Goal: Task Accomplishment & Management: Manage account settings

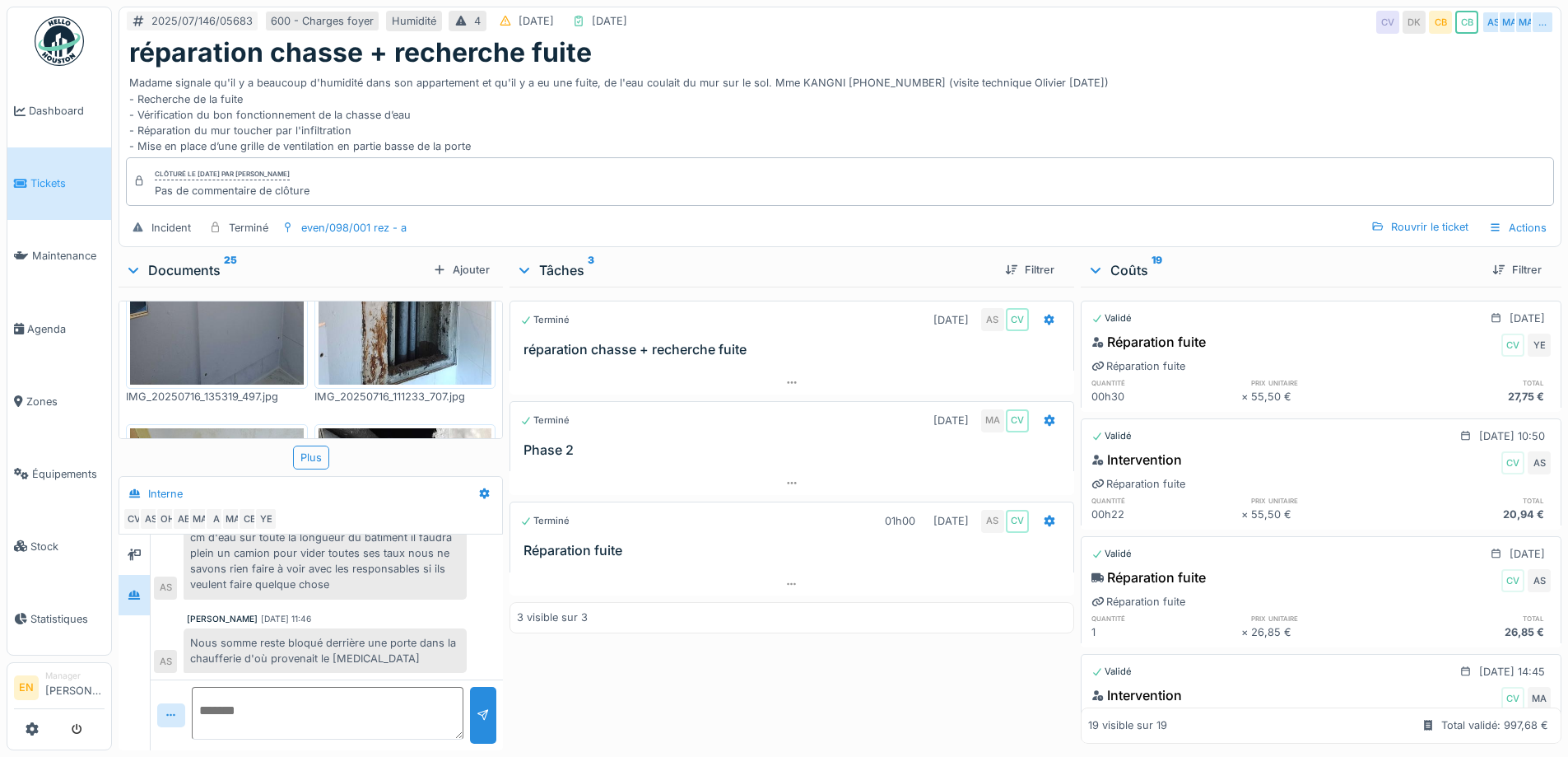
click at [820, 140] on div "Madame signale qu'il y a beaucoup d'humidité dans son appartement et qu'il y a …" at bounding box center [840, 110] width 1422 height 86
click at [1044, 127] on div "Madame signale qu'il y a beaucoup d'humidité dans son appartement et qu'il y a …" at bounding box center [840, 110] width 1422 height 86
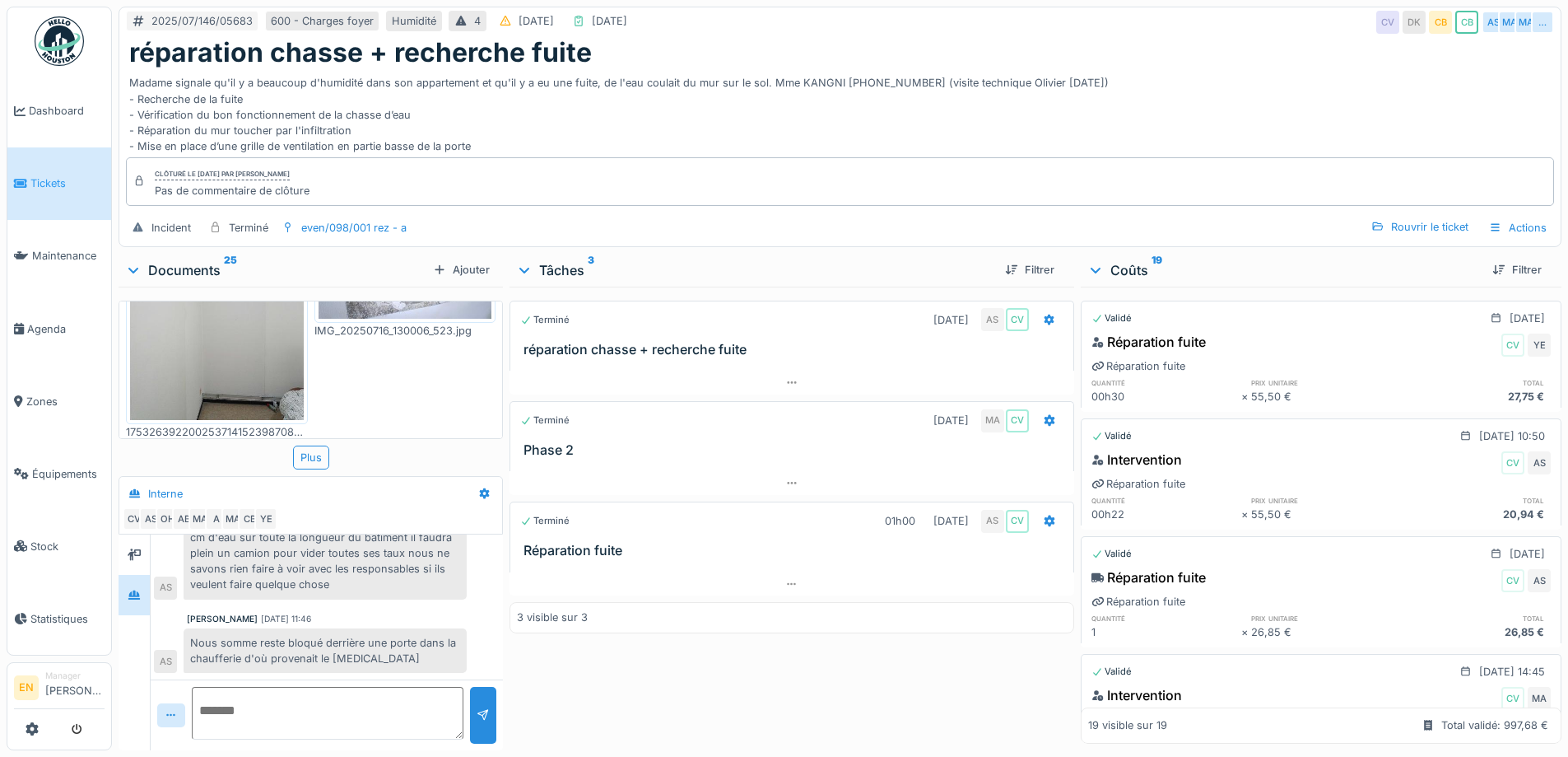
scroll to position [1514, 0]
click at [1258, 66] on div "réparation chasse + recherche fuite" at bounding box center [840, 52] width 1422 height 31
click at [703, 112] on div "Madame signale qu'il y a beaucoup d'humidité dans son appartement et qu'il y a …" at bounding box center [840, 110] width 1422 height 86
click at [646, 121] on div "Madame signale qu'il y a beaucoup d'humidité dans son appartement et qu'il y a …" at bounding box center [840, 110] width 1422 height 86
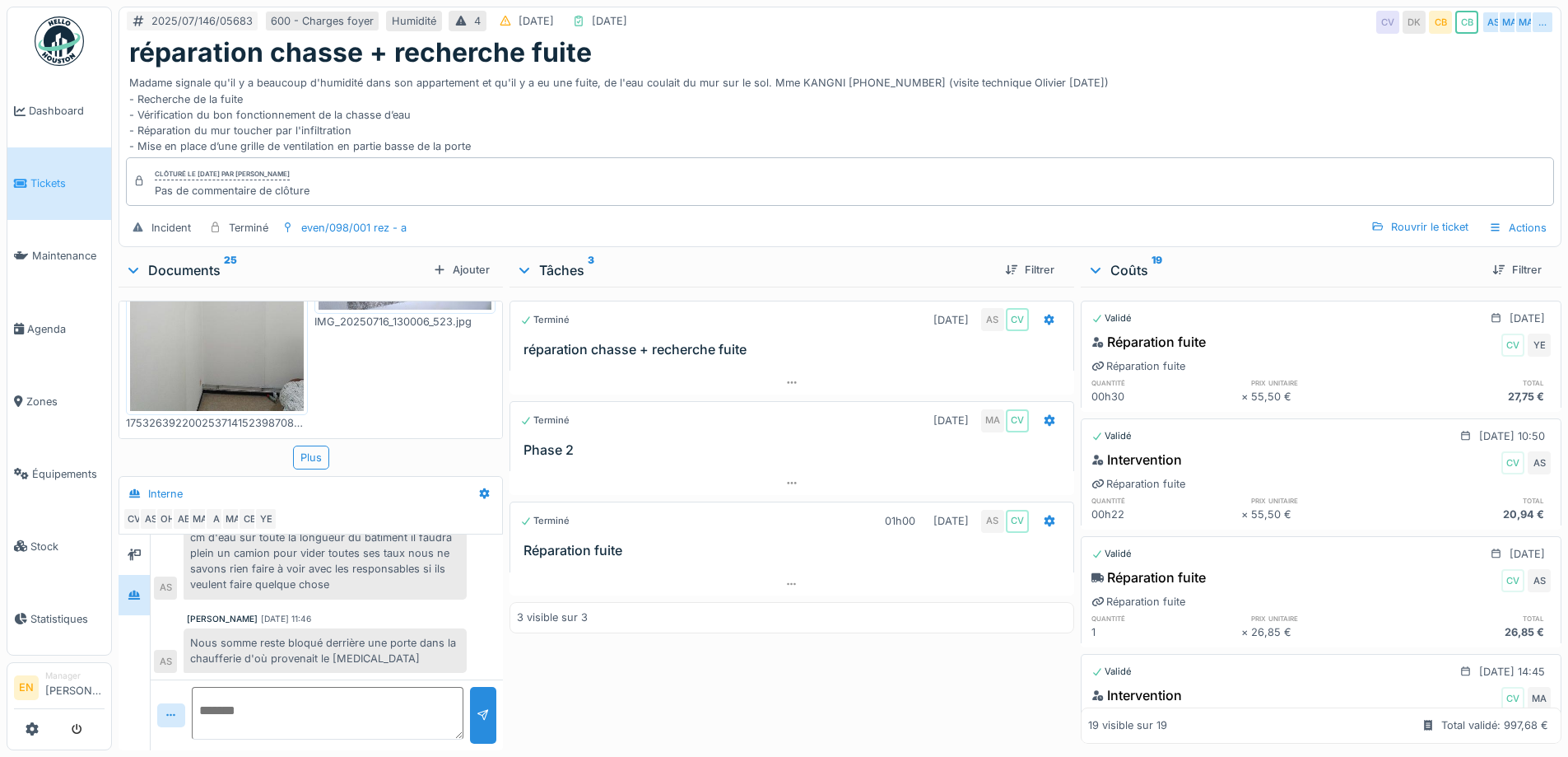
click at [905, 73] on div "Madame signale qu'il y a beaucoup d'humidité dans son appartement et qu'il y a …" at bounding box center [840, 110] width 1422 height 86
click at [1143, 106] on div "Madame signale qu'il y a beaucoup d'humidité dans son appartement et qu'il y a …" at bounding box center [840, 110] width 1422 height 86
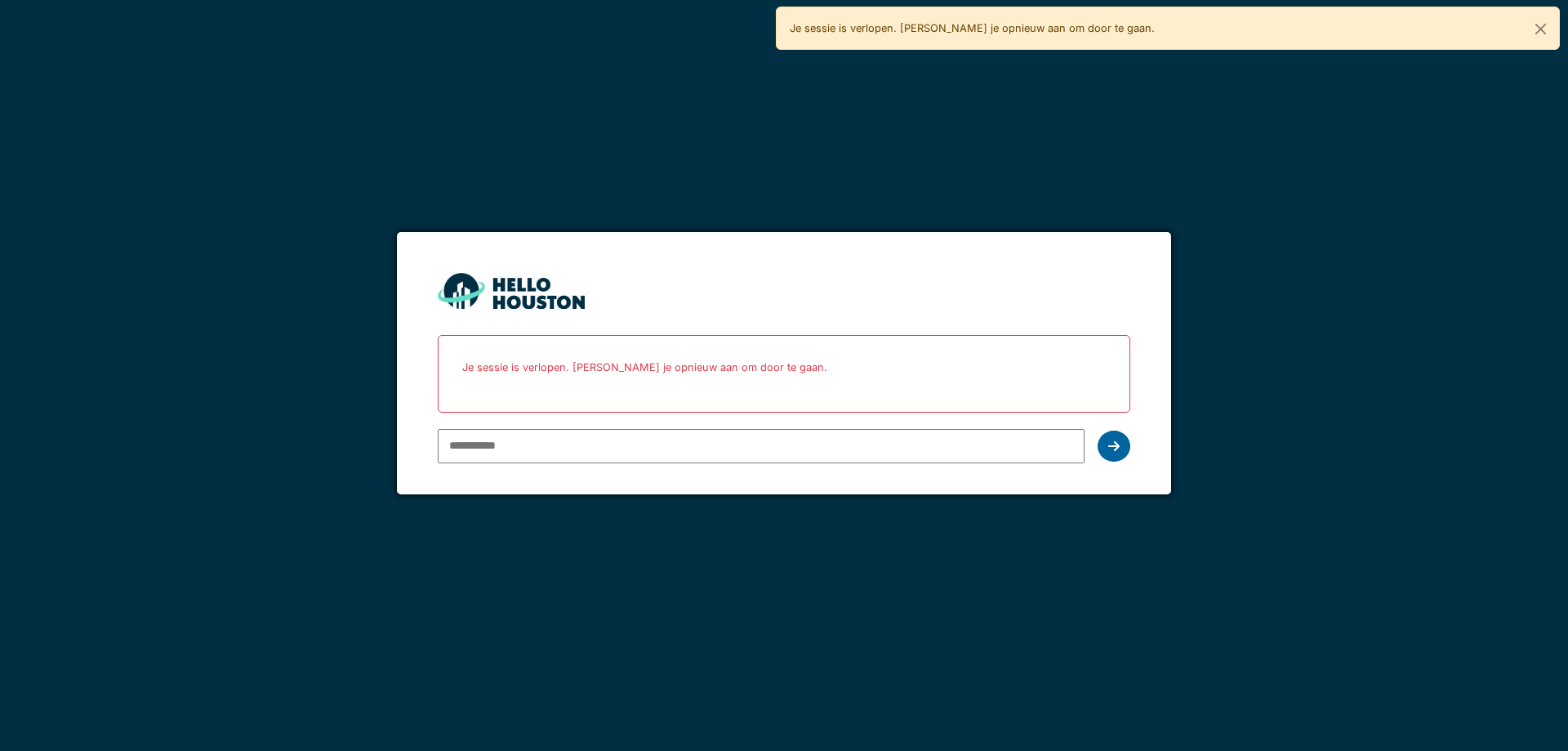
type input "**********"
click at [1118, 450] on icon at bounding box center [1114, 445] width 11 height 13
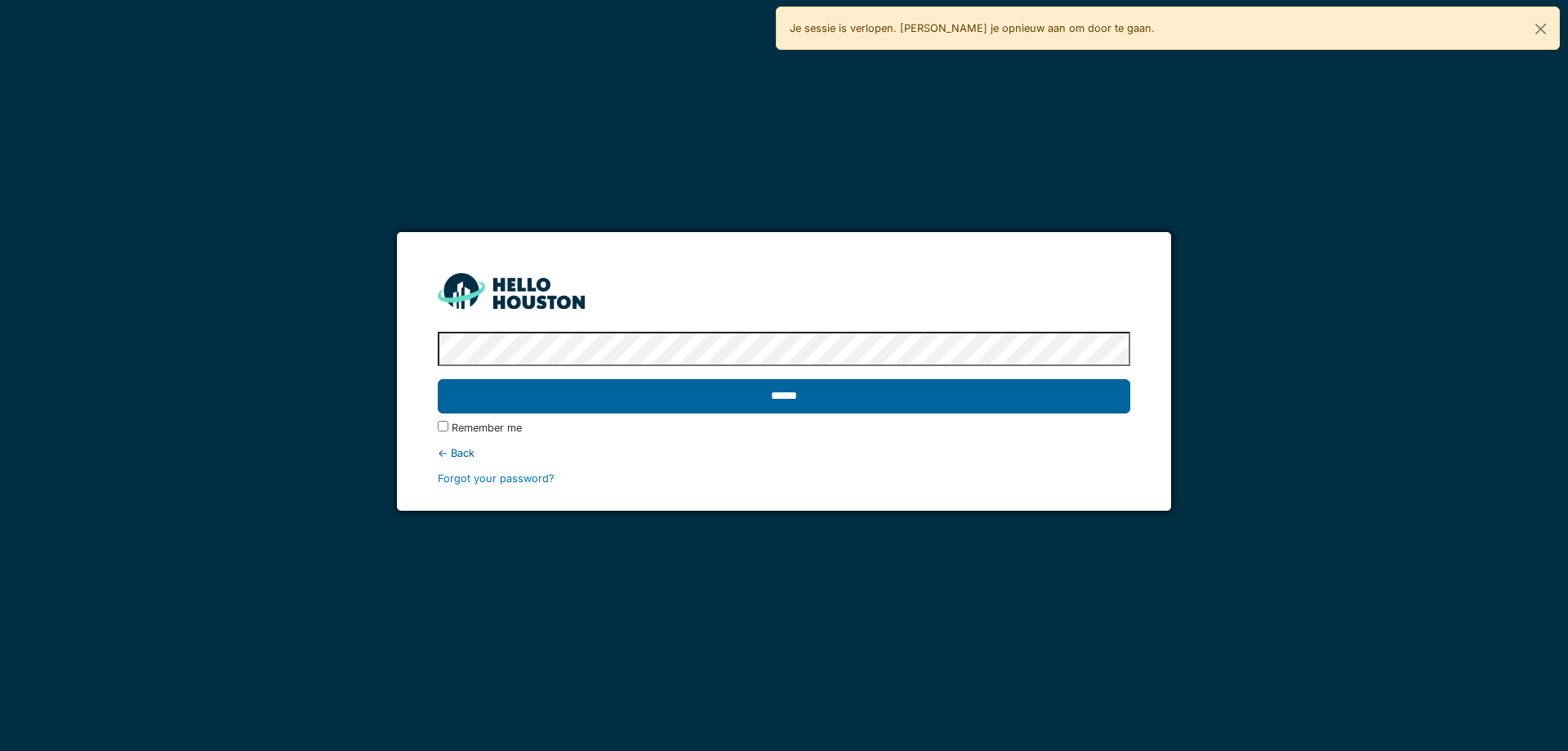
click at [776, 401] on input "******" at bounding box center [784, 395] width 692 height 34
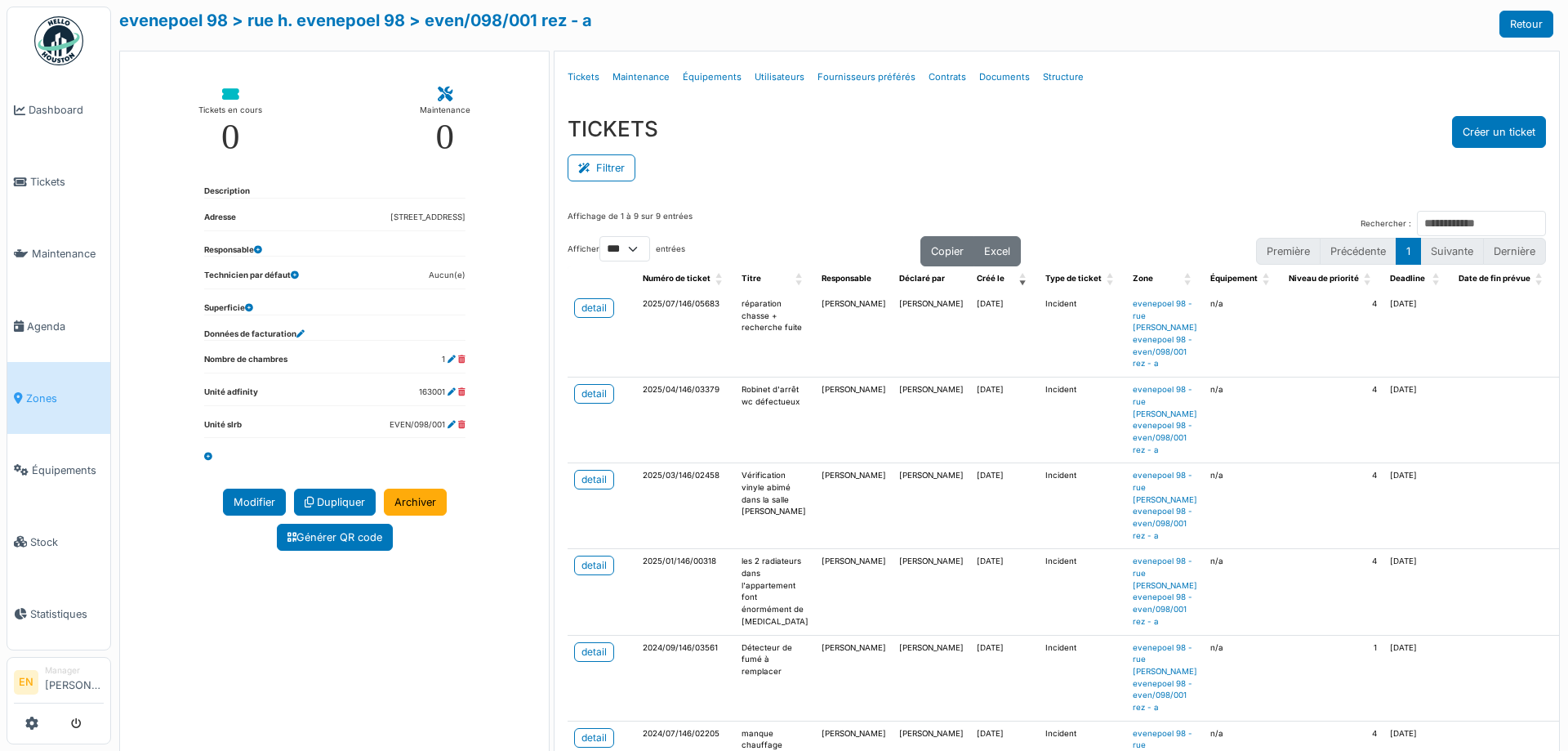
select select "***"
click at [1046, 174] on div "Filtrer" at bounding box center [1057, 166] width 979 height 37
select select "***"
click at [1104, 132] on div "TICKETS Créer un ticket" at bounding box center [1057, 131] width 979 height 32
click at [1109, 155] on div "Filtrer" at bounding box center [1057, 166] width 979 height 37
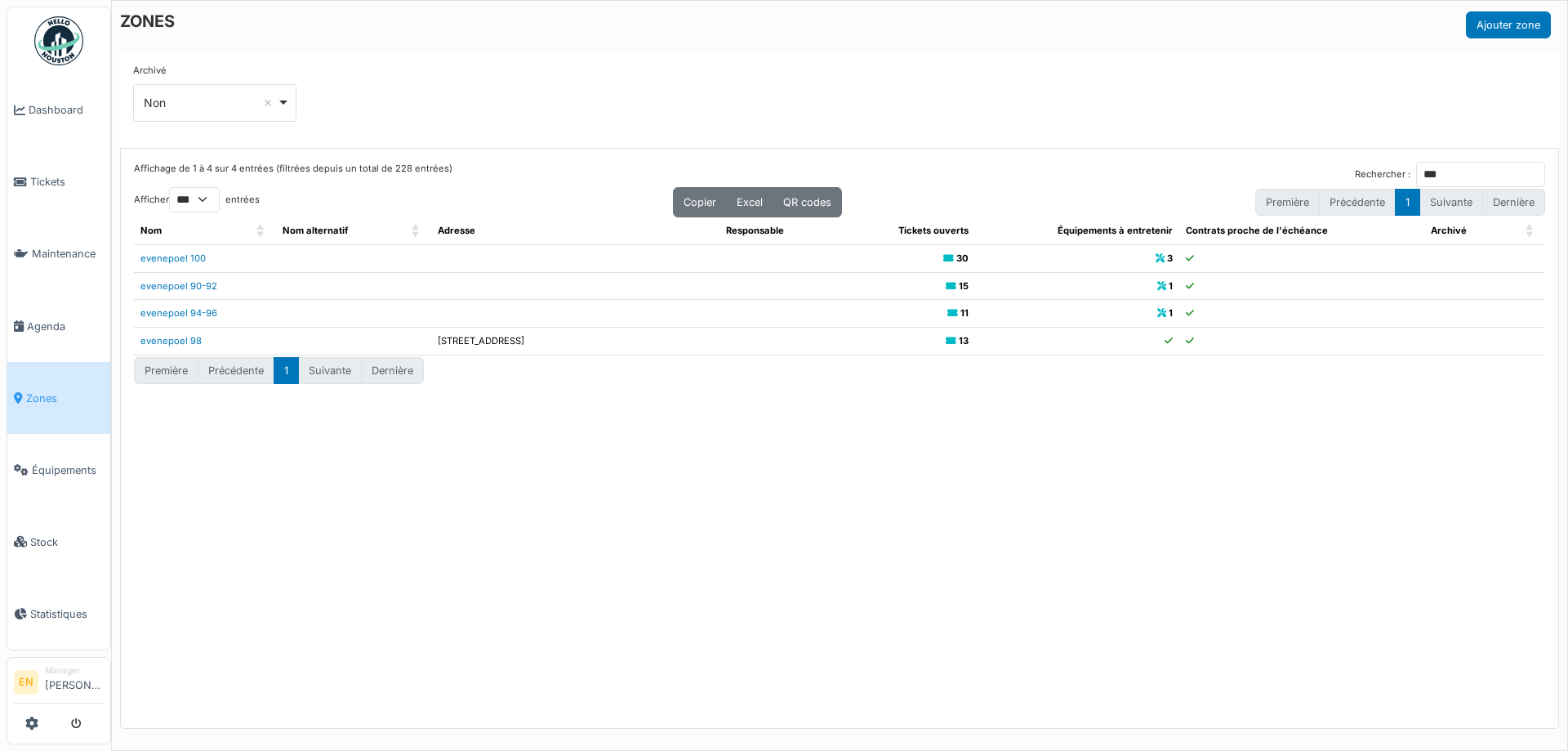
select select "***"
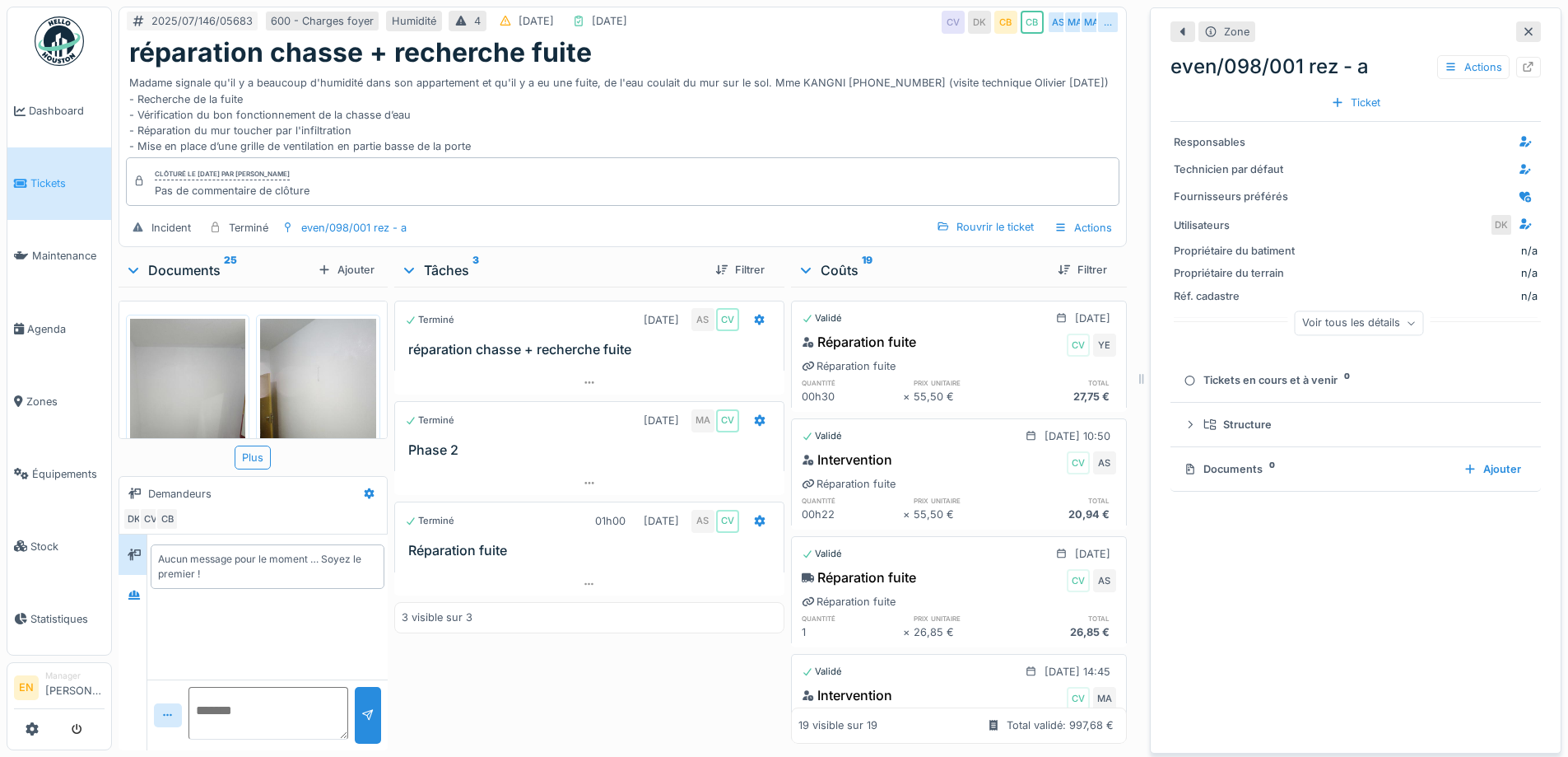
scroll to position [12, 0]
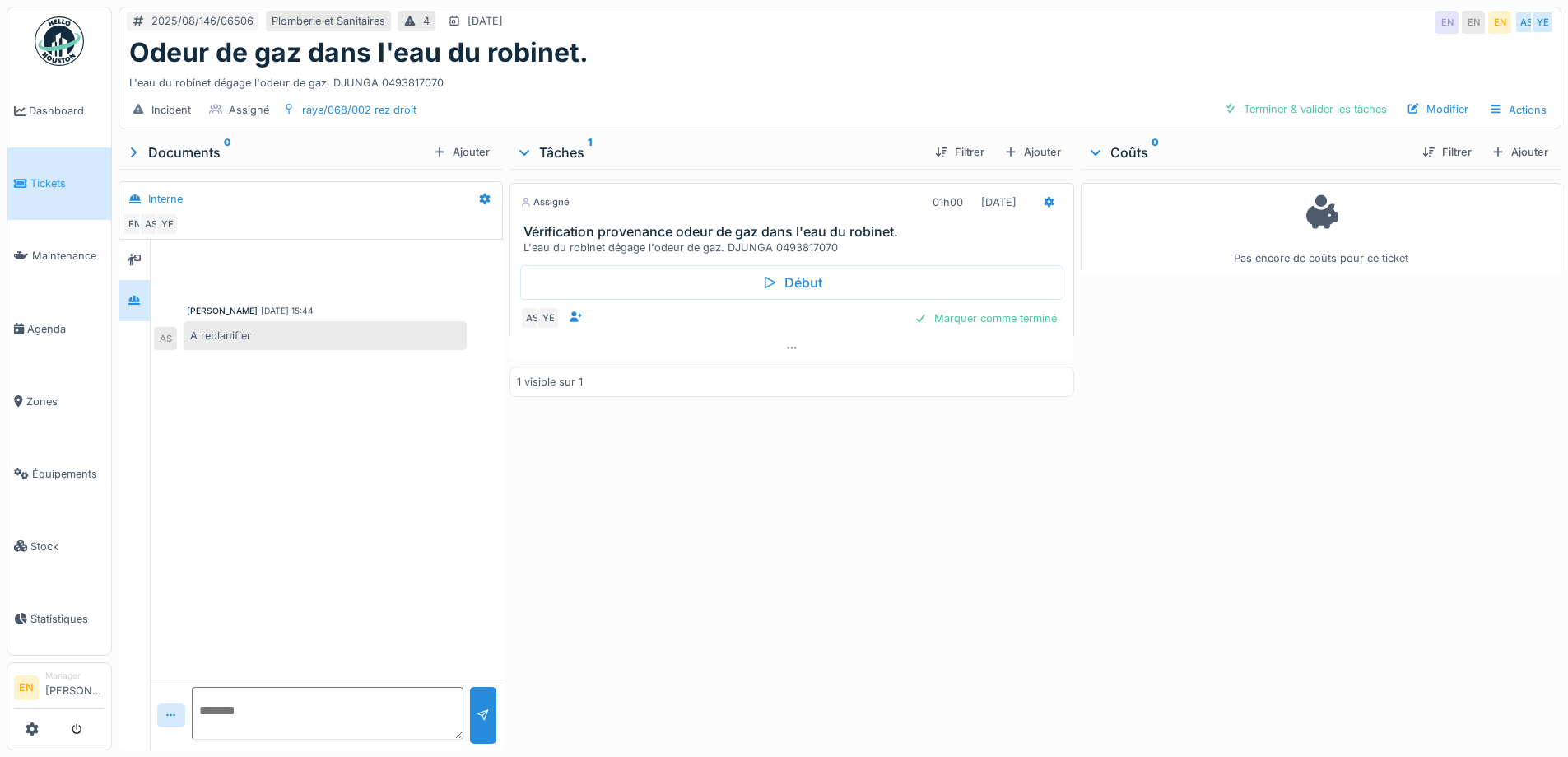
click at [749, 470] on div "Assigné 01h00 [DATE] Vérification provenance odeur de gaz dans l'eau du robinet…" at bounding box center [792, 456] width 564 height 575
click at [762, 480] on div "Assigné 01h00 [DATE] Vérification provenance odeur de gaz dans l'eau du robinet…" at bounding box center [792, 456] width 564 height 575
click at [744, 89] on div "L'eau du robinet dégage l'odeur de gaz. DJUNGA 0493817070" at bounding box center [840, 79] width 1422 height 22
click at [996, 26] on div "2025/08/146/06506 Plomberie et Sanitaires 4 23/08/2025 EN EN EN AS YE" at bounding box center [840, 22] width 1442 height 30
click at [872, 63] on div "Odeur de gaz dans l'eau du robinet." at bounding box center [840, 52] width 1422 height 31
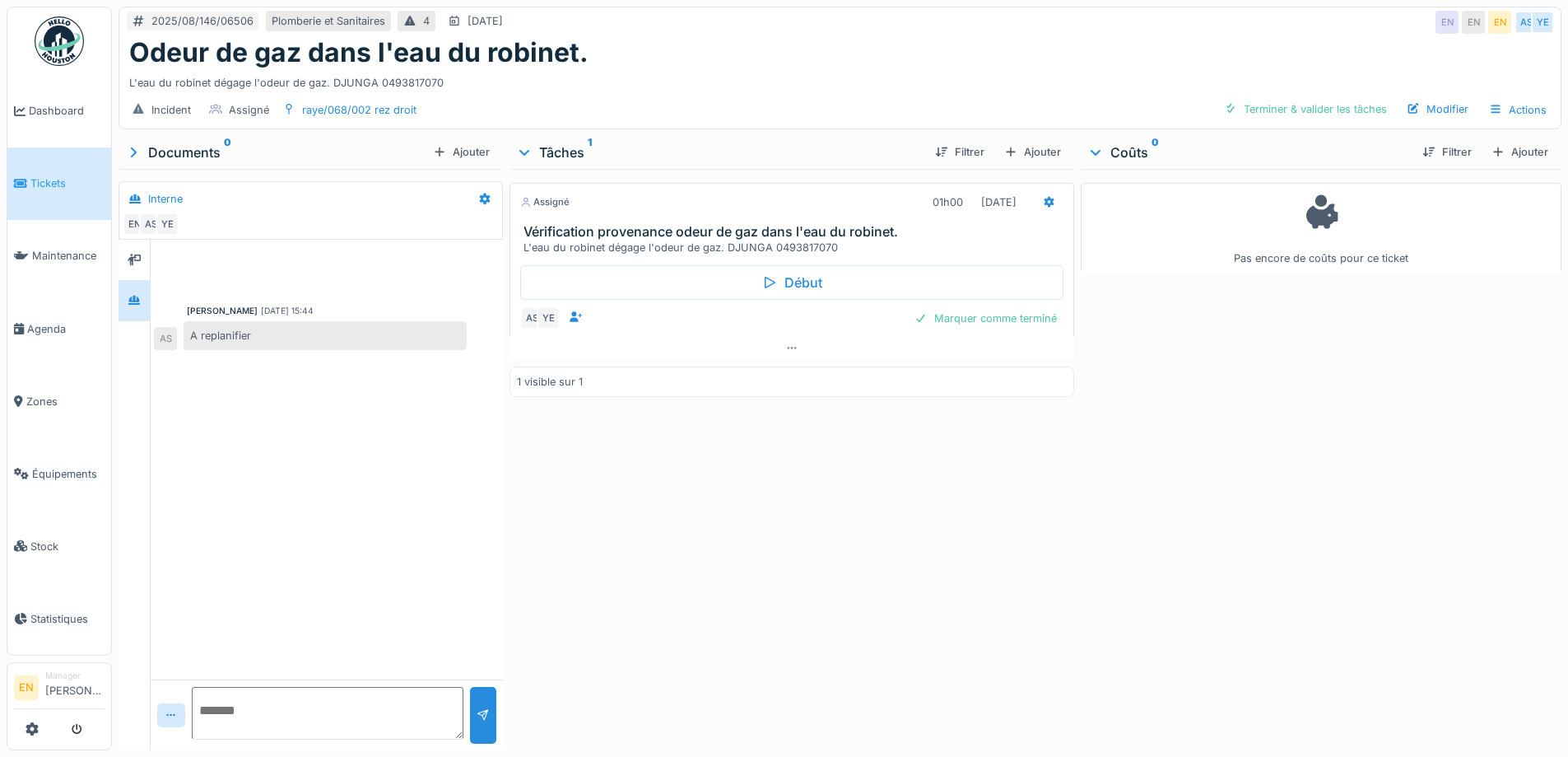
click at [872, 63] on div "Odeur de gaz dans l'eau du robinet." at bounding box center [840, 52] width 1422 height 31
click at [1044, 206] on icon at bounding box center [1049, 201] width 11 height 11
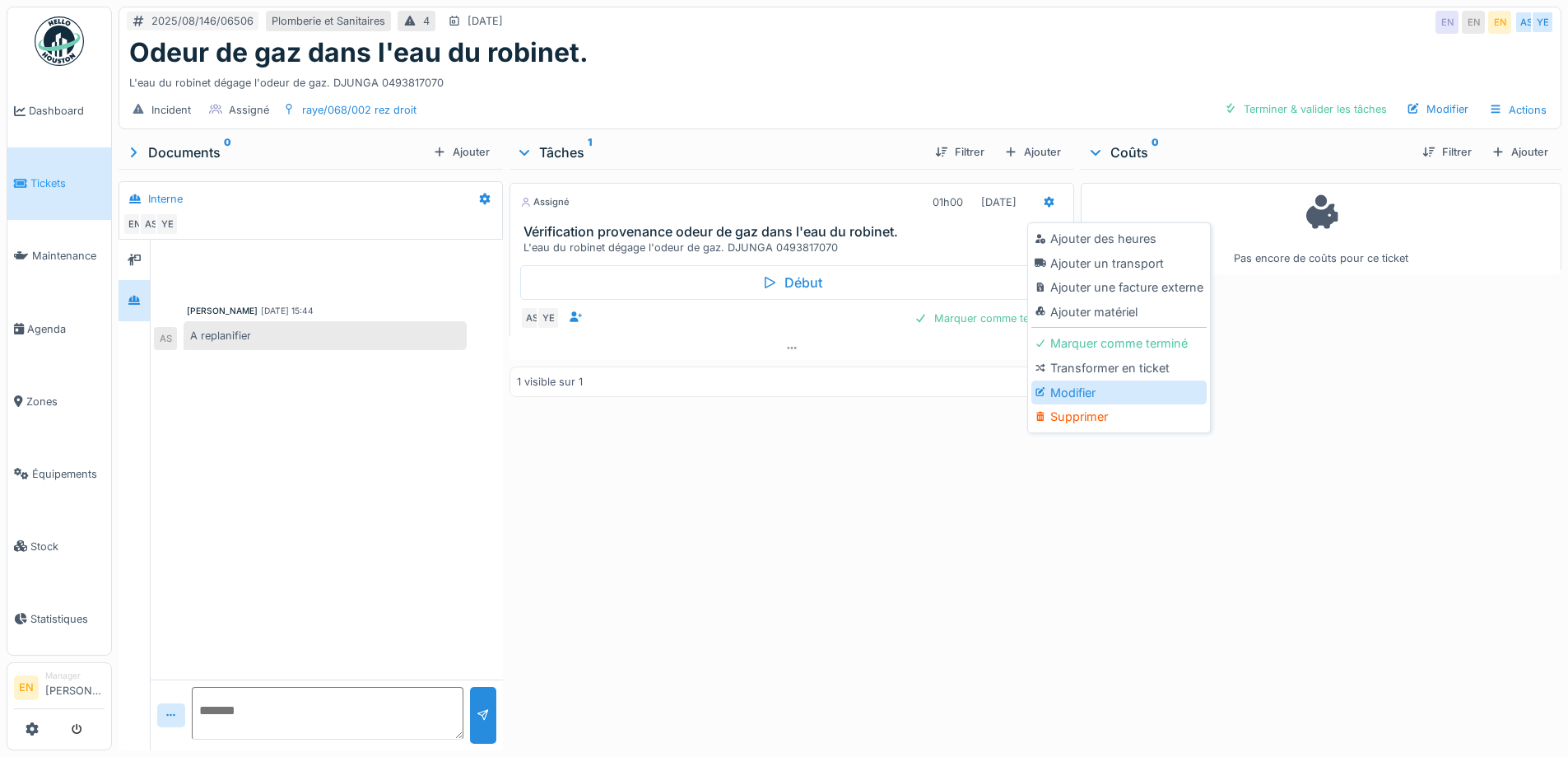
click at [1084, 397] on div "Modifier" at bounding box center [1119, 393] width 176 height 25
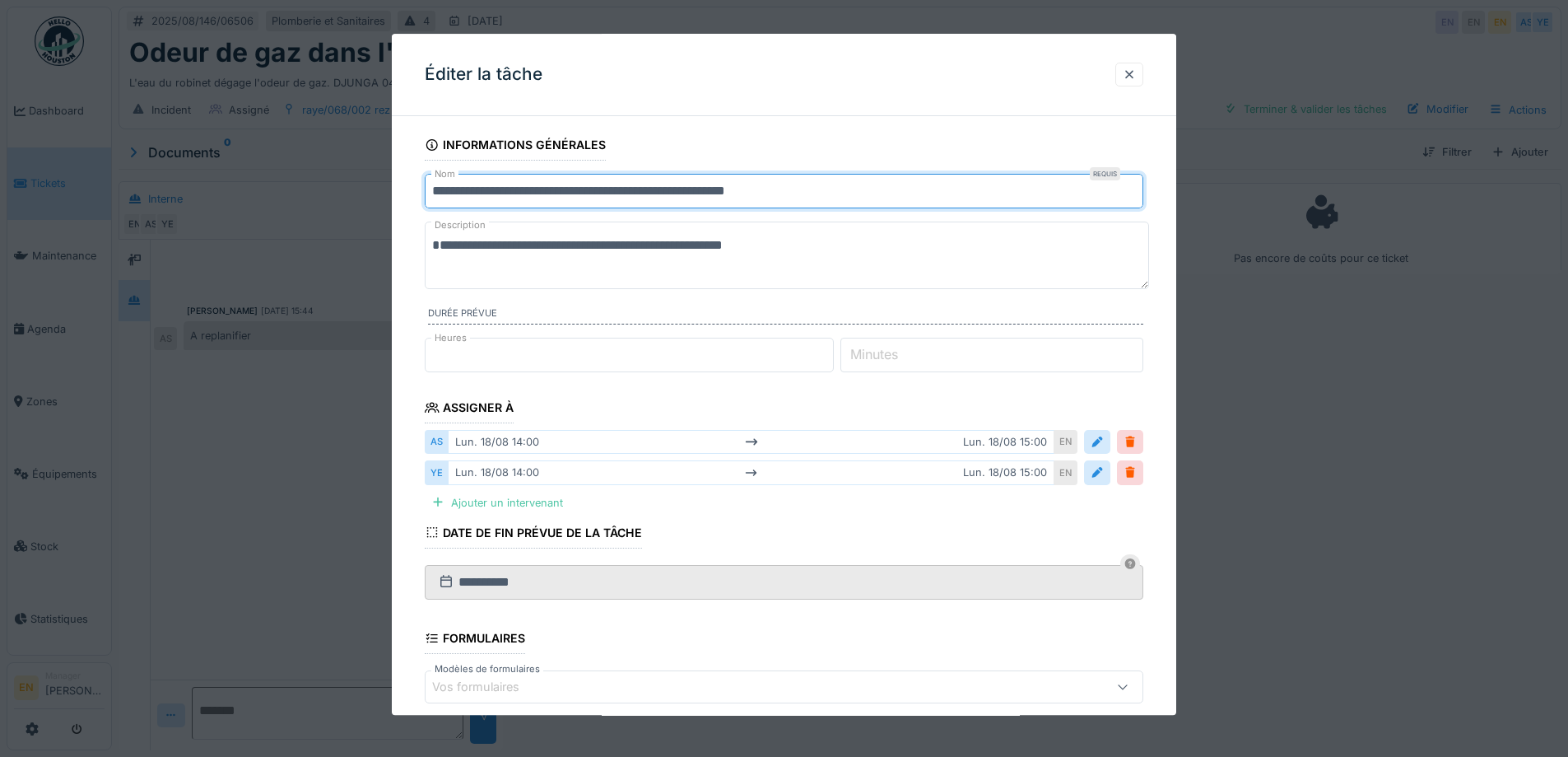
click at [860, 197] on input "**********" at bounding box center [784, 191] width 719 height 34
type input "**********"
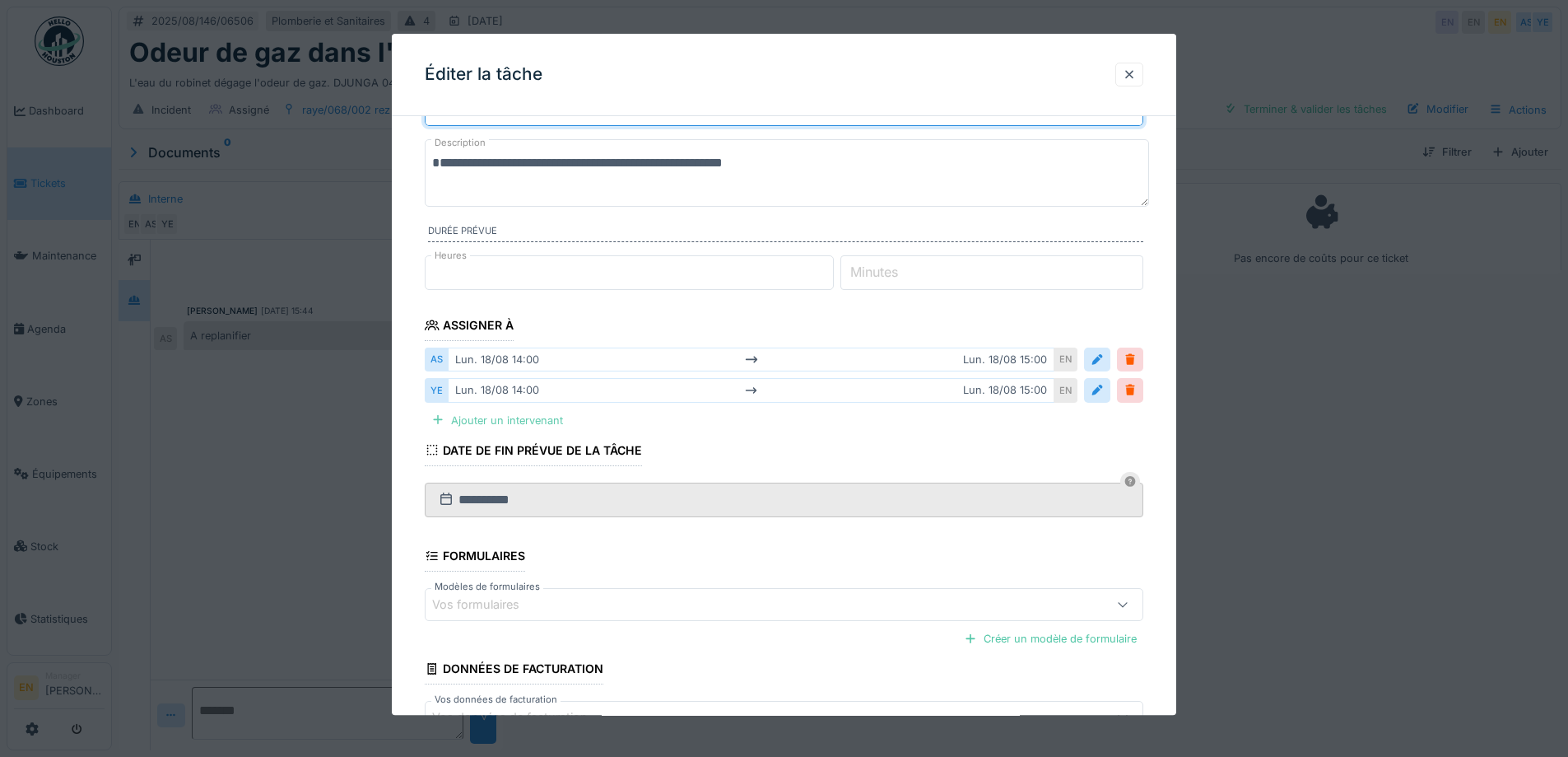
click at [519, 423] on div "Ajouter un intervenant" at bounding box center [497, 420] width 145 height 22
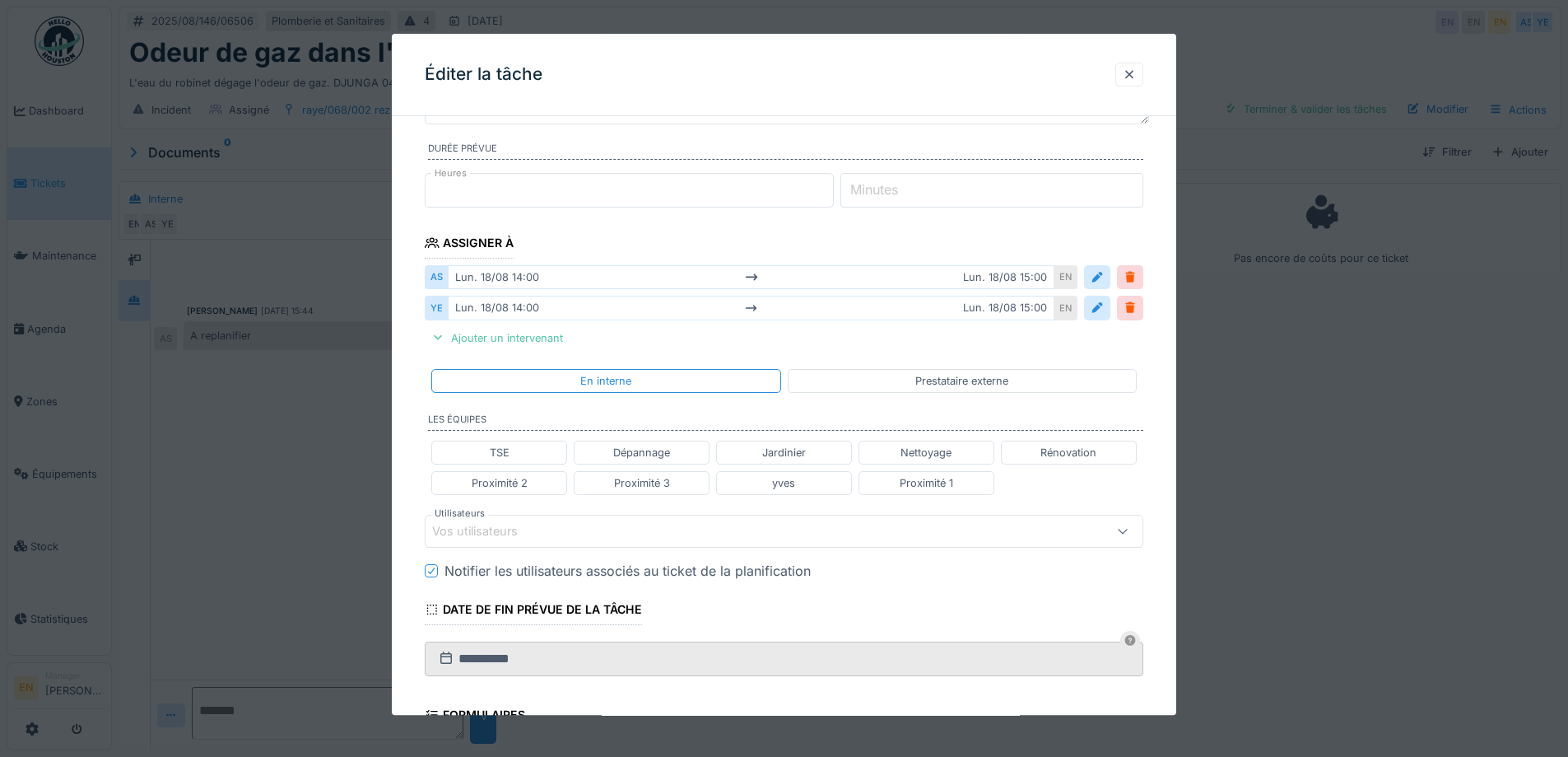
click at [567, 532] on div "Vos utilisateurs" at bounding box center [742, 531] width 620 height 19
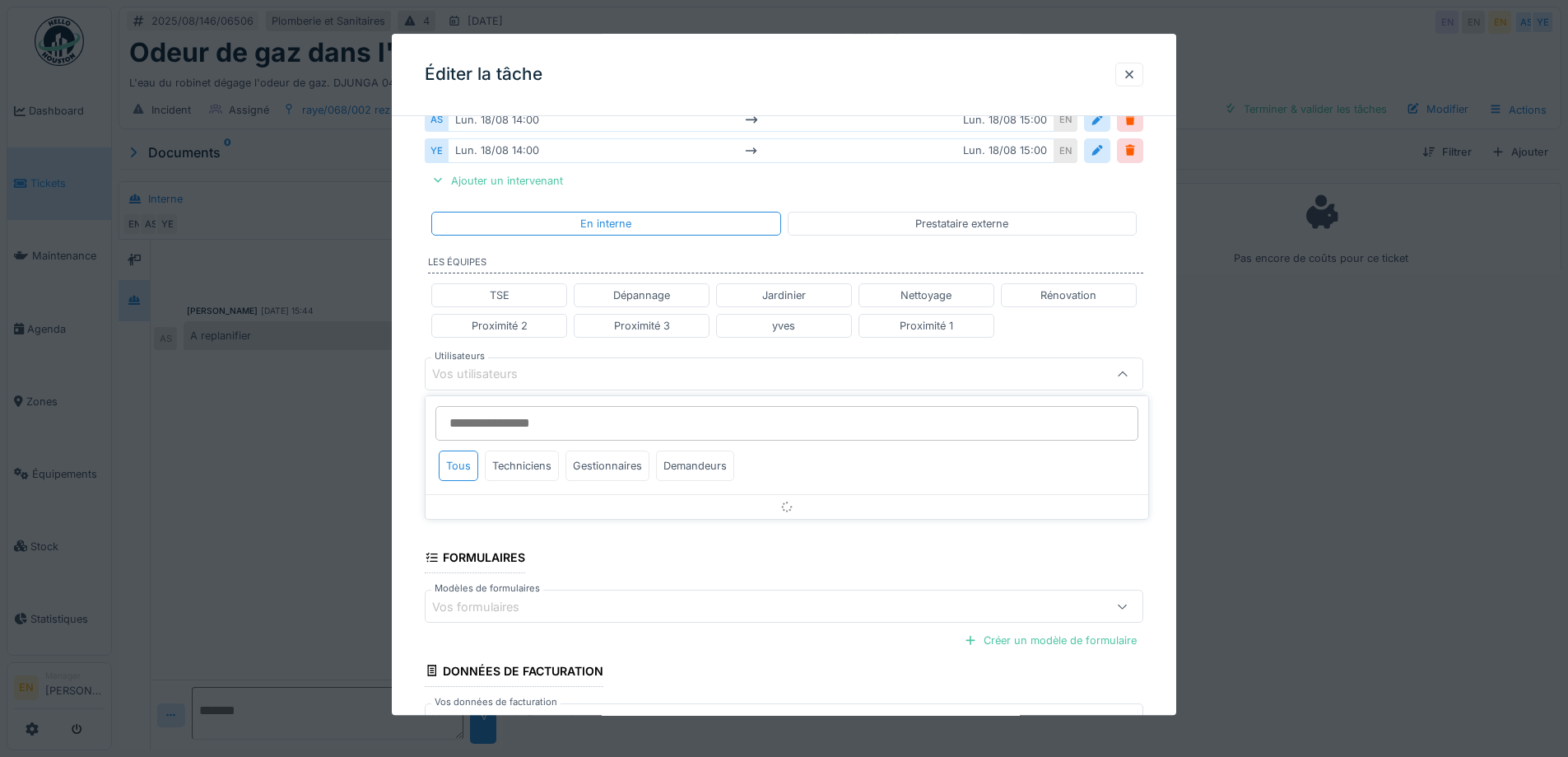
click at [513, 420] on input "Utilisateurs" at bounding box center [787, 422] width 703 height 34
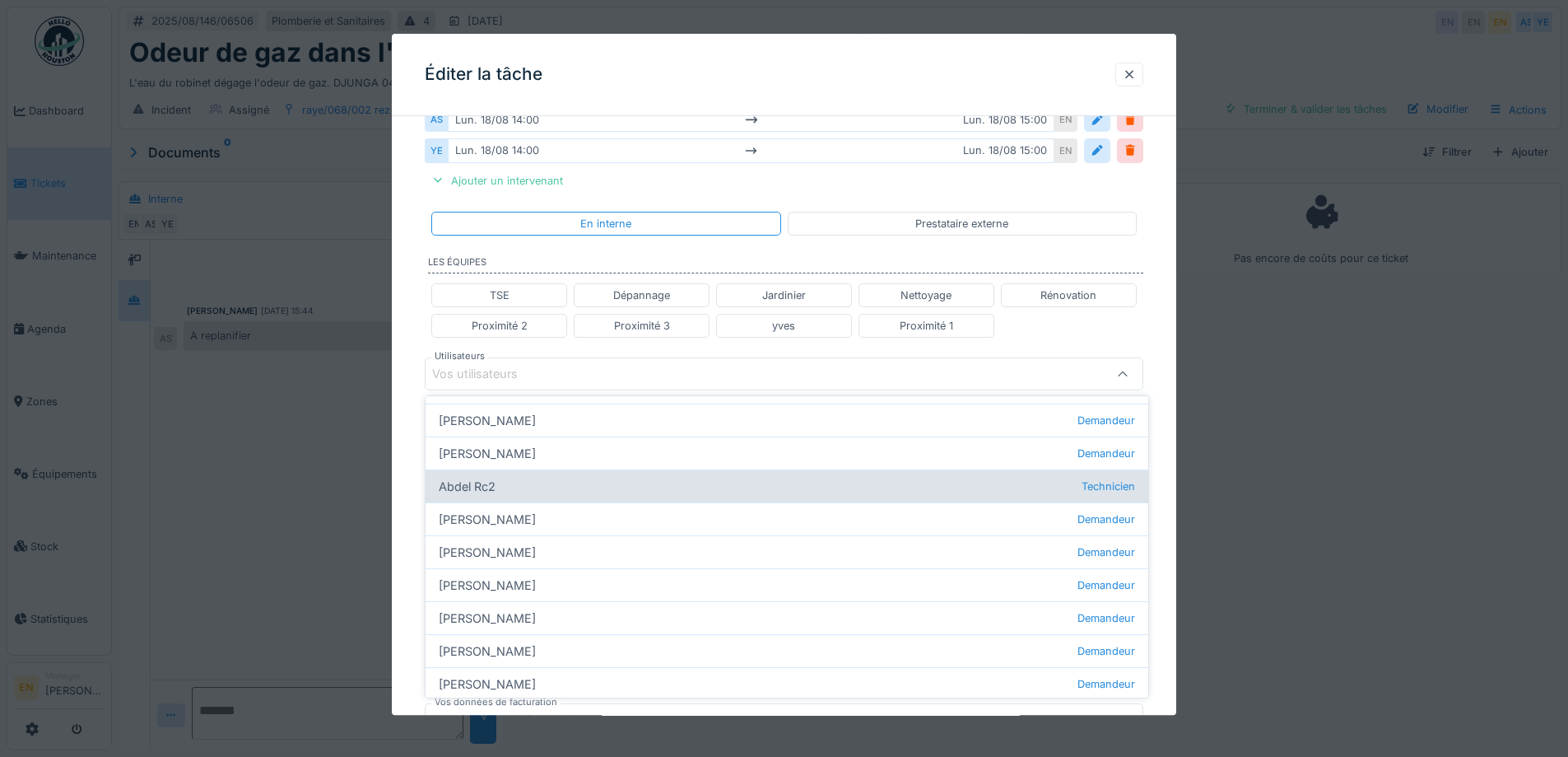
scroll to position [0, 0]
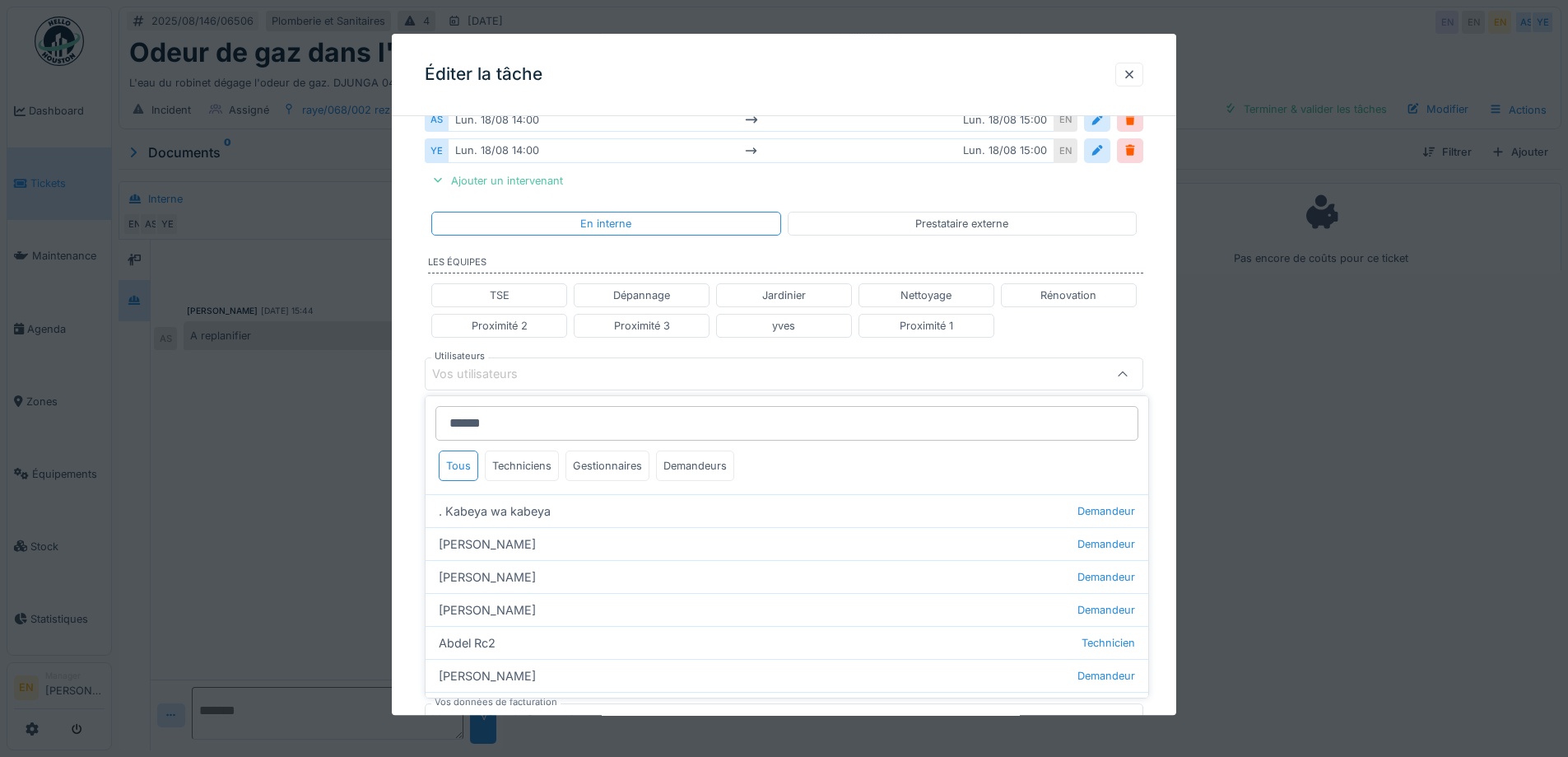
click at [520, 423] on input "******" at bounding box center [787, 422] width 703 height 34
type input "*"
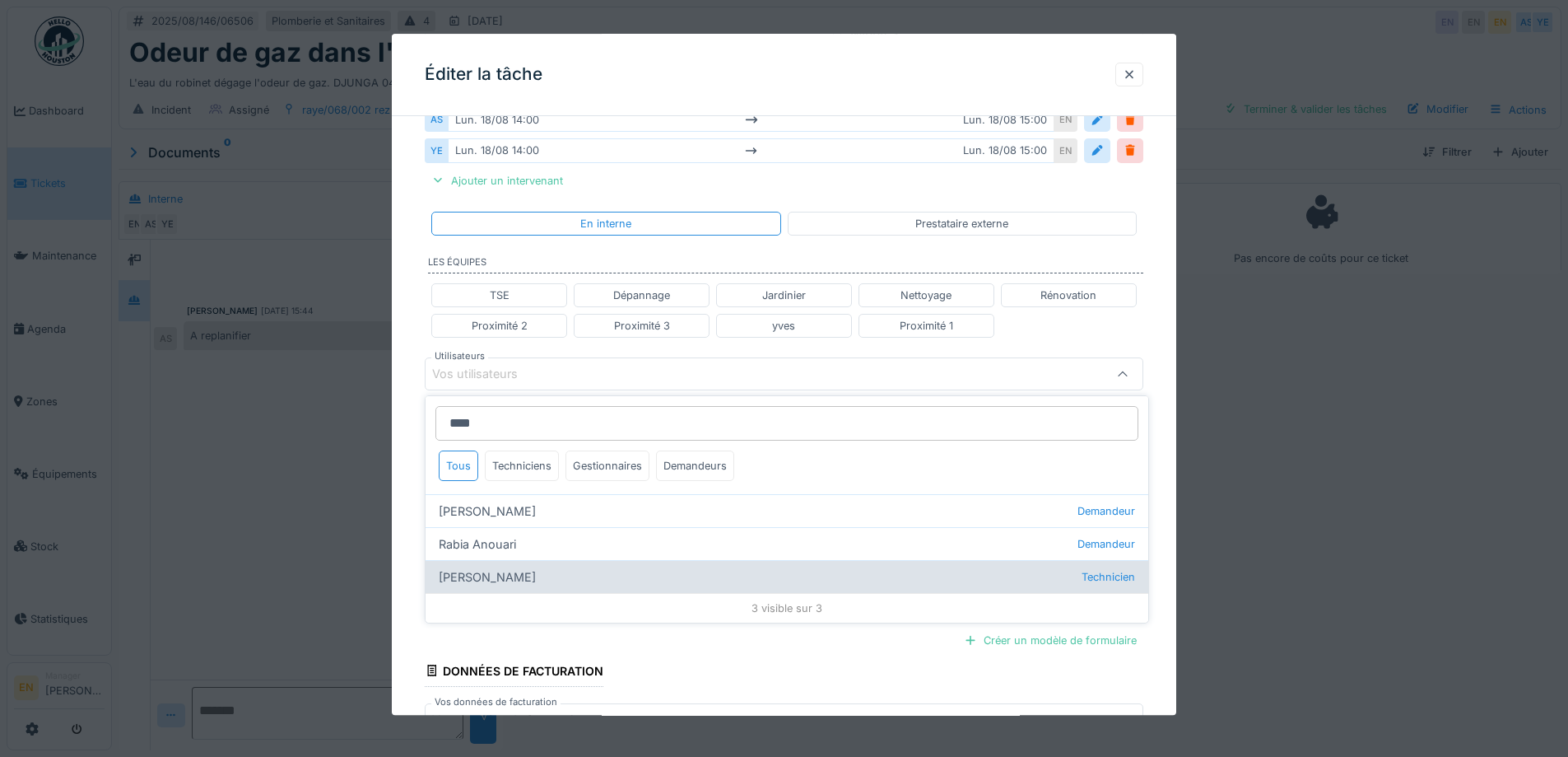
type input "****"
click at [504, 579] on div "Anouar Serifi Technicien" at bounding box center [787, 576] width 723 height 33
type input "*****"
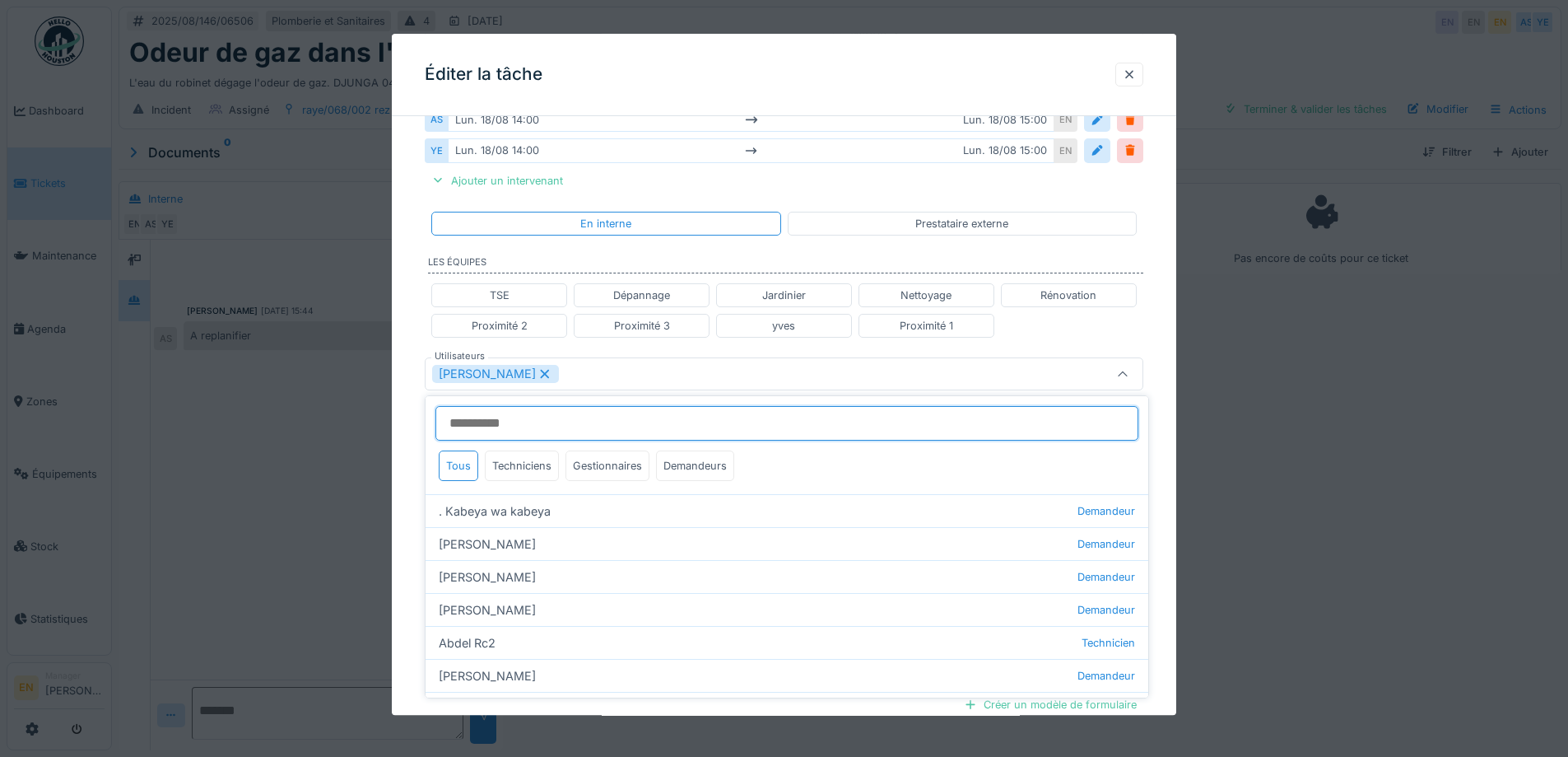
click at [531, 422] on input "Utilisateurs" at bounding box center [787, 422] width 703 height 34
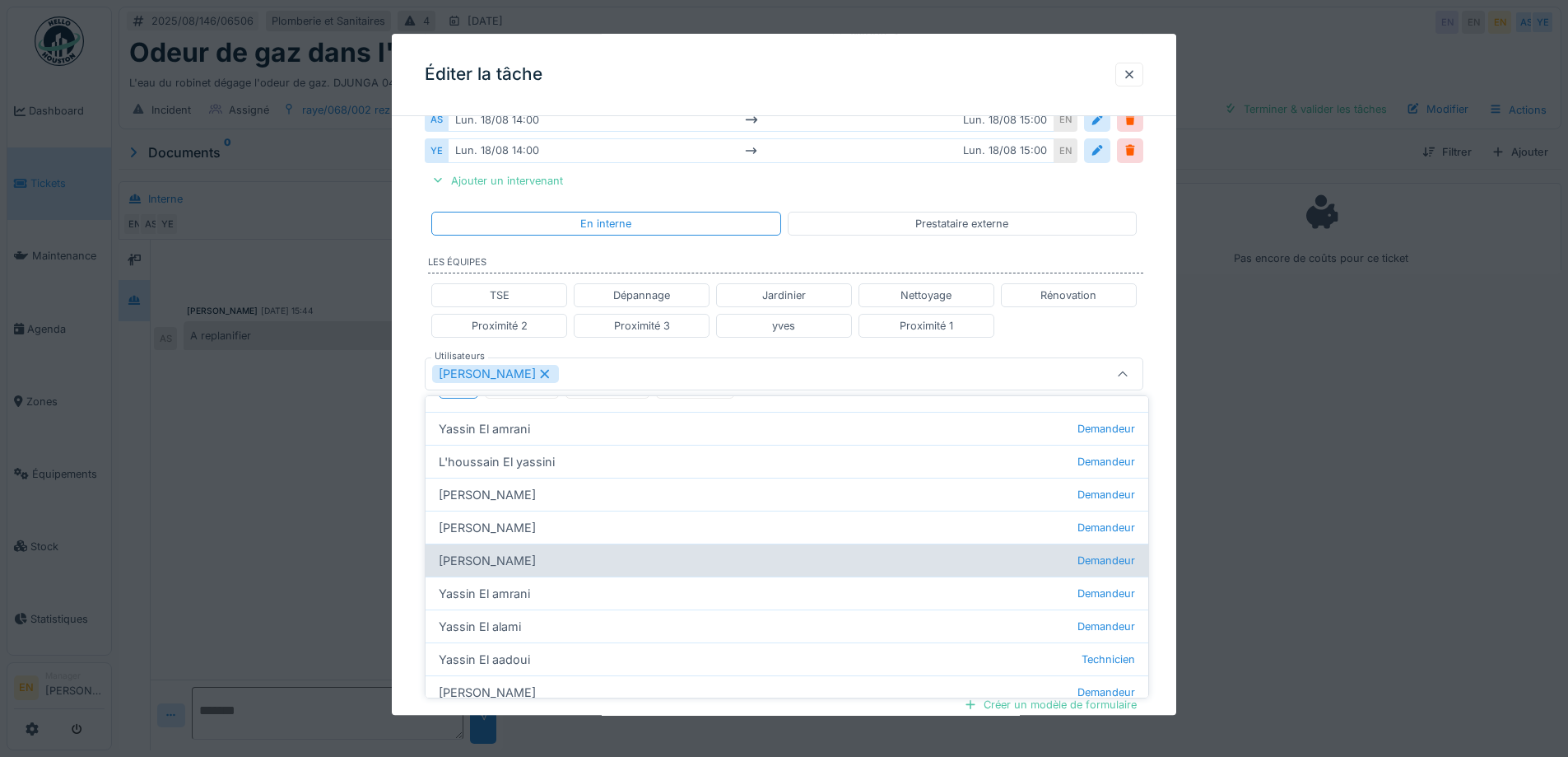
scroll to position [155, 0]
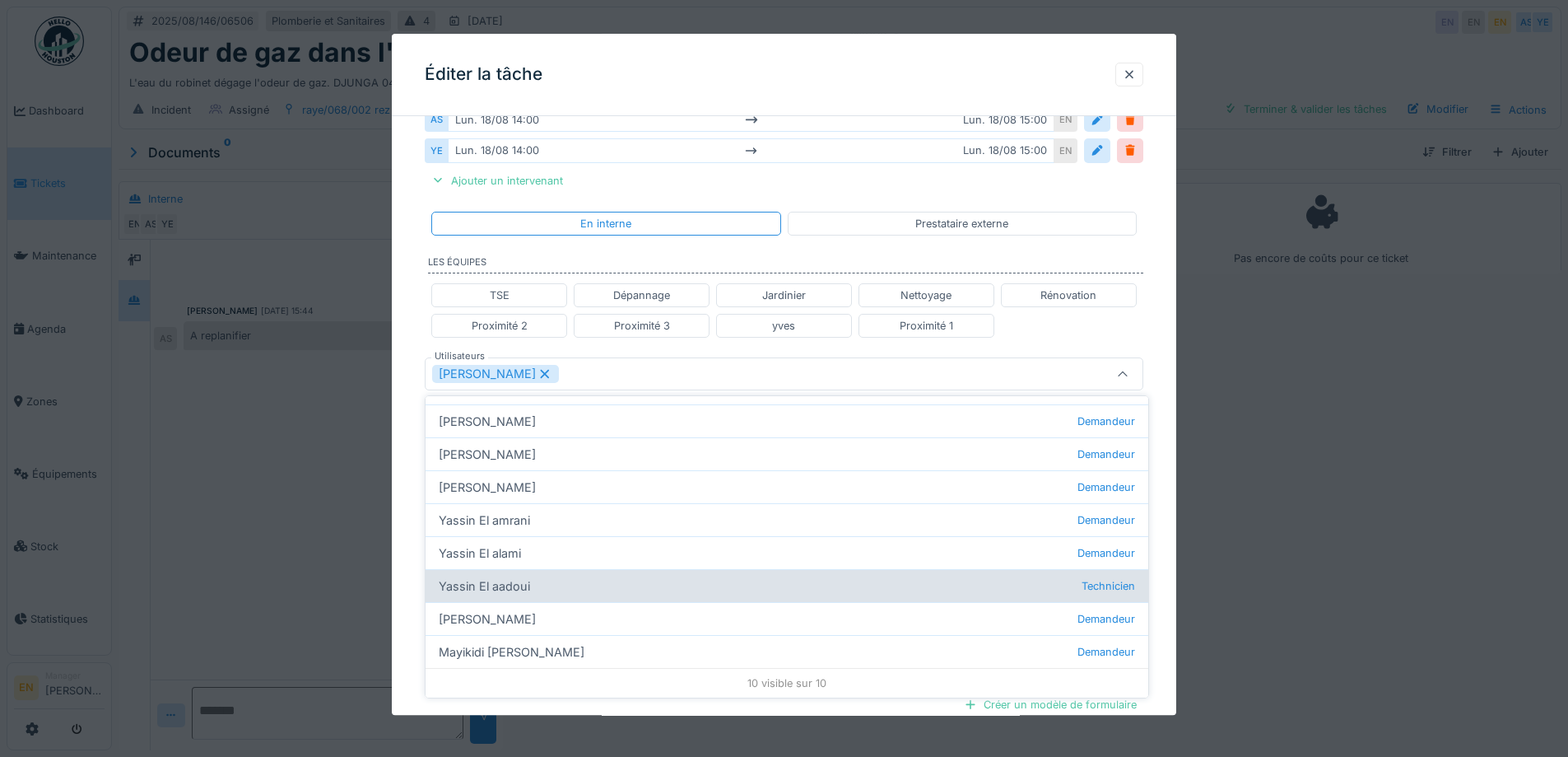
type input "****"
click at [507, 591] on div "Yassin El aadoui Technicien" at bounding box center [787, 585] width 723 height 33
type input "**********"
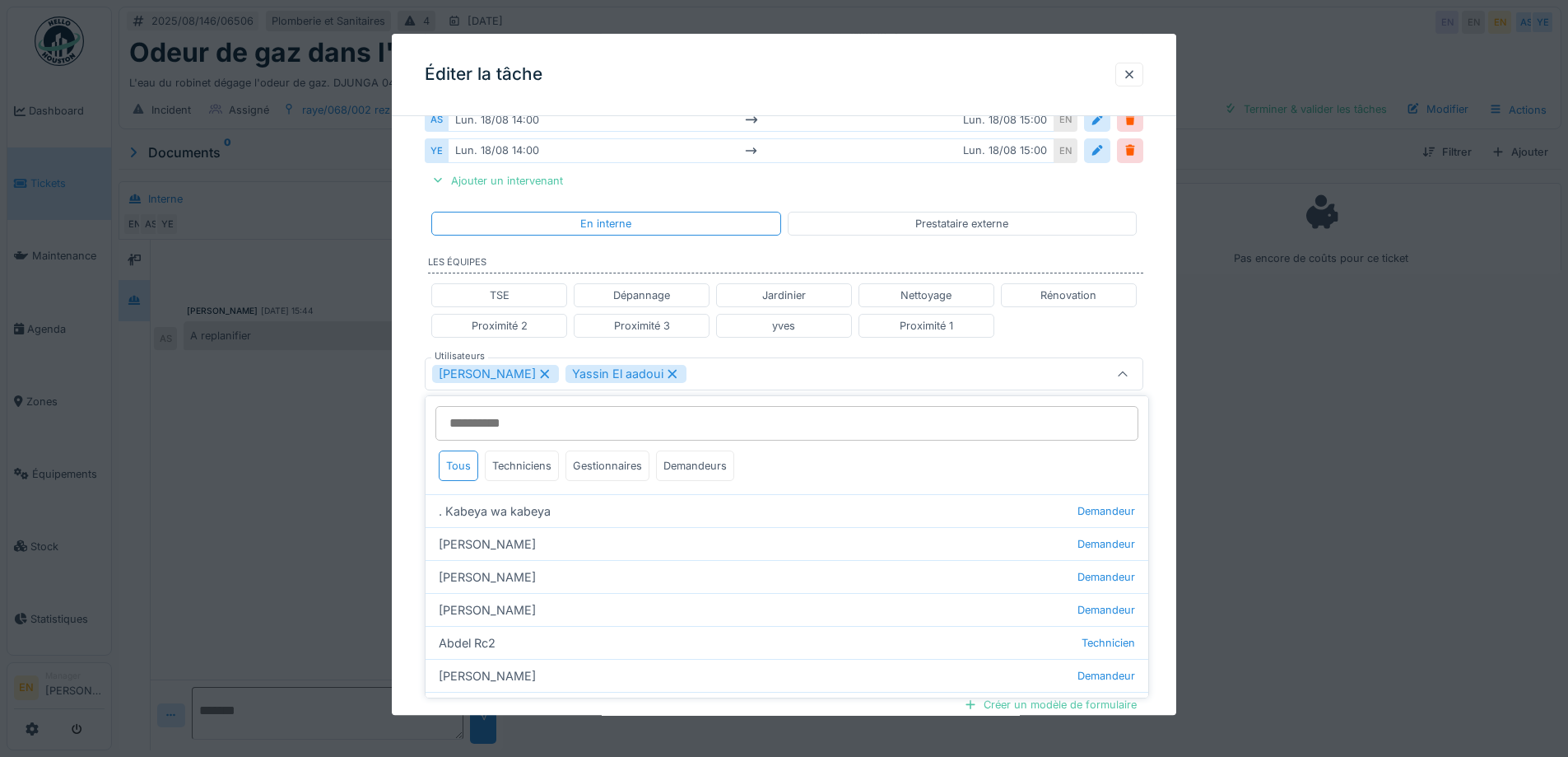
click at [1164, 453] on div "**********" at bounding box center [784, 351] width 784 height 1086
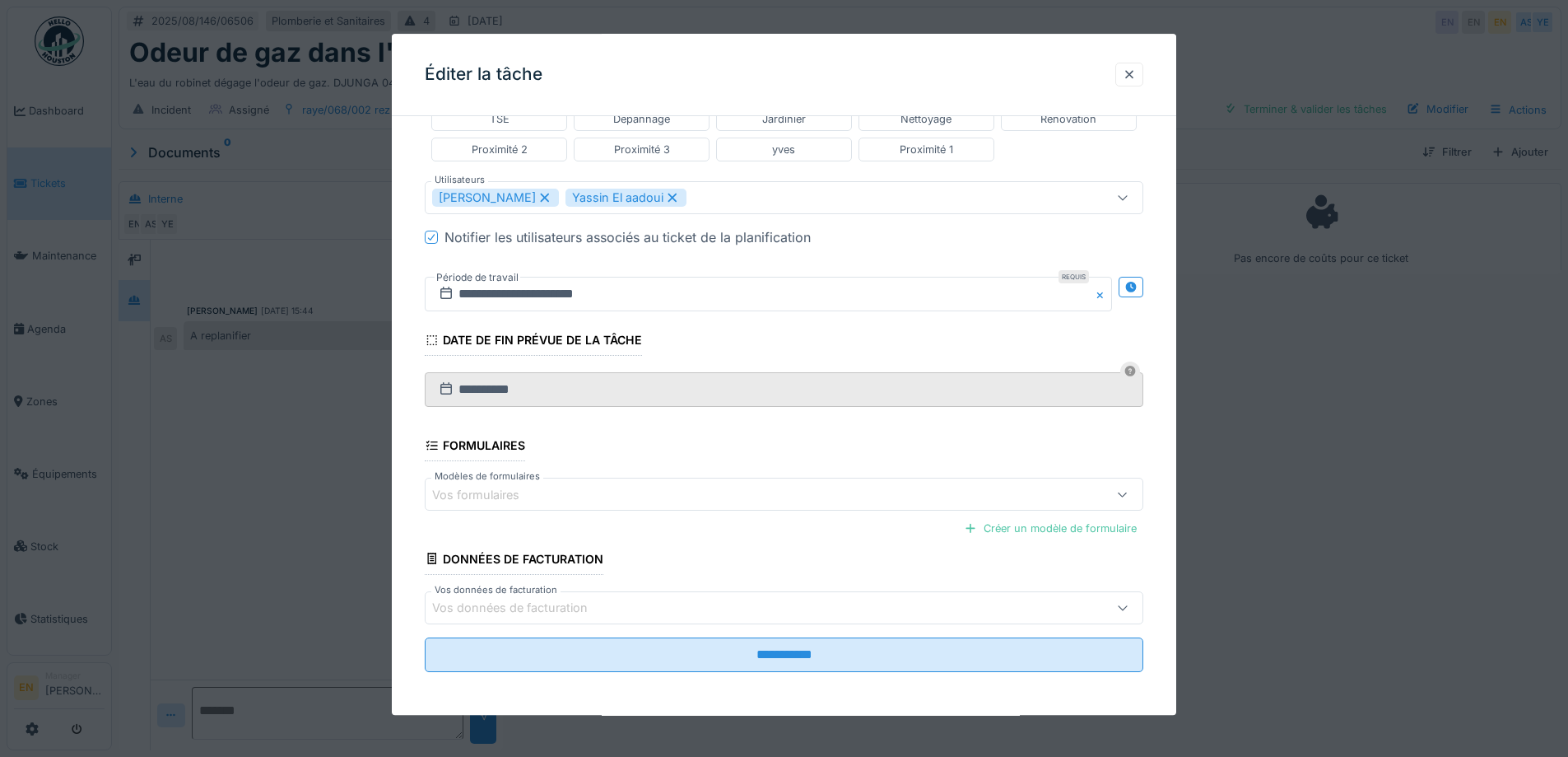
scroll to position [502, 0]
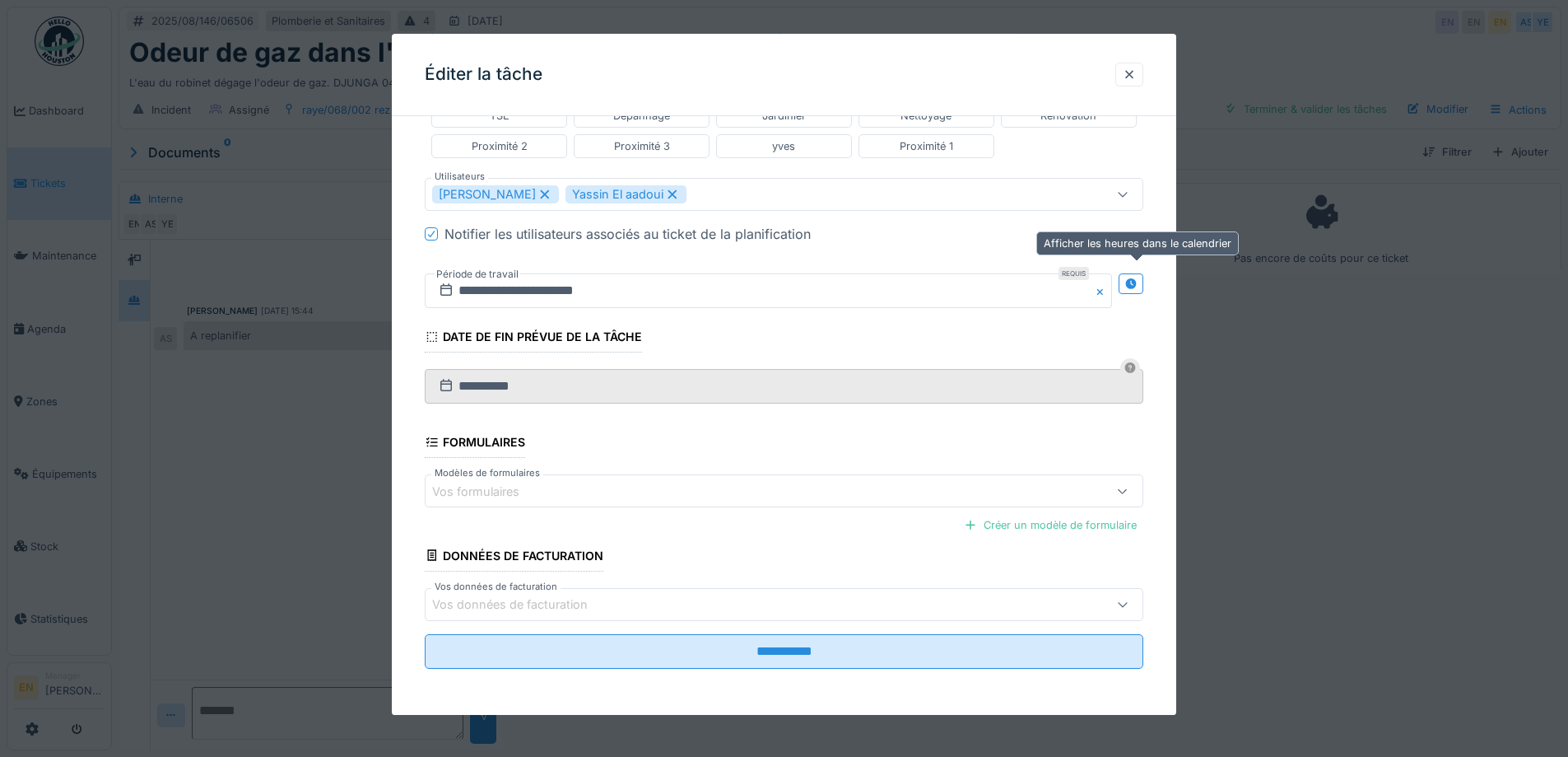
click at [1133, 284] on icon at bounding box center [1131, 284] width 11 height 11
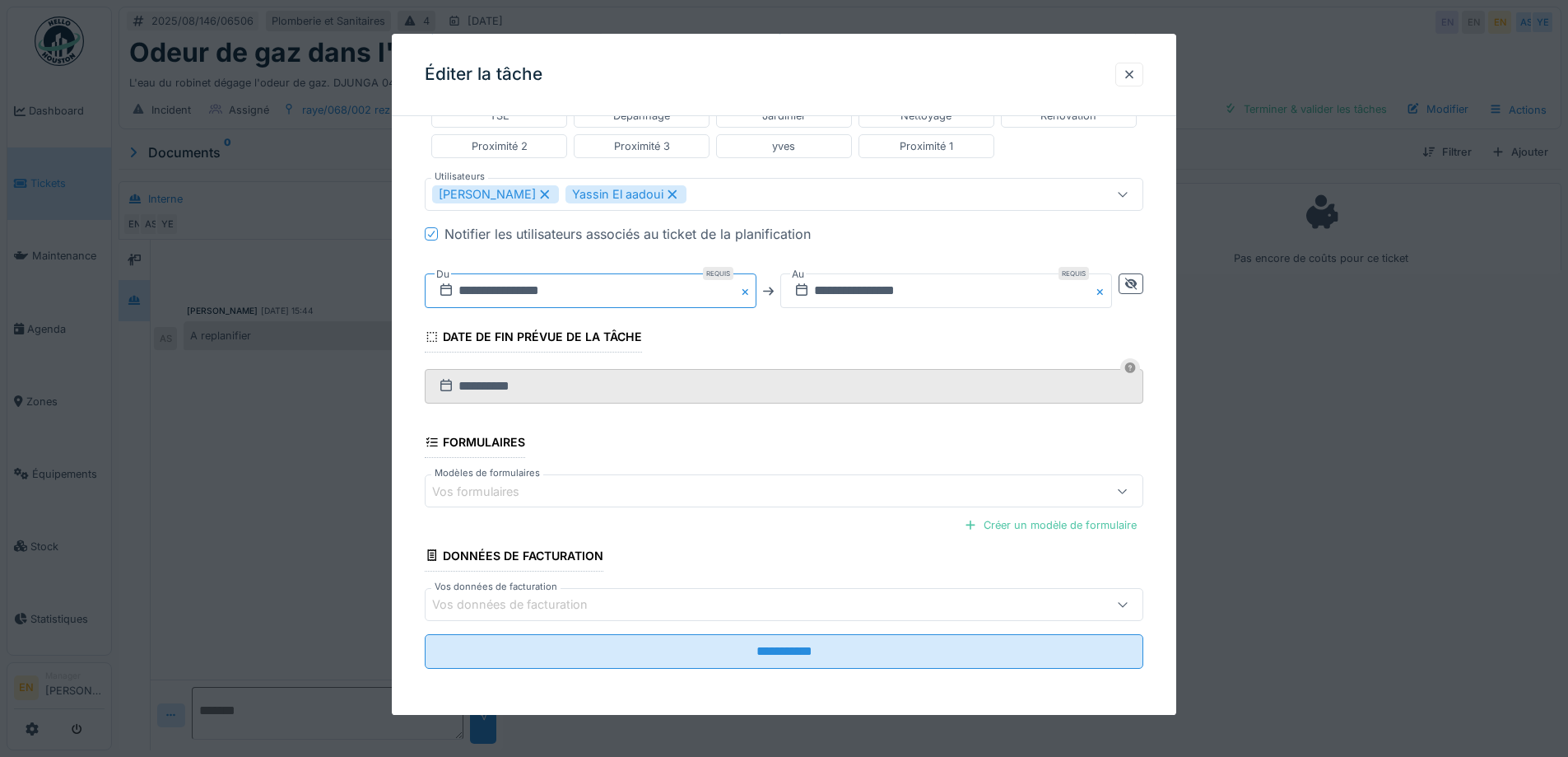
click at [529, 288] on input "**********" at bounding box center [591, 290] width 332 height 34
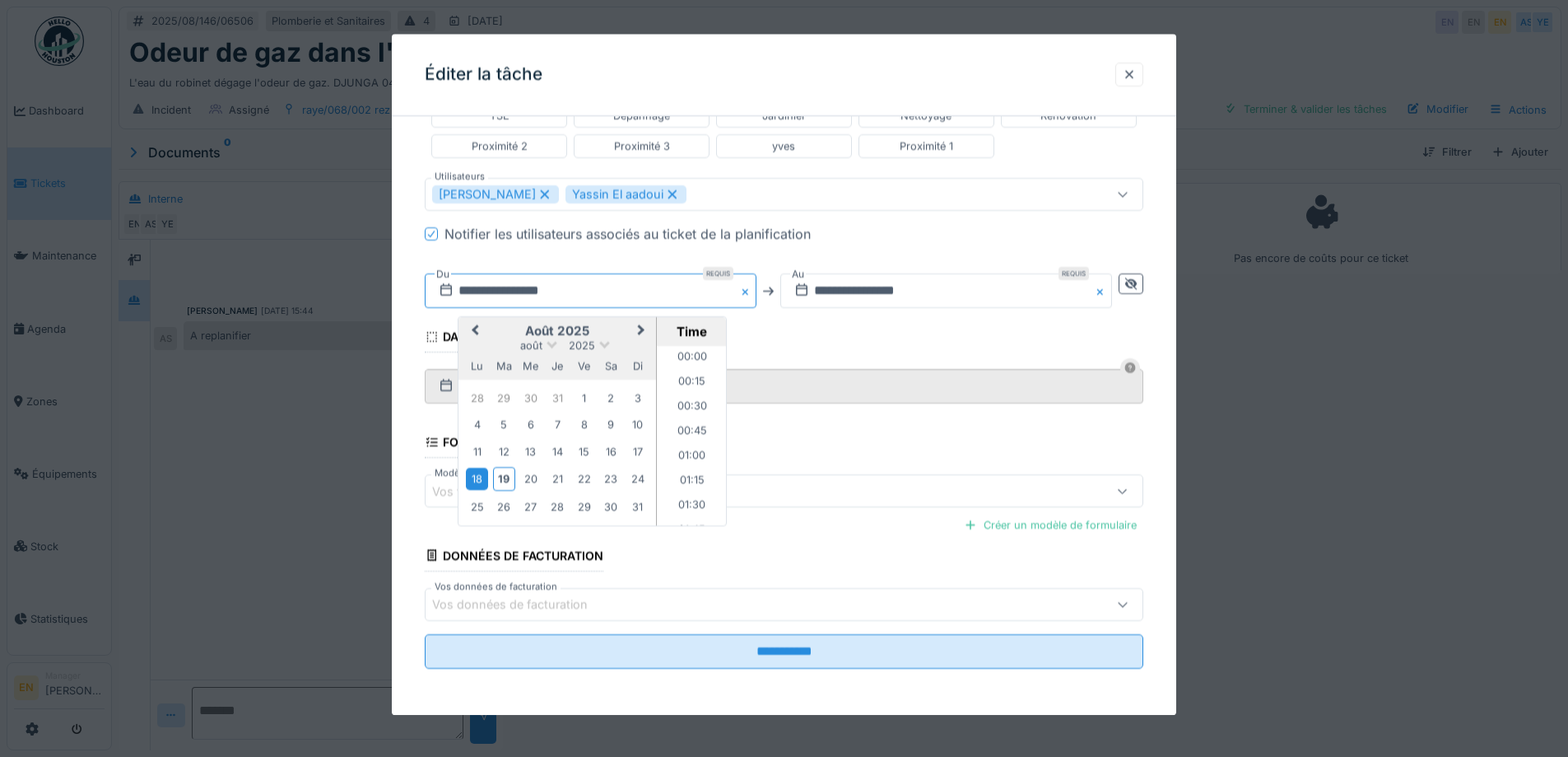
scroll to position [1306, 0]
click at [505, 481] on div "19" at bounding box center [504, 479] width 22 height 24
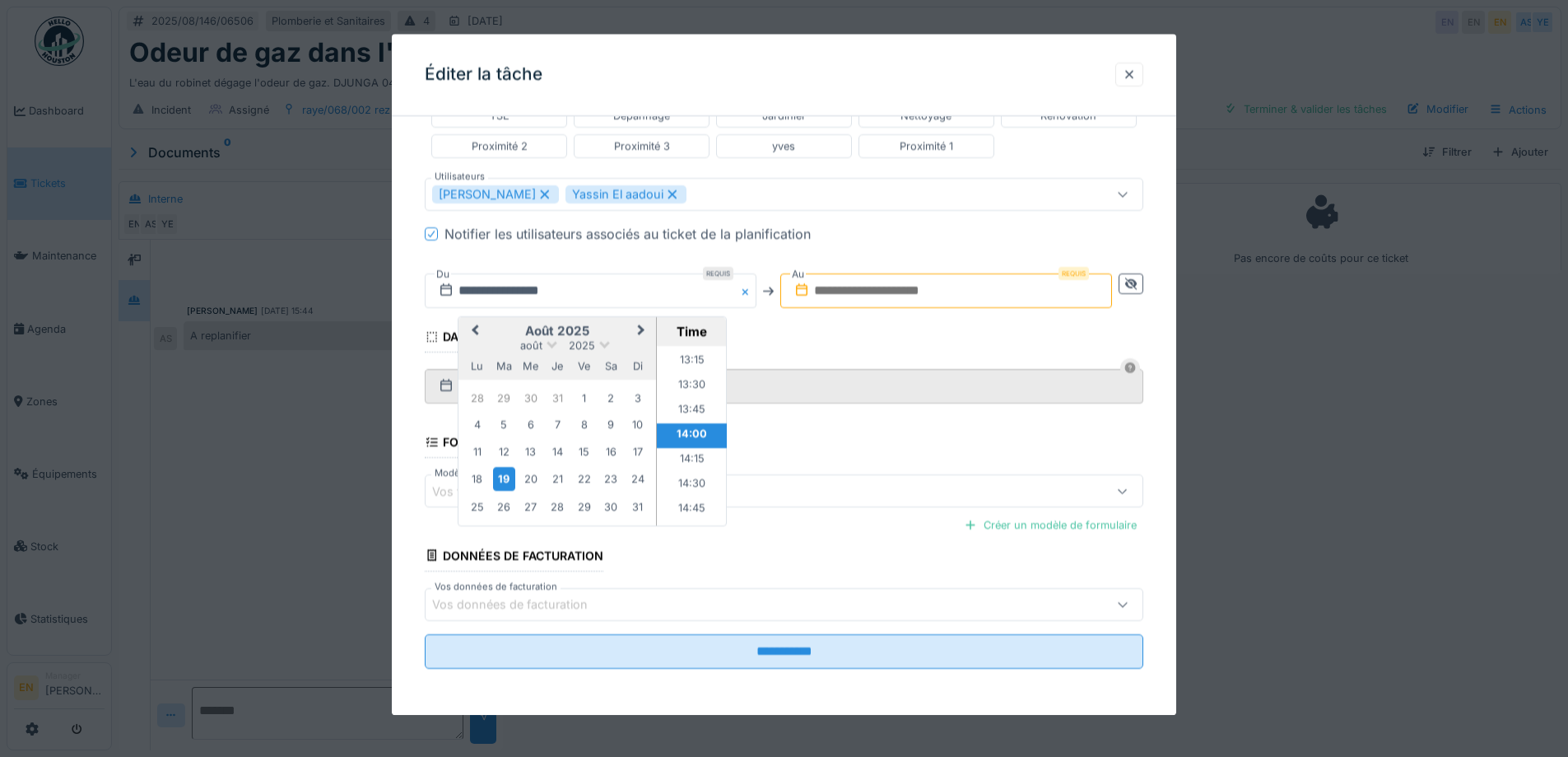
click at [936, 287] on input "text" at bounding box center [947, 290] width 332 height 34
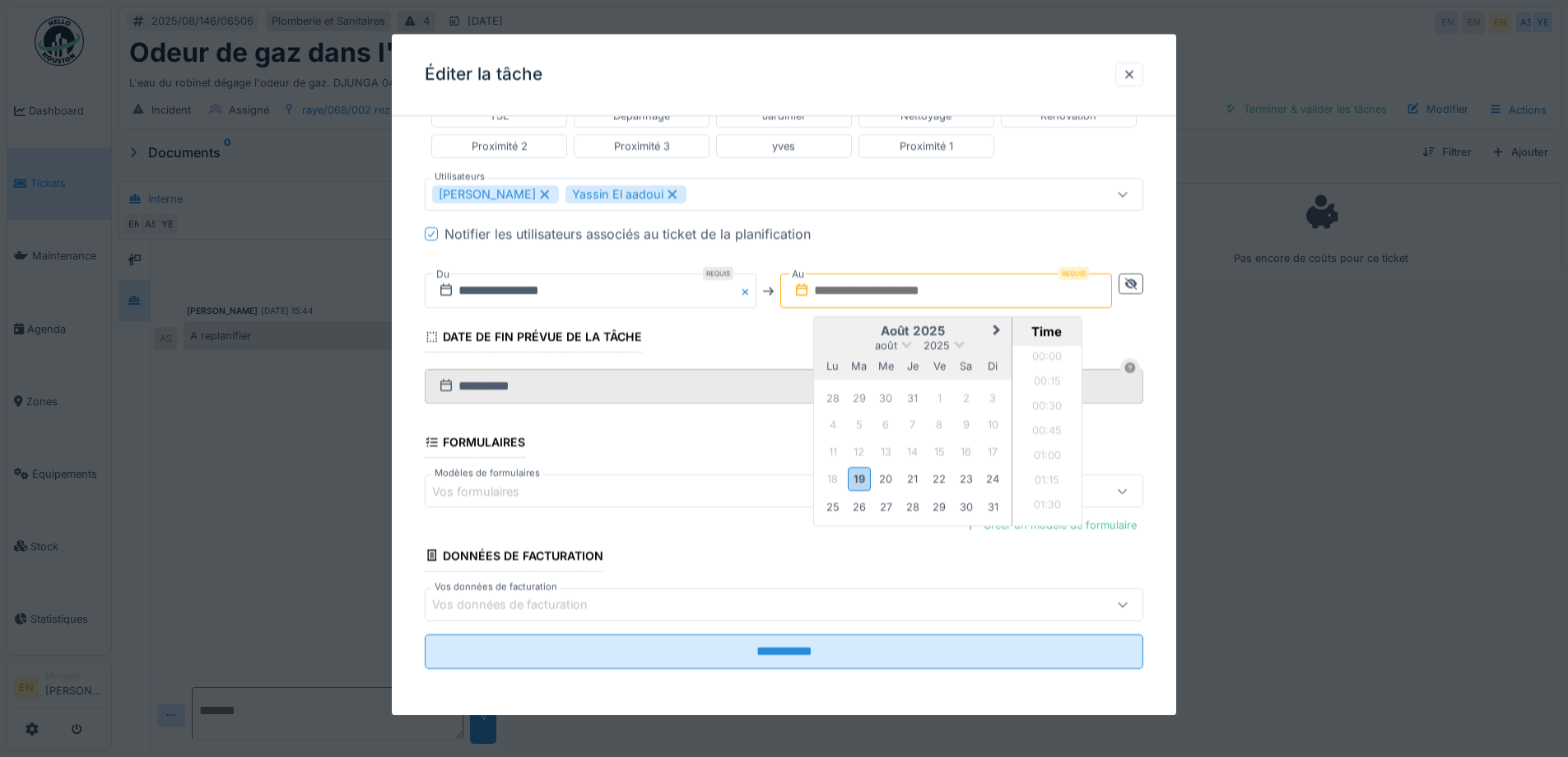
scroll to position [762, 0]
click at [860, 481] on div "19" at bounding box center [859, 479] width 22 height 24
click at [1041, 421] on li "15:00" at bounding box center [1047, 419] width 70 height 25
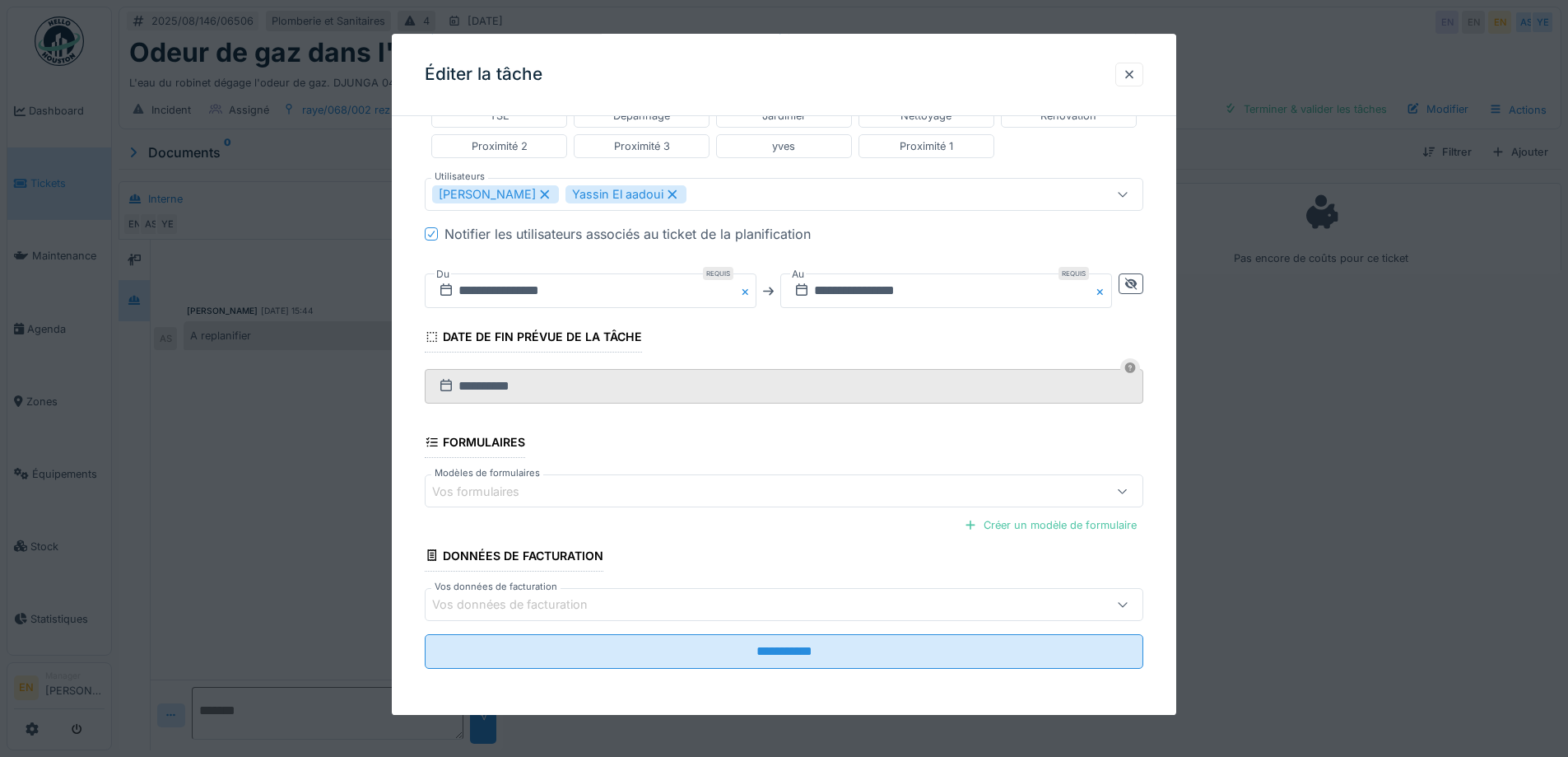
scroll to position [12, 0]
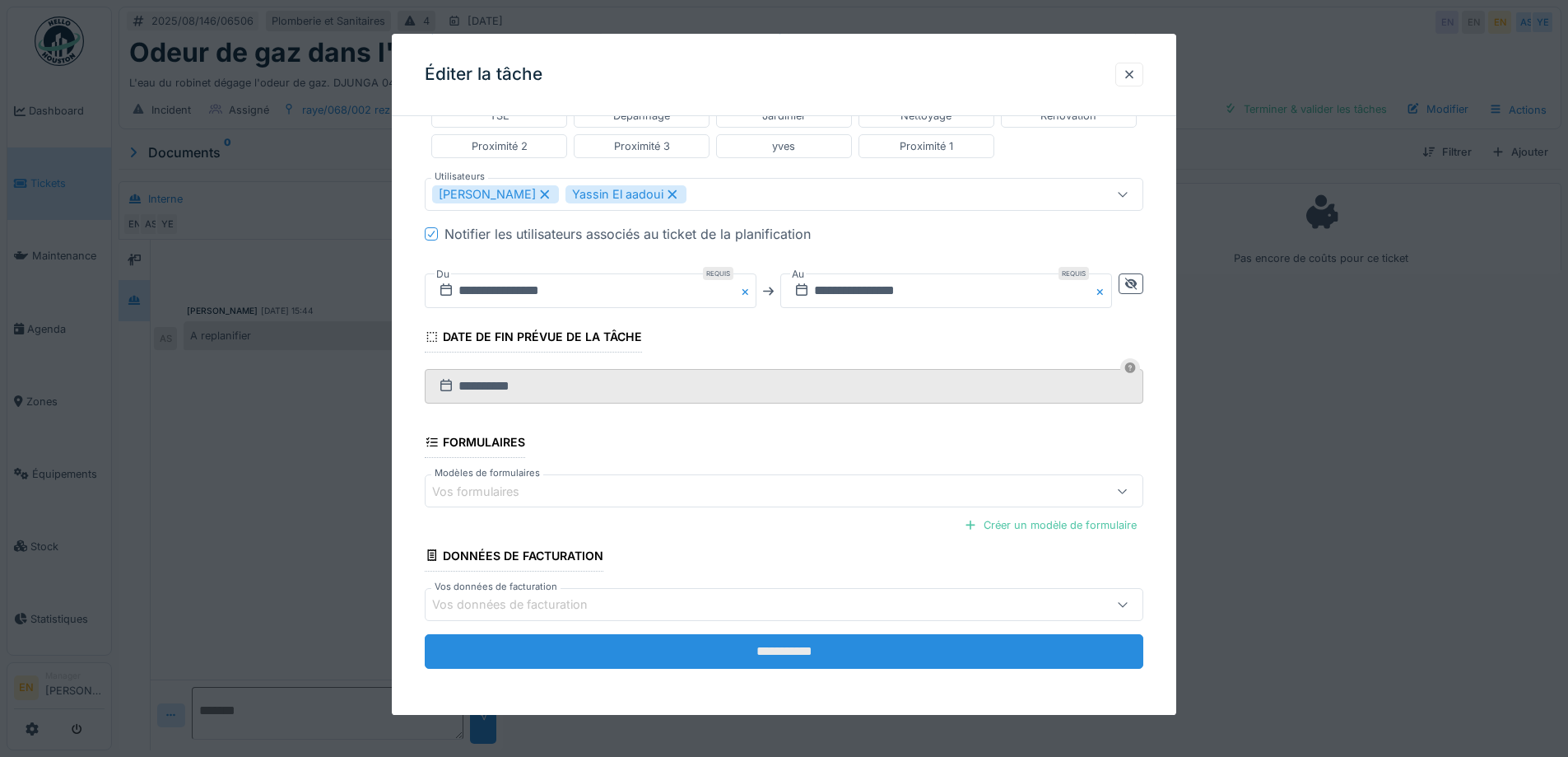
click at [779, 663] on input "**********" at bounding box center [784, 651] width 719 height 34
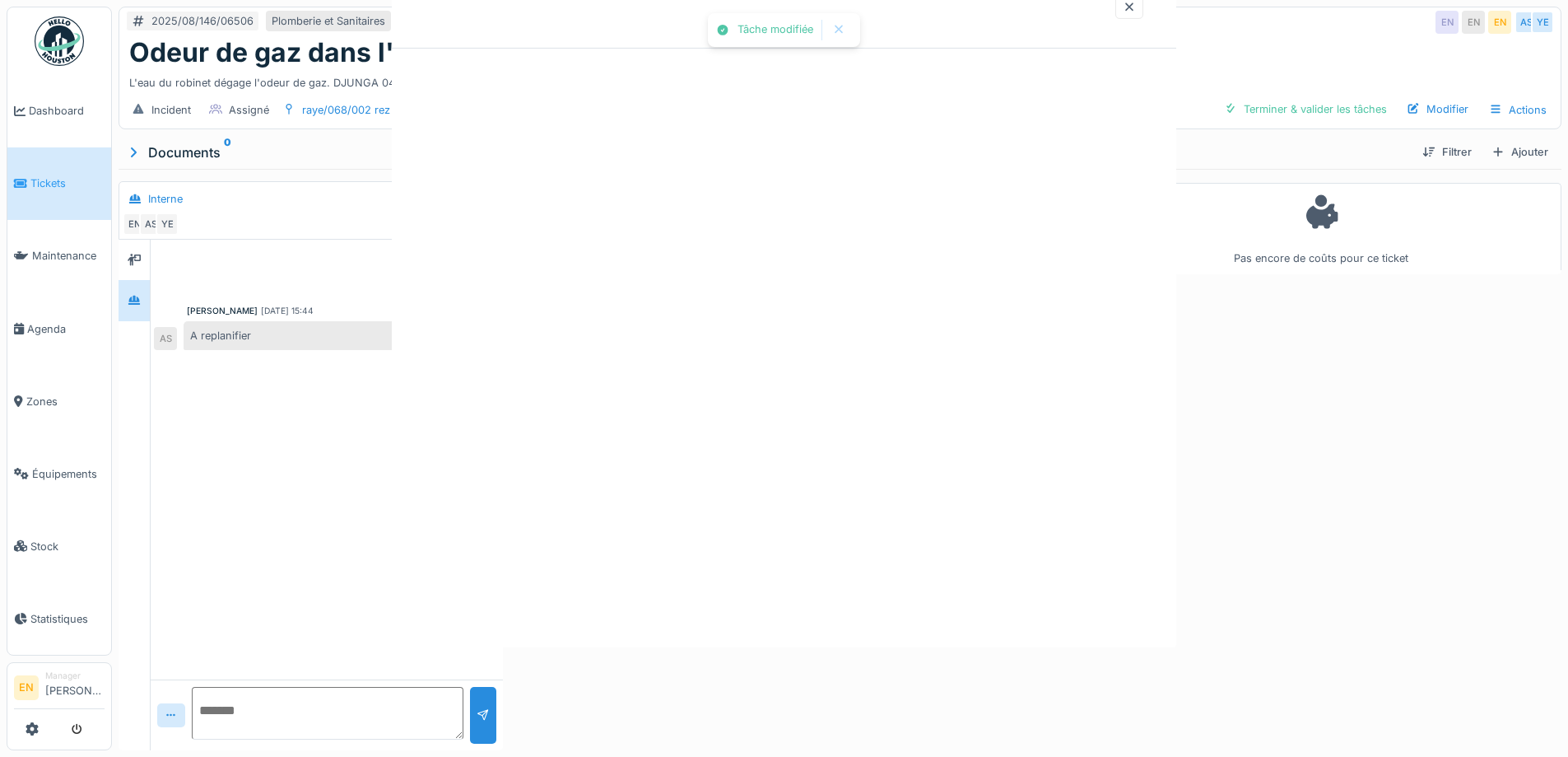
scroll to position [0, 0]
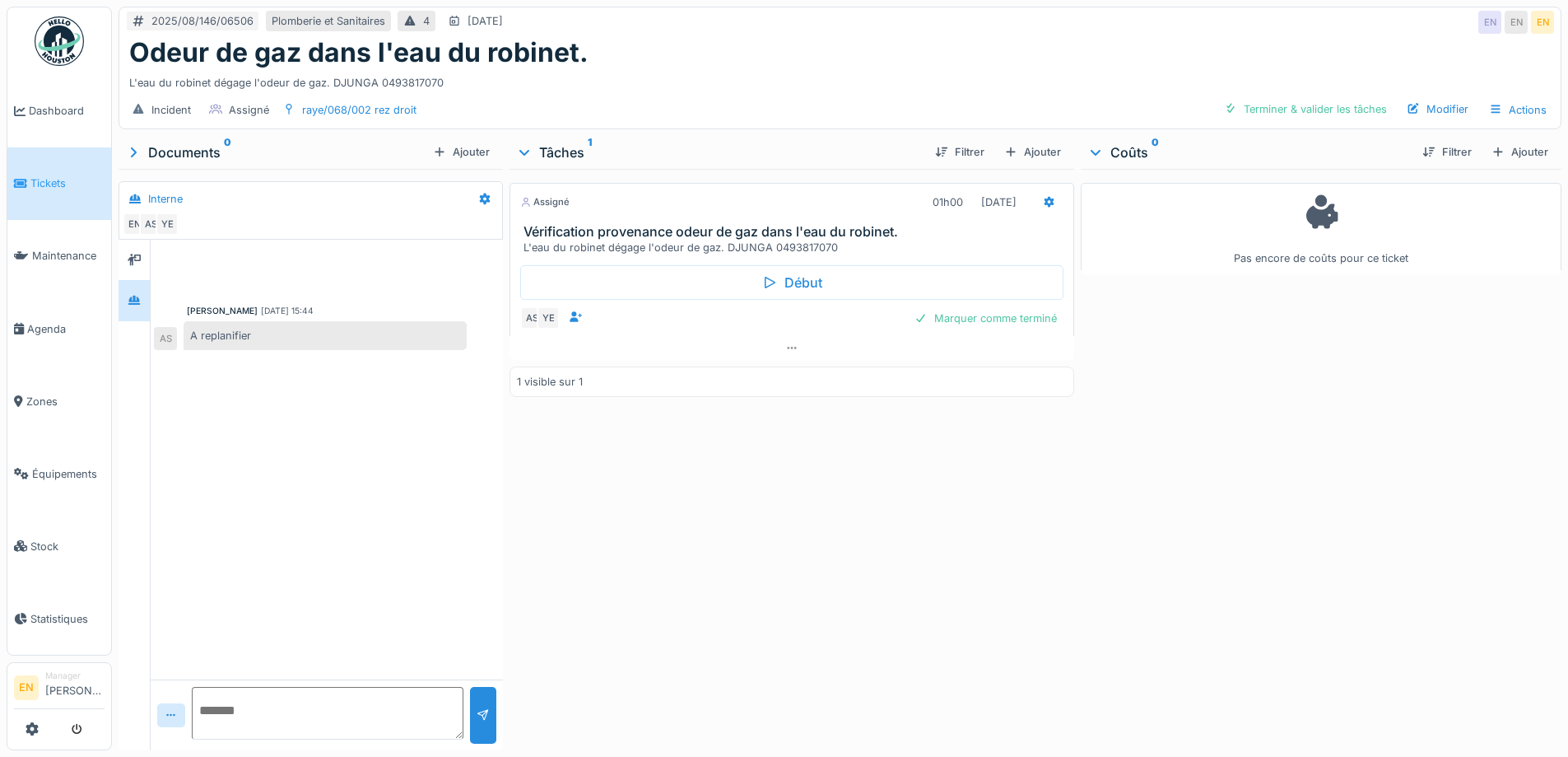
click at [876, 91] on div "Incident Assigné raye/068/002 rez droit Terminer & valider les tâches Modifier …" at bounding box center [840, 110] width 1442 height 37
click at [885, 68] on div "L'eau du robinet dégage l'odeur de gaz. DJUNGA 0493817070" at bounding box center [840, 79] width 1422 height 22
click at [974, 68] on div "L'eau du robinet dégage l'odeur de gaz. DJUNGA 0493817070" at bounding box center [840, 79] width 1422 height 22
click at [966, 51] on div "Odeur de gaz dans l'eau du robinet." at bounding box center [840, 52] width 1422 height 31
click at [824, 68] on div "L'eau du robinet dégage l'odeur de gaz. DJUNGA 0493817070" at bounding box center [840, 79] width 1422 height 22
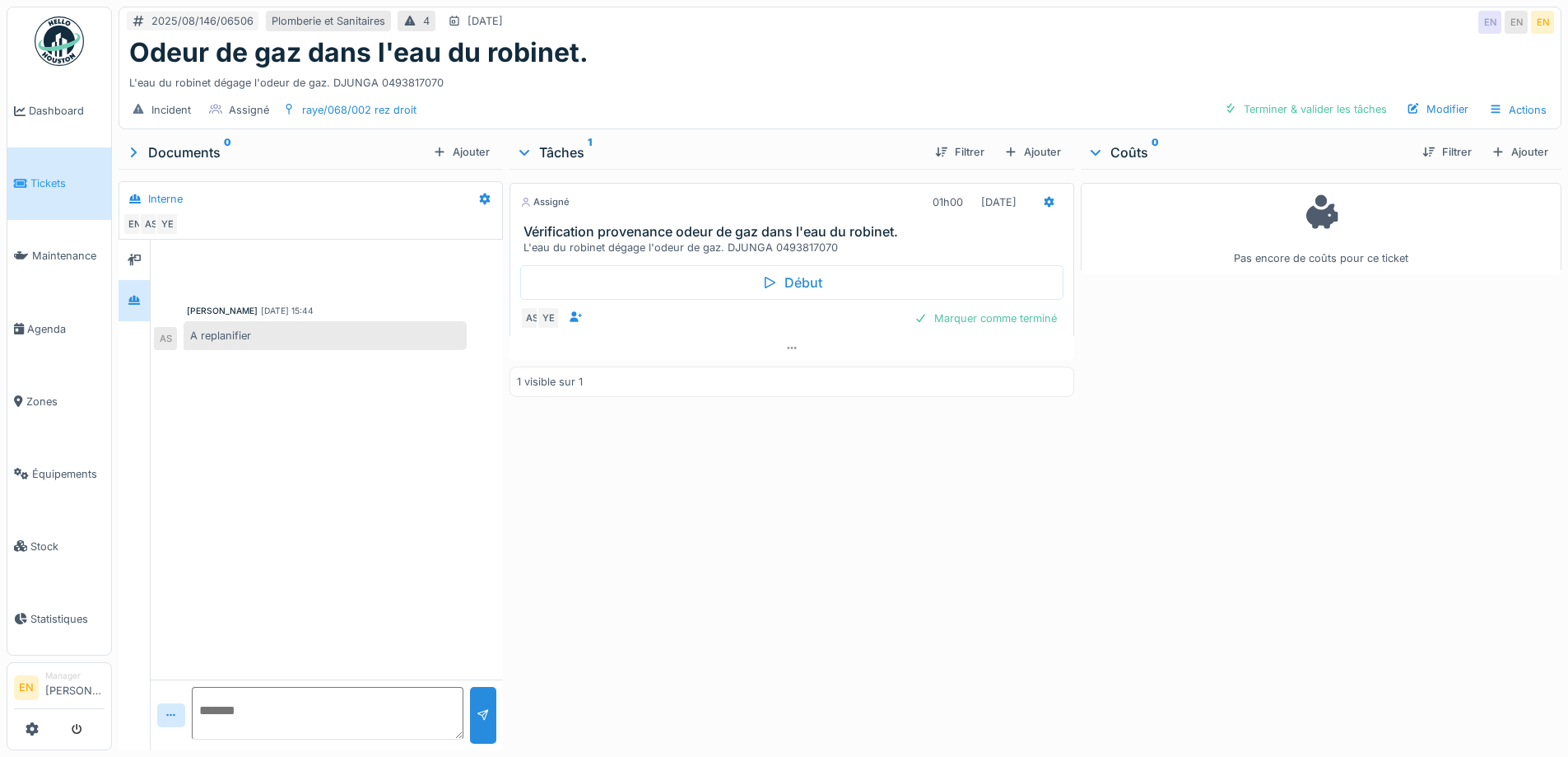
drag, startPoint x: 973, startPoint y: 541, endPoint x: 996, endPoint y: 521, distance: 30.5
click at [996, 521] on div "Assigné 01h00 19/08/2025 Vérification provenance odeur de gaz dans l'eau du rob…" at bounding box center [792, 456] width 564 height 575
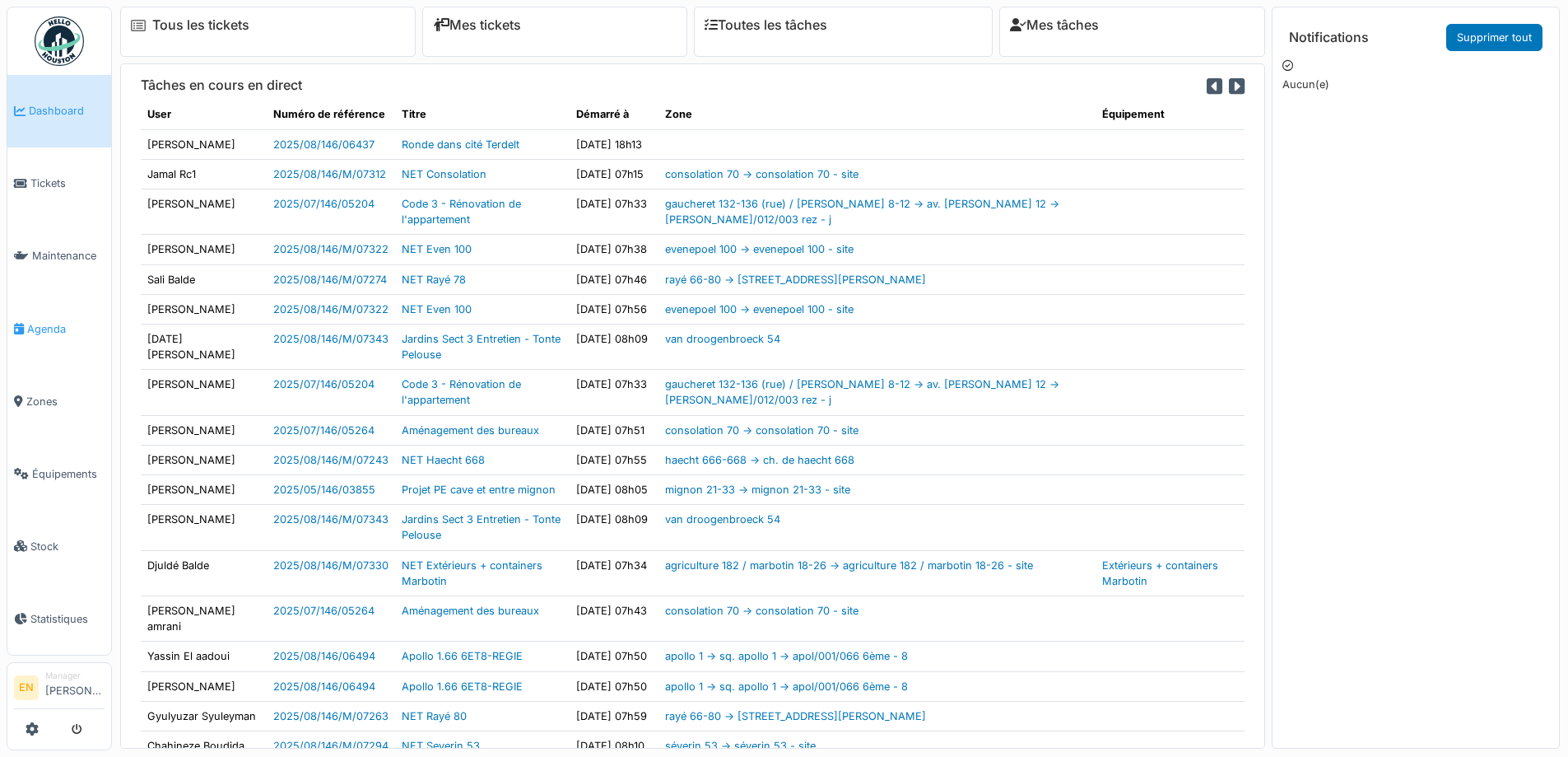
click at [56, 329] on span "Agenda" at bounding box center [66, 329] width 78 height 16
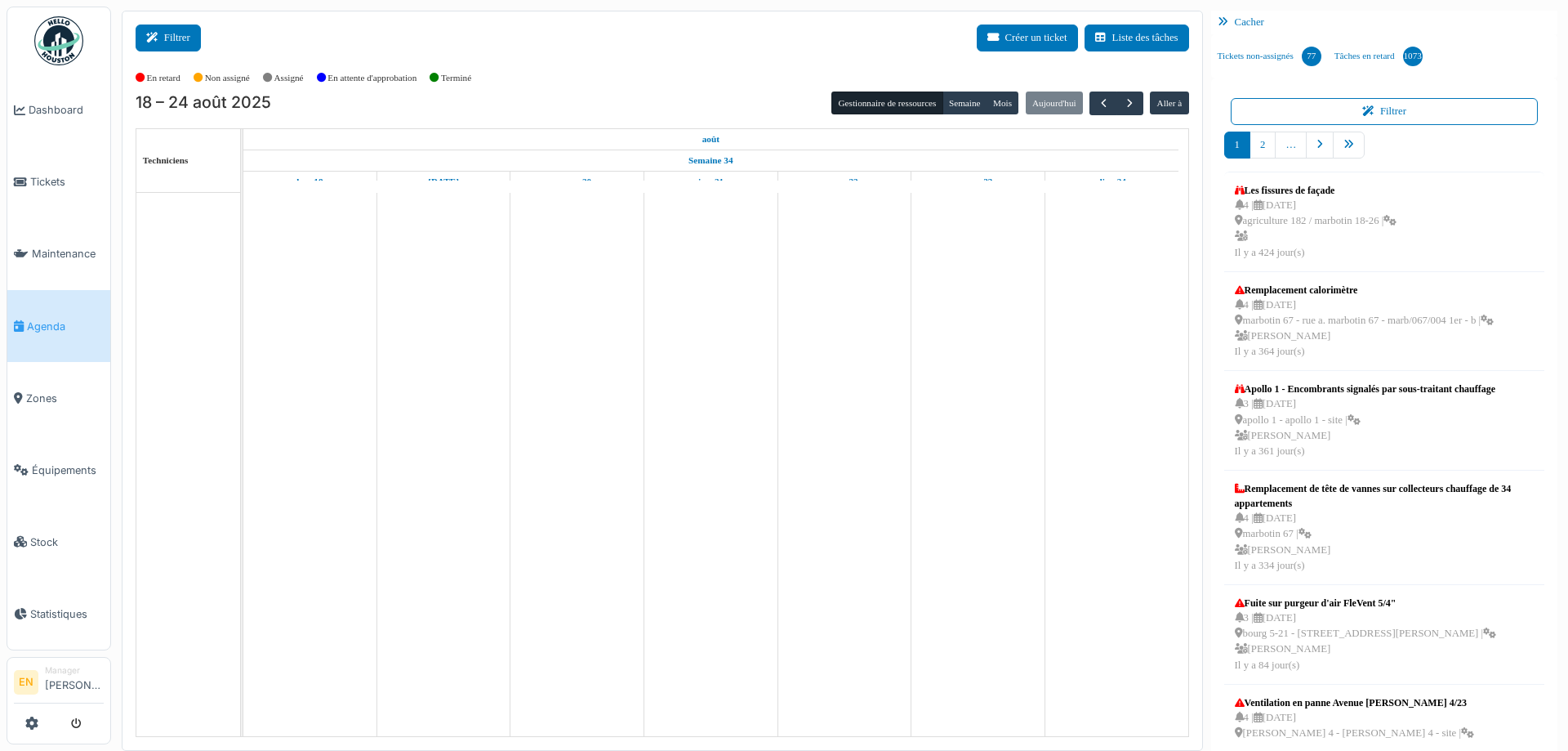
click at [194, 37] on button "Filtrer" at bounding box center [168, 38] width 66 height 27
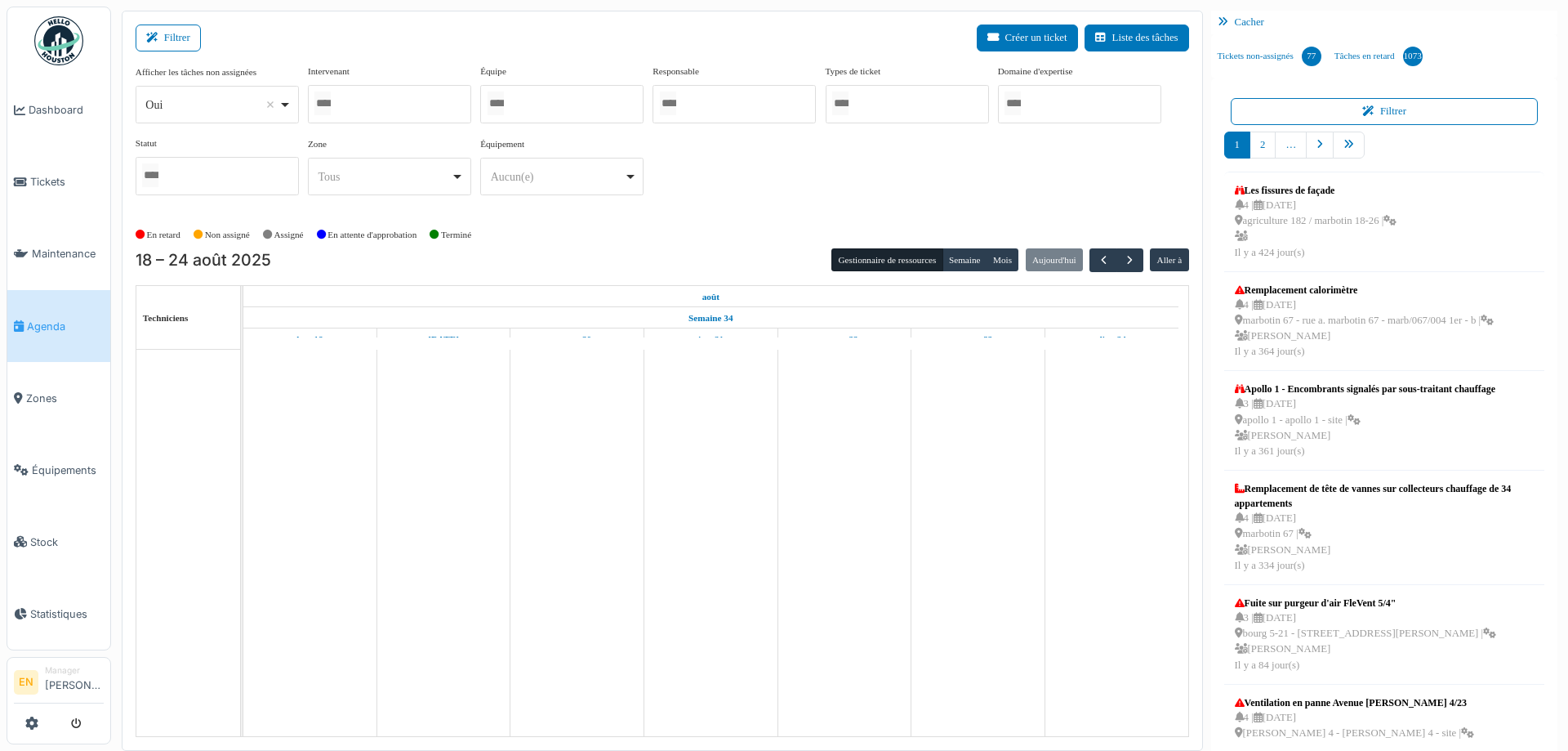
click at [282, 109] on div "Oui Remove item" at bounding box center [216, 104] width 150 height 24
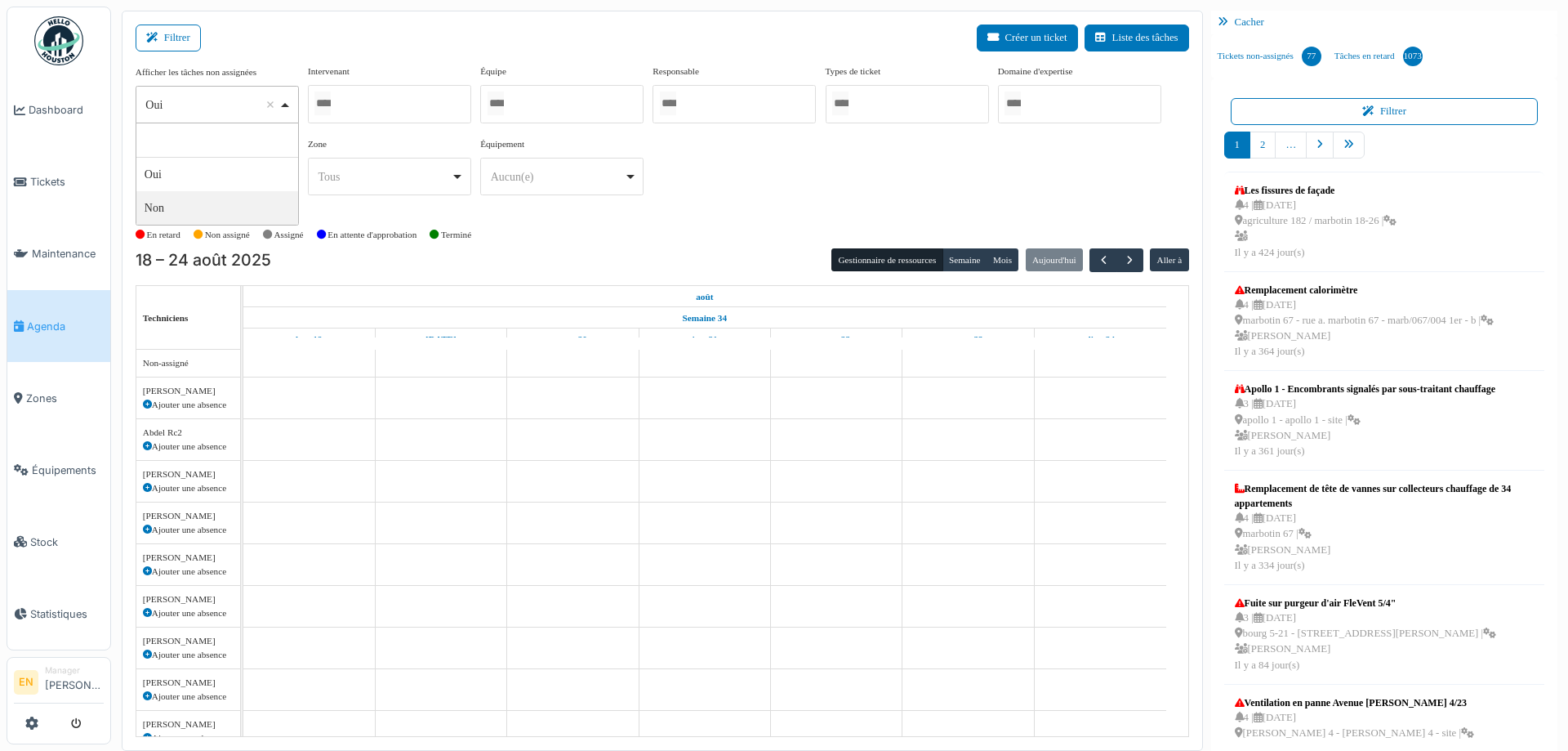
select select "**"
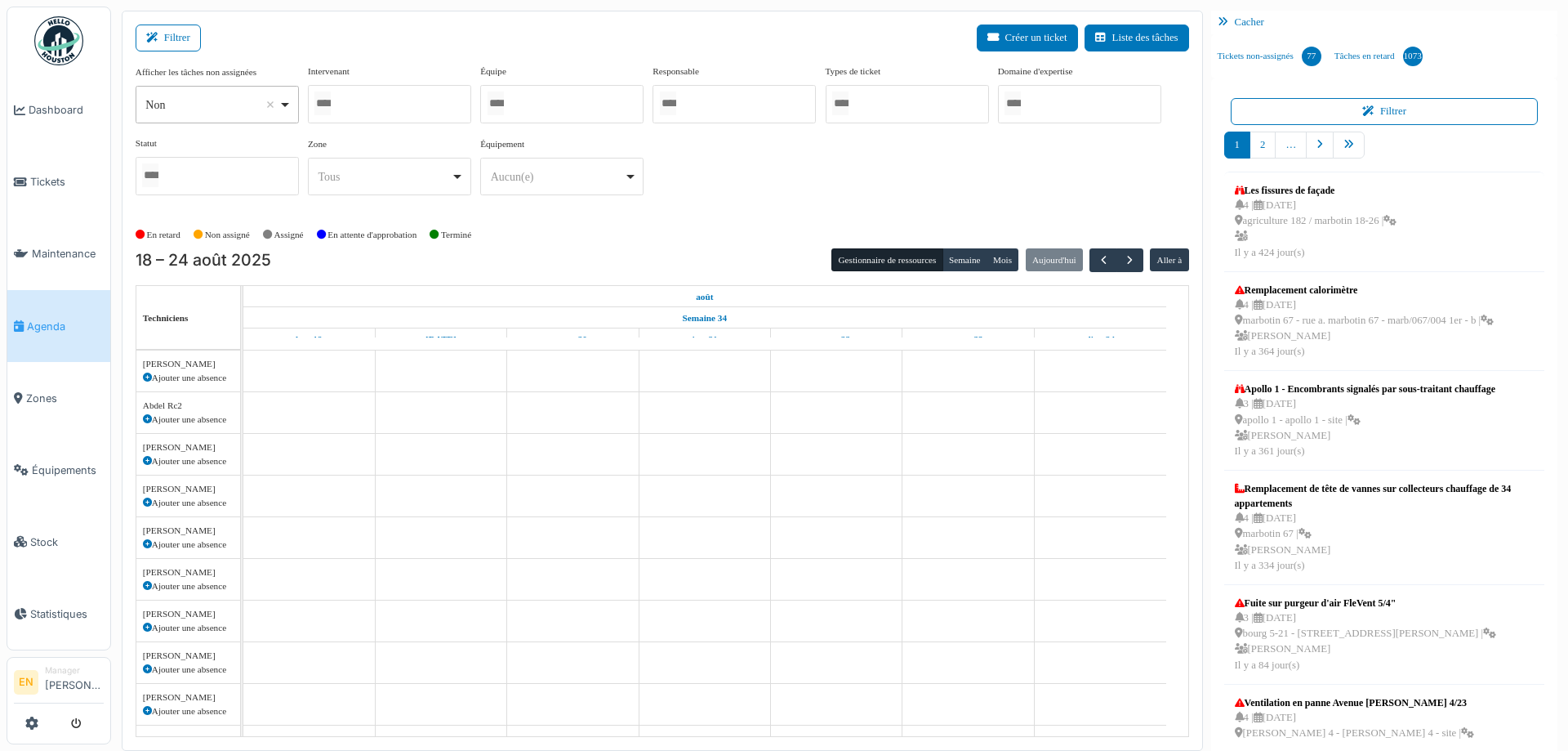
click at [371, 90] on div at bounding box center [389, 104] width 163 height 39
type input "***"
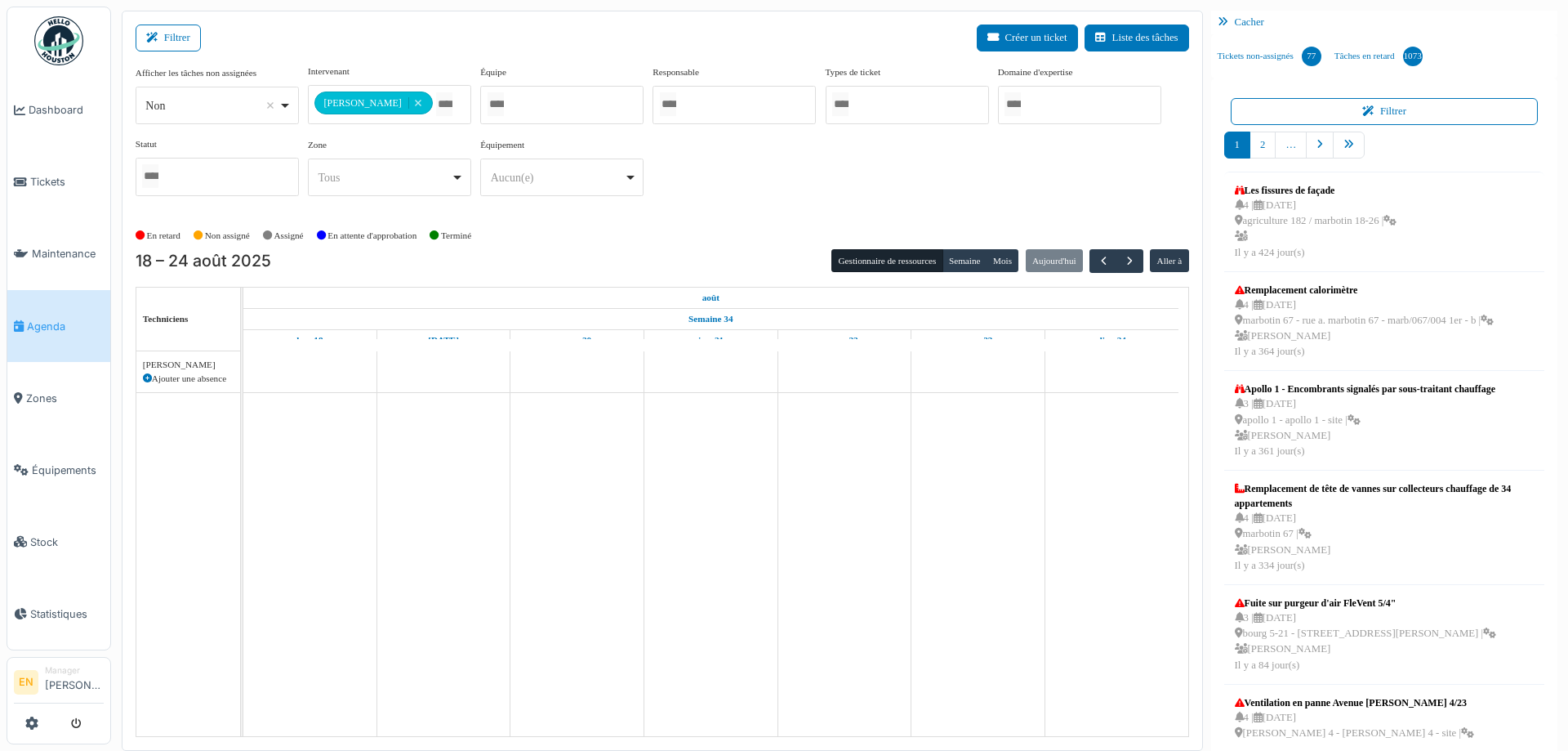
click at [877, 195] on div "**********" at bounding box center [663, 137] width 1054 height 145
click at [967, 261] on button "Semaine" at bounding box center [965, 260] width 45 height 23
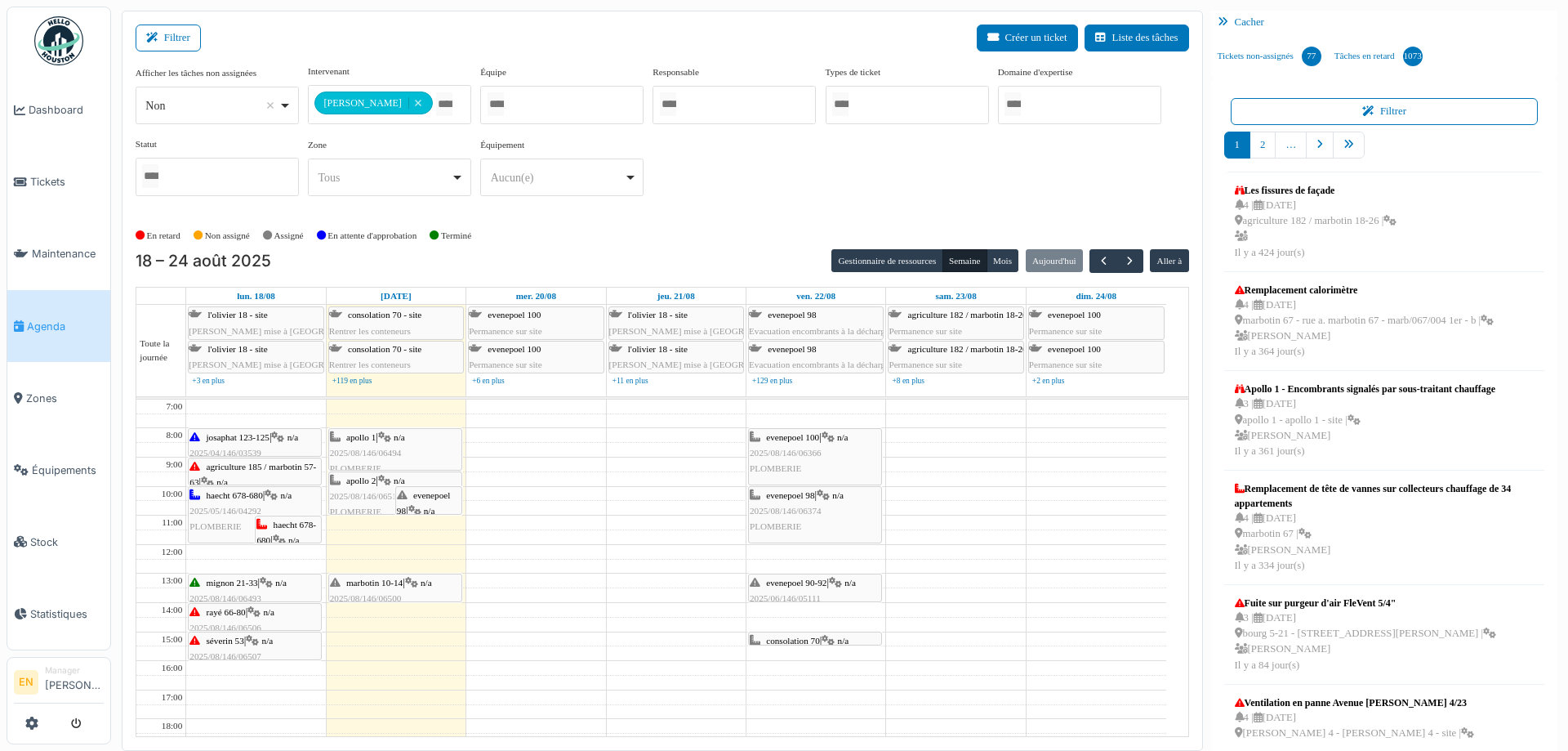
click at [804, 168] on div "**********" at bounding box center [663, 137] width 1054 height 145
click at [743, 213] on div "**********" at bounding box center [663, 144] width 1054 height 158
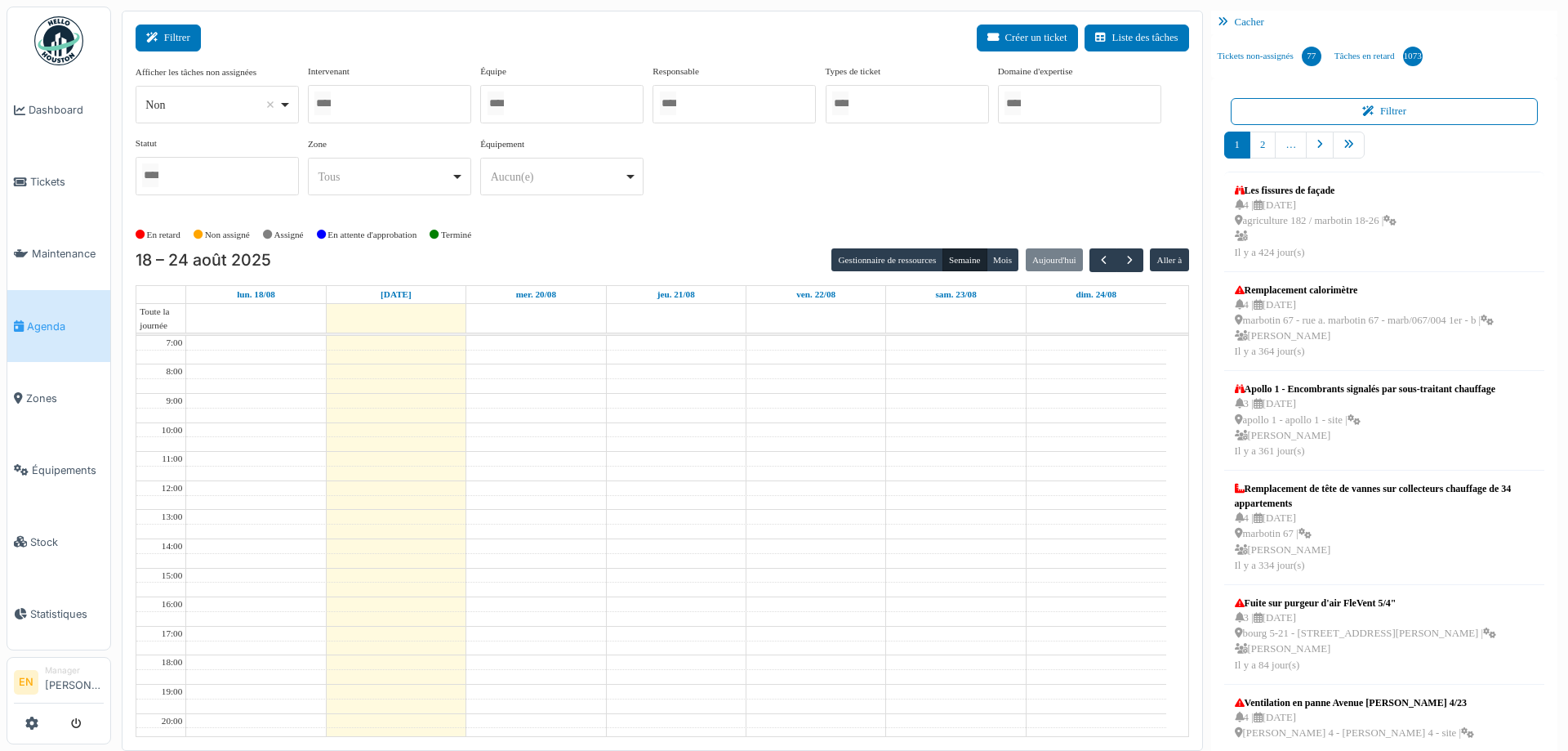
click at [182, 42] on button "Filtrer" at bounding box center [168, 38] width 66 height 27
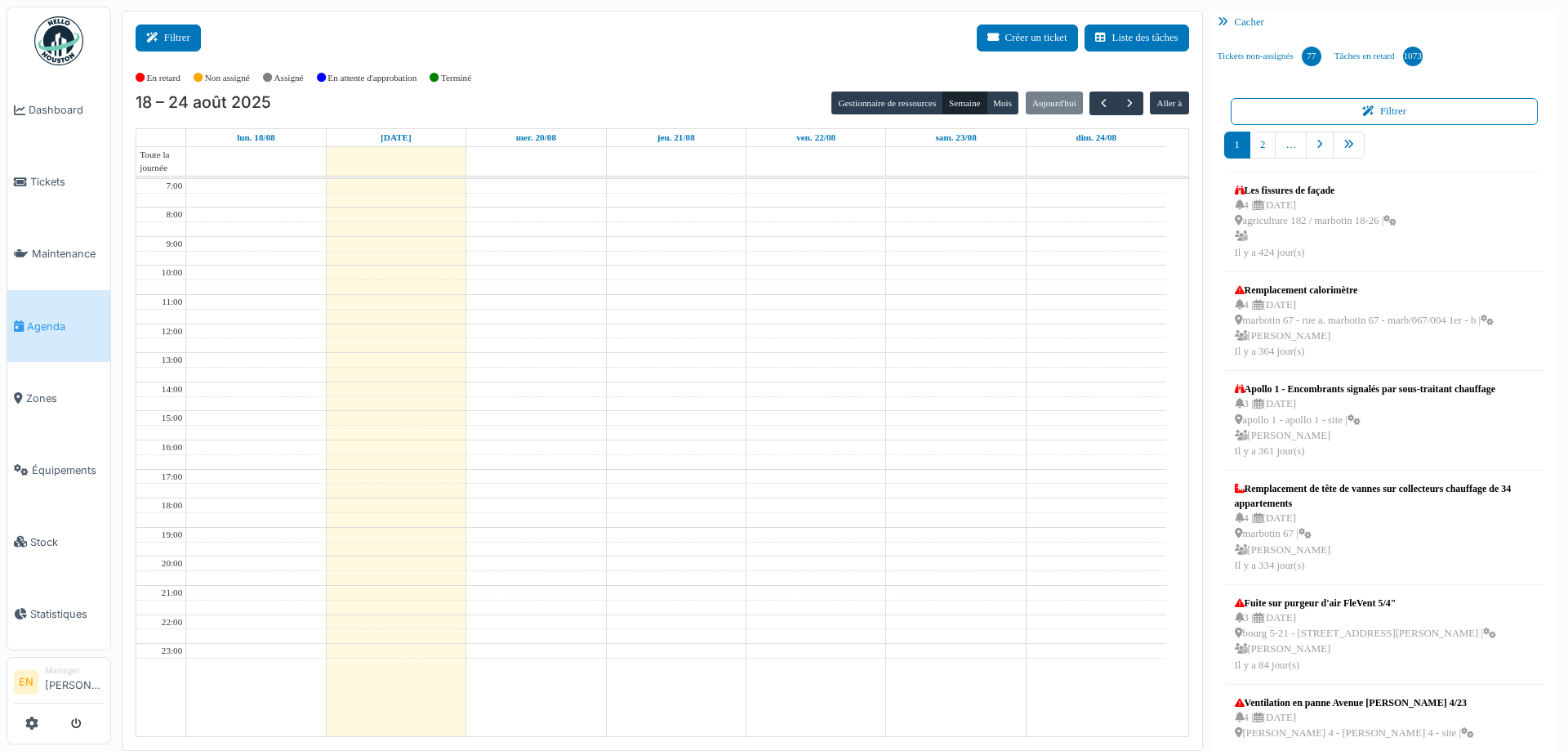
click at [158, 44] on button "Filtrer" at bounding box center [168, 38] width 66 height 27
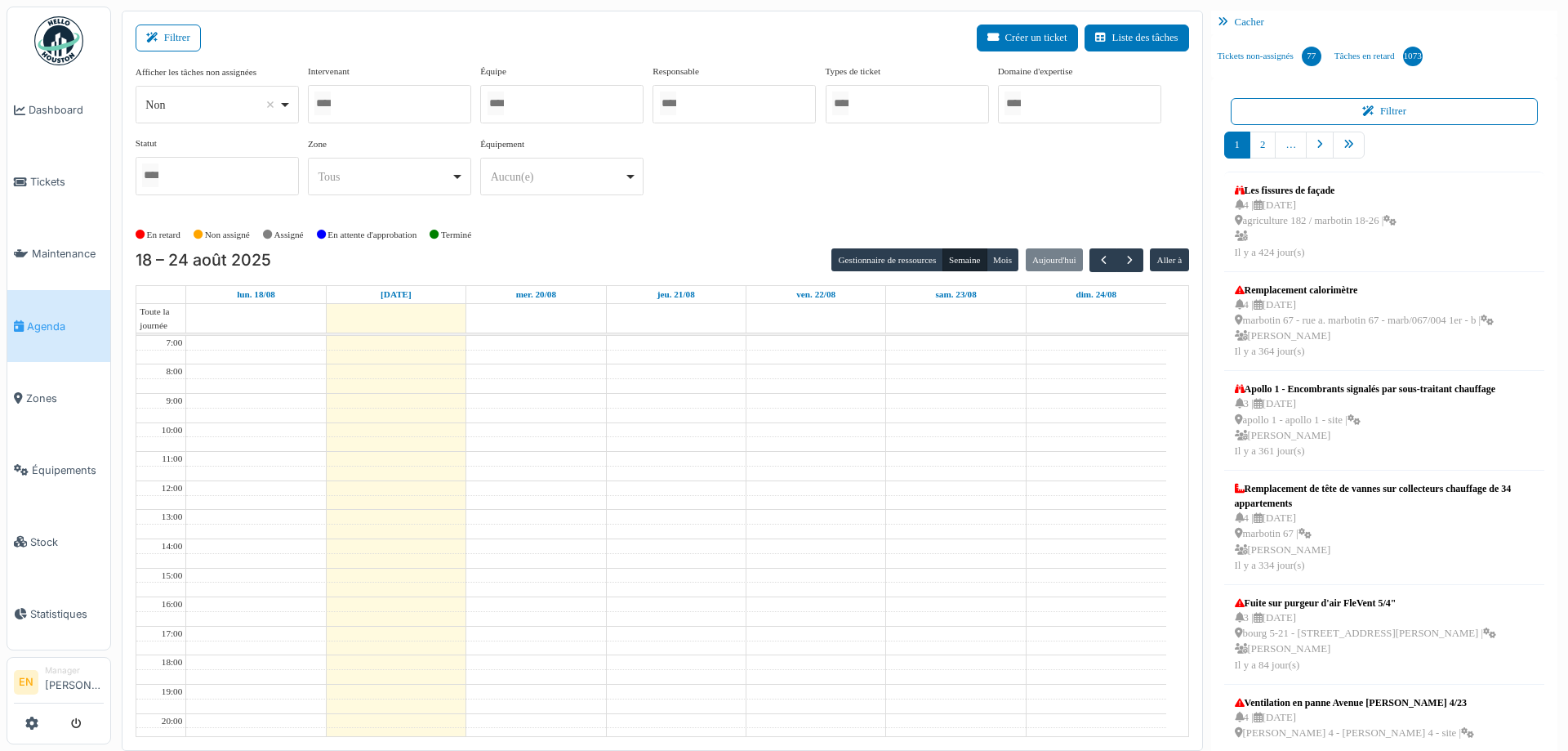
click at [578, 99] on div at bounding box center [562, 104] width 163 height 39
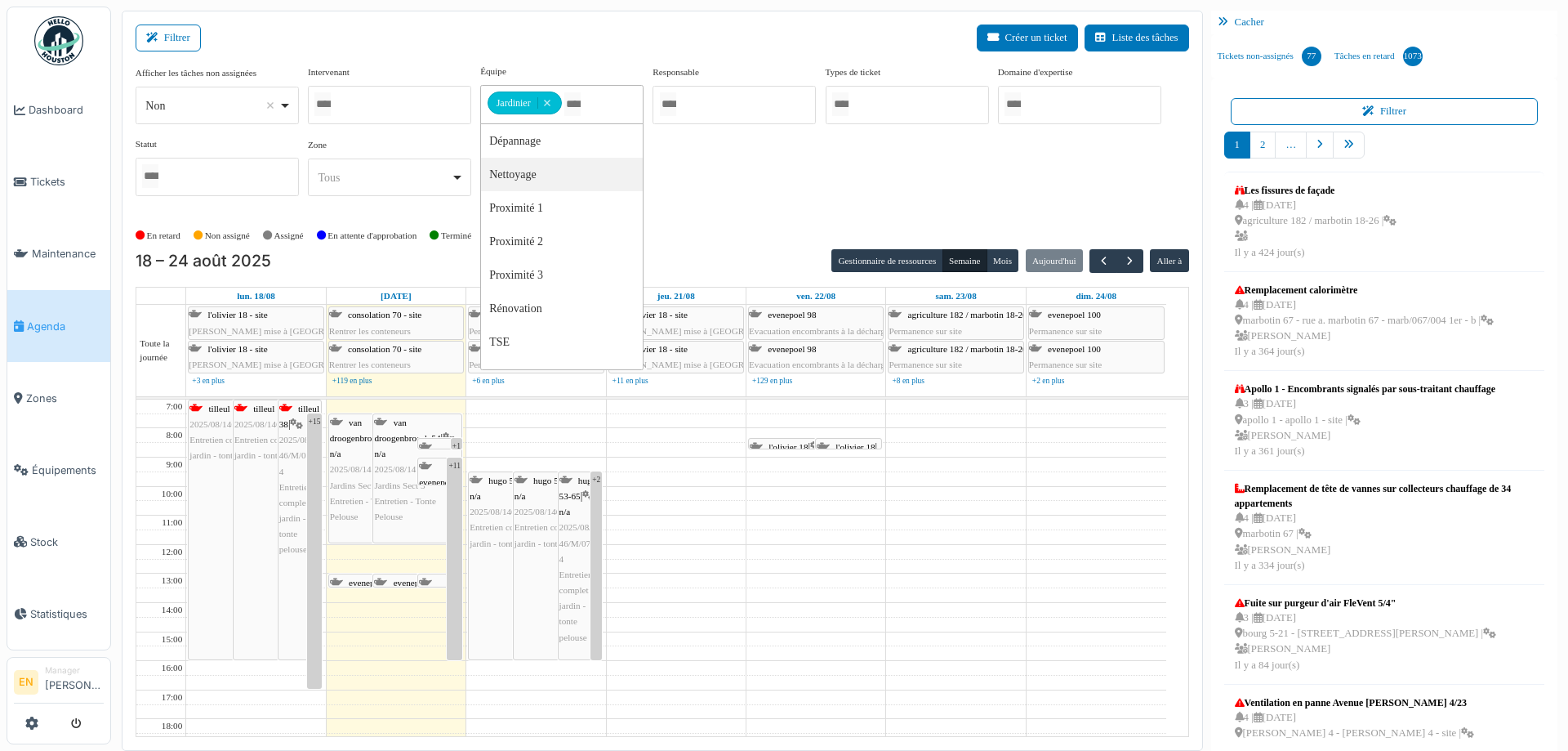
click at [281, 106] on div "Non Remove item" at bounding box center [216, 105] width 150 height 24
click at [669, 26] on div "Filtrer Créer un ticket Liste des tâches" at bounding box center [663, 45] width 1054 height 40
click at [706, 198] on div "Afficher les tâches non assignées *** Non Remove item Oui Non Intervenant Abdel…" at bounding box center [663, 137] width 1054 height 145
click at [719, 191] on div "Afficher les tâches non assignées *** Non Remove item Oui Non Intervenant Abdel…" at bounding box center [663, 137] width 1054 height 145
click at [291, 102] on div "Non Remove item" at bounding box center [216, 105] width 150 height 24
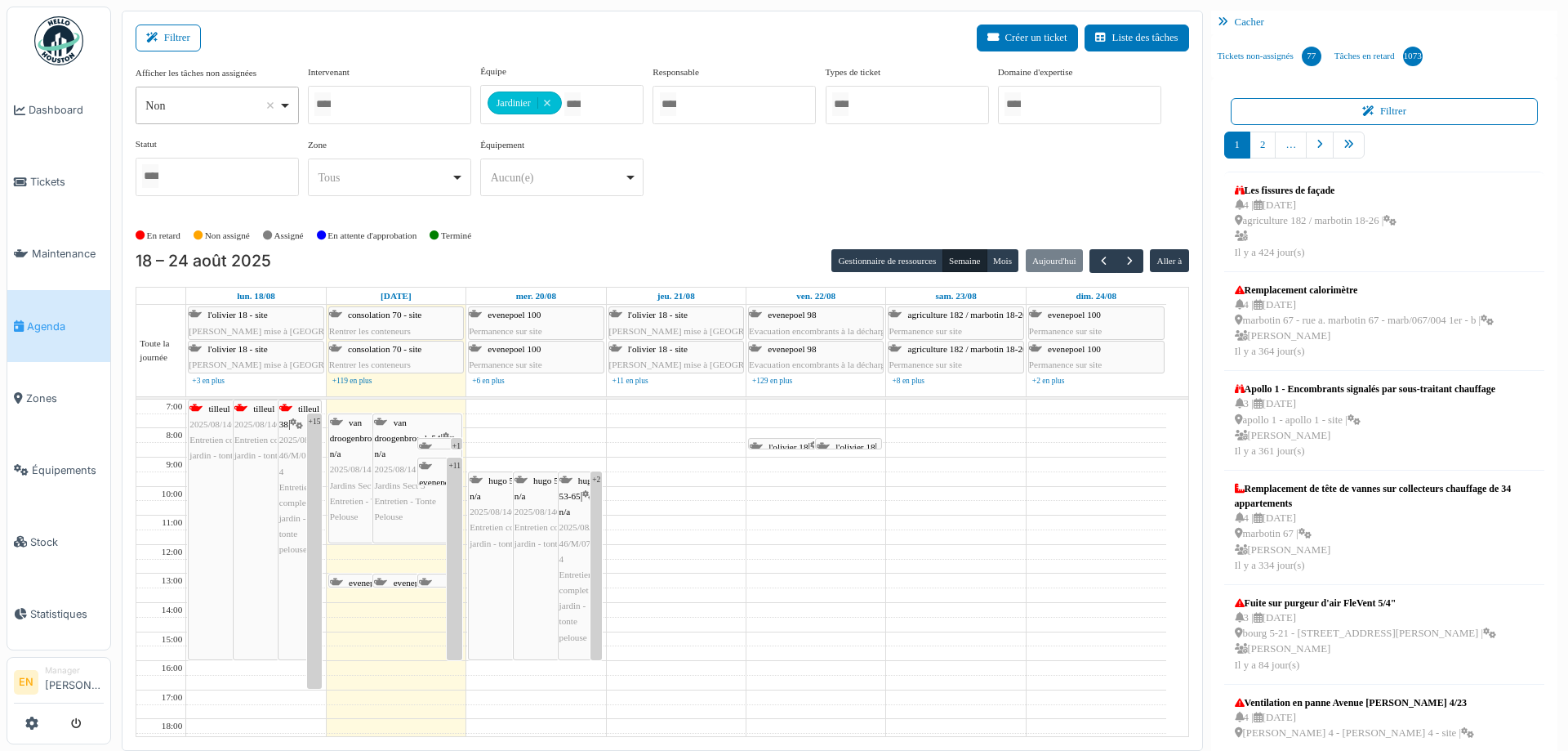
click at [287, 110] on div "Non Remove item" at bounding box center [216, 105] width 150 height 24
select select "***"
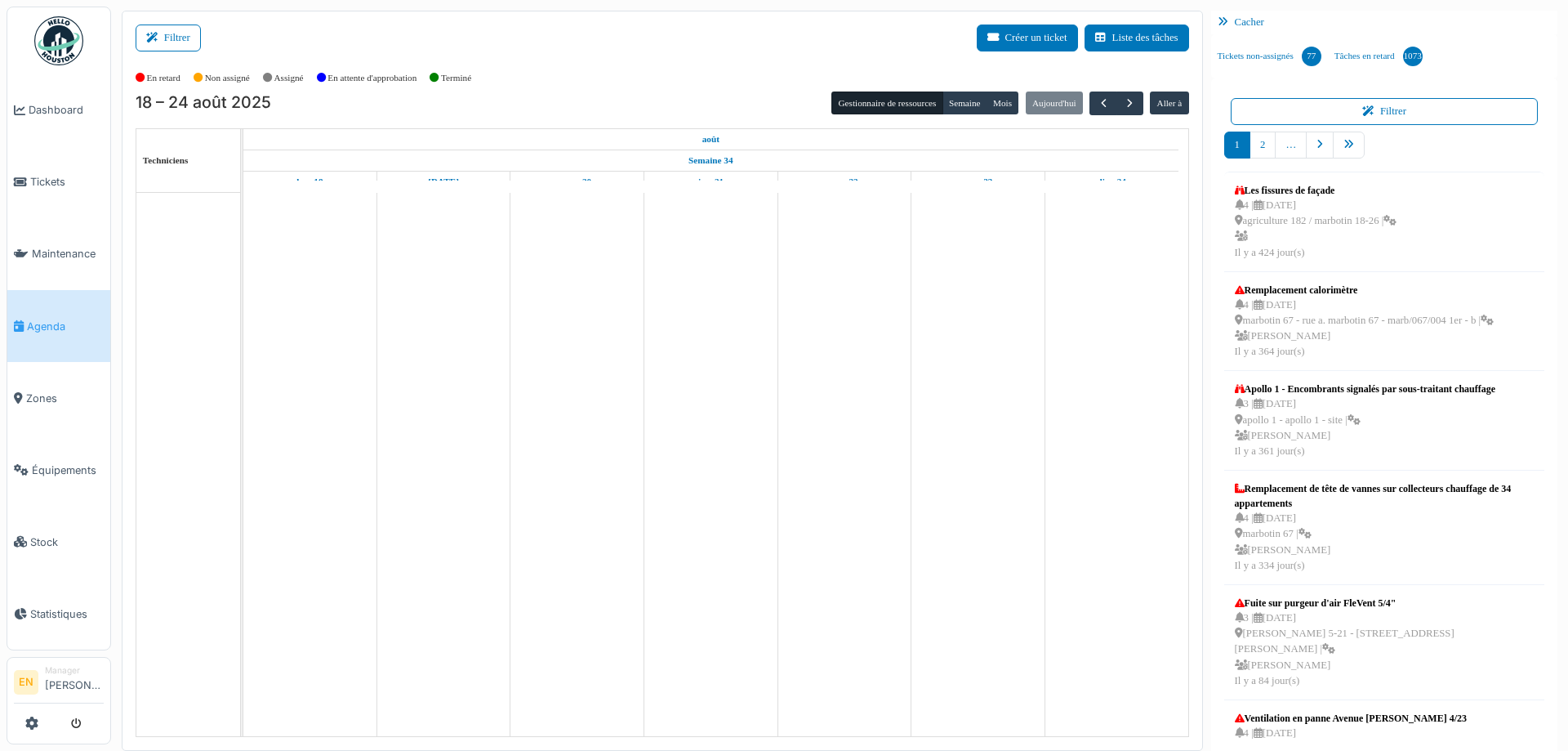
click at [183, 40] on button "Filtrer" at bounding box center [168, 38] width 66 height 27
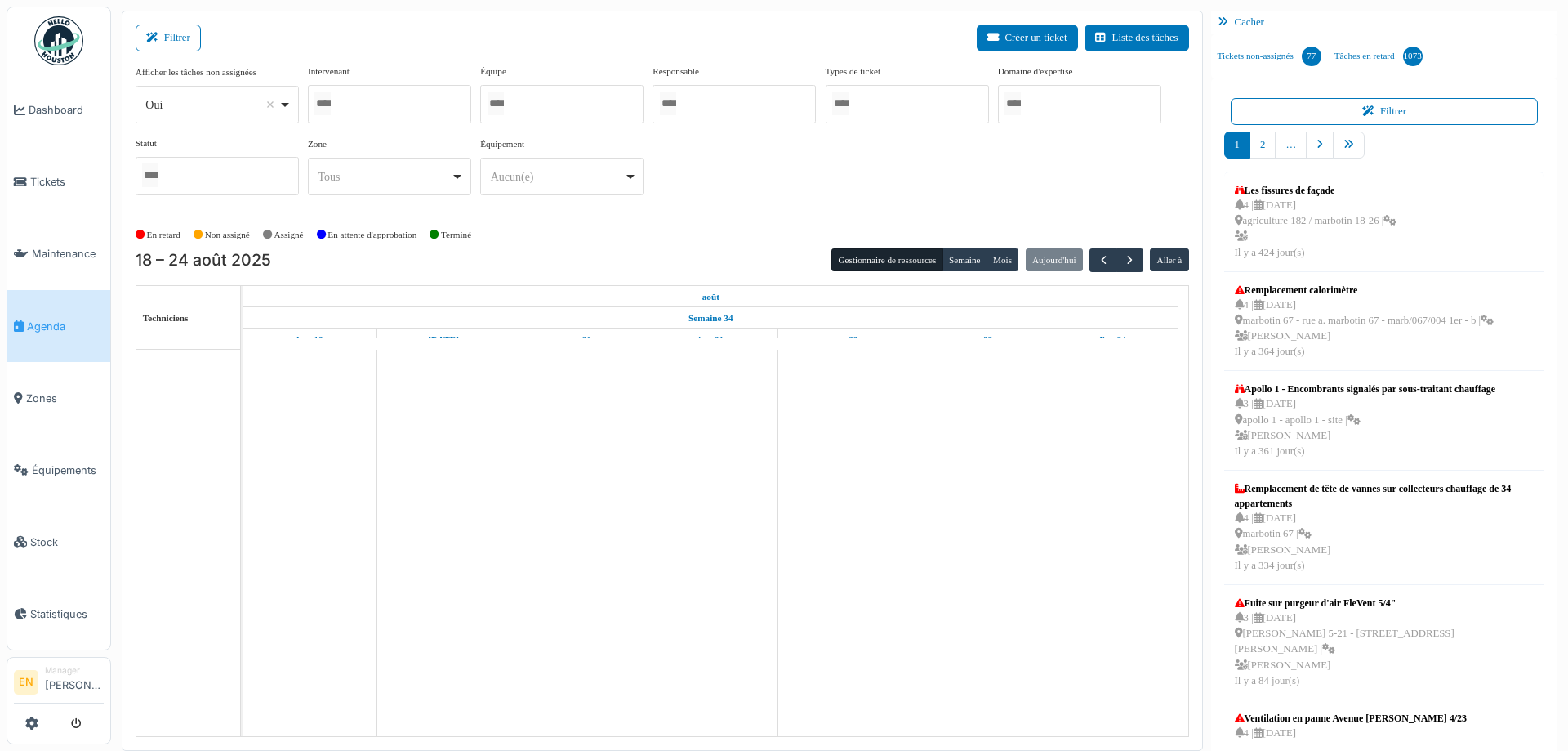
click at [282, 112] on div "Oui Remove item" at bounding box center [216, 104] width 150 height 24
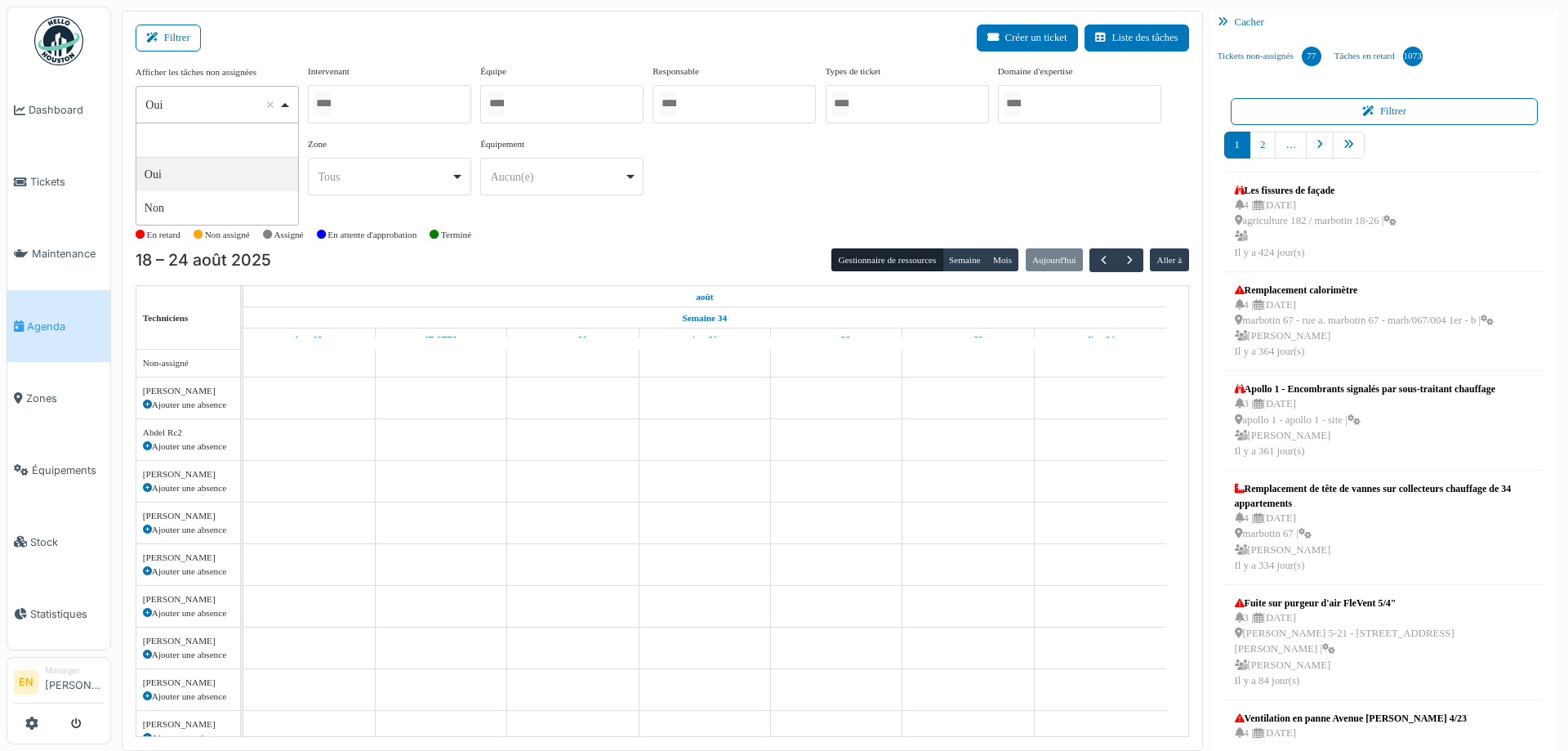
click at [521, 101] on div at bounding box center [562, 104] width 163 height 39
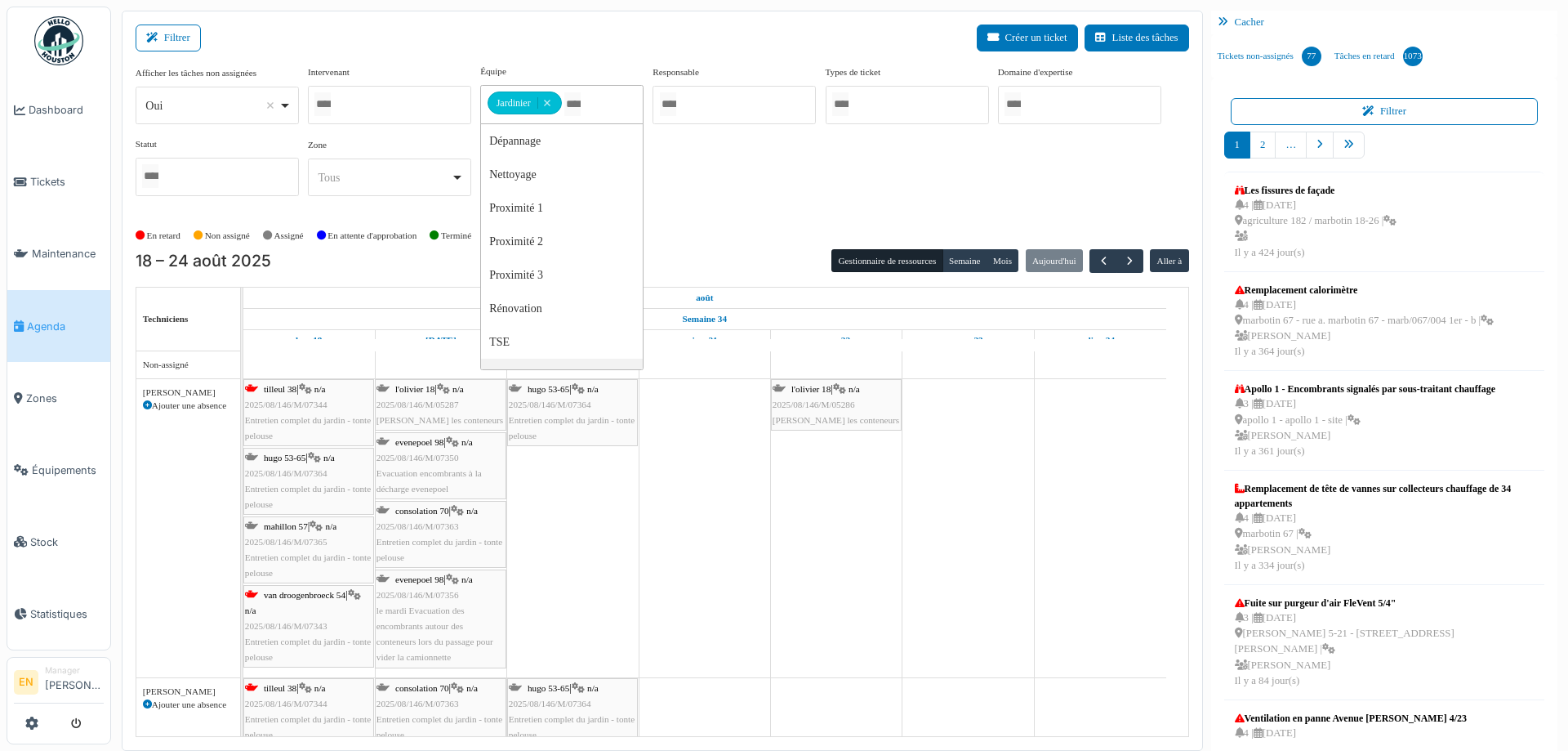
scroll to position [81, 0]
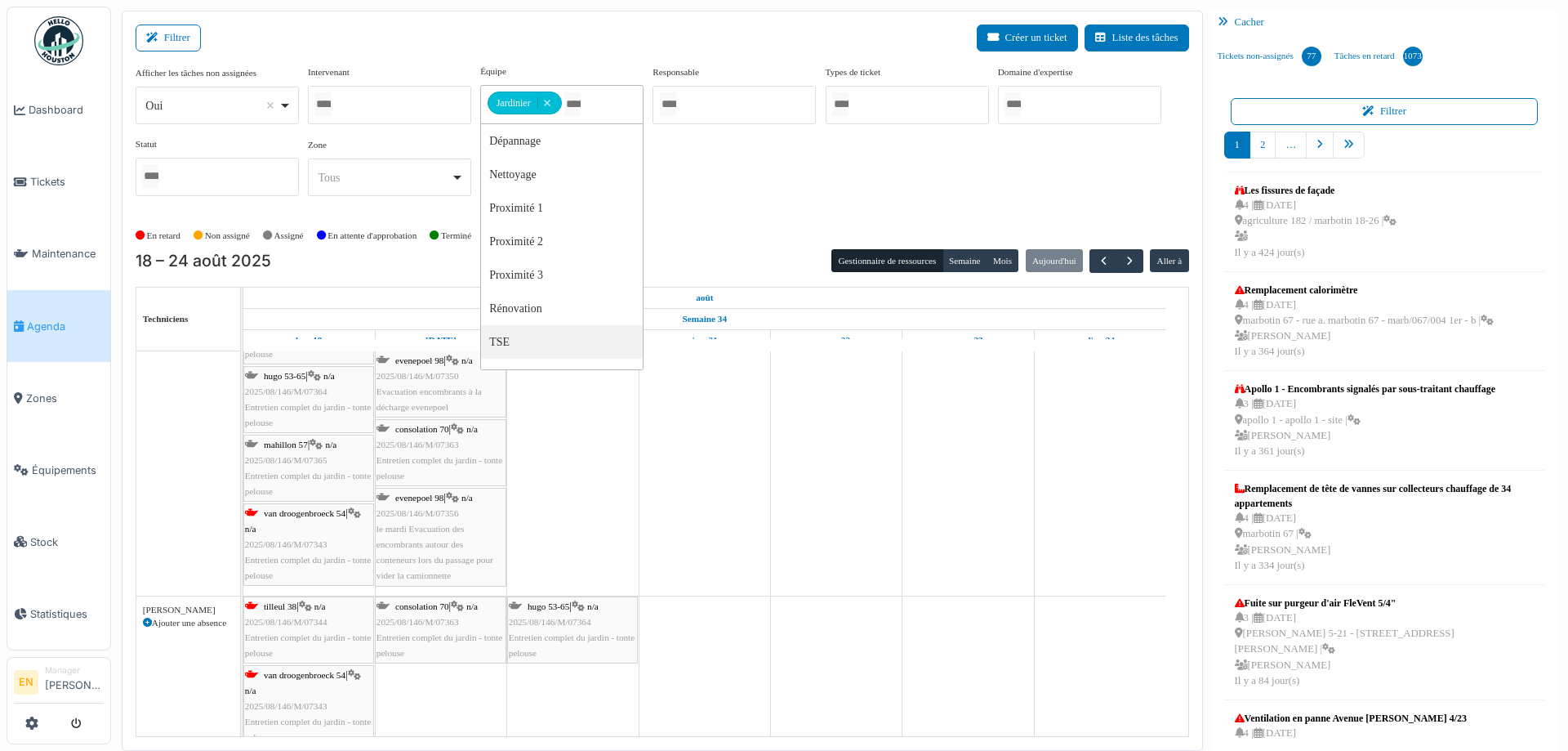
click at [746, 198] on div "Afficher les tâches non assignées *** Oui Remove item Oui Non Intervenant [PERS…" at bounding box center [663, 137] width 1054 height 145
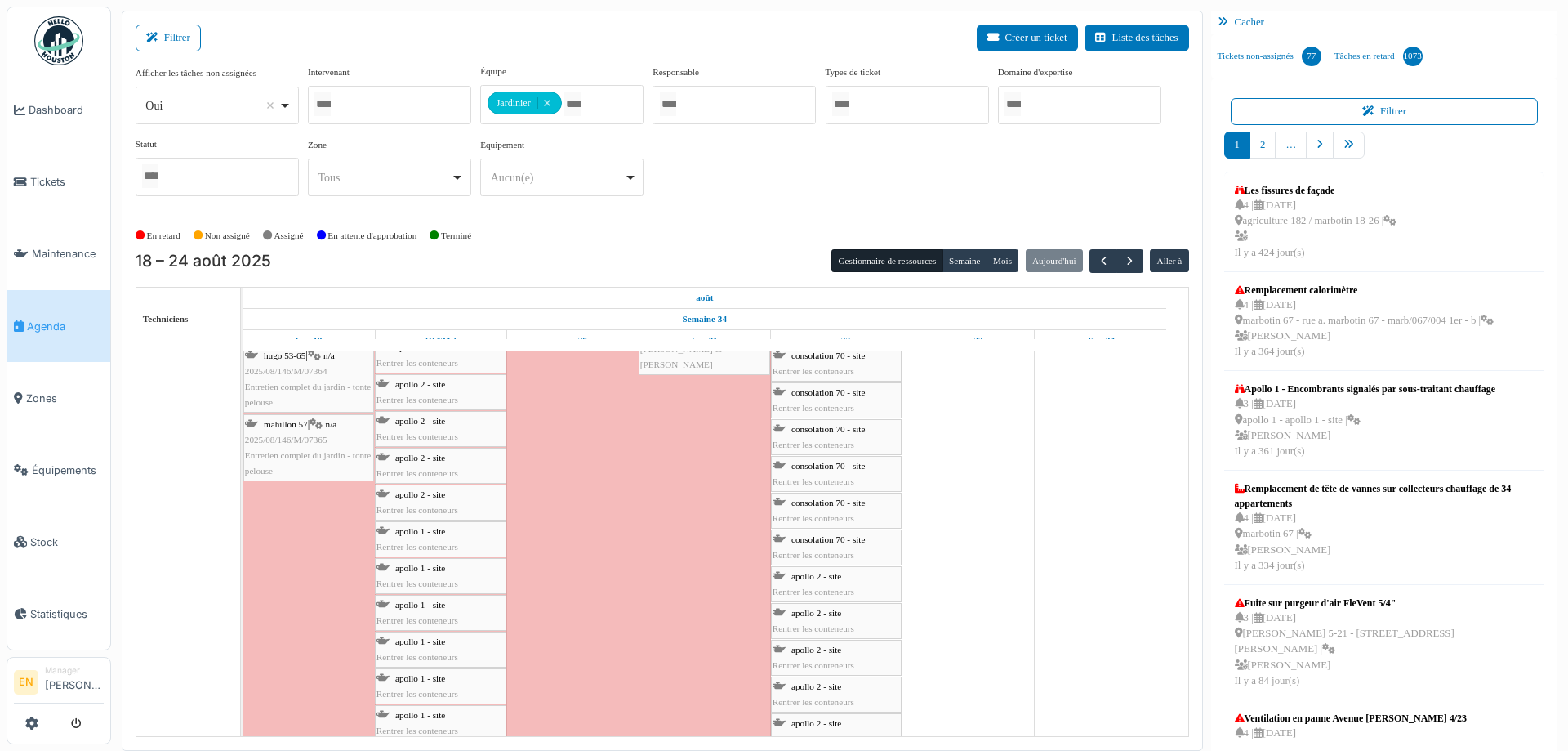
scroll to position [1099, 0]
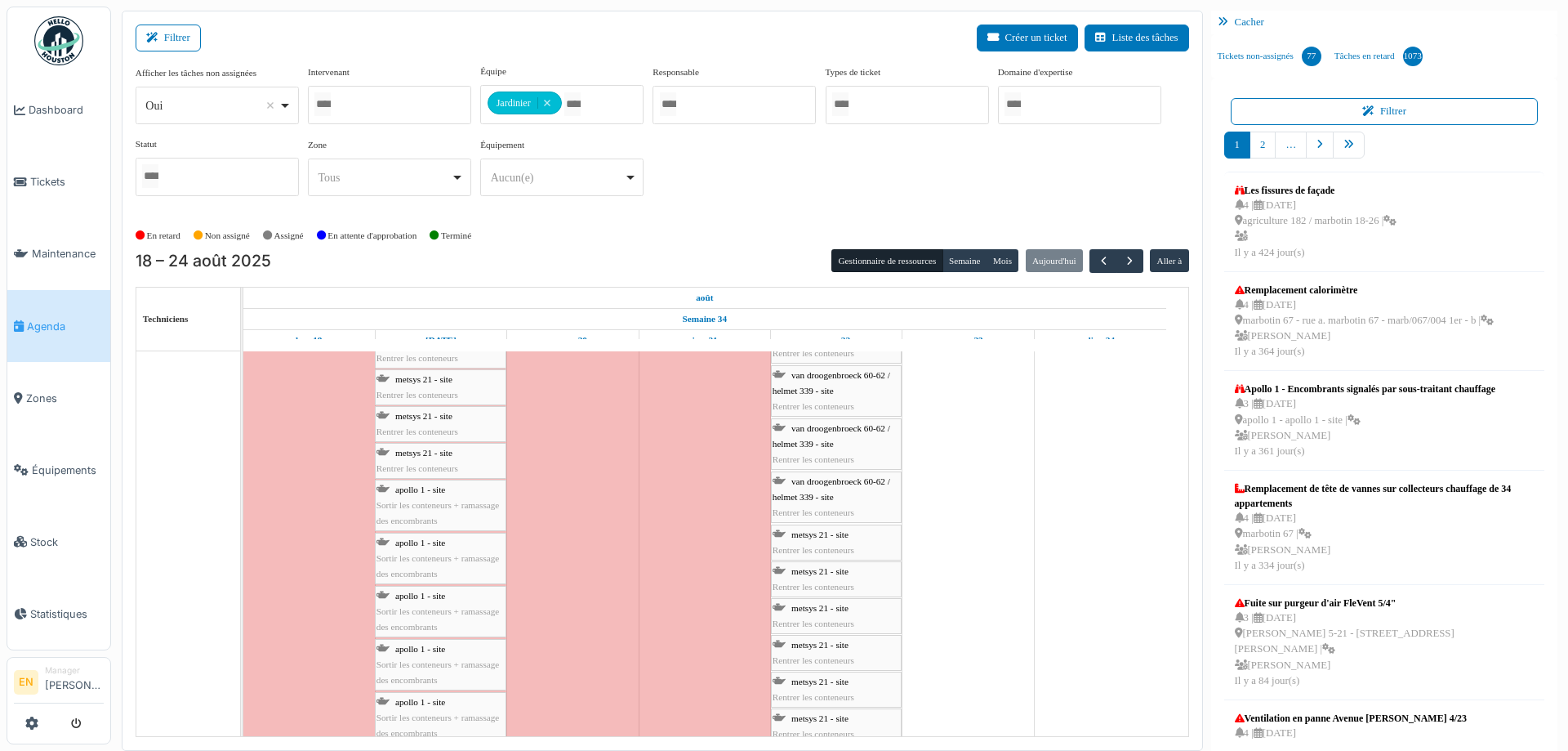
click at [423, 500] on span "Sortir les conteneurs + ramassage des encombrants" at bounding box center [438, 512] width 123 height 25
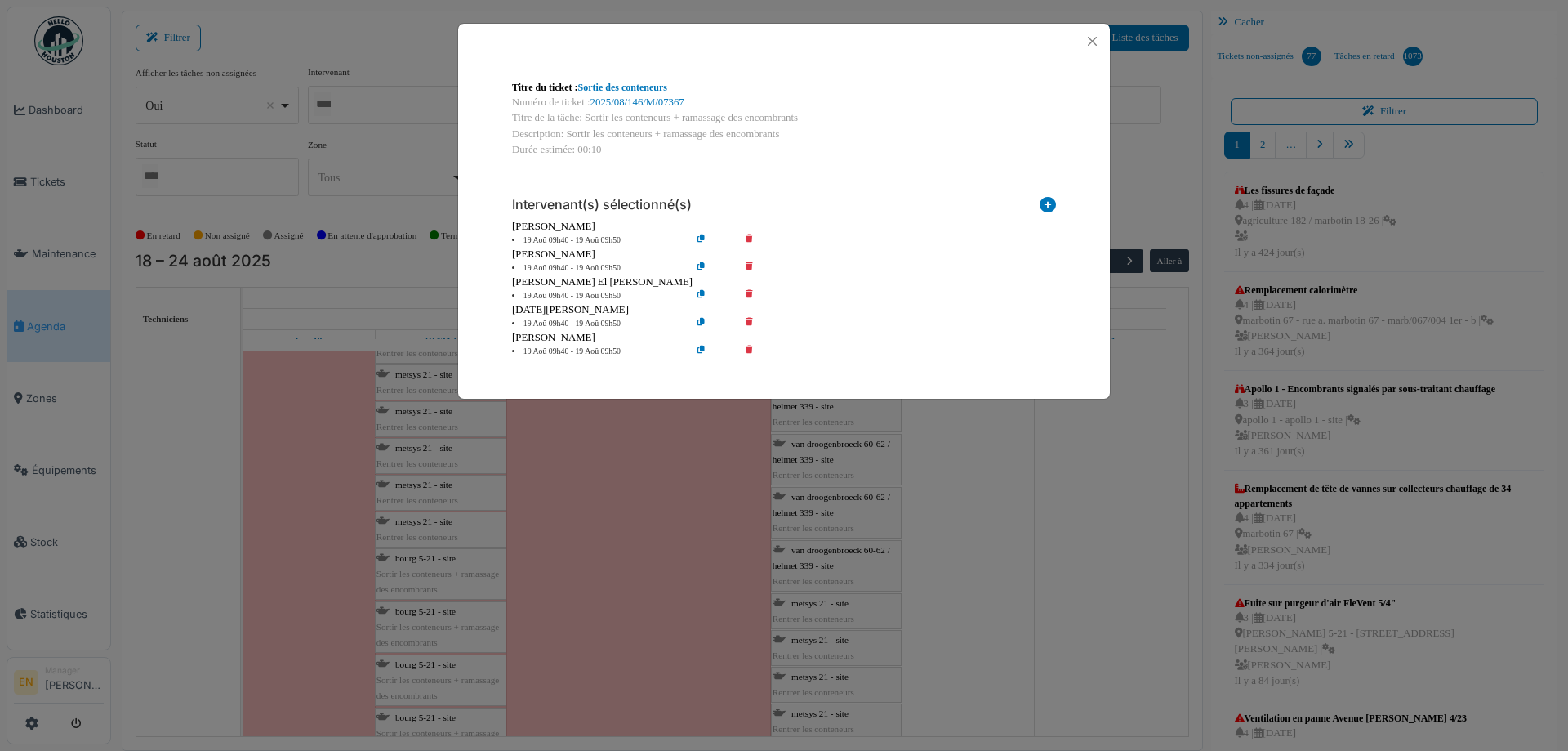
click at [747, 269] on icon at bounding box center [761, 268] width 46 height 12
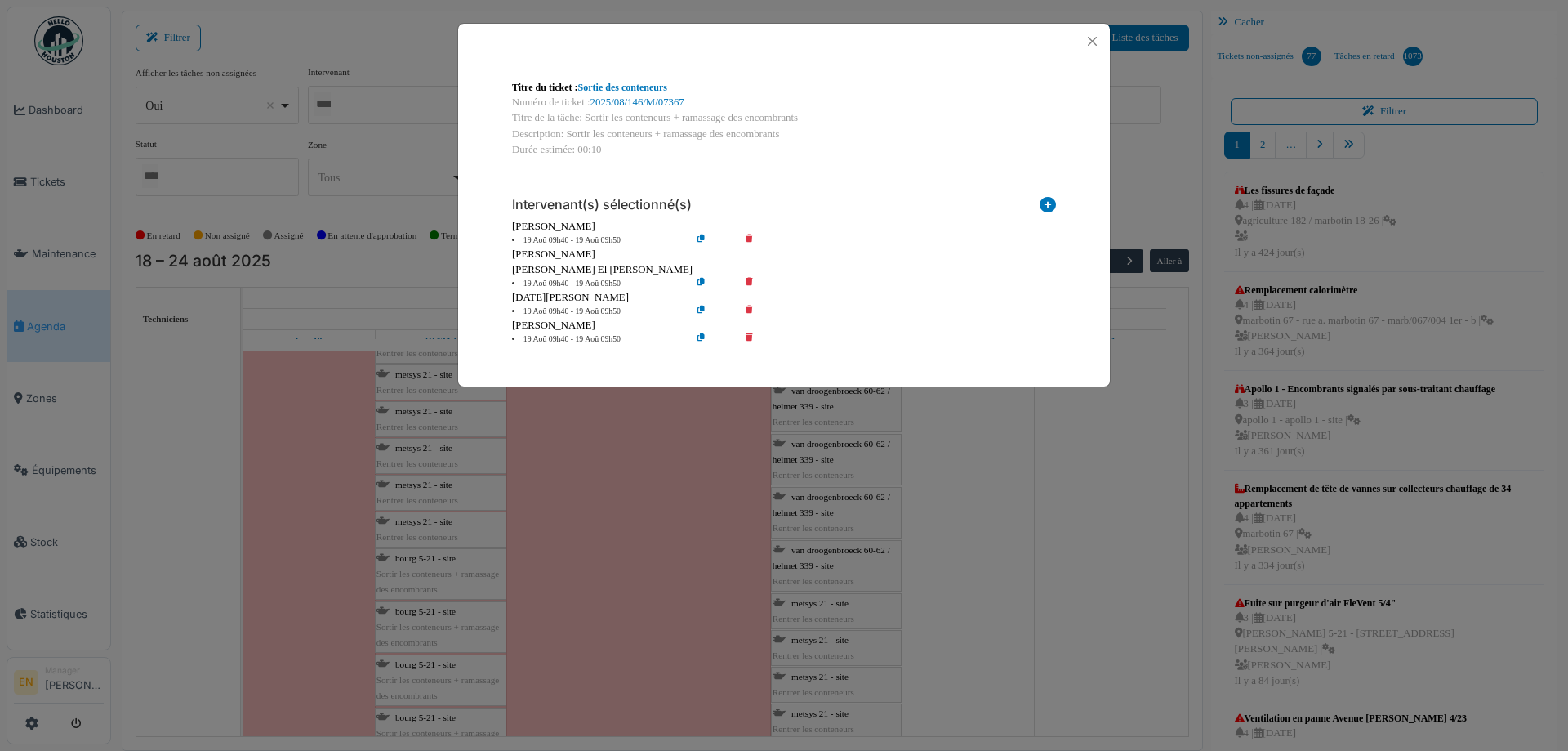
click at [751, 280] on icon at bounding box center [761, 284] width 46 height 12
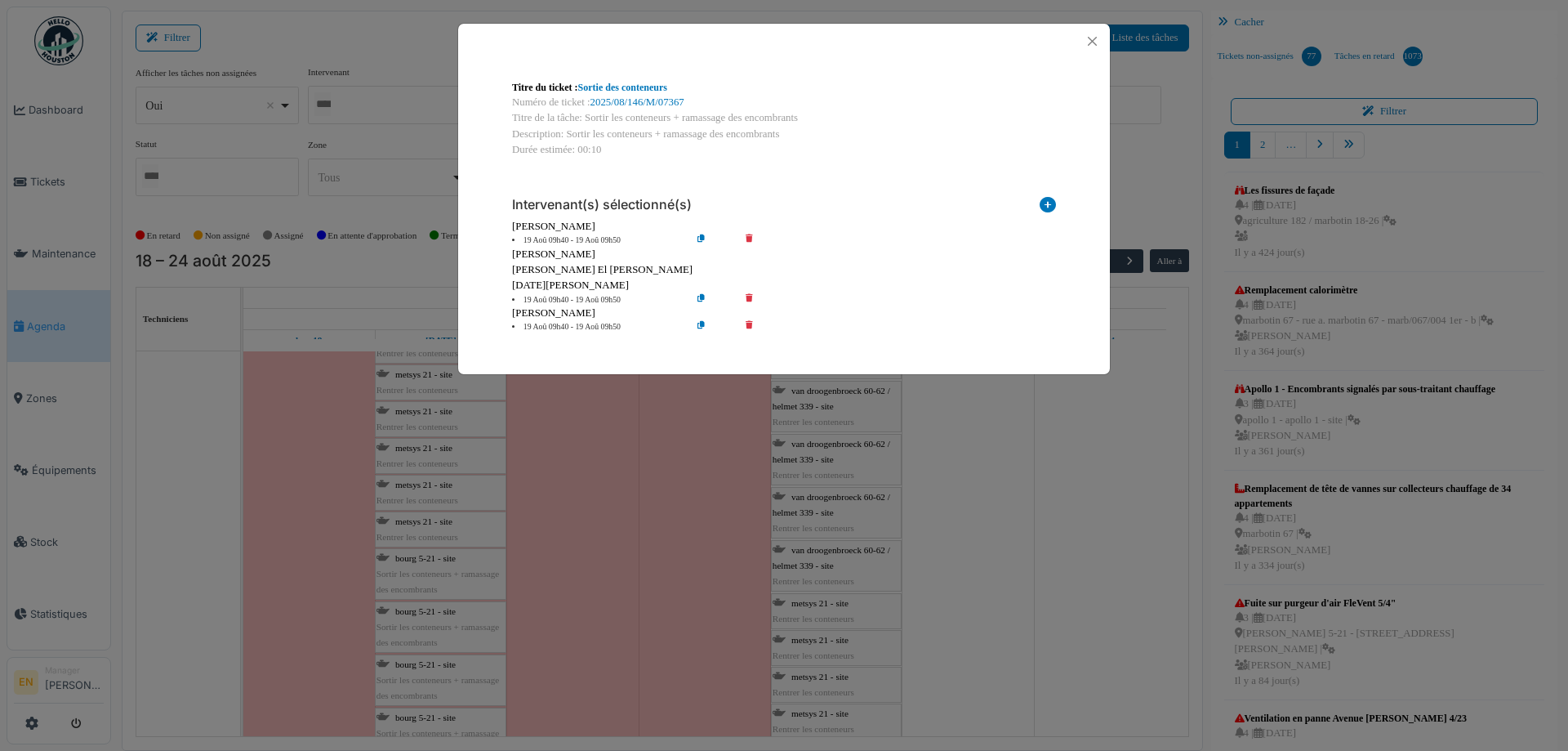
click at [749, 300] on icon at bounding box center [761, 301] width 46 height 12
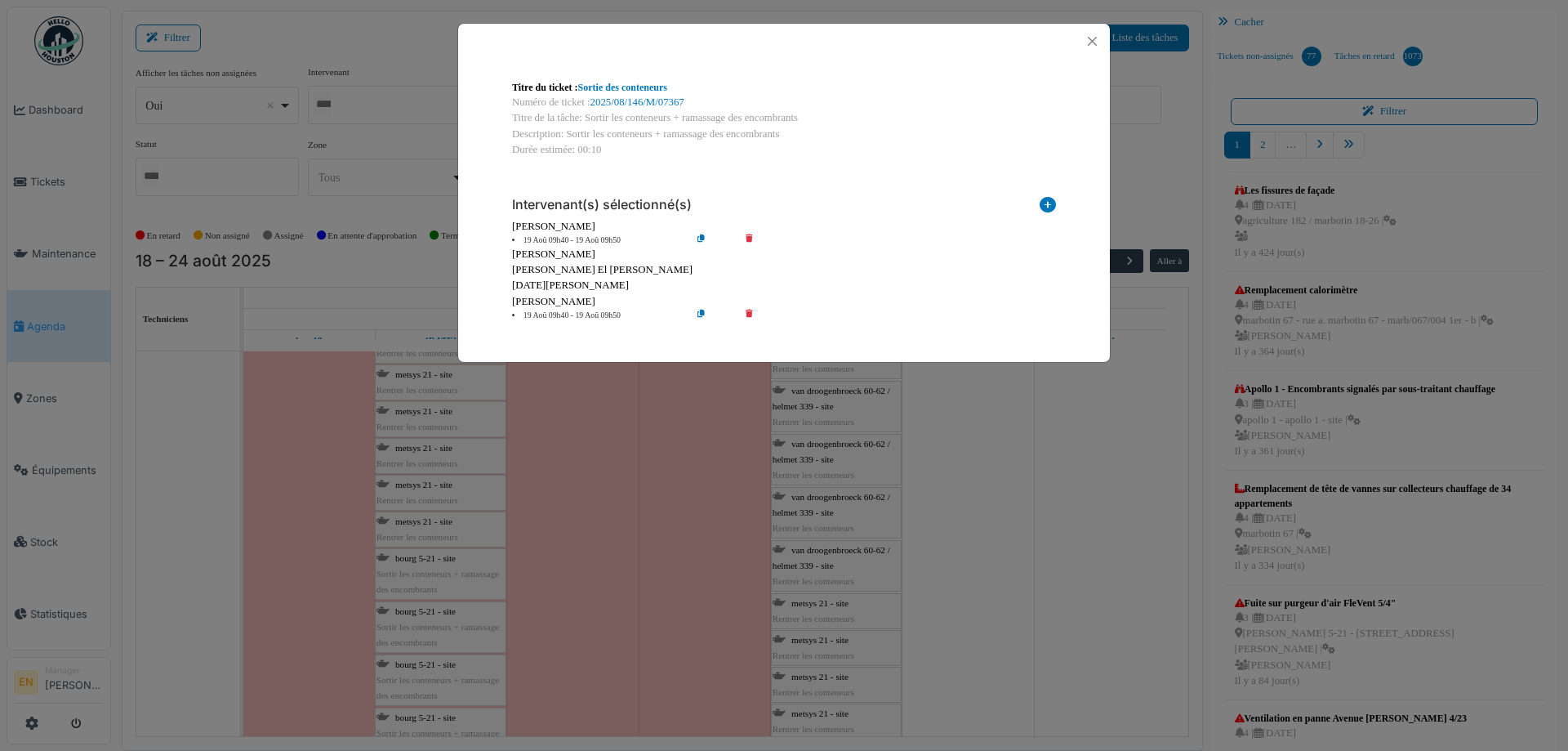
click at [747, 318] on icon at bounding box center [761, 315] width 46 height 12
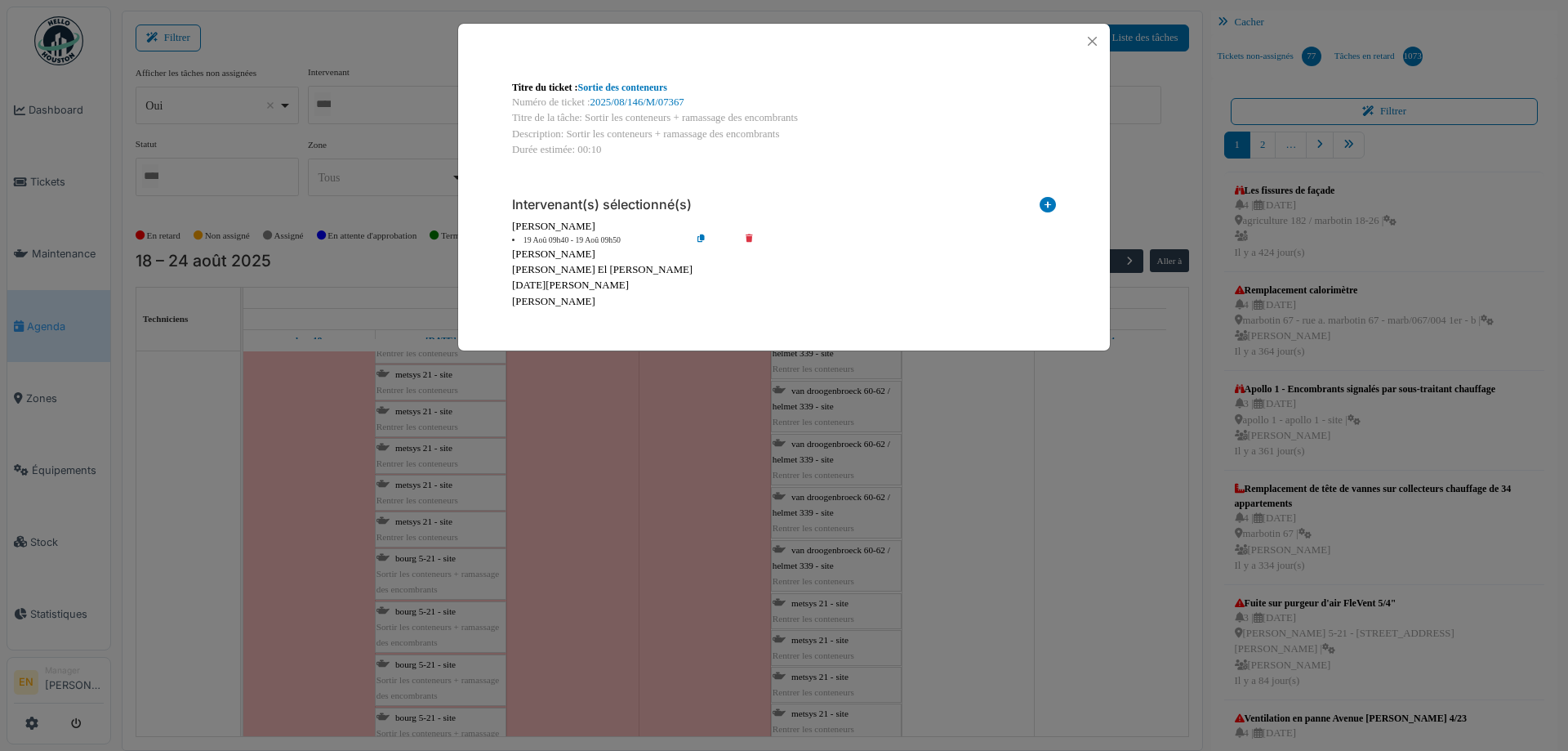
click at [698, 237] on icon at bounding box center [713, 240] width 46 height 12
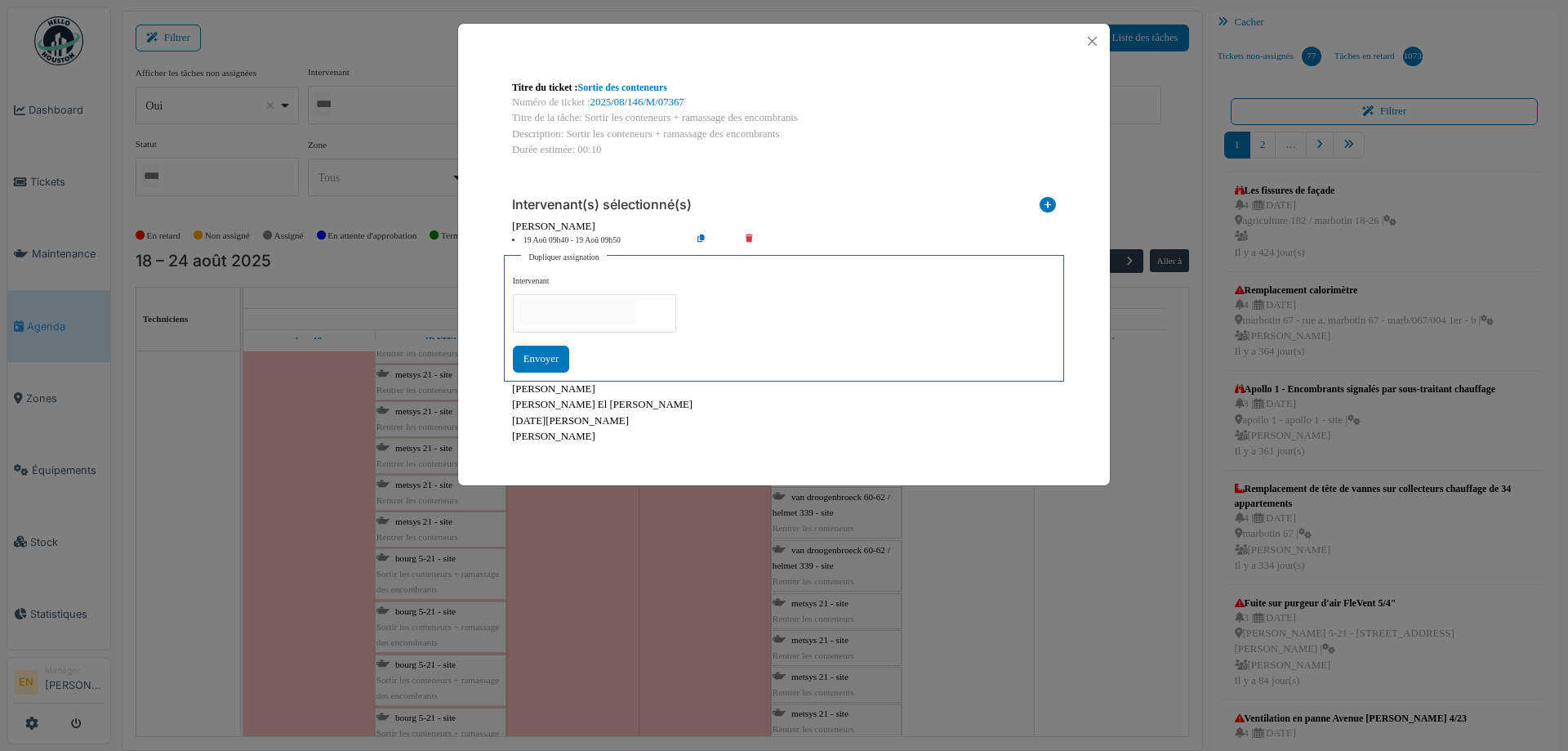
click at [626, 315] on input "null" at bounding box center [578, 312] width 116 height 24
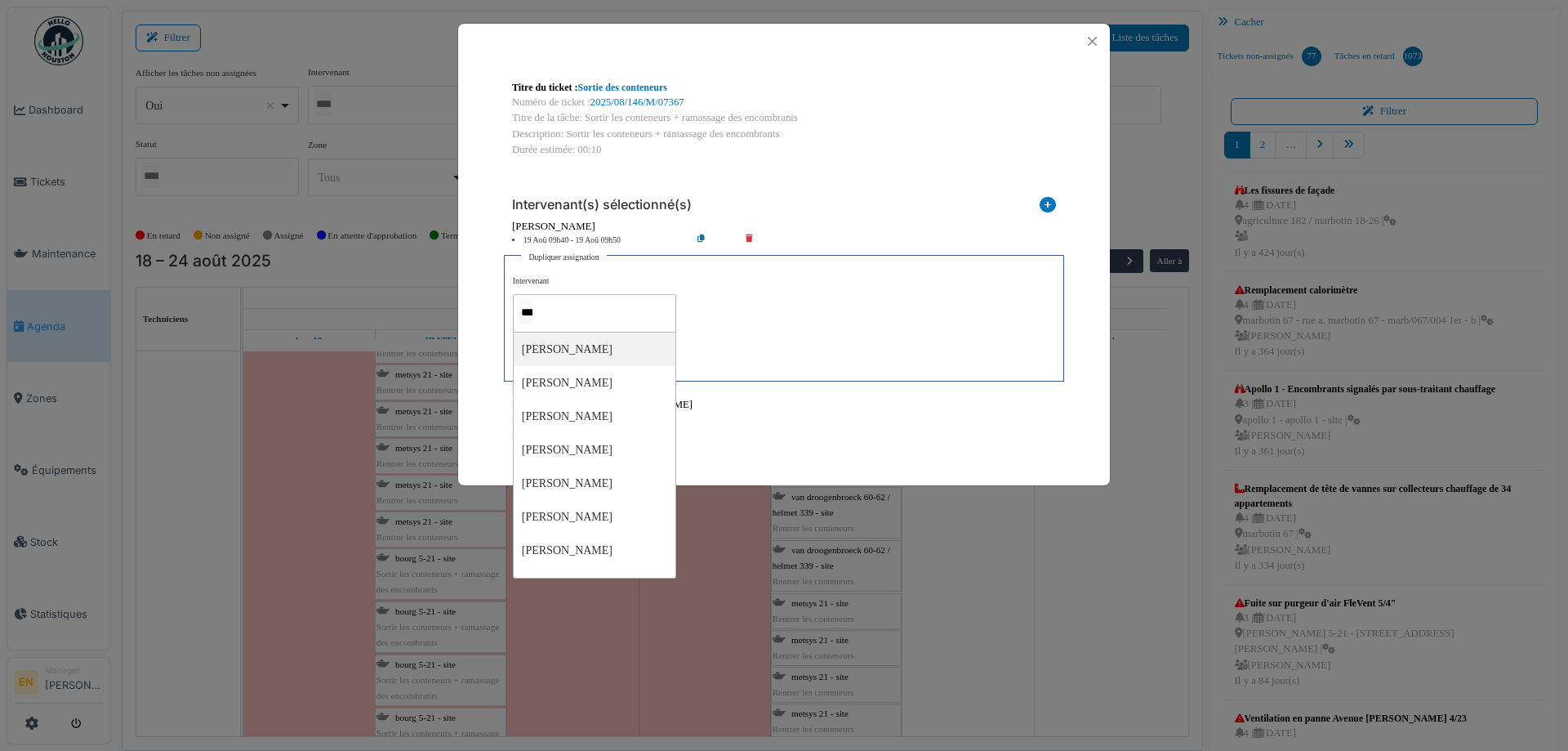
type input "****"
type input "*****"
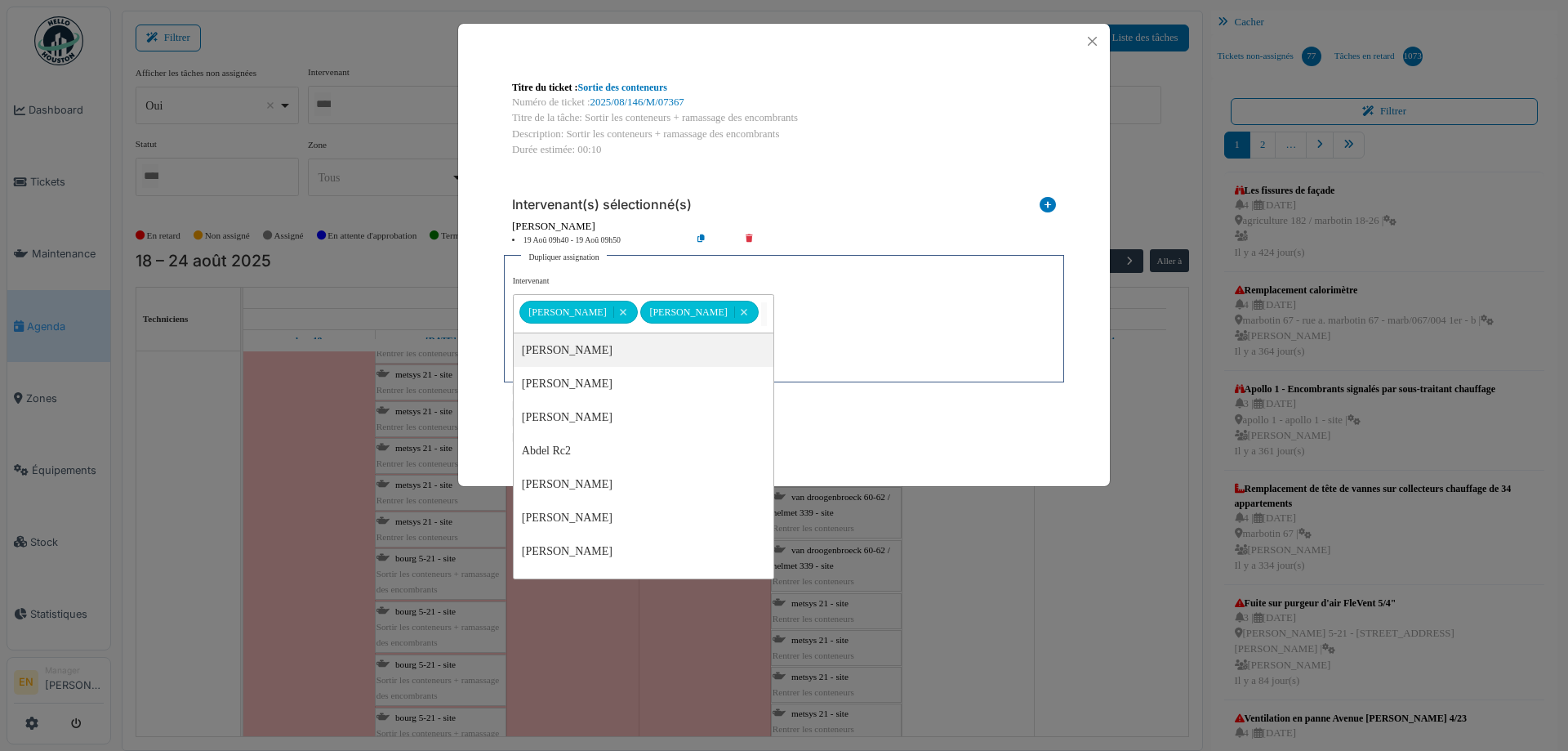
click at [794, 316] on div "**********" at bounding box center [784, 324] width 543 height 98
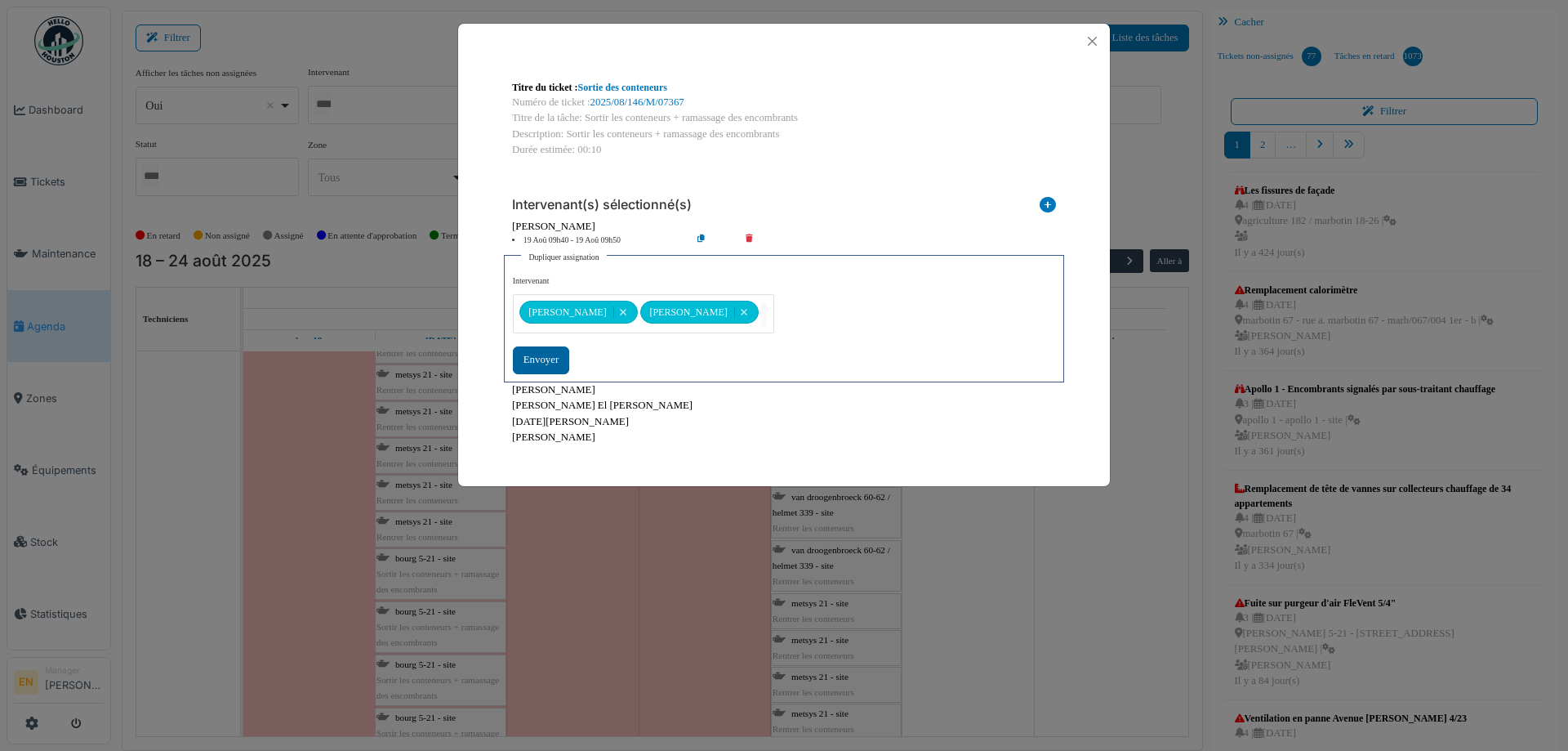
click at [554, 364] on div "Envoyer" at bounding box center [541, 359] width 56 height 27
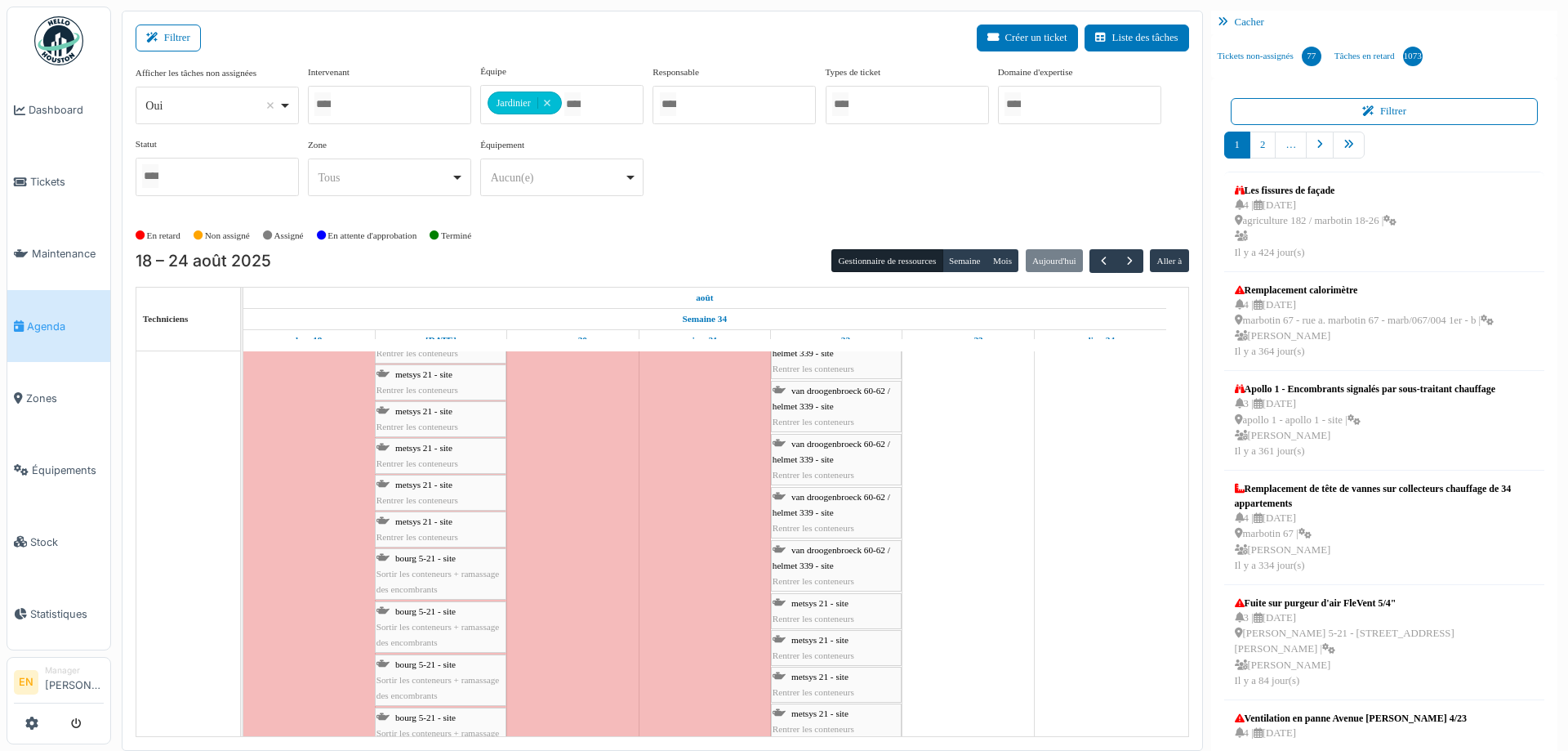
click at [549, 361] on body "Dashboard Tickets Maintenance Agenda Zones Équipements Stock Statistiques EN Ma…" at bounding box center [784, 375] width 1568 height 751
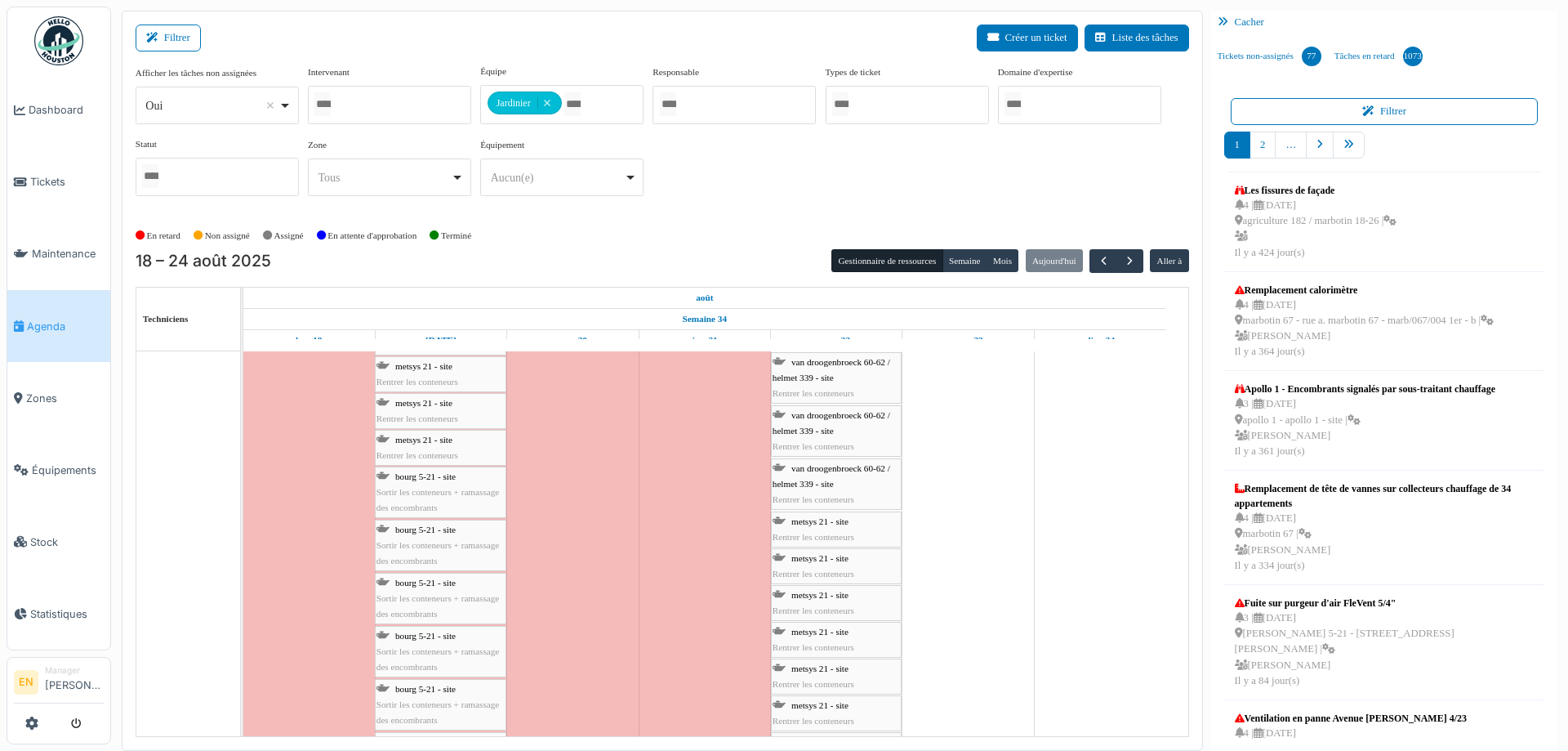
click at [415, 487] on span "Sortir les conteneurs + ramassage des encombrants" at bounding box center [438, 499] width 123 height 25
click at [433, 471] on div "eenens 65 - site Sortir les conteneurs + ramassage des encombrants" at bounding box center [441, 479] width 128 height 47
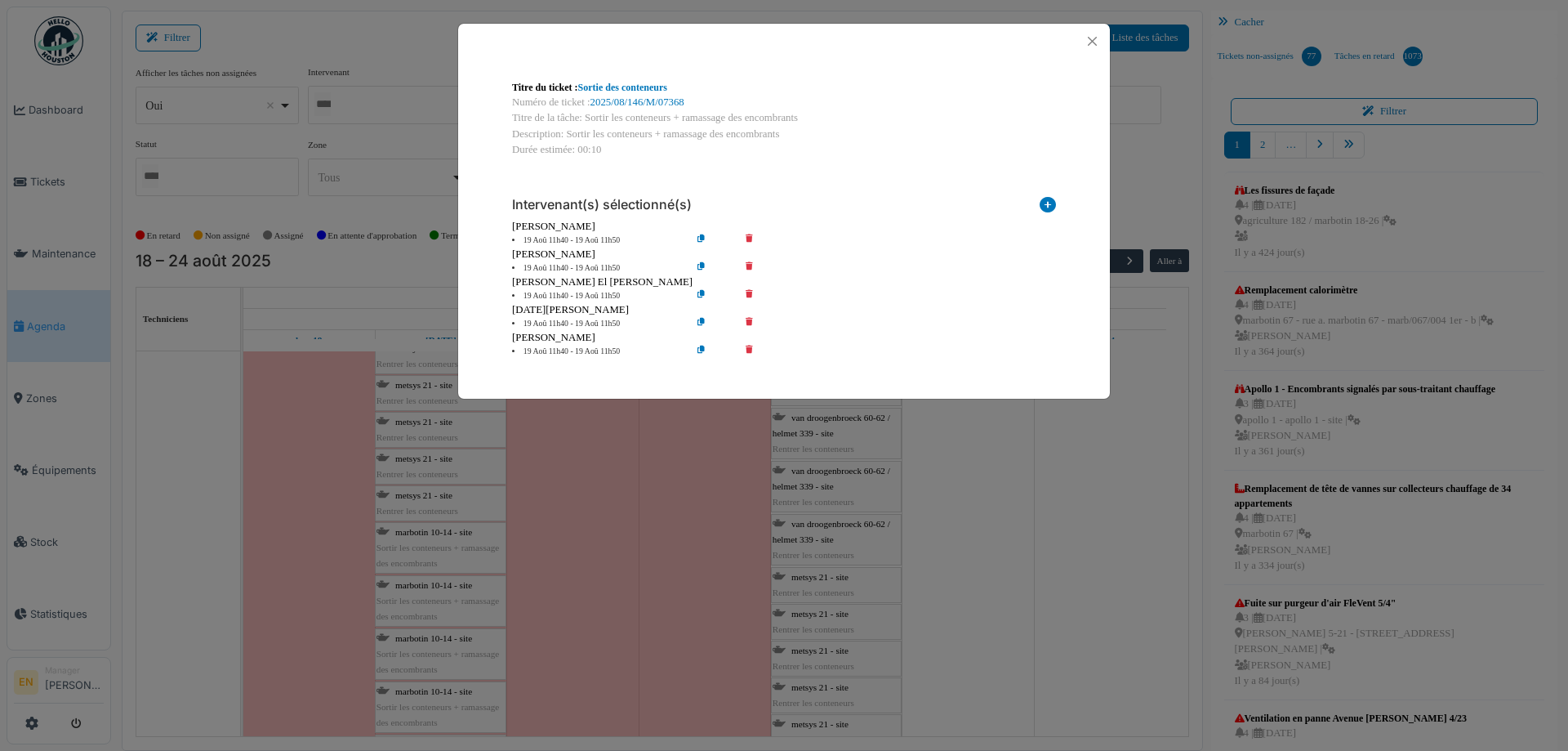
click at [746, 267] on icon at bounding box center [761, 268] width 46 height 12
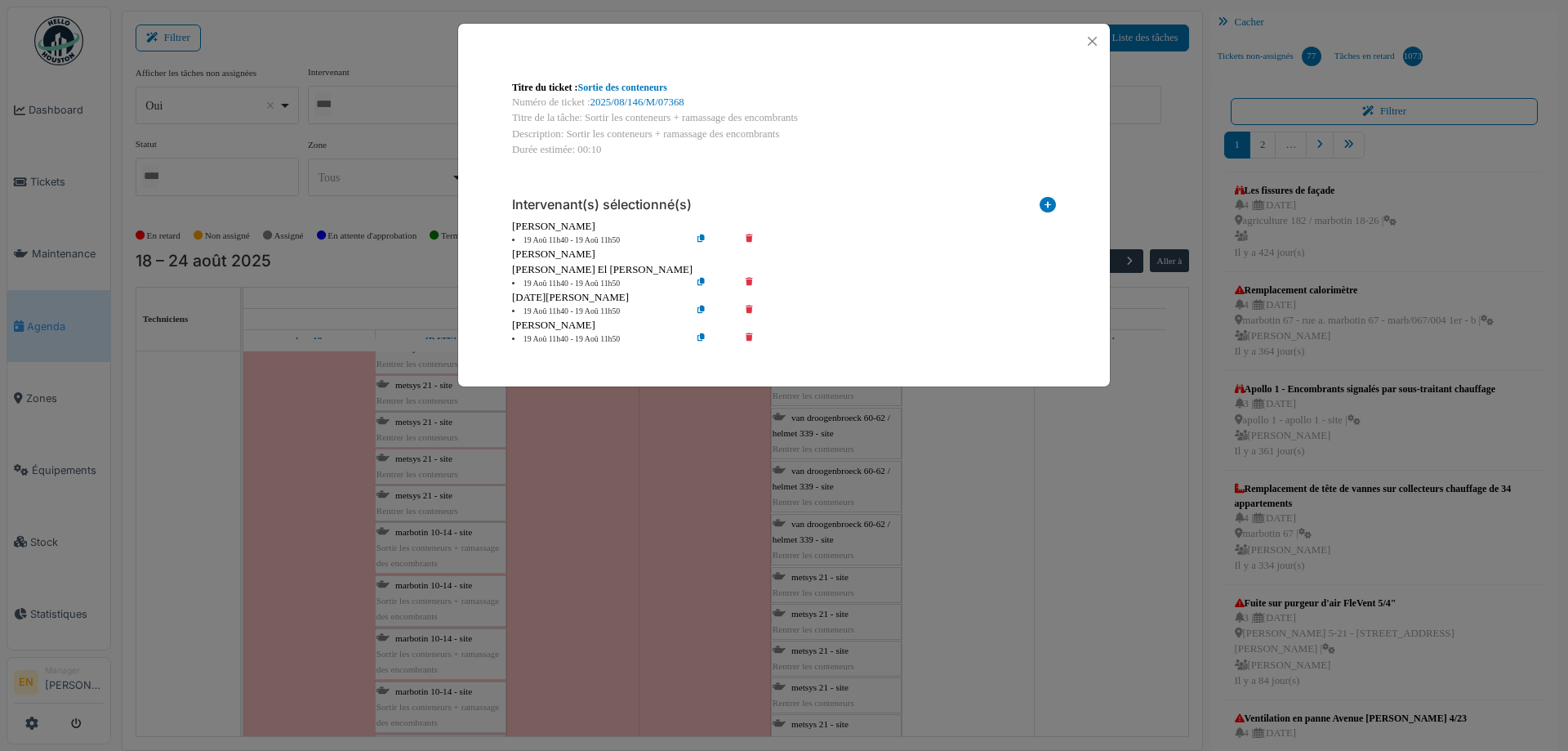
click at [749, 282] on icon at bounding box center [761, 284] width 46 height 12
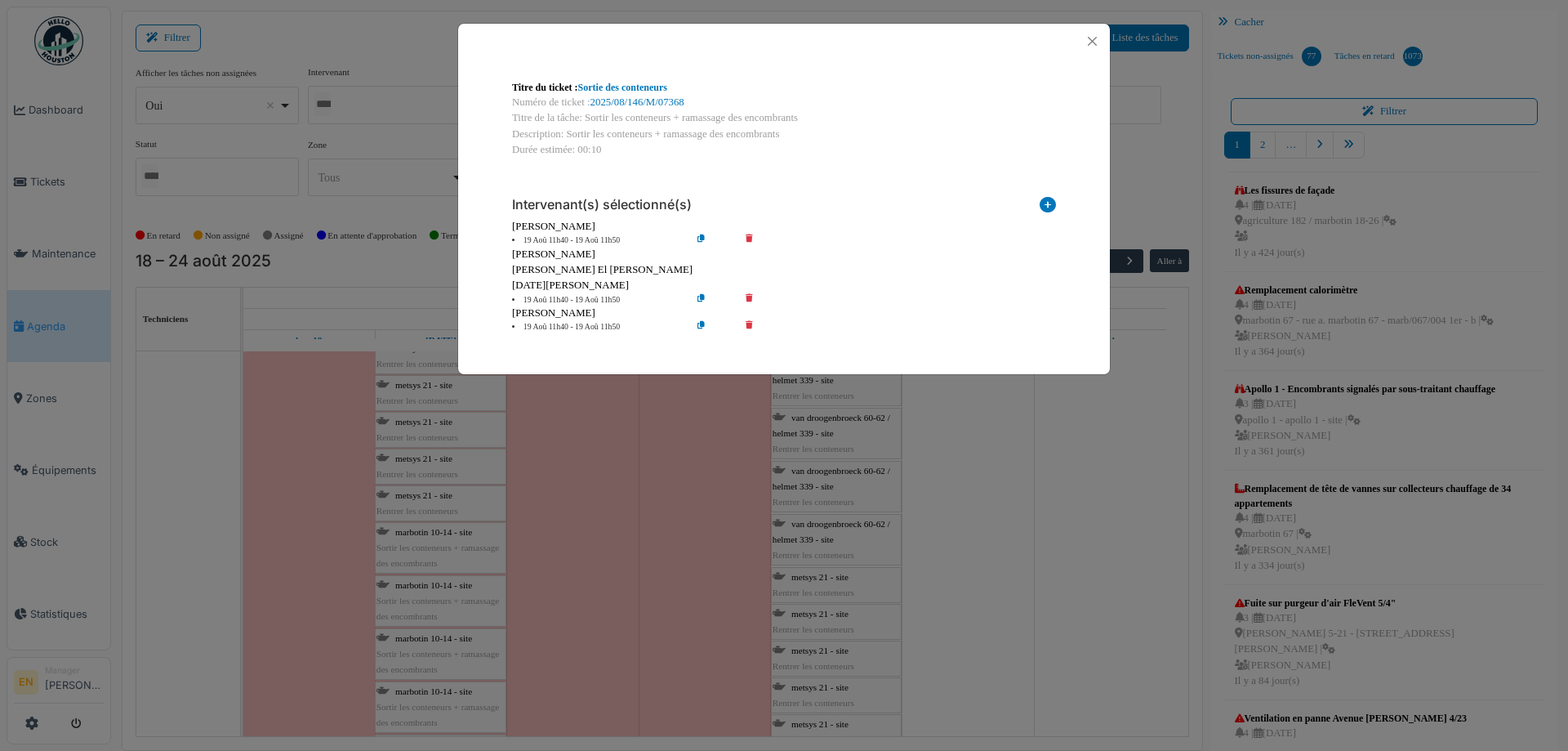
click at [752, 301] on icon at bounding box center [761, 301] width 46 height 12
click at [749, 323] on icon at bounding box center [761, 327] width 46 height 12
click at [748, 296] on icon at bounding box center [761, 301] width 46 height 12
click at [749, 323] on icon at bounding box center [761, 327] width 46 height 12
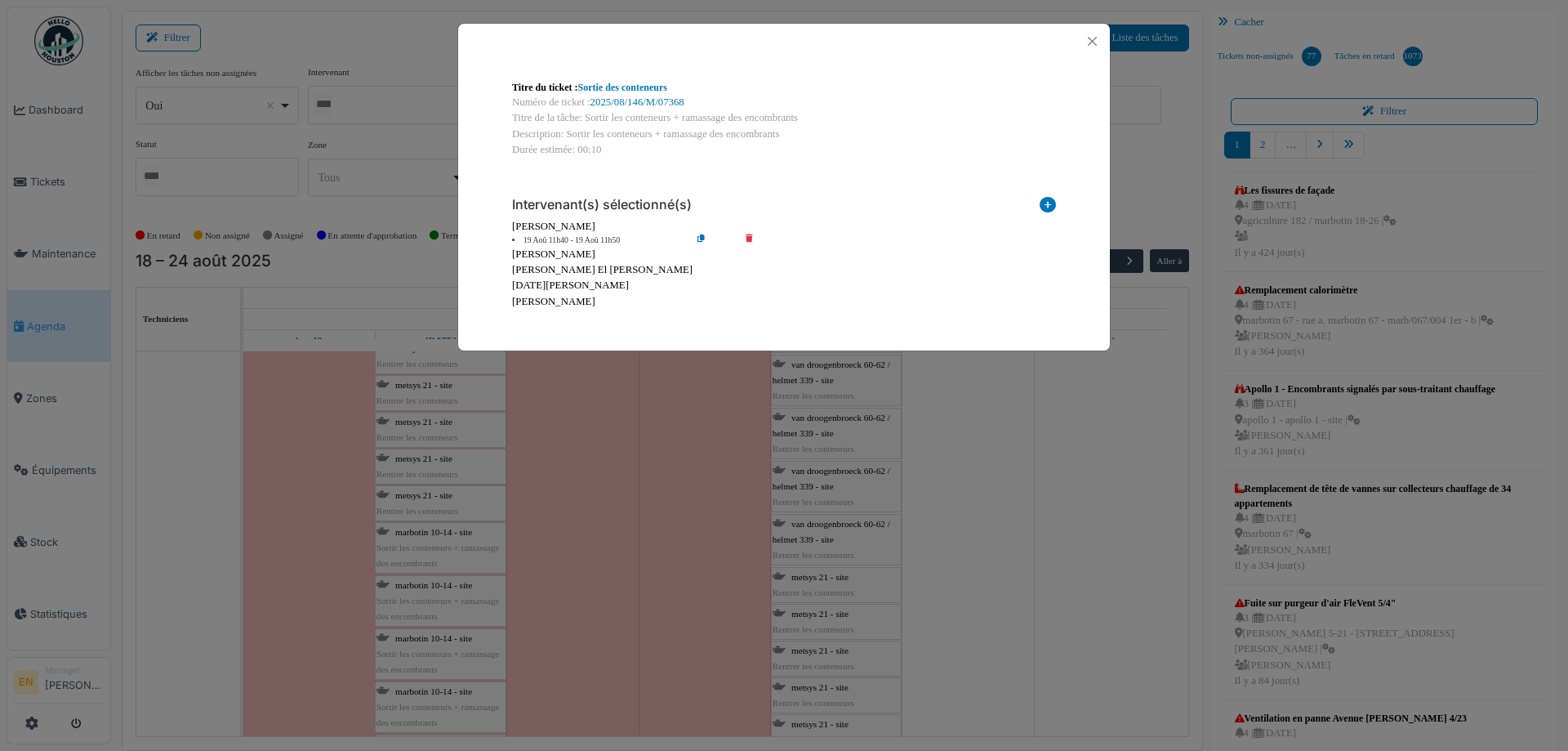
click at [698, 234] on icon at bounding box center [713, 240] width 46 height 12
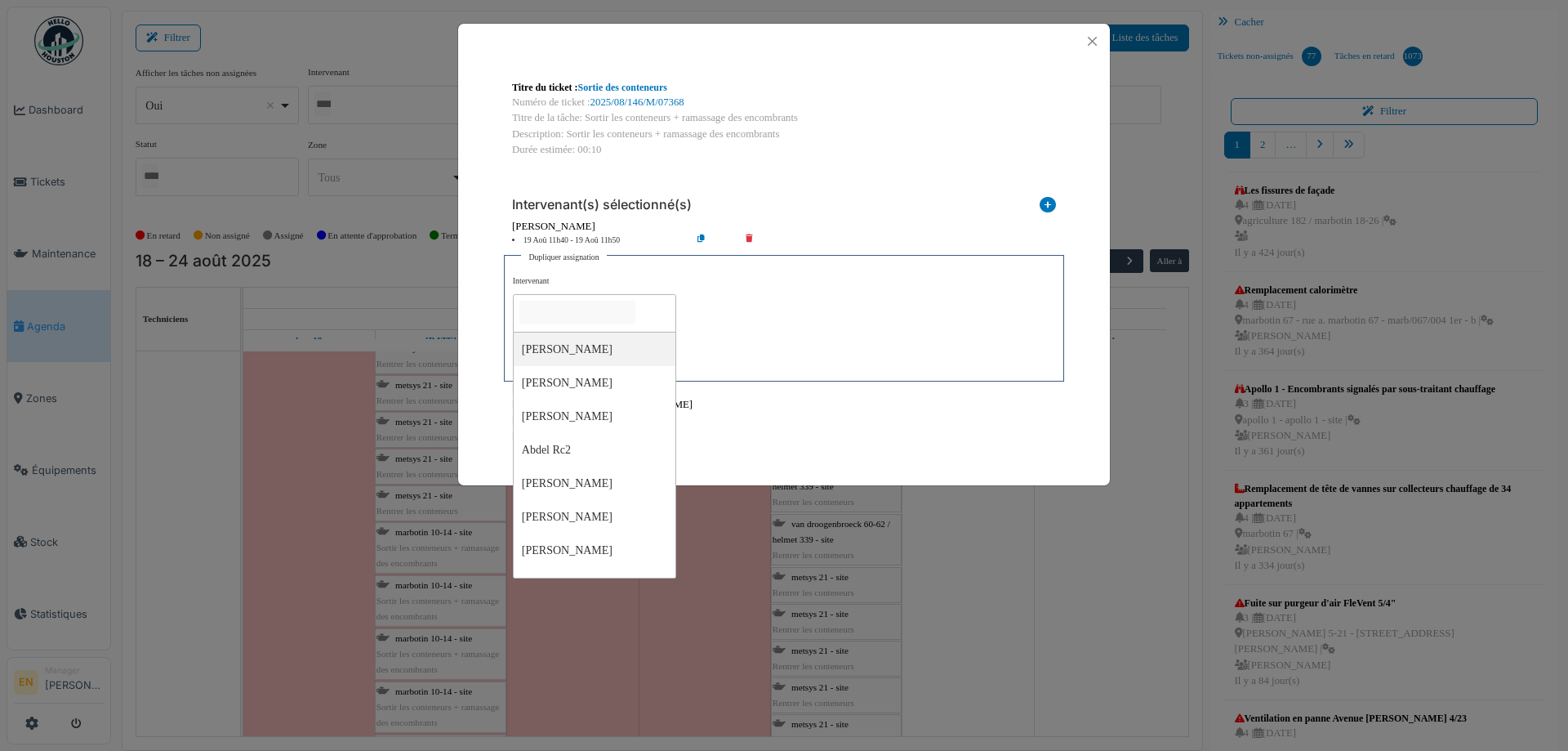
click at [625, 308] on input "null" at bounding box center [578, 312] width 116 height 24
type input "****"
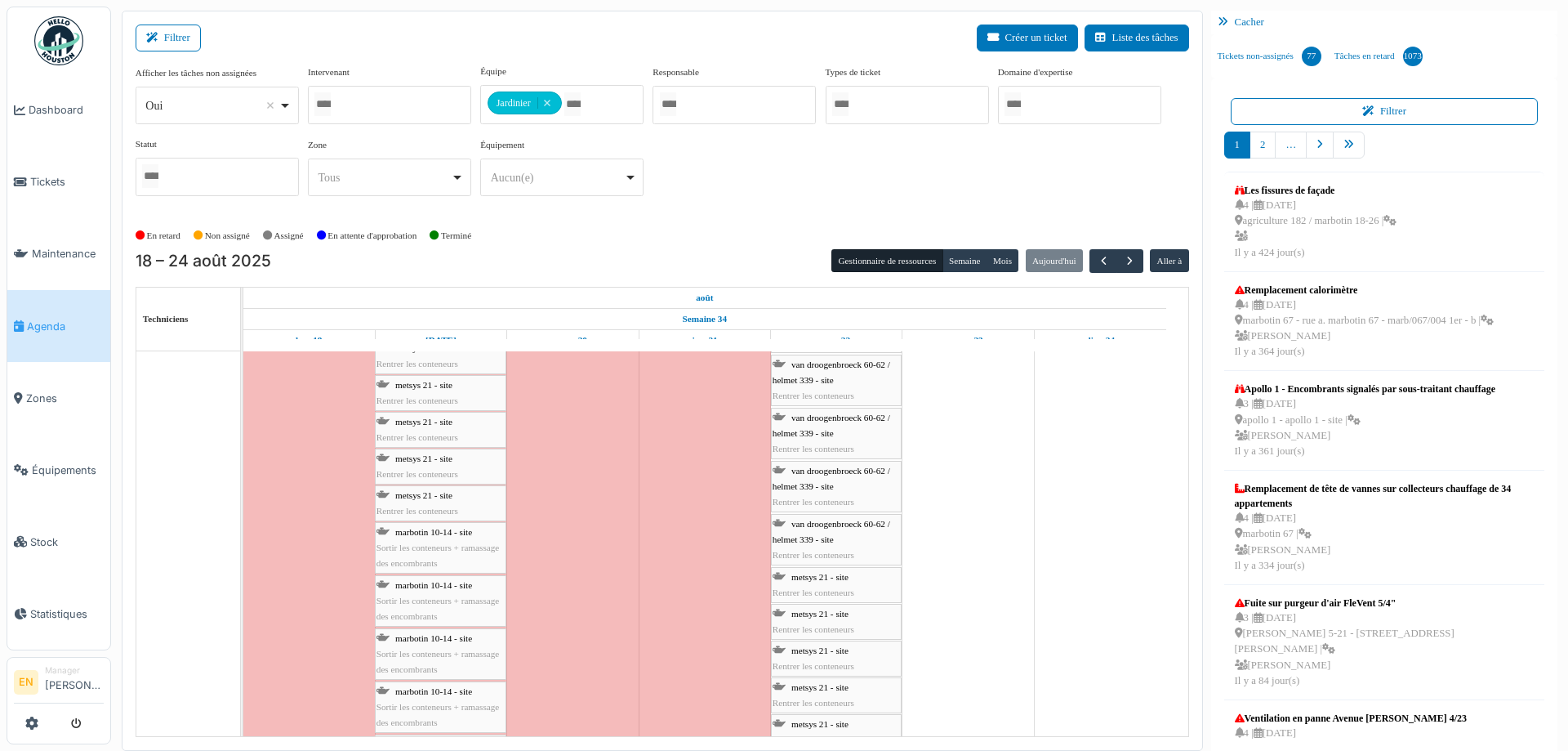
click at [425, 546] on span "Sortir les conteneurs + ramassage des encombrants" at bounding box center [438, 555] width 123 height 25
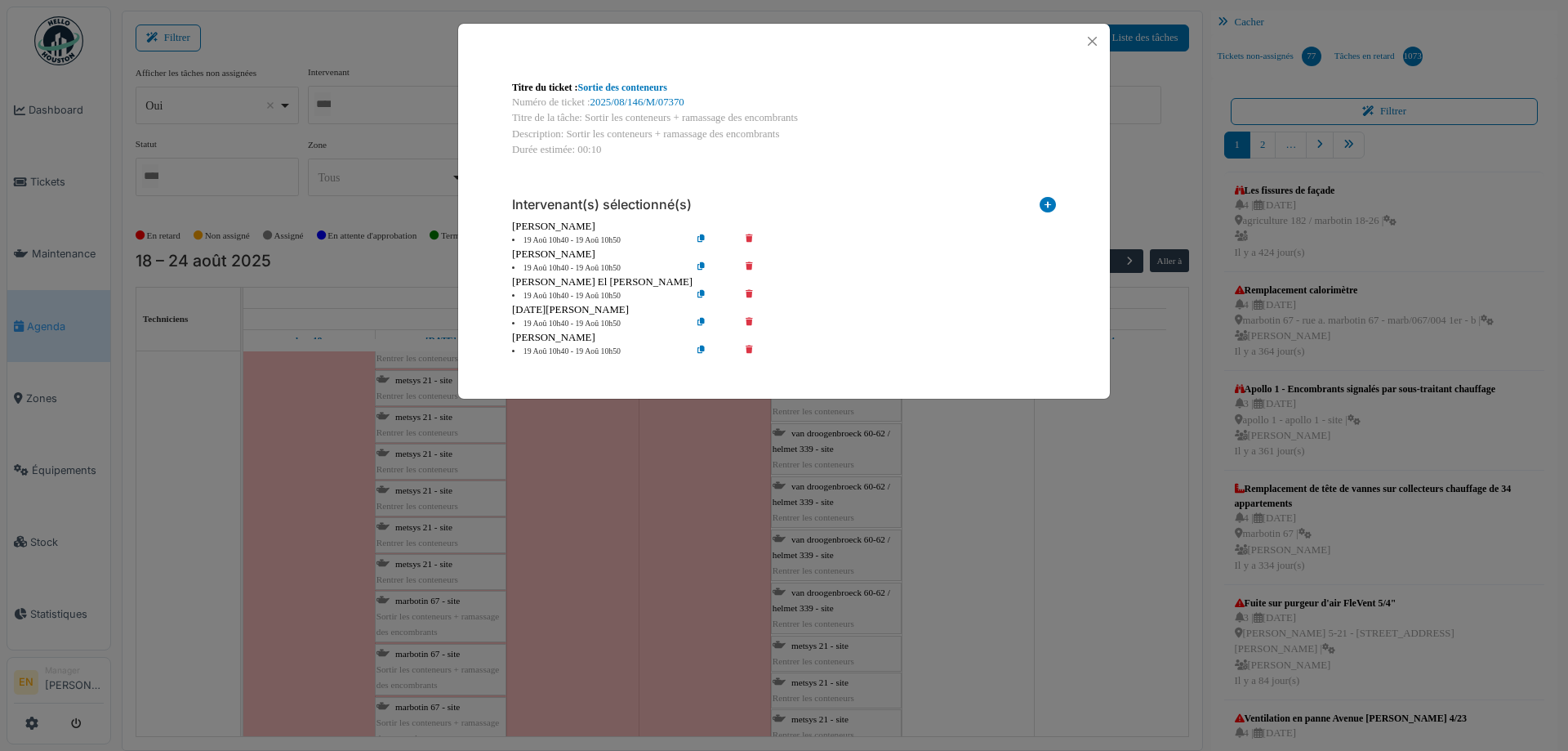
click at [753, 266] on icon at bounding box center [761, 268] width 46 height 12
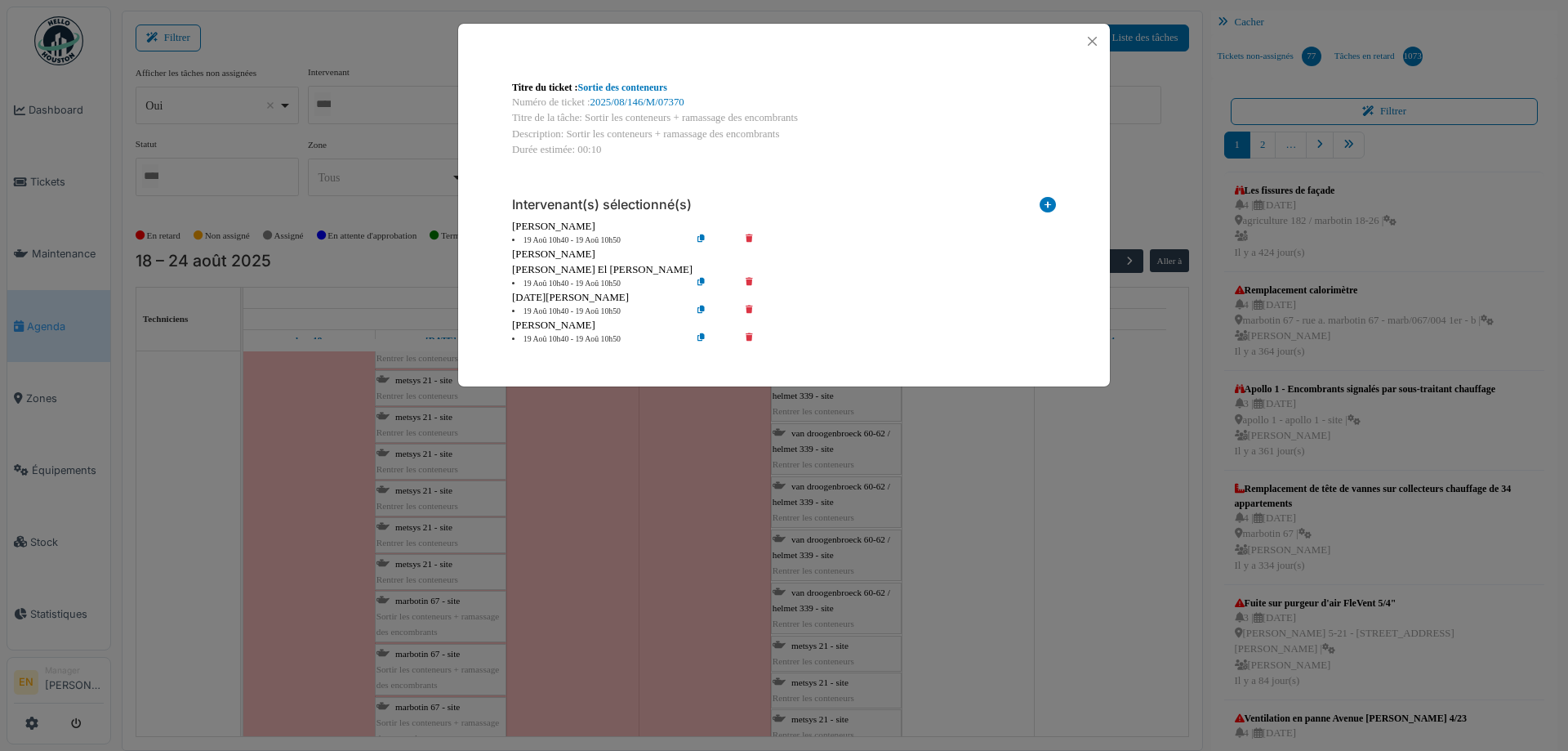
click at [743, 282] on icon at bounding box center [761, 284] width 46 height 12
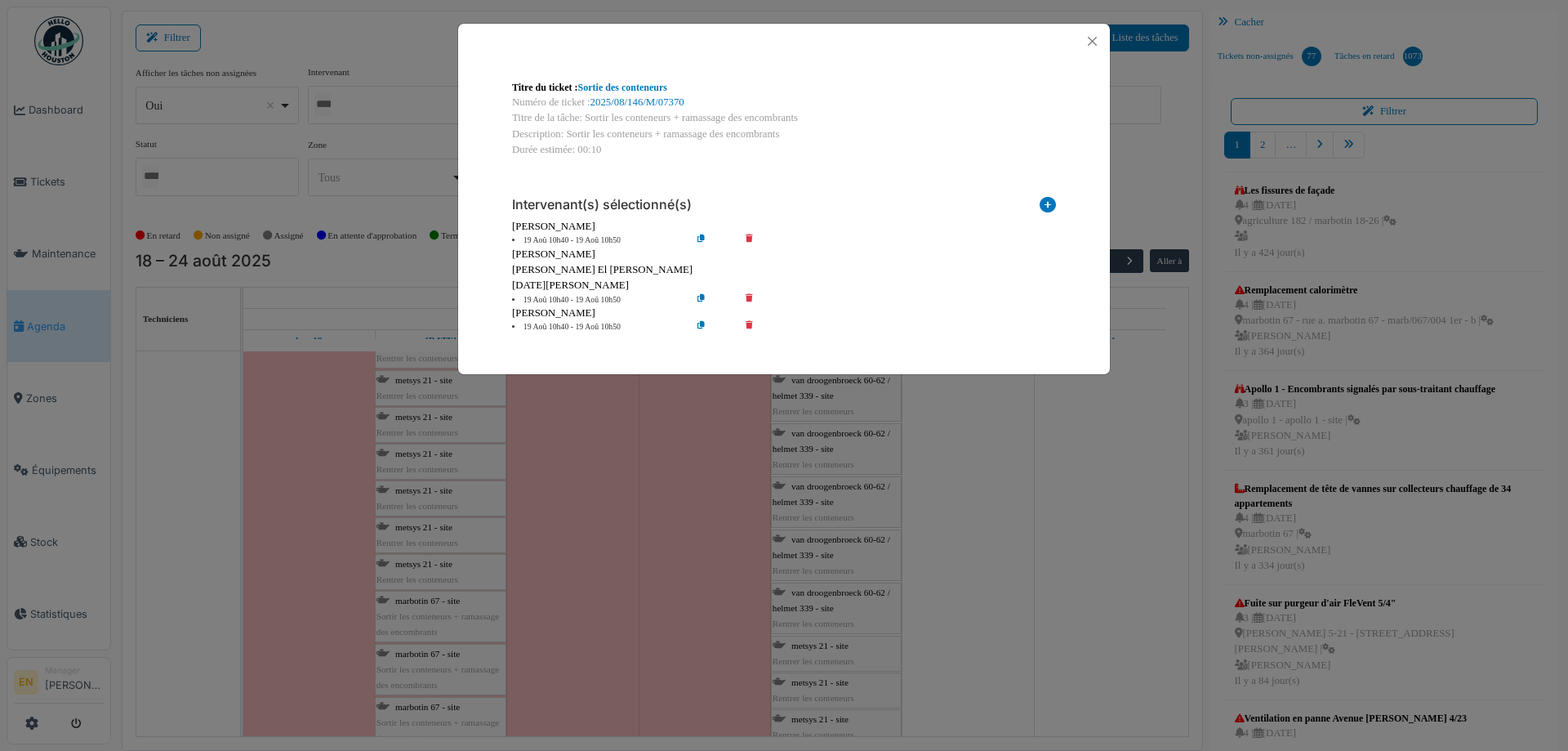
click at [748, 296] on icon at bounding box center [761, 301] width 46 height 12
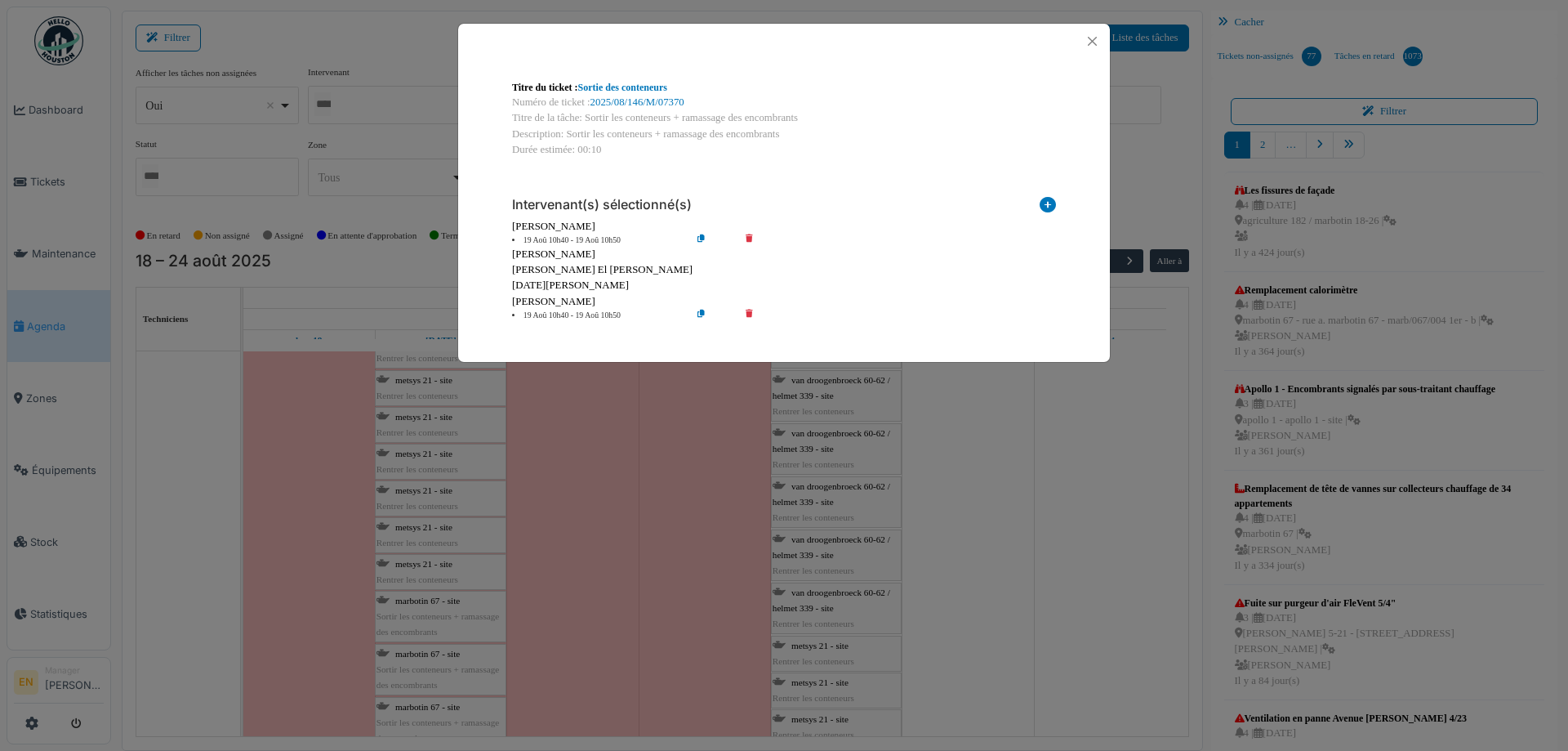
click at [751, 320] on icon at bounding box center [761, 315] width 46 height 12
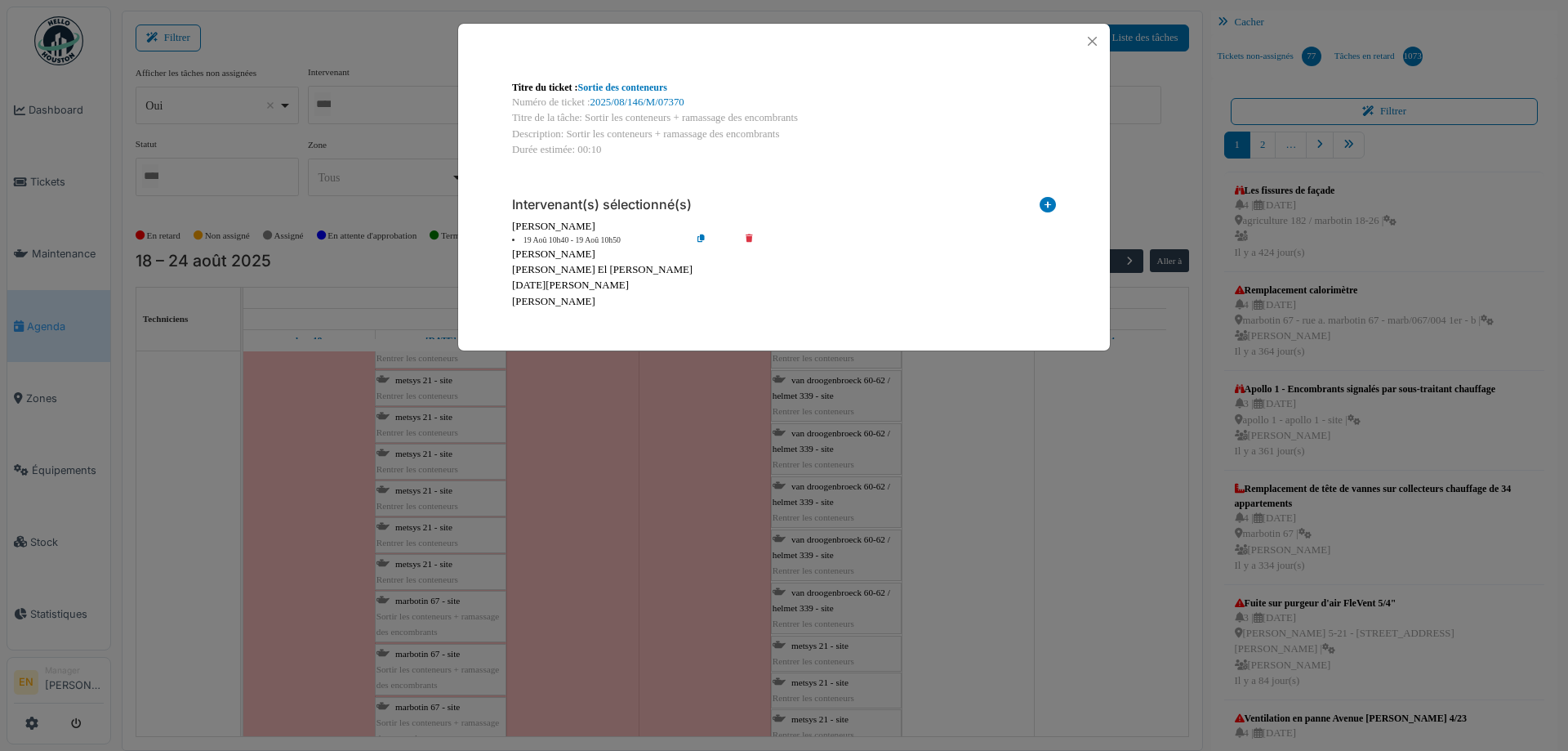
click at [701, 238] on icon at bounding box center [713, 240] width 46 height 12
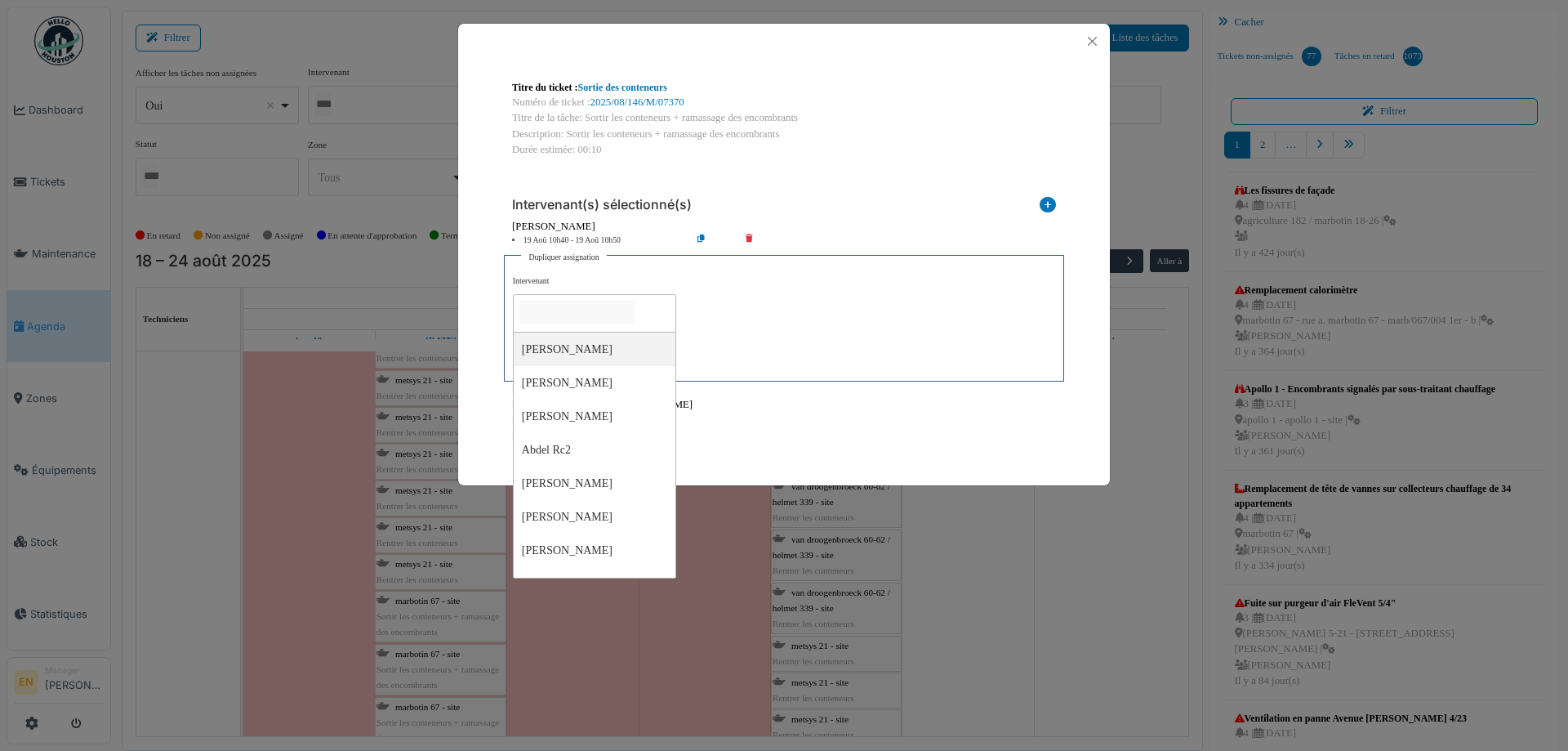
click at [607, 318] on input "null" at bounding box center [578, 312] width 116 height 24
type input "****"
type input "*****"
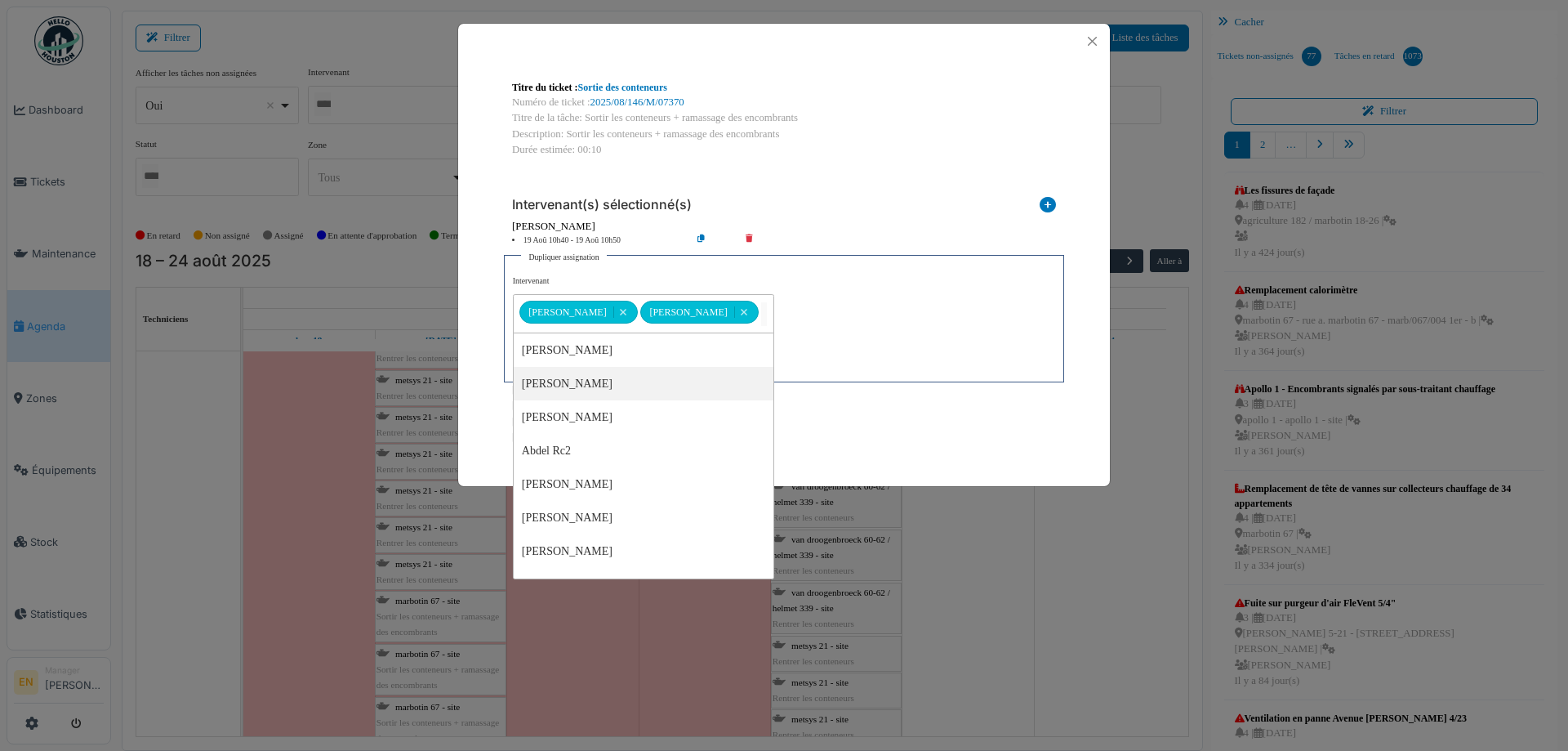
click at [811, 324] on div "**********" at bounding box center [784, 324] width 543 height 98
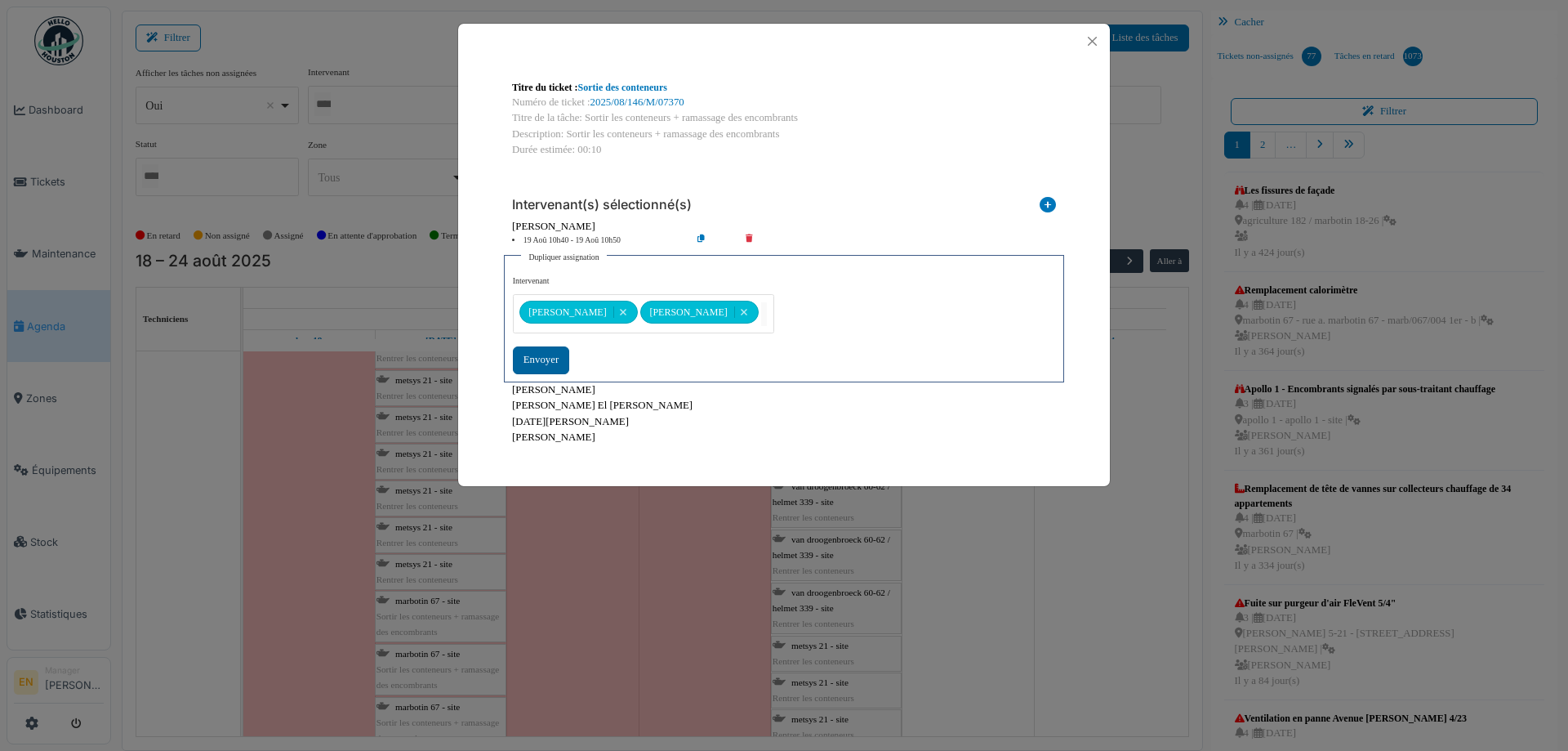
click at [535, 357] on div "Envoyer" at bounding box center [541, 359] width 56 height 27
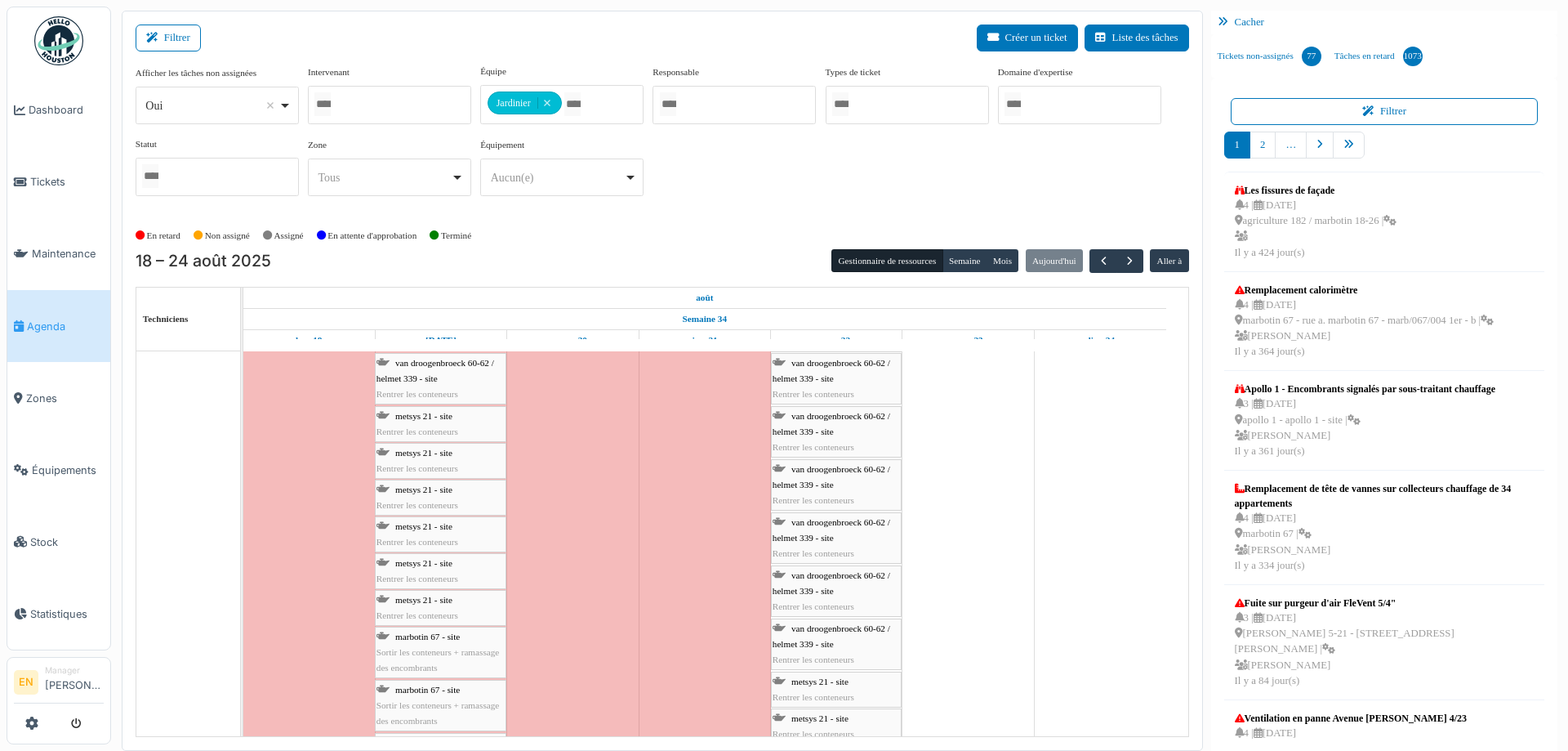
scroll to position [3594, 0]
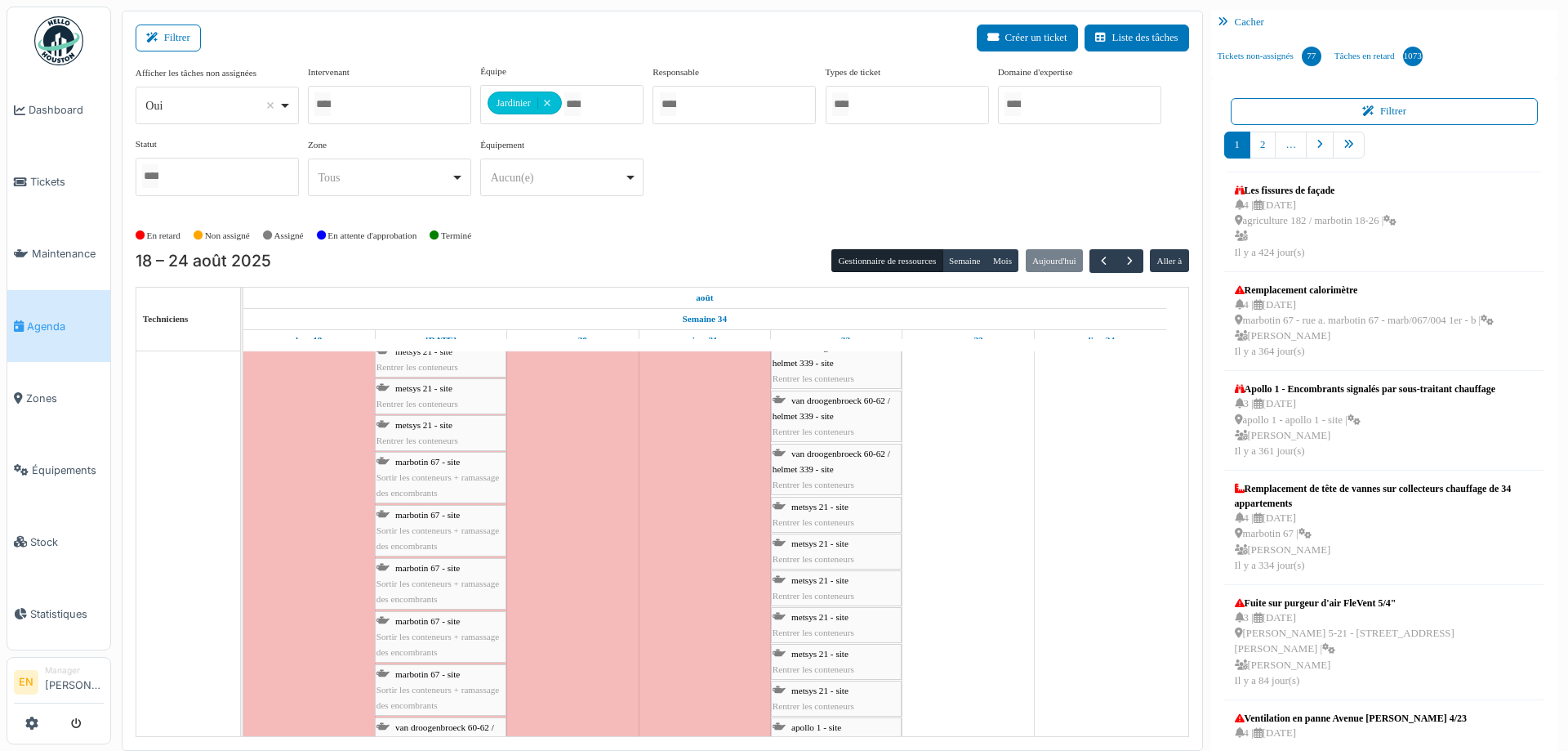
click at [429, 528] on span "Sortir les conteneurs + ramassage des encombrants" at bounding box center [438, 537] width 123 height 25
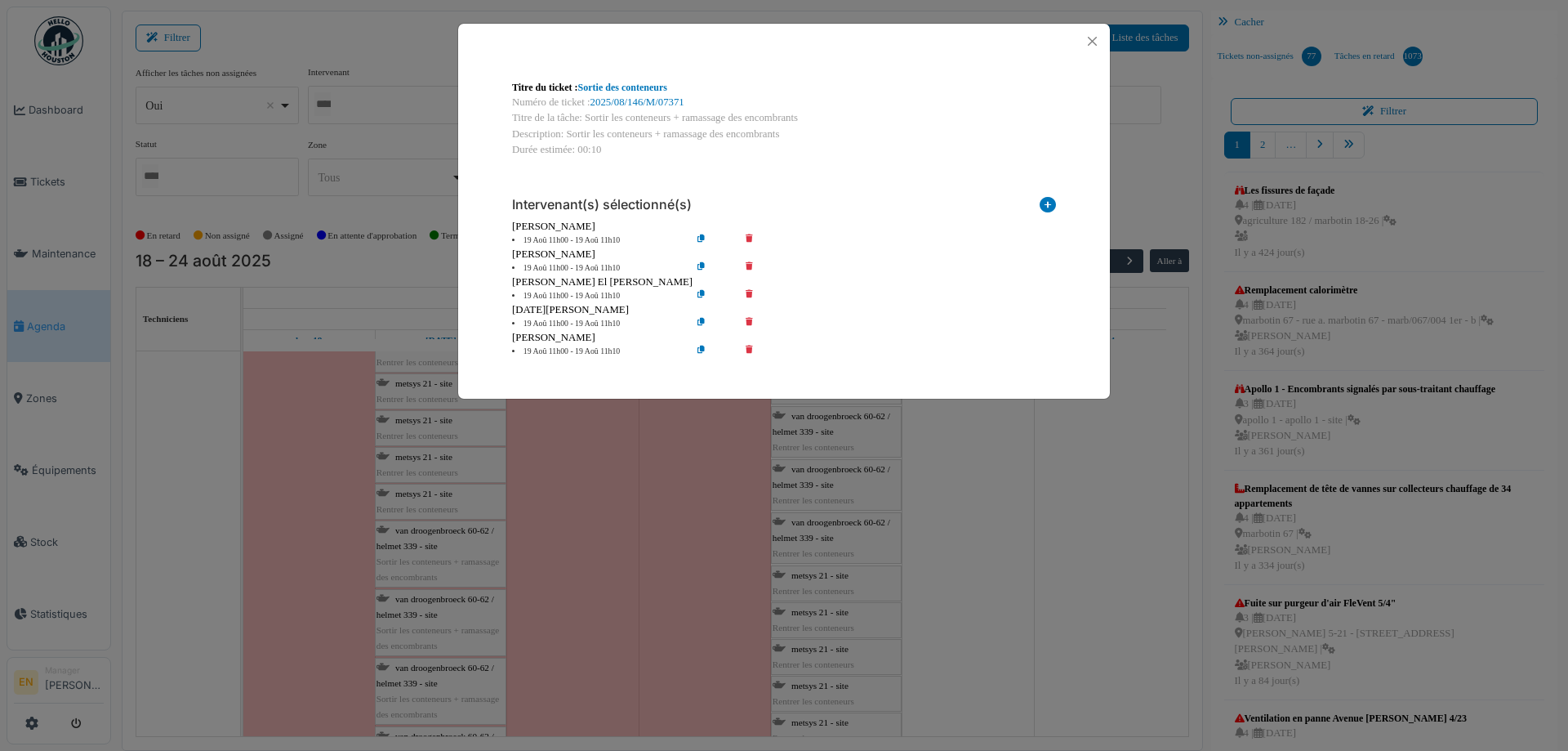
click at [750, 269] on icon at bounding box center [761, 268] width 46 height 12
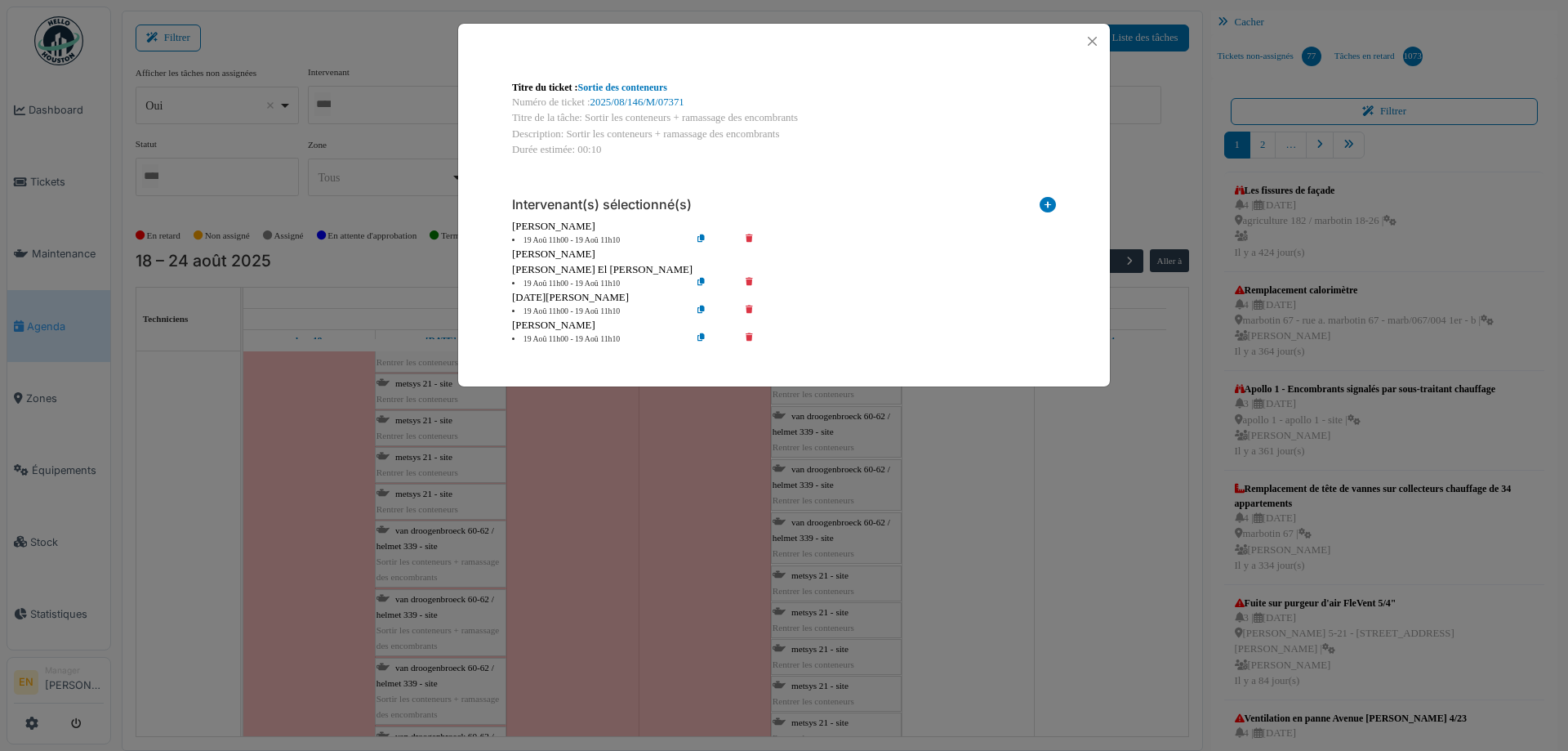
click at [749, 280] on icon at bounding box center [761, 284] width 46 height 12
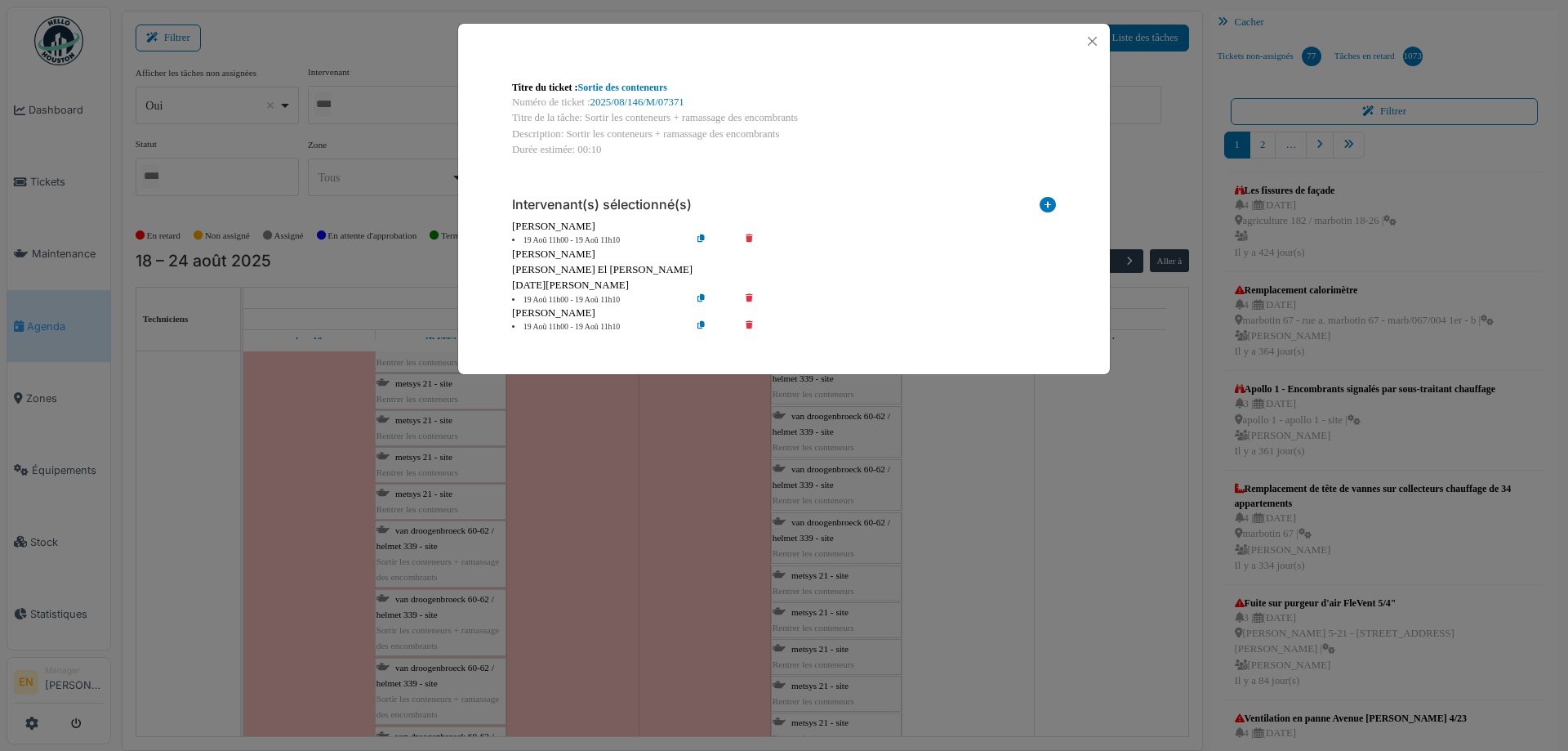
click at [749, 302] on icon at bounding box center [761, 301] width 46 height 12
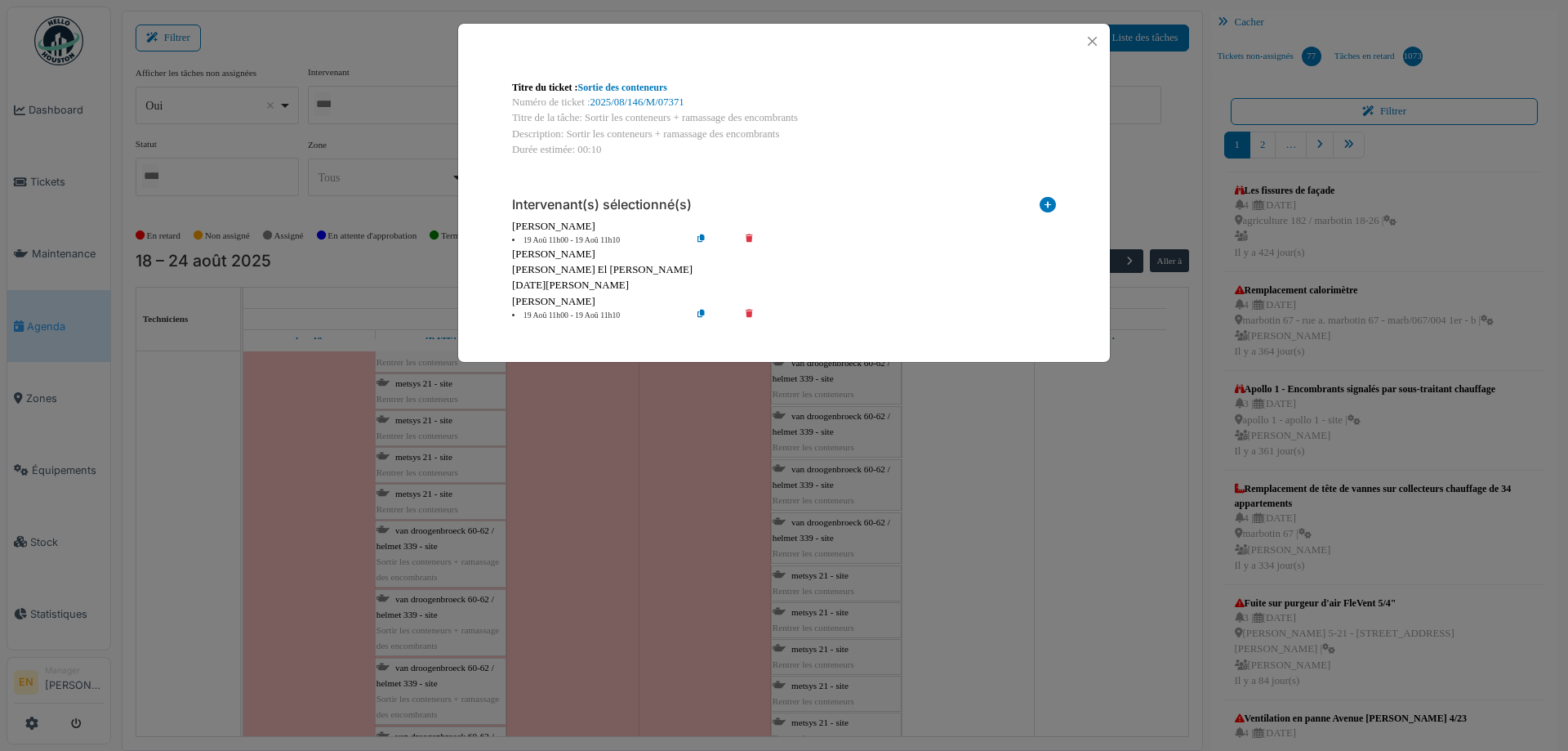
click at [751, 314] on icon at bounding box center [761, 315] width 46 height 12
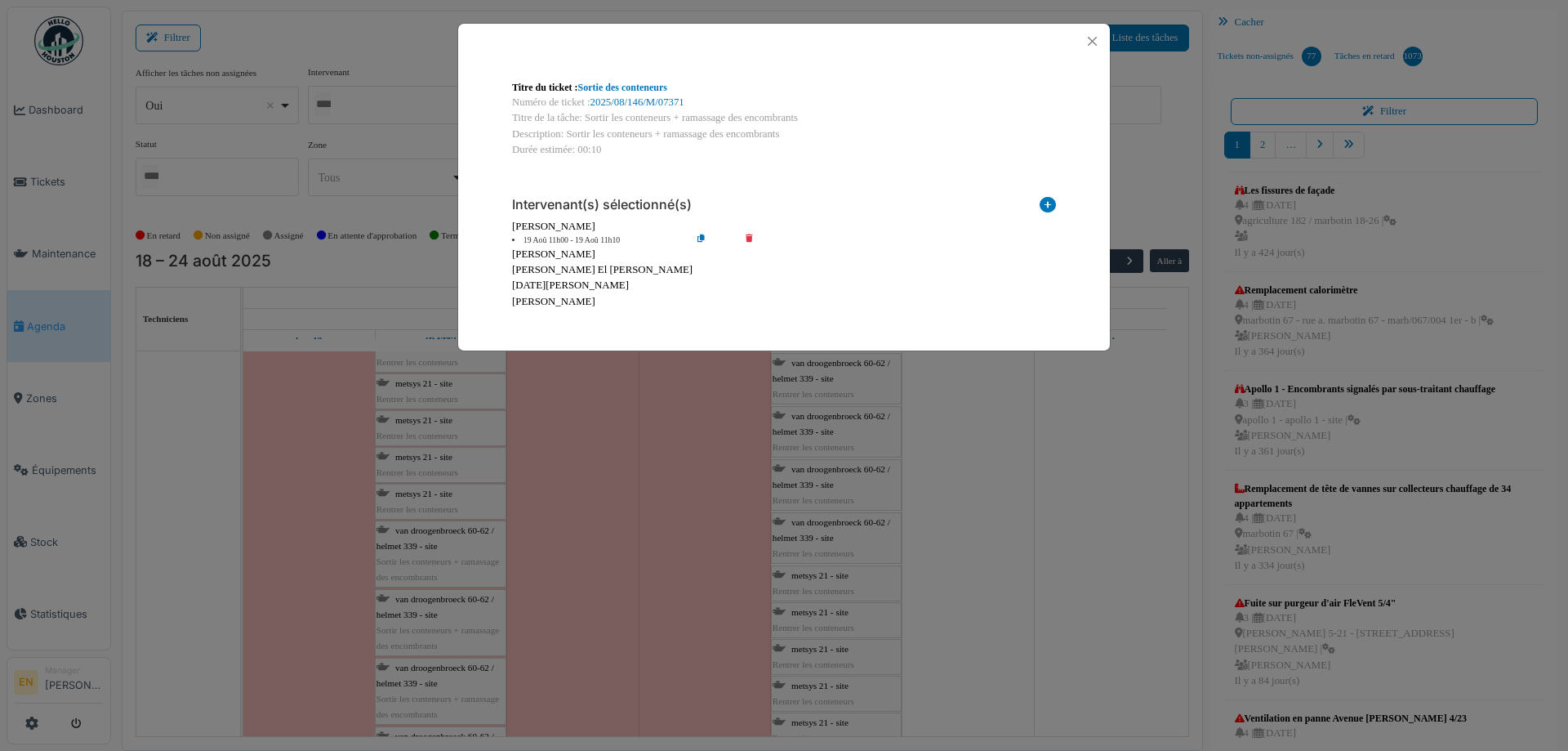
click at [696, 237] on icon at bounding box center [713, 240] width 46 height 12
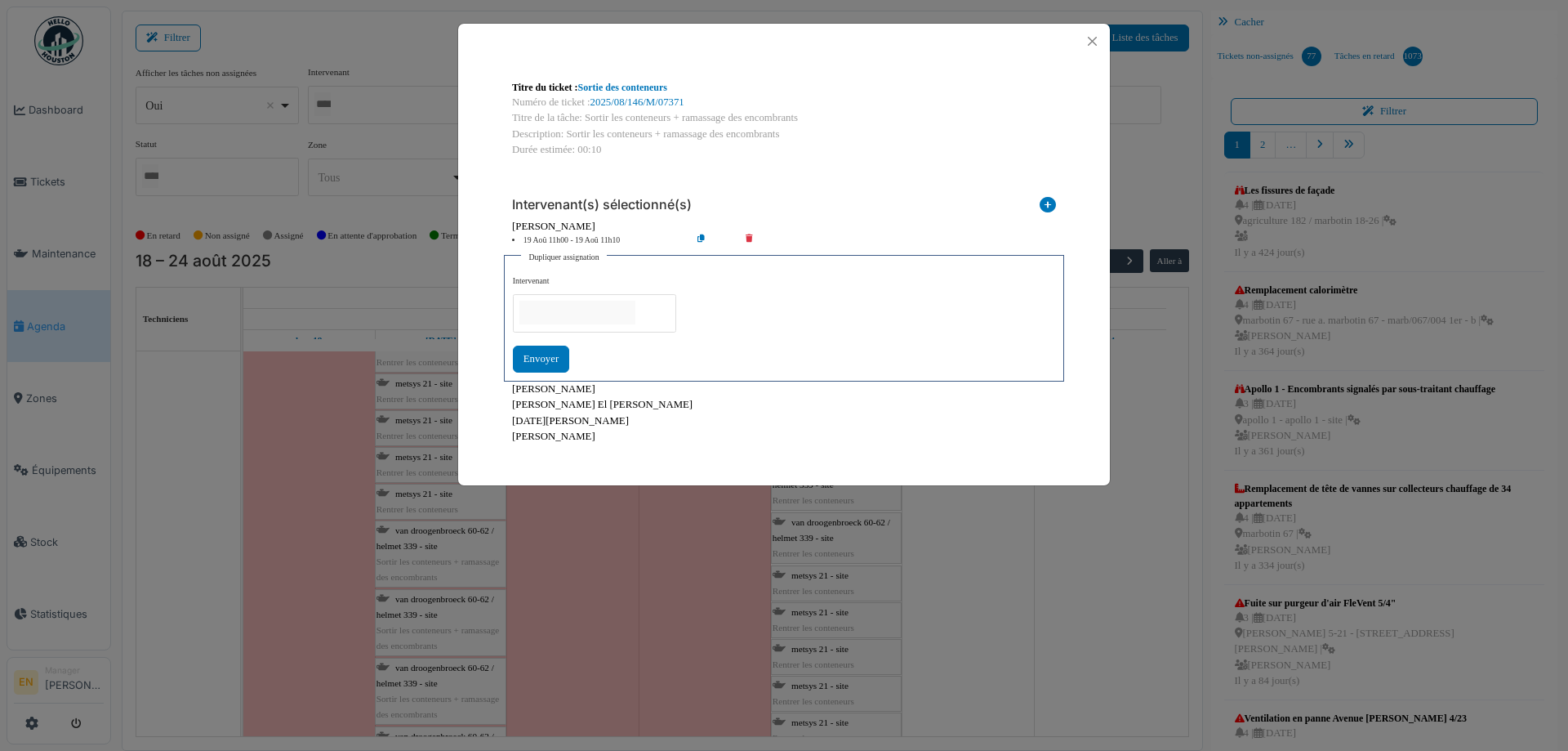
click at [635, 313] on input "null" at bounding box center [578, 312] width 116 height 24
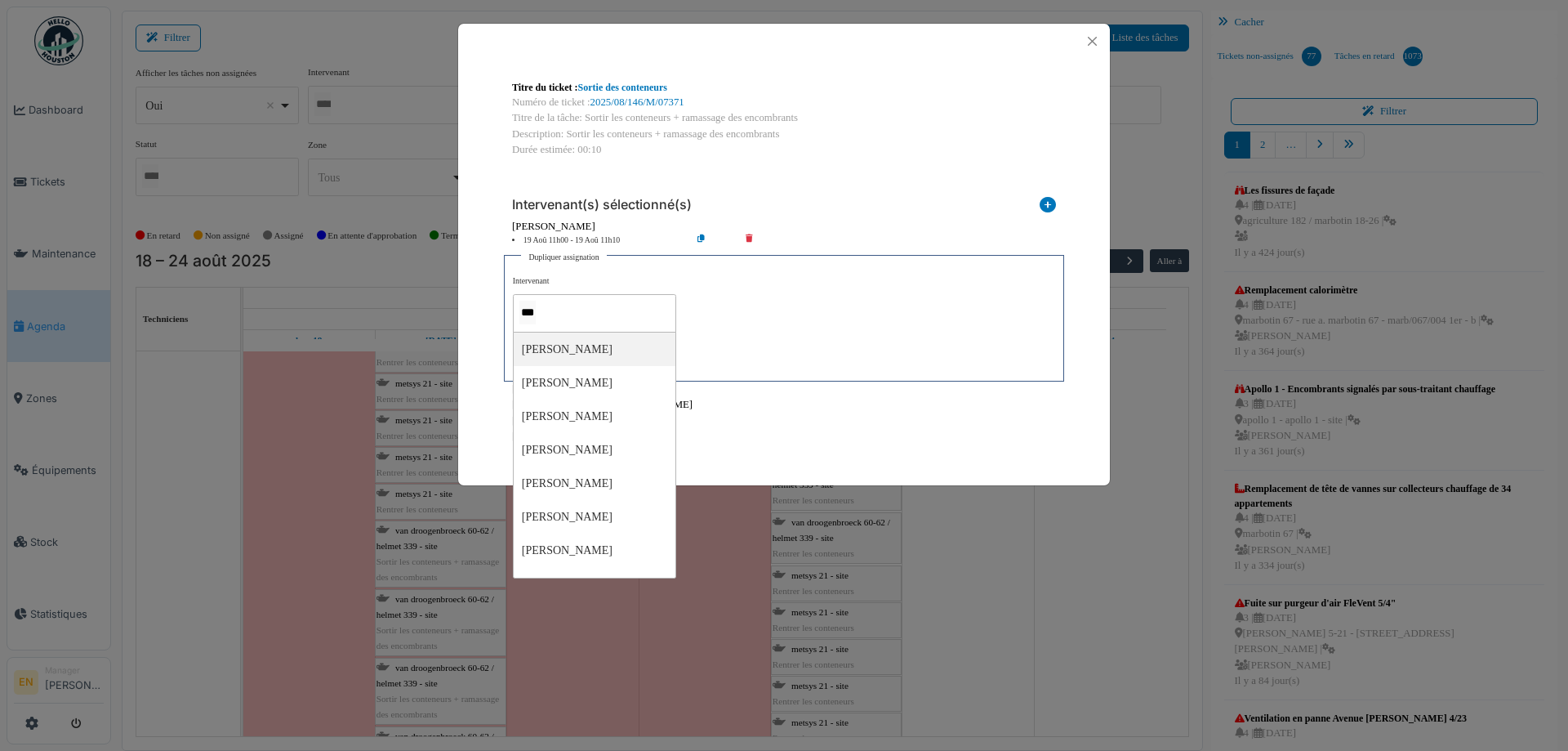
type input "****"
type input "*****"
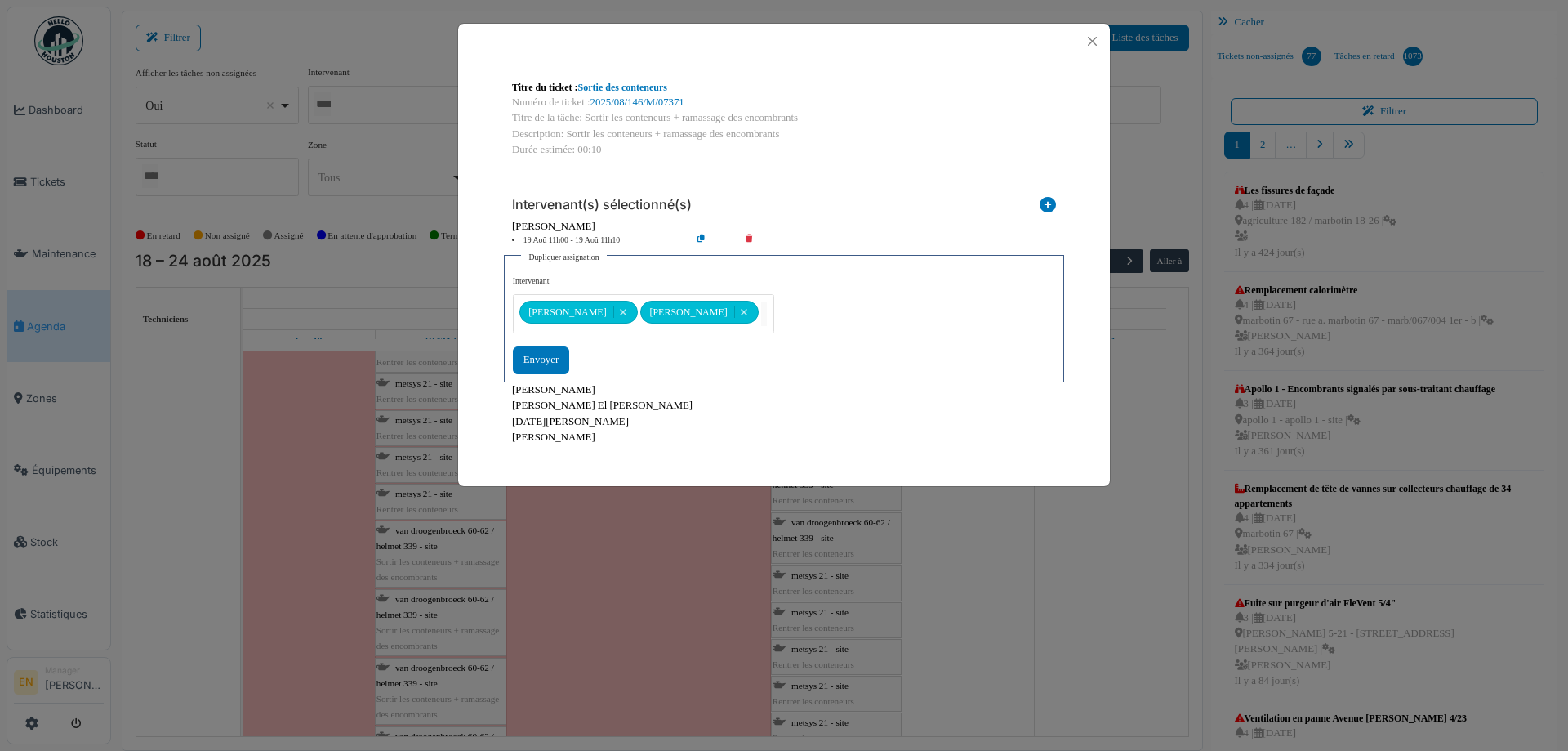
click at [790, 311] on div "**********" at bounding box center [784, 324] width 543 height 98
click at [554, 360] on div "Envoyer" at bounding box center [541, 359] width 56 height 27
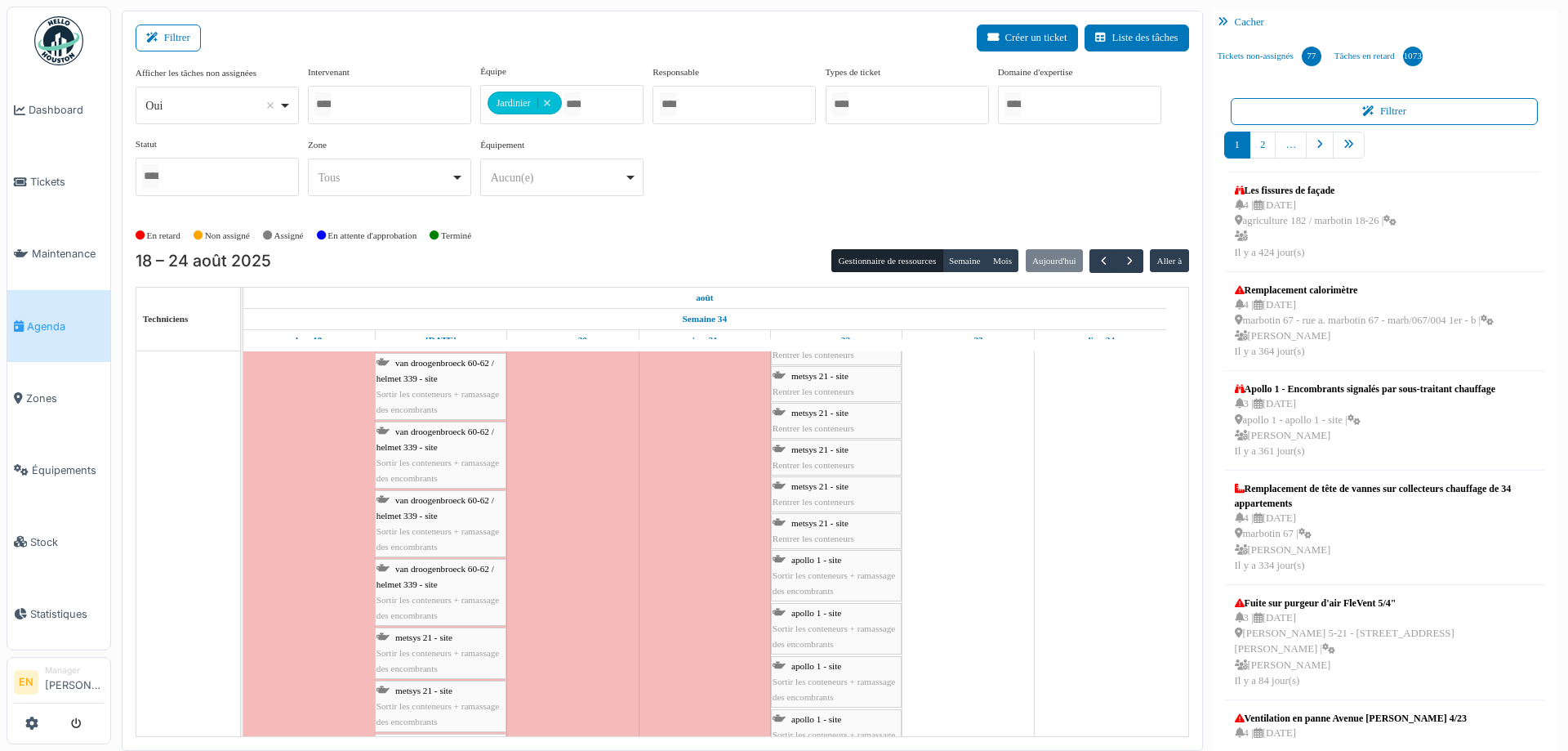
scroll to position [3838, 0]
click at [415, 429] on div "van droogenbroeck 60-62 / helmet 339 - site Sortir les conteneurs + ramassage d…" at bounding box center [441, 446] width 128 height 63
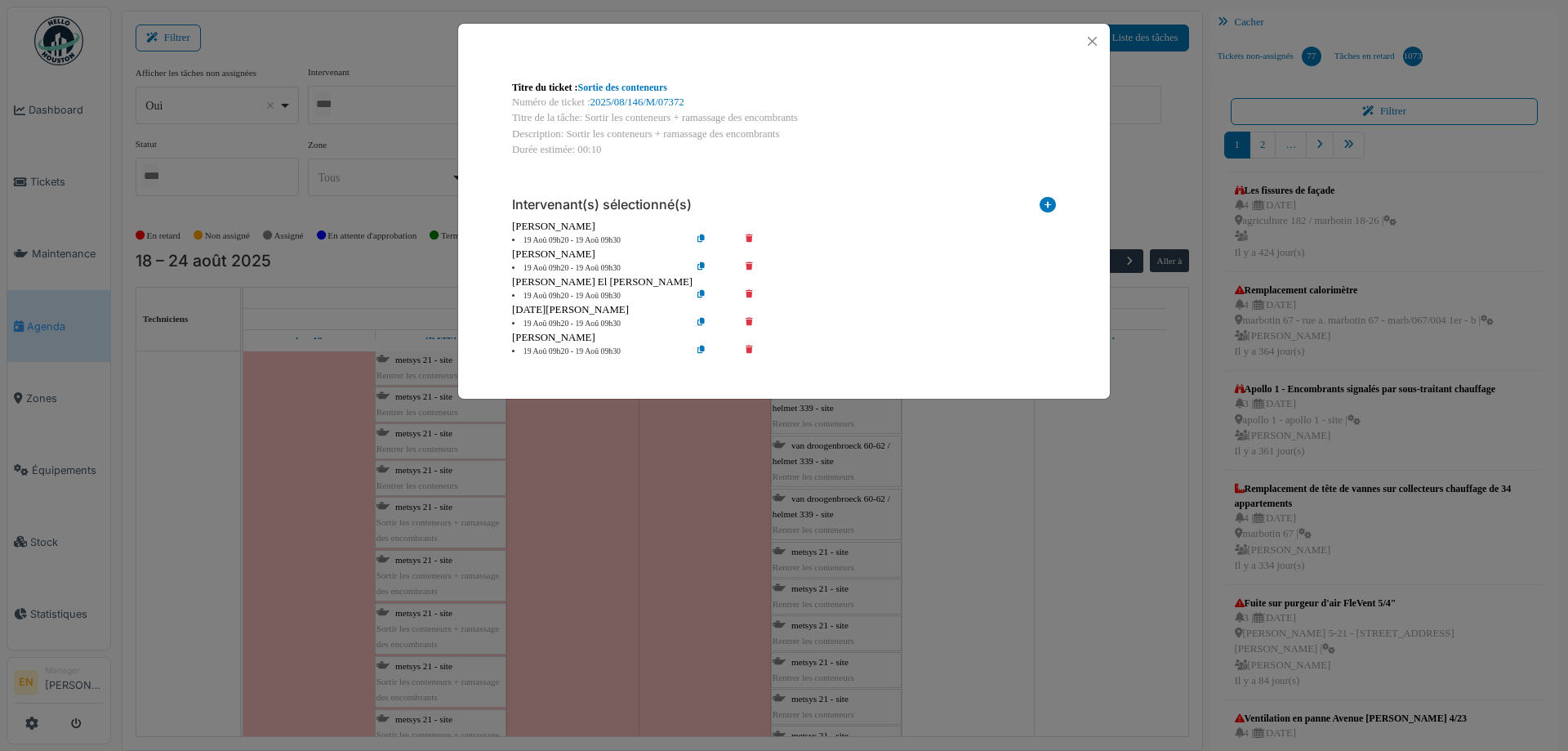
click at [749, 265] on icon at bounding box center [761, 268] width 46 height 12
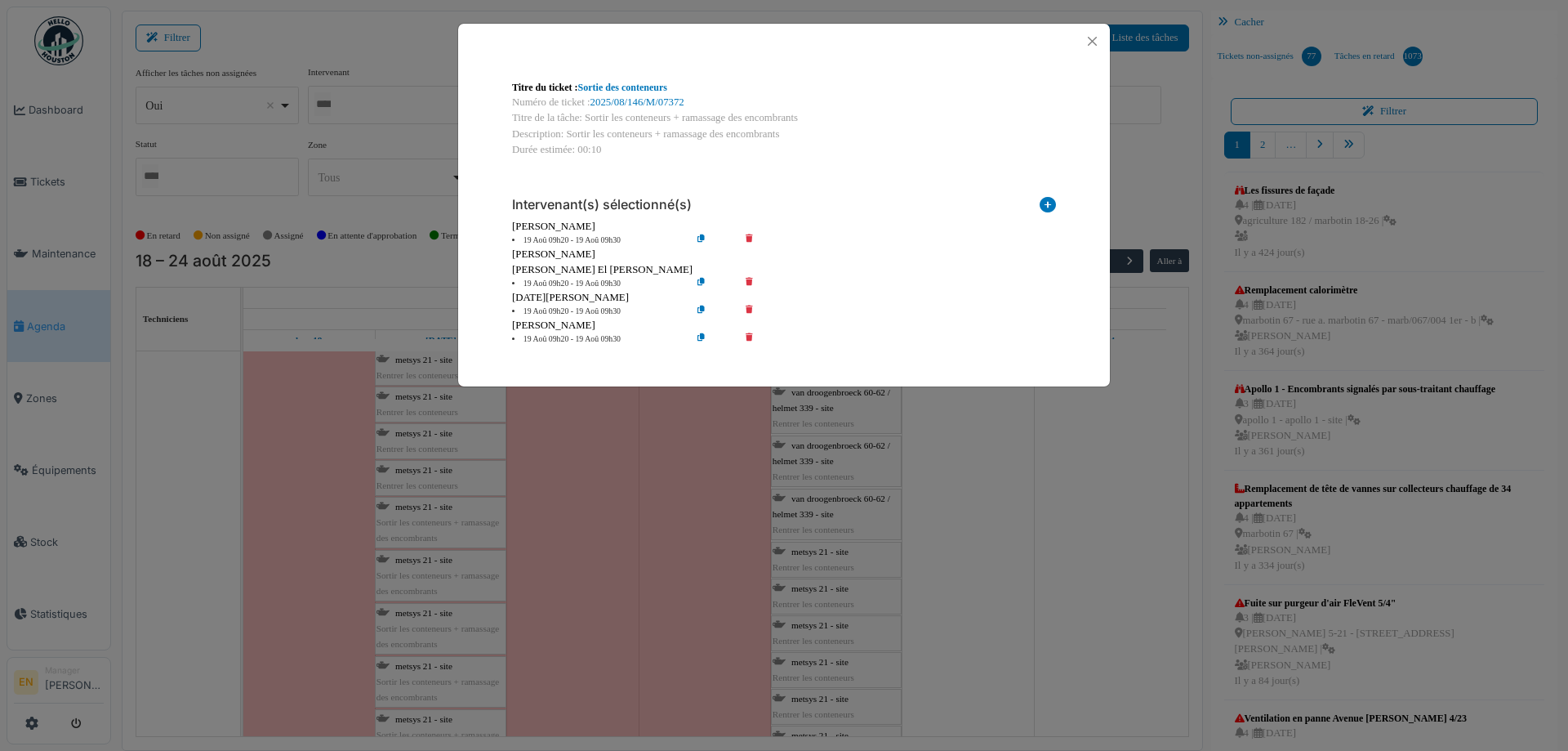
click at [749, 286] on icon at bounding box center [761, 284] width 46 height 12
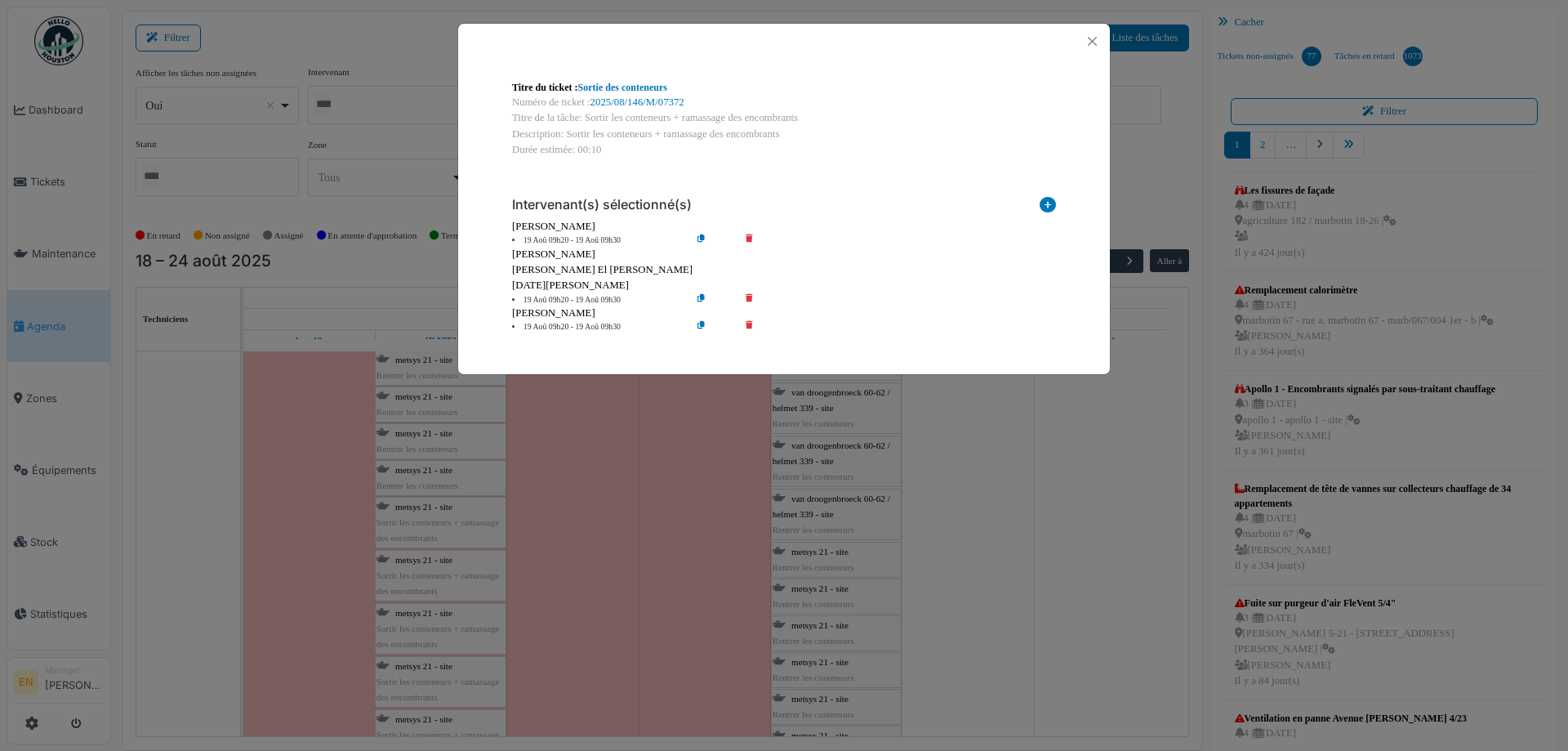
click at [749, 299] on icon at bounding box center [761, 301] width 46 height 12
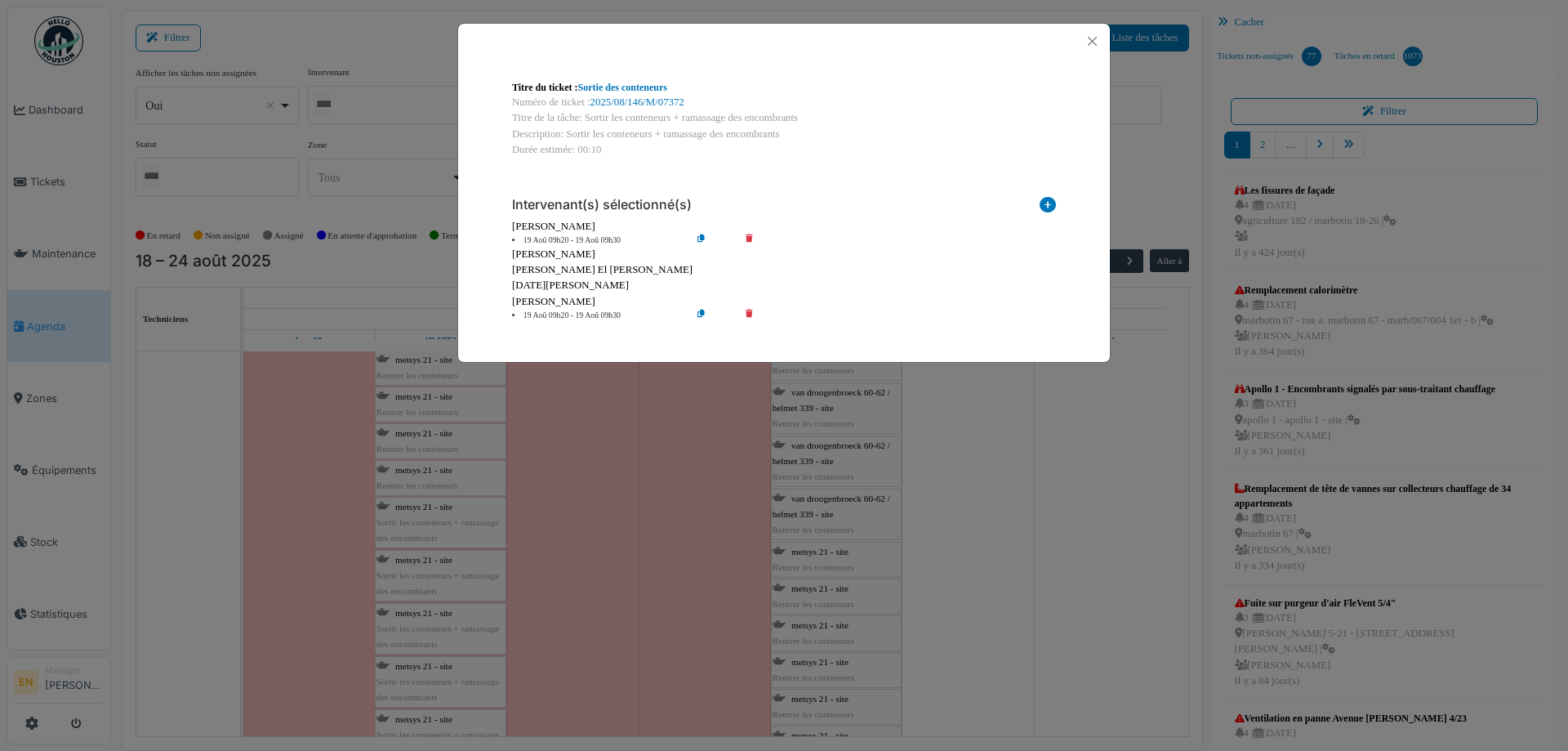
click at [749, 313] on icon at bounding box center [761, 315] width 46 height 12
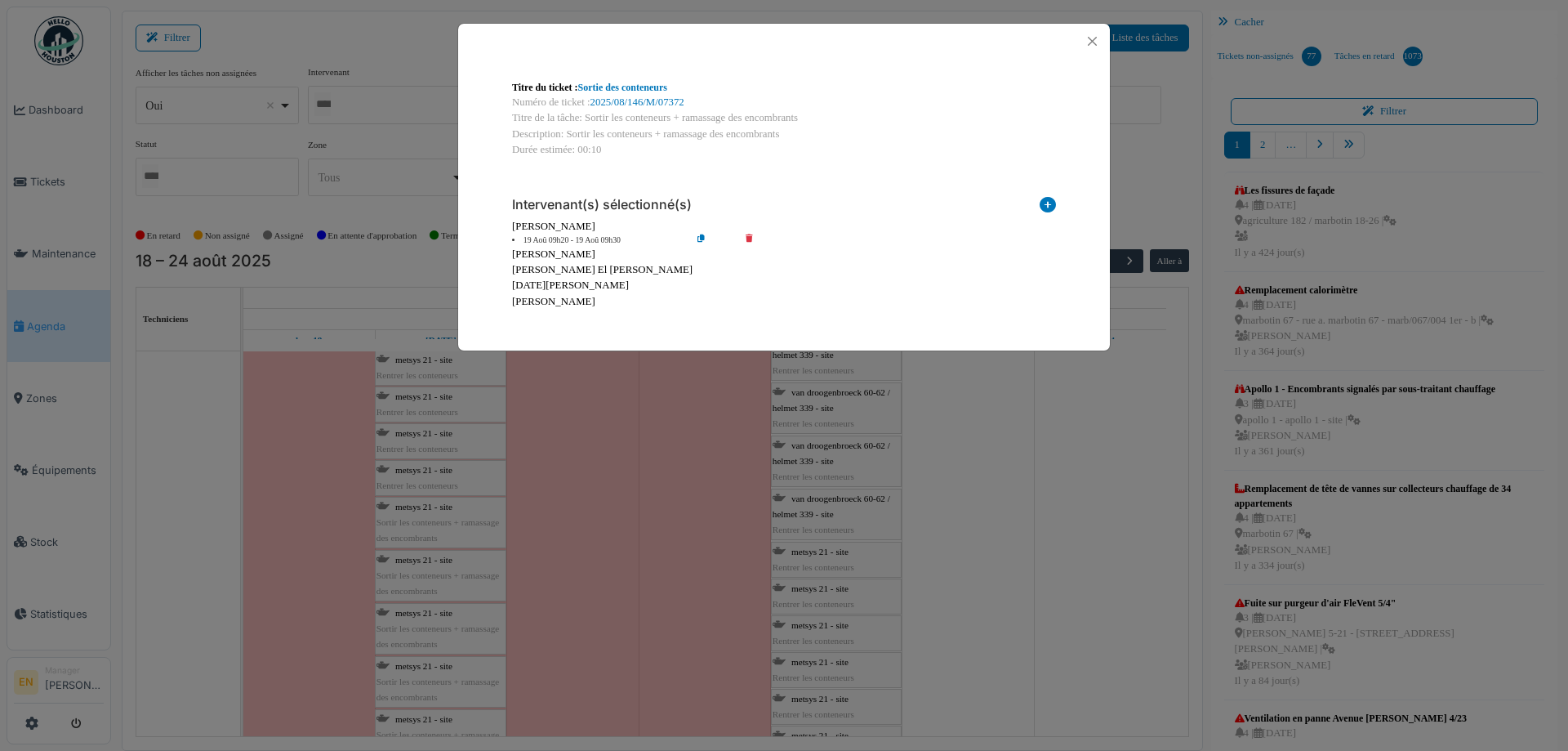
click at [700, 237] on icon at bounding box center [713, 240] width 46 height 12
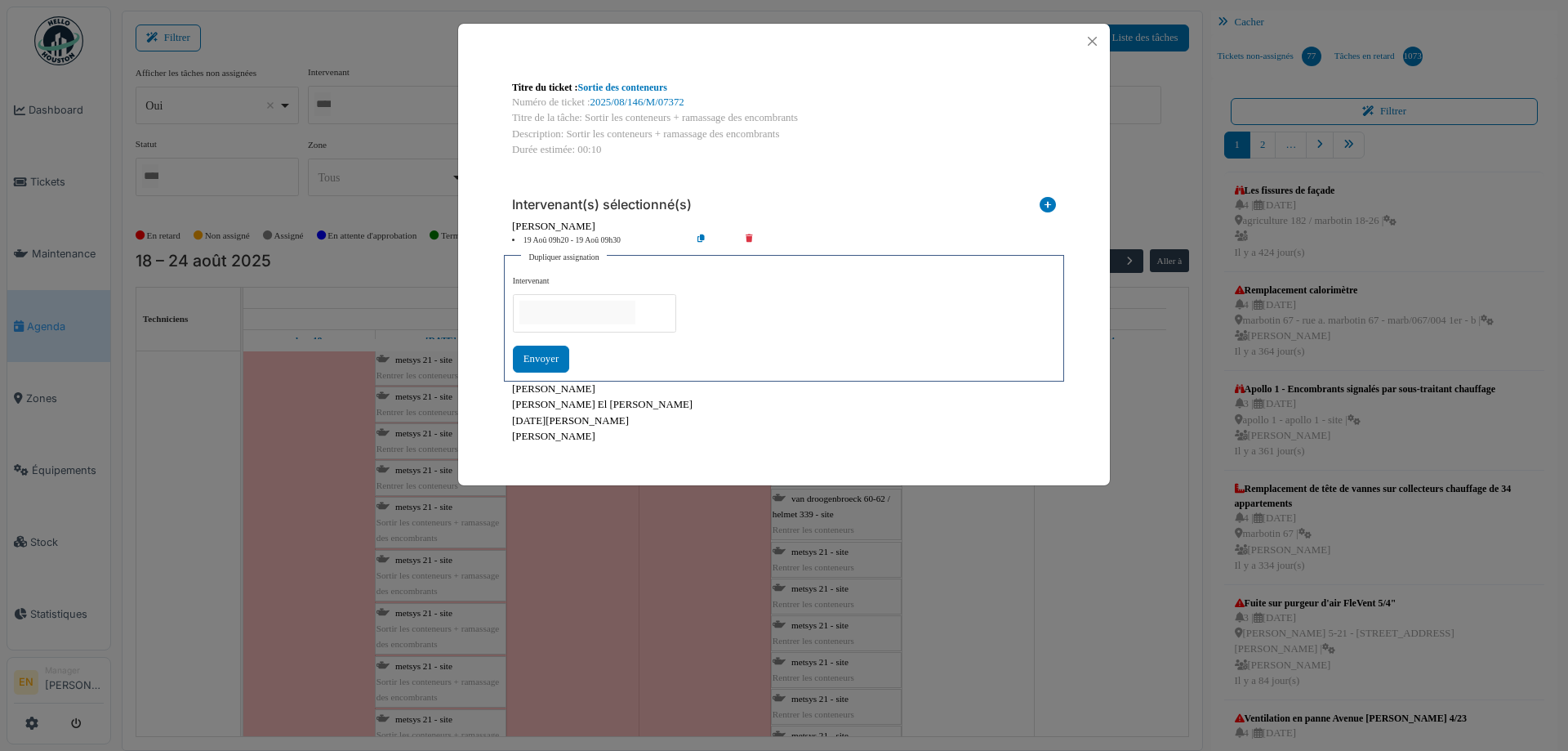
click at [612, 308] on input "null" at bounding box center [578, 312] width 116 height 24
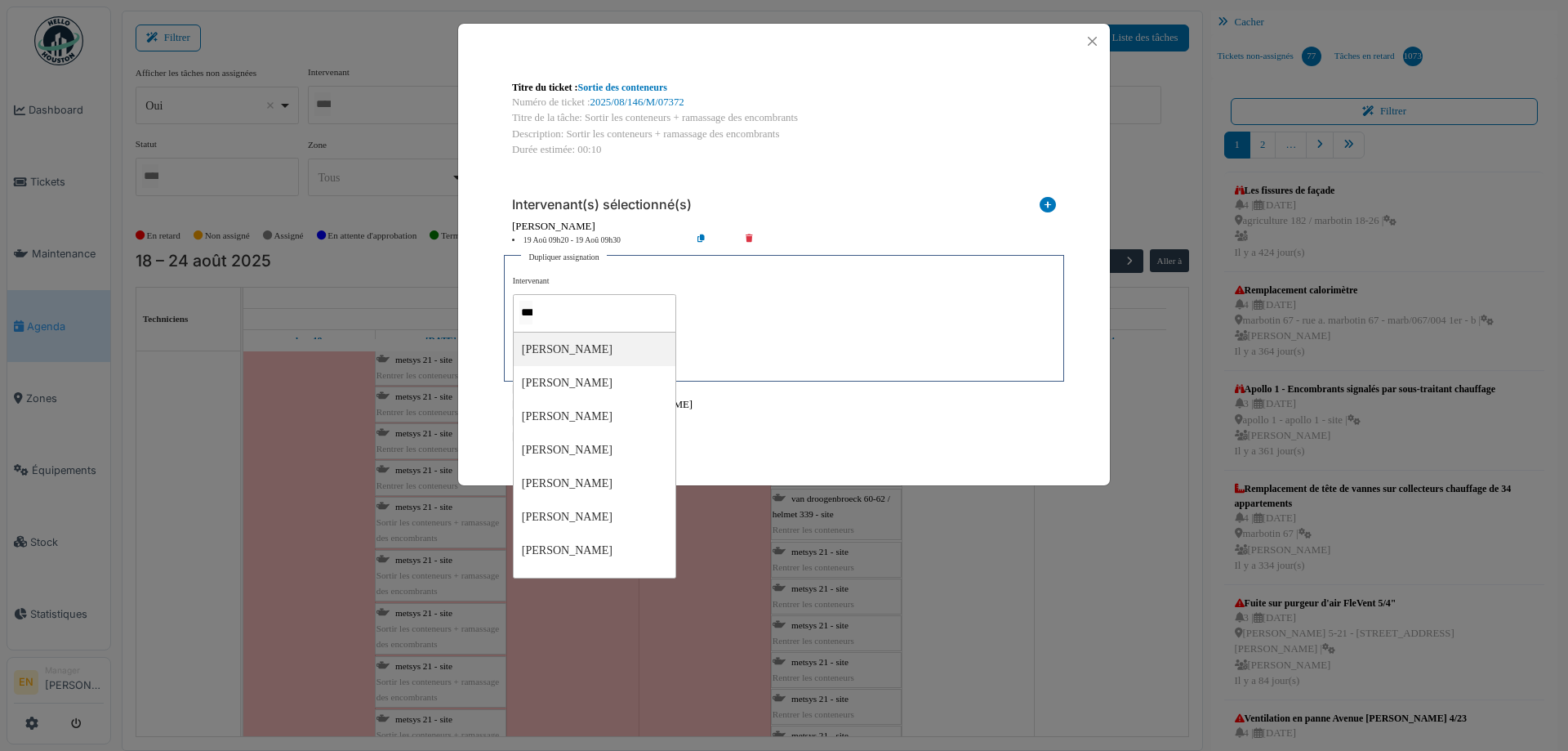
type input "****"
type input "*****"
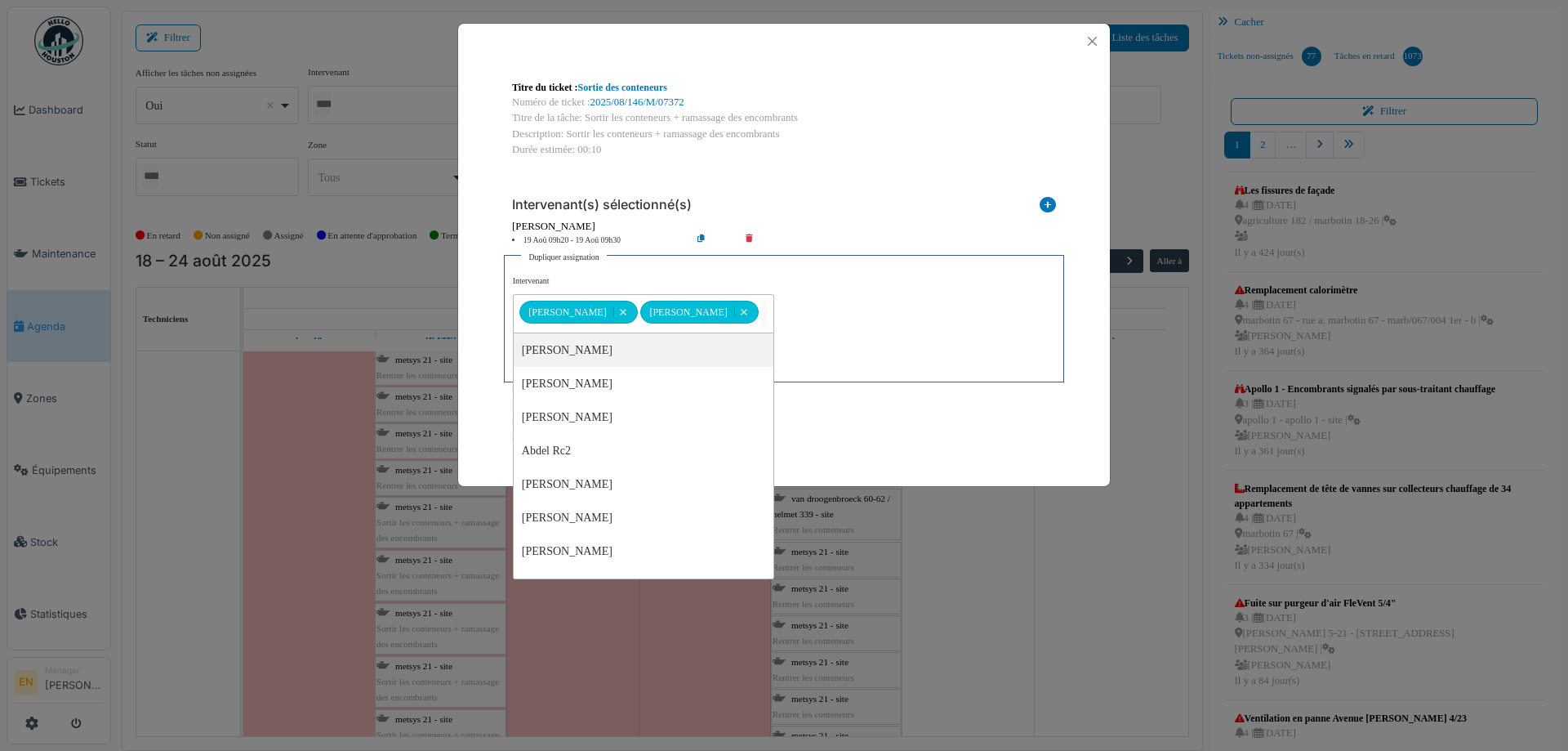
click at [768, 329] on div "**********" at bounding box center [784, 324] width 543 height 98
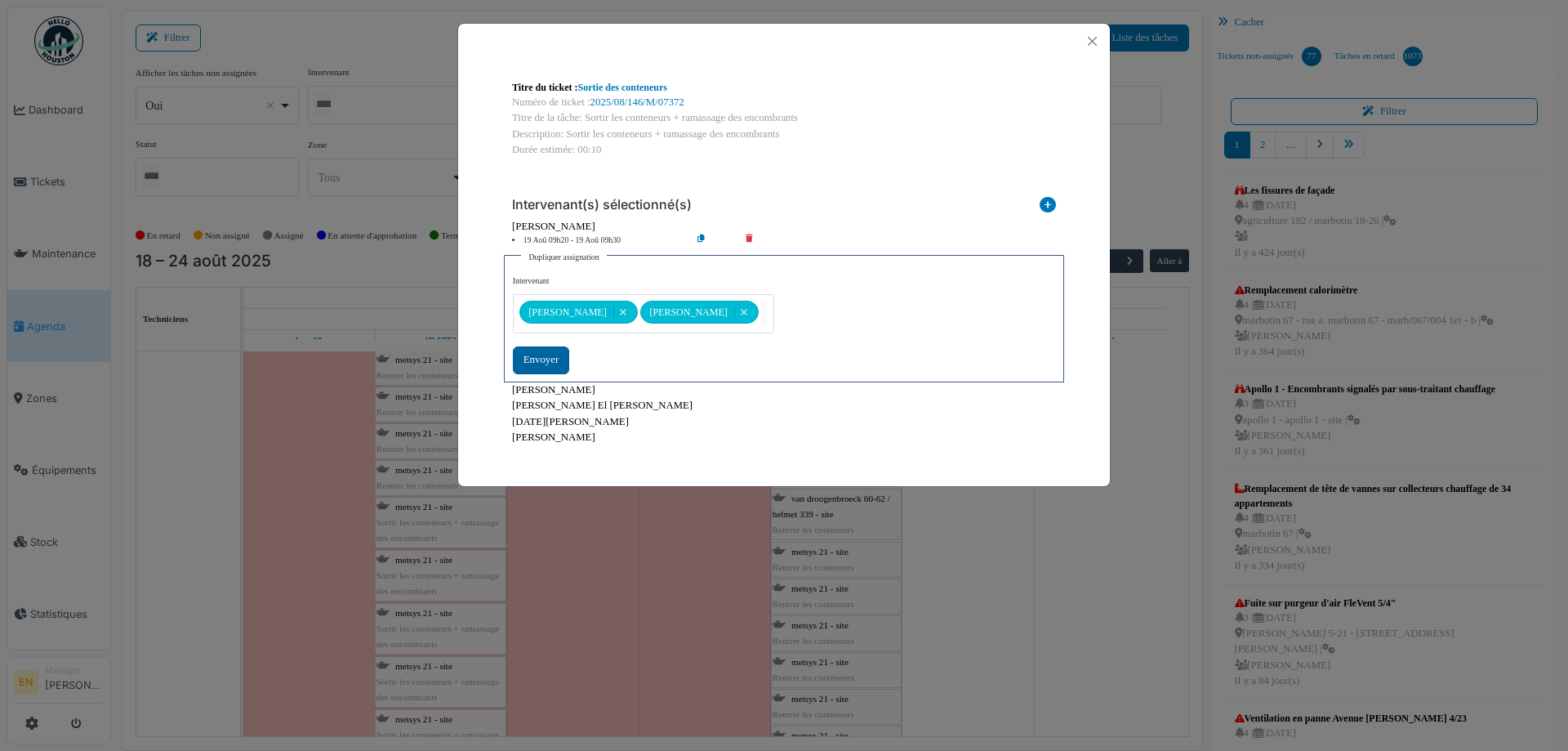
click at [557, 364] on div "Envoyer" at bounding box center [541, 359] width 56 height 27
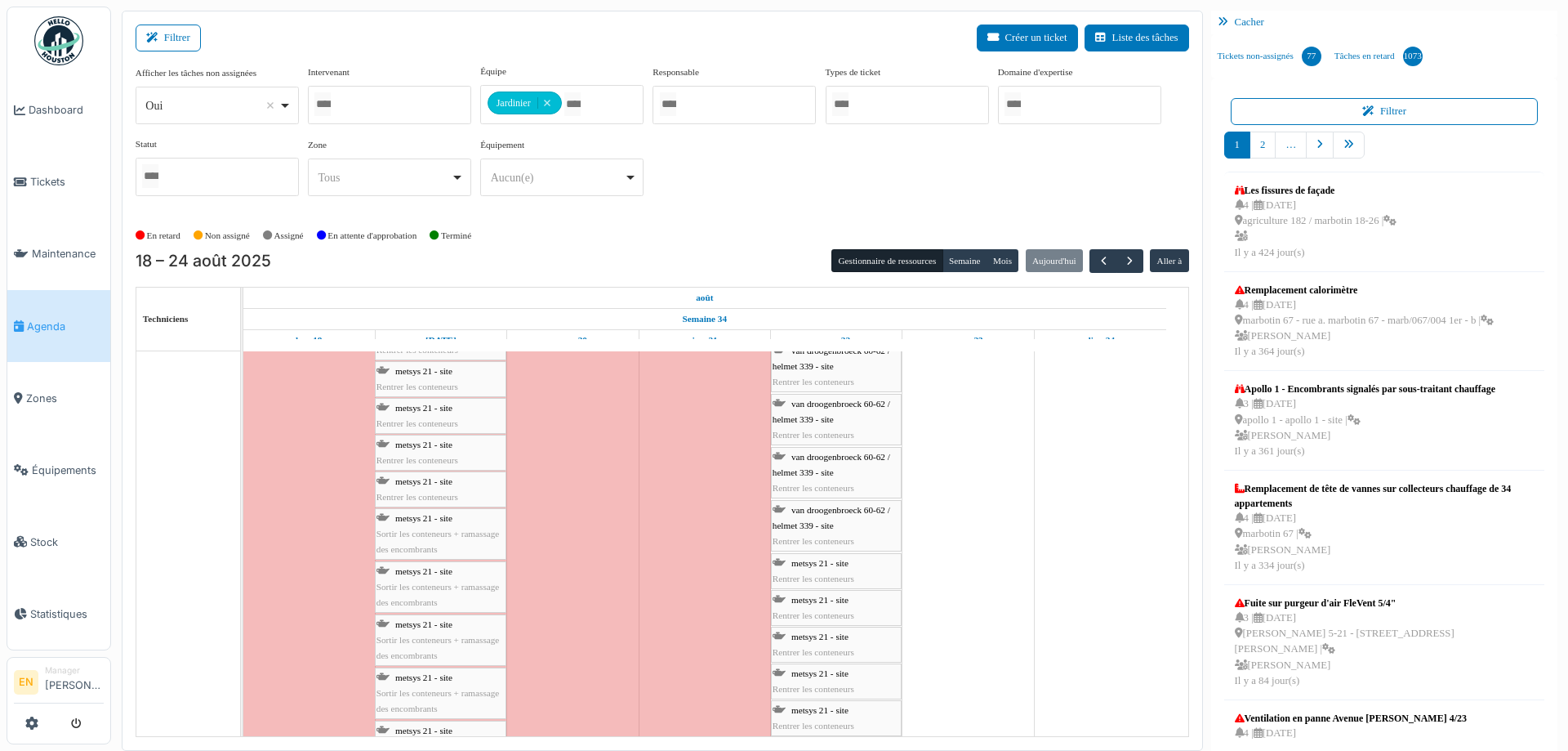
scroll to position [4002, 0]
click at [429, 525] on span "Sortir les conteneurs + ramassage des encombrants" at bounding box center [438, 535] width 123 height 25
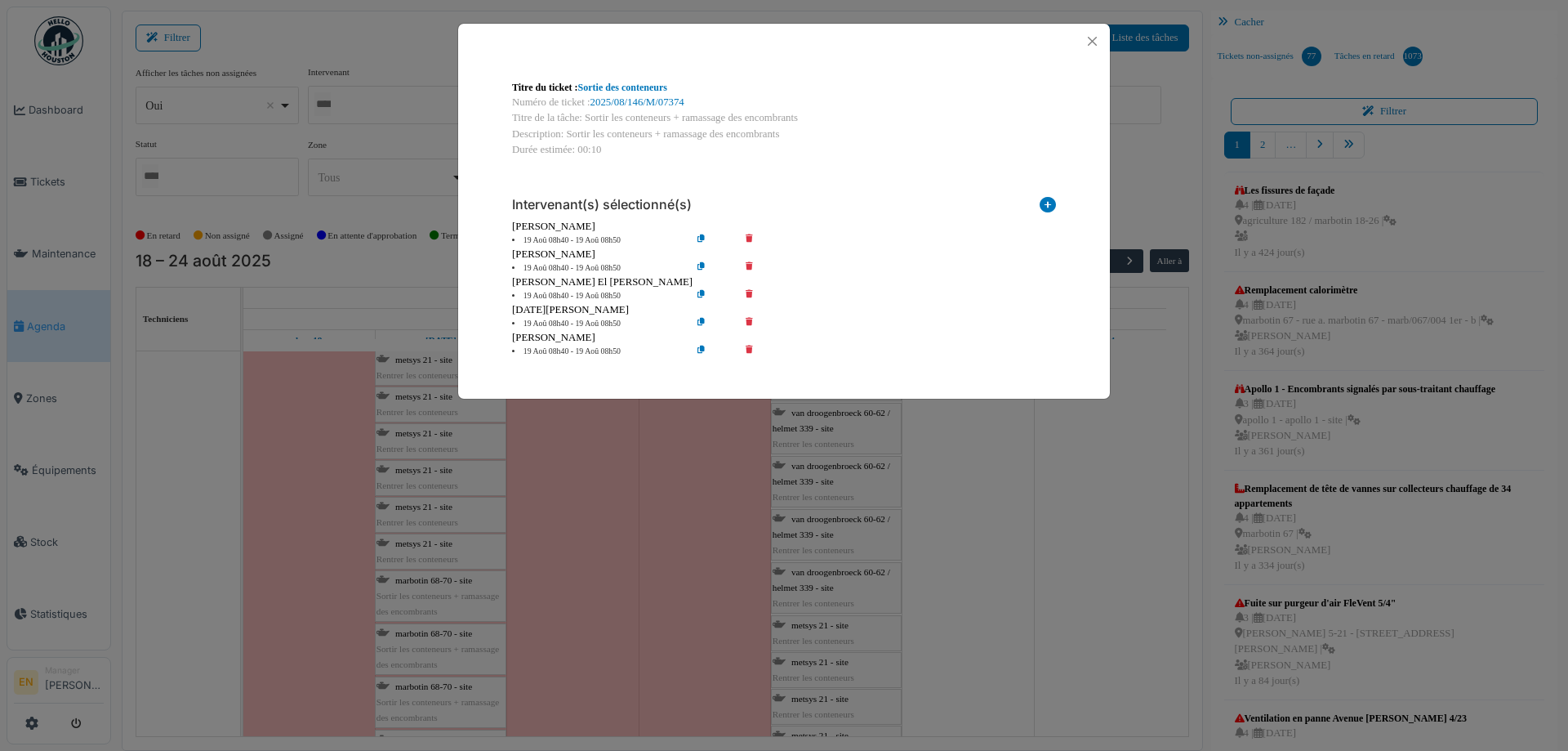
click at [746, 266] on icon at bounding box center [761, 268] width 46 height 12
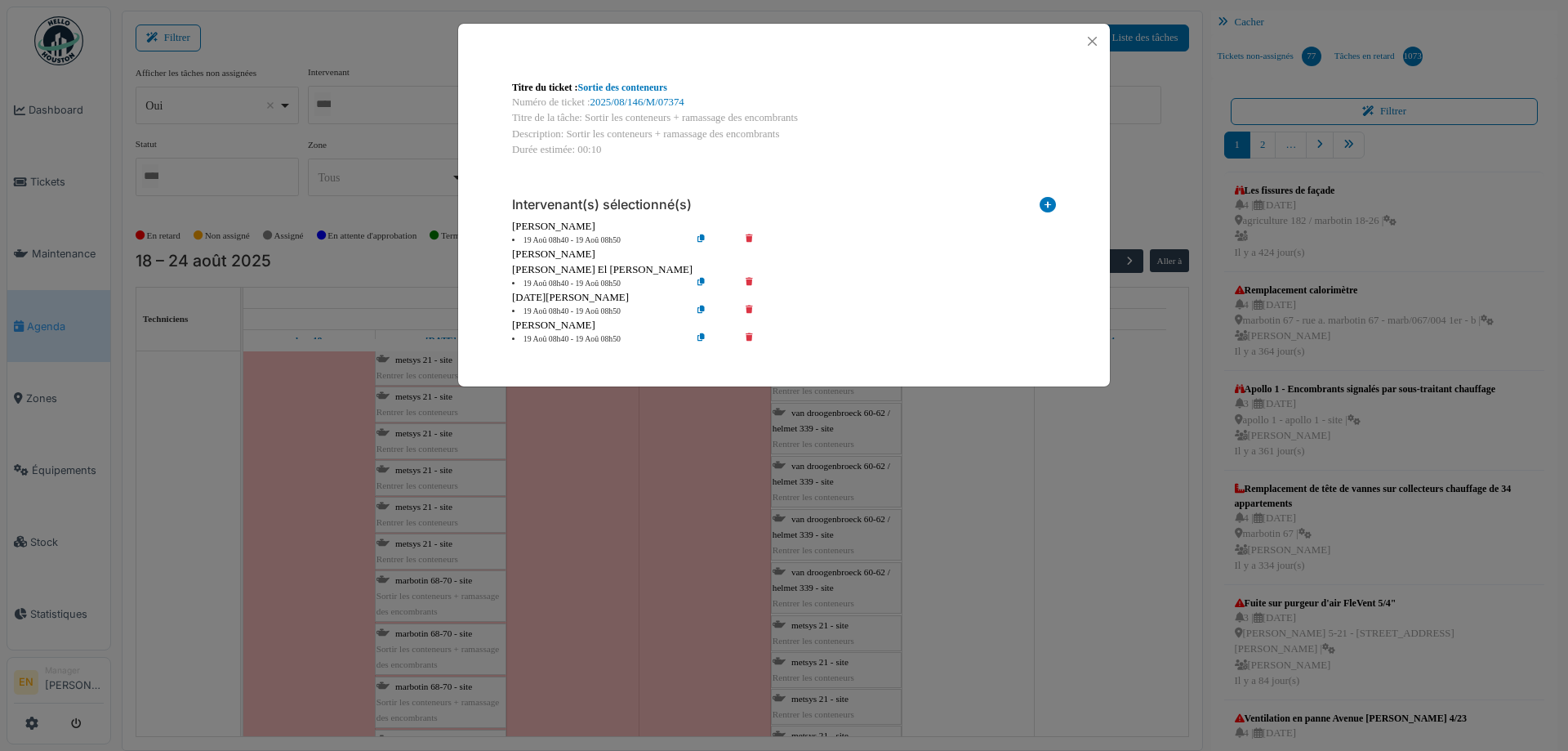
click at [745, 280] on icon at bounding box center [761, 284] width 46 height 12
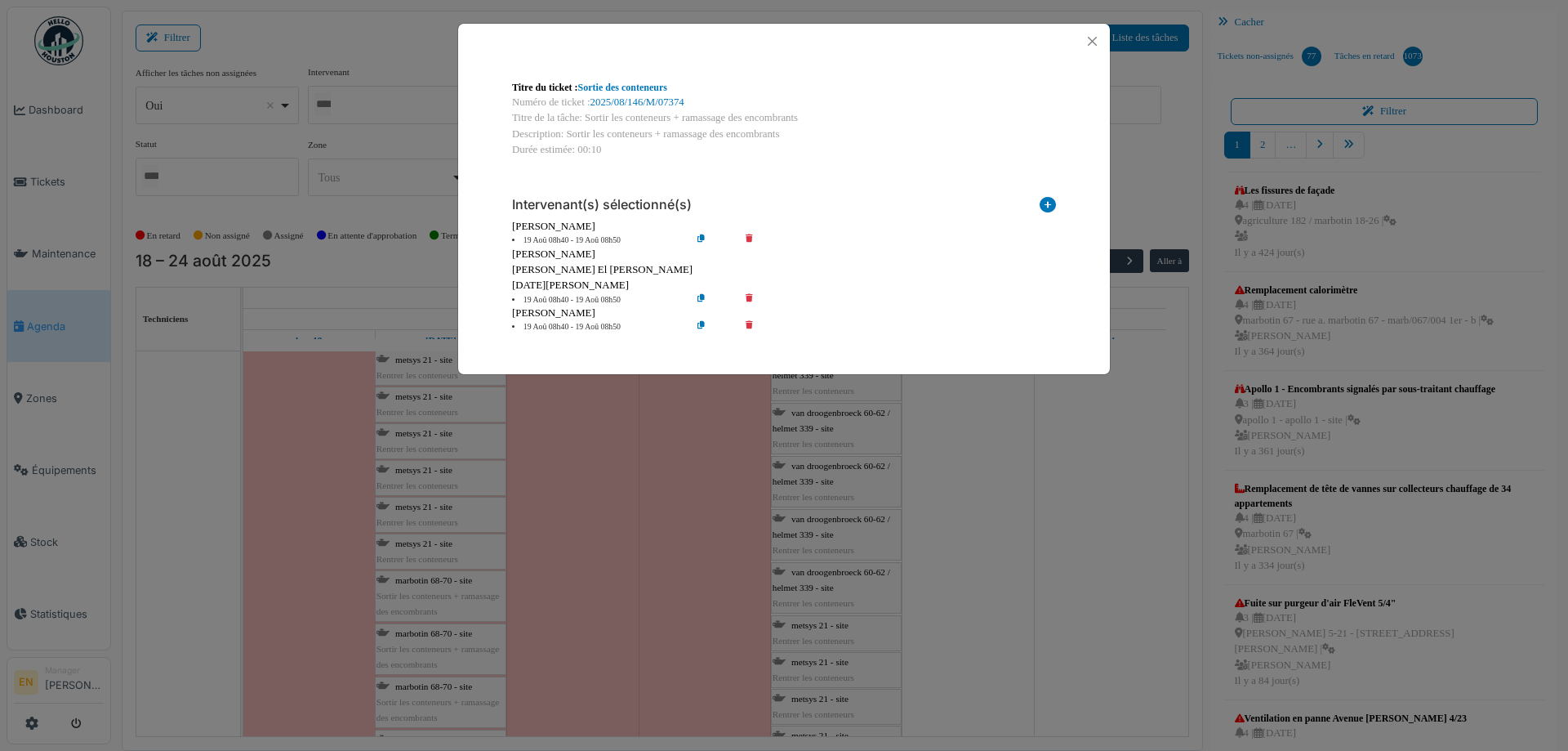
click at [749, 301] on icon at bounding box center [761, 301] width 46 height 12
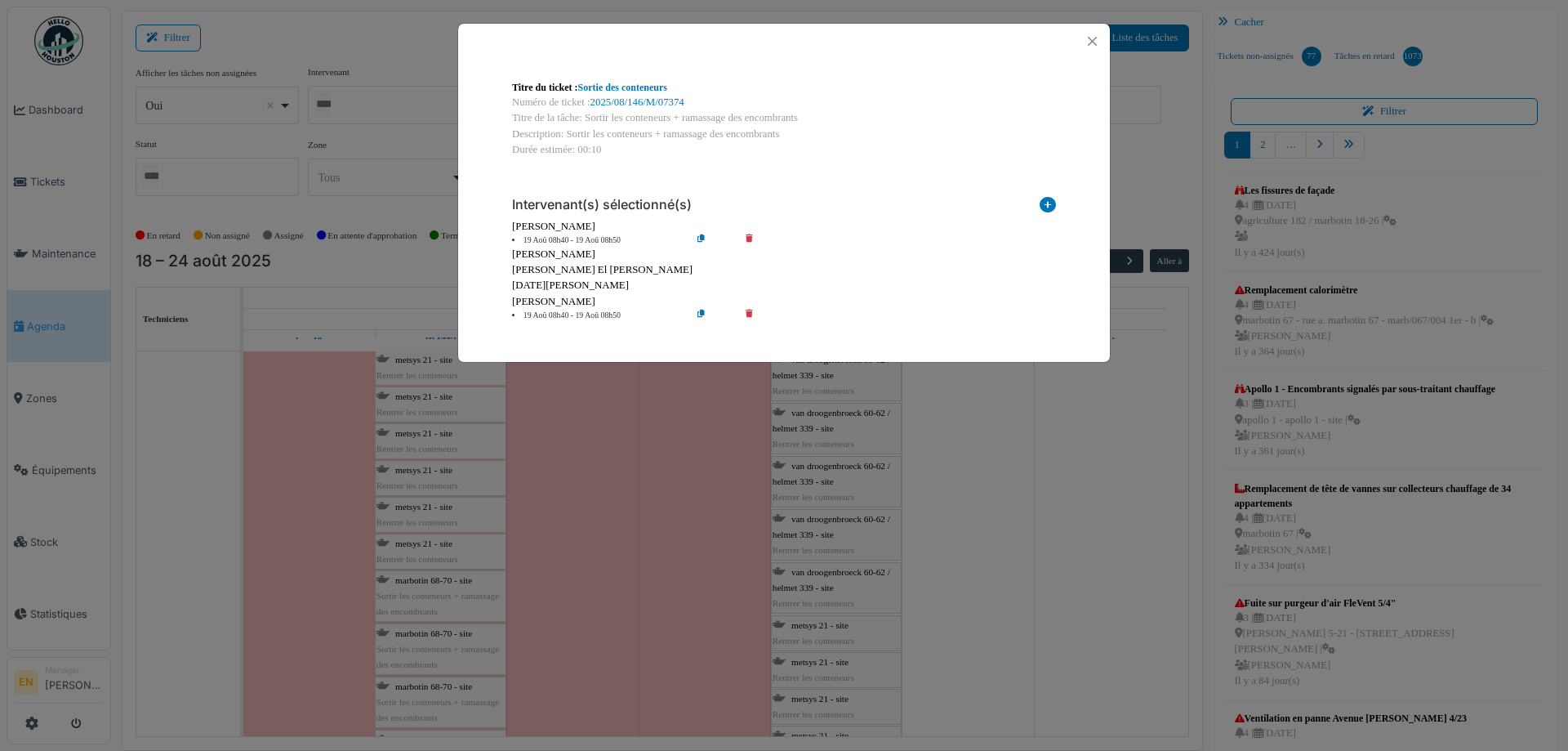
click at [750, 316] on icon at bounding box center [761, 315] width 46 height 12
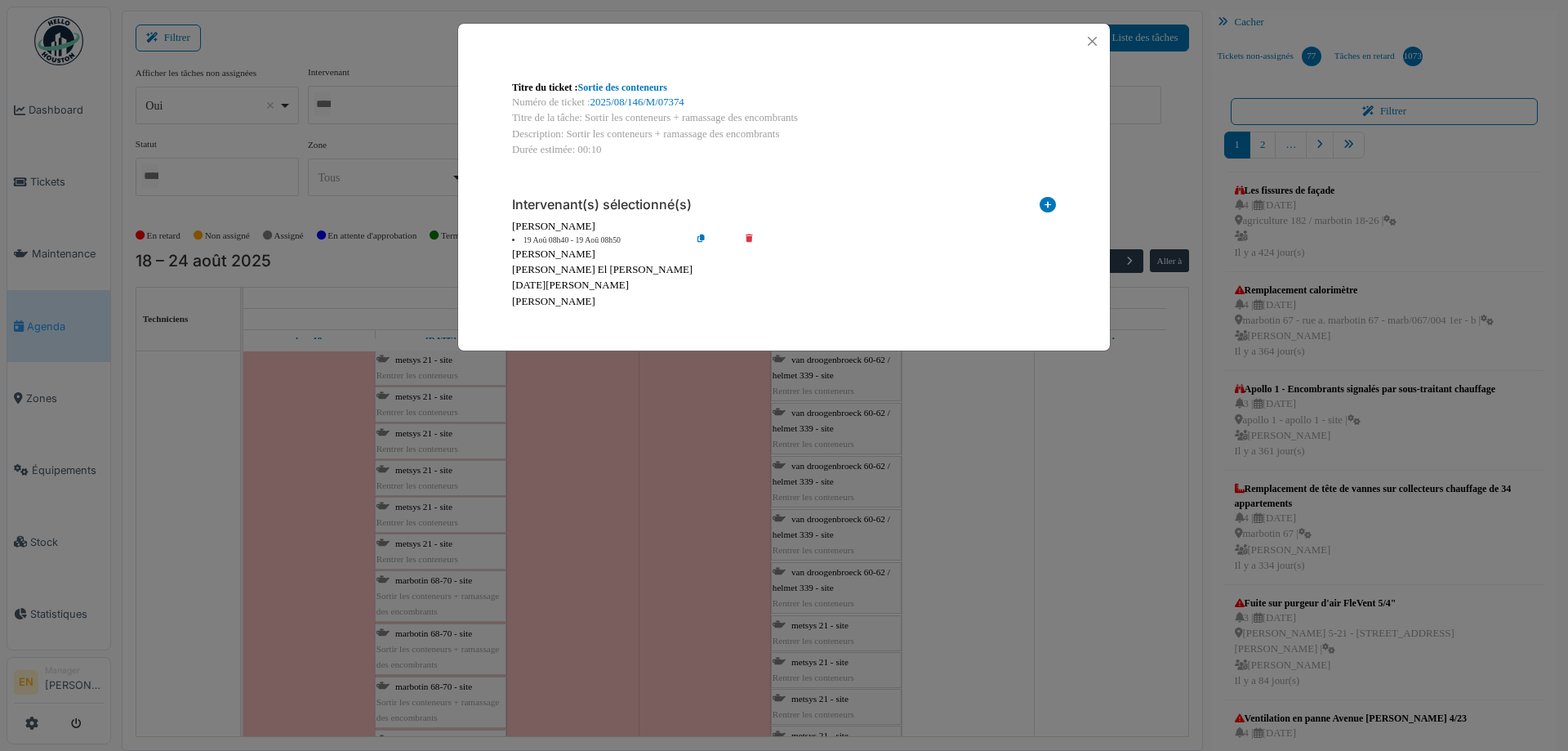
click at [702, 243] on icon at bounding box center [713, 240] width 46 height 12
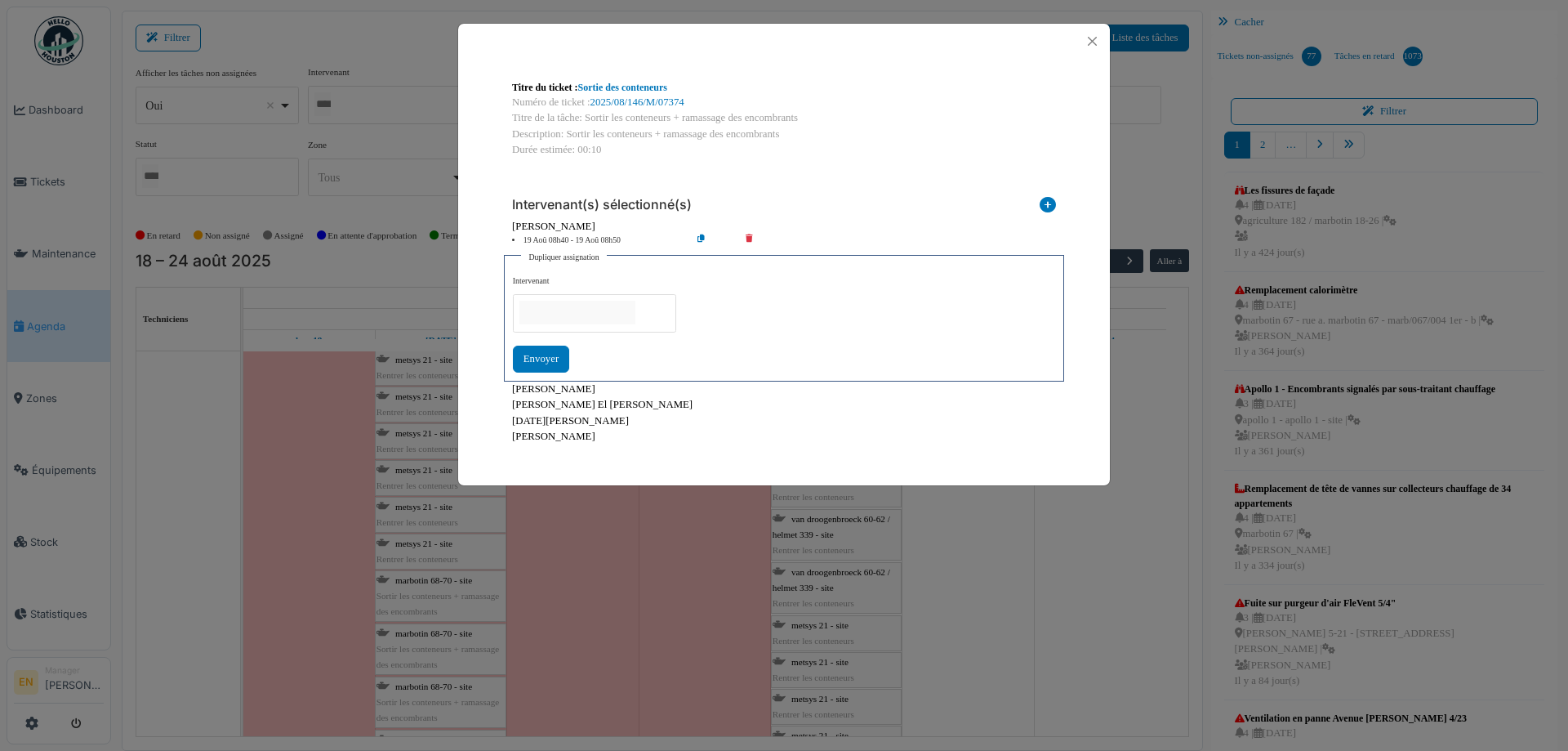
click at [635, 308] on input "null" at bounding box center [578, 312] width 116 height 24
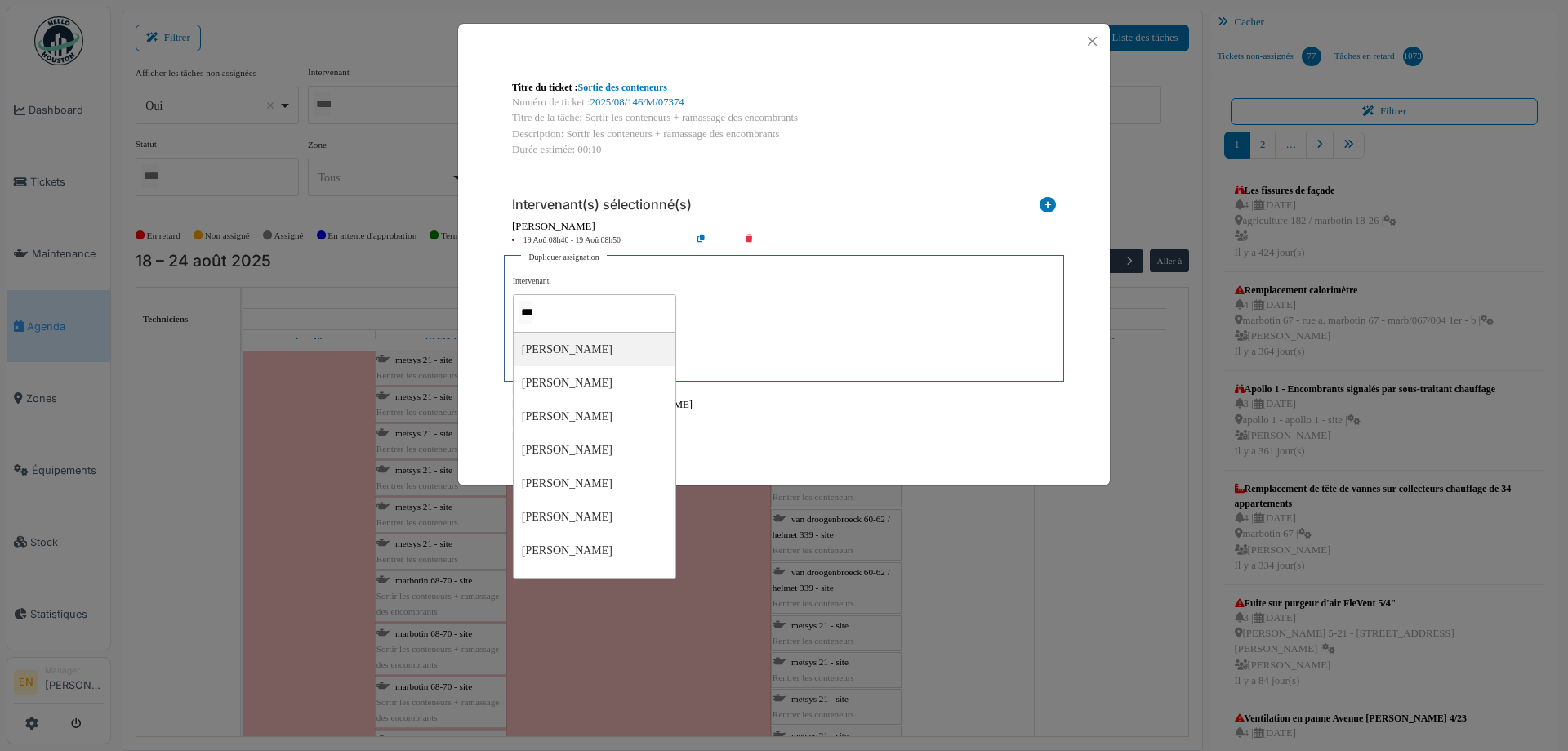
type input "****"
type input "*****"
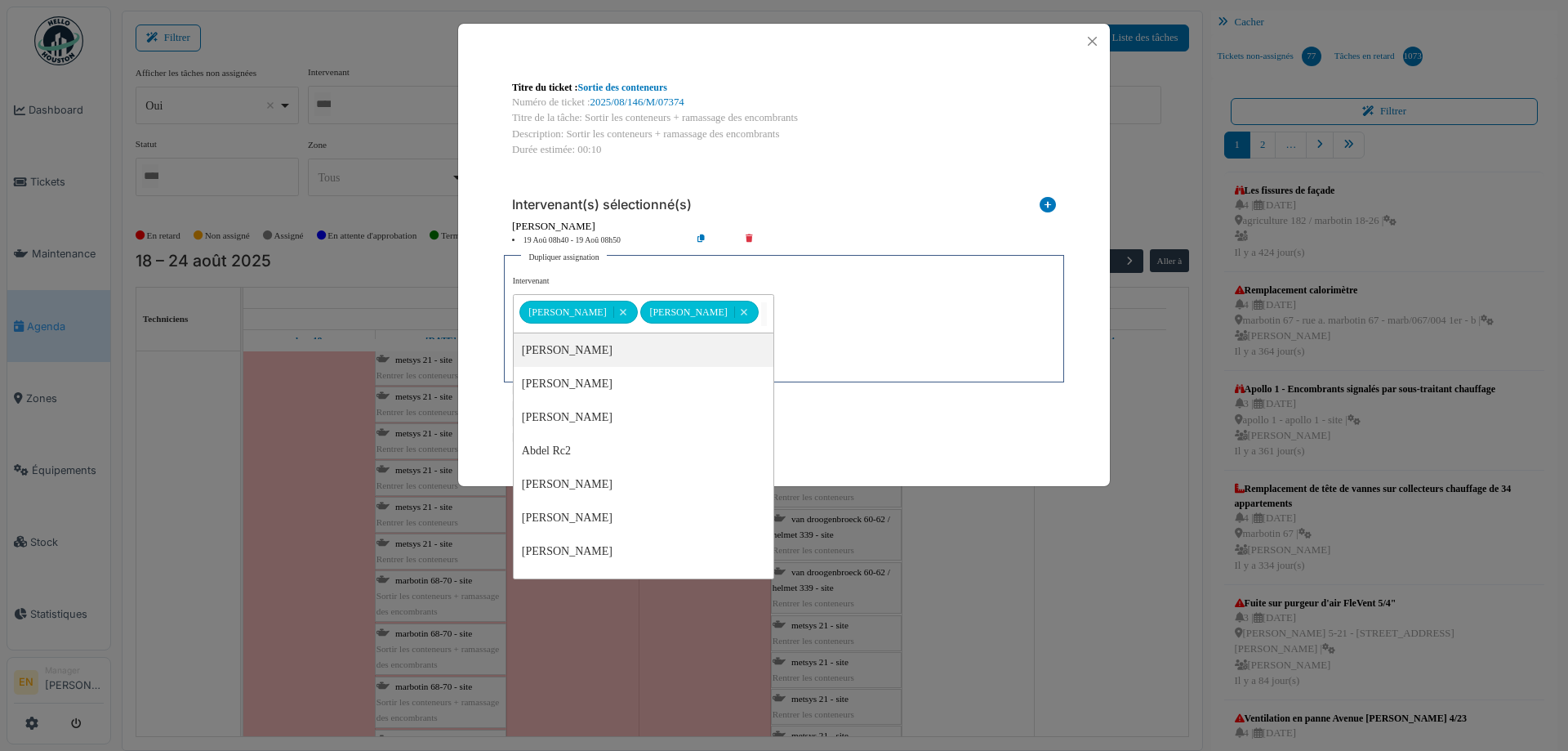
click at [825, 315] on div "**********" at bounding box center [784, 324] width 543 height 98
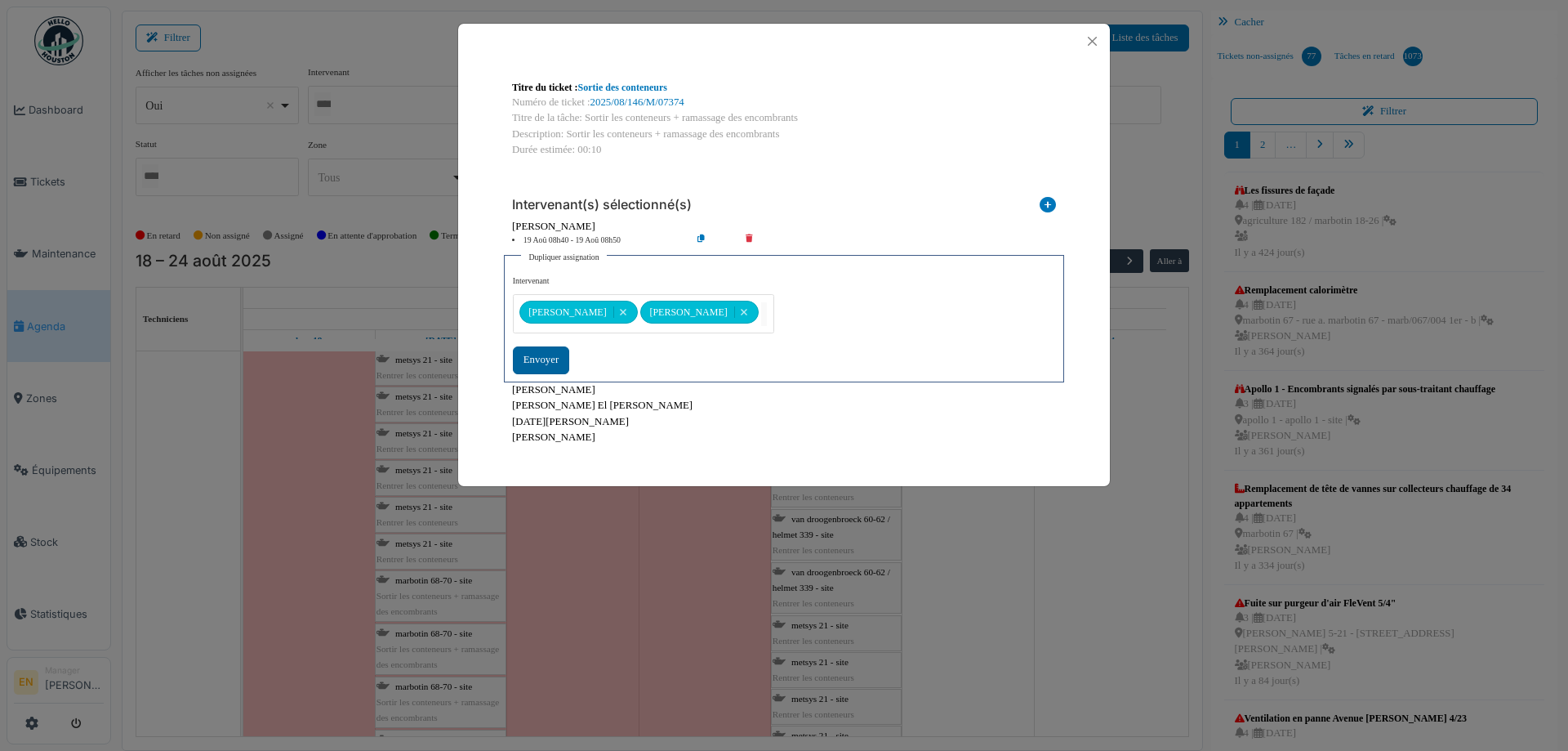
click at [543, 359] on div "Envoyer" at bounding box center [541, 359] width 56 height 27
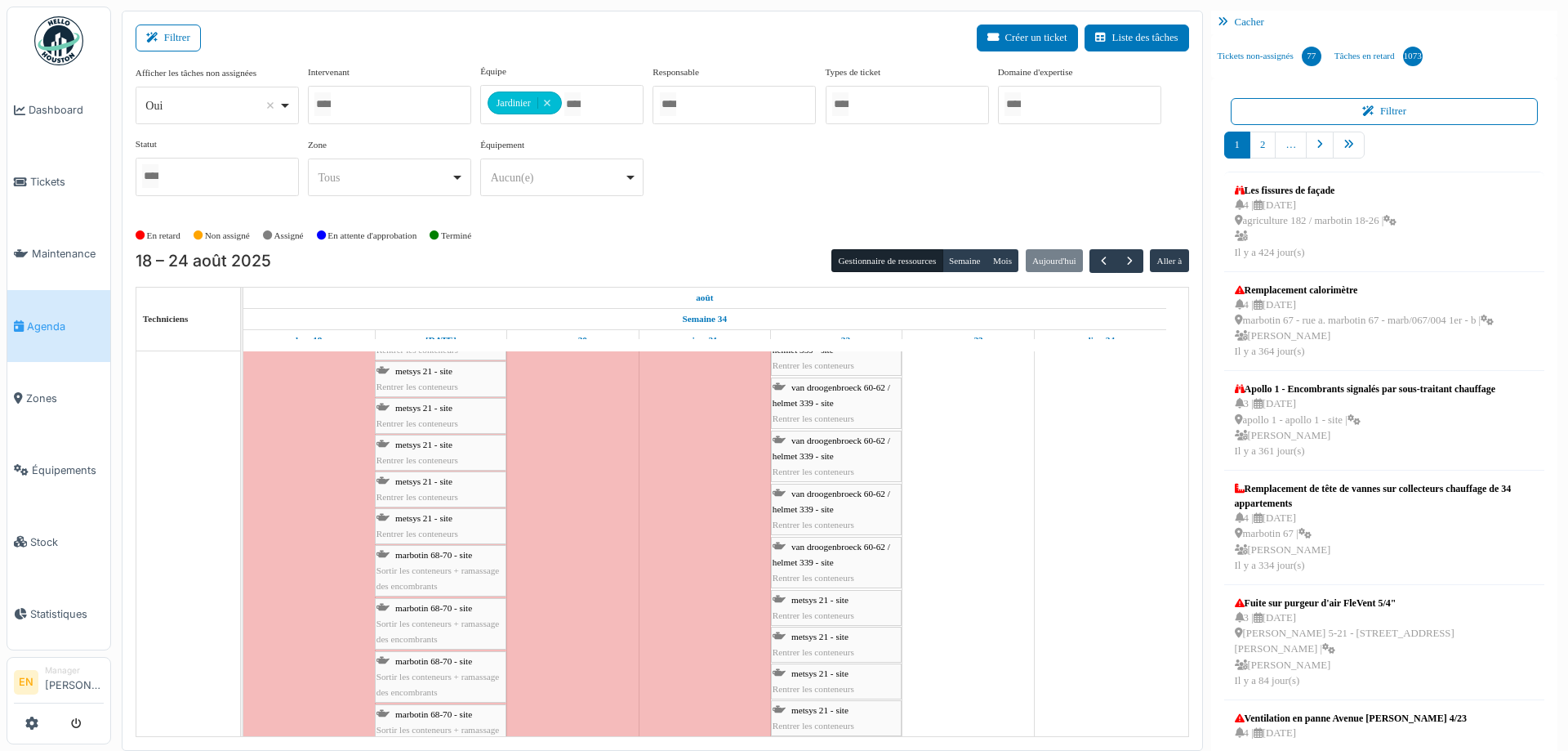
scroll to position [4165, 0]
click at [417, 397] on div "marbotin 68-70 - site Sortir les conteneurs + ramassage des encombrants" at bounding box center [441, 407] width 128 height 47
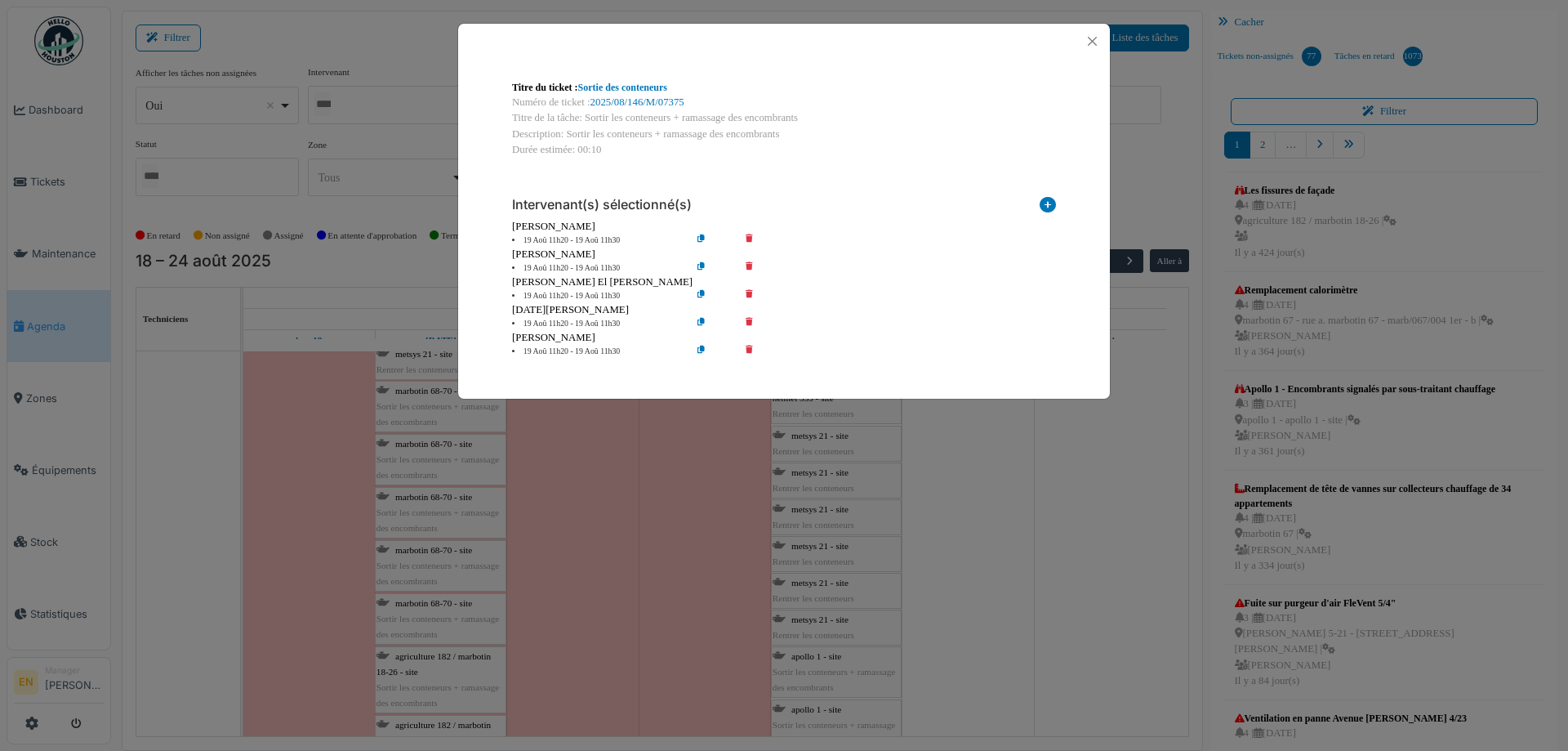
click at [749, 270] on icon at bounding box center [761, 268] width 46 height 12
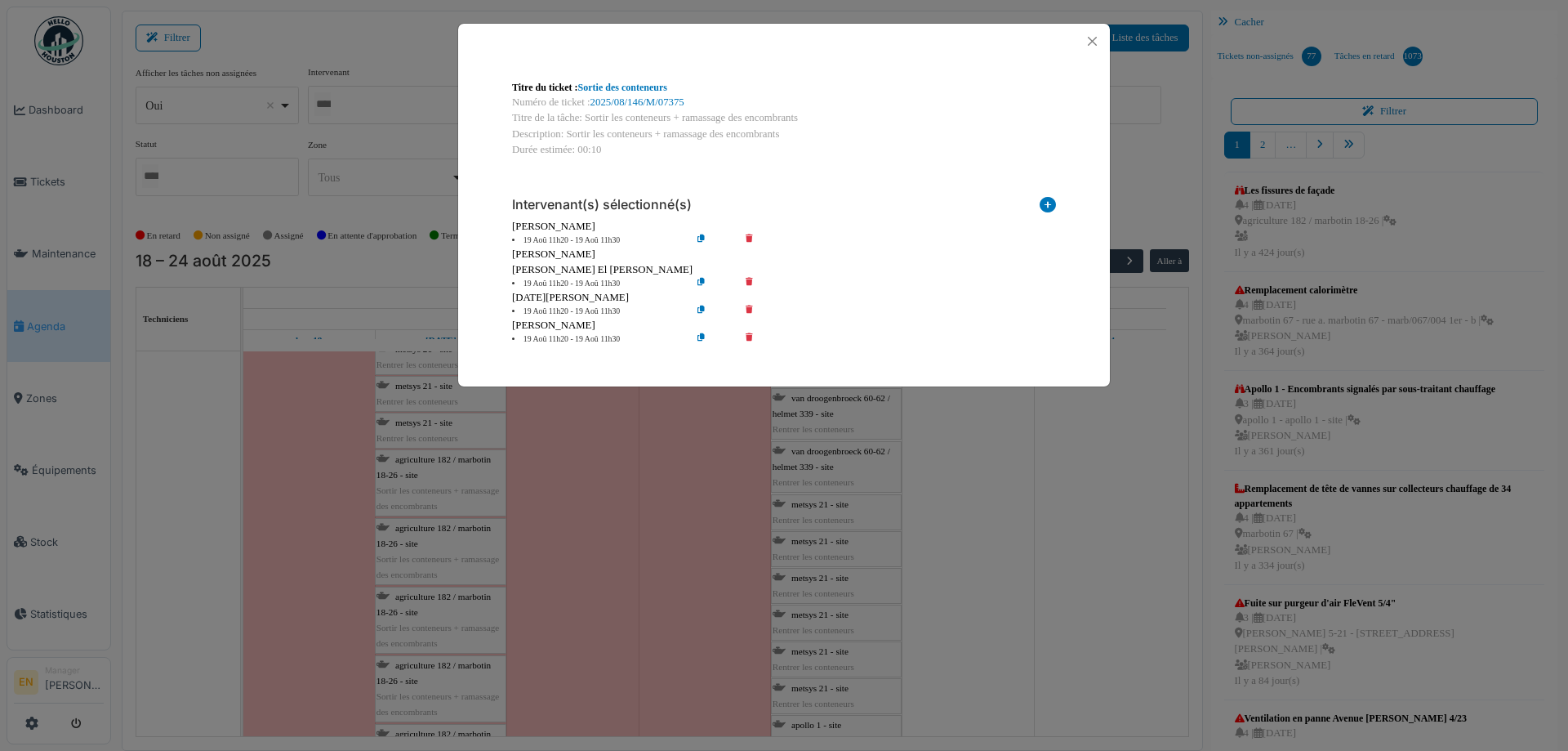
click at [749, 281] on icon at bounding box center [761, 284] width 46 height 12
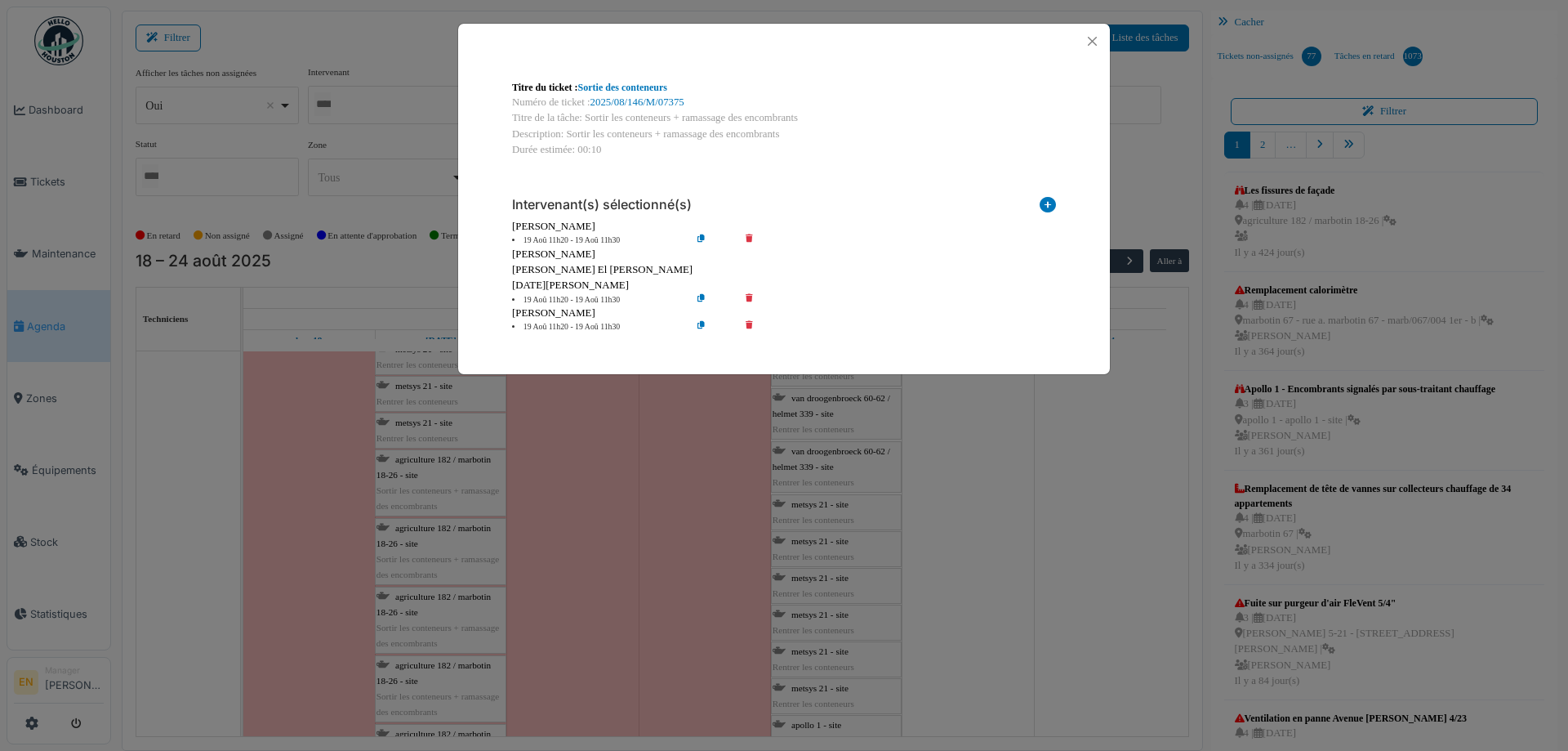
click at [749, 298] on icon at bounding box center [761, 301] width 46 height 12
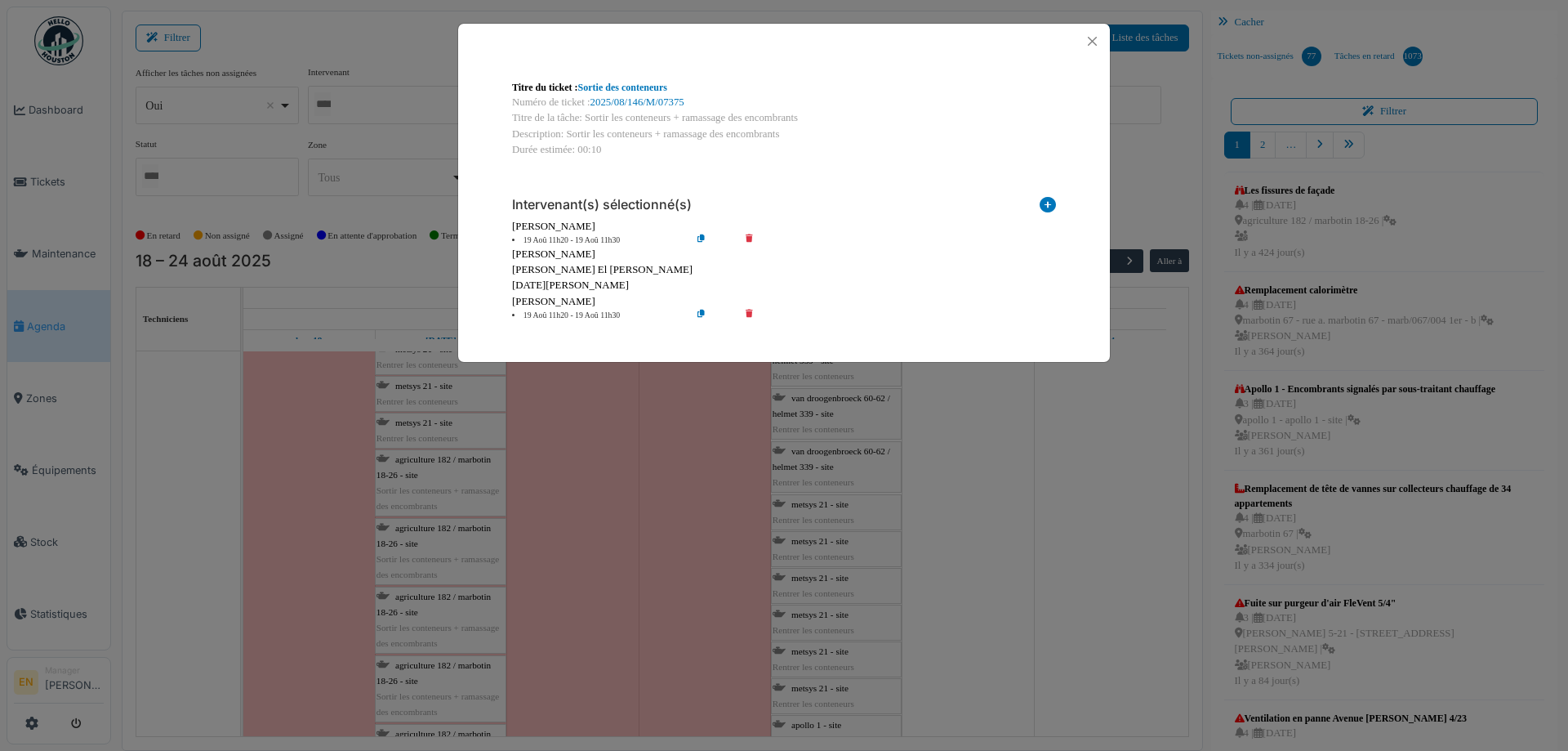
click at [753, 311] on icon at bounding box center [761, 315] width 46 height 12
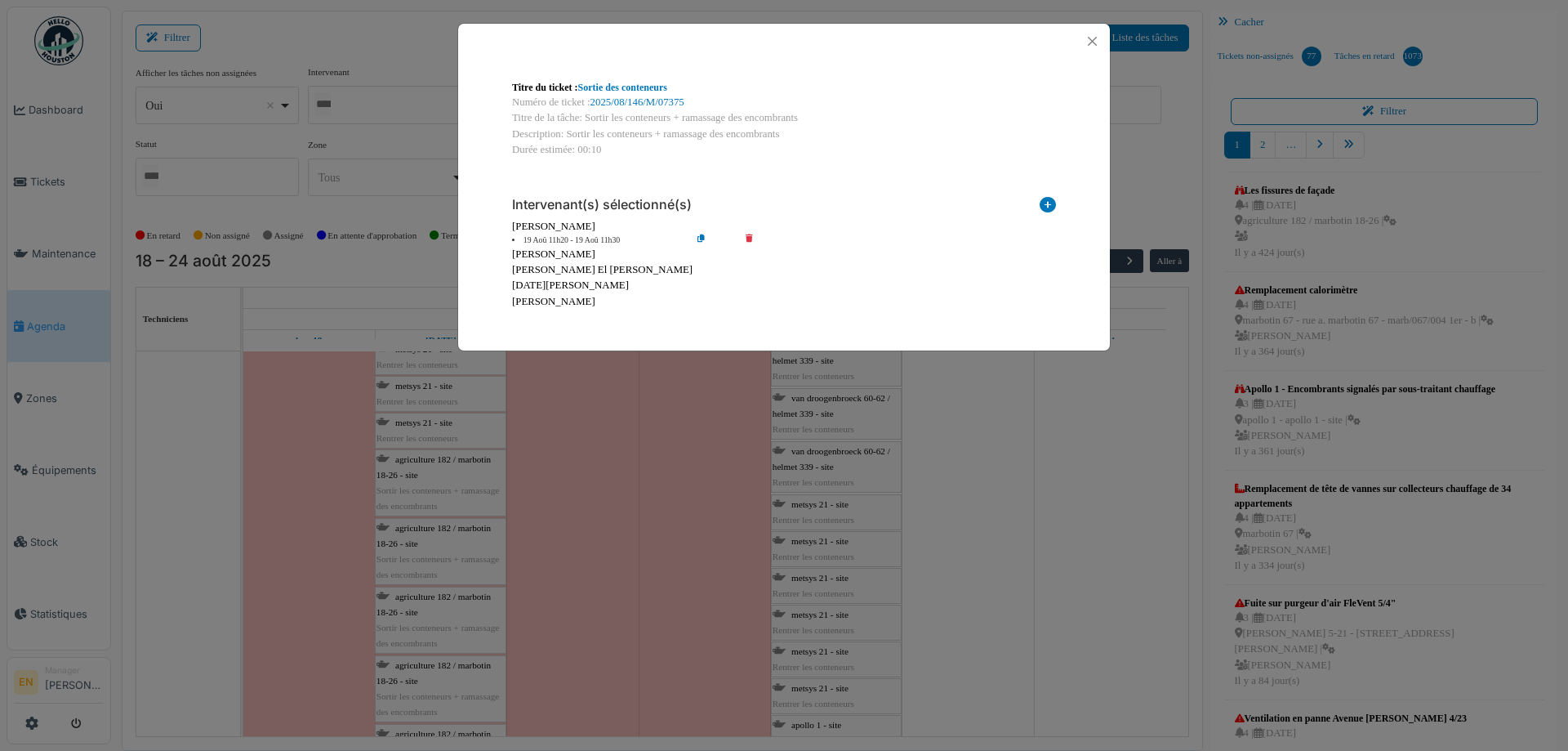
click at [700, 237] on icon at bounding box center [713, 240] width 46 height 12
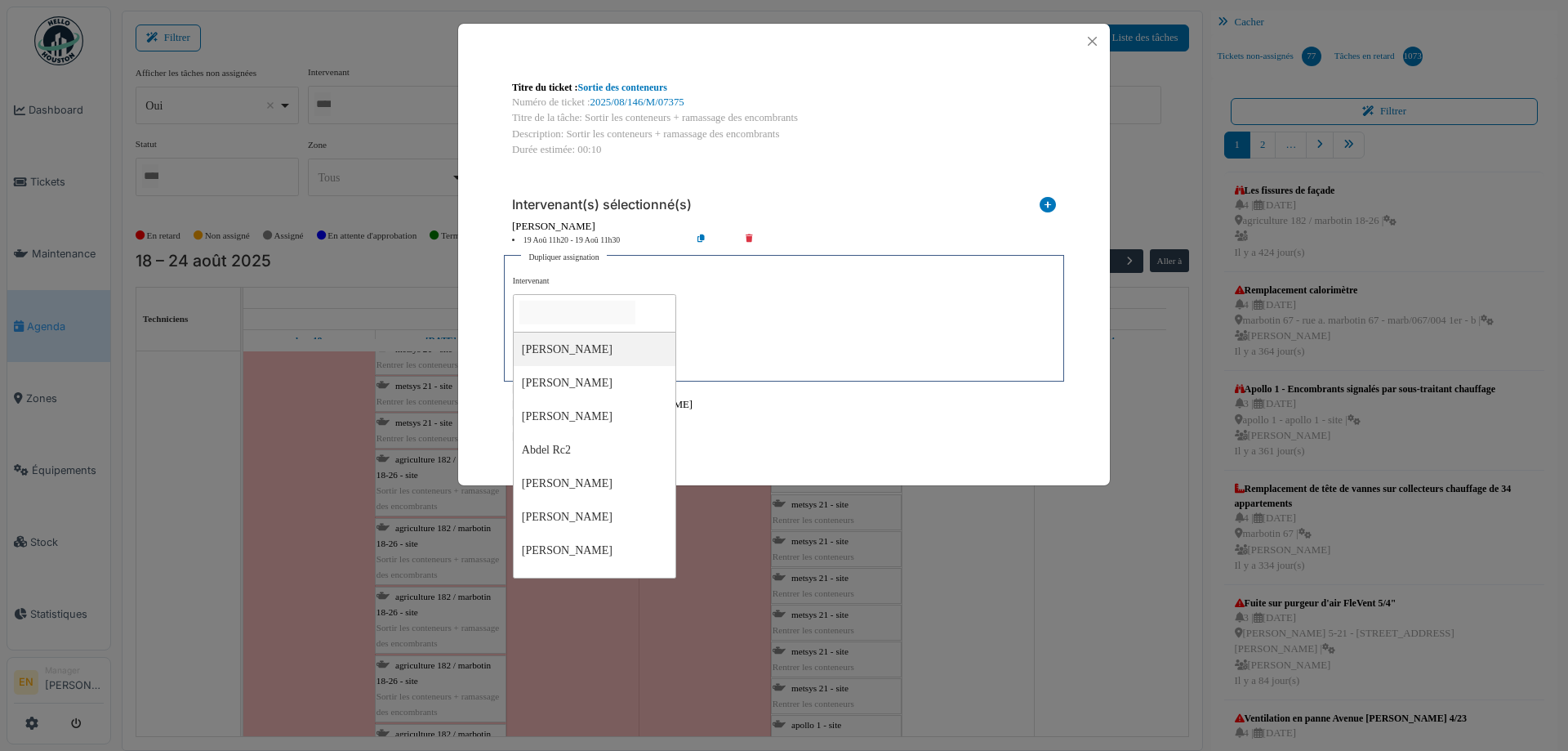
click at [630, 311] on input "null" at bounding box center [578, 312] width 116 height 24
type input "****"
type input "*****"
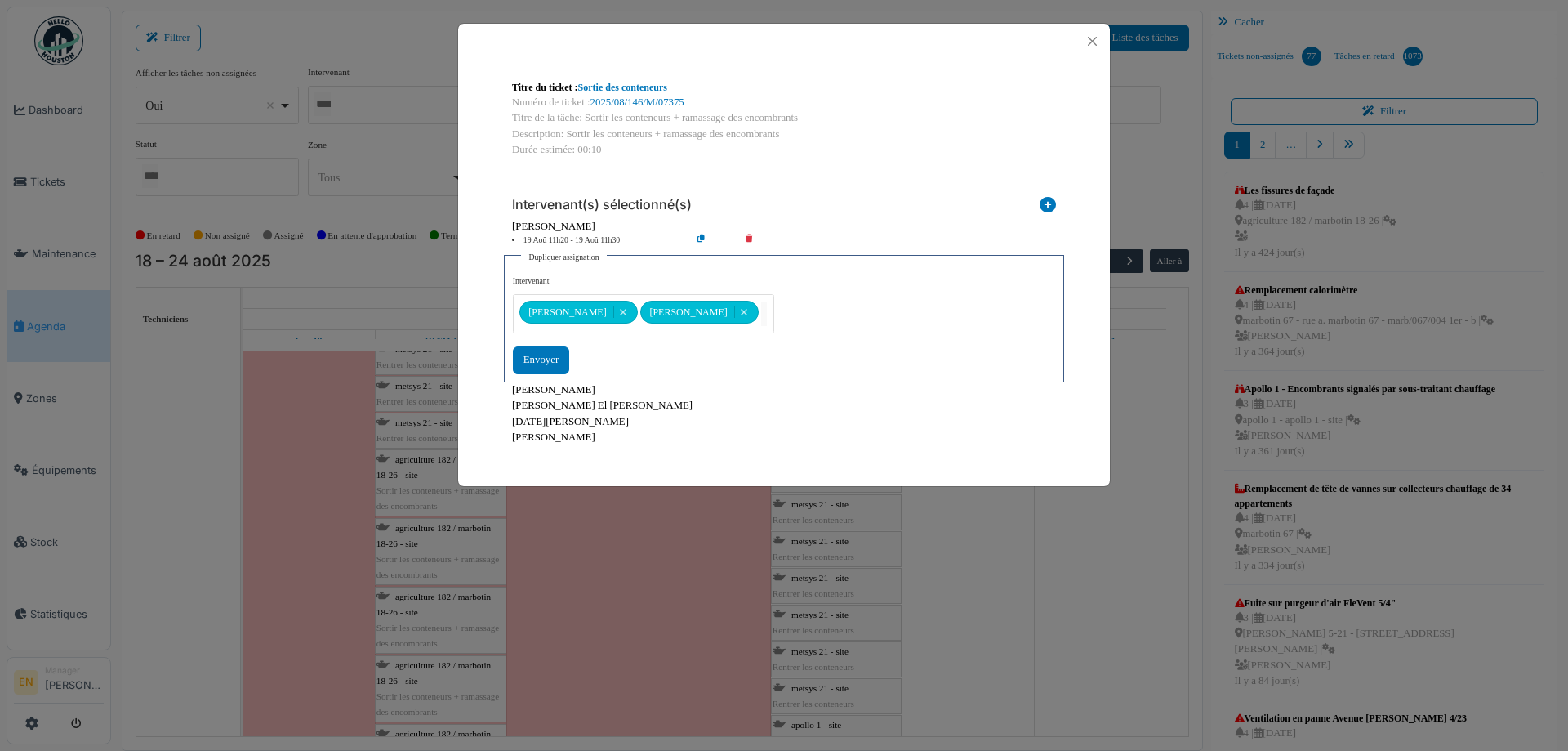
click at [772, 344] on div "**********" at bounding box center [784, 324] width 543 height 98
click at [536, 358] on div "Envoyer" at bounding box center [541, 359] width 56 height 27
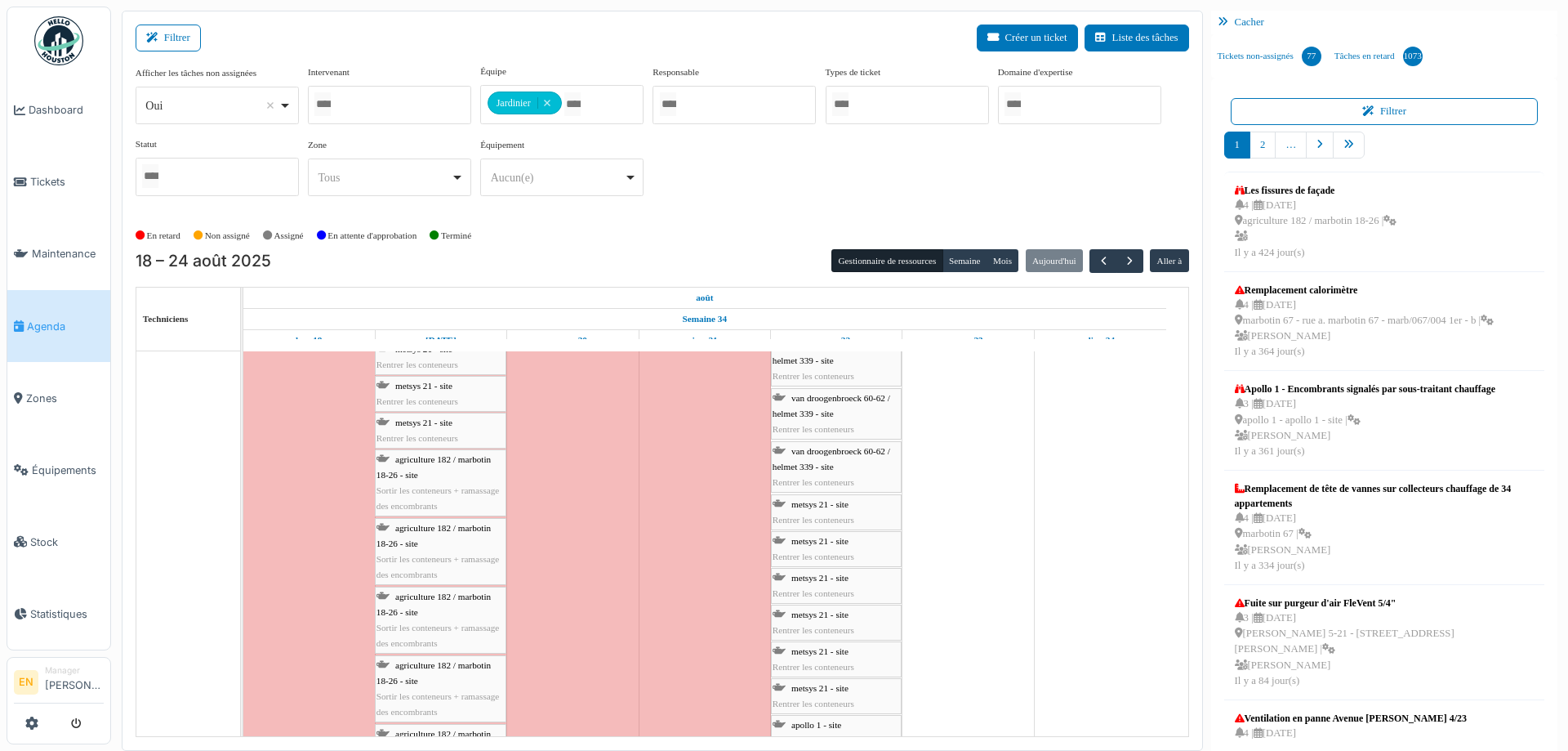
scroll to position [4410, 0]
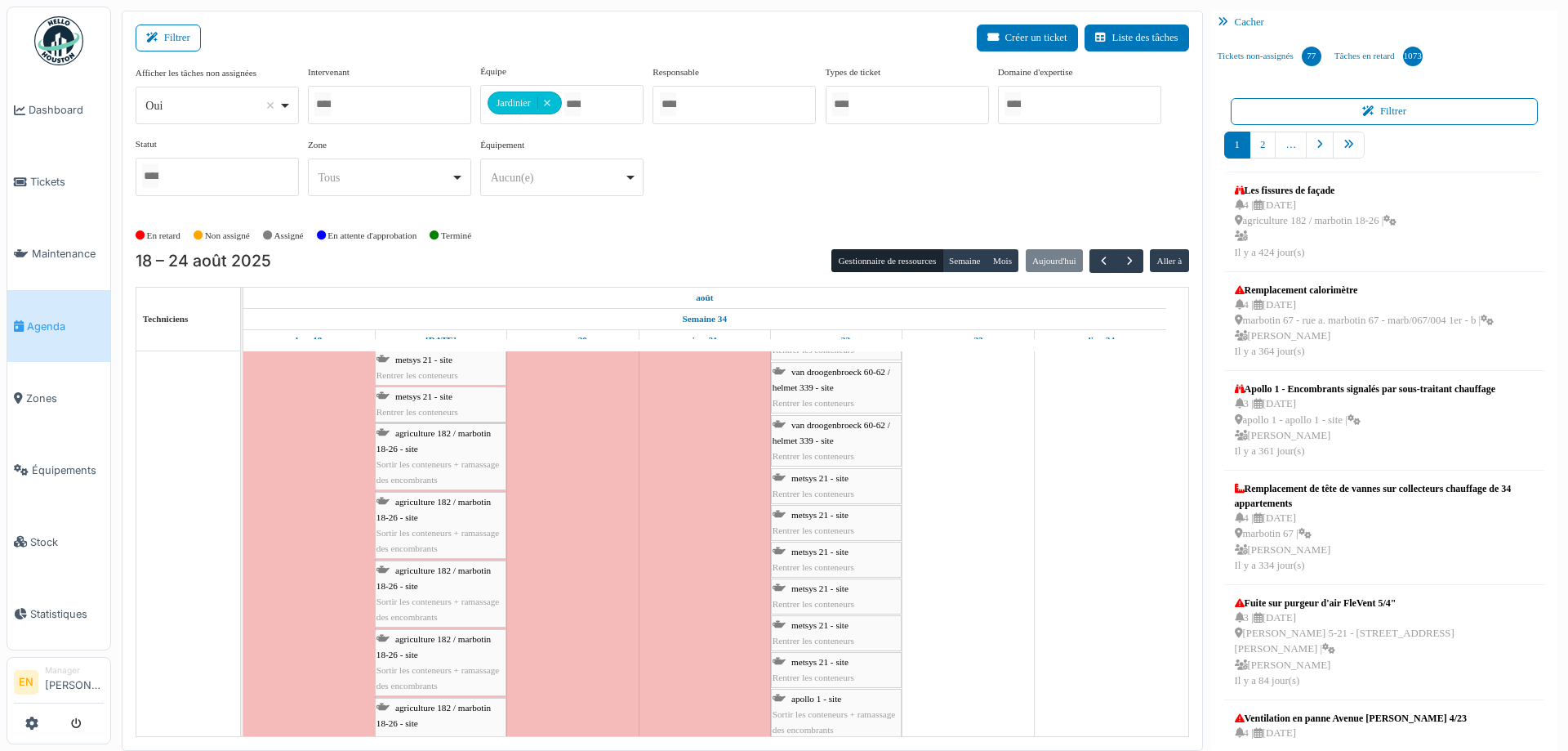
click at [451, 459] on span "Sortir les conteneurs + ramassage des encombrants" at bounding box center [438, 471] width 123 height 25
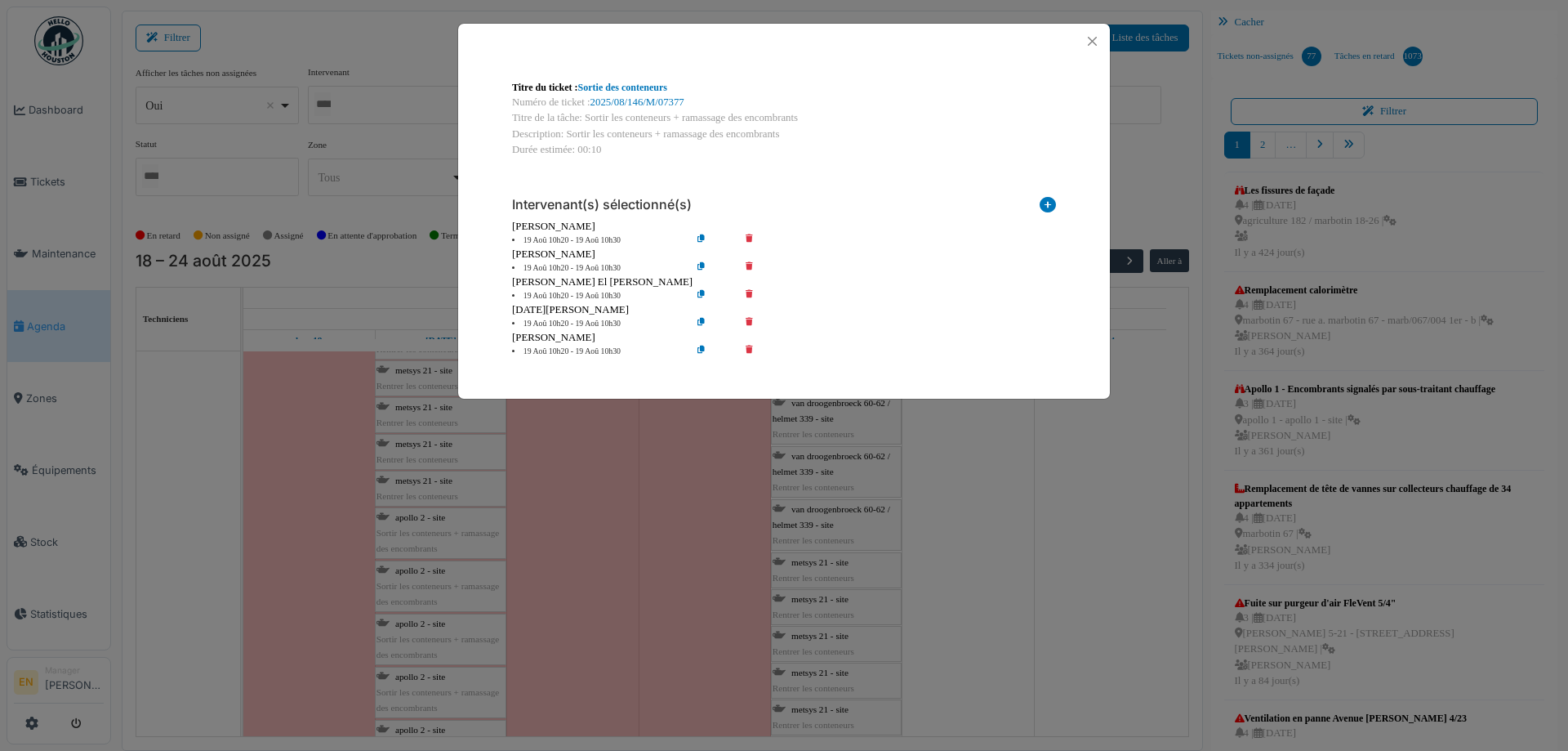
click at [748, 269] on icon at bounding box center [761, 268] width 46 height 12
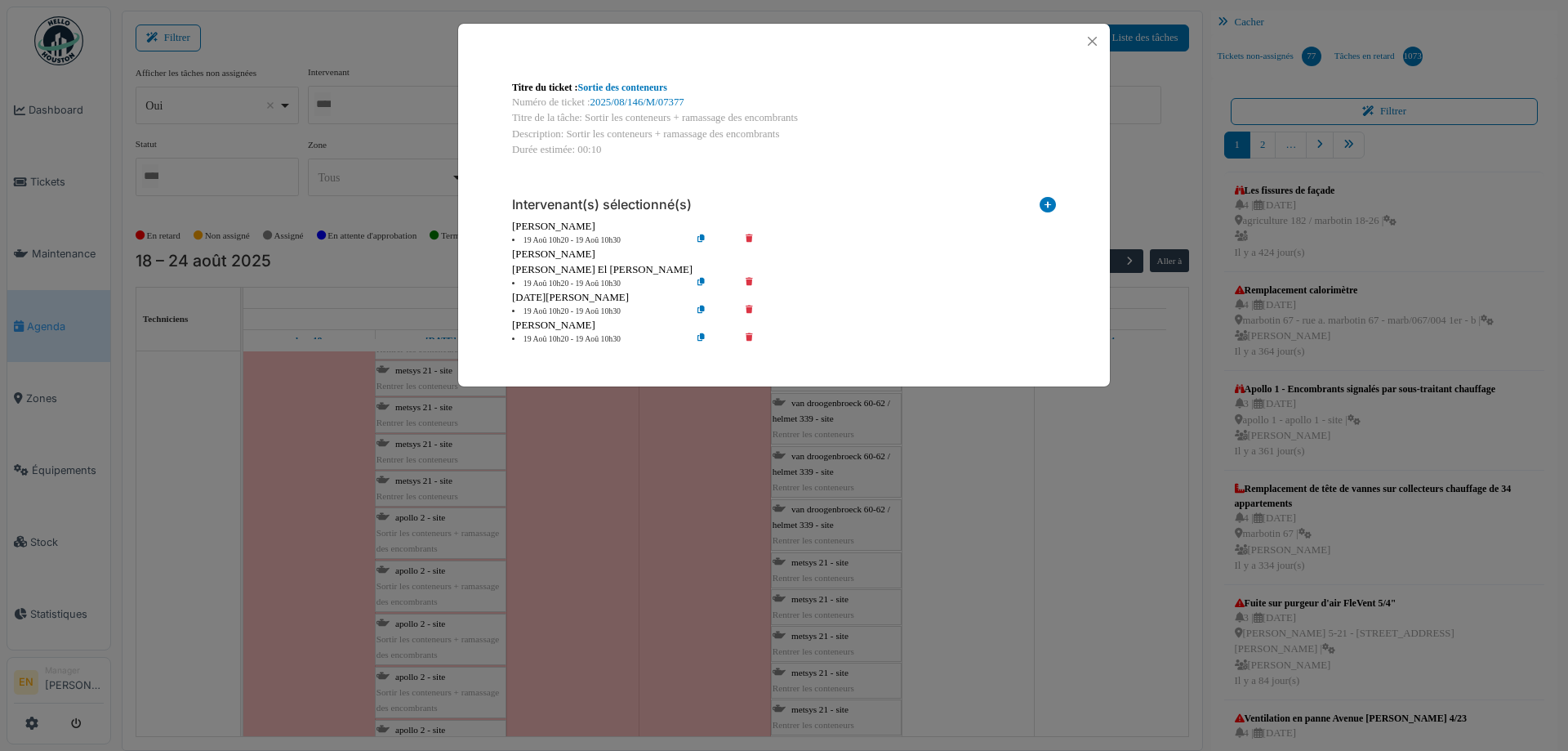
click at [755, 285] on icon at bounding box center [761, 284] width 46 height 12
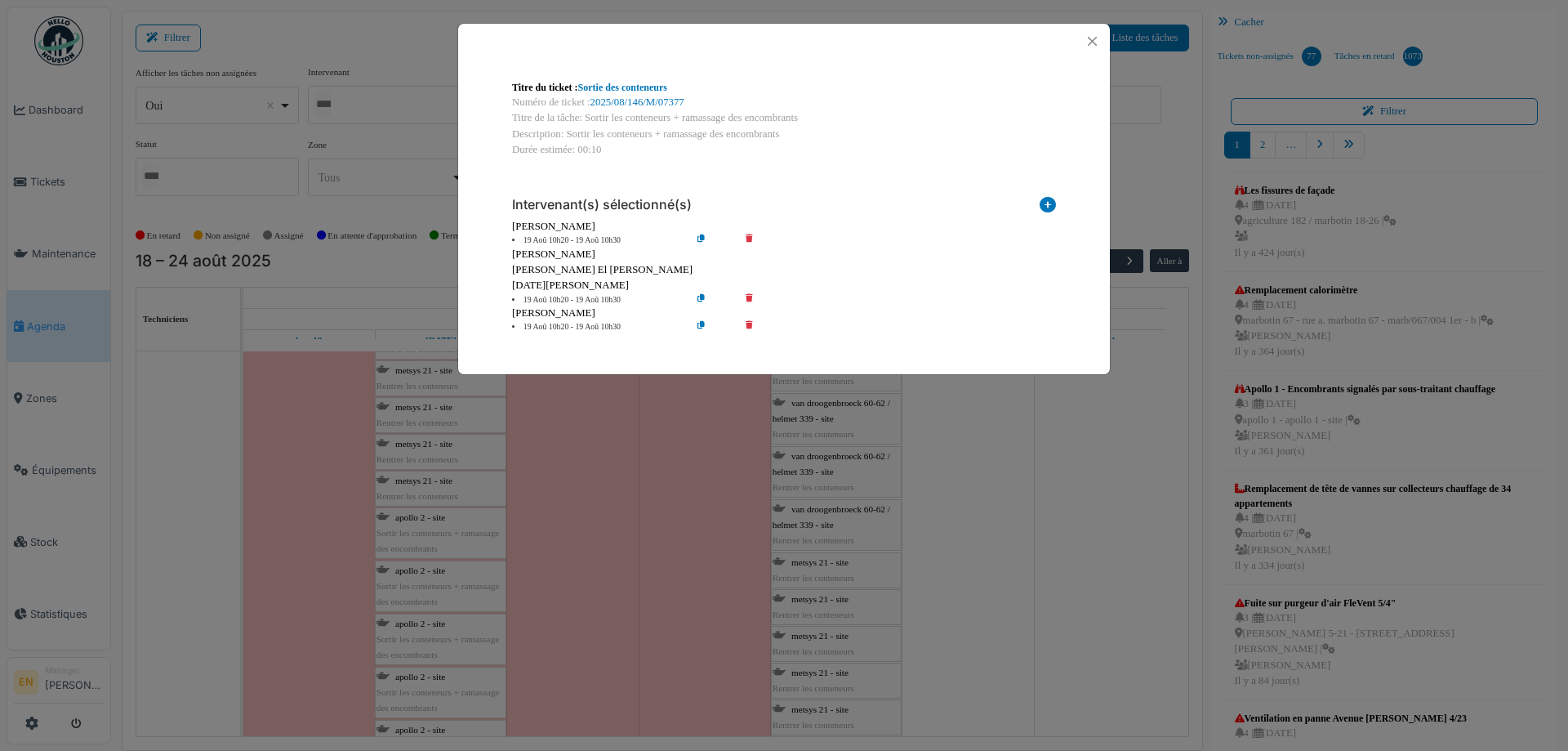
click at [748, 297] on icon at bounding box center [761, 301] width 46 height 12
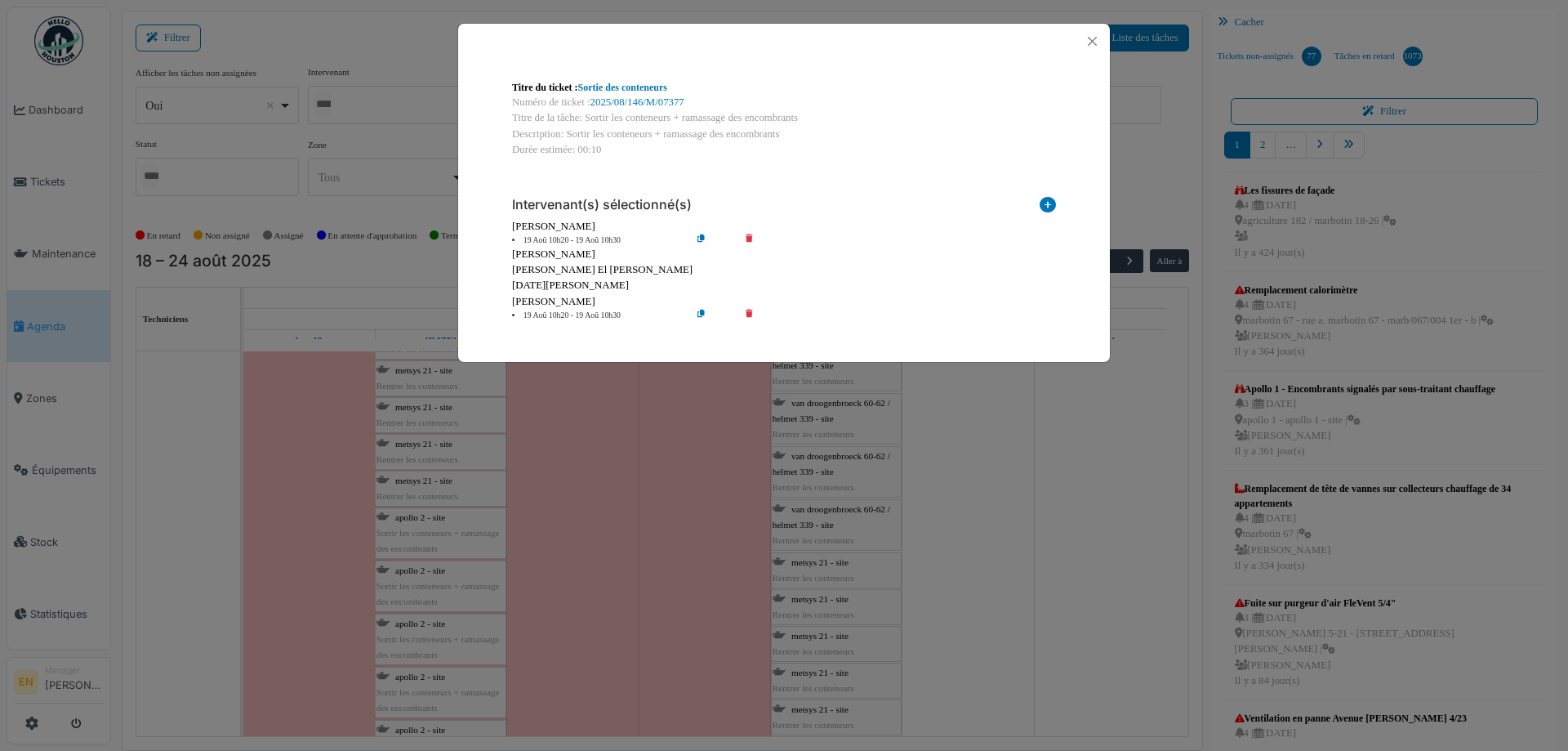
click at [751, 312] on icon at bounding box center [761, 315] width 46 height 12
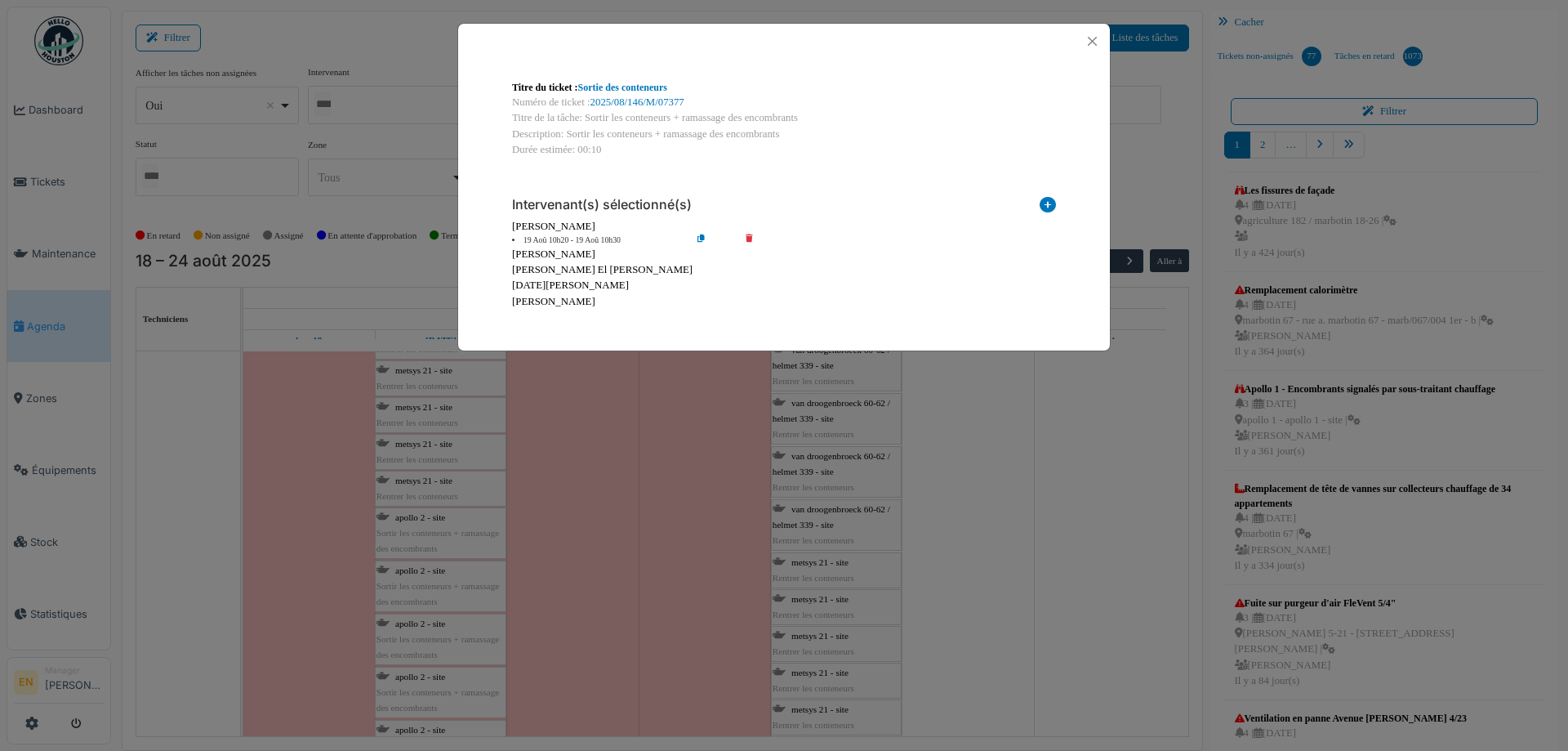
click at [702, 243] on icon at bounding box center [713, 240] width 46 height 12
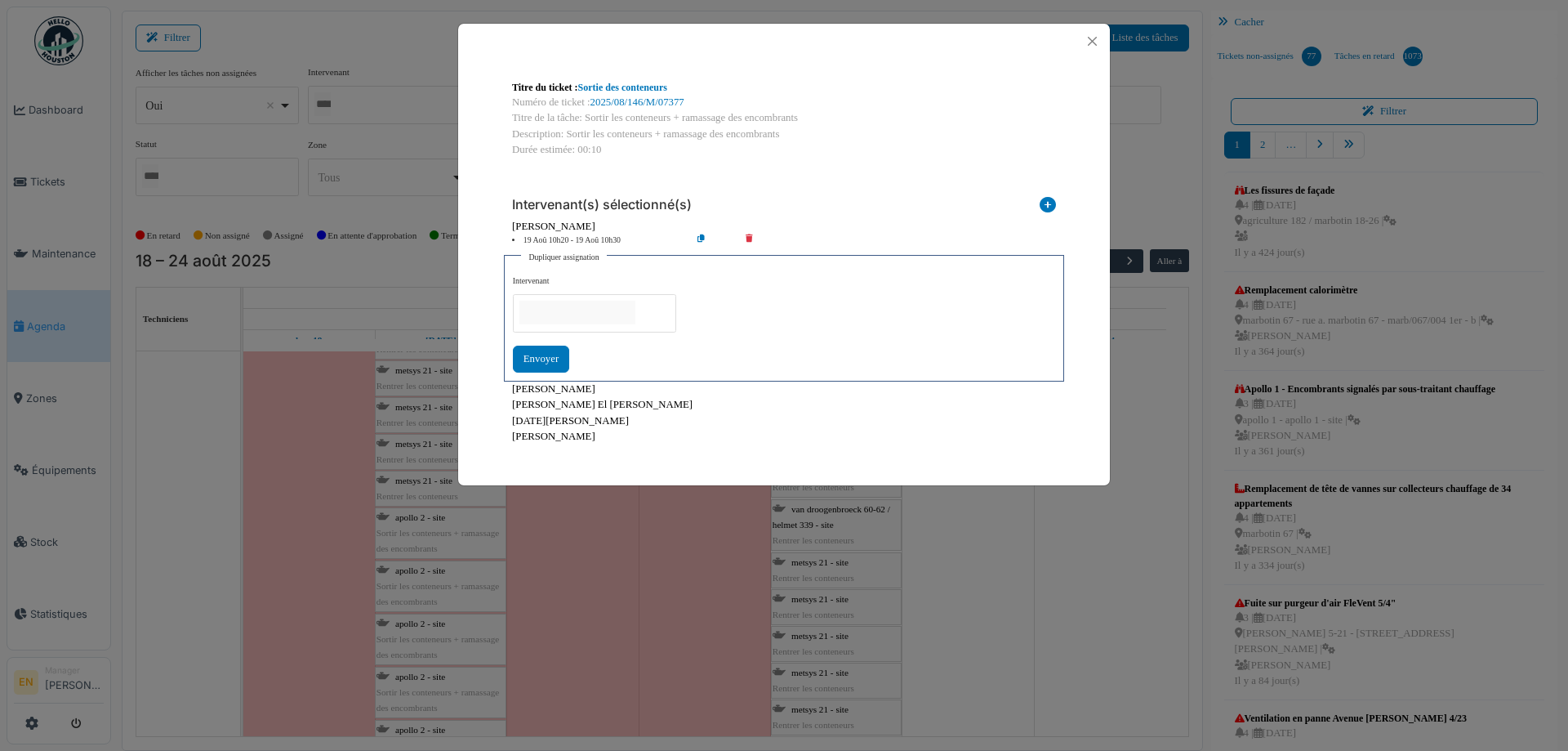
click at [639, 300] on div at bounding box center [594, 314] width 163 height 39
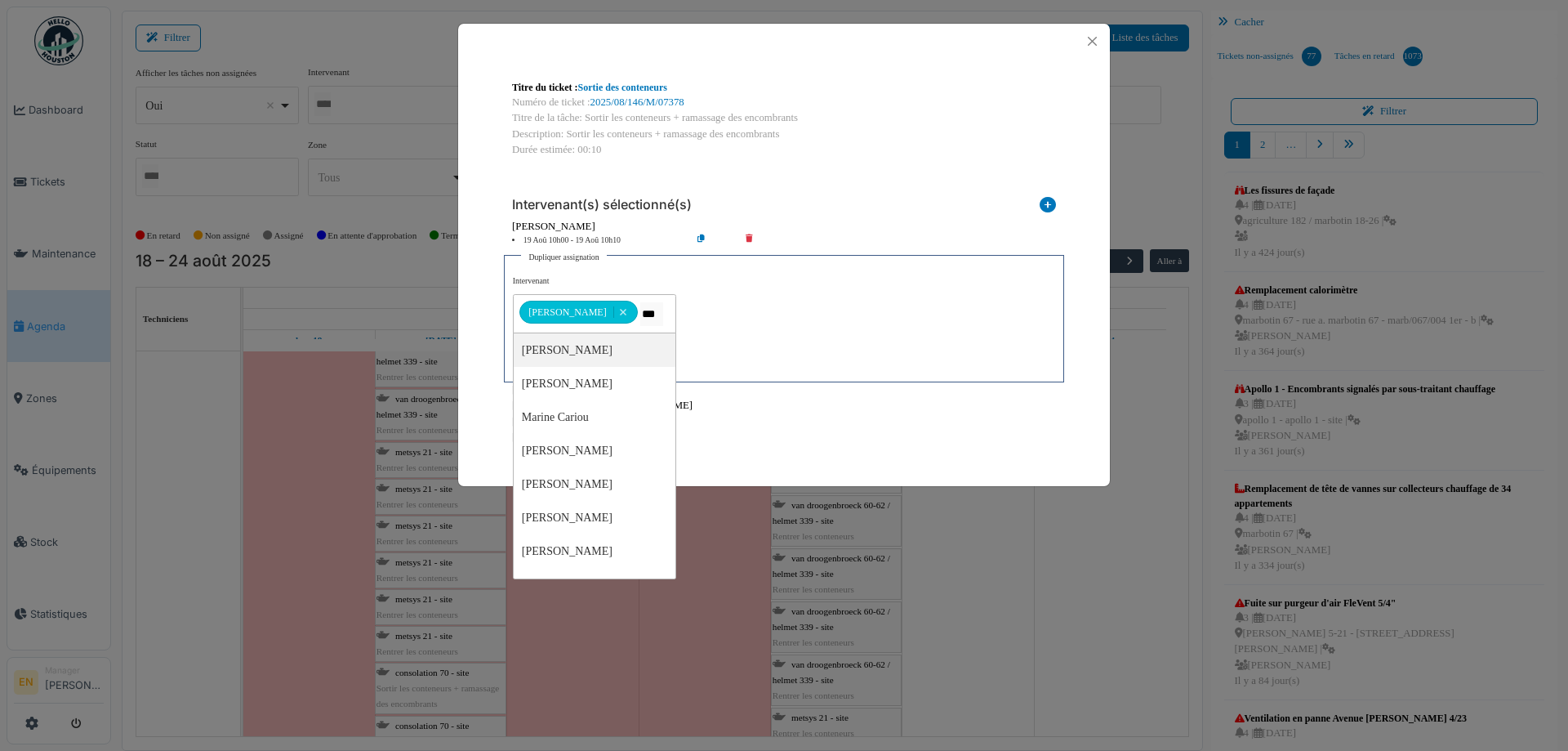
type input "****"
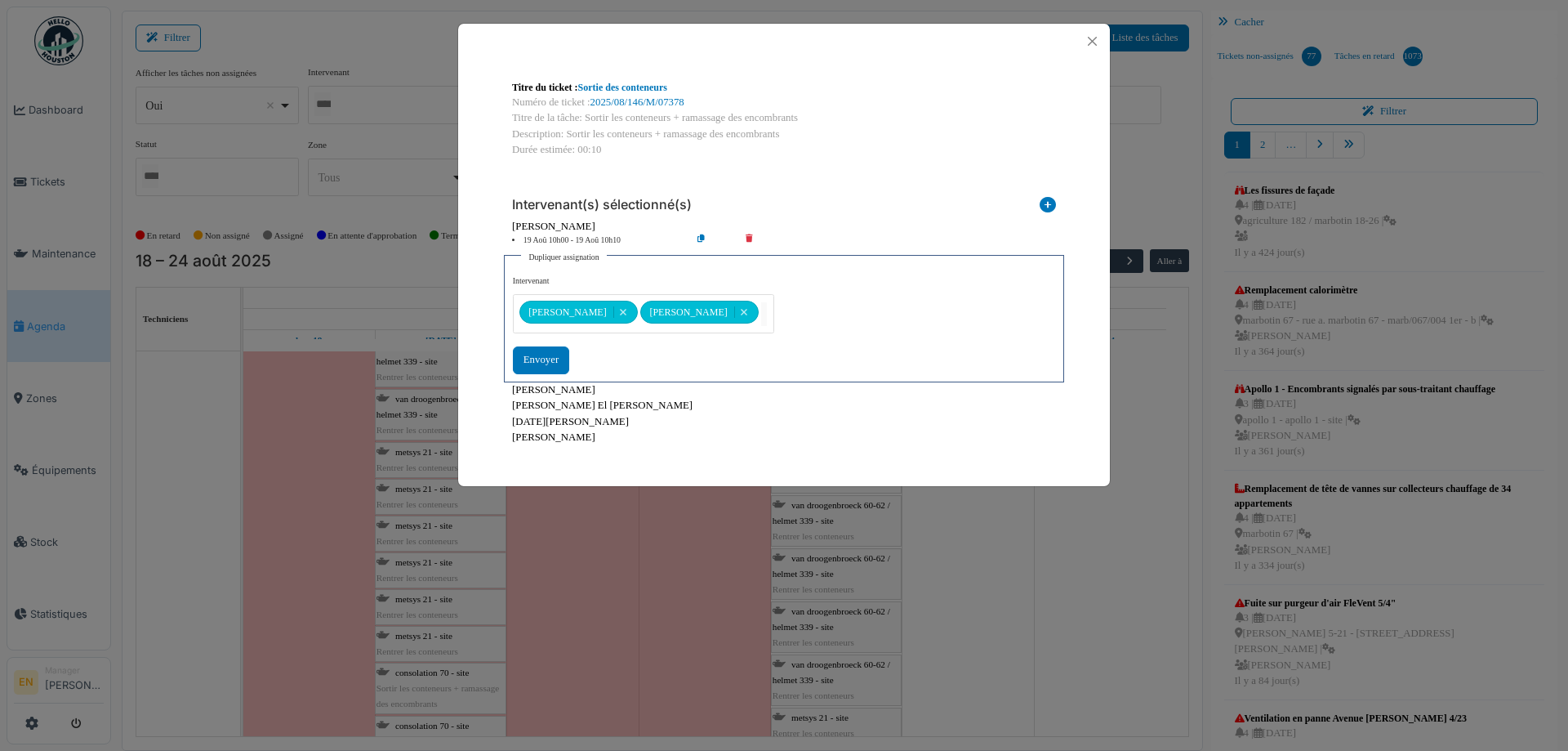
click at [799, 353] on div "**********" at bounding box center [784, 324] width 543 height 98
click at [550, 360] on div "Envoyer" at bounding box center [541, 359] width 56 height 27
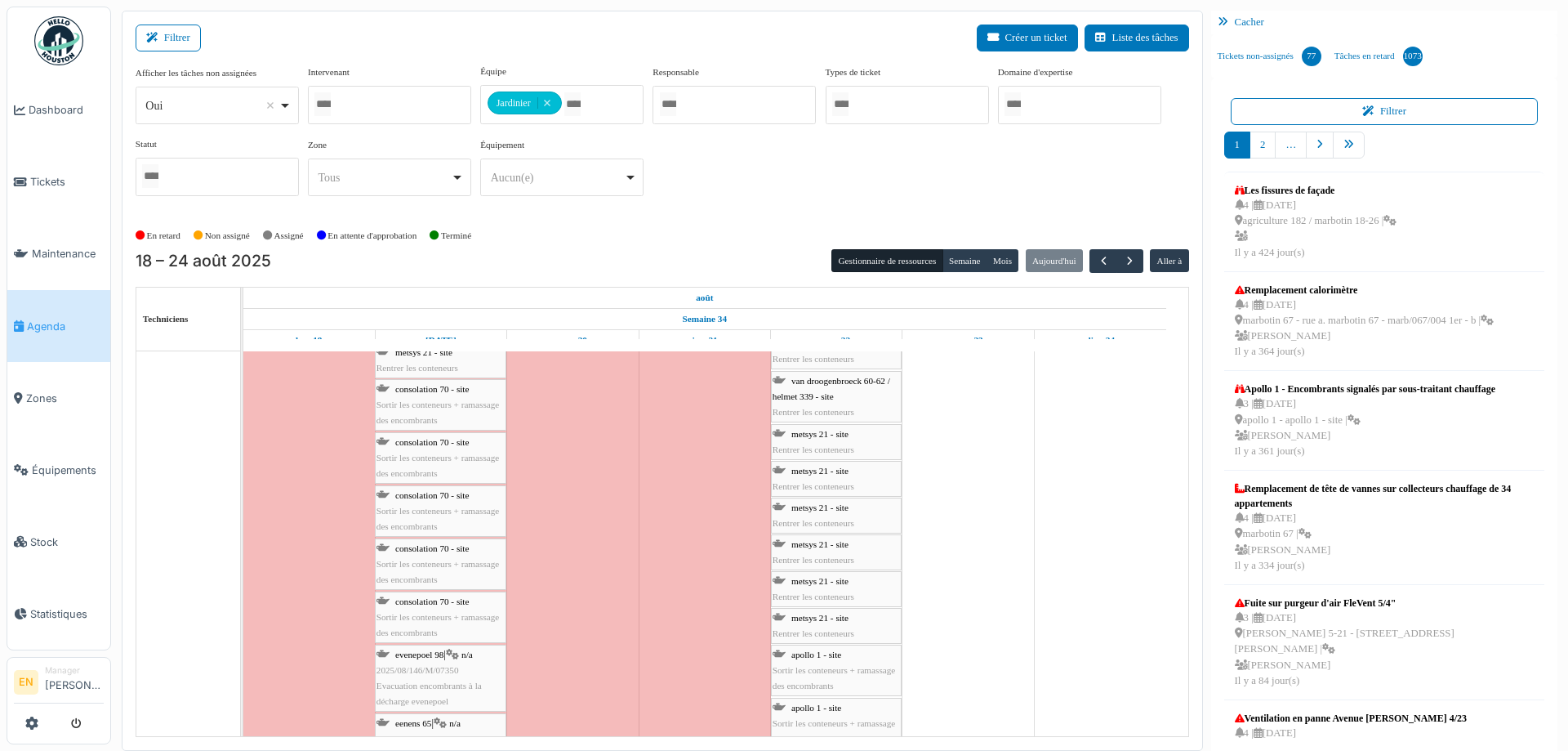
scroll to position [5063, 0]
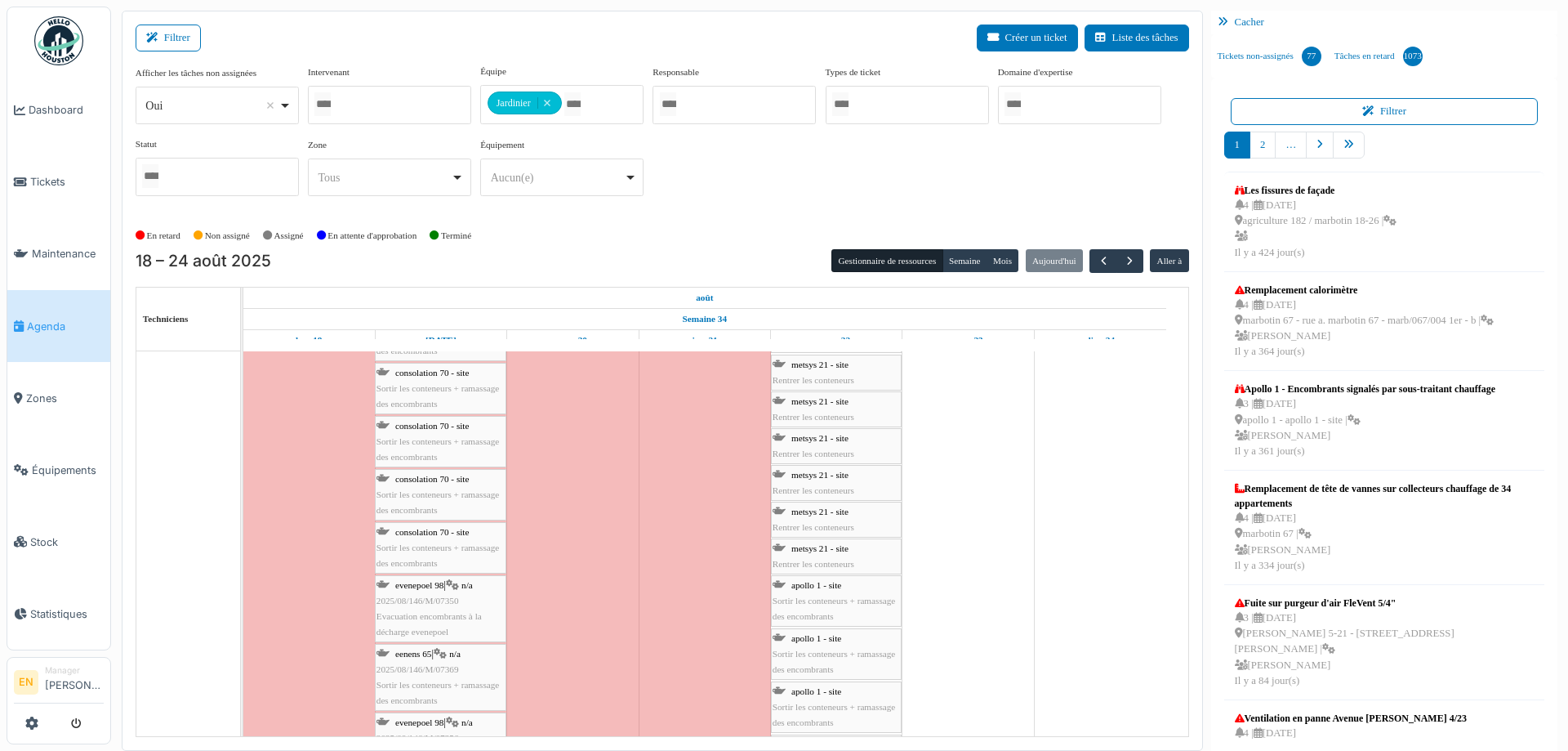
click at [438, 386] on span "Sortir les conteneurs + ramassage des encombrants" at bounding box center [438, 395] width 123 height 25
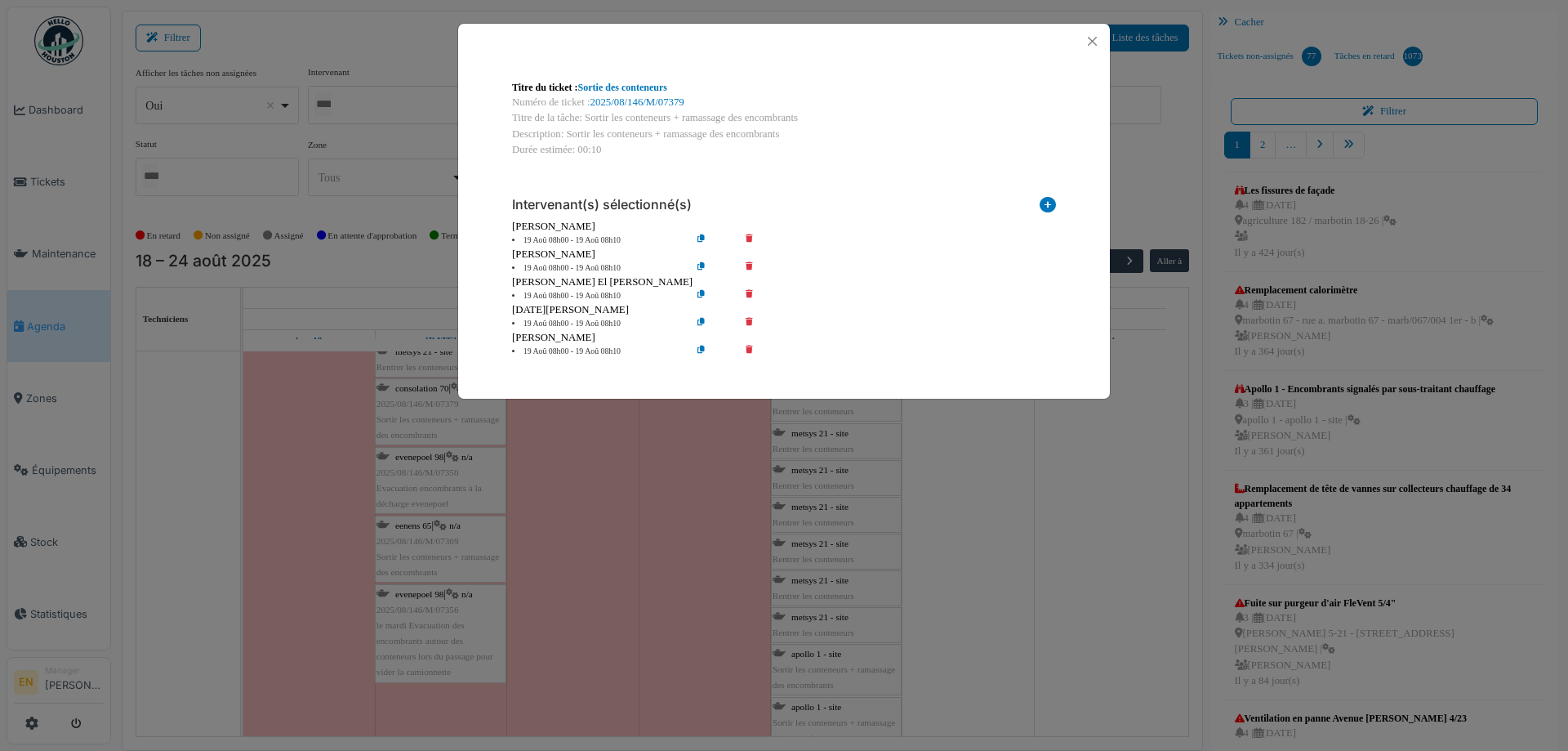
click at [748, 267] on icon at bounding box center [761, 268] width 46 height 12
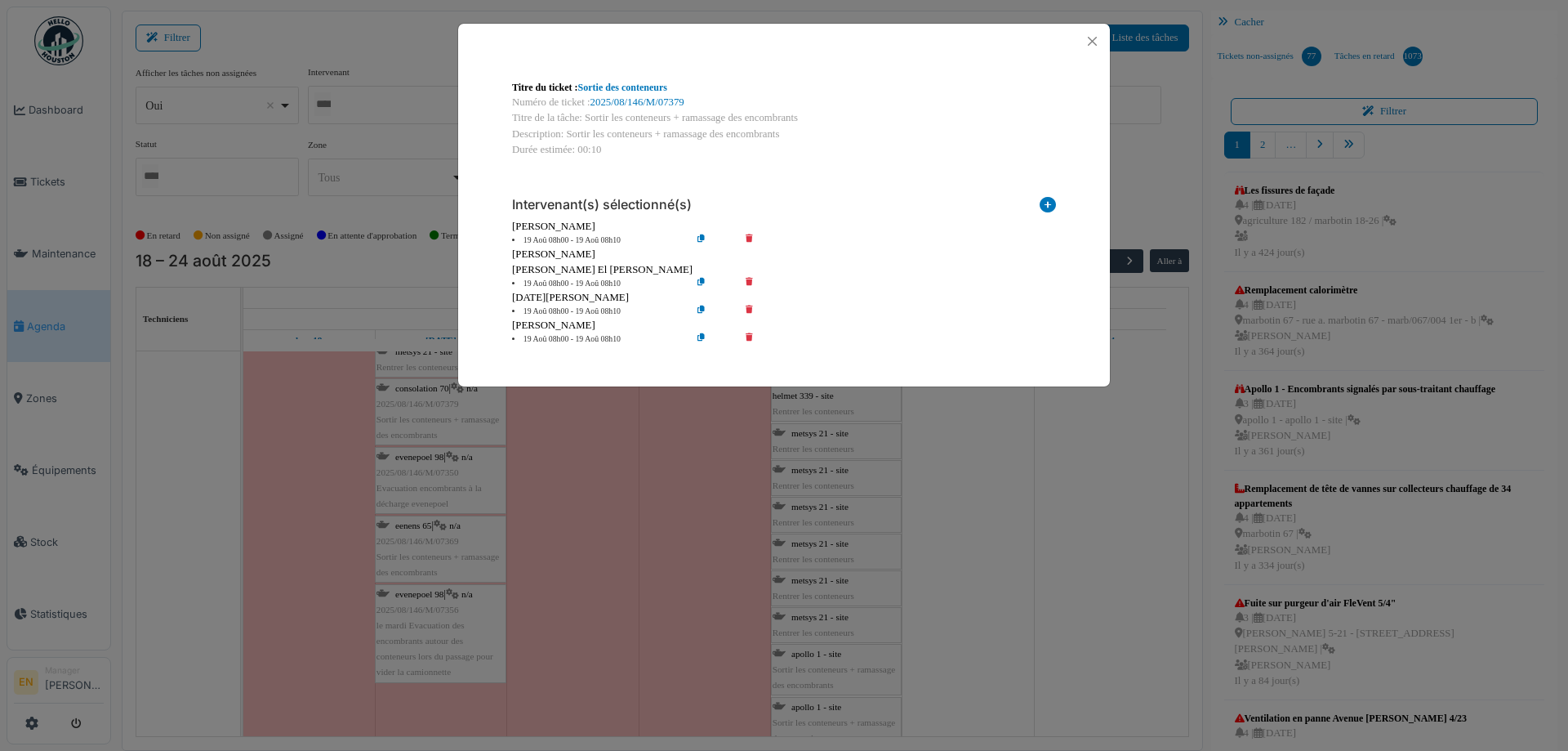
click at [756, 282] on icon at bounding box center [761, 284] width 46 height 12
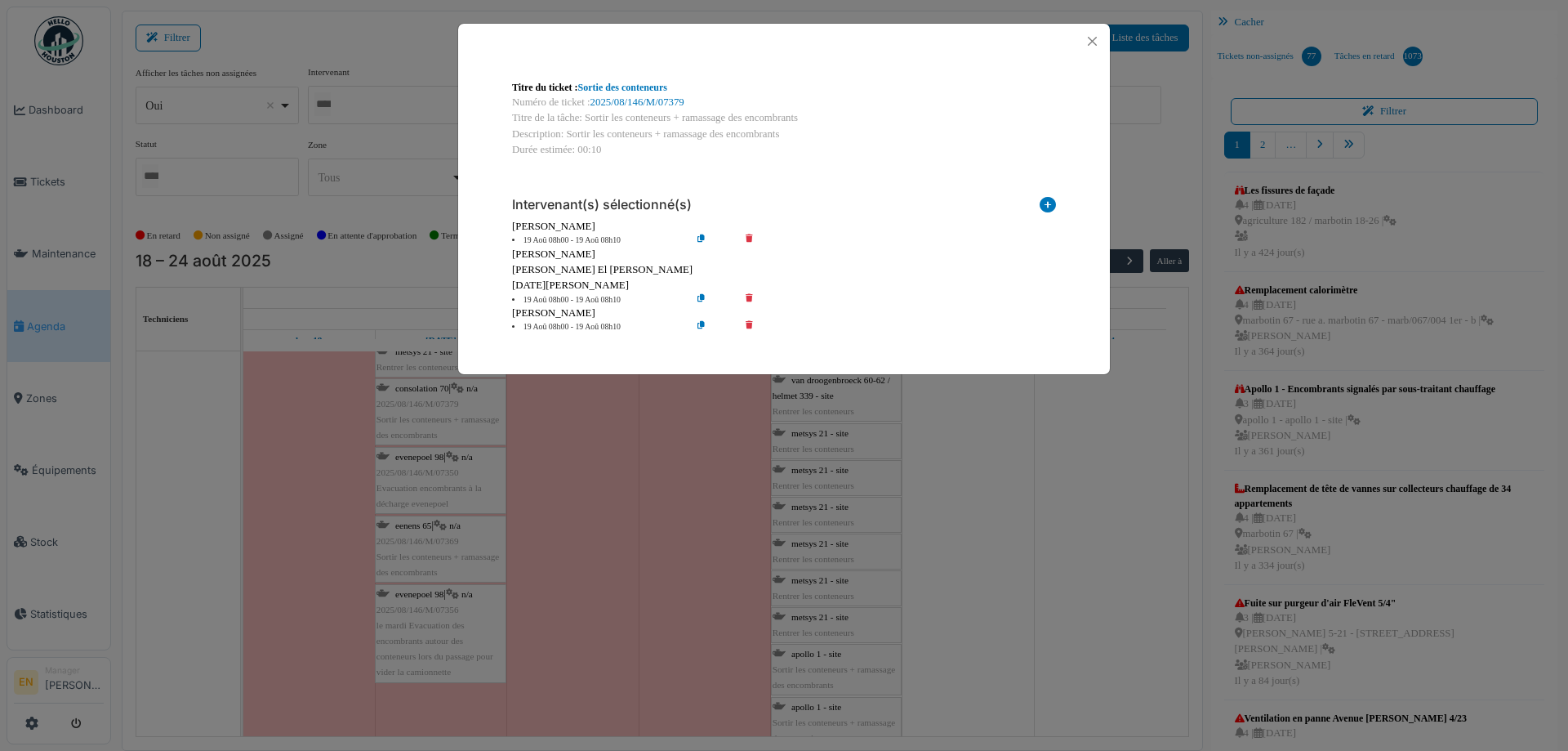
click at [752, 296] on icon at bounding box center [761, 301] width 46 height 12
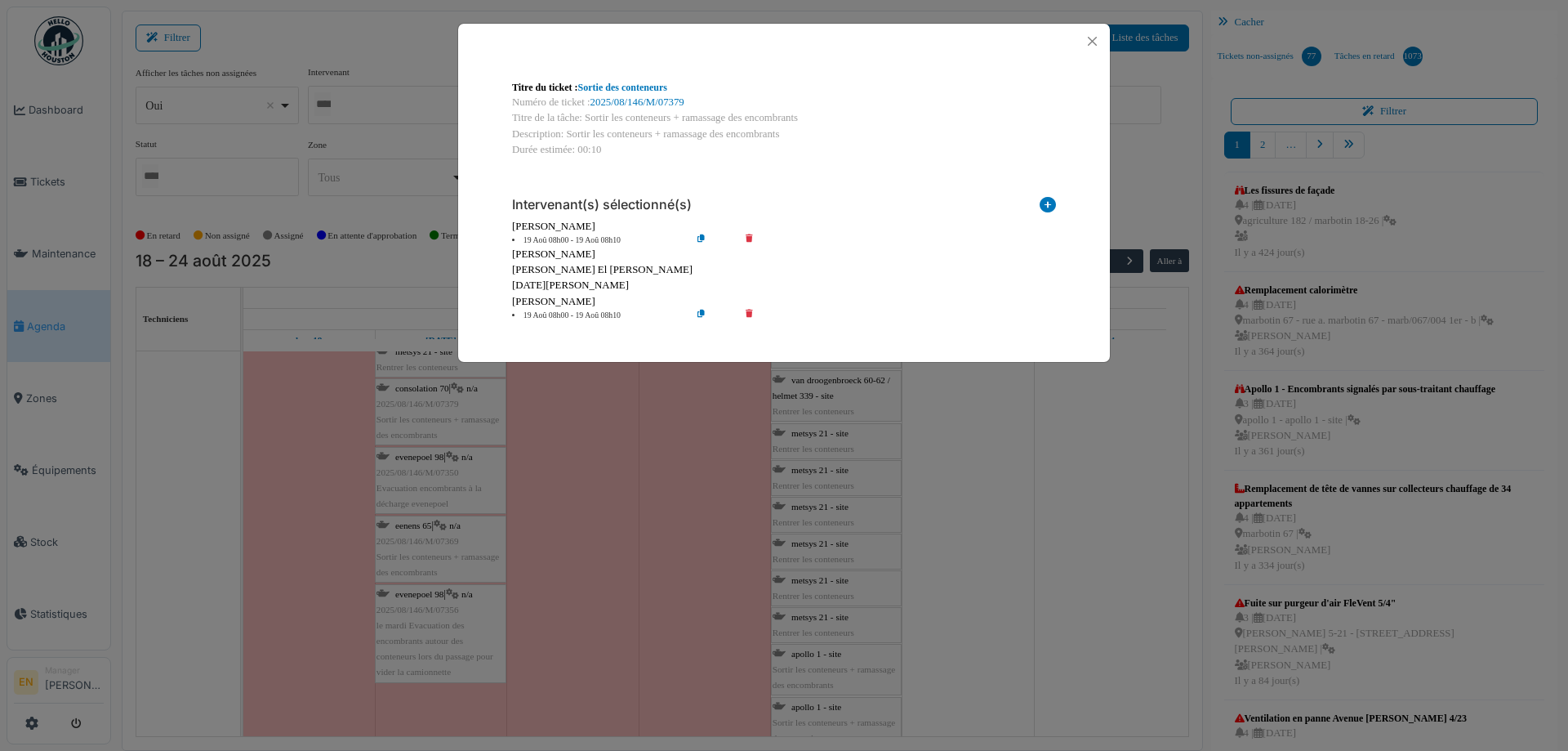
click at [749, 310] on icon at bounding box center [761, 315] width 46 height 12
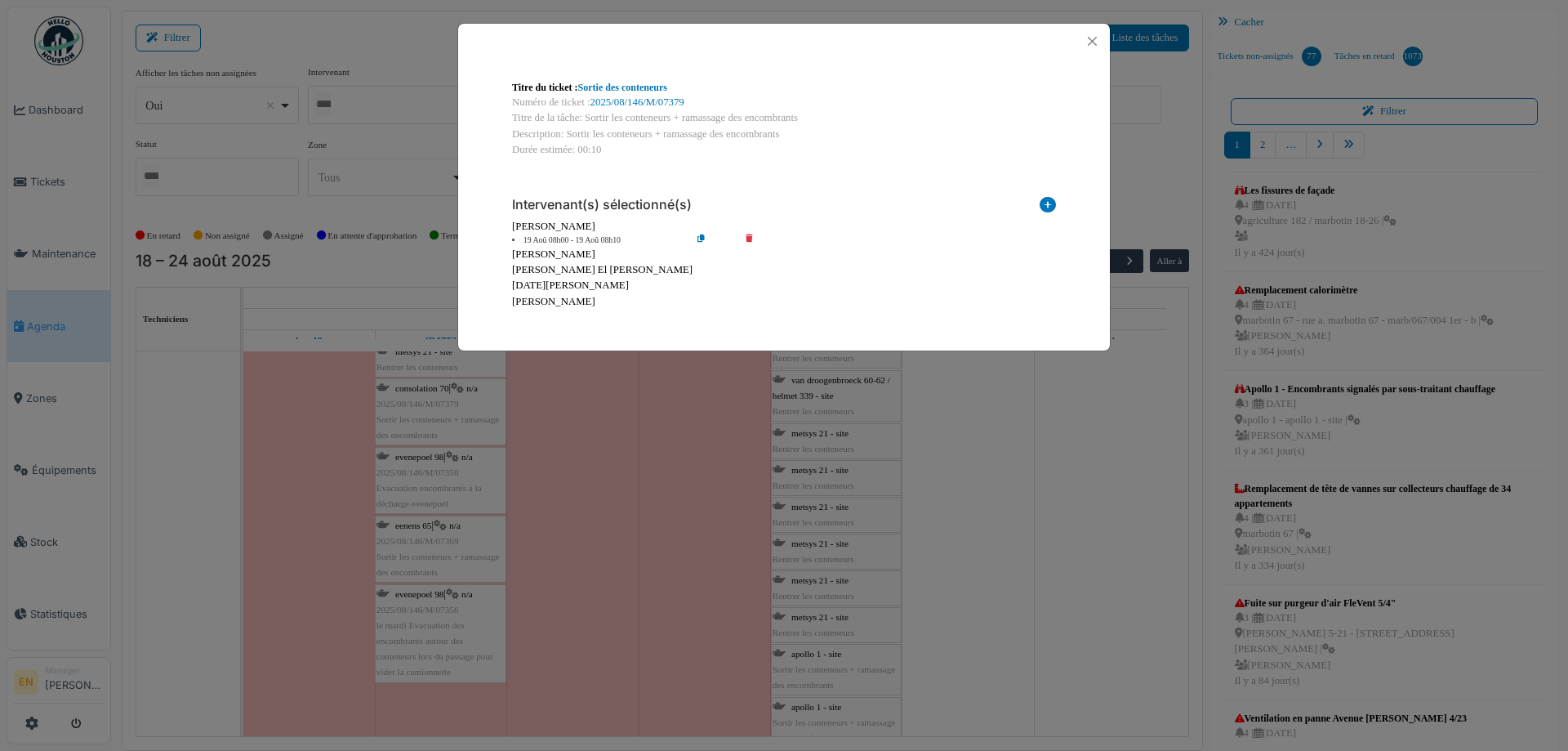
click at [703, 240] on icon at bounding box center [713, 240] width 46 height 12
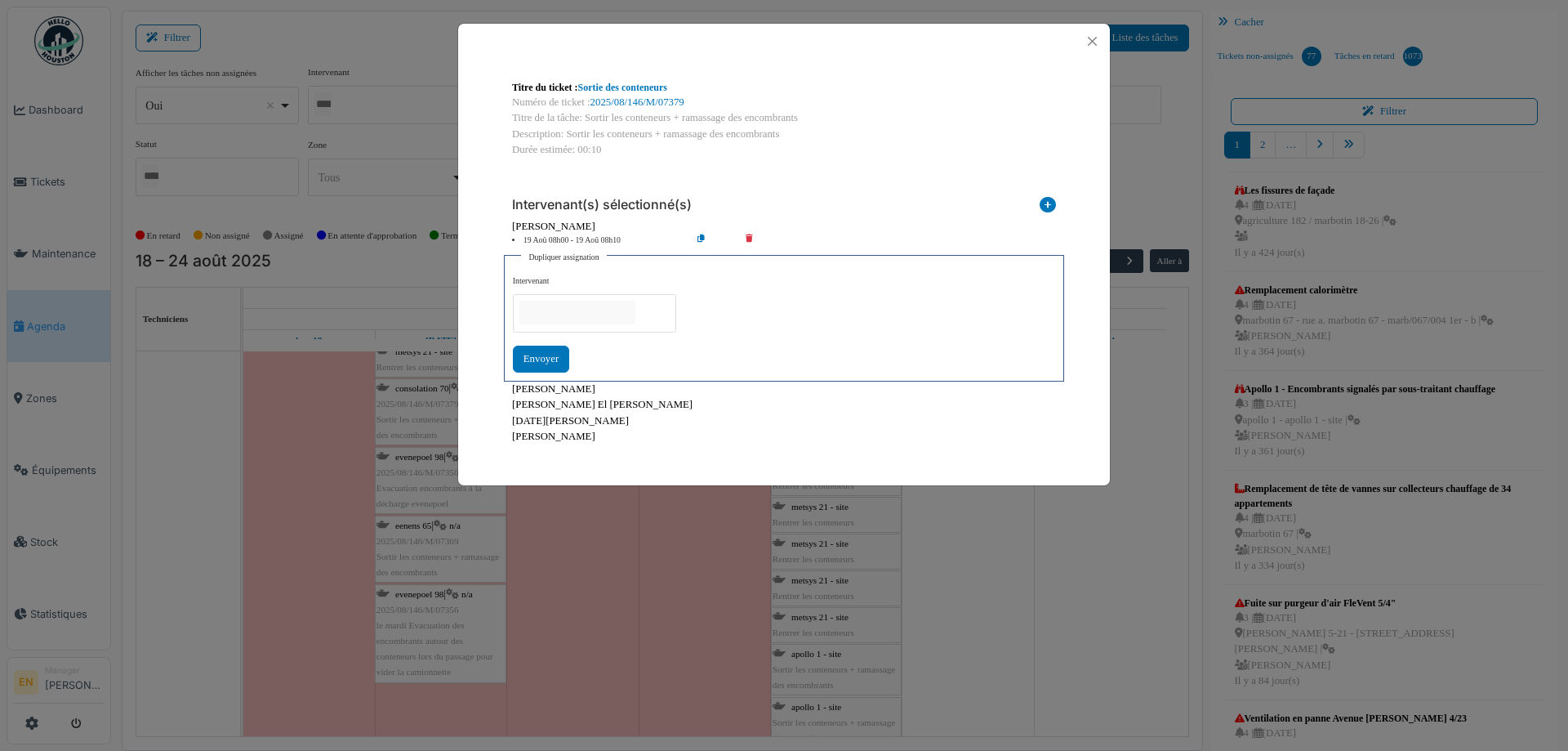
click at [594, 308] on input "null" at bounding box center [578, 312] width 116 height 24
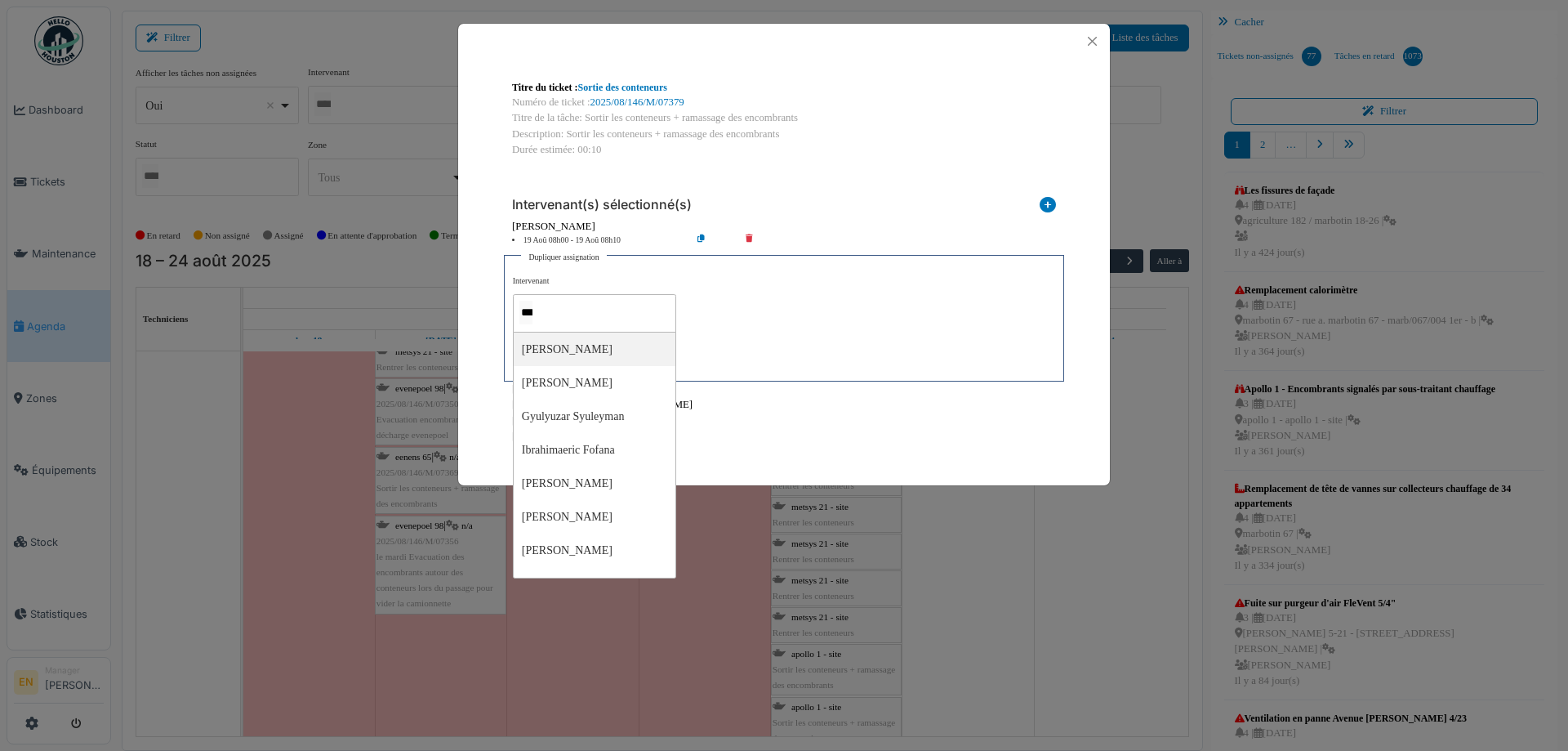
type input "****"
type input "*****"
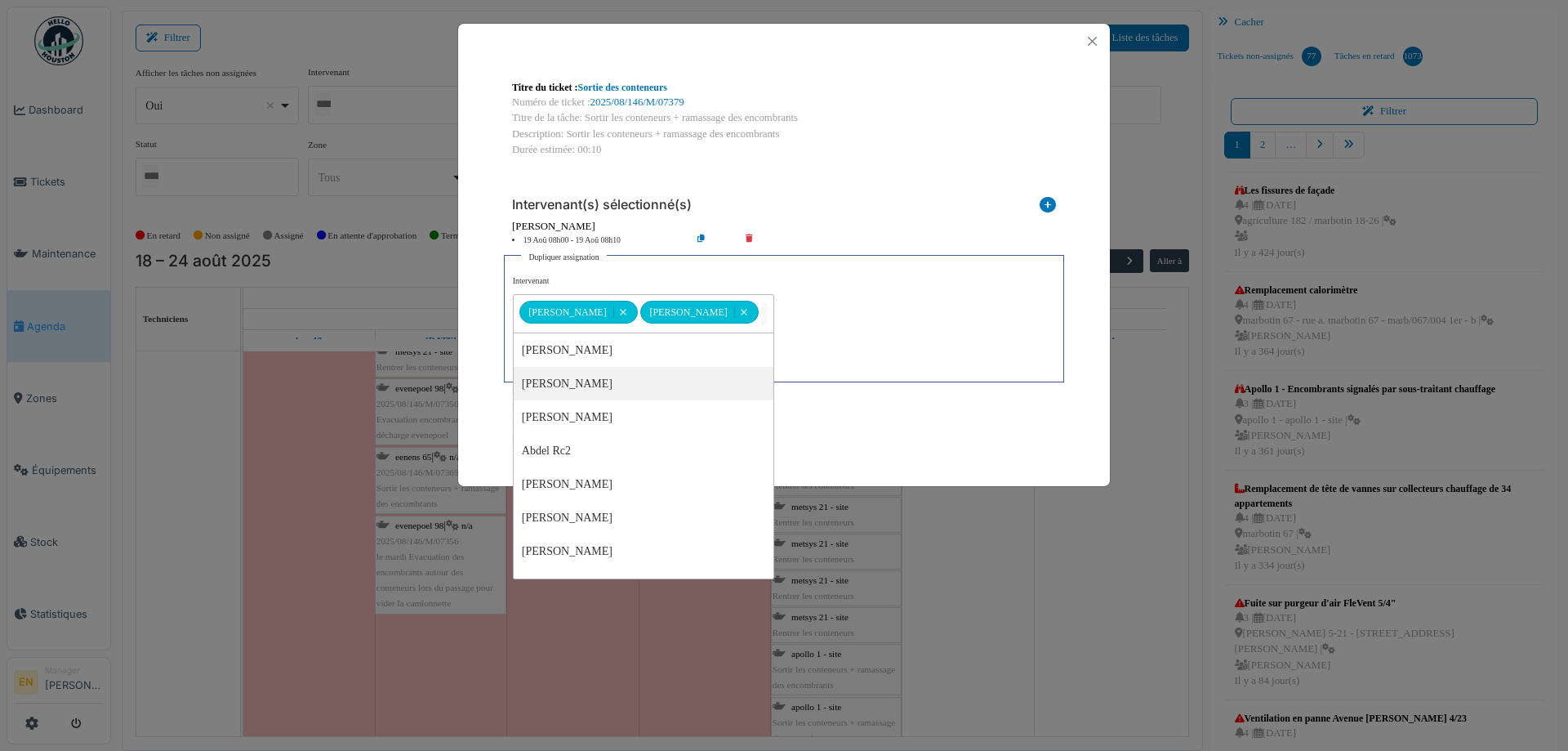
click at [847, 329] on div "**********" at bounding box center [784, 324] width 543 height 98
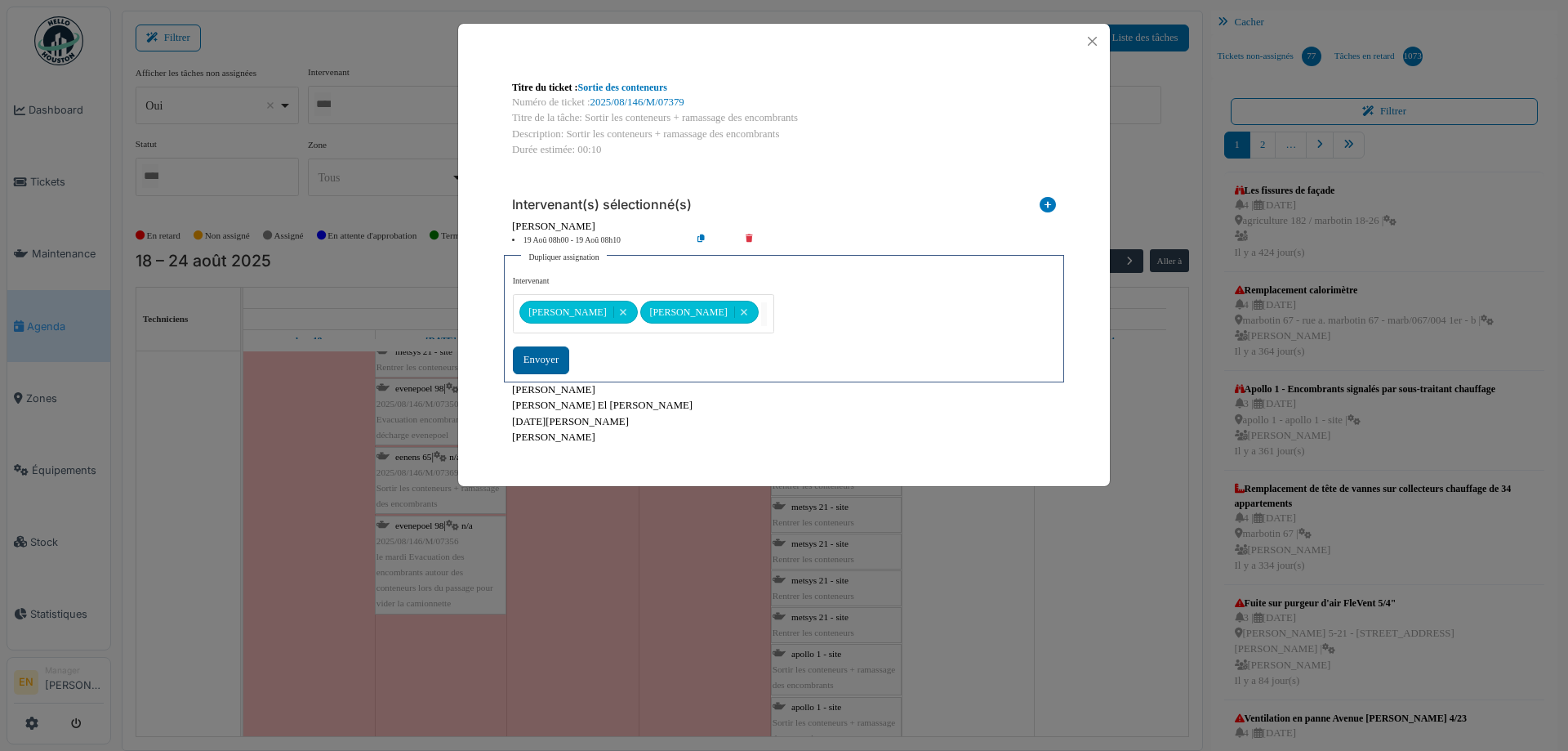
click at [545, 363] on div "Envoyer" at bounding box center [541, 359] width 56 height 27
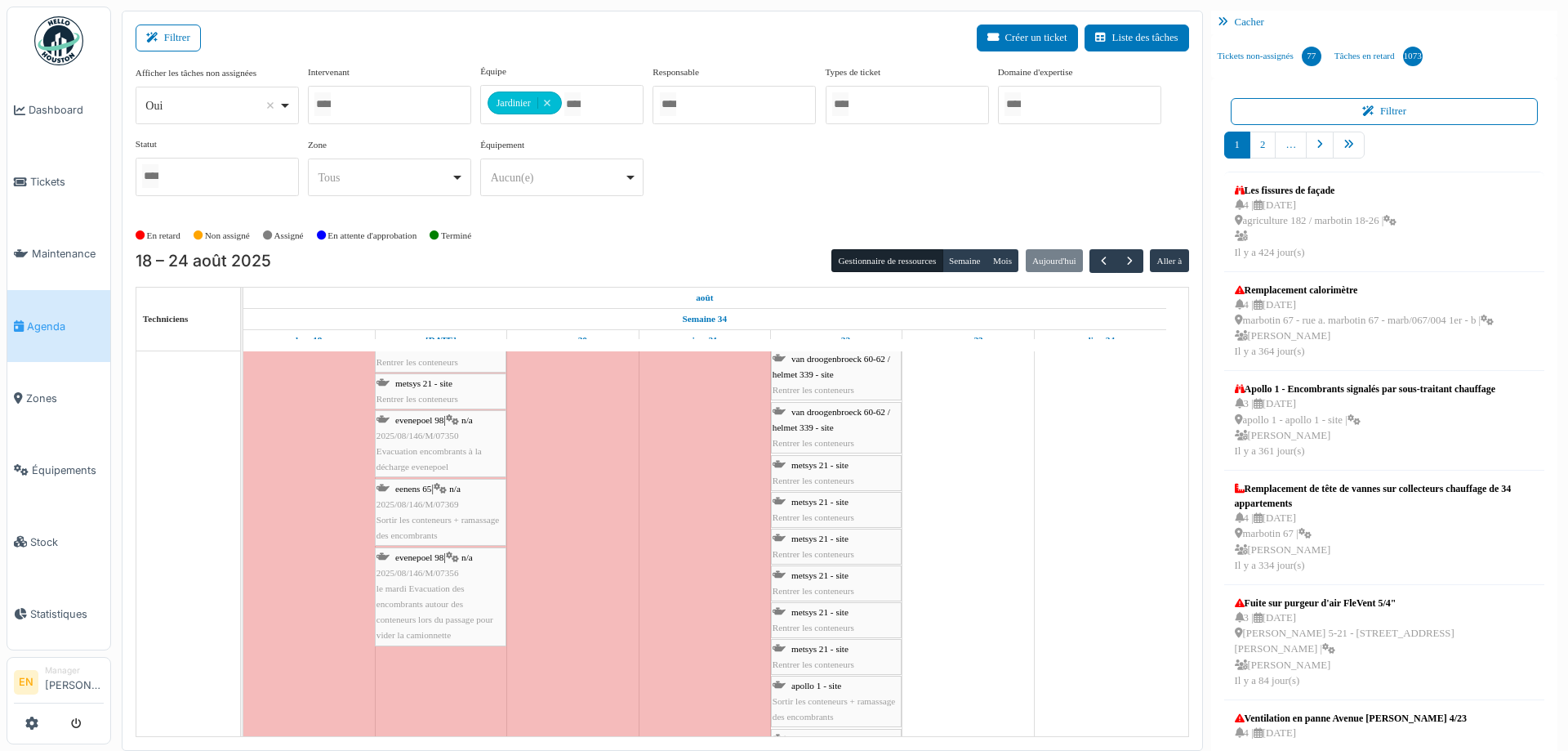
scroll to position [5146, 0]
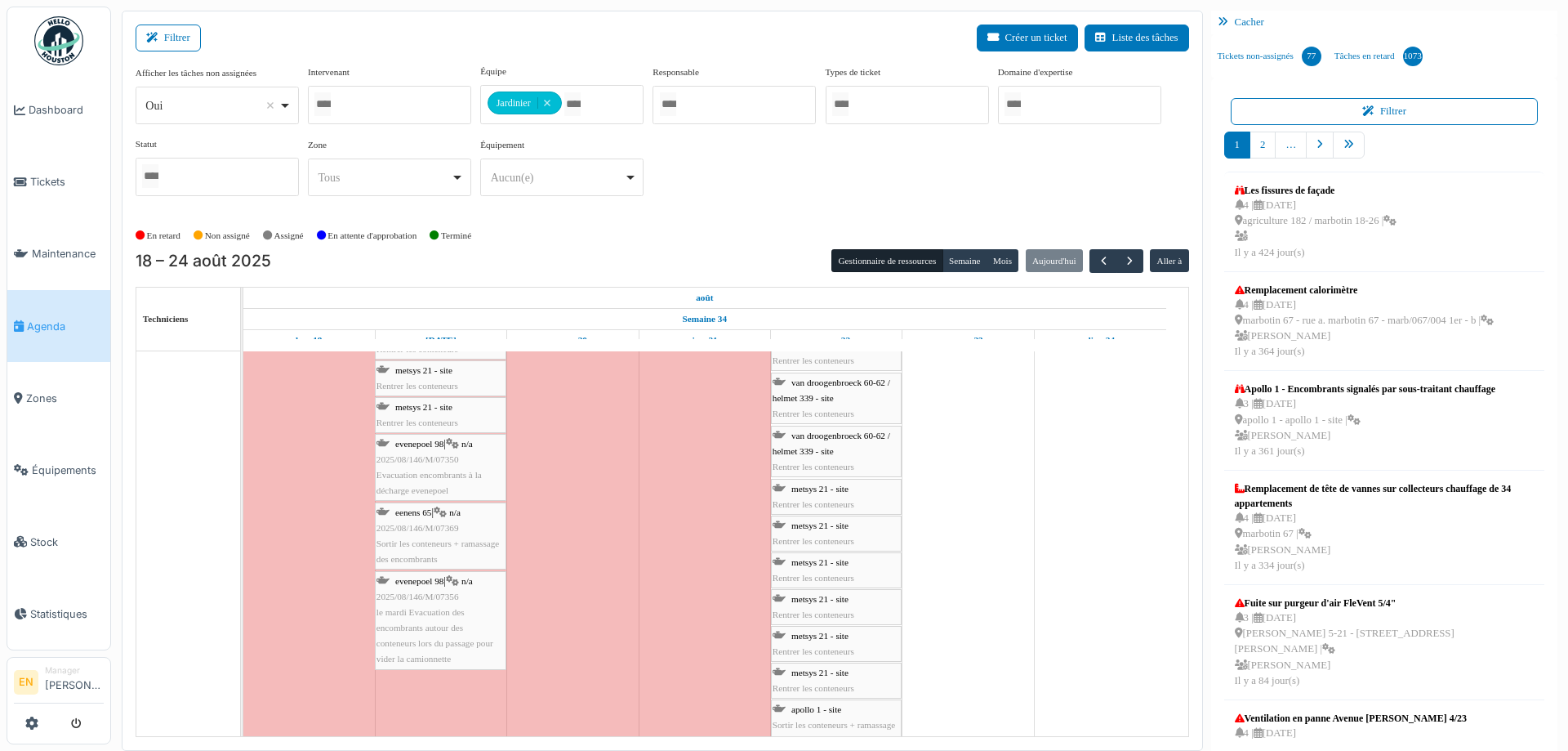
click at [453, 528] on span "2025/08/146/M/07369" at bounding box center [418, 527] width 82 height 10
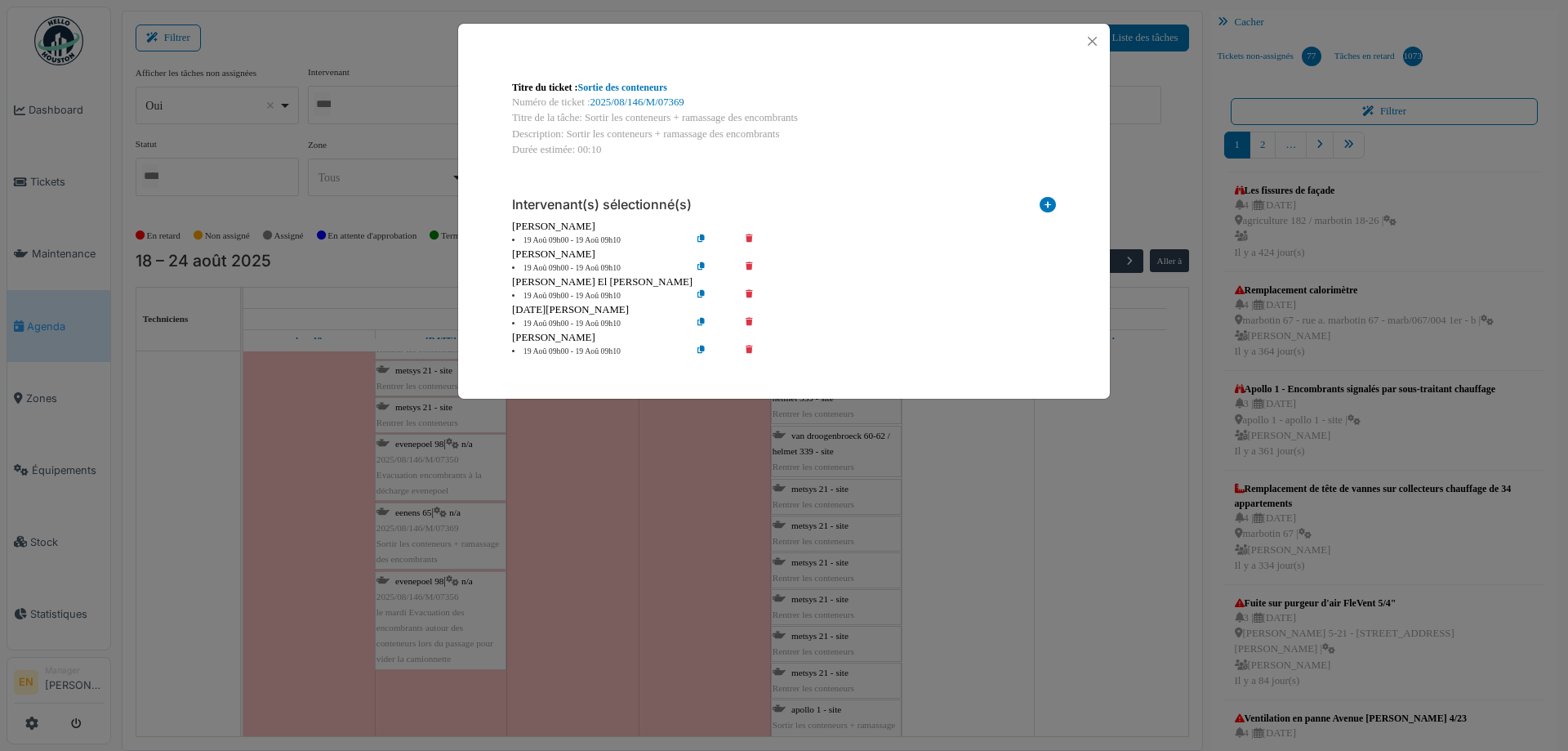
click at [752, 266] on icon at bounding box center [761, 268] width 46 height 12
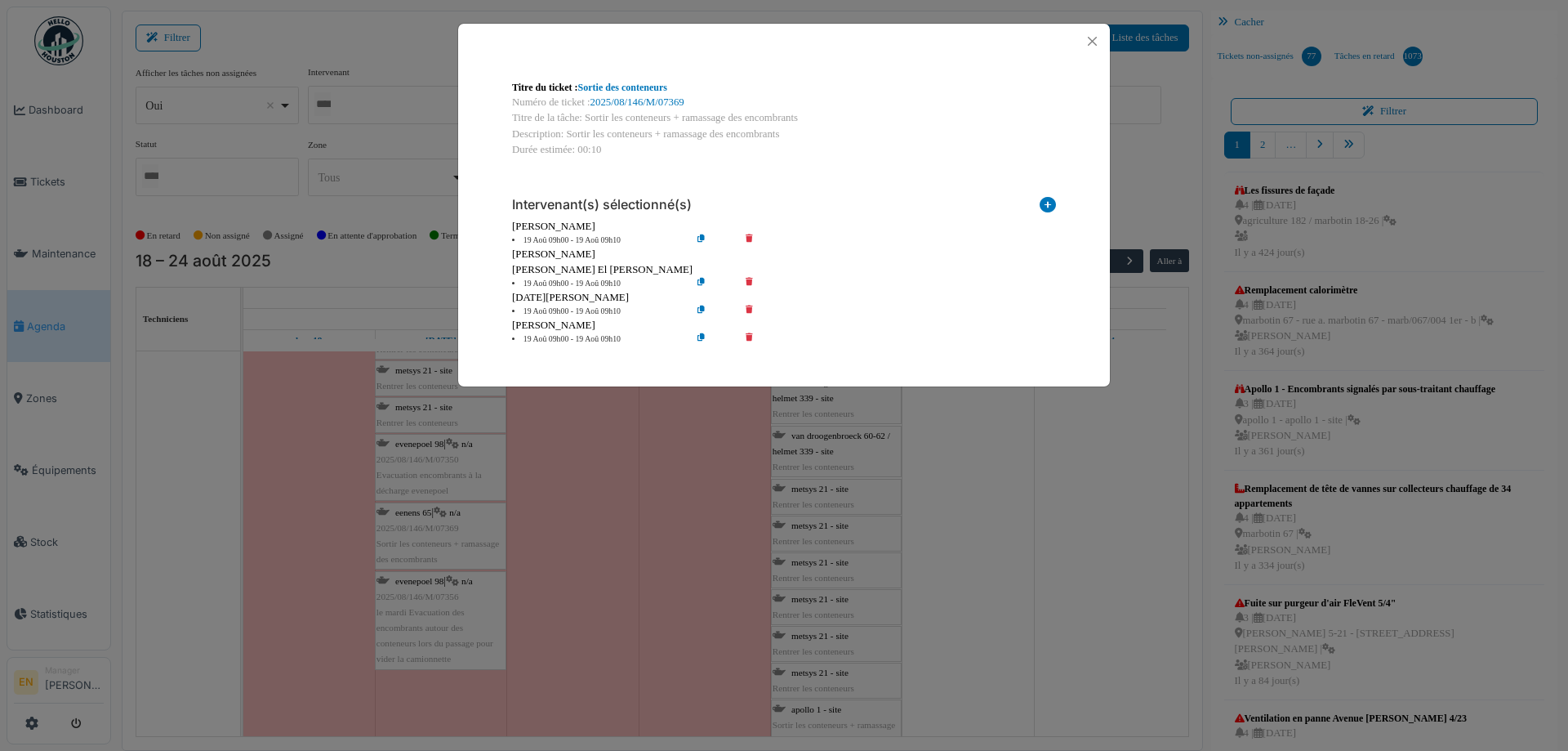
click at [751, 280] on icon at bounding box center [761, 284] width 46 height 12
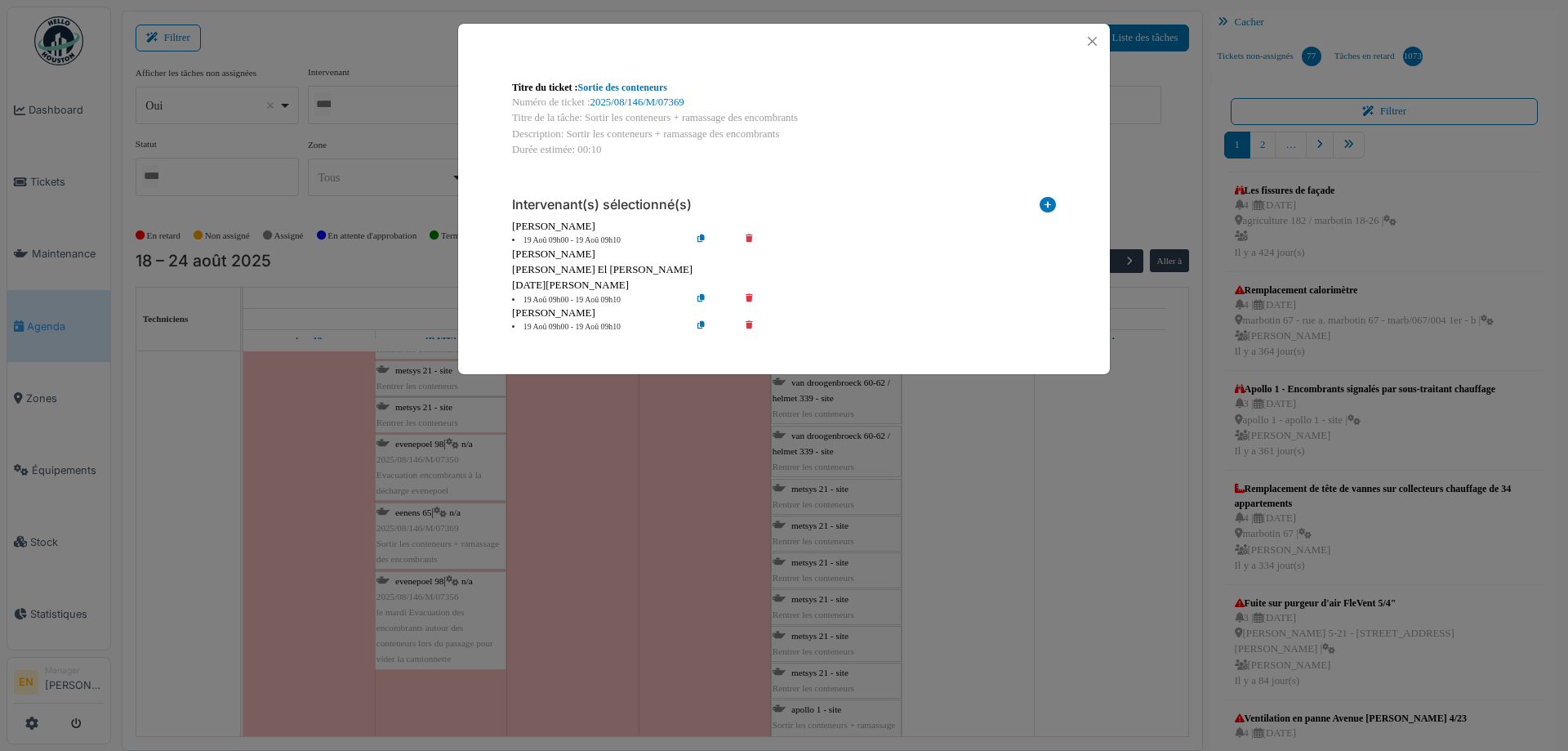
click at [751, 298] on icon at bounding box center [761, 301] width 46 height 12
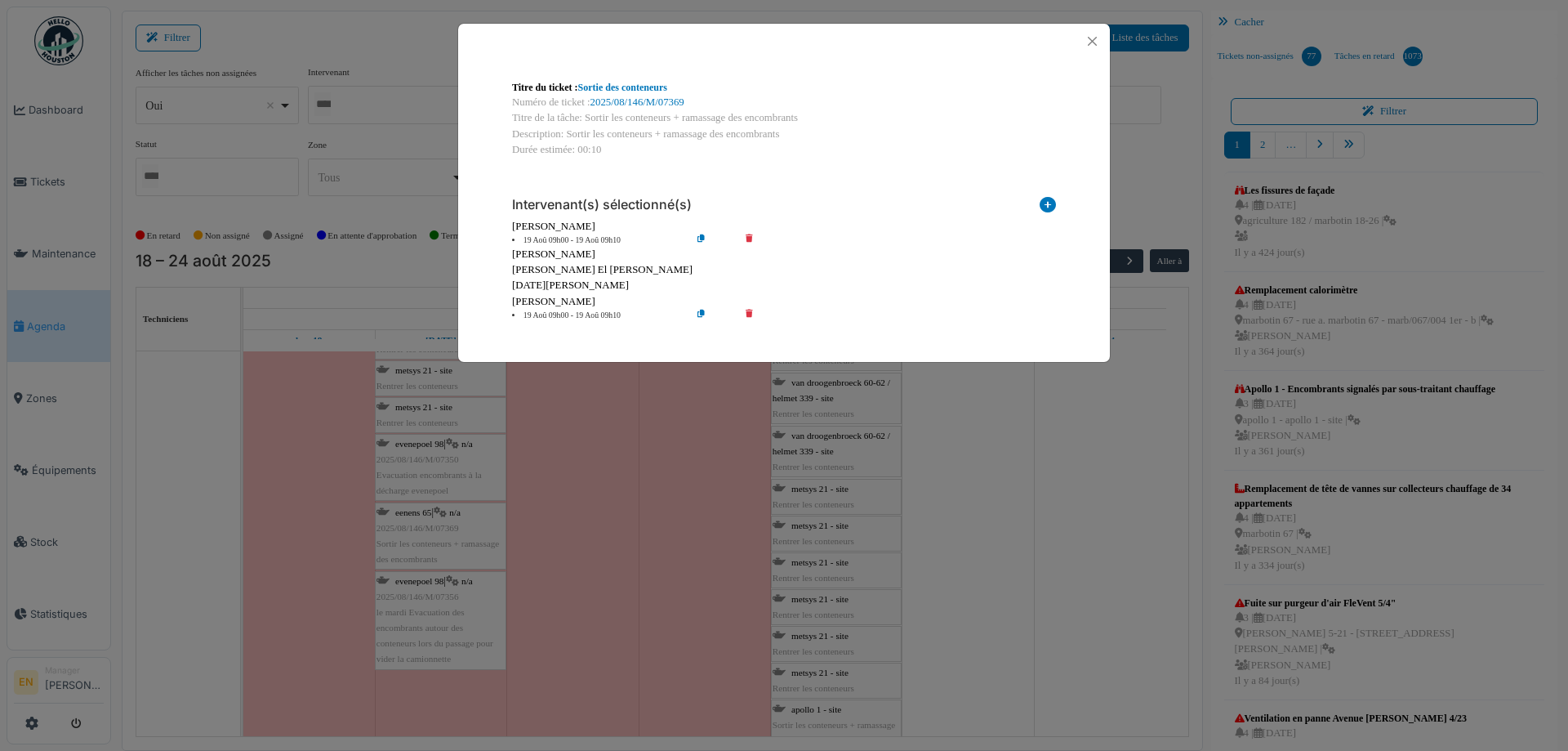
click at [751, 315] on icon at bounding box center [761, 315] width 46 height 12
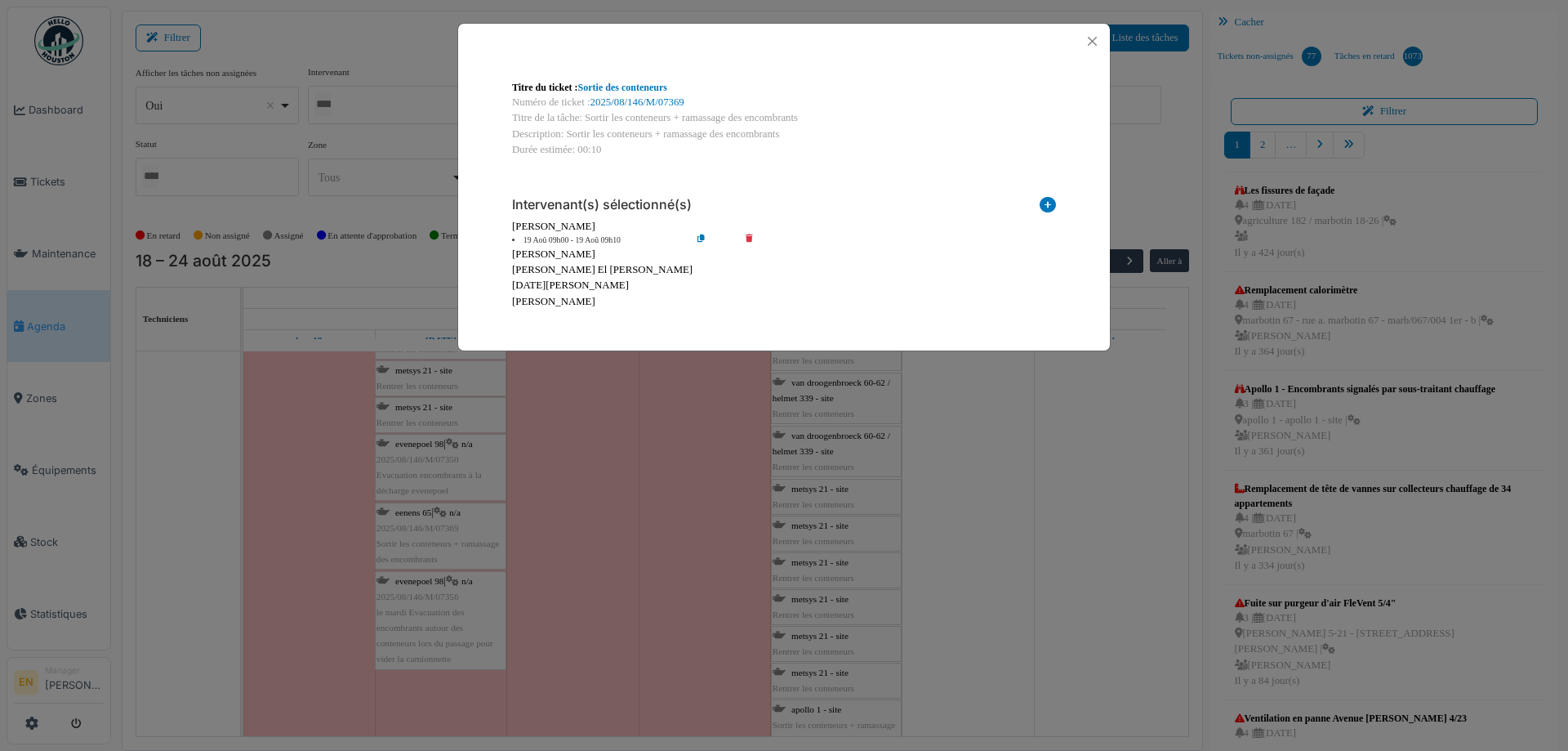
click at [703, 244] on icon at bounding box center [713, 240] width 46 height 12
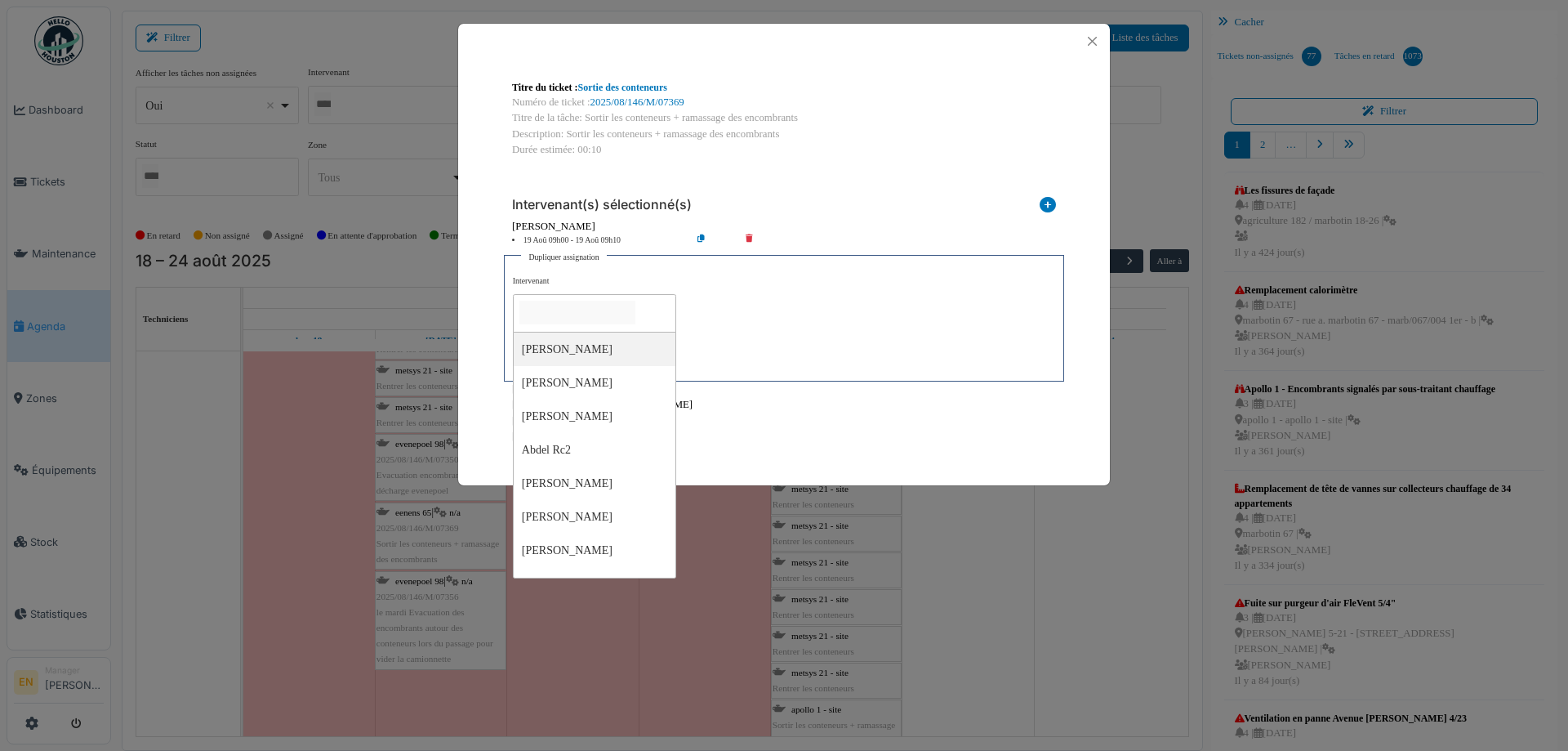
click at [635, 310] on input "null" at bounding box center [578, 312] width 116 height 24
type input "****"
type input "*****"
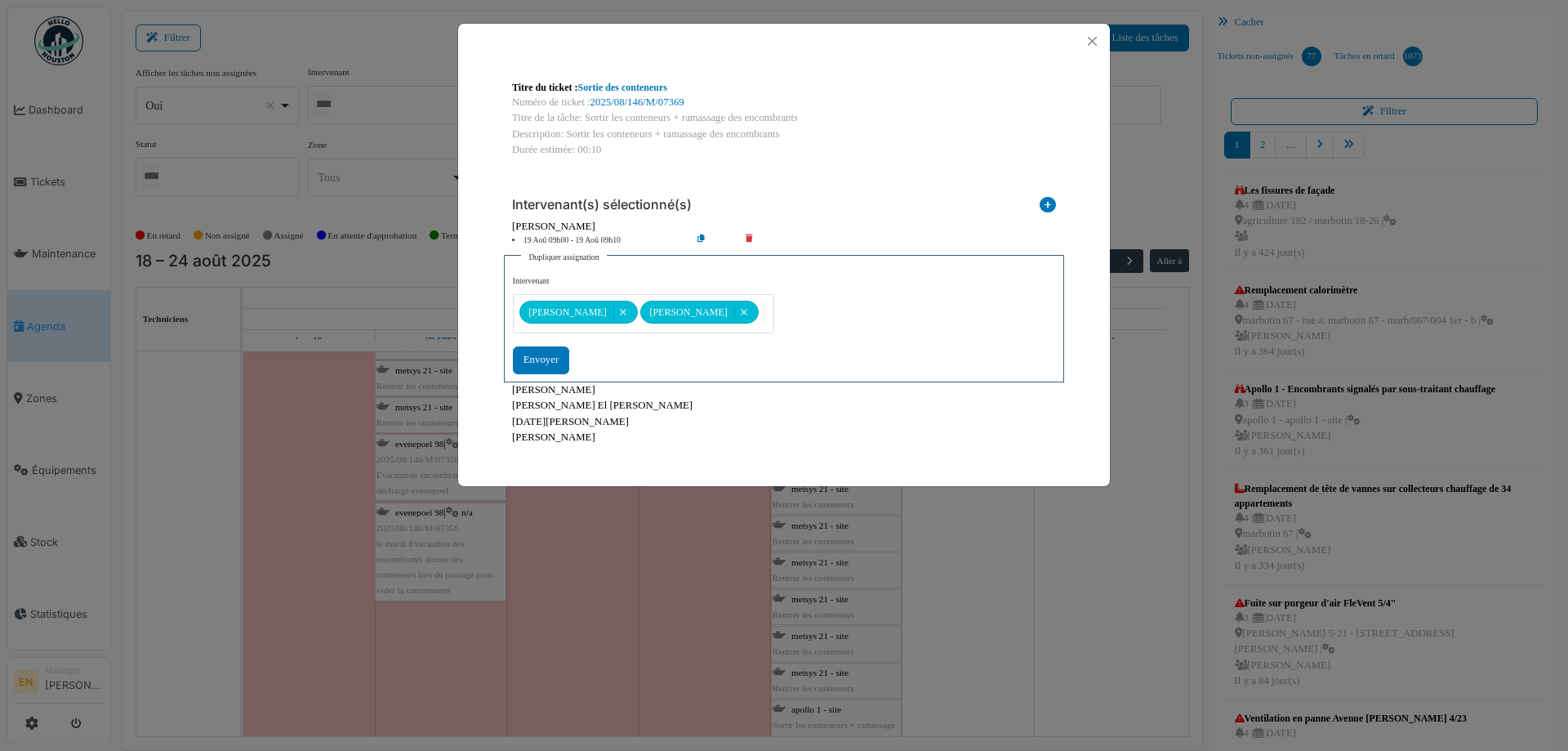
click at [814, 338] on div "**********" at bounding box center [784, 324] width 543 height 98
click at [548, 353] on div "Envoyer" at bounding box center [541, 359] width 56 height 27
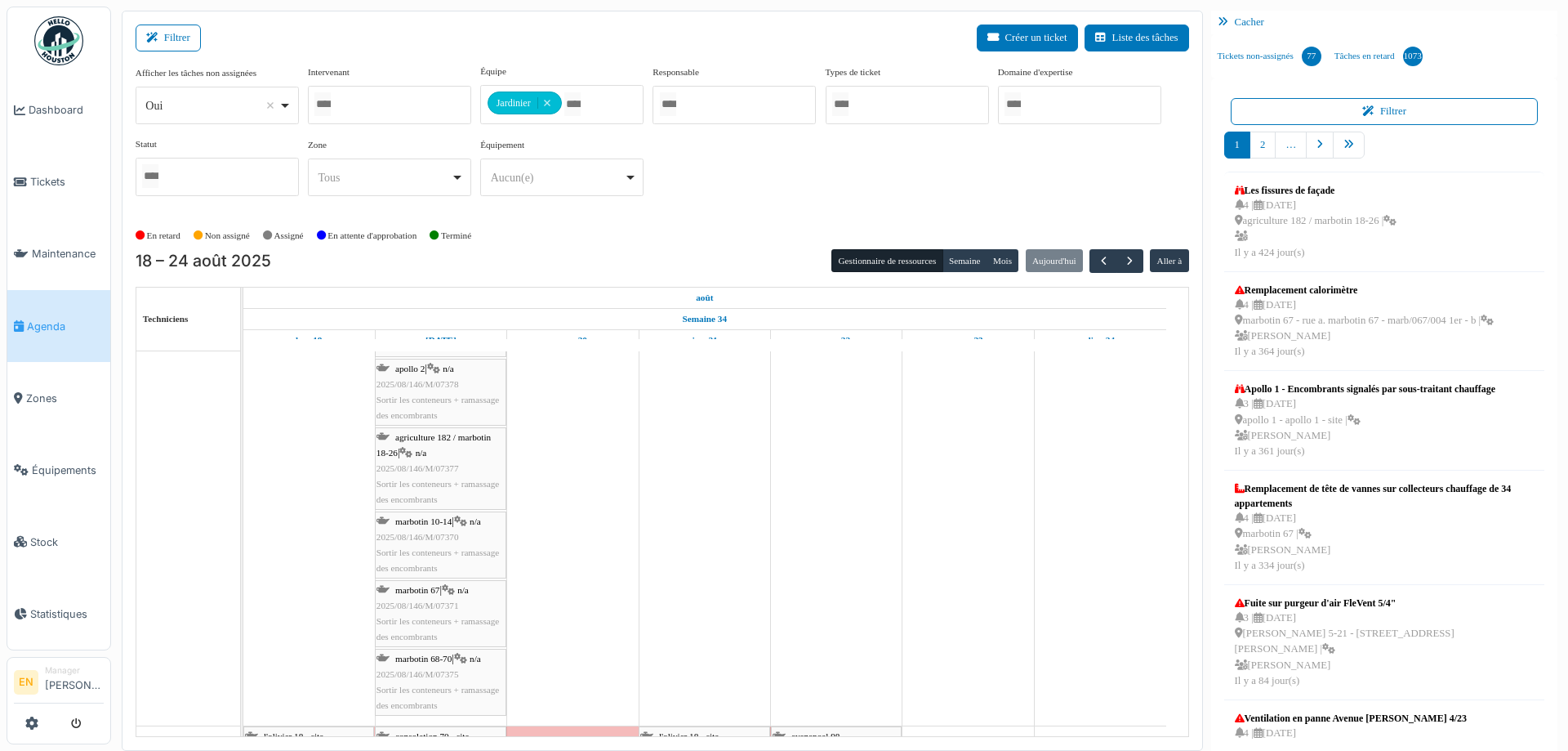
click at [437, 677] on span "2025/08/146/M/07375" at bounding box center [418, 673] width 82 height 10
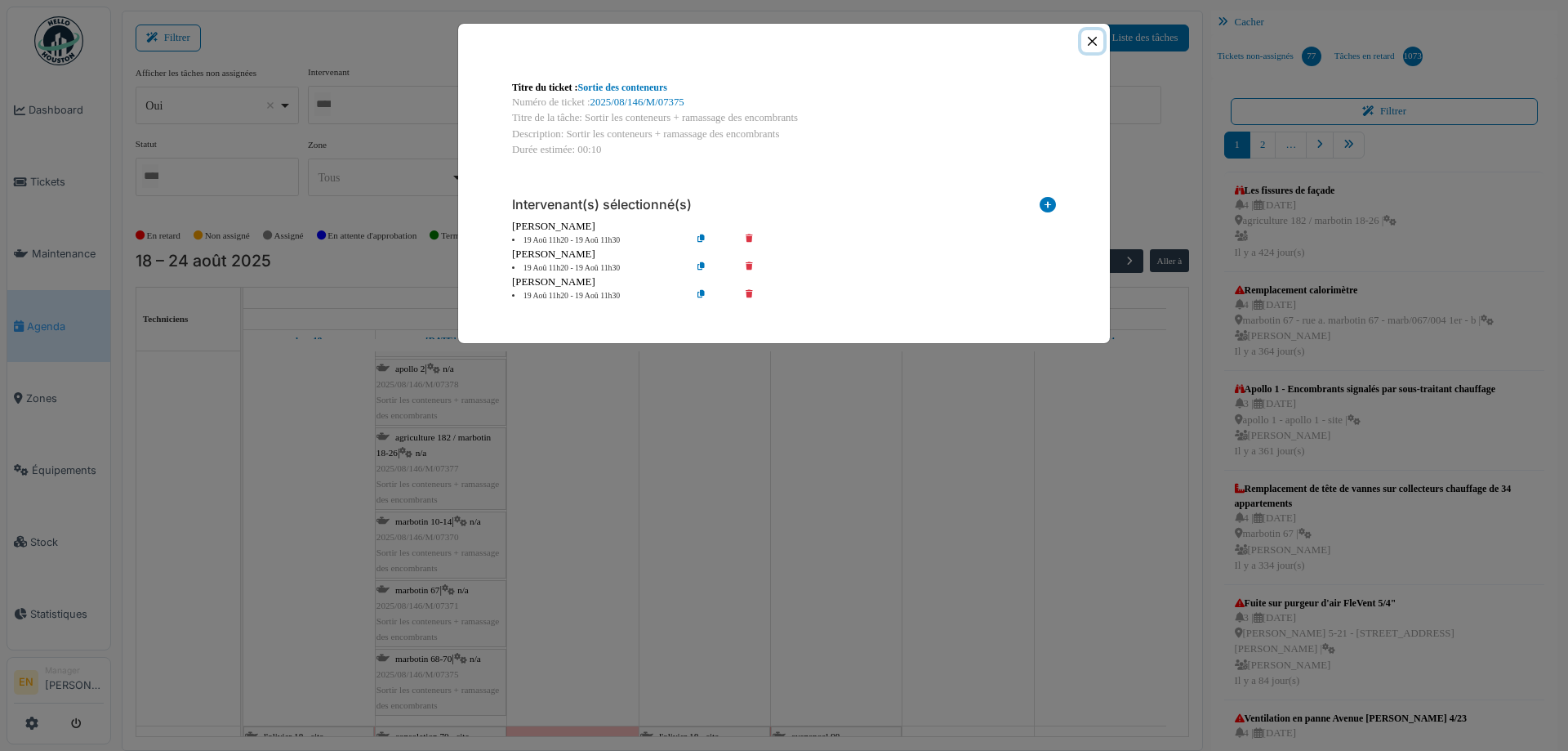
click at [1096, 43] on button "Close" at bounding box center [1092, 40] width 22 height 22
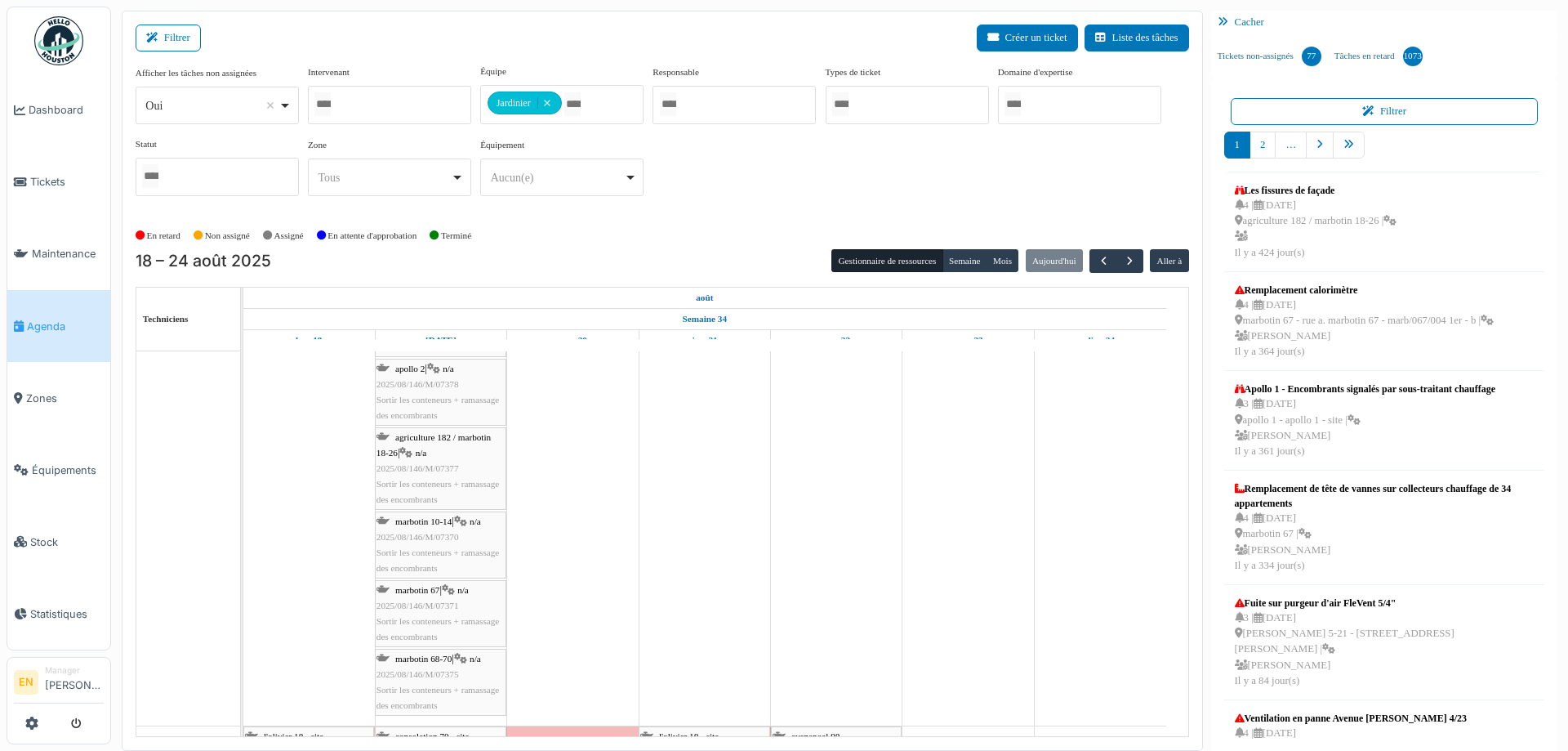
drag, startPoint x: 441, startPoint y: 601, endPoint x: 427, endPoint y: 590, distance: 17.8
click at [440, 601] on span "2025/08/146/M/07371" at bounding box center [418, 605] width 82 height 10
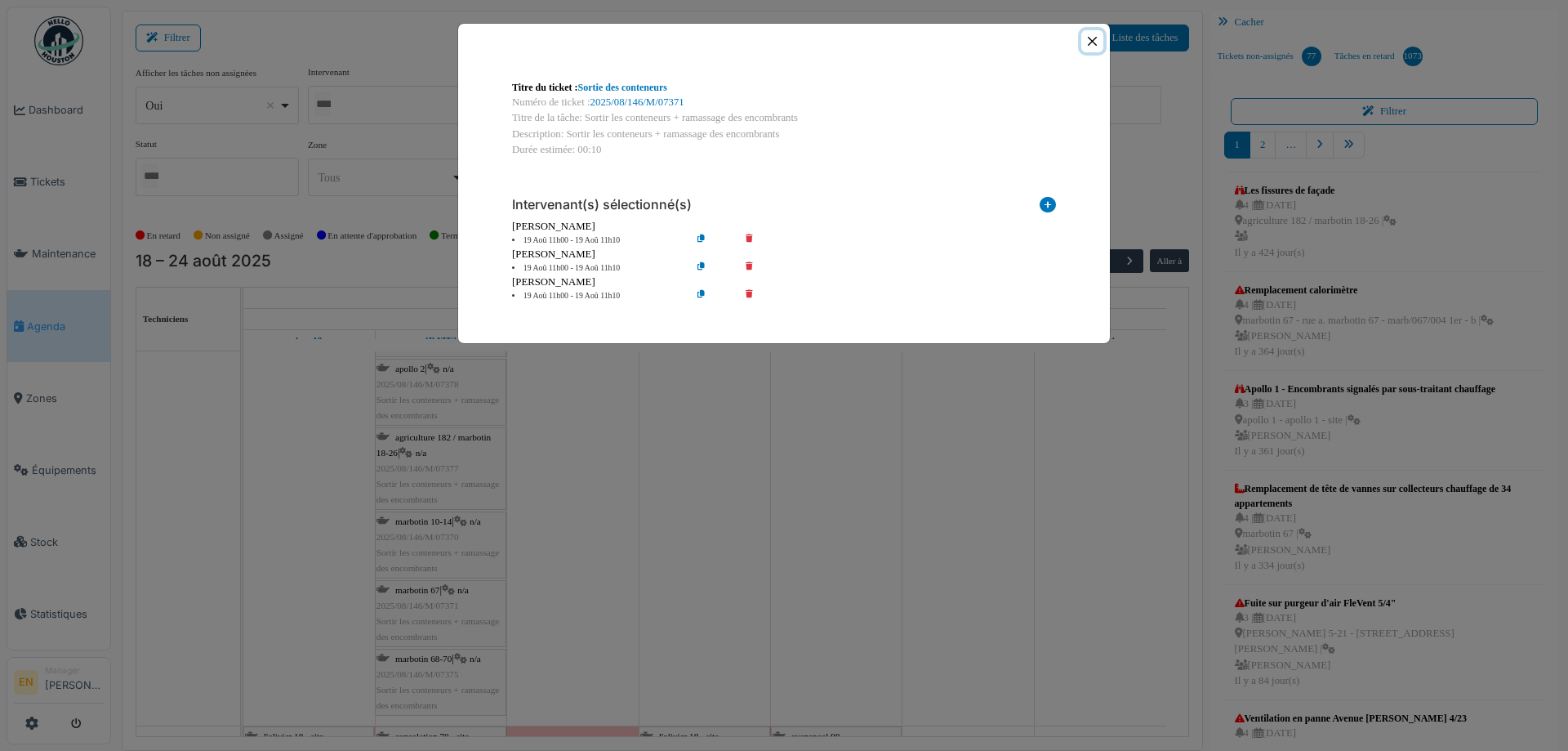
click at [1100, 41] on button "Close" at bounding box center [1092, 40] width 22 height 22
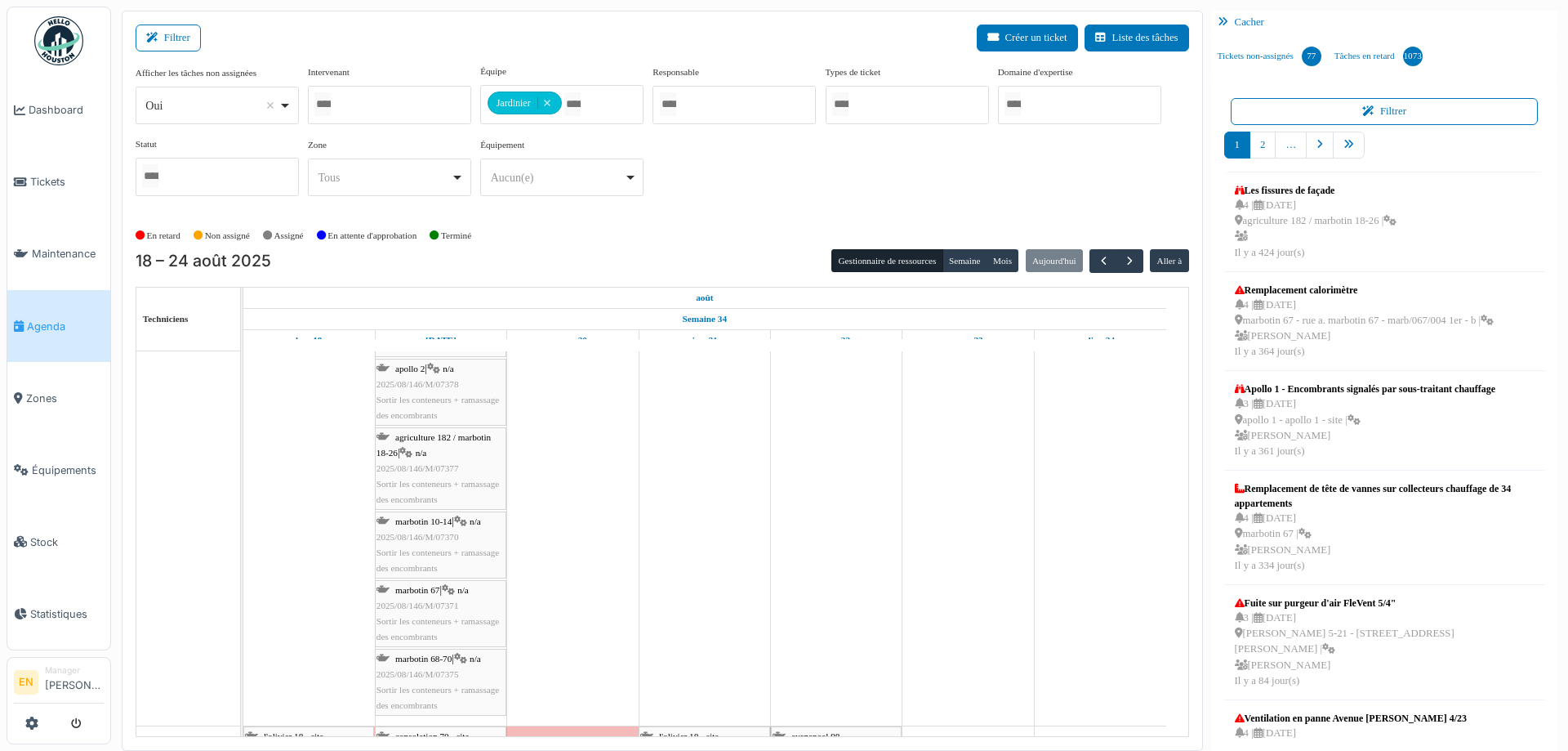
click at [416, 544] on div "marbotin 10-14 | n/a 2025/08/146/M/07370 Sortir les conteneurs + ramassage des …" at bounding box center [441, 545] width 128 height 63
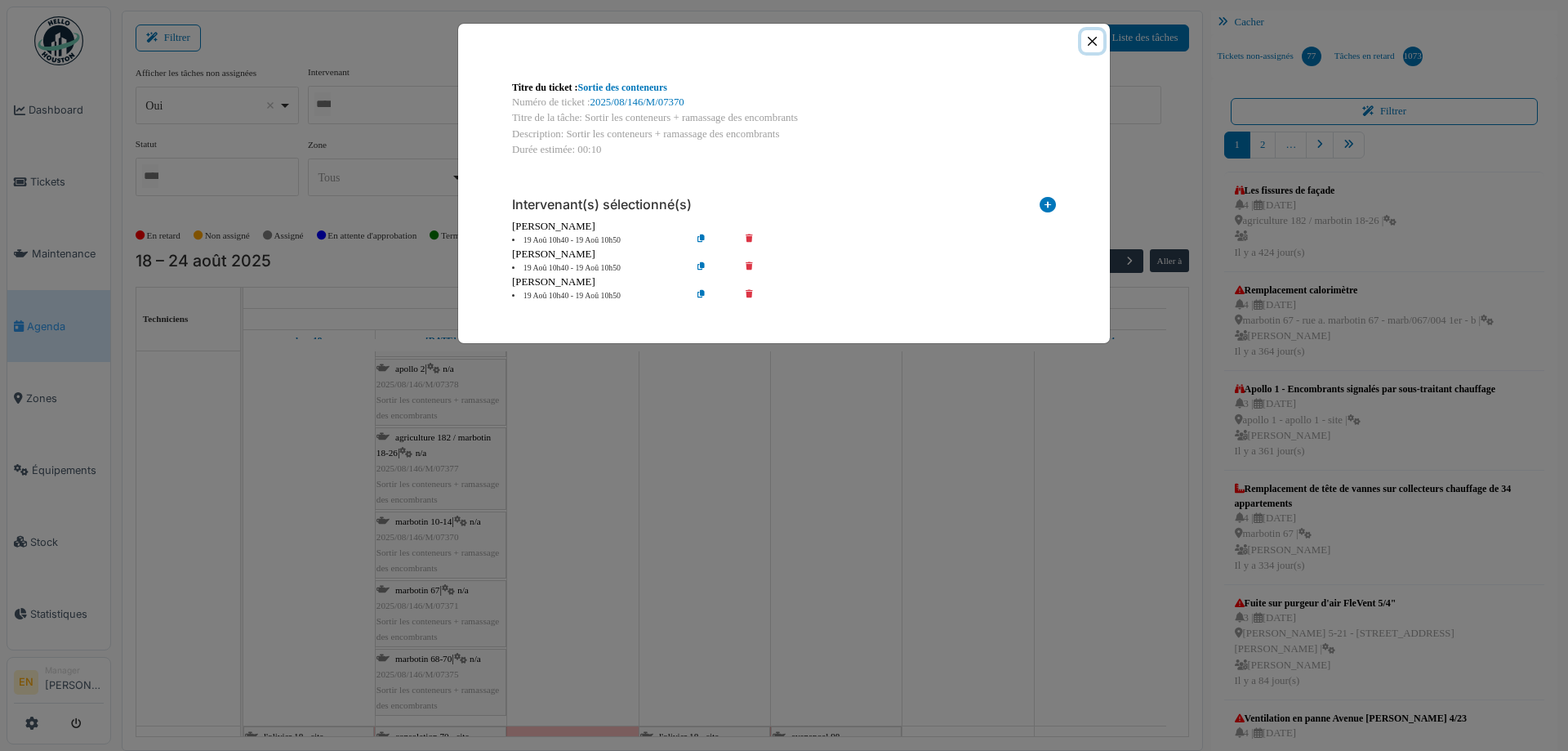
click at [1098, 42] on button "Close" at bounding box center [1092, 40] width 22 height 22
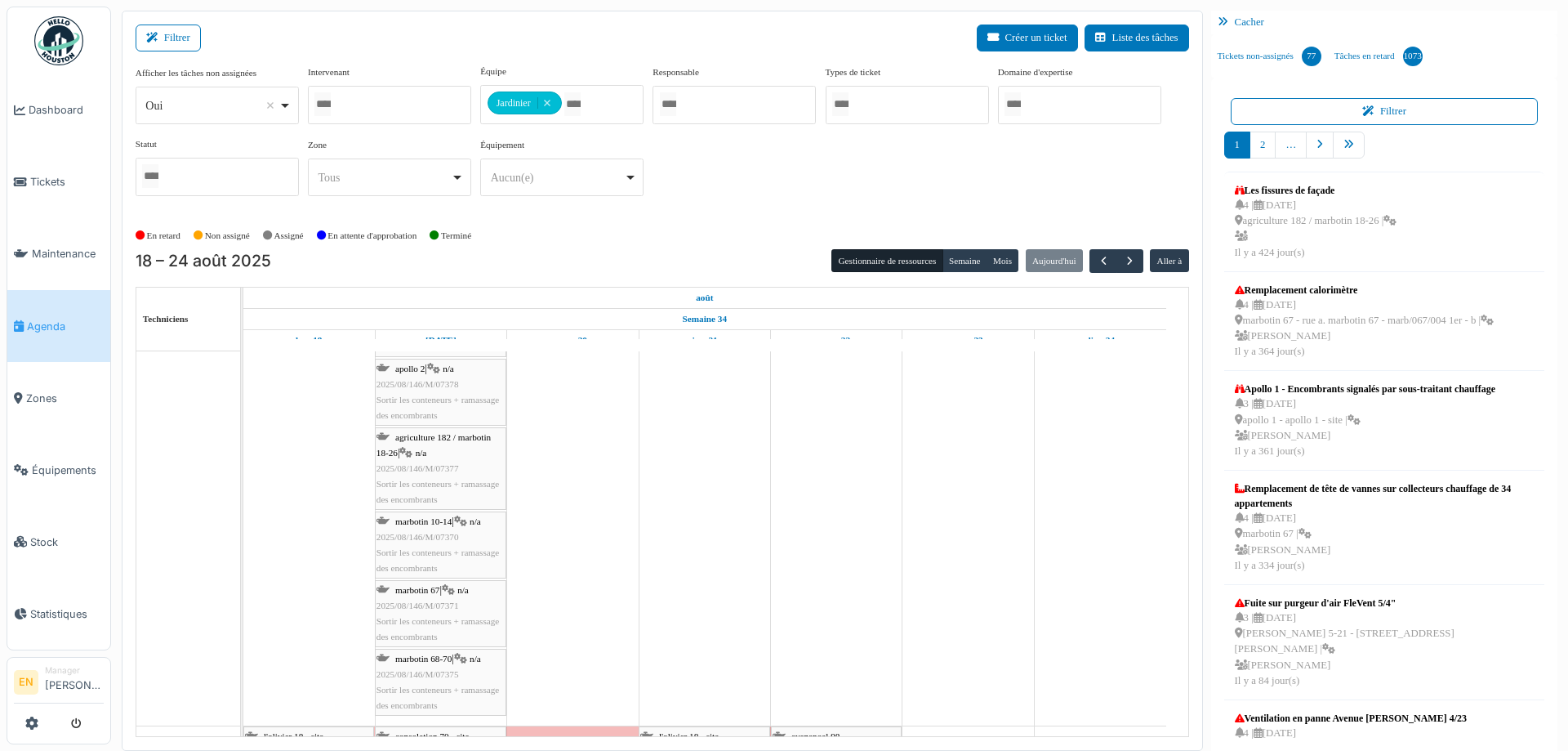
click at [429, 457] on div "agriculture 182 / marbotin 18-26 | n/a 2025/08/146/M/07377 Sortir les conteneur…" at bounding box center [441, 468] width 128 height 78
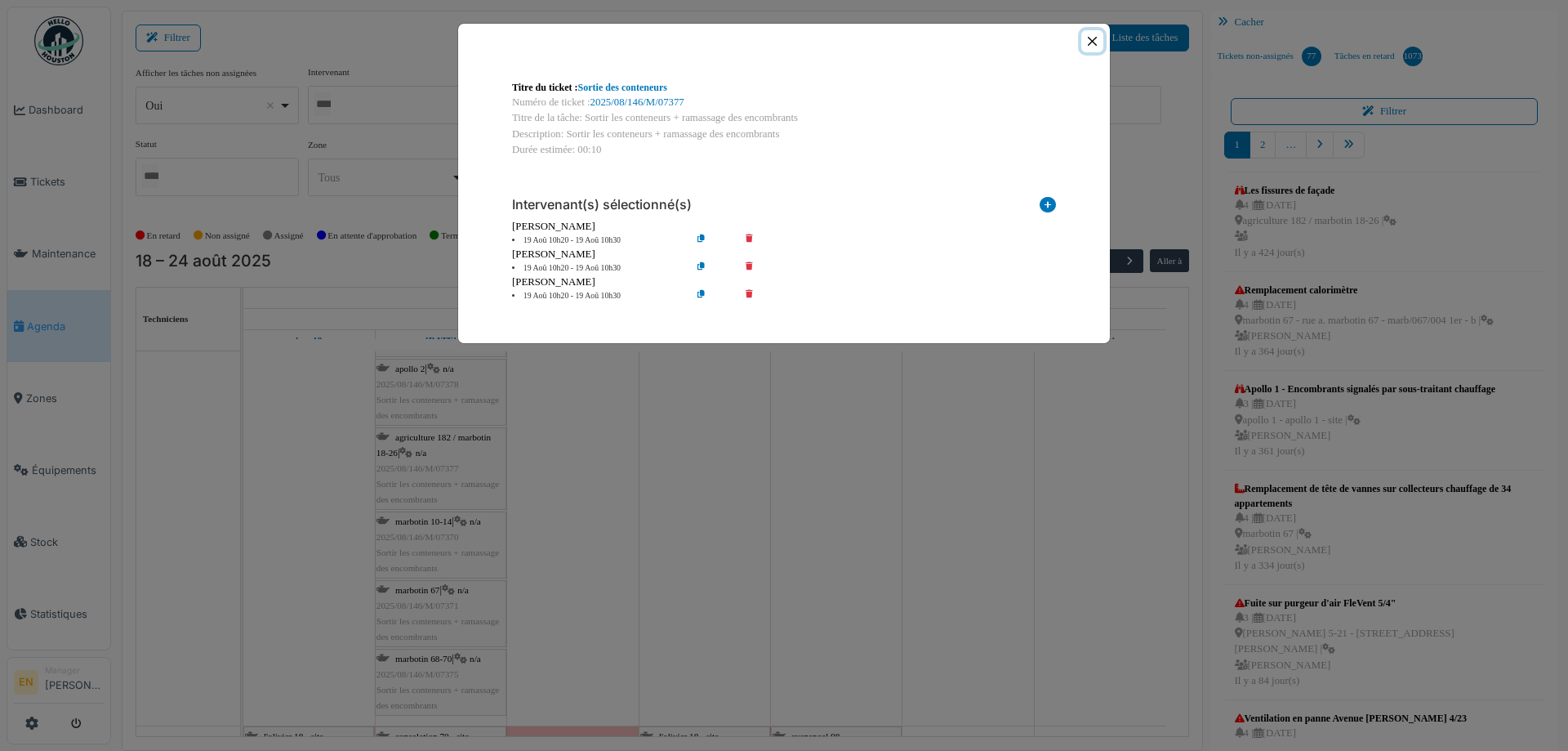
click at [1090, 43] on button "Close" at bounding box center [1092, 40] width 22 height 22
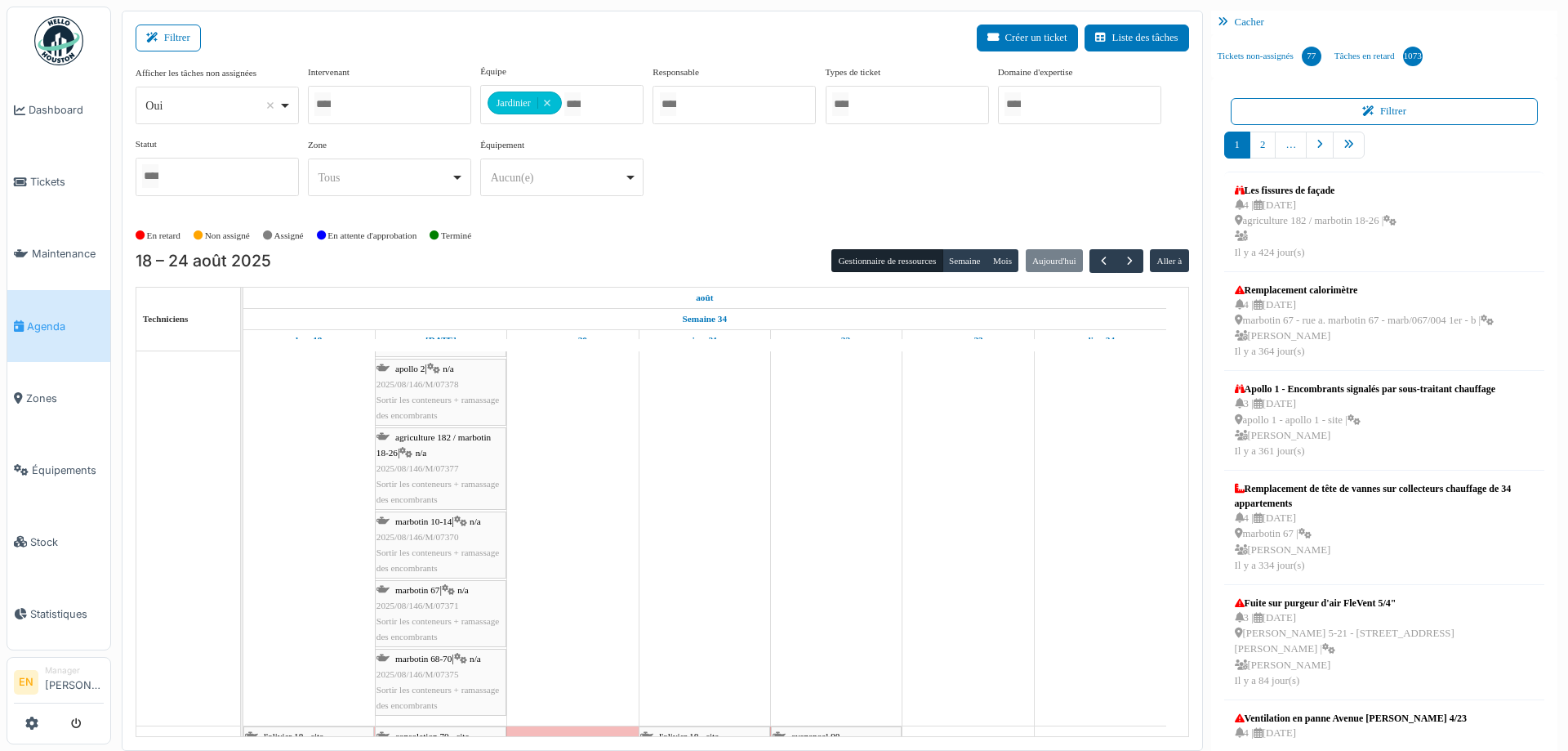
click at [412, 397] on span "Sortir les conteneurs + ramassage des encombrants" at bounding box center [438, 407] width 123 height 25
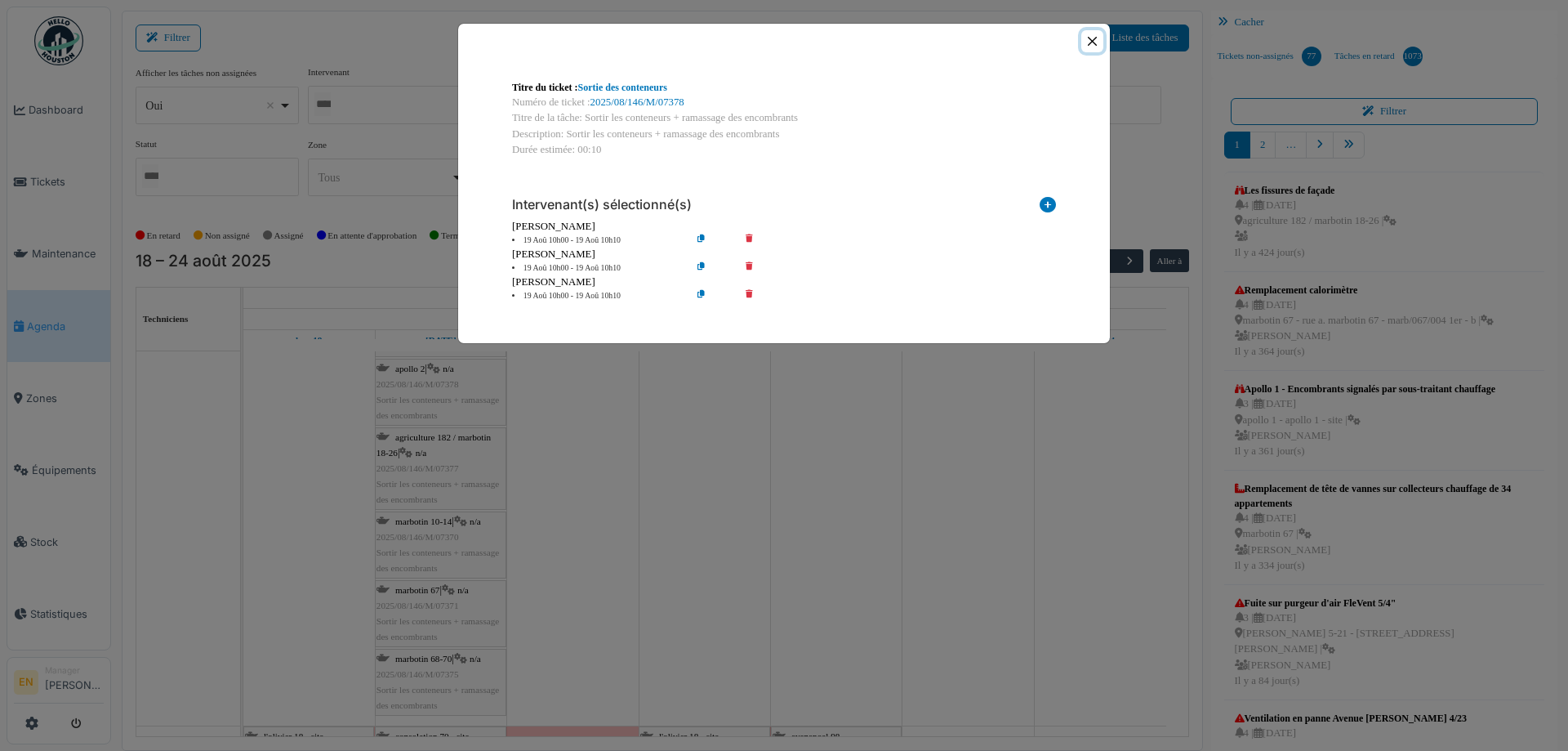
click at [1092, 46] on button "Close" at bounding box center [1092, 40] width 22 height 22
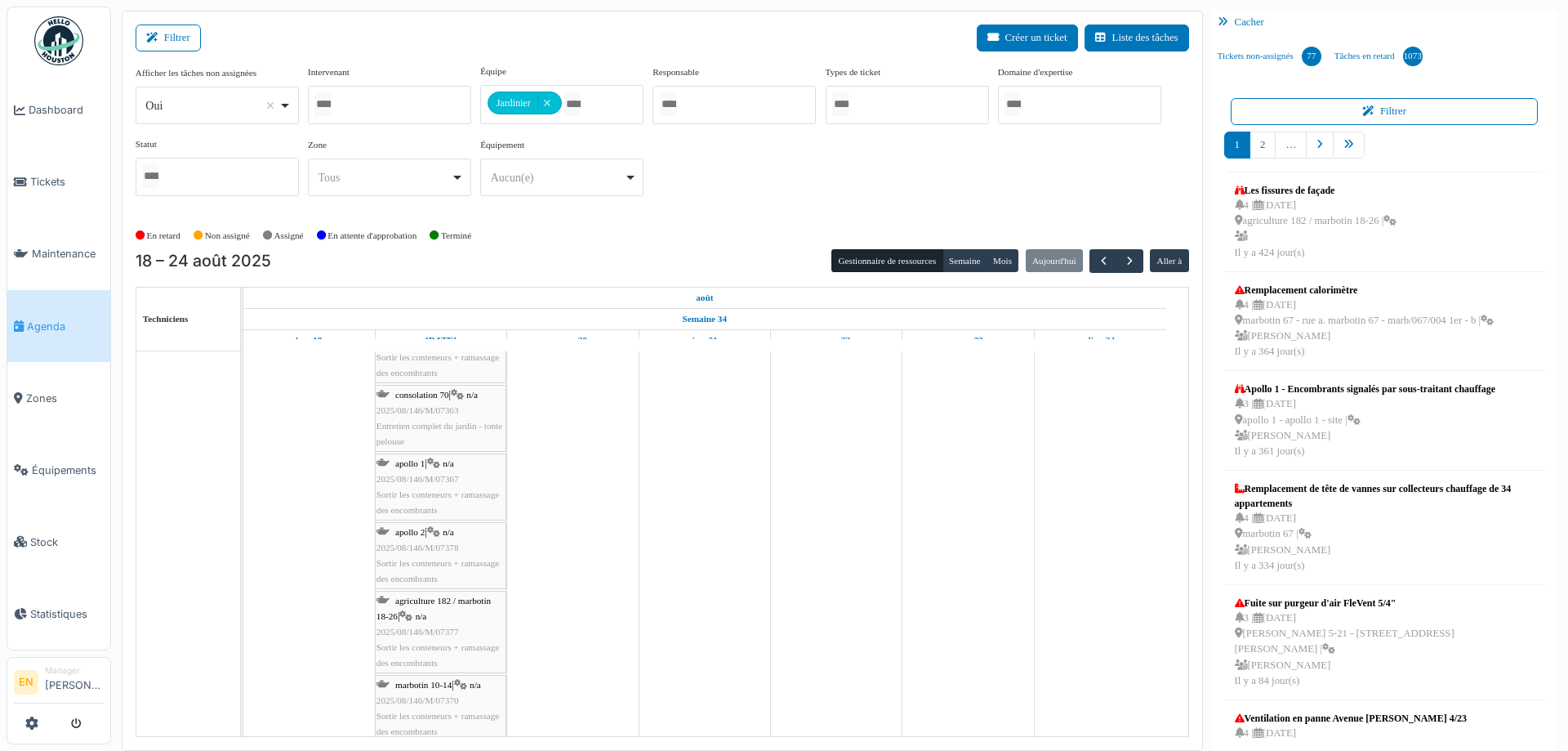
click at [432, 542] on span "2025/08/146/M/07378" at bounding box center [418, 547] width 82 height 10
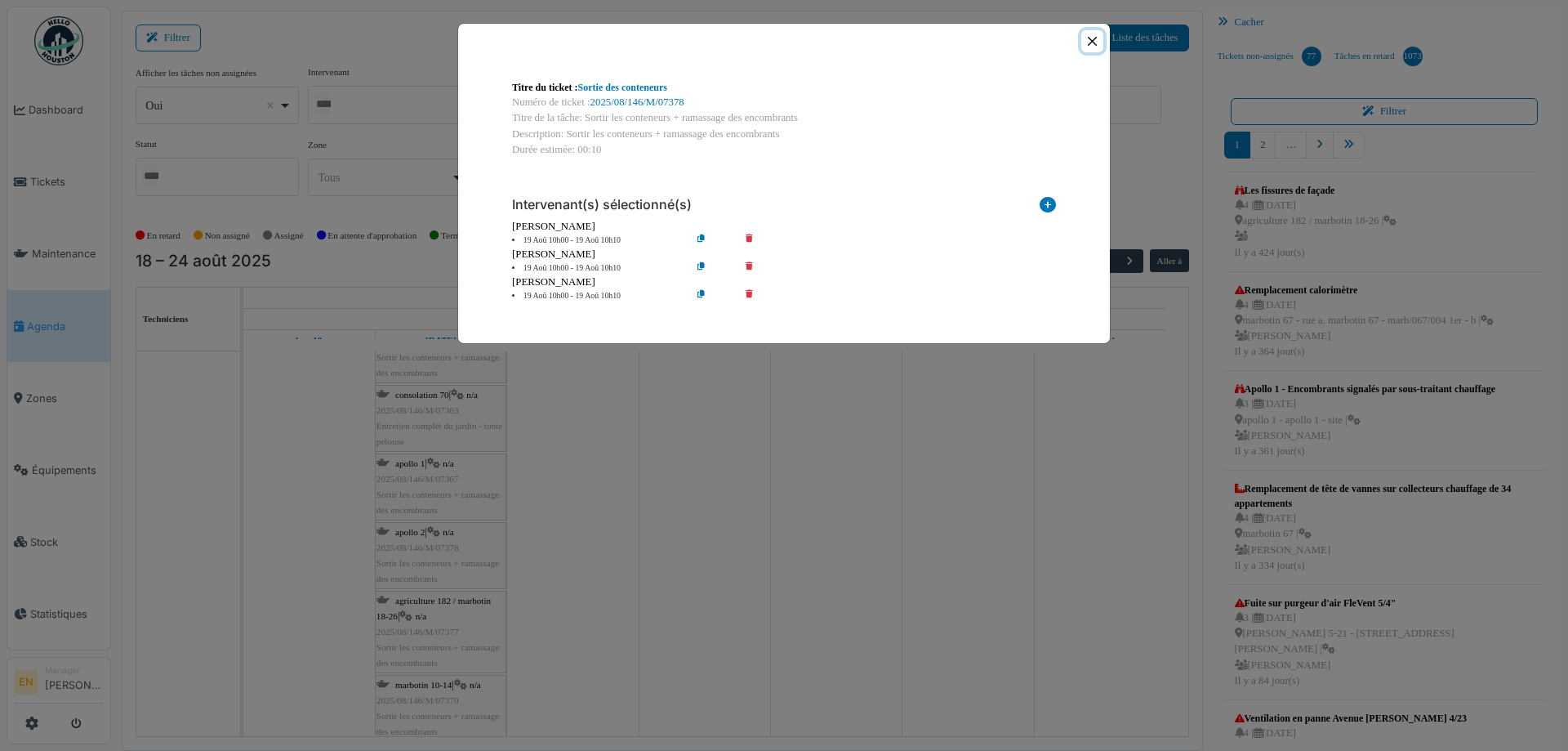
click at [1093, 43] on button "Close" at bounding box center [1092, 40] width 22 height 22
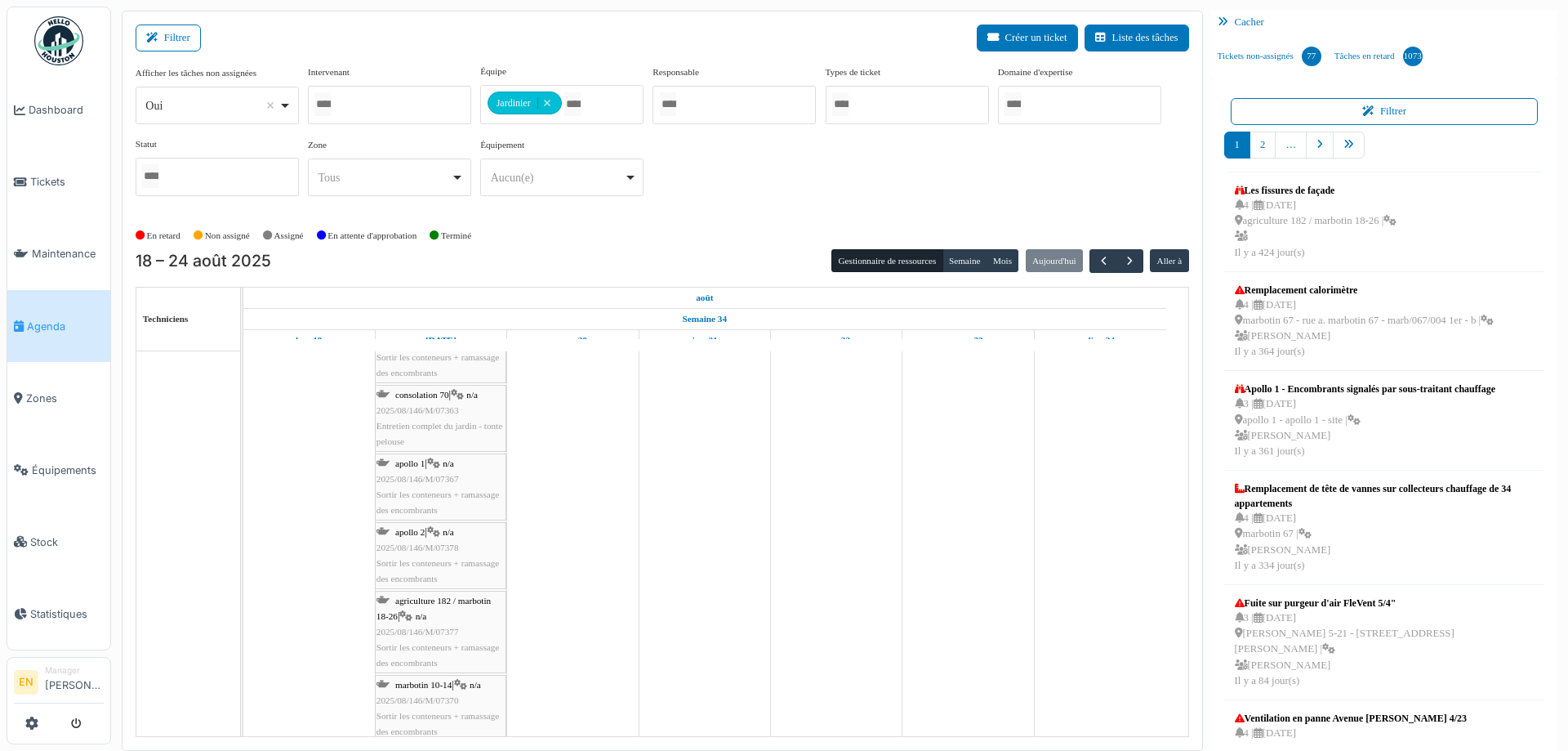
click at [424, 474] on span "2025/08/146/M/07367" at bounding box center [418, 478] width 82 height 10
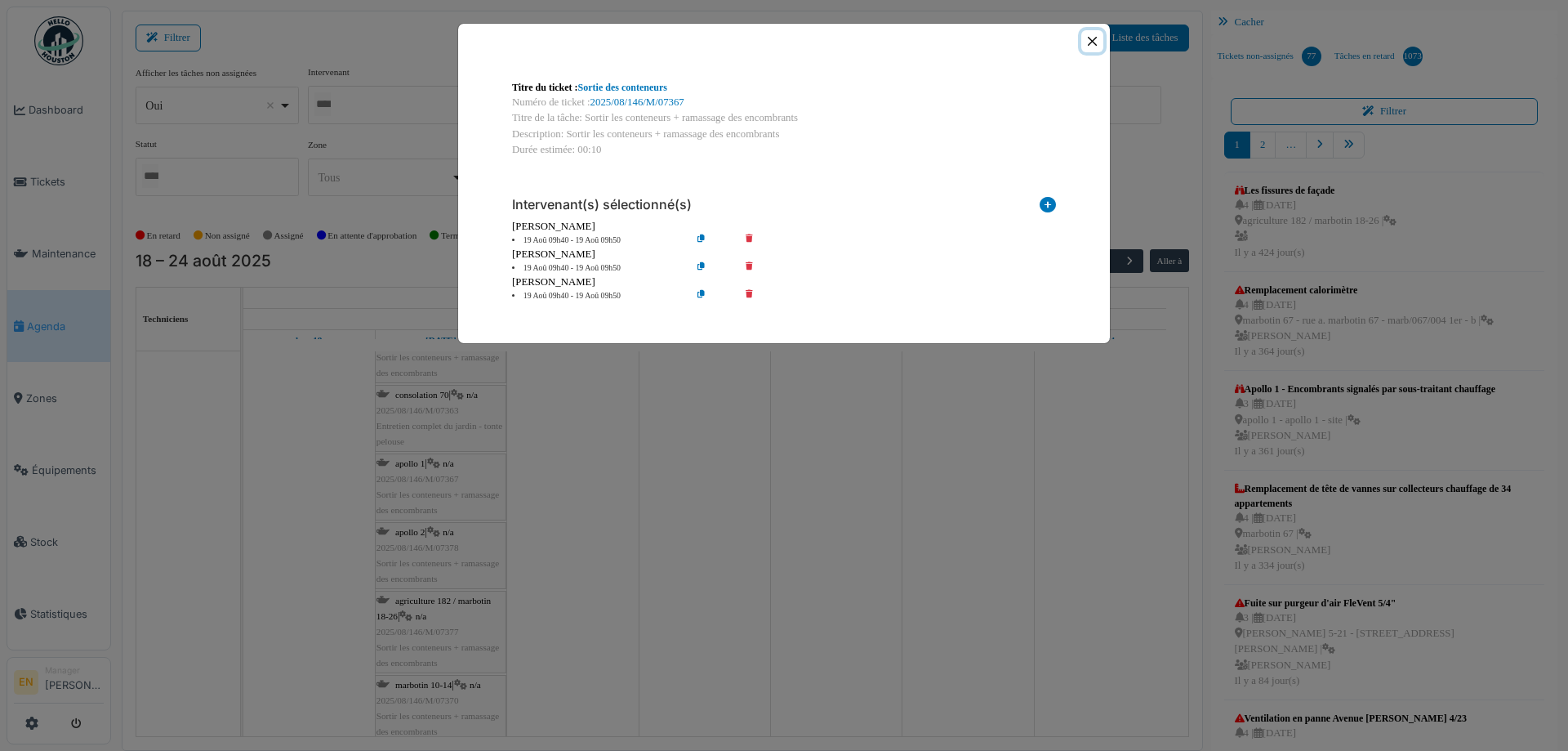
click at [1094, 40] on button "Close" at bounding box center [1092, 40] width 22 height 22
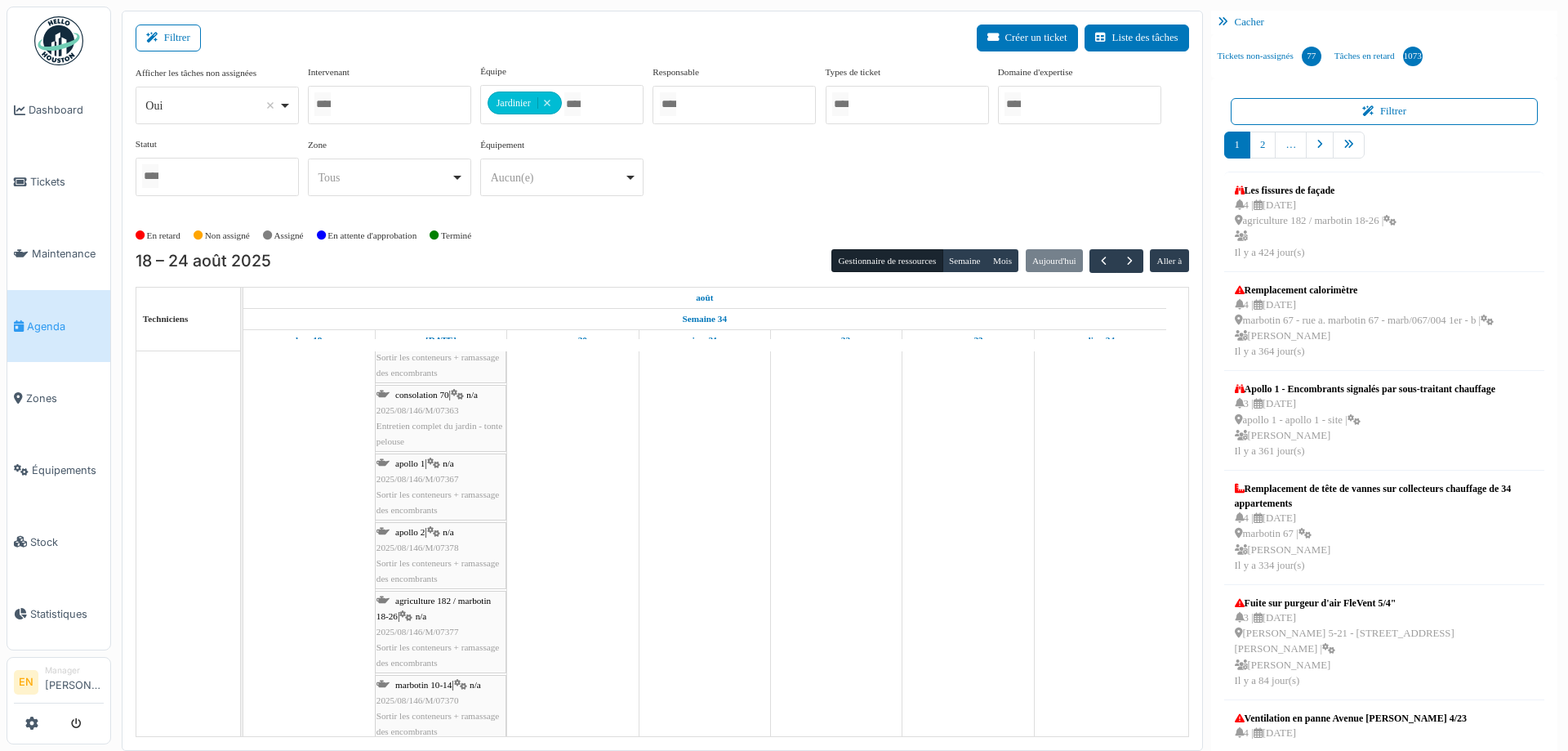
click at [446, 412] on span "2025/08/146/M/07363" at bounding box center [418, 409] width 82 height 10
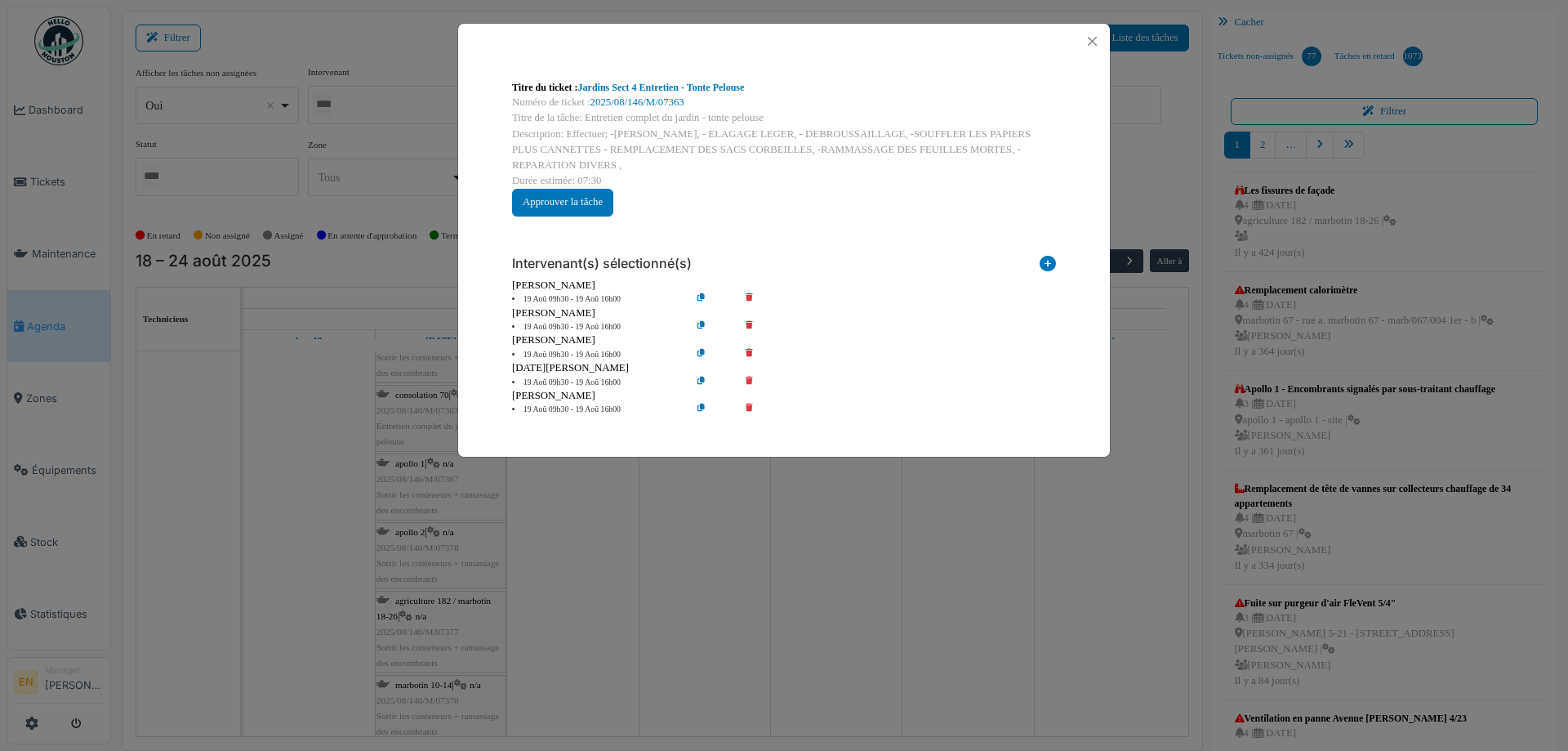
click at [748, 379] on icon at bounding box center [761, 383] width 46 height 12
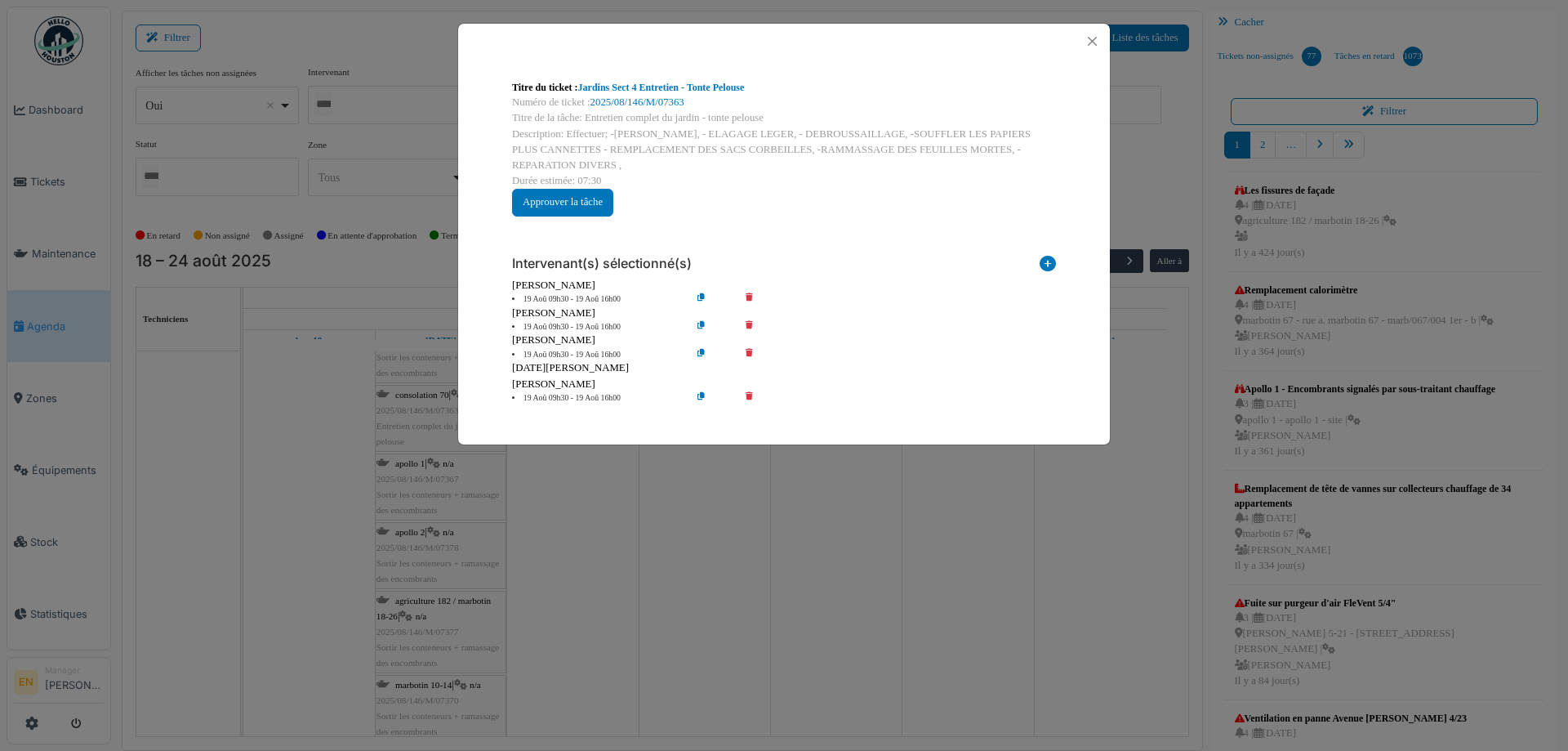
click at [749, 396] on icon at bounding box center [761, 398] width 46 height 12
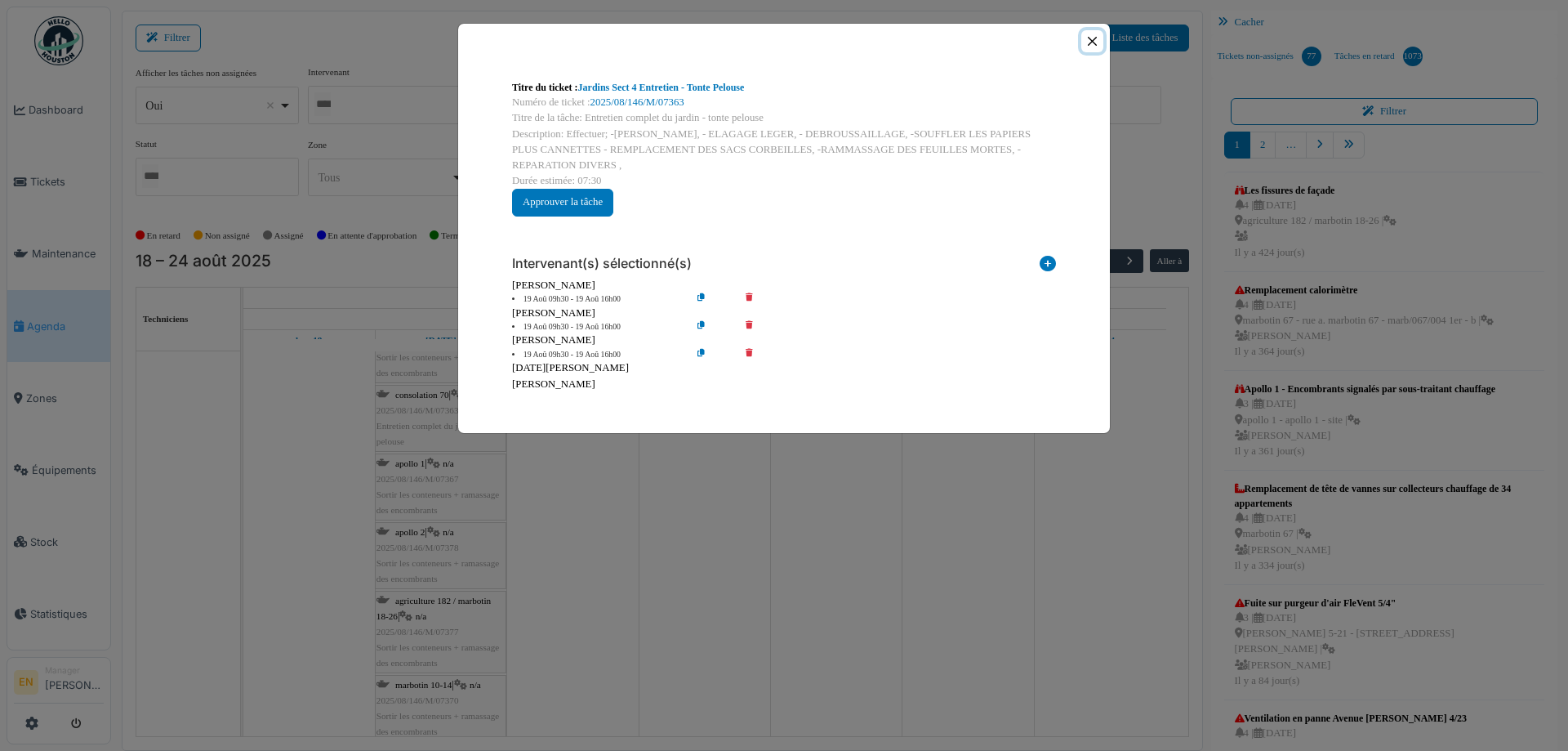
click at [1096, 44] on button "Close" at bounding box center [1092, 40] width 22 height 22
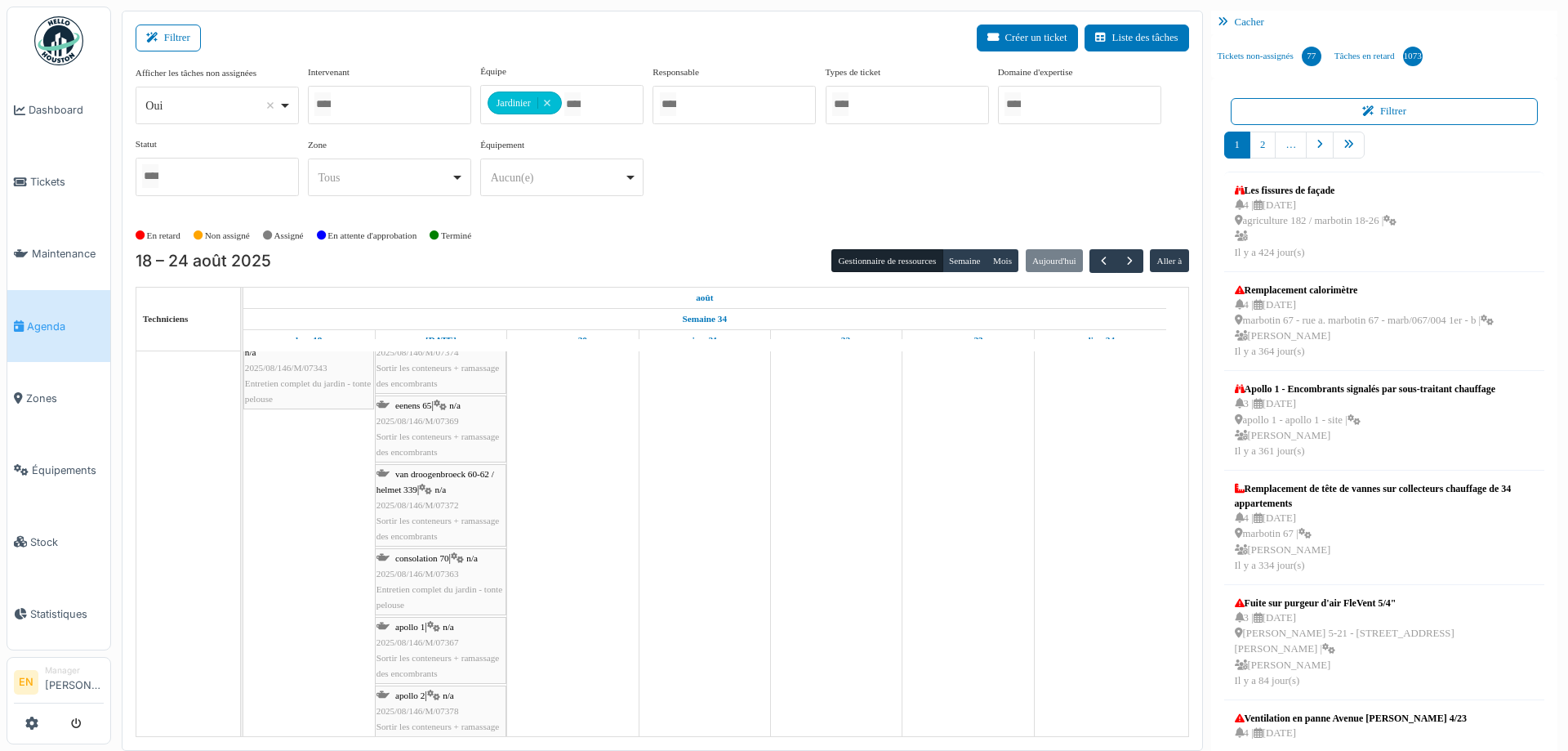
click at [422, 505] on span "2025/08/146/M/07372" at bounding box center [418, 504] width 82 height 10
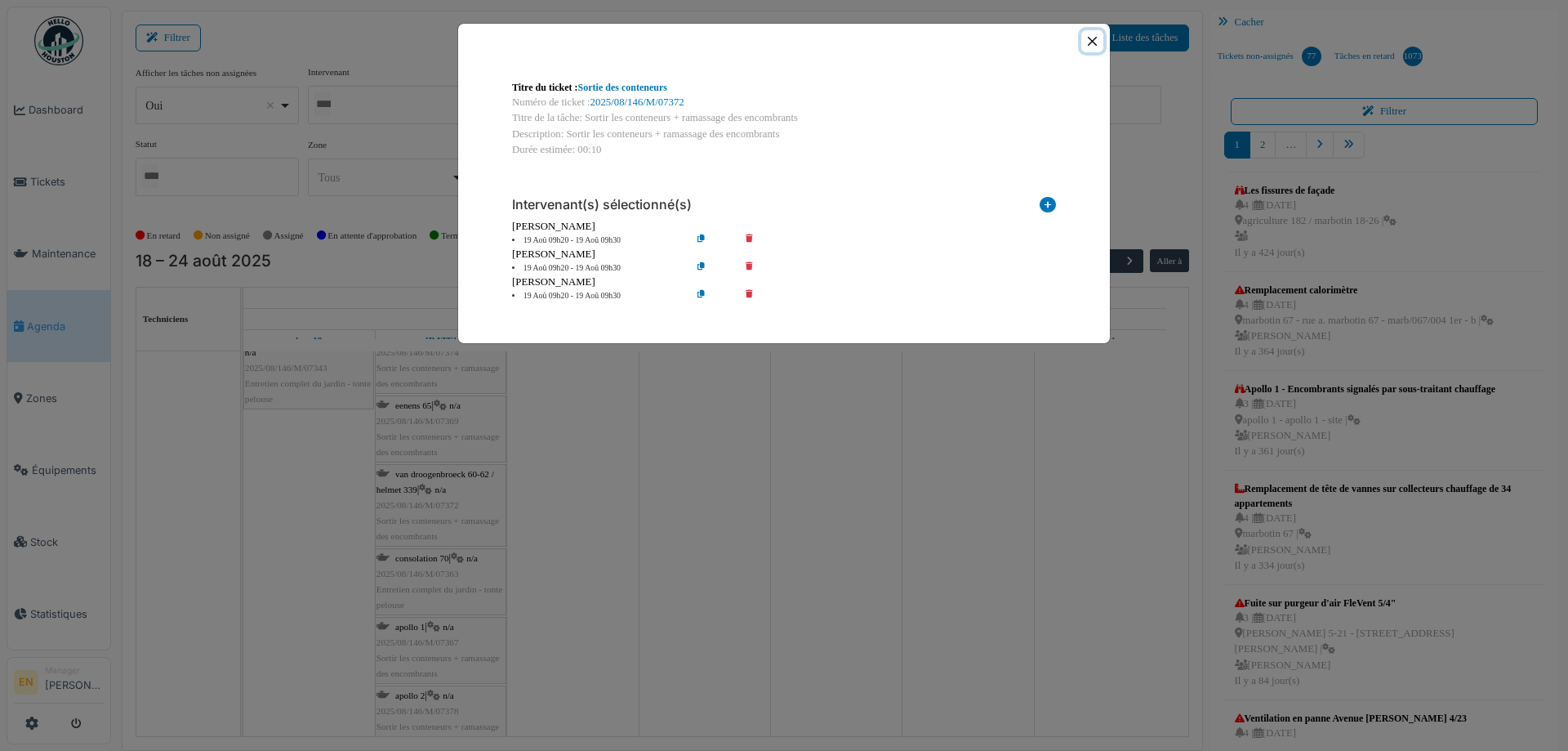
click at [1094, 42] on button "Close" at bounding box center [1092, 40] width 22 height 22
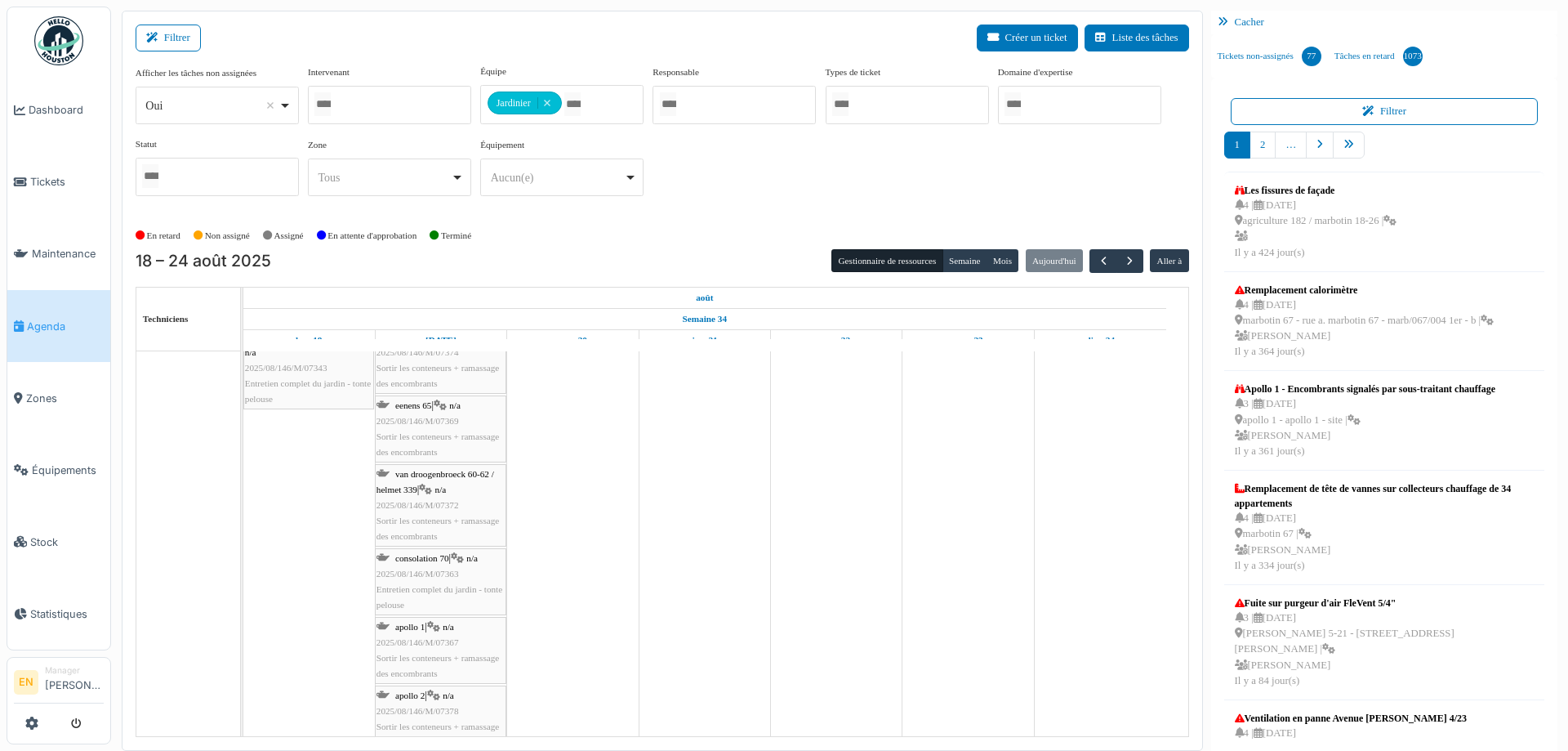
click at [433, 418] on span "2025/08/146/M/07369" at bounding box center [418, 420] width 82 height 10
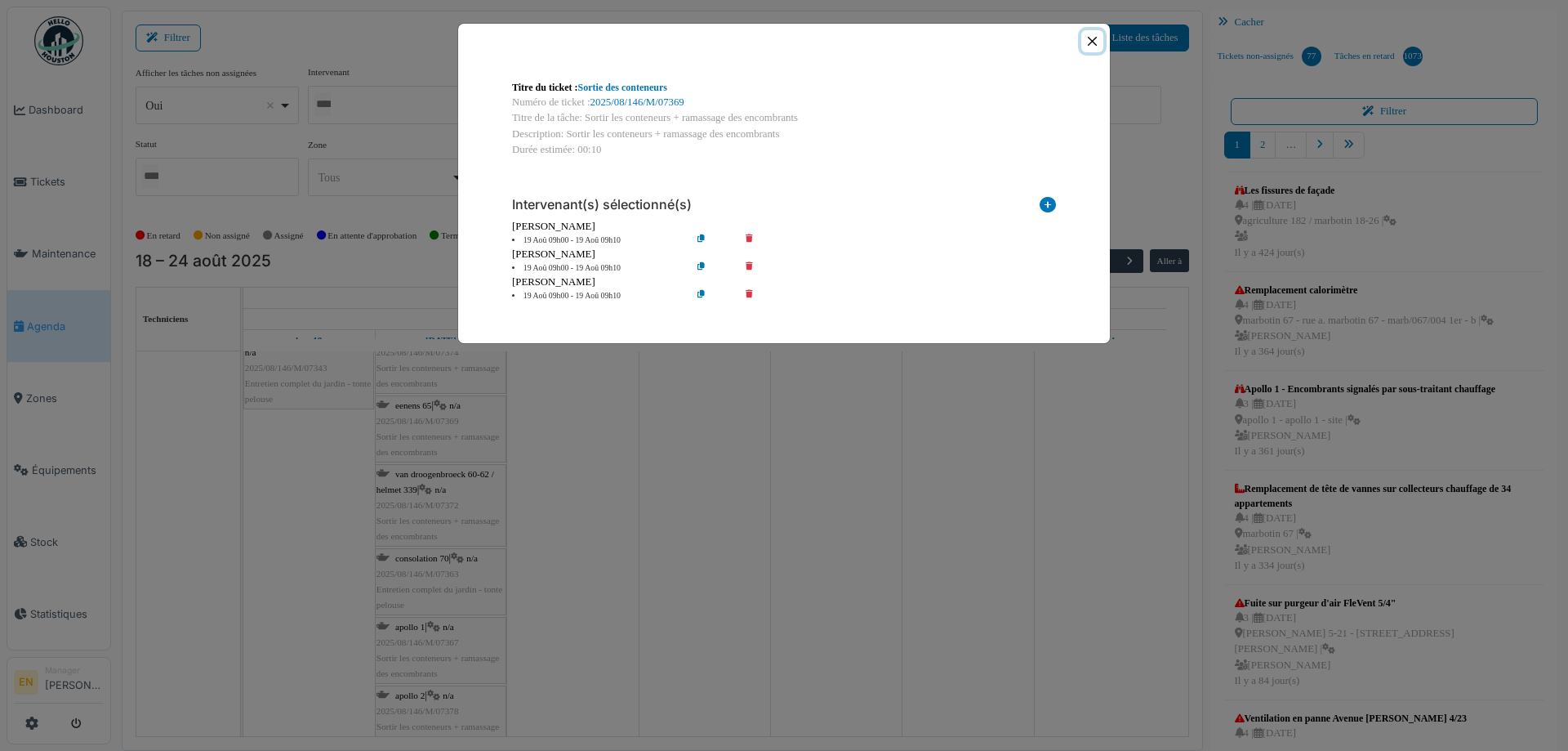
click at [1096, 45] on button "Close" at bounding box center [1092, 40] width 22 height 22
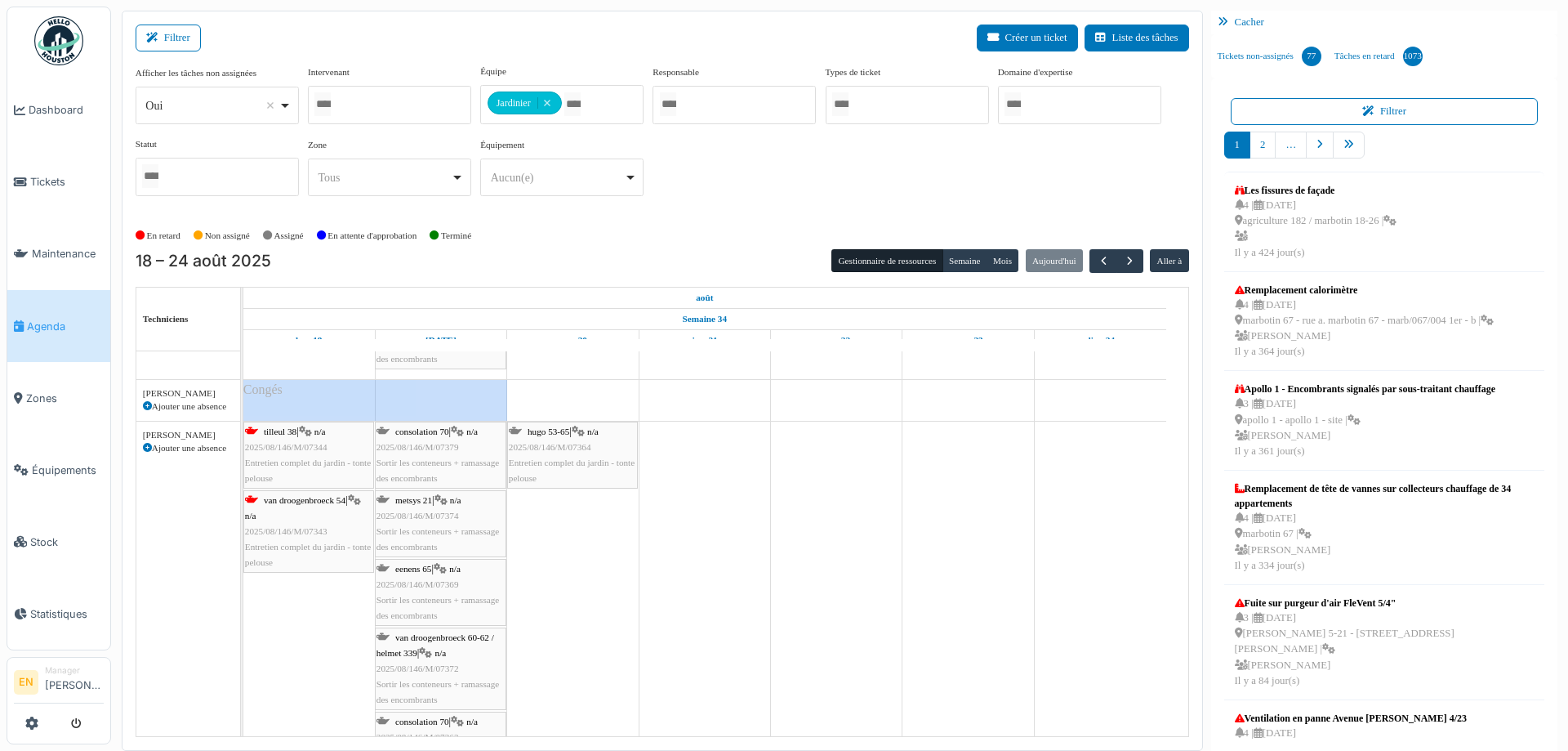
click at [417, 530] on span "Sortir les conteneurs + ramassage des encombrants" at bounding box center [438, 538] width 123 height 25
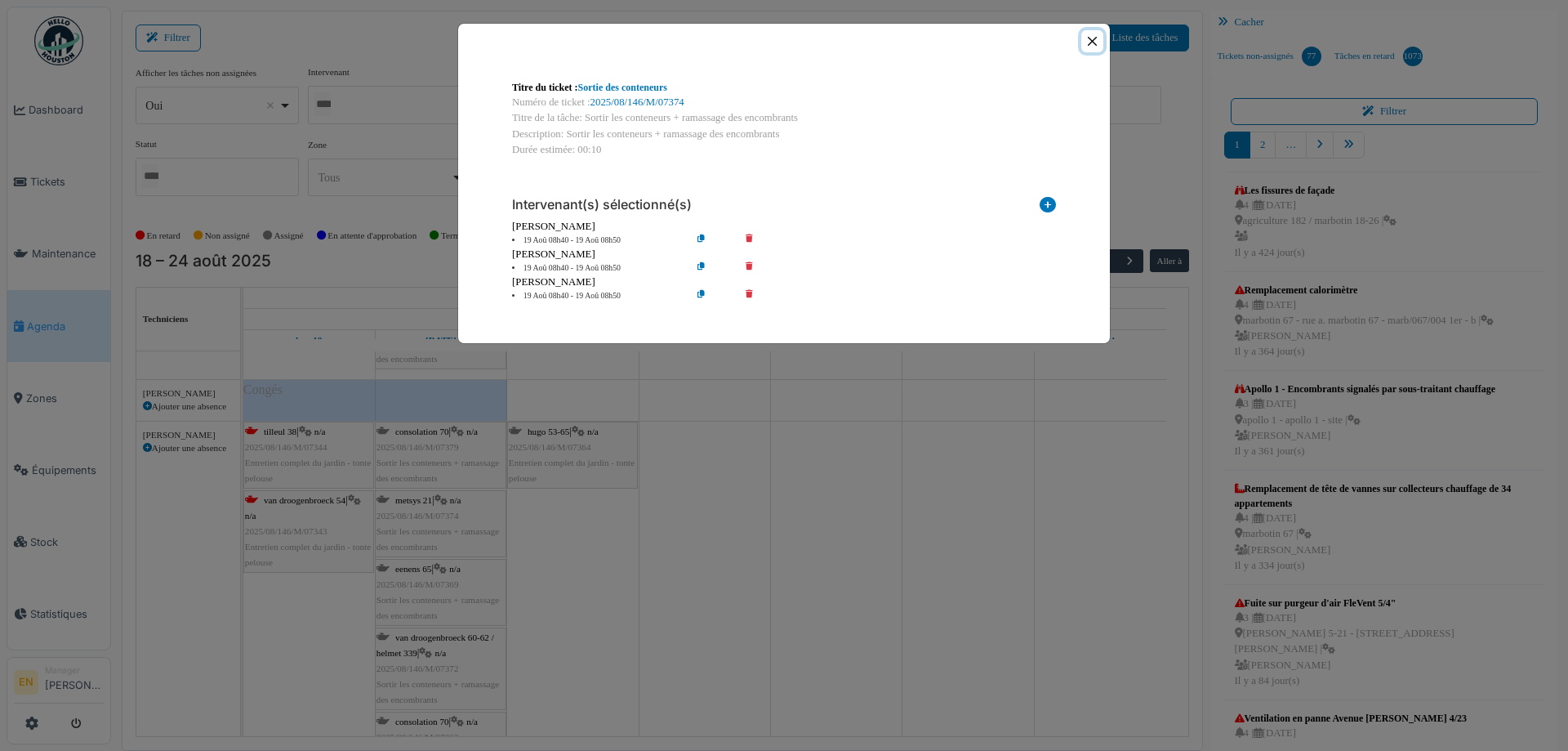
drag, startPoint x: 1097, startPoint y: 43, endPoint x: 1070, endPoint y: 59, distance: 31.4
click at [1095, 43] on button "Close" at bounding box center [1092, 40] width 22 height 22
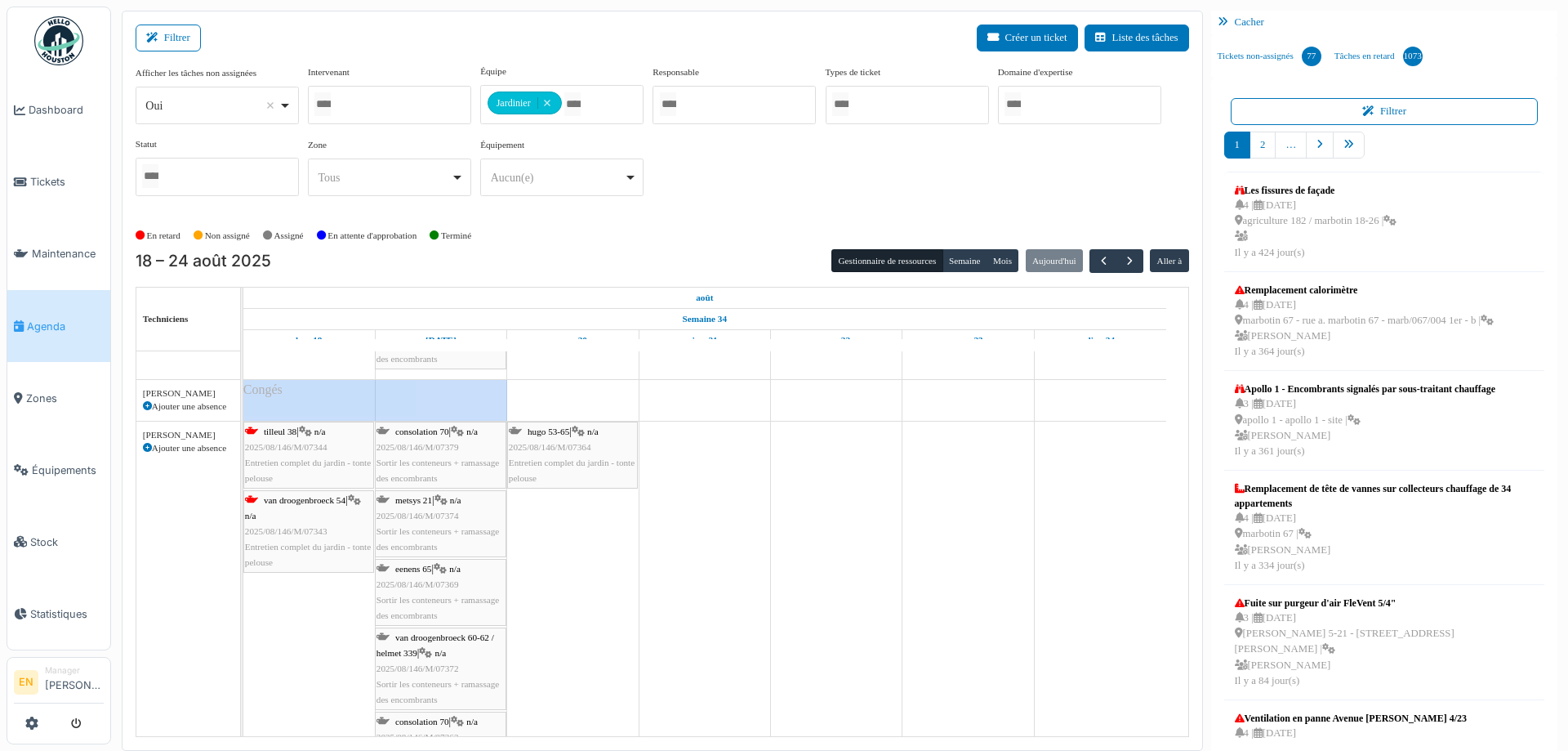
click at [458, 444] on span "2025/08/146/M/07379" at bounding box center [418, 446] width 82 height 10
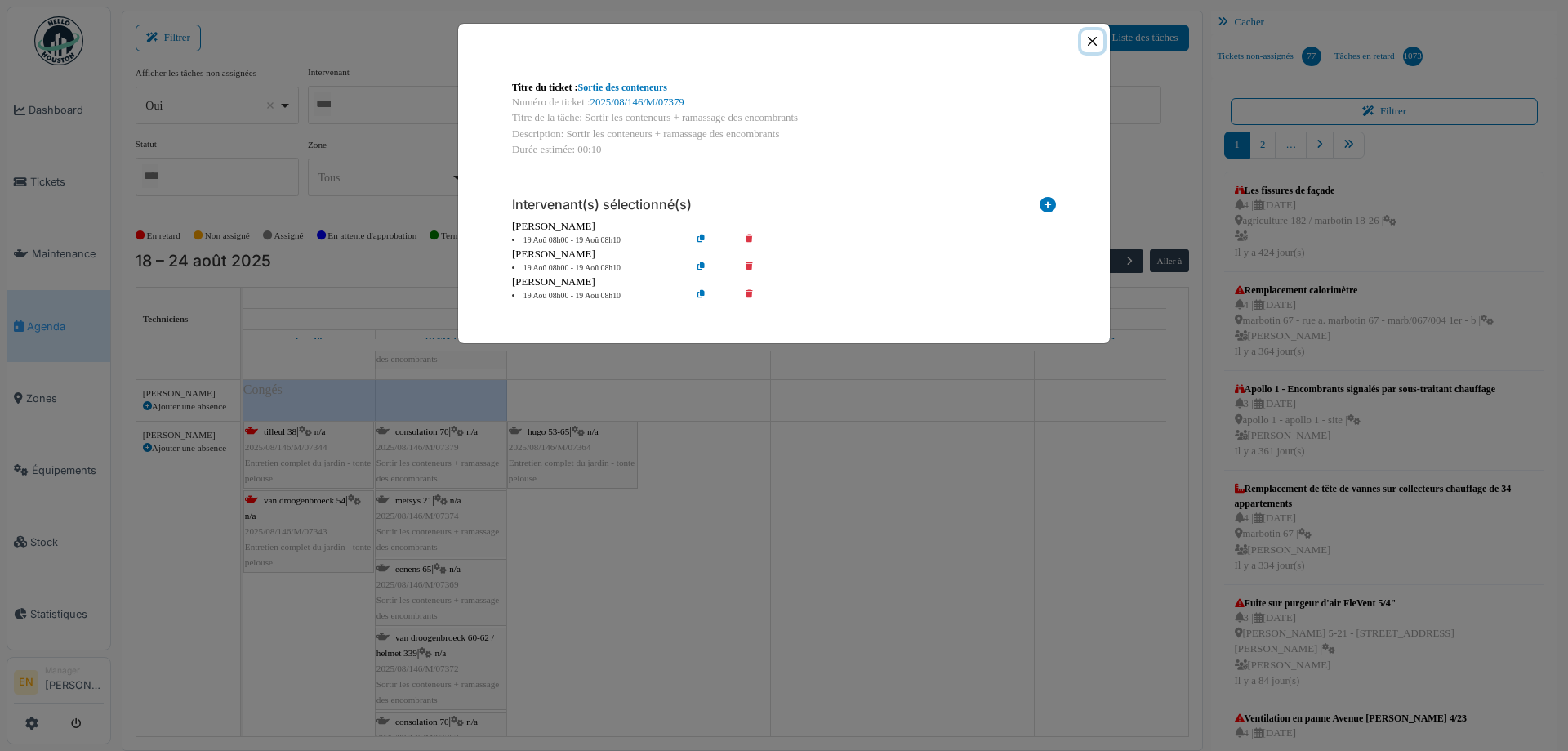
click at [1096, 42] on button "Close" at bounding box center [1092, 40] width 22 height 22
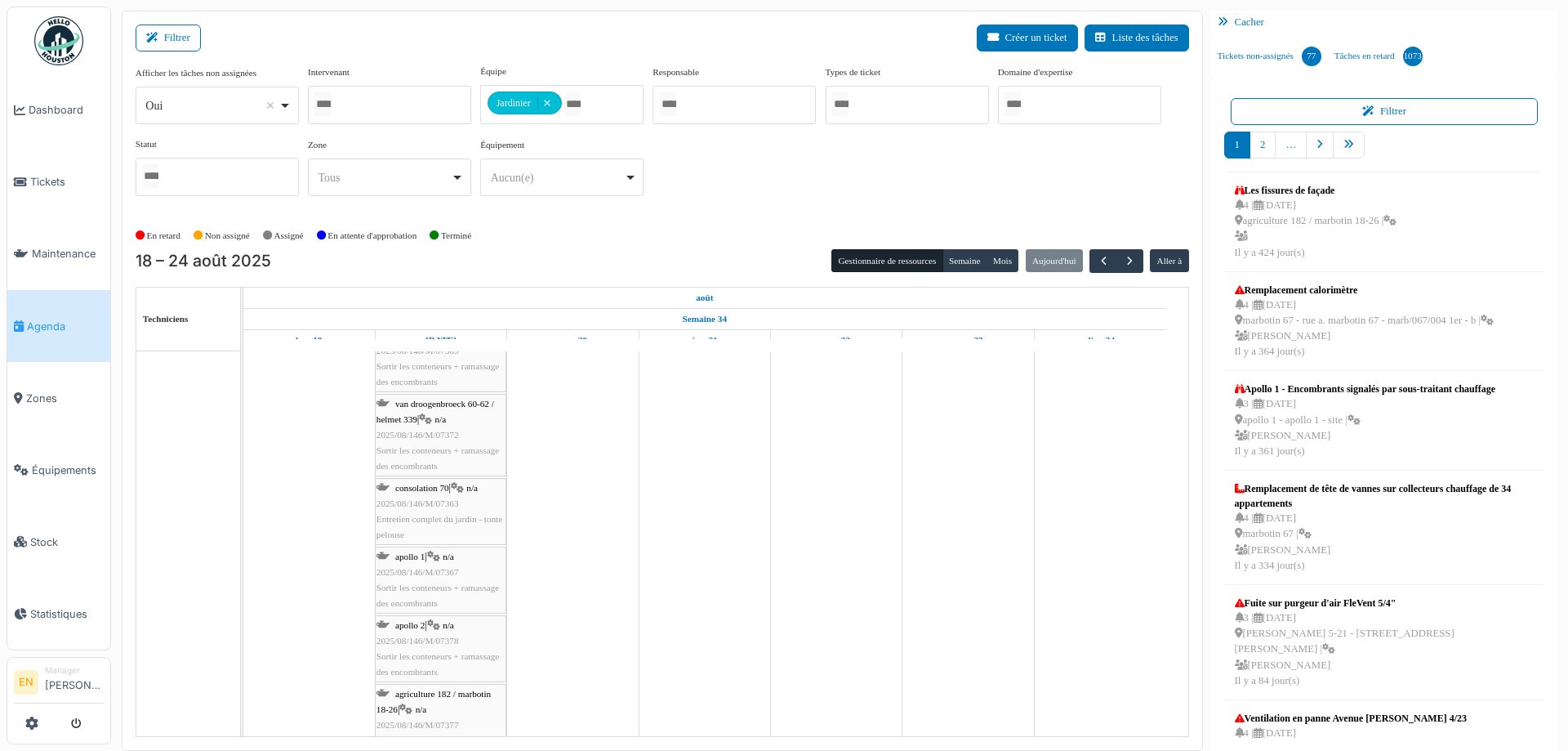
scroll to position [2195, 0]
click at [433, 422] on span "Entretien complet du jardin - tonte pelouse" at bounding box center [440, 433] width 126 height 25
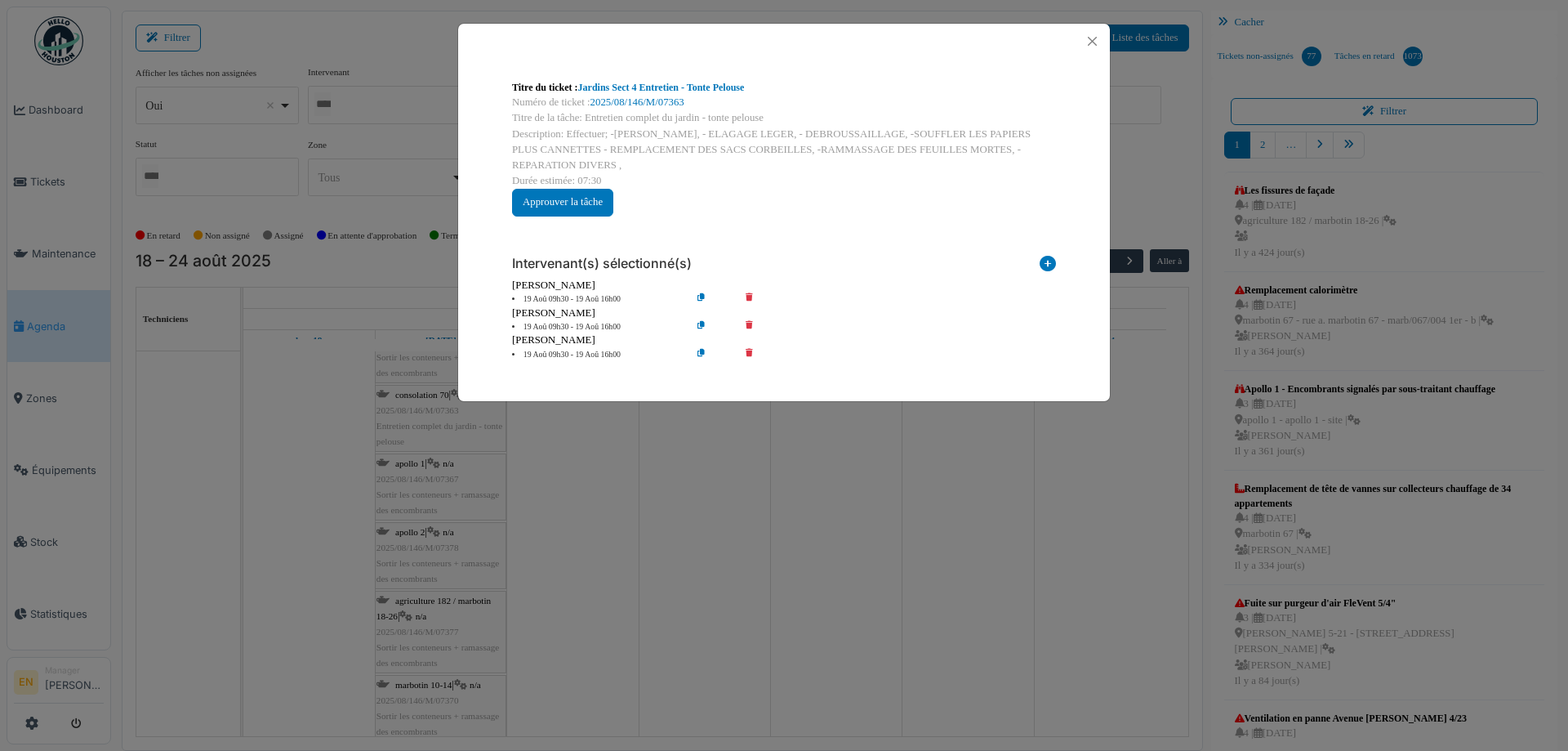
click at [699, 349] on icon at bounding box center [713, 355] width 46 height 12
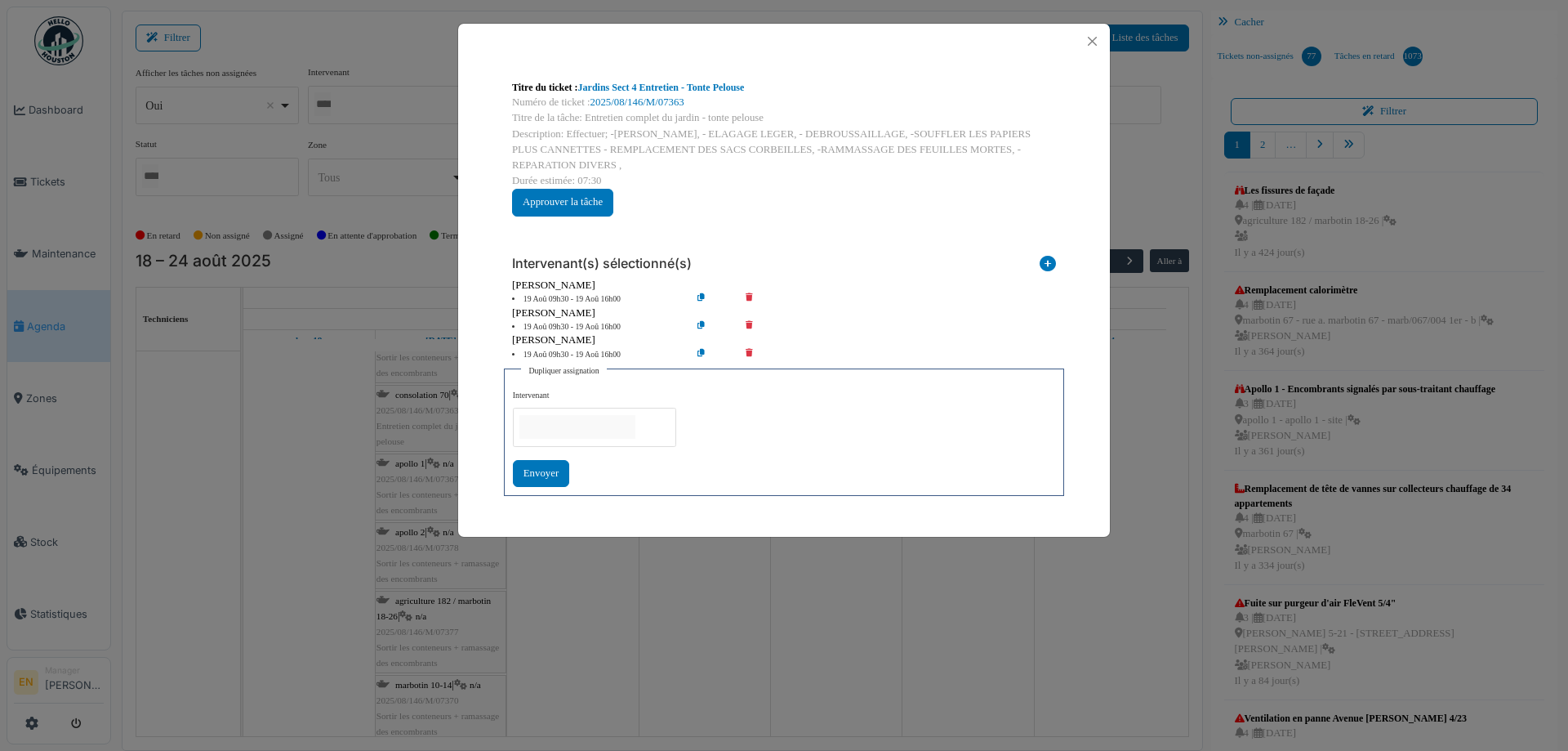
click at [619, 426] on input "null" at bounding box center [578, 426] width 116 height 24
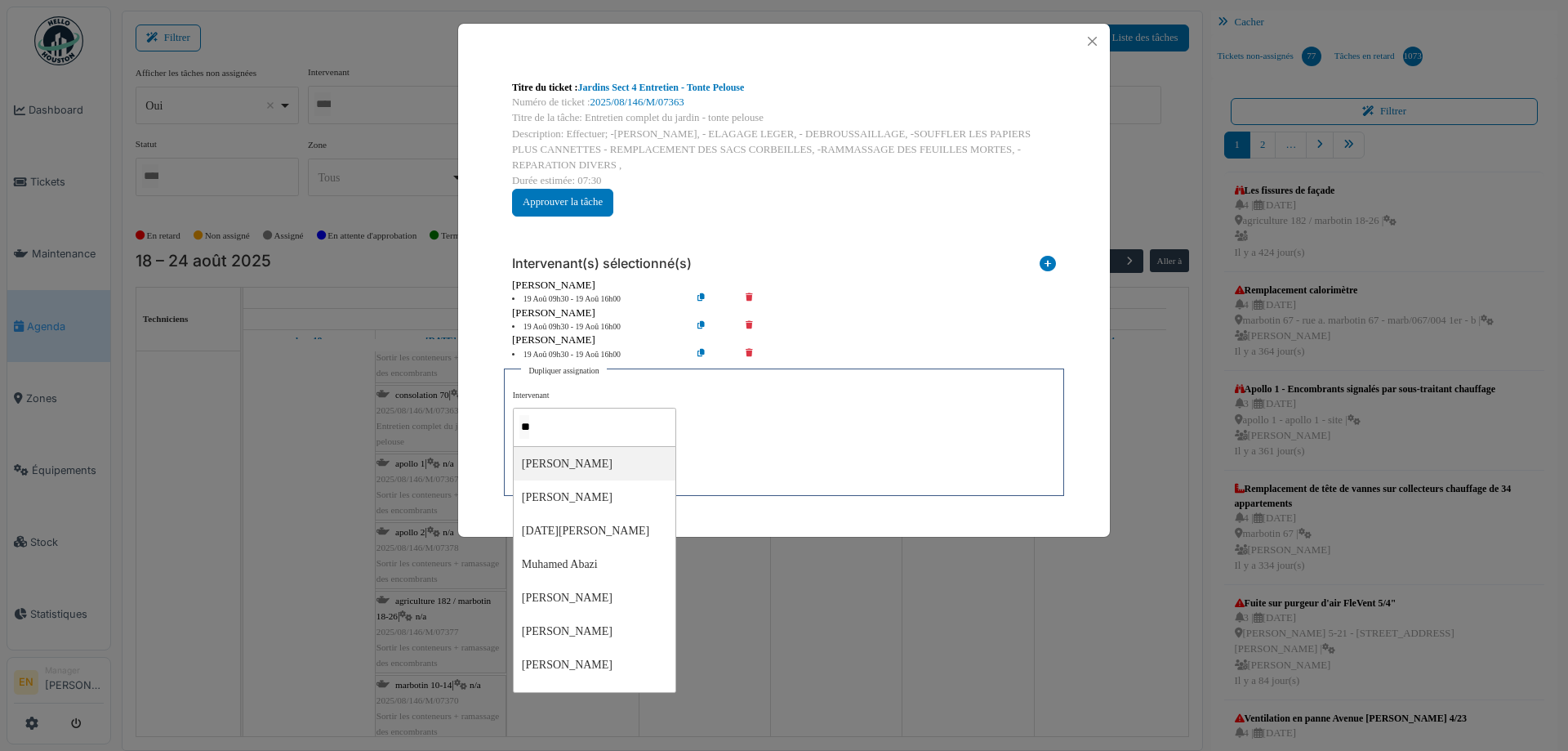
type input "***"
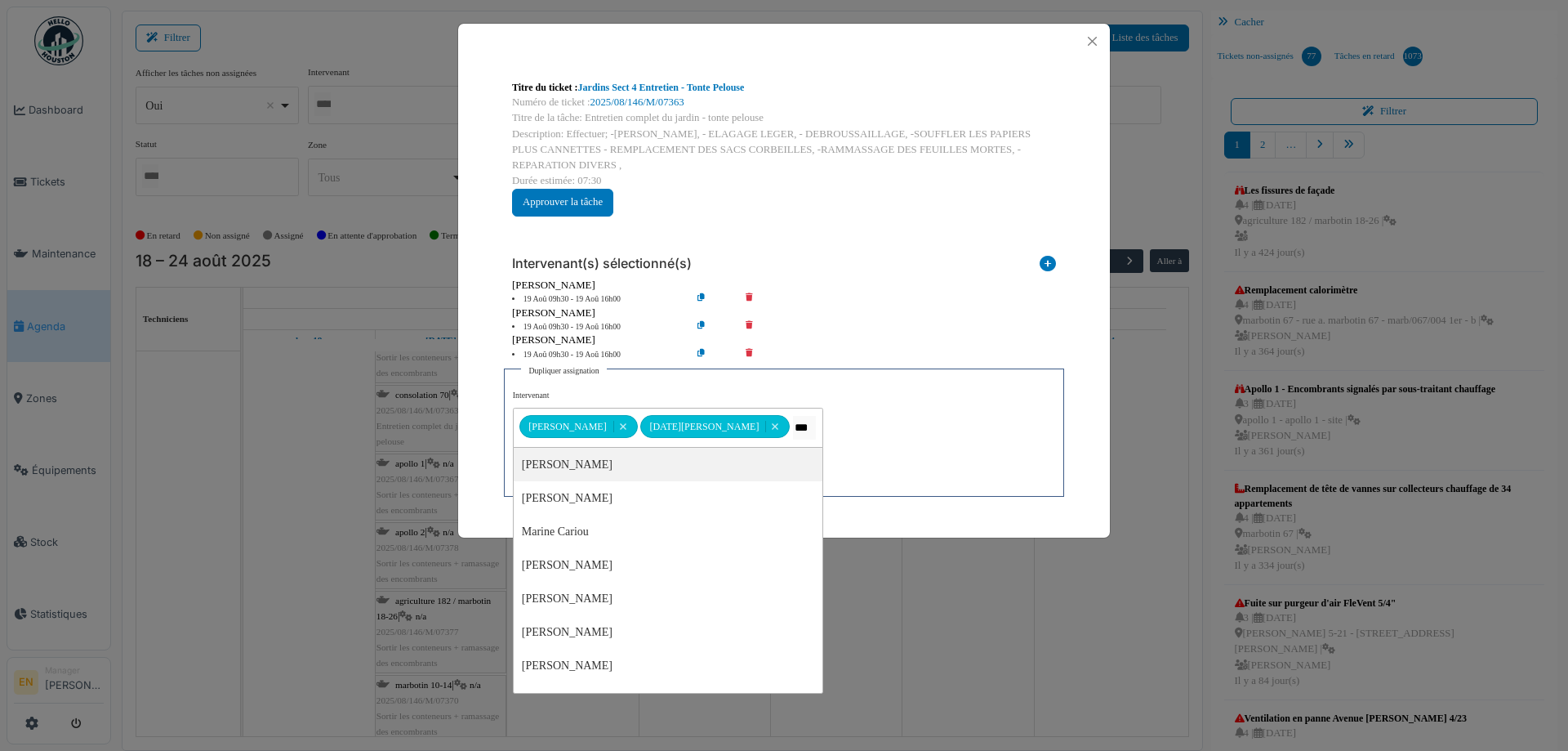
type input "****"
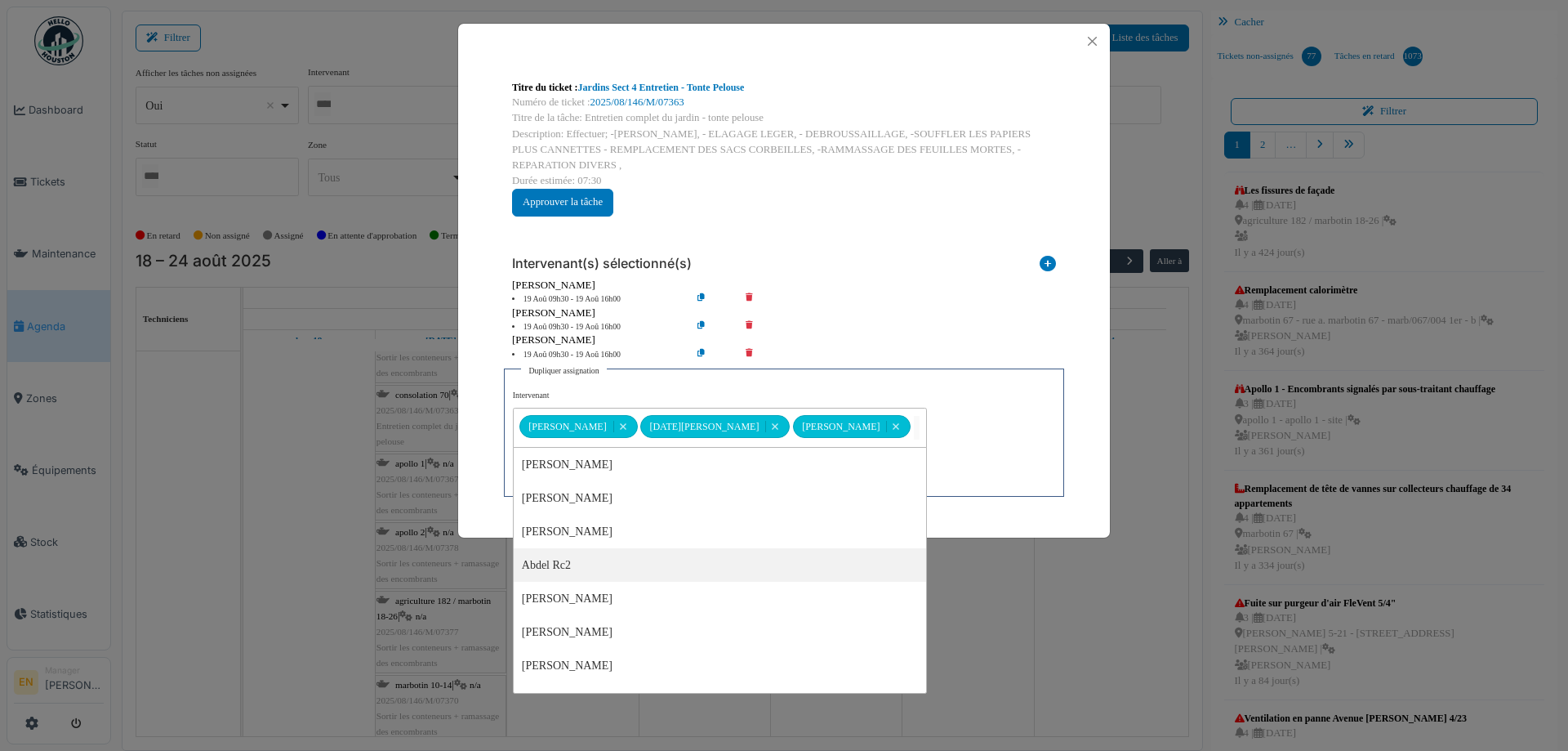
scroll to position [0, 0]
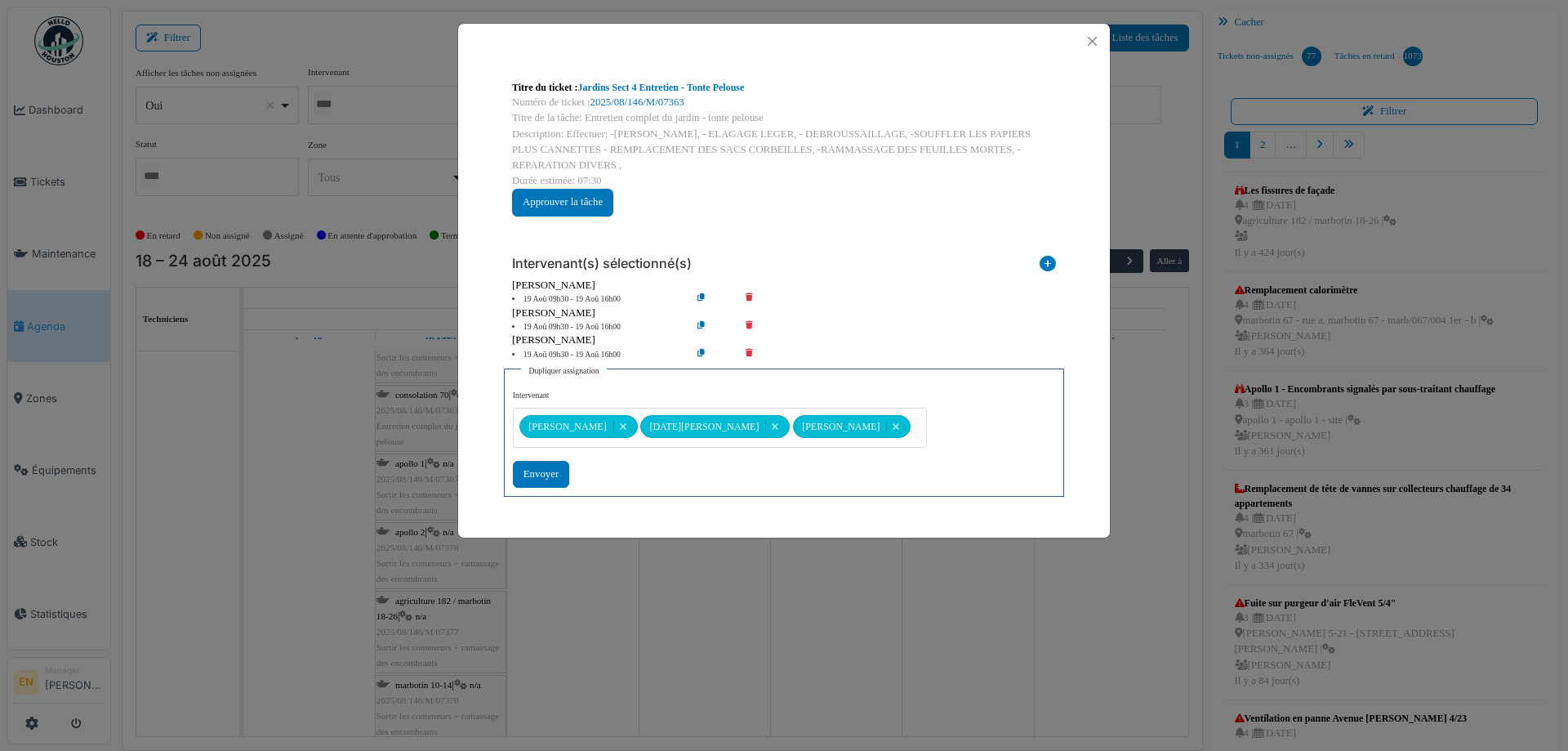
click at [902, 425] on div "**********" at bounding box center [784, 439] width 543 height 98
click at [546, 477] on div "Envoyer" at bounding box center [541, 474] width 56 height 27
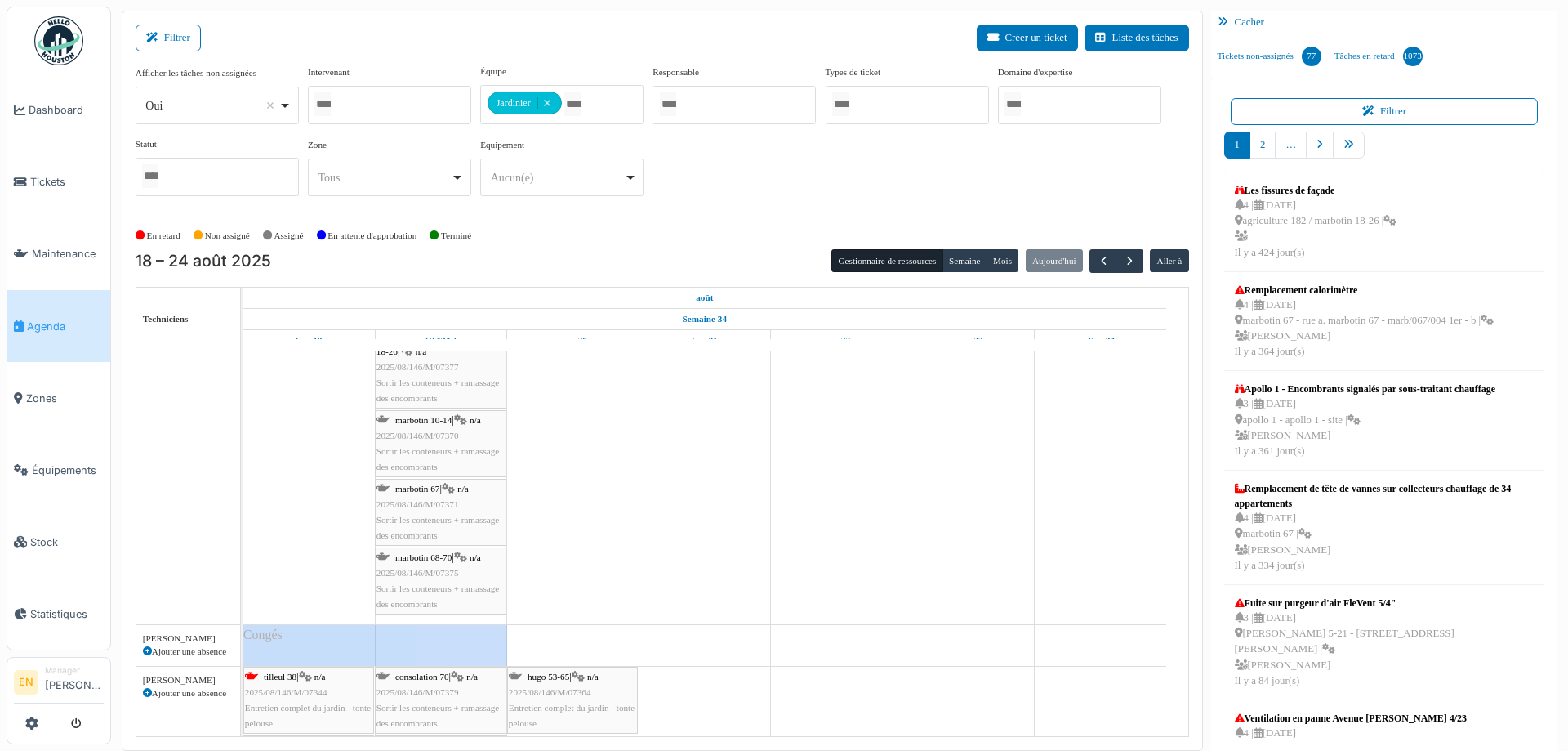
click at [436, 587] on span "Sortir les conteneurs + ramassage des encombrants" at bounding box center [438, 595] width 123 height 25
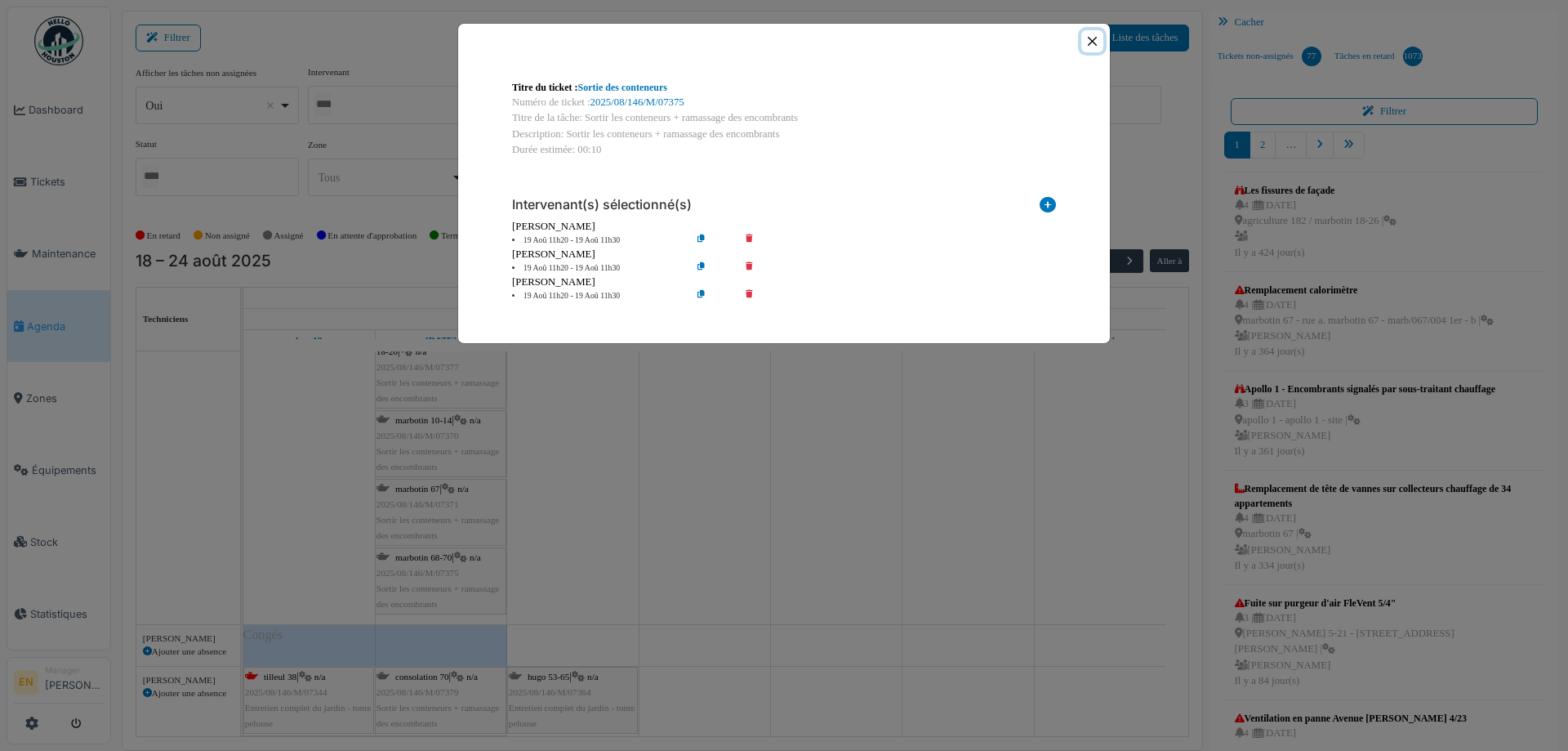
click at [1089, 39] on button "Close" at bounding box center [1092, 40] width 22 height 22
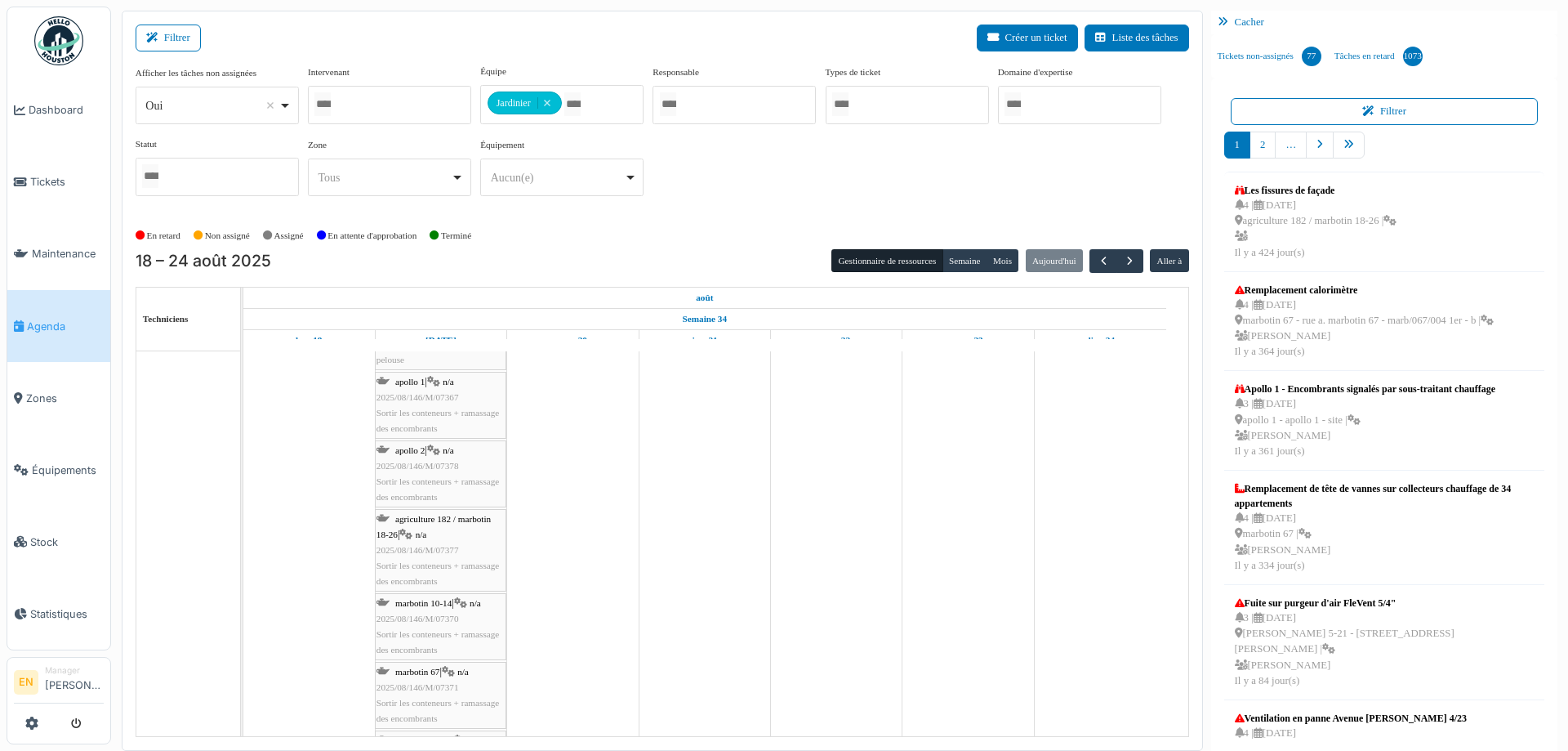
click at [792, 189] on div "Afficher les tâches non assignées *** Oui Remove item Oui Non Intervenant [PERS…" at bounding box center [663, 137] width 1054 height 145
click at [721, 197] on div "Afficher les tâches non assignées *** Oui Remove item Oui Non Intervenant [PERS…" at bounding box center [663, 137] width 1054 height 145
click at [725, 199] on div "Afficher les tâches non assignées *** Oui Remove item Oui Non Intervenant [PERS…" at bounding box center [663, 137] width 1054 height 145
click at [922, 179] on div "Afficher les tâches non assignées *** Oui Remove item Oui Non Intervenant [PERS…" at bounding box center [663, 137] width 1054 height 145
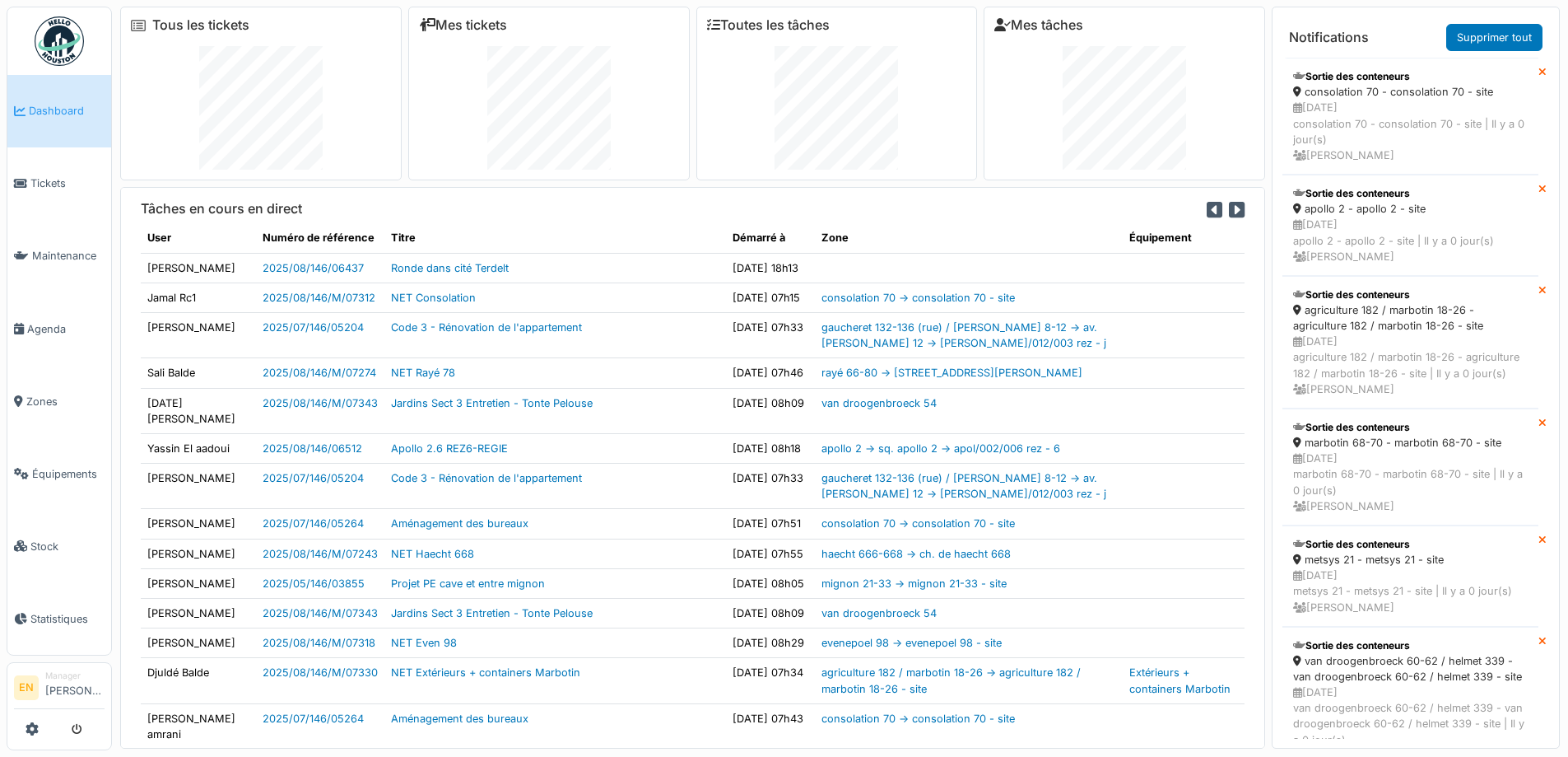
click at [662, 223] on div "Tâches en cours en direct" at bounding box center [693, 211] width 1104 height 22
click at [600, 227] on th "Titre" at bounding box center [555, 238] width 342 height 30
click at [47, 321] on span "Agenda" at bounding box center [66, 329] width 78 height 16
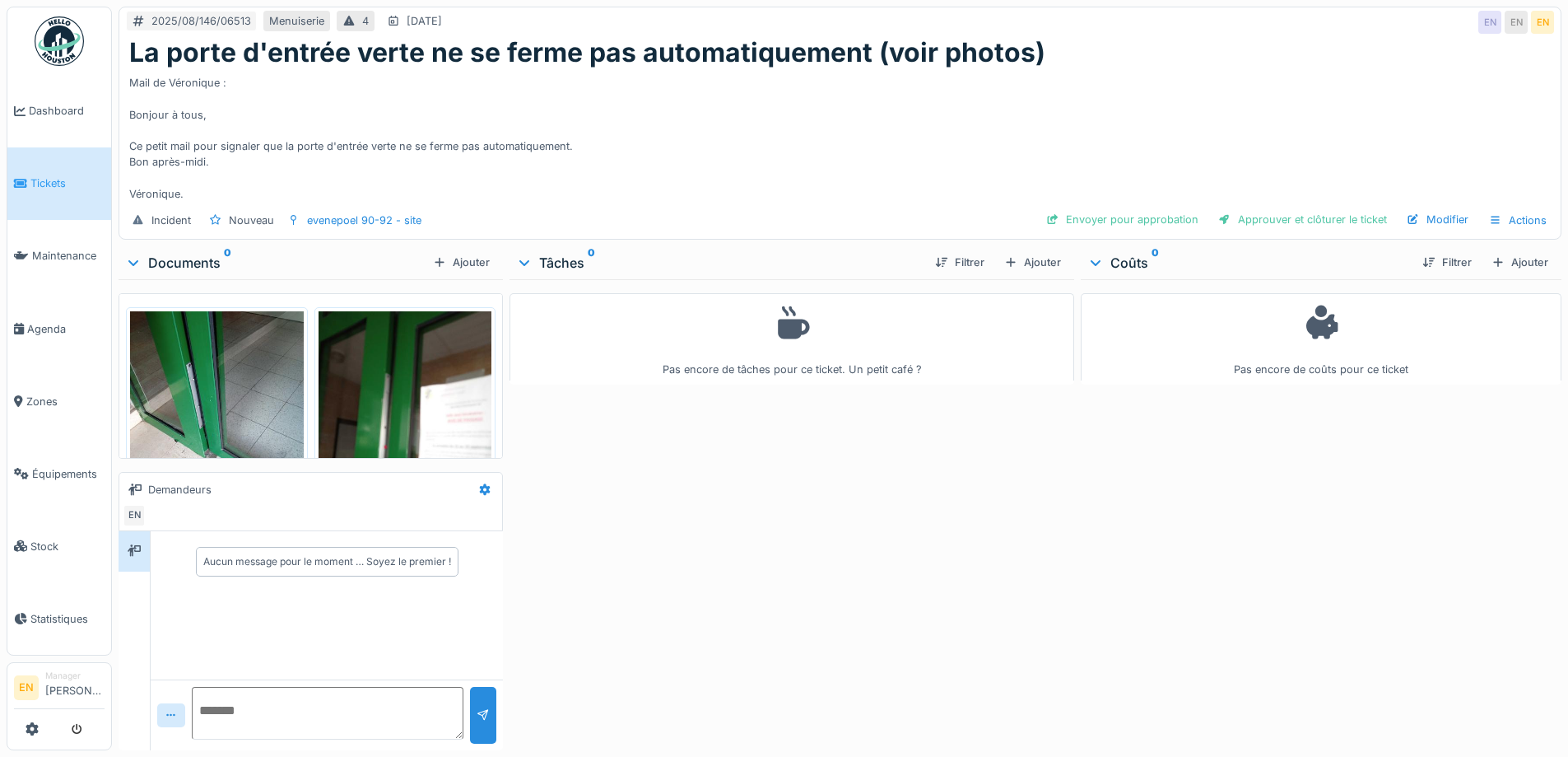
click at [1049, 132] on div "Mail de Véronique : Bonjour à tous, Ce petit mail pour signaler que la porte d'…" at bounding box center [840, 134] width 1422 height 133
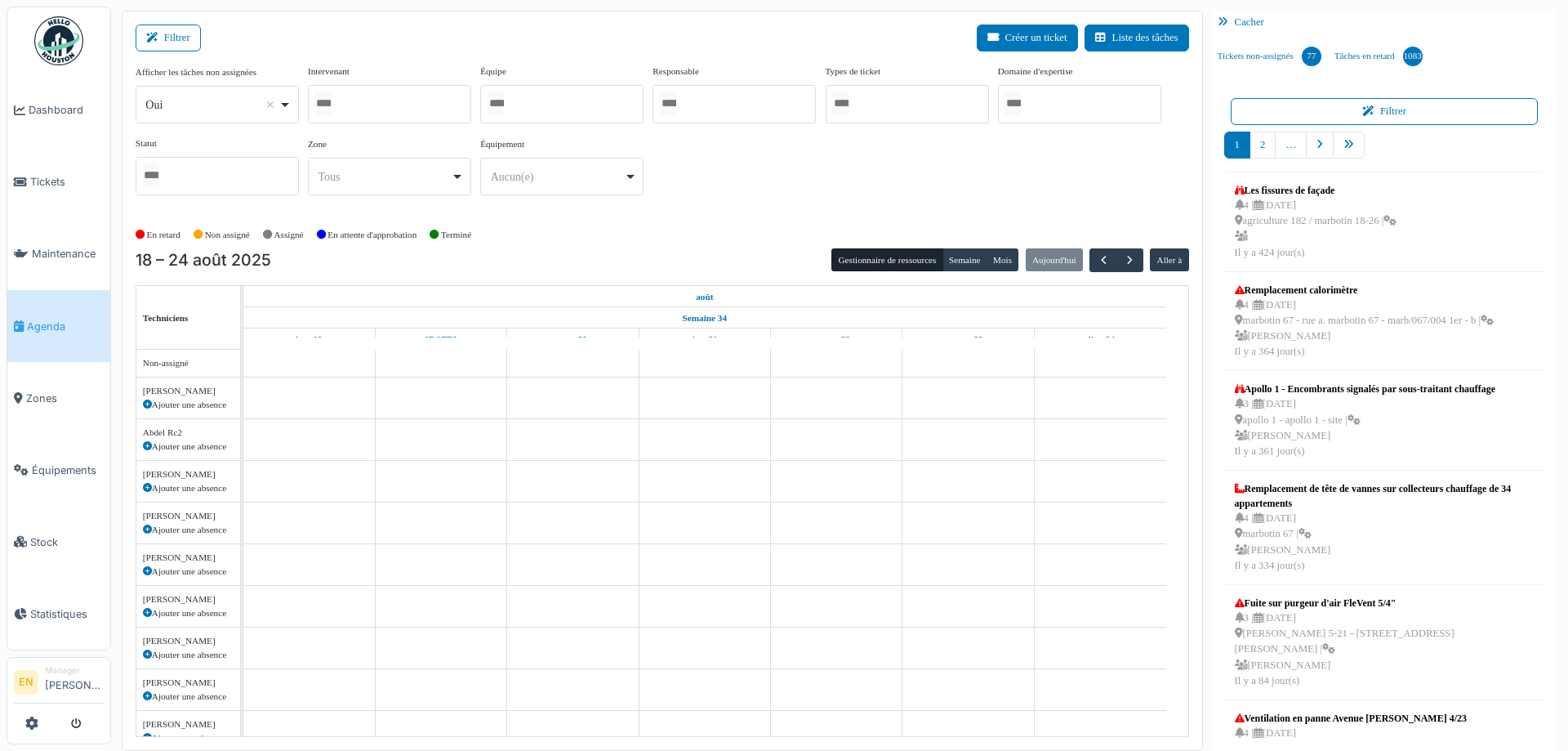
click at [298, 96] on div "*** Oui Remove item" at bounding box center [217, 104] width 163 height 38
select select "**"
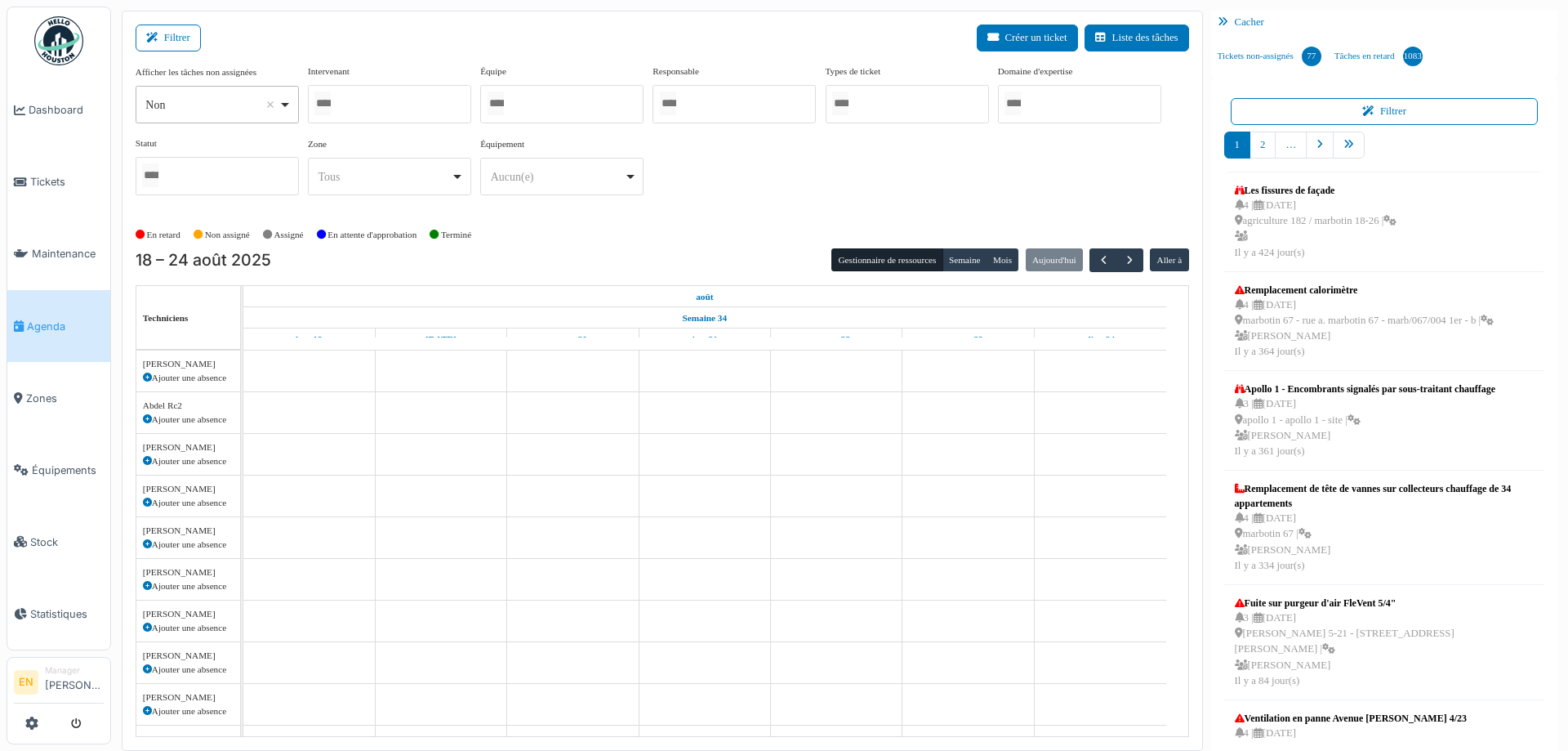
click at [377, 105] on div at bounding box center [389, 104] width 163 height 39
type input "****"
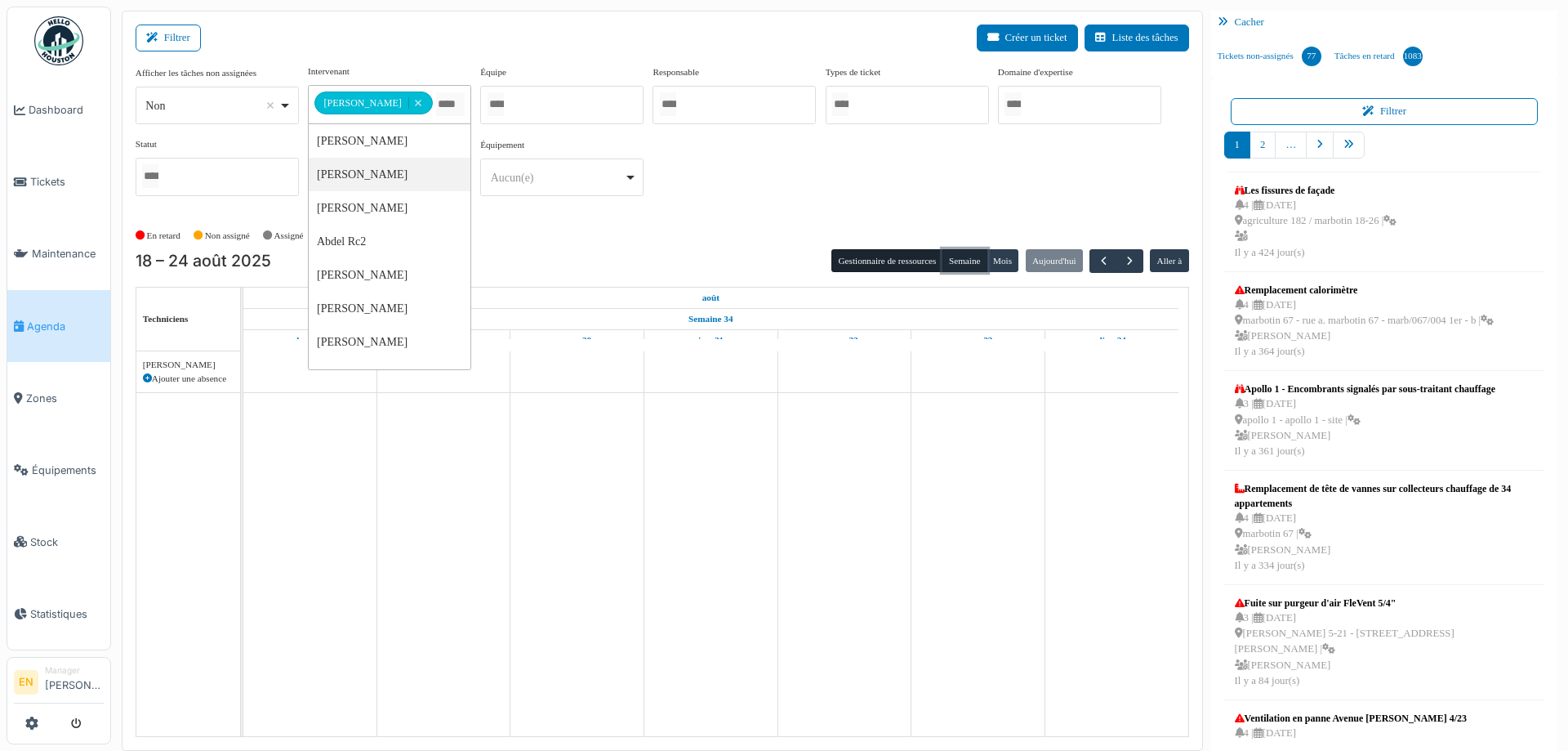
click at [950, 263] on button "Semaine" at bounding box center [965, 260] width 45 height 23
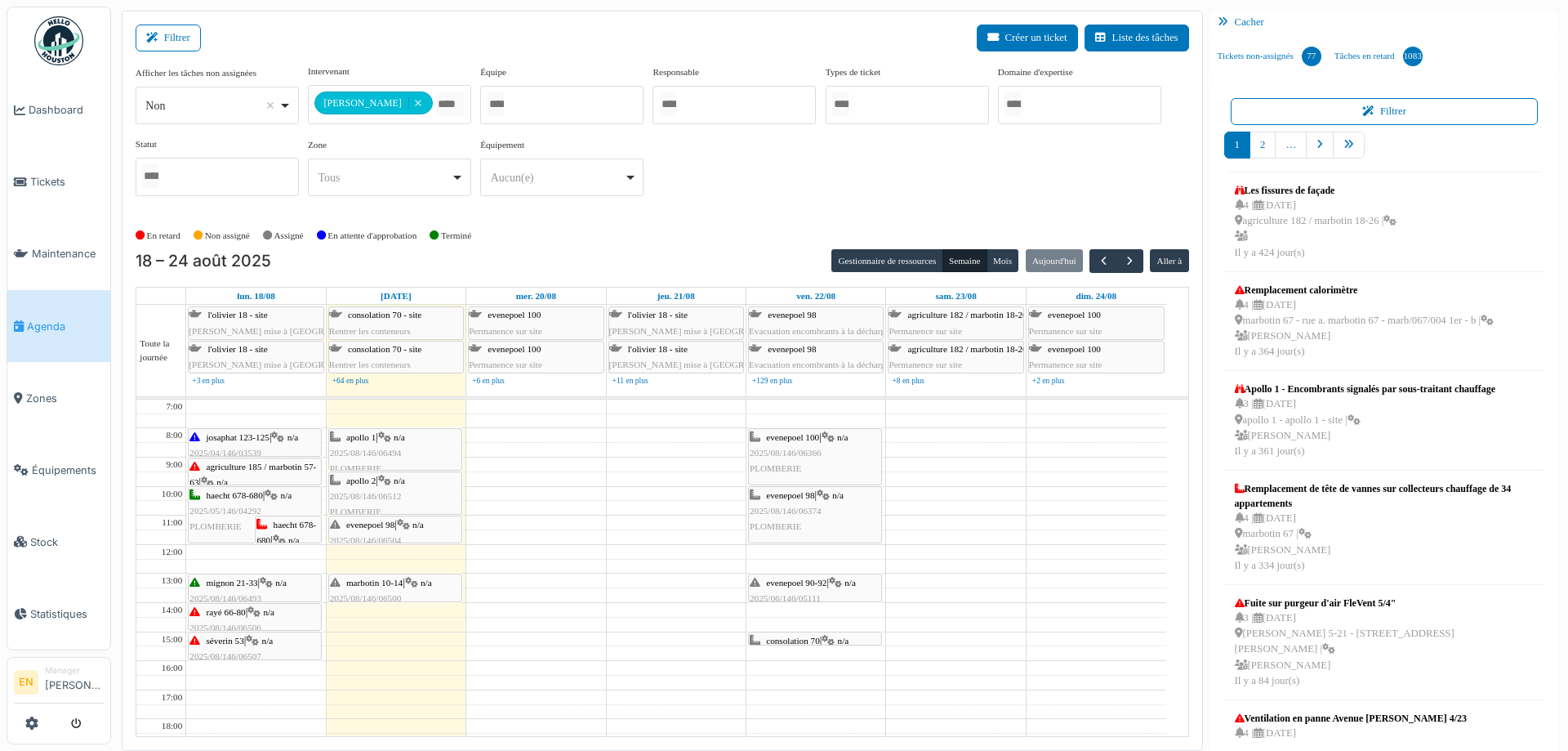
click at [621, 230] on div "En retard Non assigné [GEOGRAPHIC_DATA] En attente d'approbation Terminé" at bounding box center [663, 236] width 1054 height 27
click at [1123, 261] on span "button" at bounding box center [1130, 261] width 14 height 14
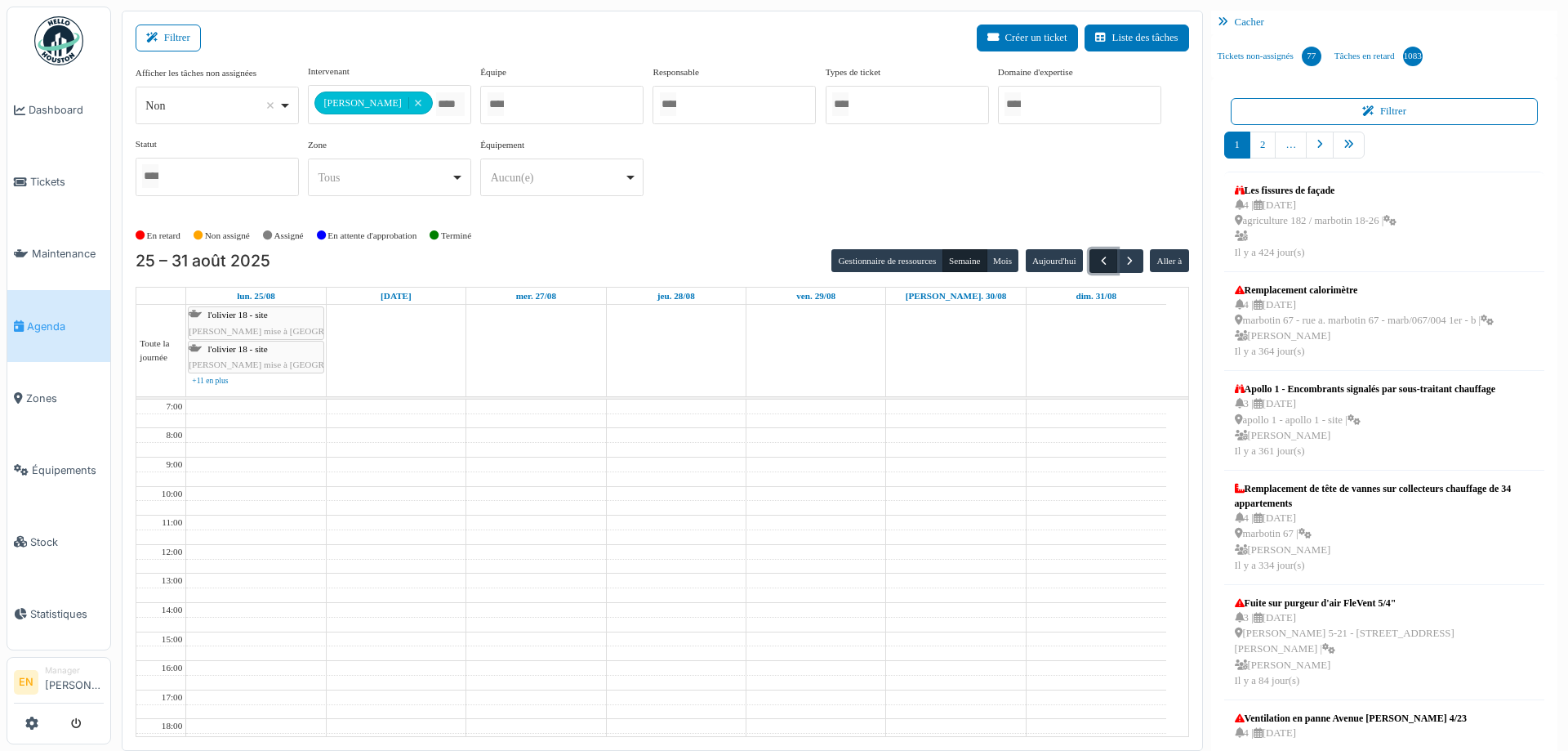
click at [1097, 267] on span "button" at bounding box center [1104, 261] width 14 height 14
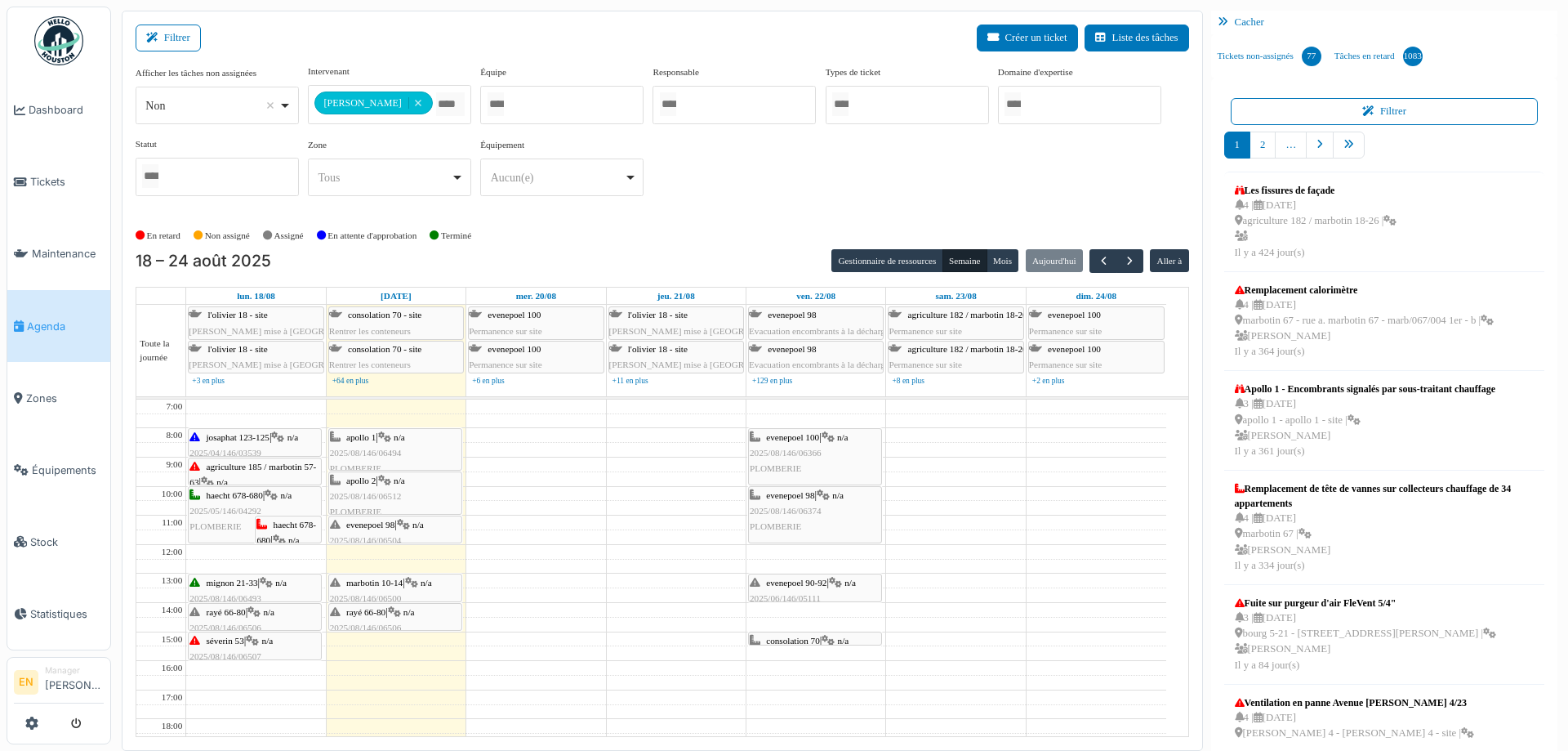
click at [703, 218] on div "**********" at bounding box center [663, 144] width 1054 height 158
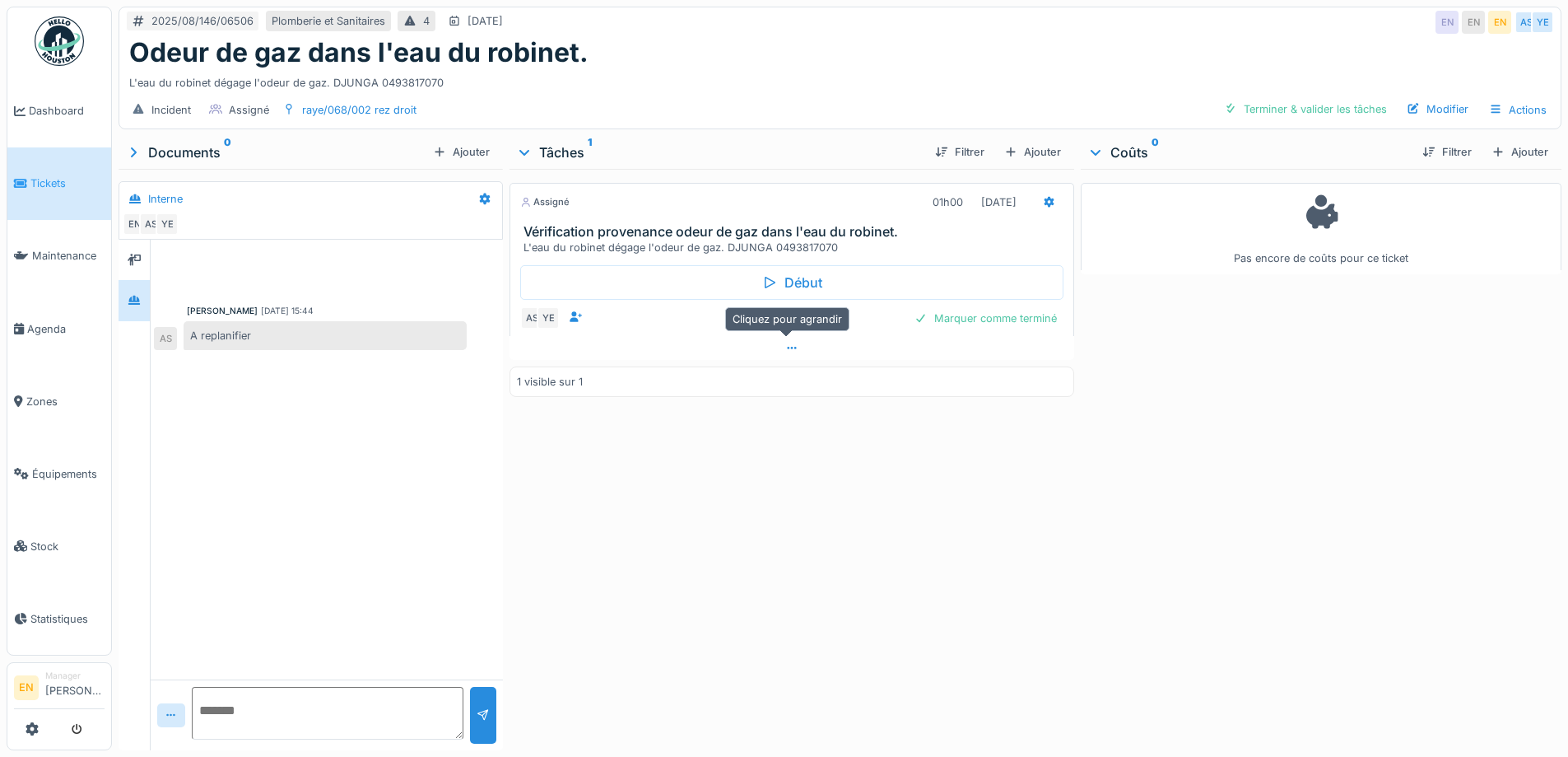
click at [785, 352] on icon at bounding box center [792, 348] width 13 height 11
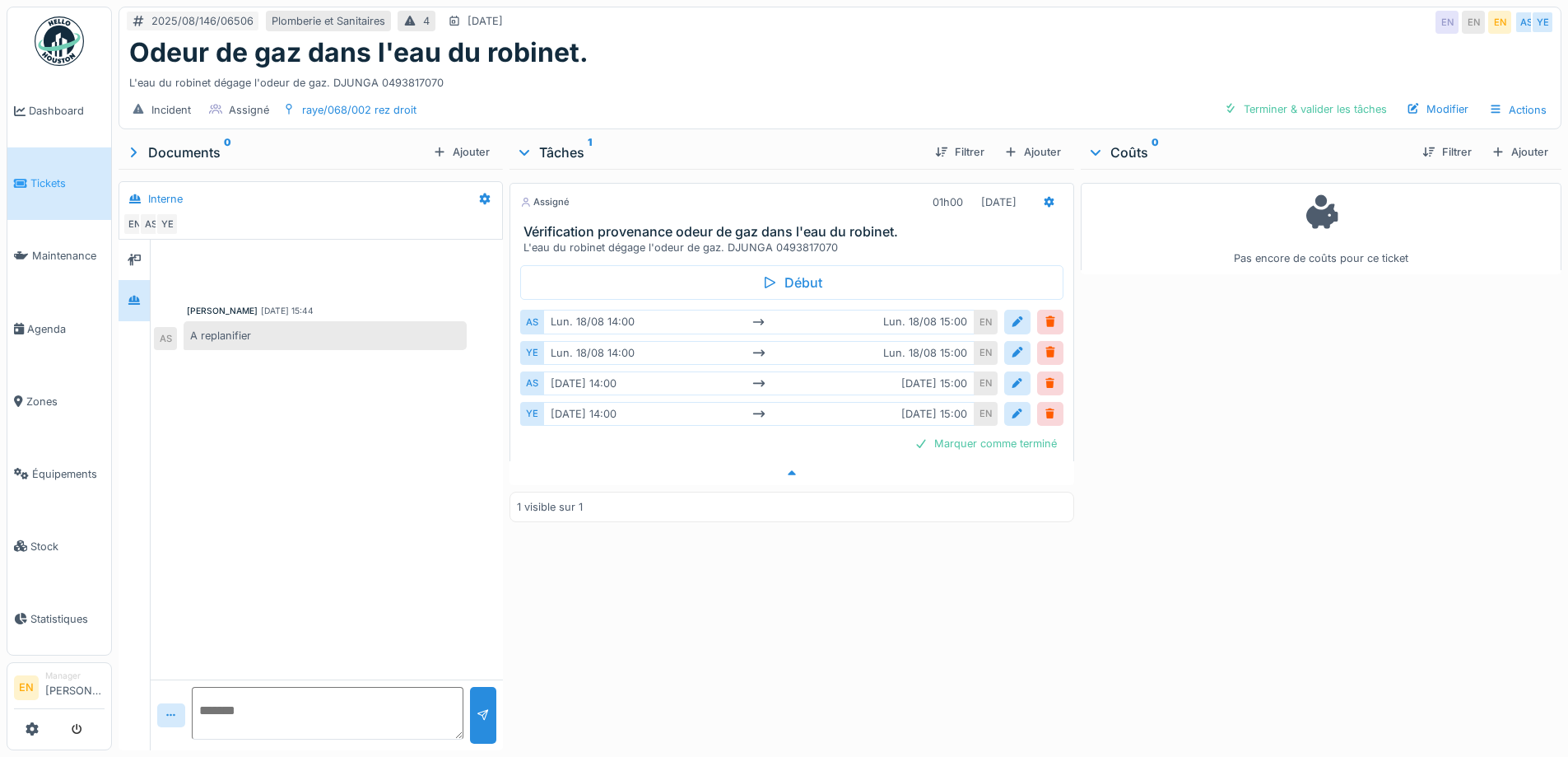
scroll to position [12, 0]
click at [726, 68] on div "L'eau du robinet dégage l'odeur de gaz. DJUNGA 0493817070" at bounding box center [840, 79] width 1422 height 22
click at [1047, 197] on icon at bounding box center [1049, 202] width 13 height 11
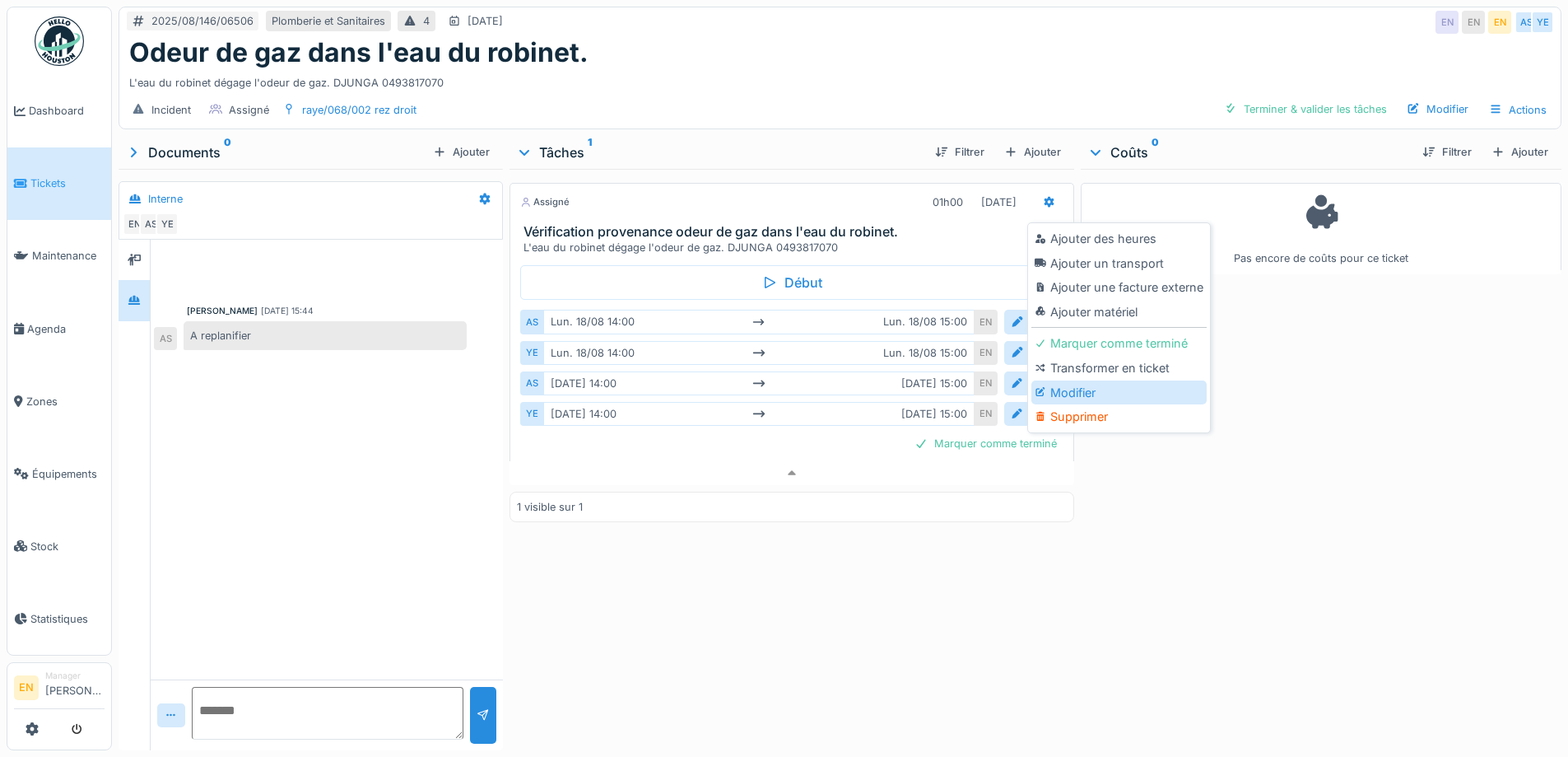
click at [1075, 387] on div "Modifier" at bounding box center [1119, 393] width 176 height 25
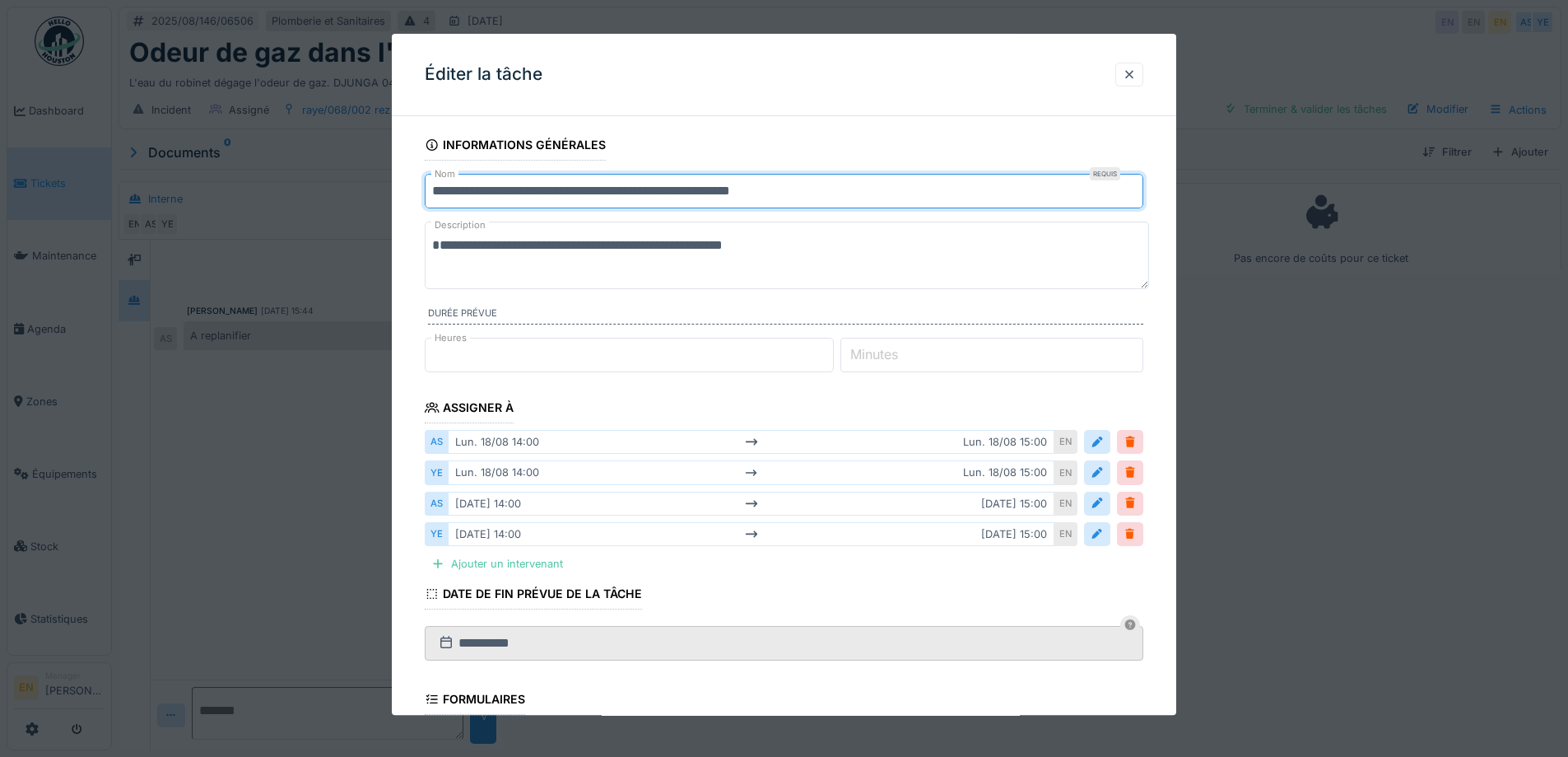
click at [837, 198] on input "**********" at bounding box center [784, 191] width 719 height 34
click at [813, 195] on input "**********" at bounding box center [784, 191] width 719 height 34
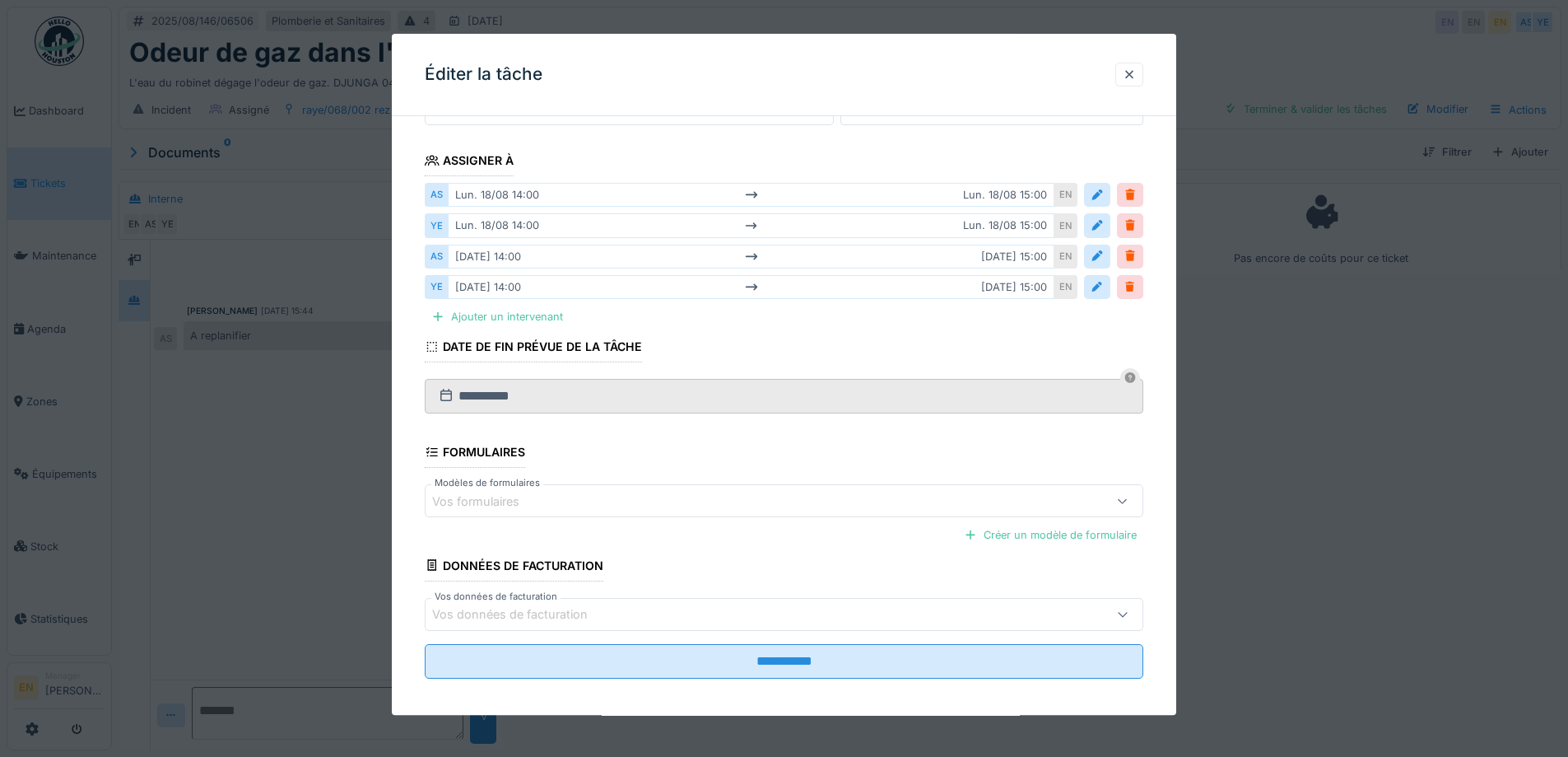
scroll to position [257, 0]
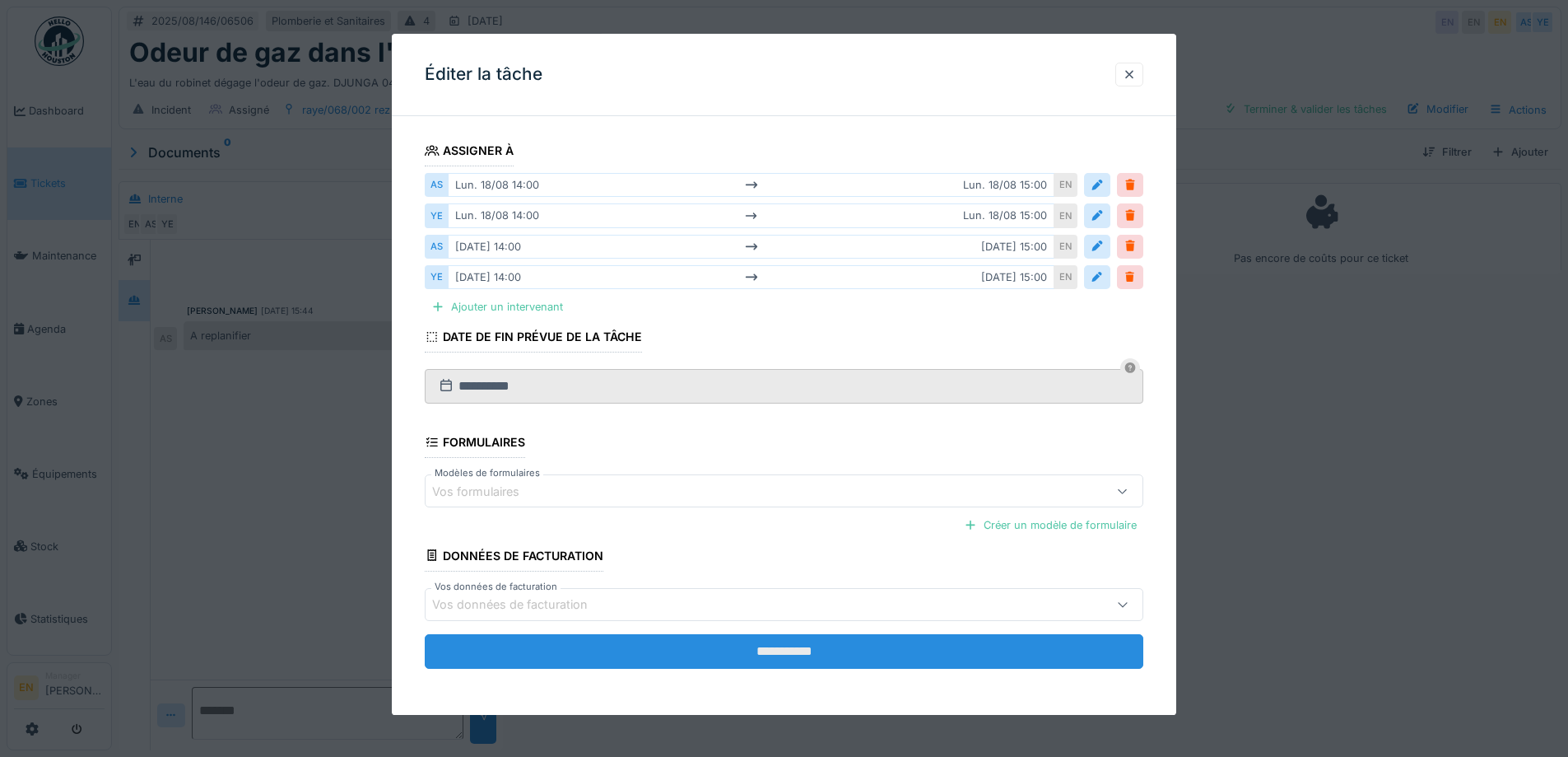
type input "**********"
click at [798, 649] on input "**********" at bounding box center [784, 651] width 719 height 34
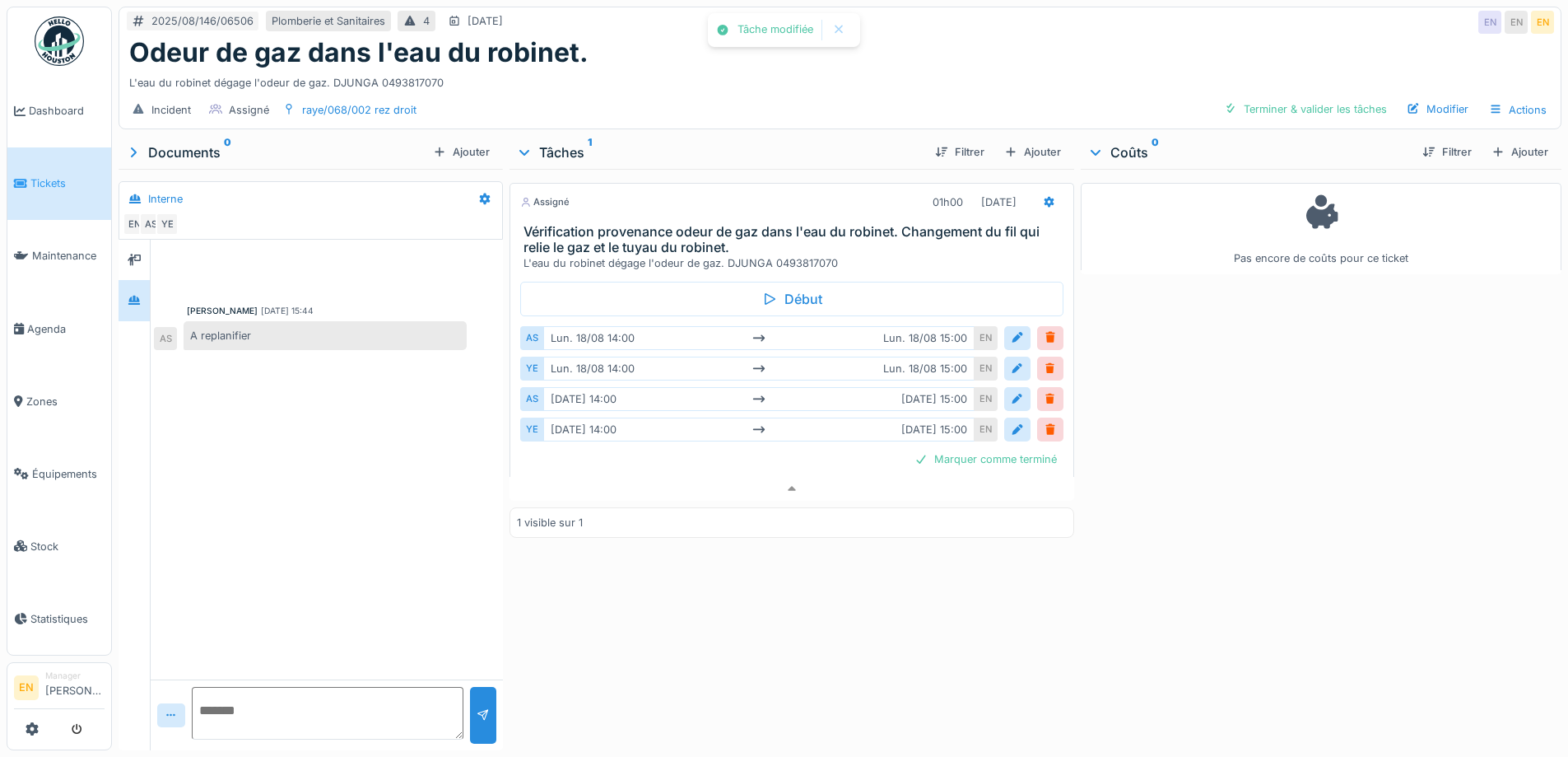
click at [826, 612] on div "Assigné 01h00 19/08/2025 Vérification provenance odeur de gaz dans l'eau du rob…" at bounding box center [792, 456] width 564 height 575
drag, startPoint x: 1207, startPoint y: 490, endPoint x: 1197, endPoint y: 489, distance: 10.0
click at [1197, 489] on div "Pas encore de coûts pour ce ticket" at bounding box center [1322, 456] width 481 height 575
click at [855, 71] on div "L'eau du robinet dégage l'odeur de gaz. DJUNGA 0493817070" at bounding box center [840, 79] width 1422 height 22
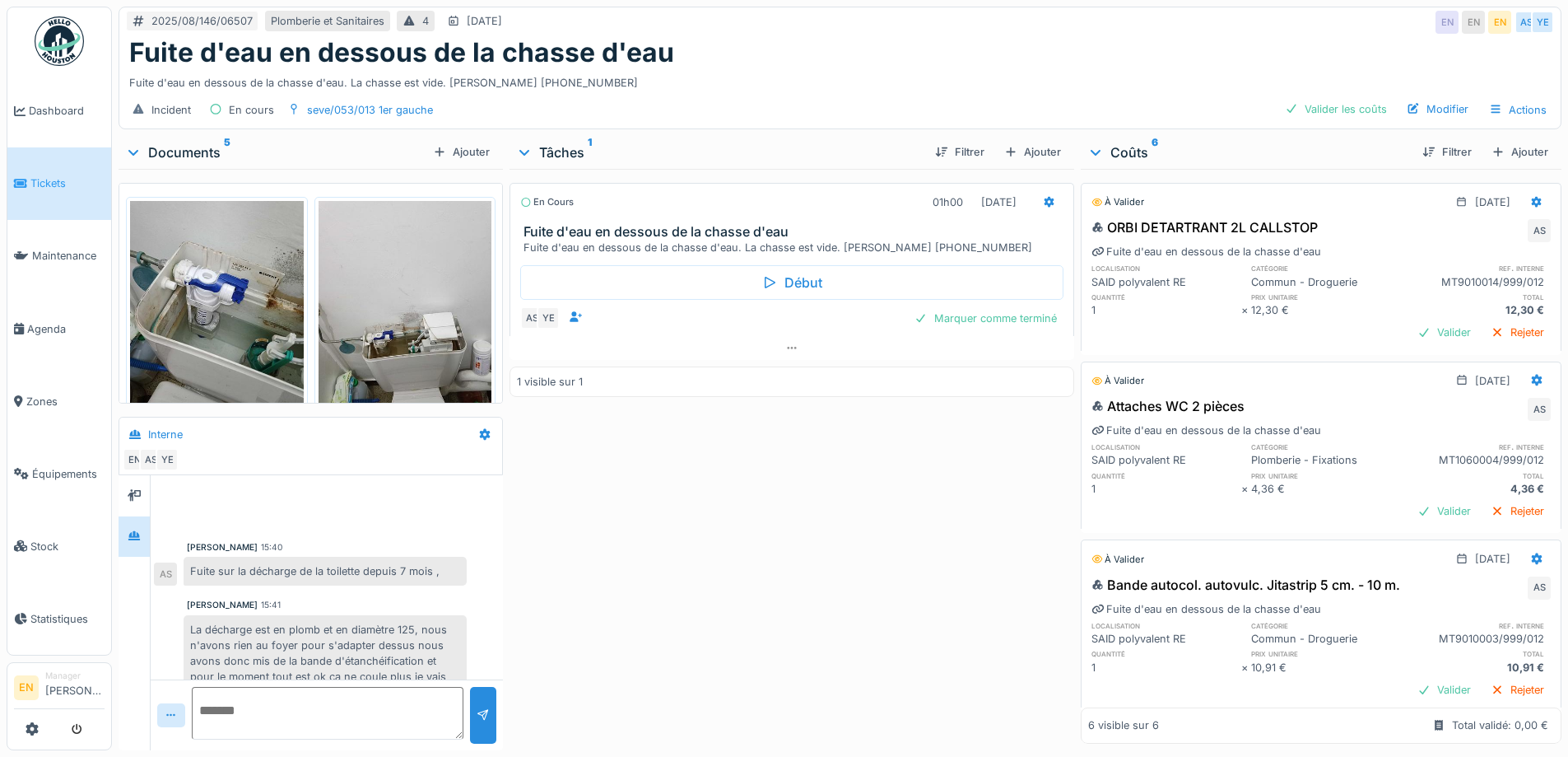
scroll to position [182, 0]
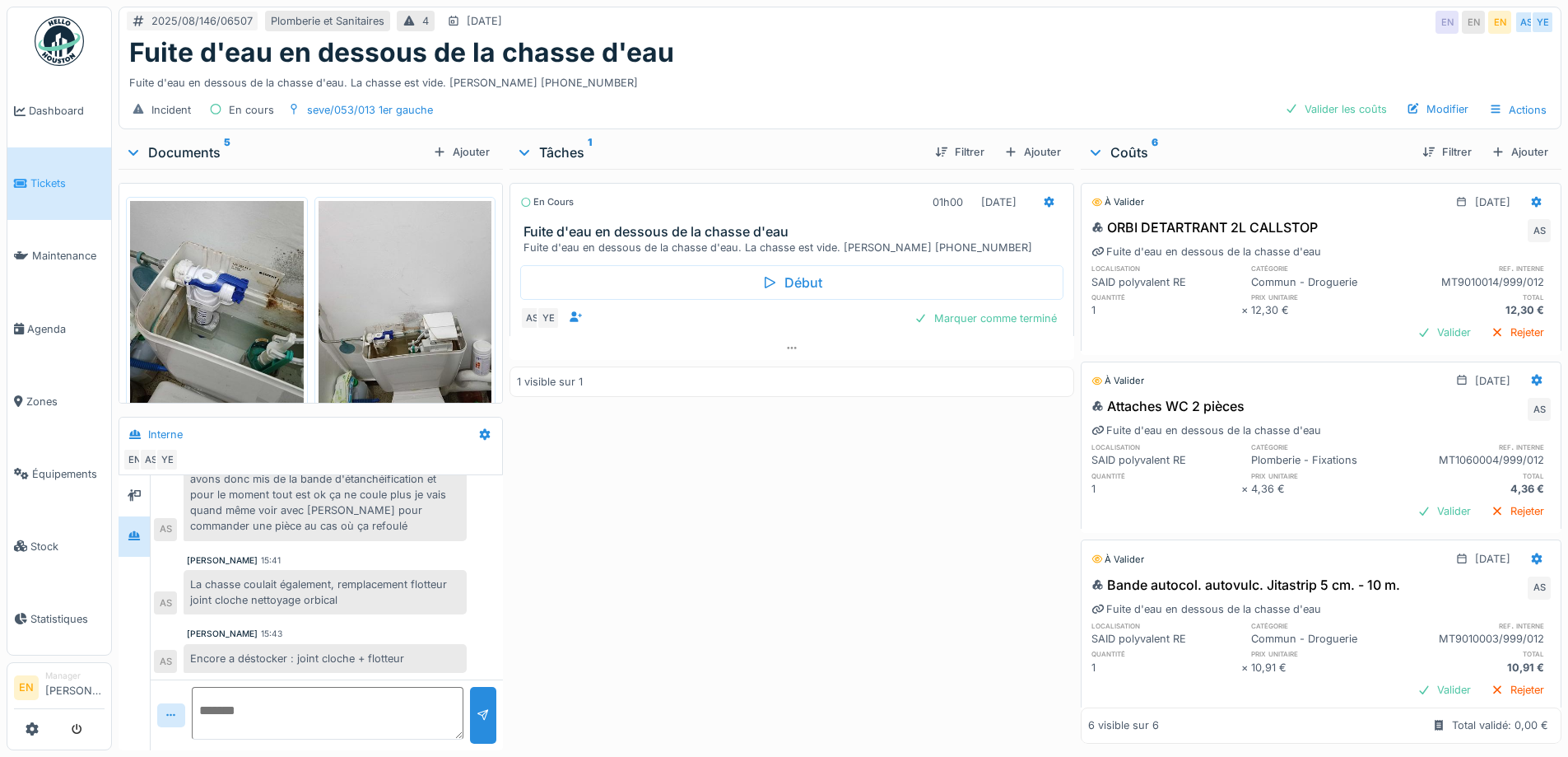
click at [856, 514] on div "En cours 01h00 18/08/2025 Fuite d'eau en dessous de la chasse d'eau Fuite d'eau…" at bounding box center [792, 456] width 564 height 575
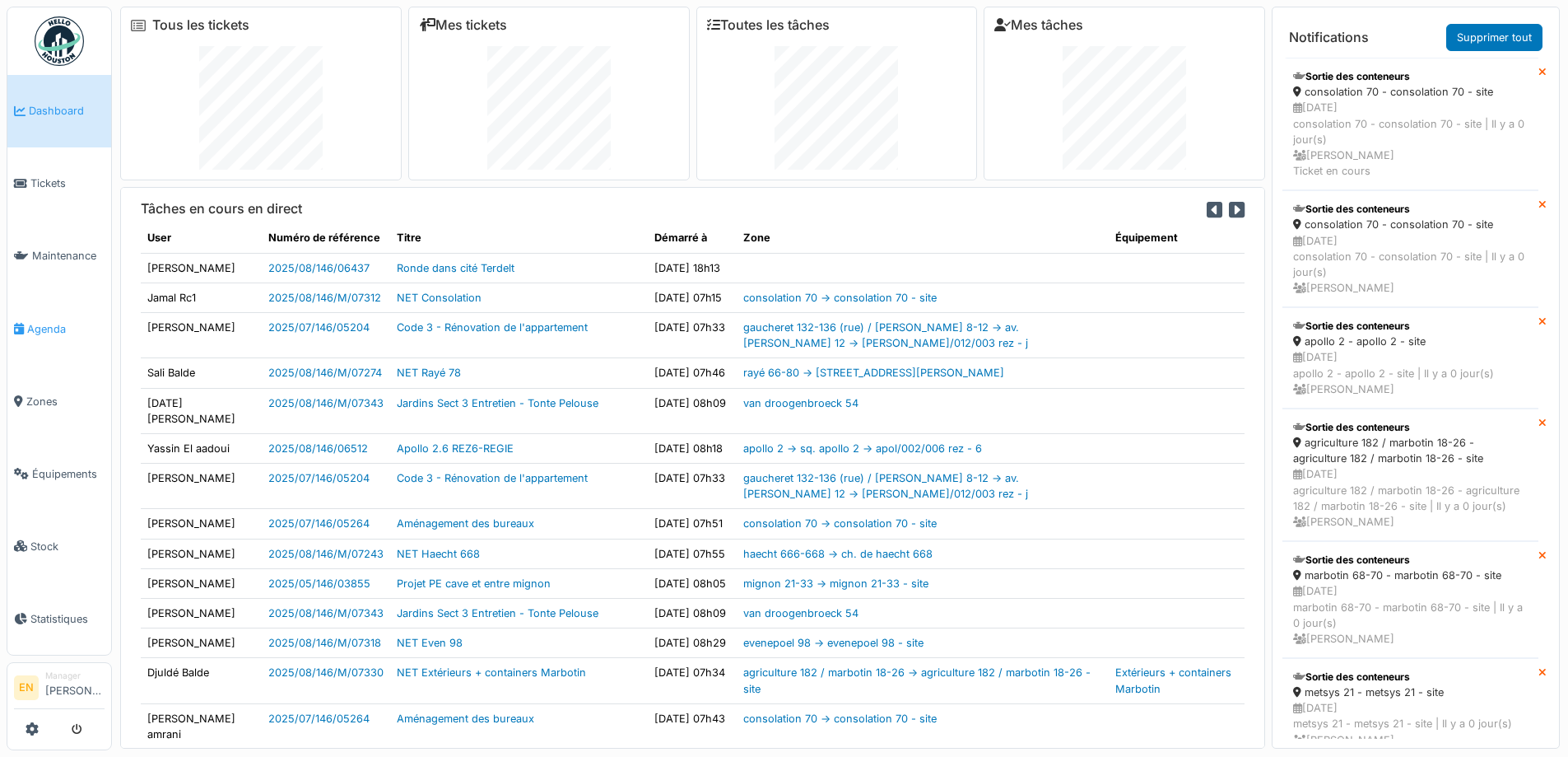
click at [53, 322] on span "Agenda" at bounding box center [66, 329] width 78 height 16
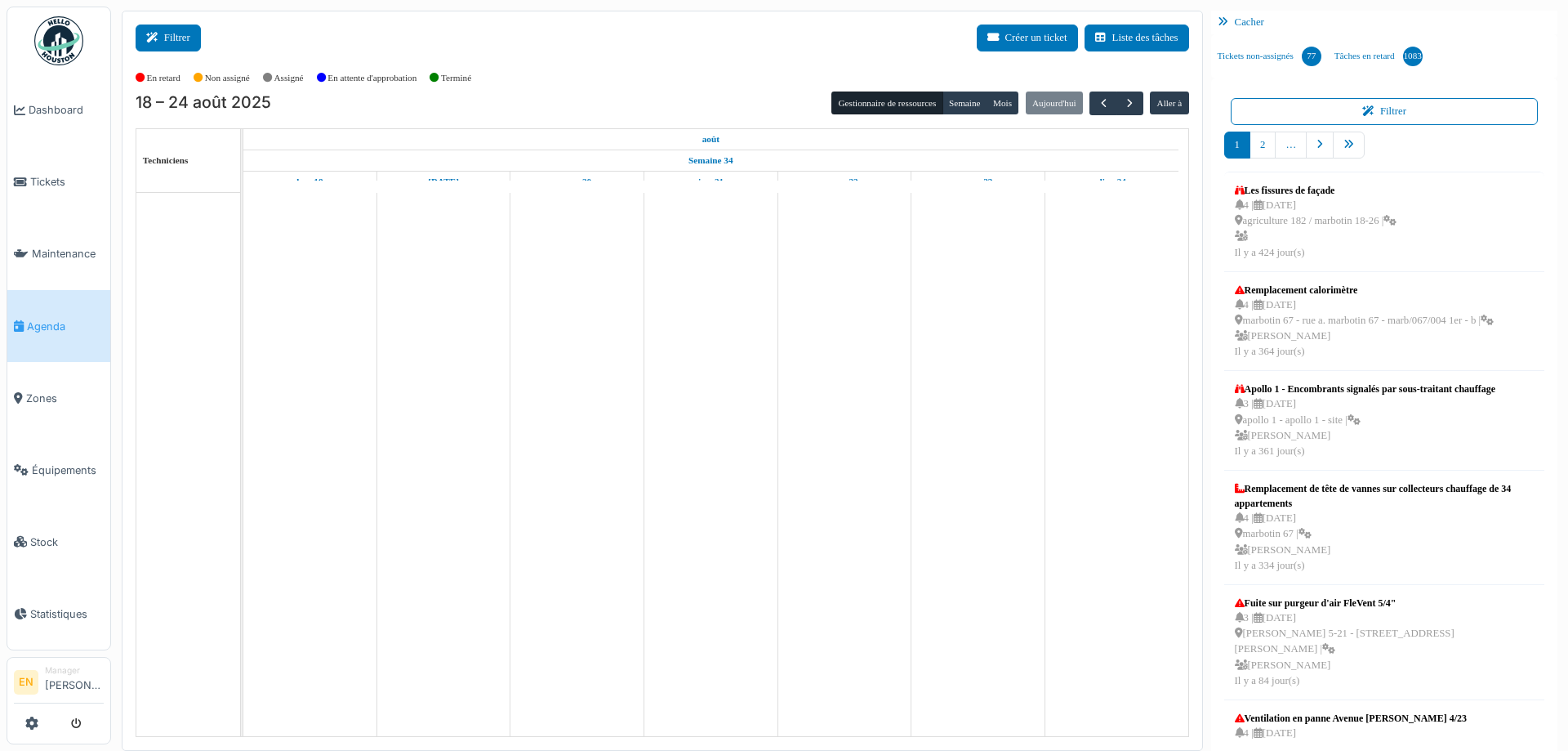
click at [165, 36] on button "Filtrer" at bounding box center [168, 38] width 66 height 27
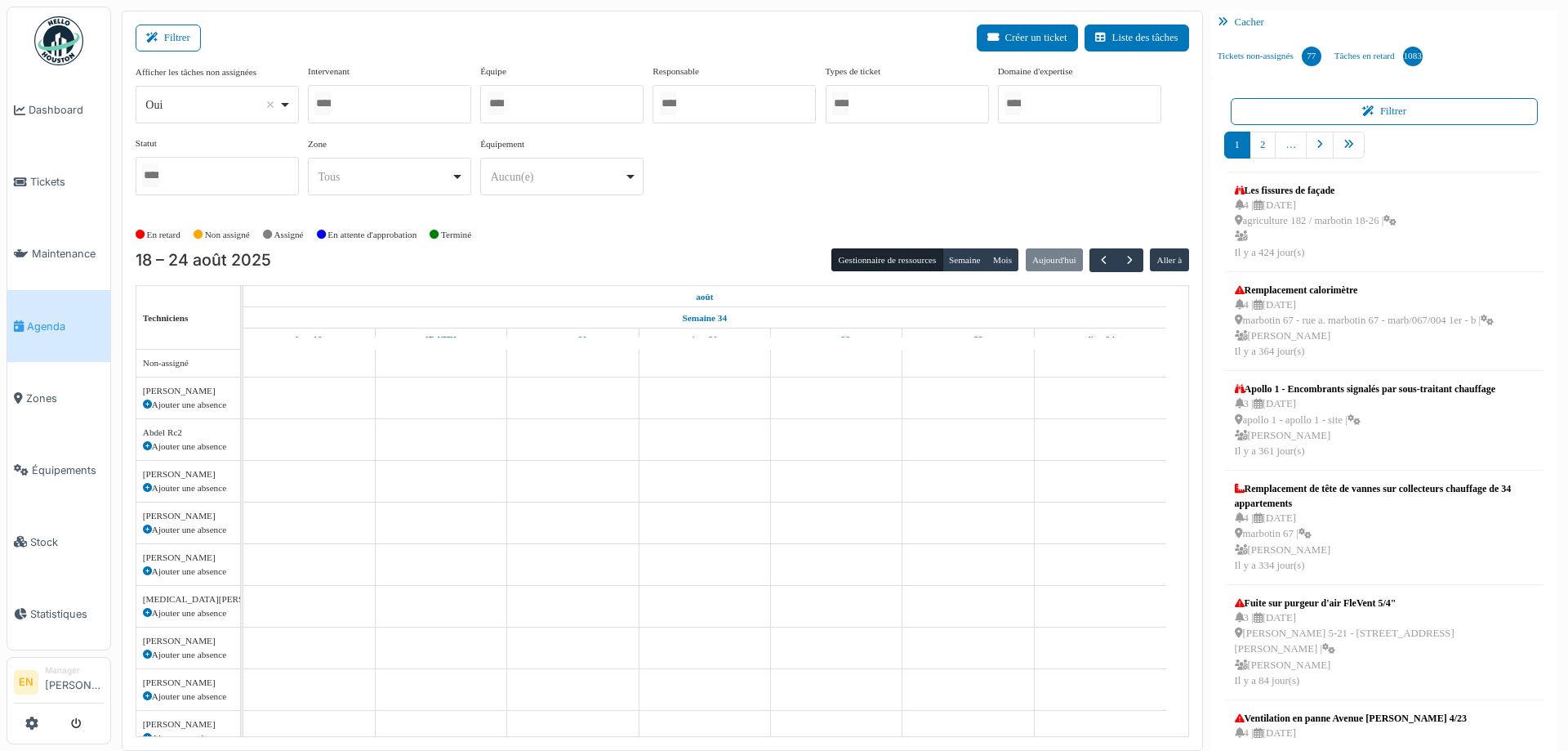
click at [287, 102] on div "Oui Remove item" at bounding box center [216, 104] width 150 height 24
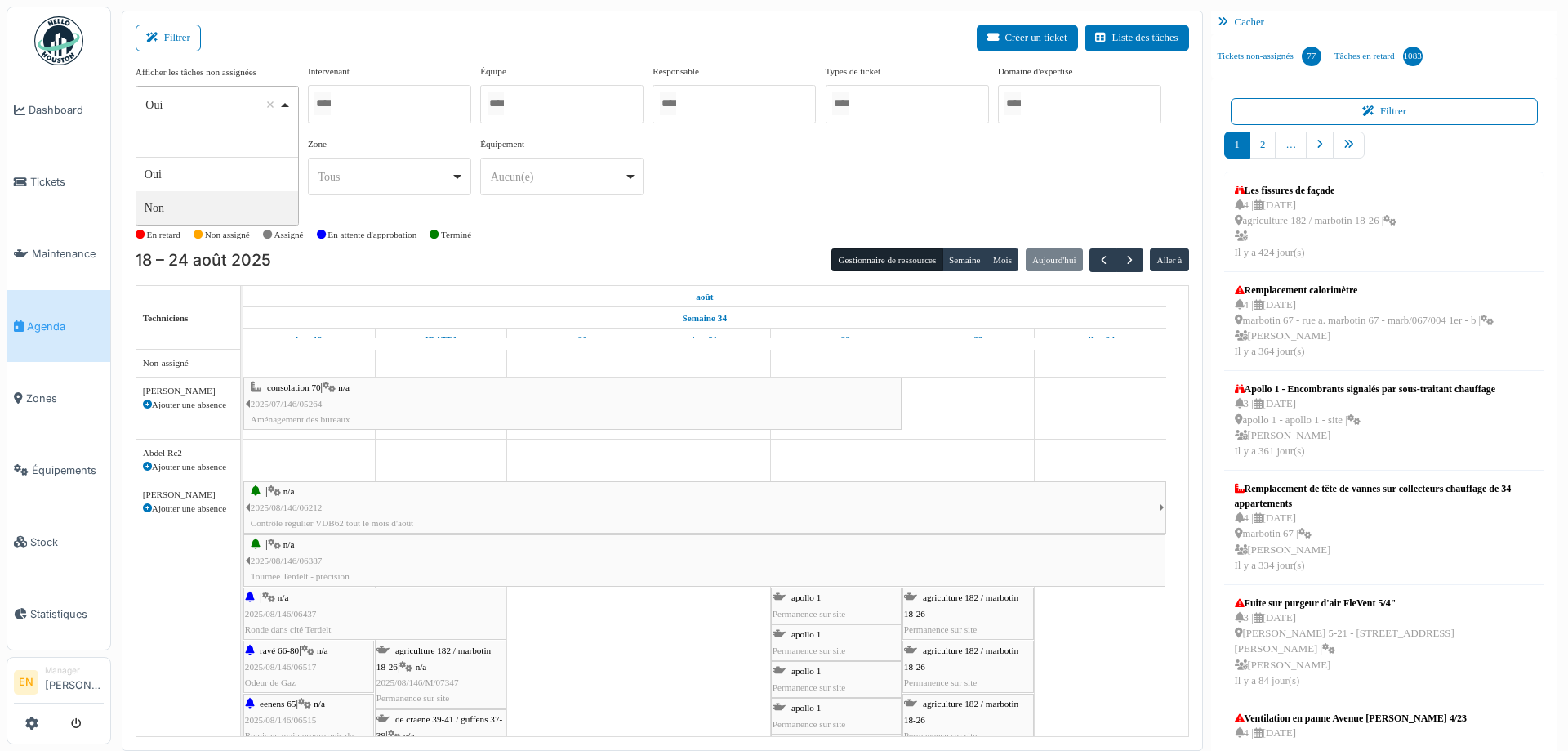
click at [579, 103] on div at bounding box center [562, 104] width 163 height 39
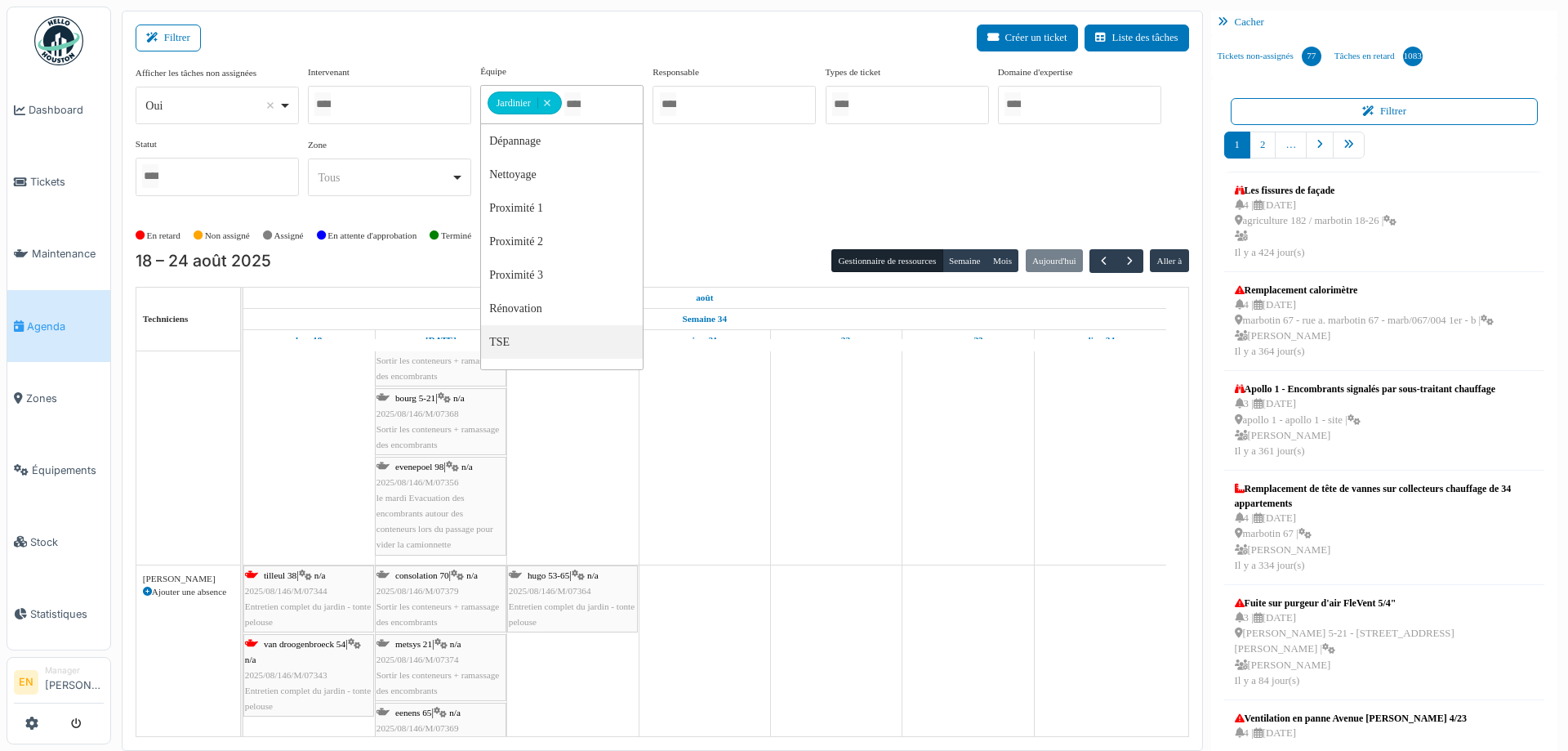
scroll to position [964, 0]
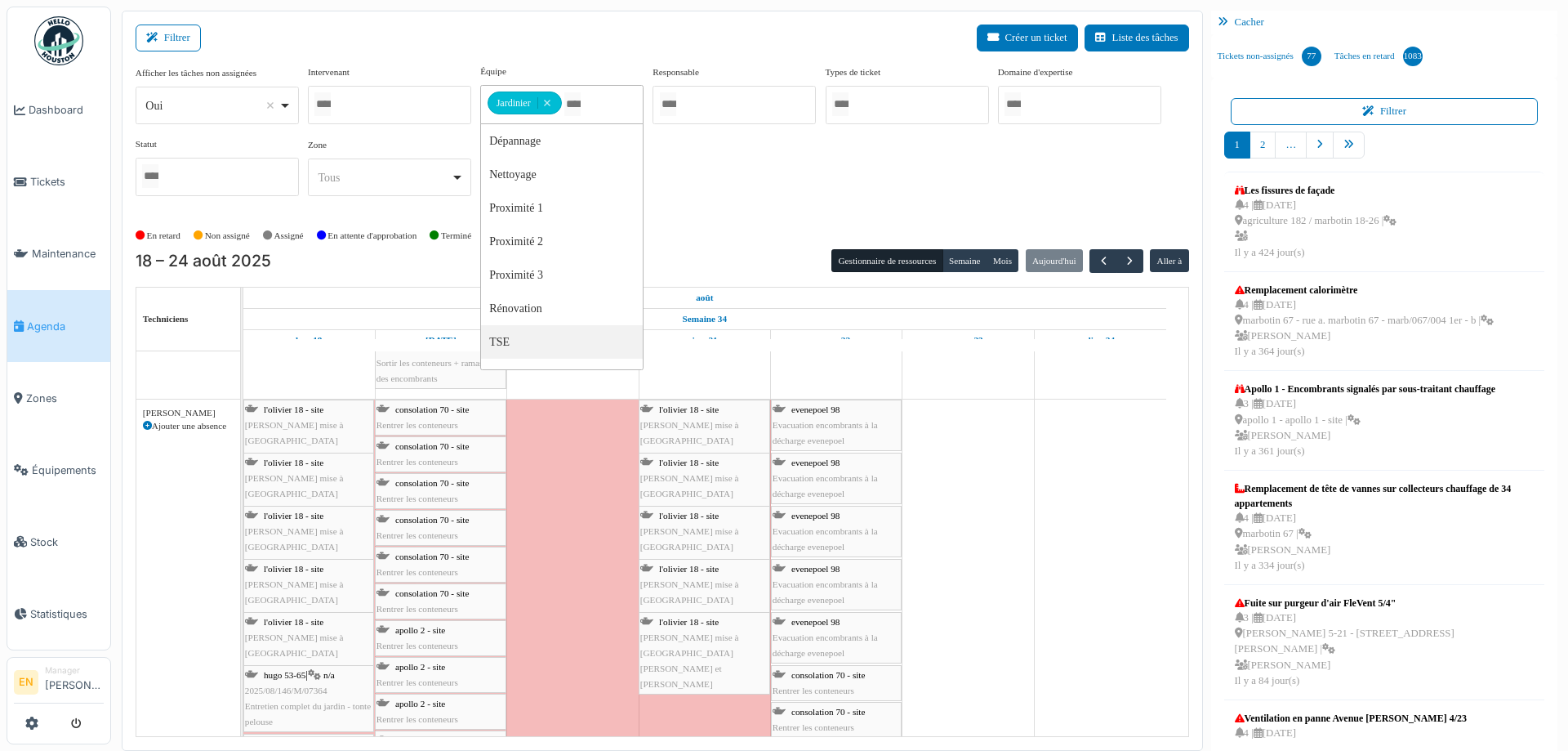
click at [425, 407] on span "consolation 70 - site" at bounding box center [432, 408] width 74 height 10
click at [436, 415] on div "consolation 70 - site Rentrer les conteneurs" at bounding box center [441, 417] width 128 height 31
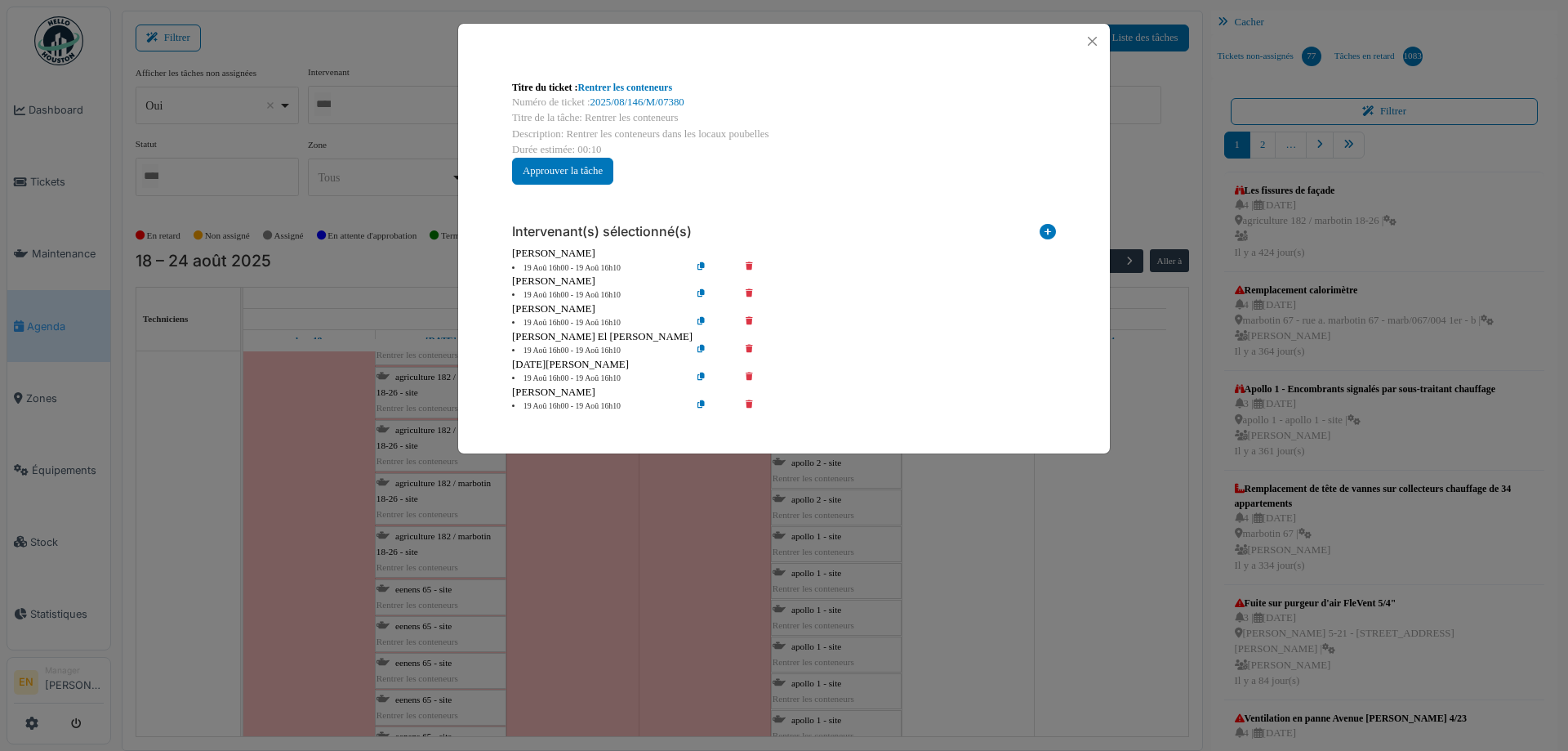
click at [749, 267] on icon at bounding box center [761, 268] width 46 height 12
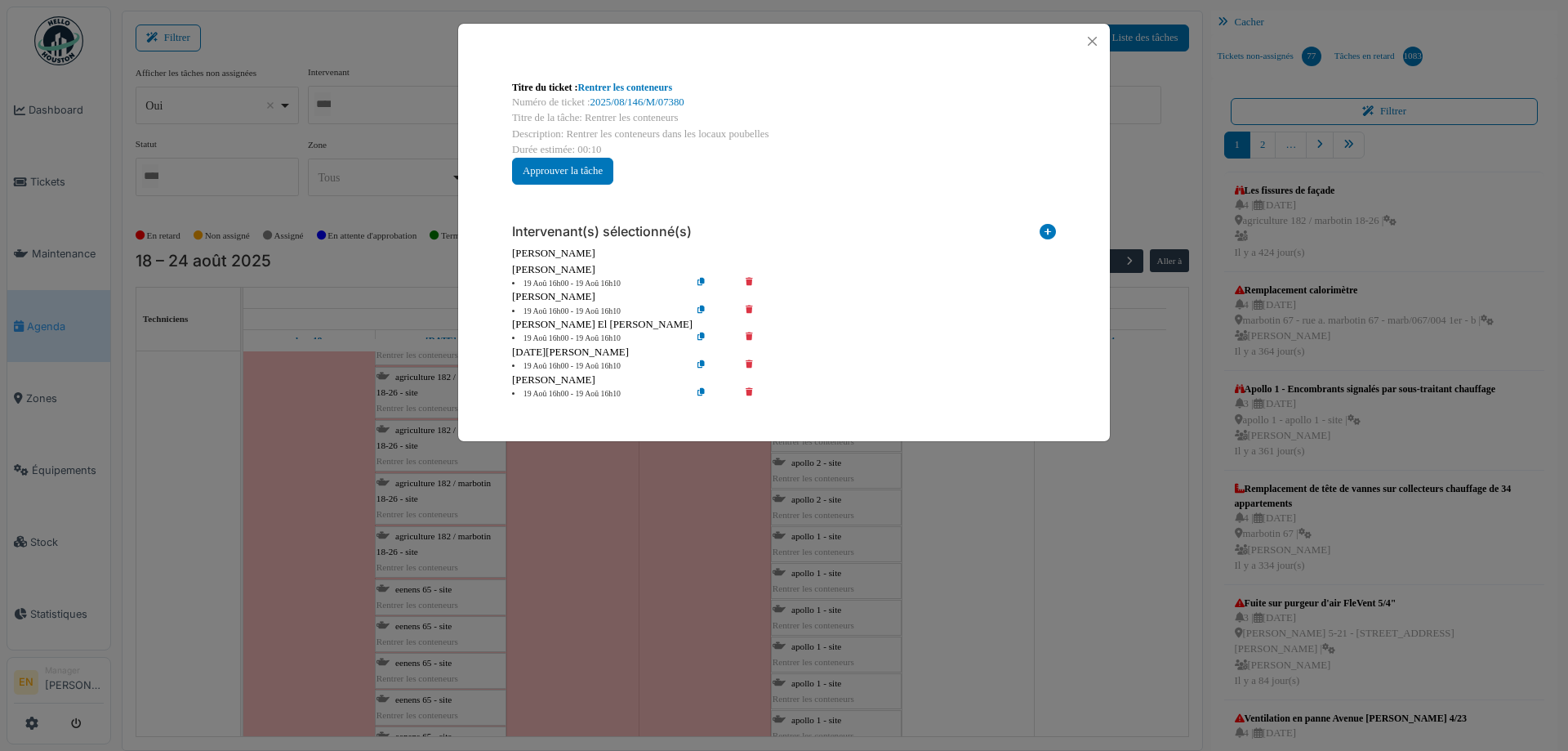
click at [751, 282] on icon at bounding box center [761, 284] width 46 height 12
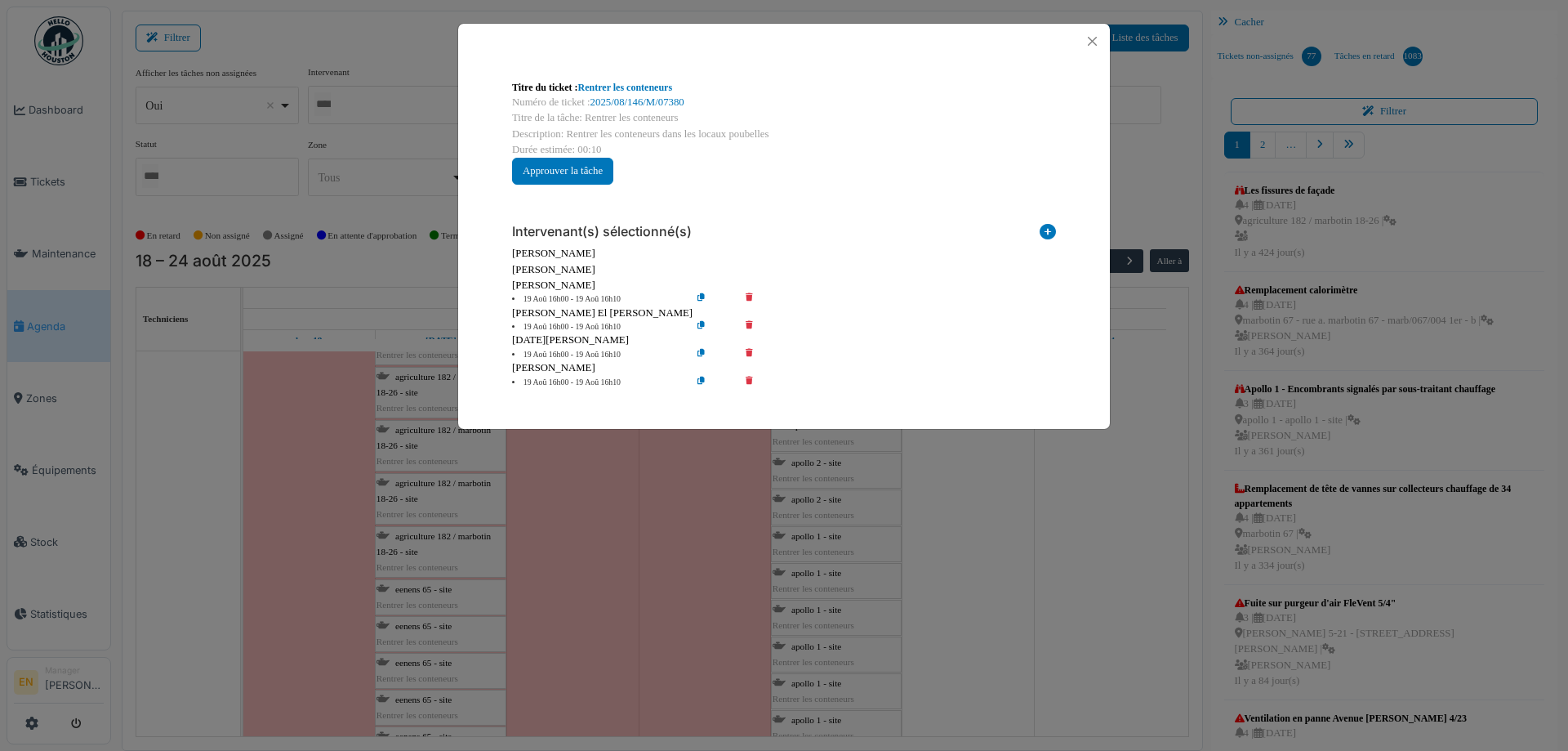
click at [750, 298] on icon at bounding box center [761, 300] width 46 height 12
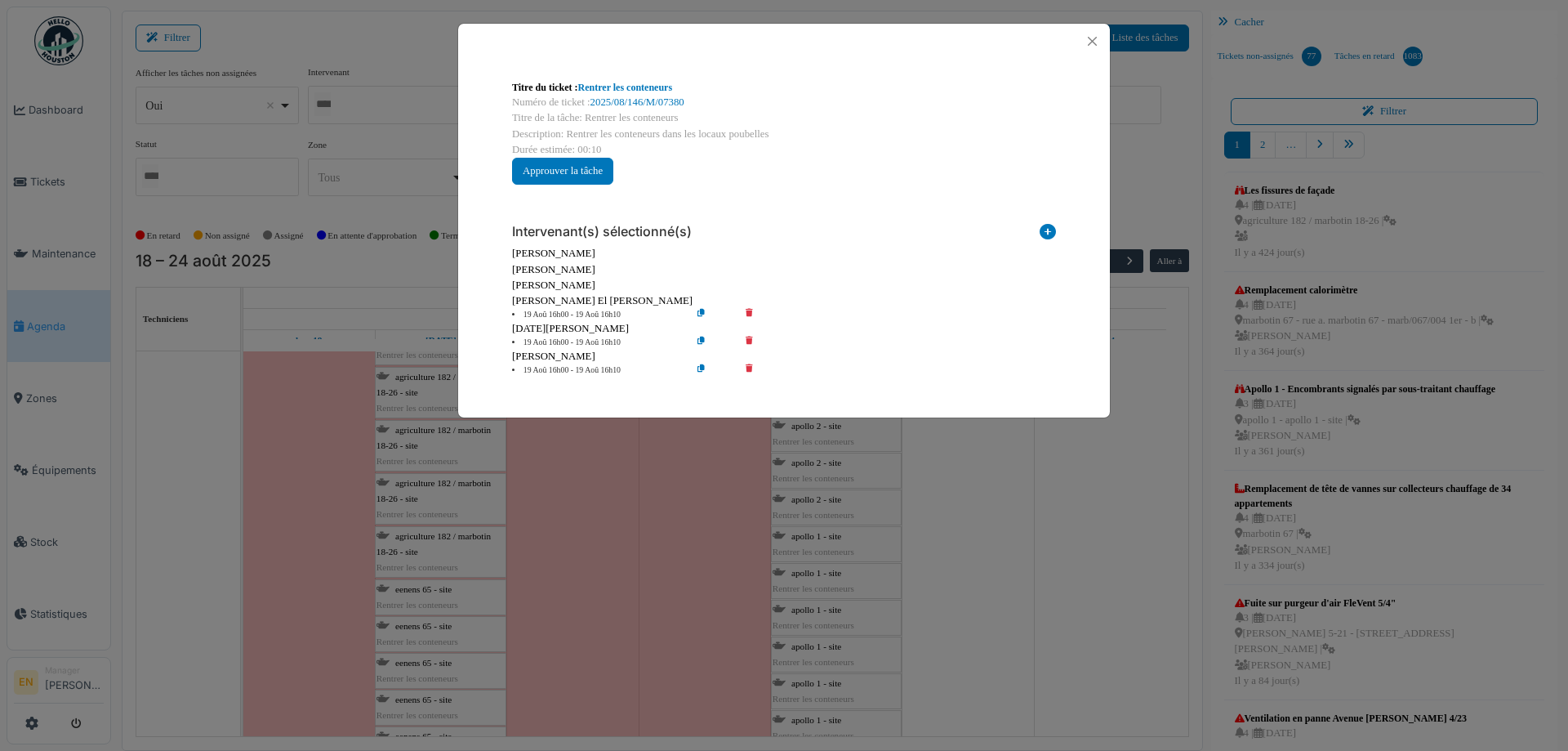
click at [749, 314] on icon at bounding box center [761, 315] width 46 height 12
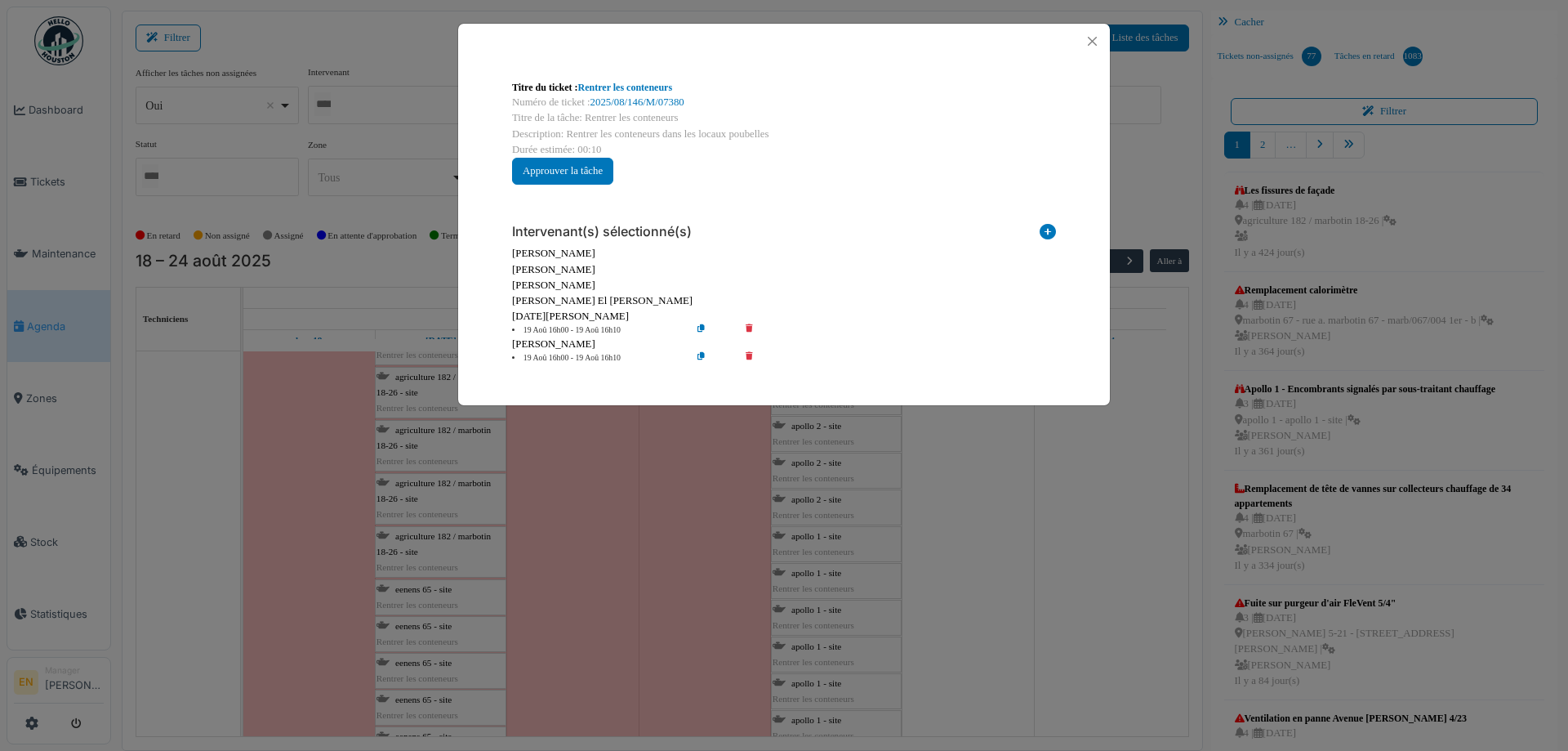
click at [751, 329] on icon at bounding box center [761, 330] width 46 height 12
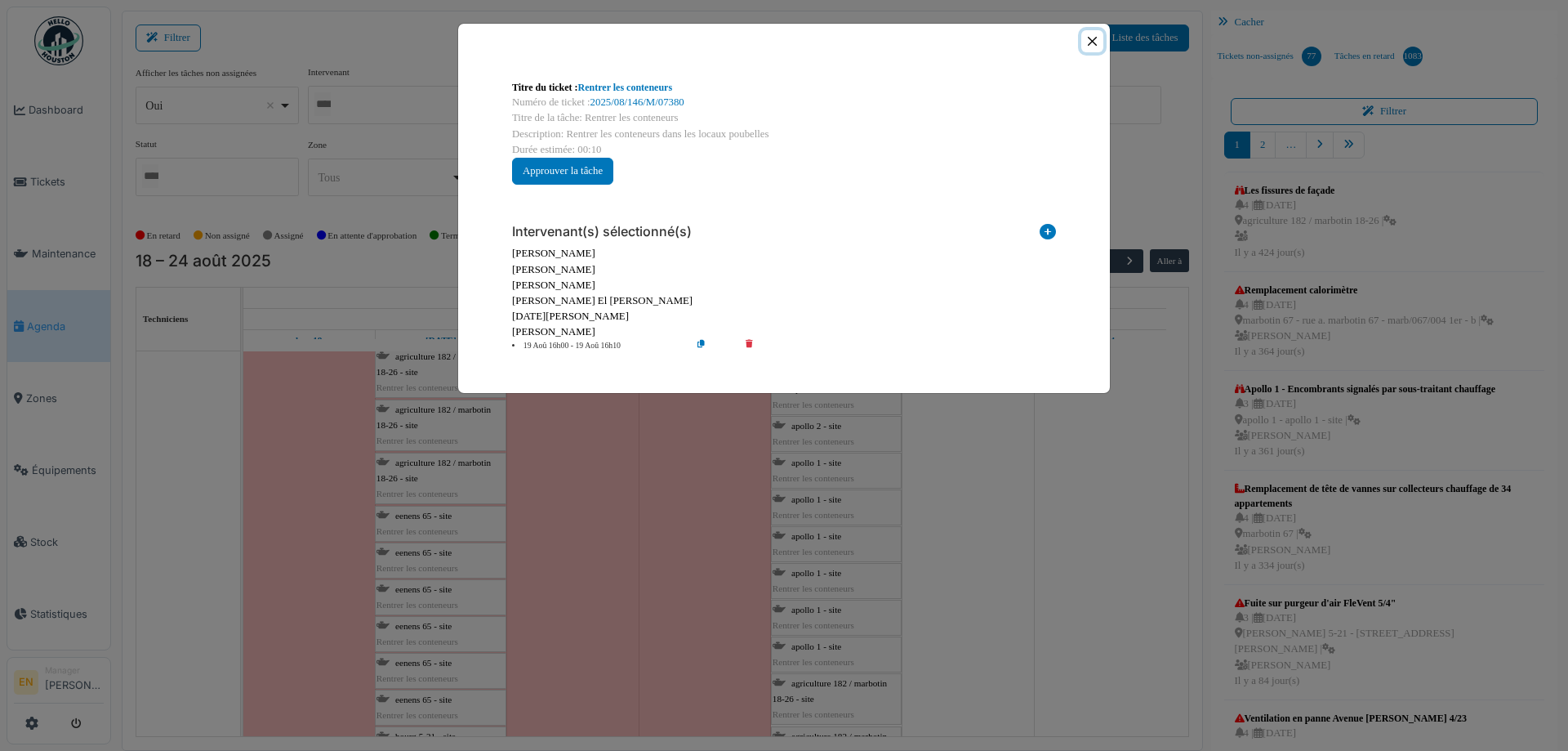
click at [1092, 43] on button "Close" at bounding box center [1092, 40] width 22 height 22
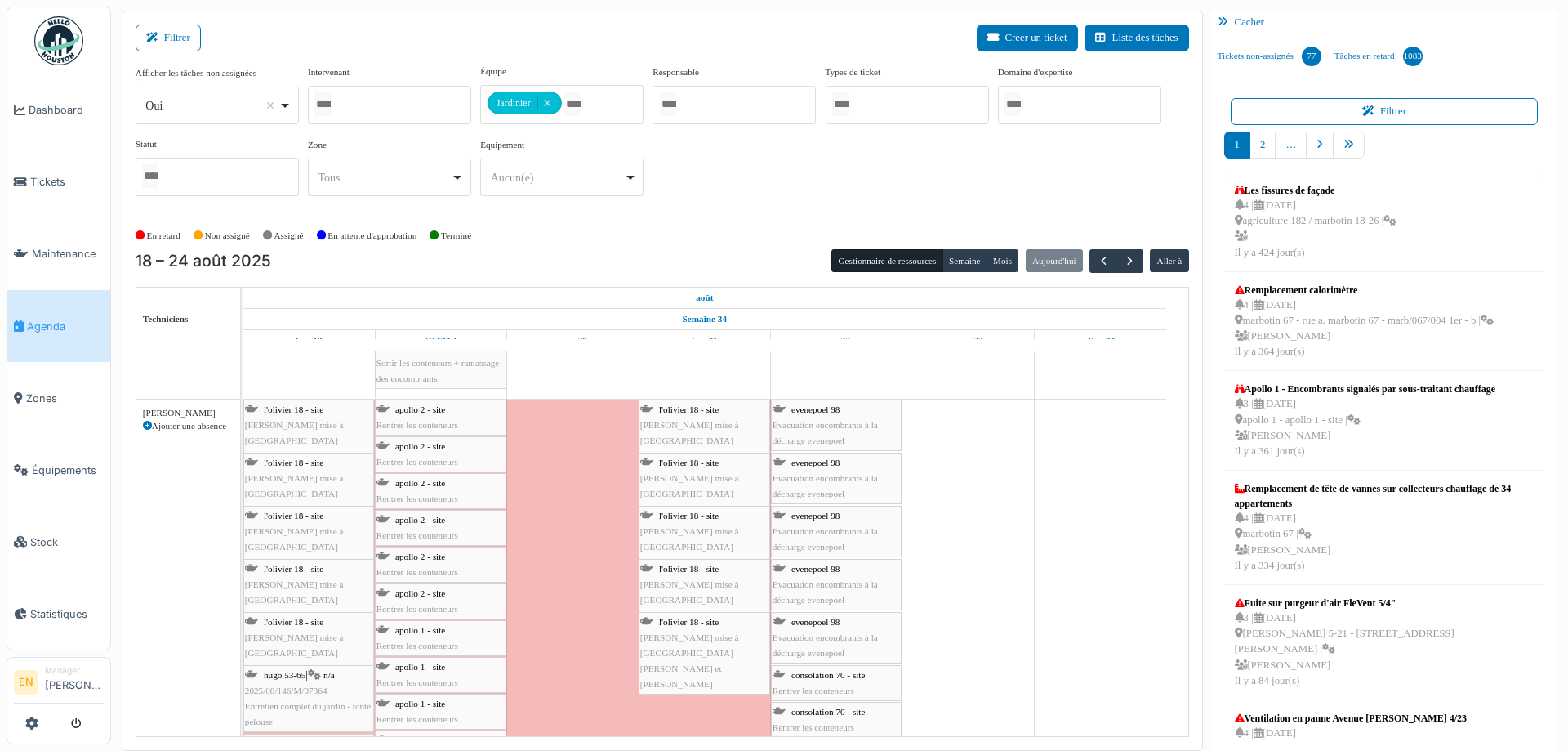
click at [435, 404] on span "apollo 2 - site" at bounding box center [420, 408] width 50 height 10
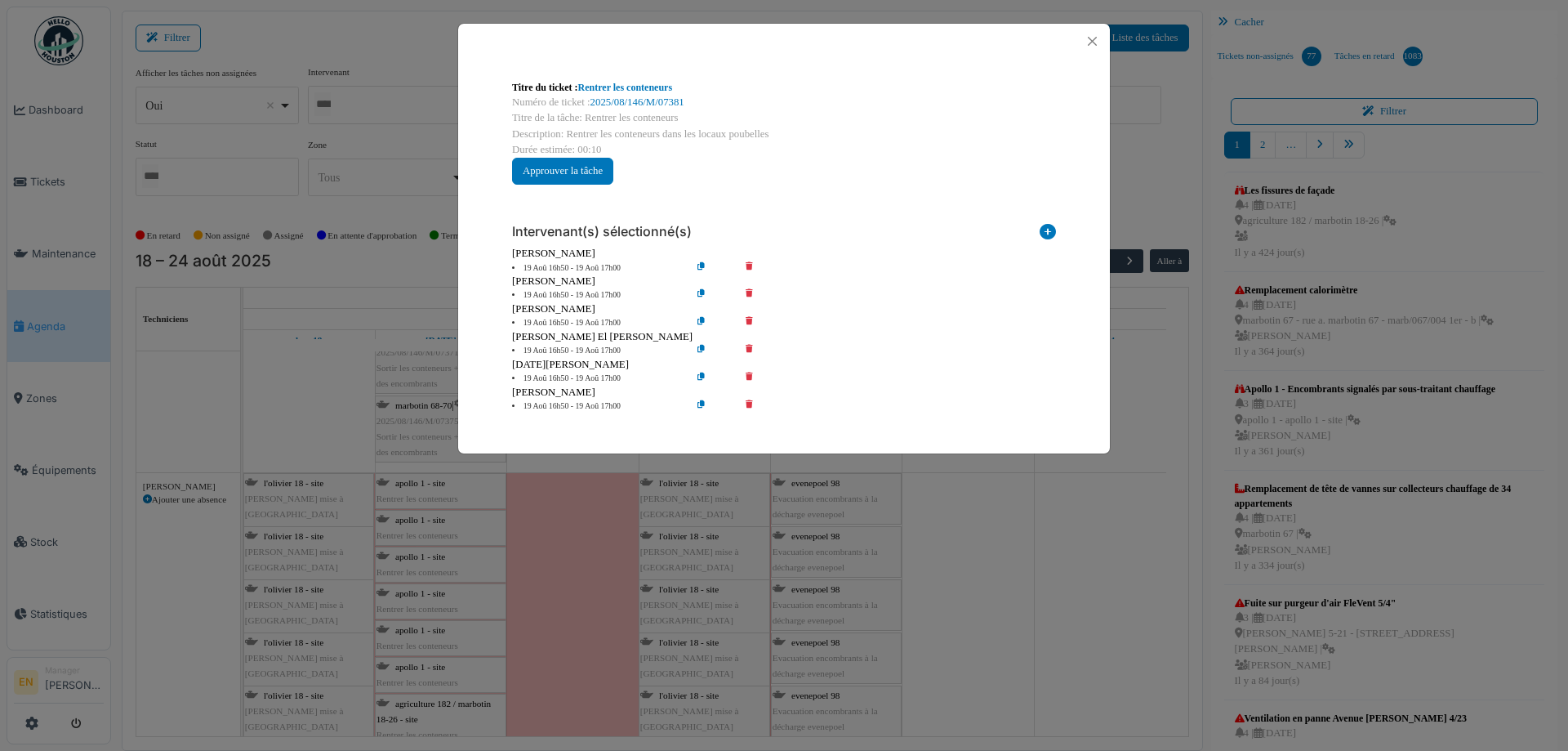
click at [749, 264] on icon at bounding box center [761, 268] width 46 height 12
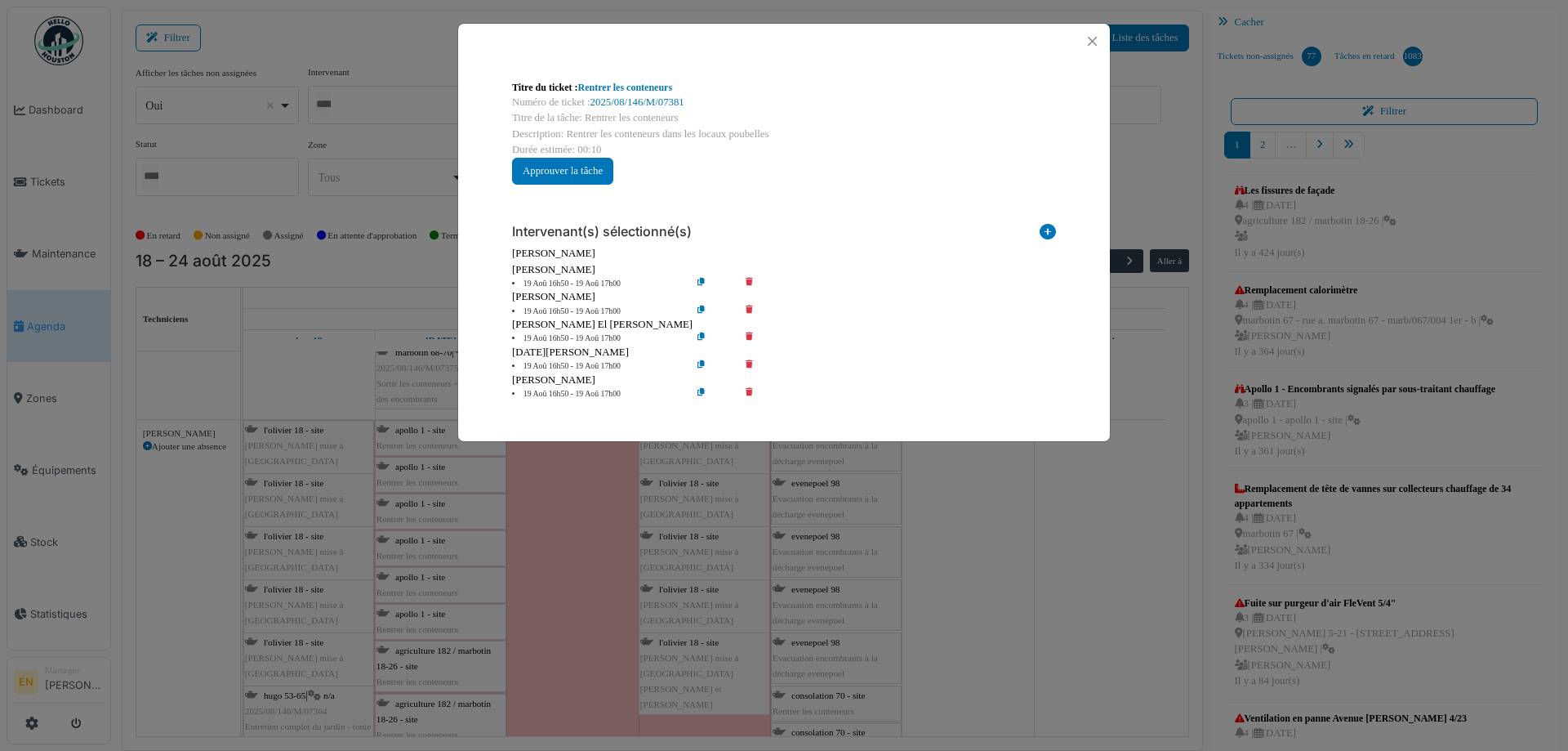
click at [749, 282] on icon at bounding box center [761, 284] width 46 height 12
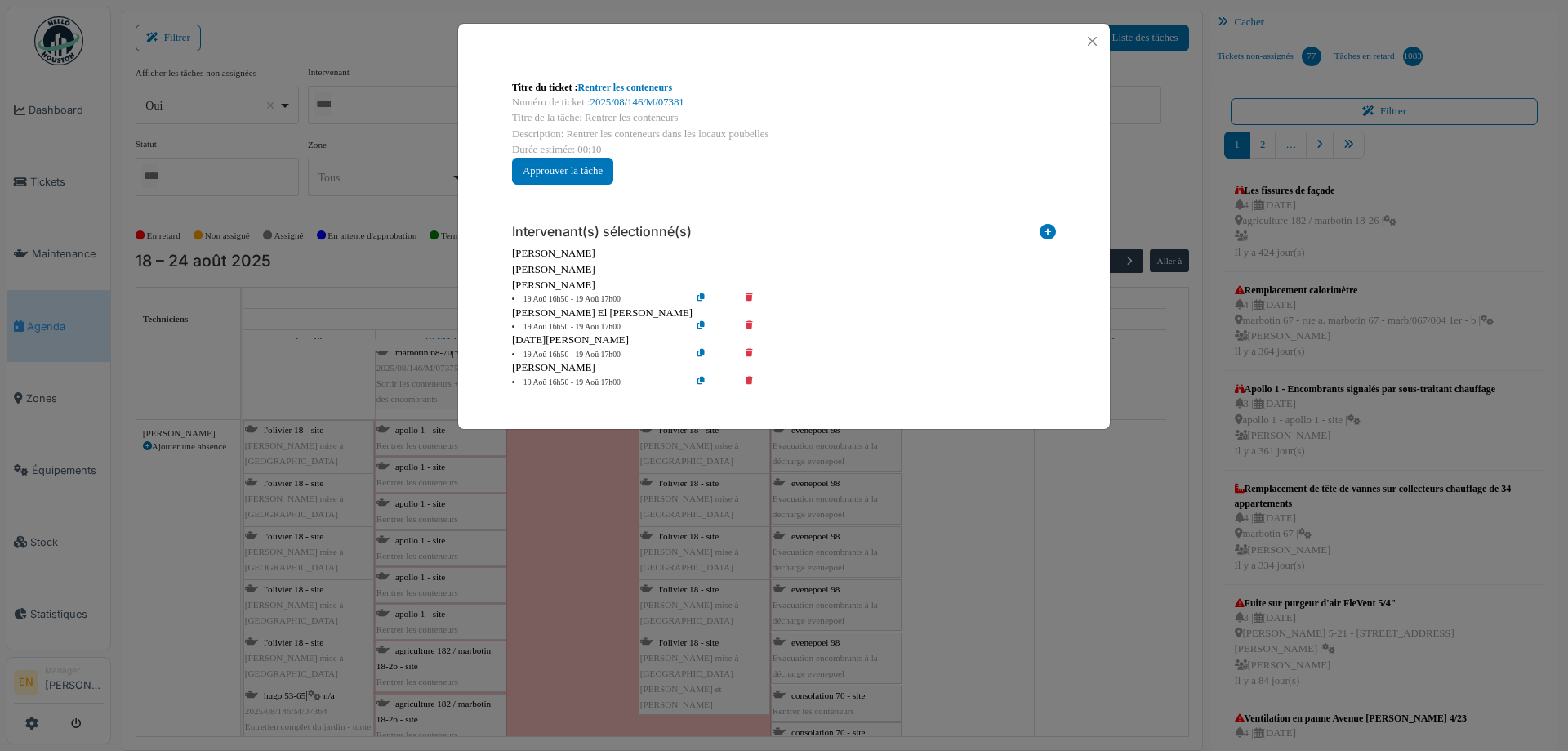
click at [749, 296] on icon at bounding box center [761, 300] width 46 height 12
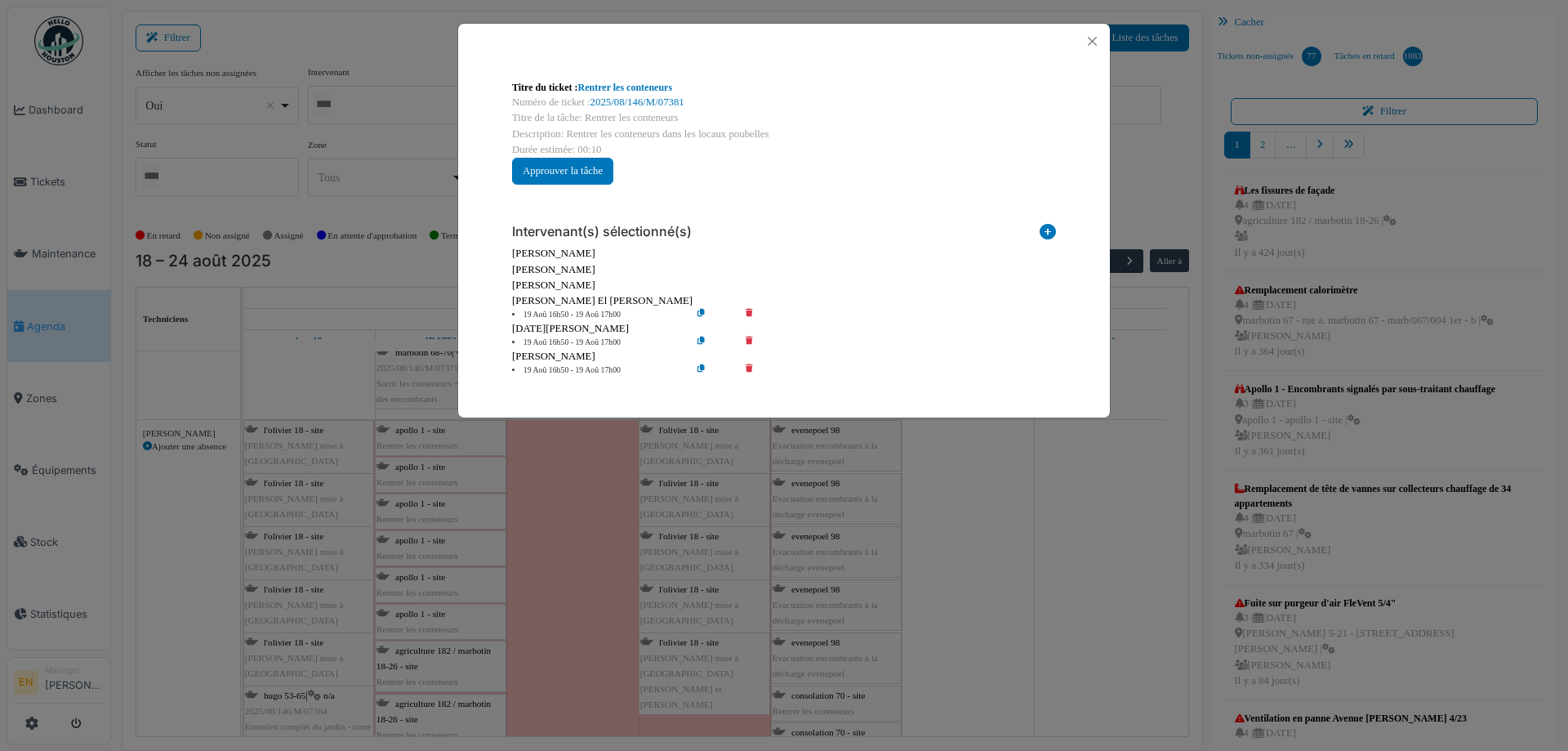
click at [744, 314] on icon at bounding box center [761, 315] width 46 height 12
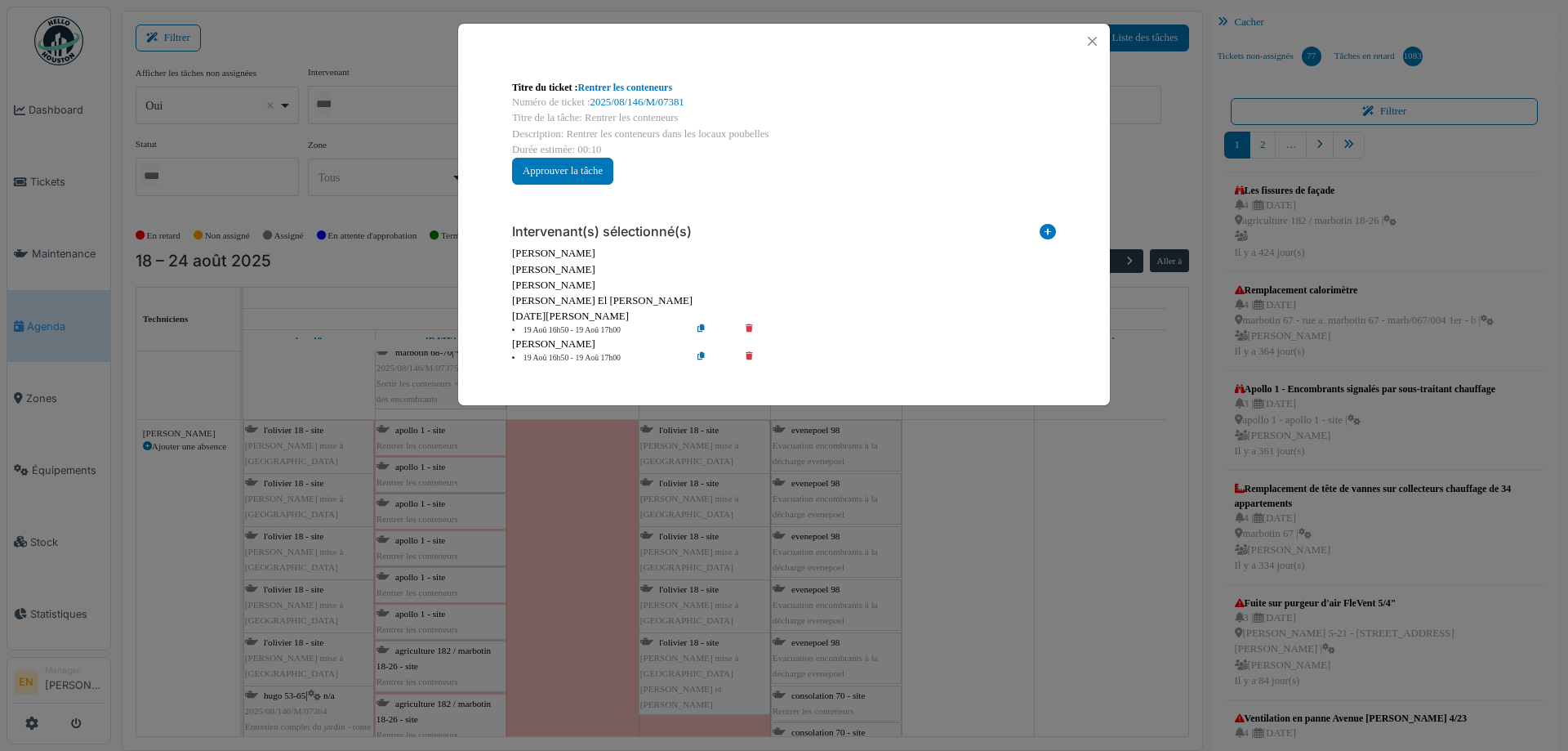
click at [750, 327] on icon at bounding box center [761, 330] width 46 height 12
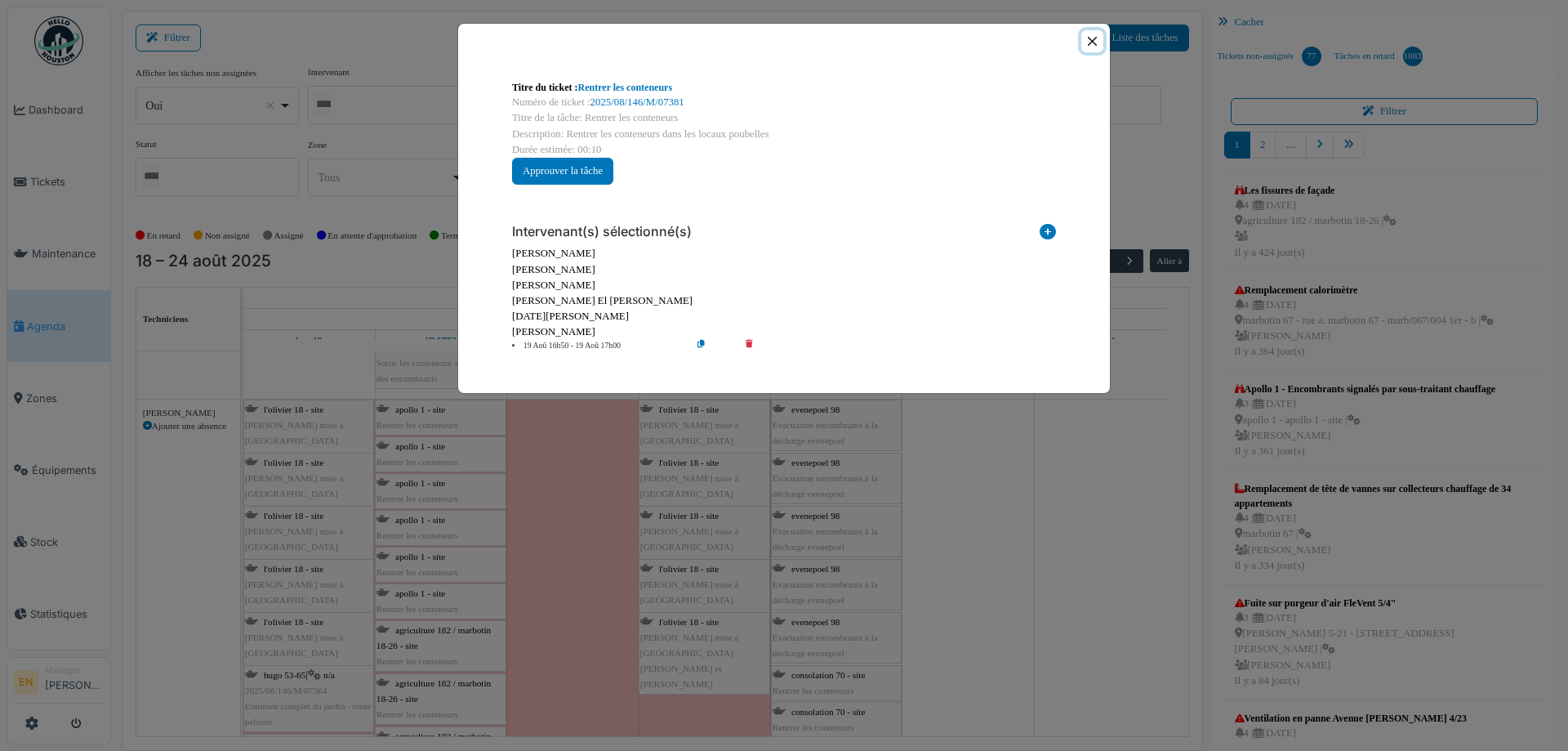
click at [1087, 41] on button "Close" at bounding box center [1092, 40] width 22 height 22
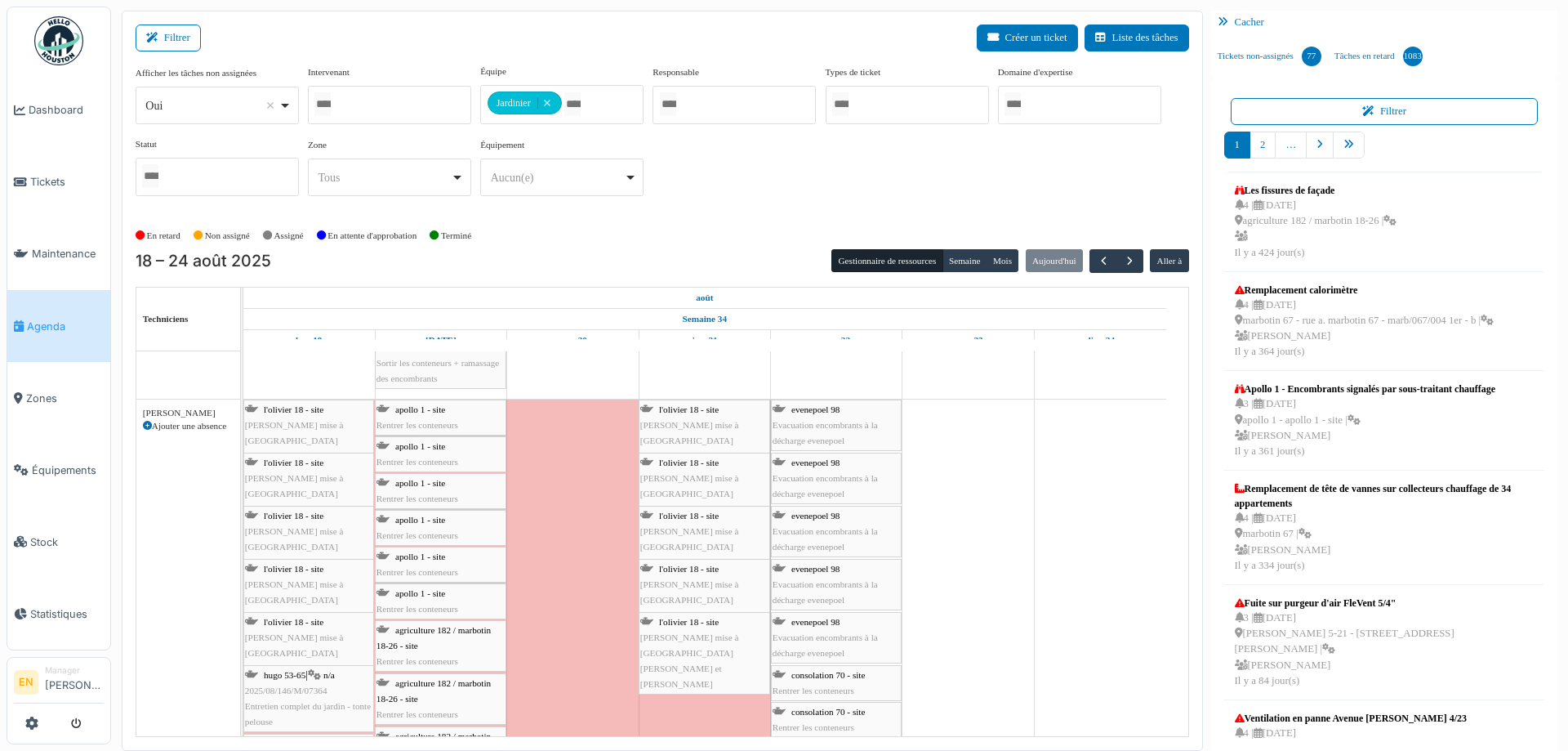
scroll to position [2613, 0]
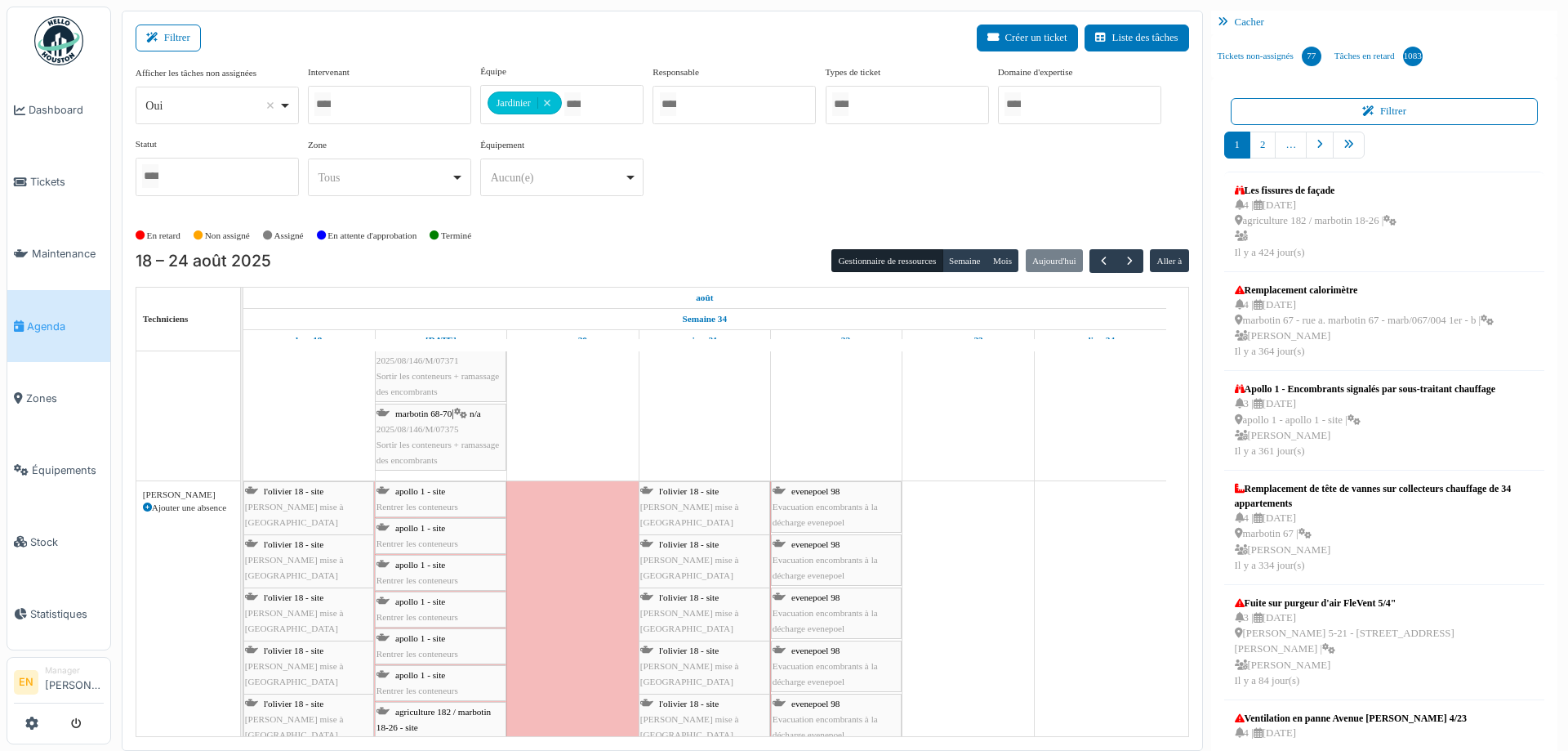
click at [463, 500] on div "apollo 1 - site Rentrer les conteneurs" at bounding box center [441, 499] width 128 height 31
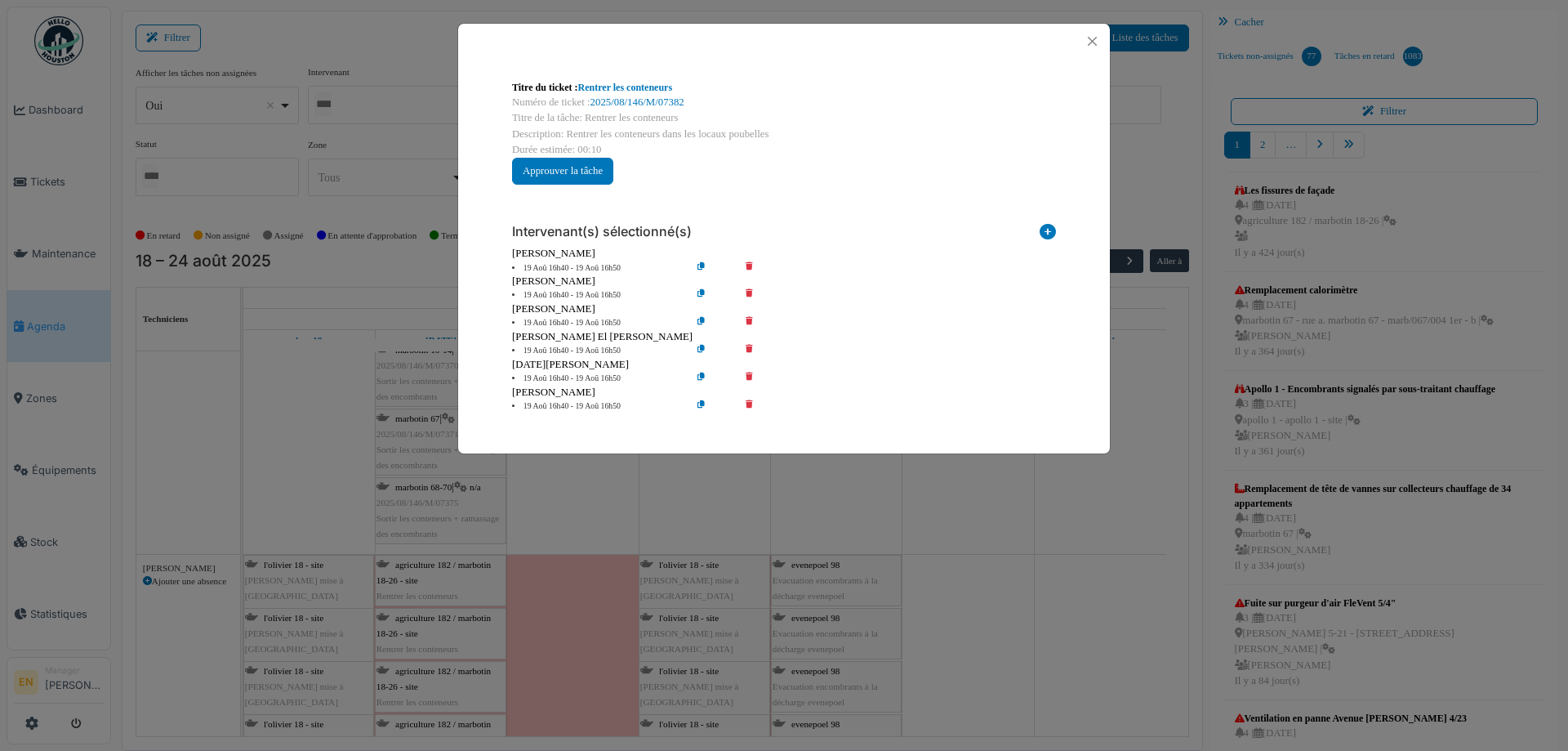
click at [751, 268] on icon at bounding box center [761, 268] width 46 height 12
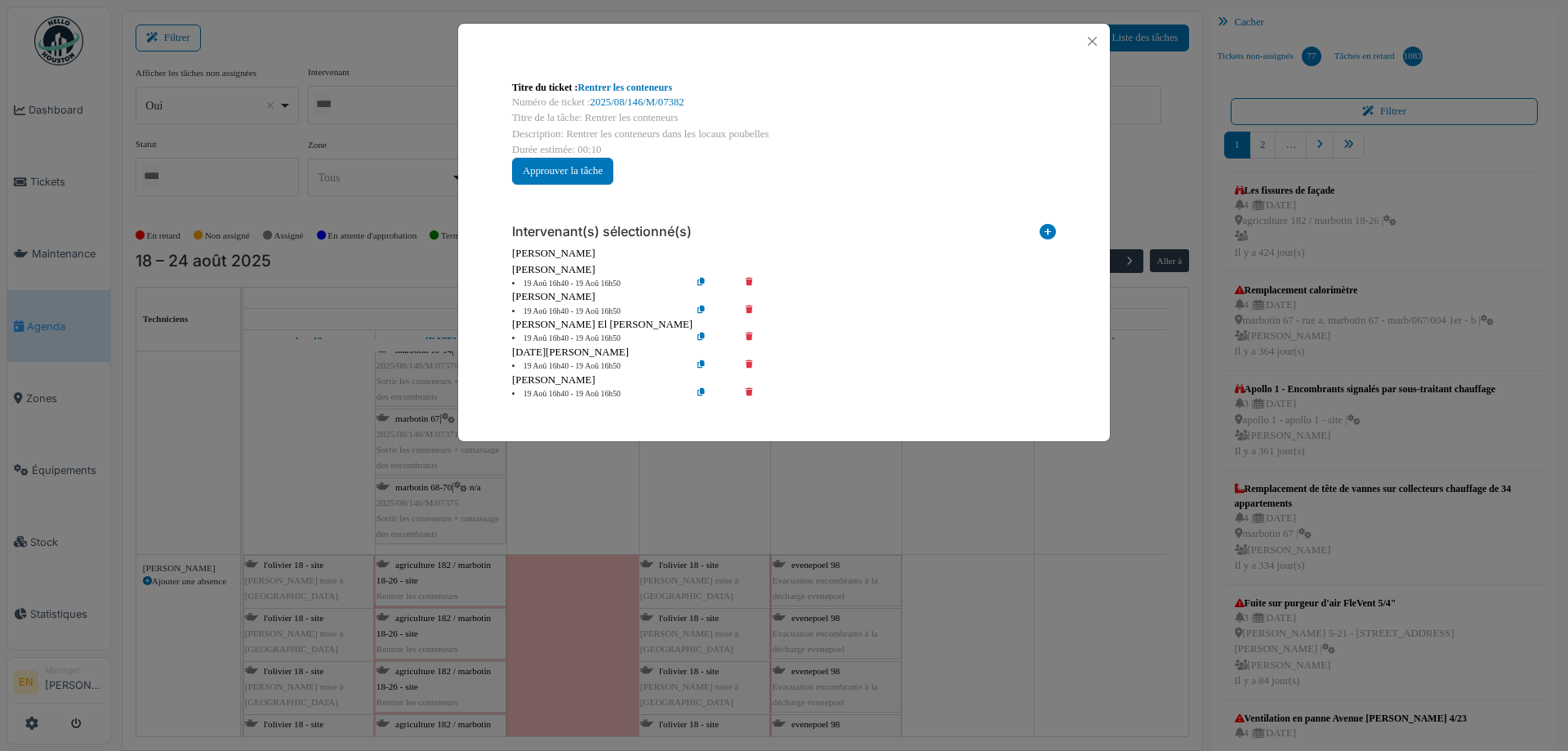
click at [751, 280] on icon at bounding box center [761, 284] width 46 height 12
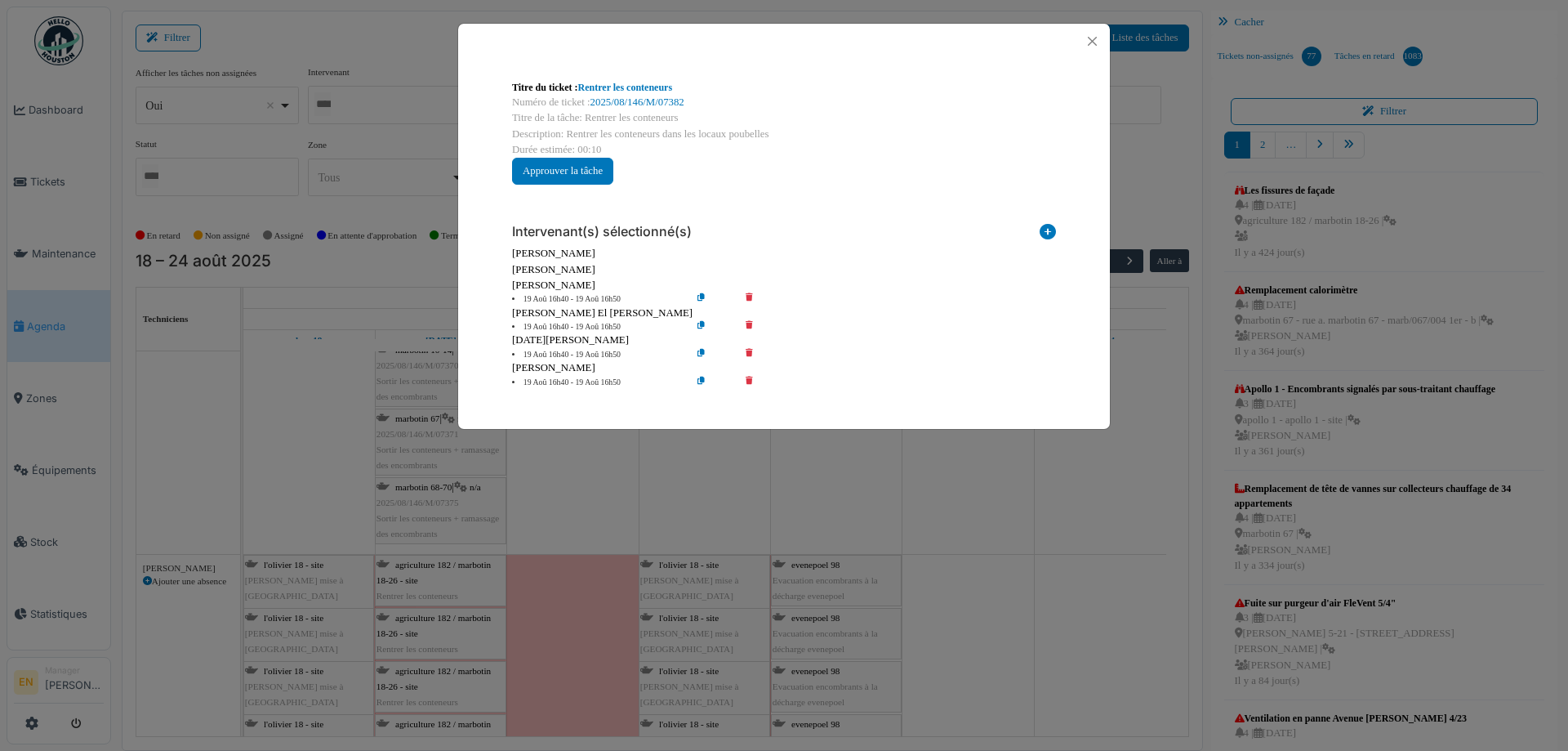
click at [749, 295] on icon at bounding box center [761, 300] width 46 height 12
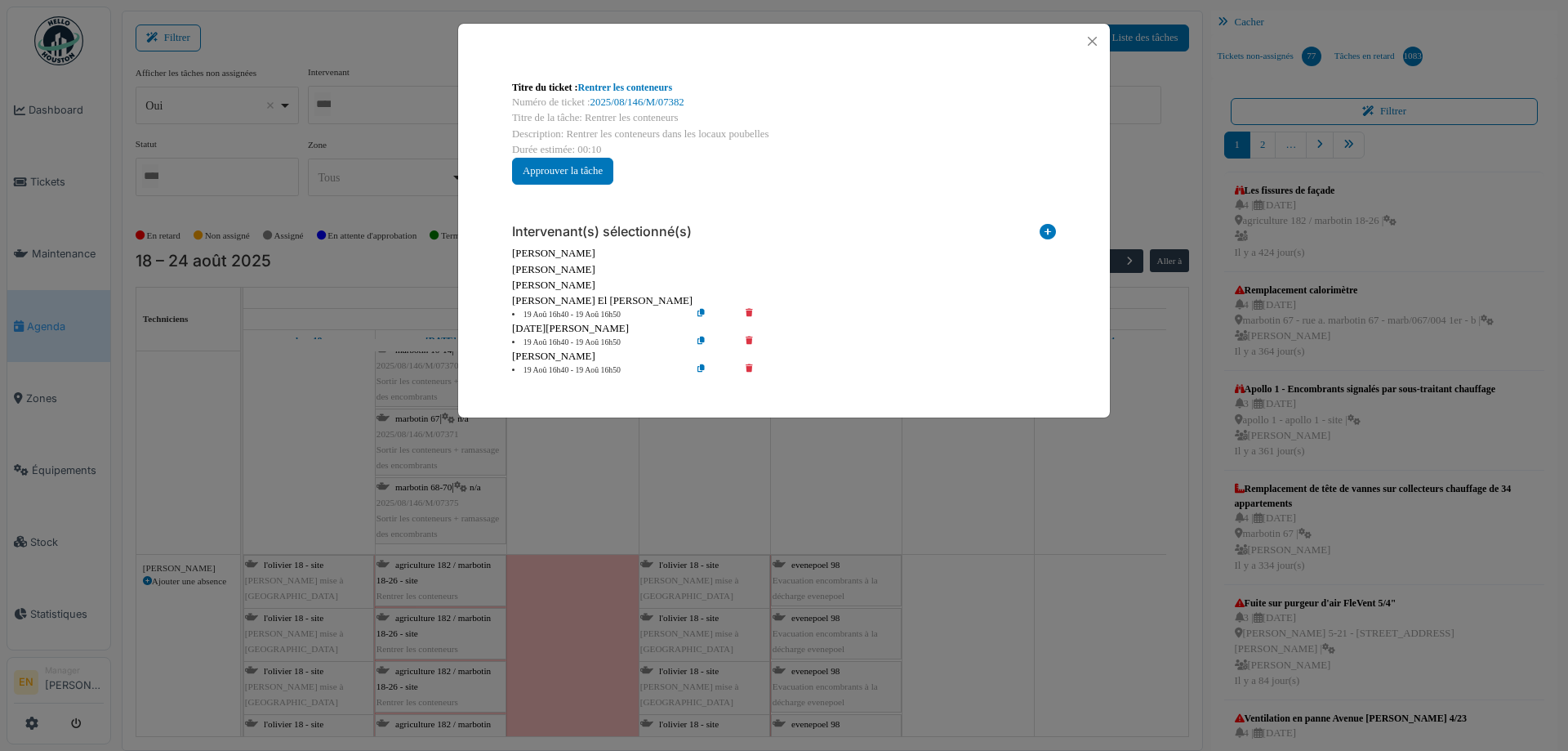
click at [745, 313] on icon at bounding box center [761, 315] width 46 height 12
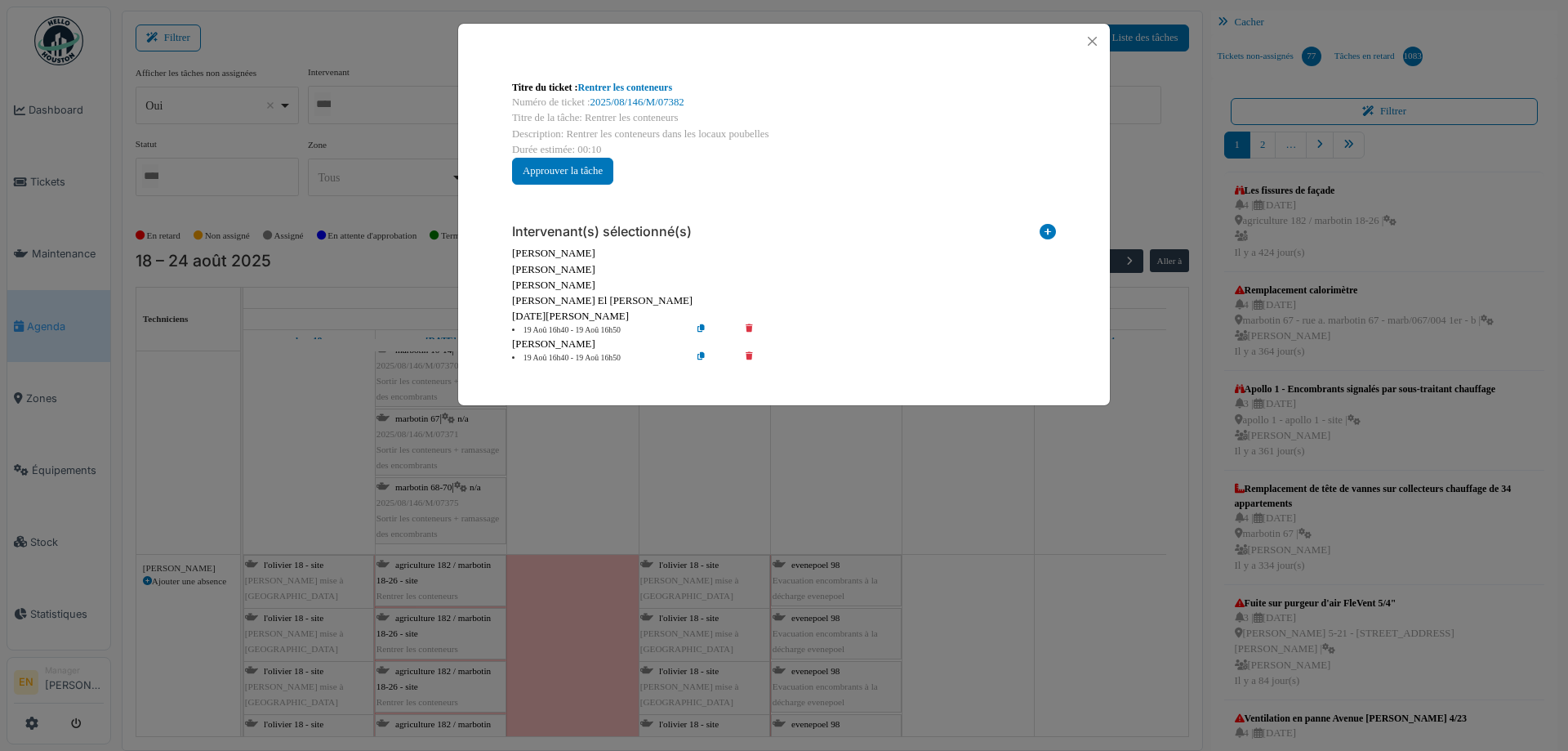
click at [750, 330] on icon at bounding box center [761, 330] width 46 height 12
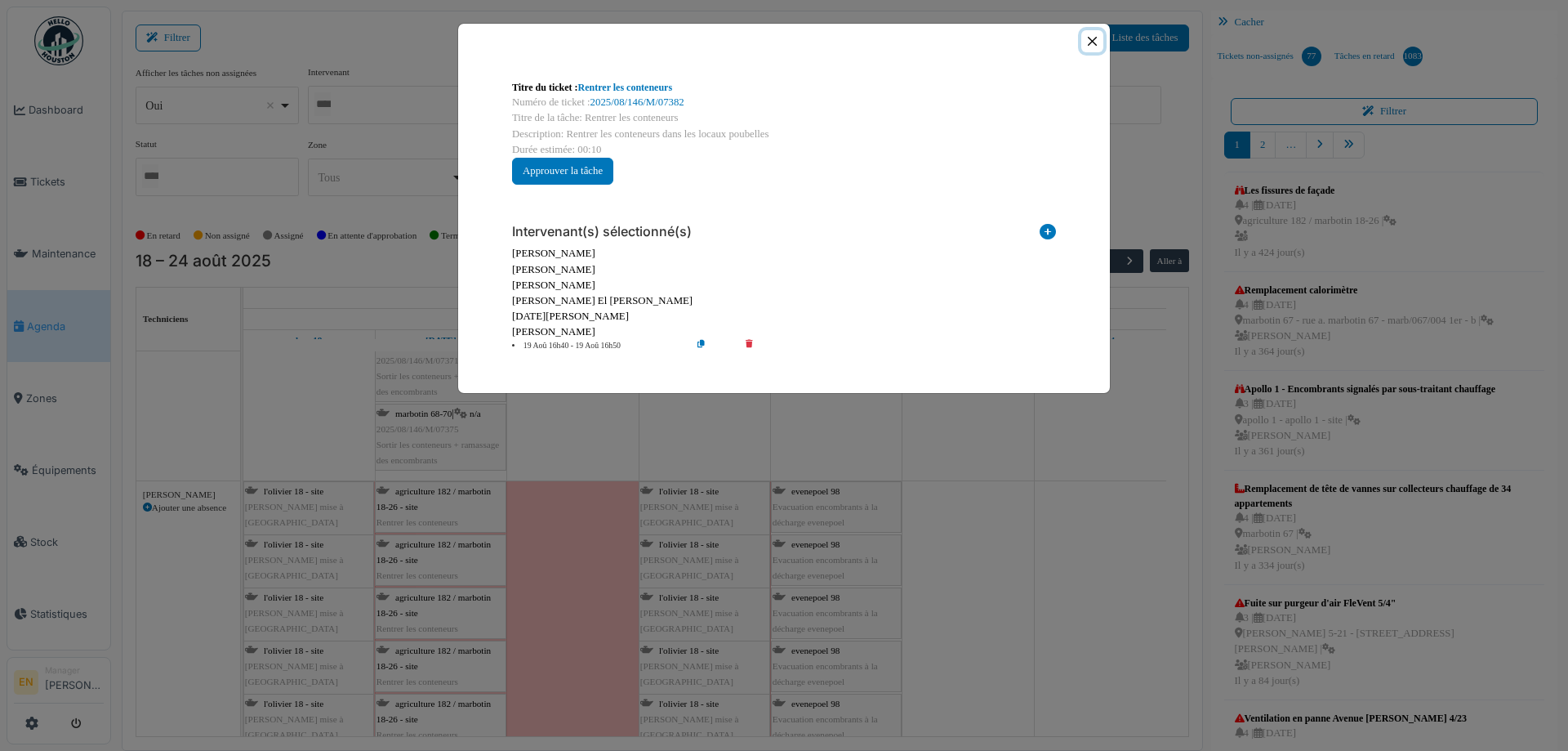
click at [1092, 45] on button "Close" at bounding box center [1092, 40] width 22 height 22
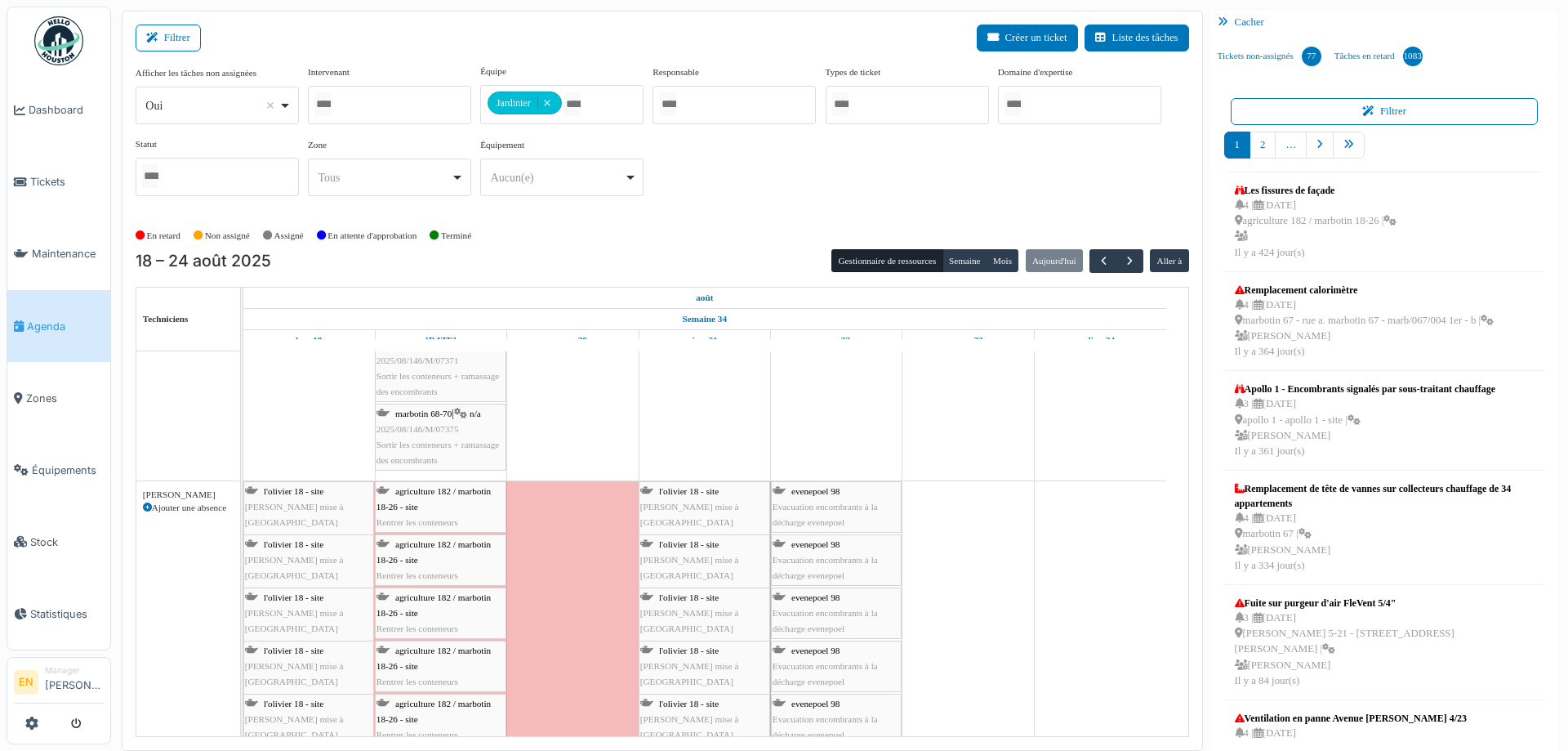
click at [423, 508] on div "agriculture 182 / marbotin 18-26 - site Rentrer les conteneurs" at bounding box center [441, 507] width 128 height 47
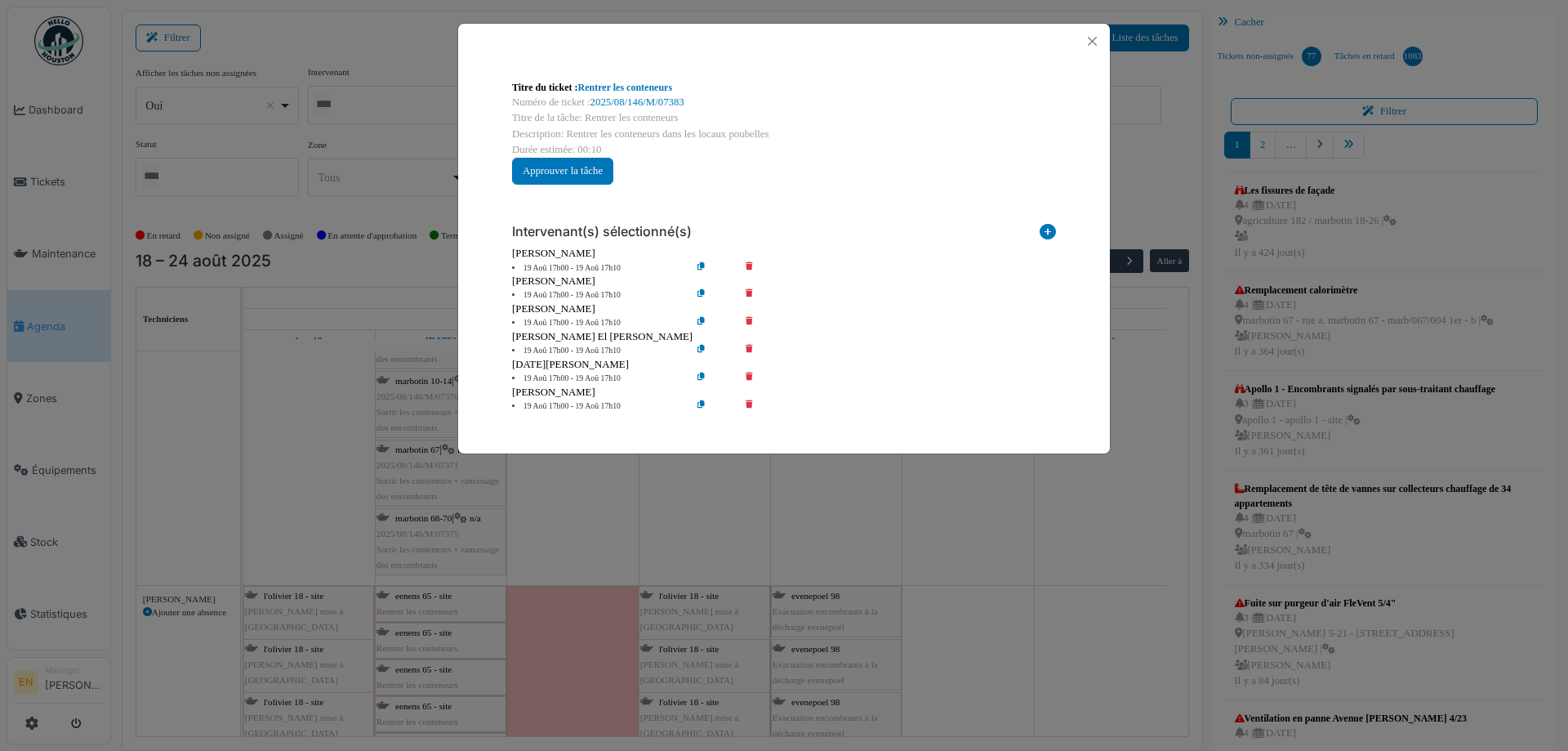
click at [751, 269] on icon at bounding box center [761, 268] width 46 height 12
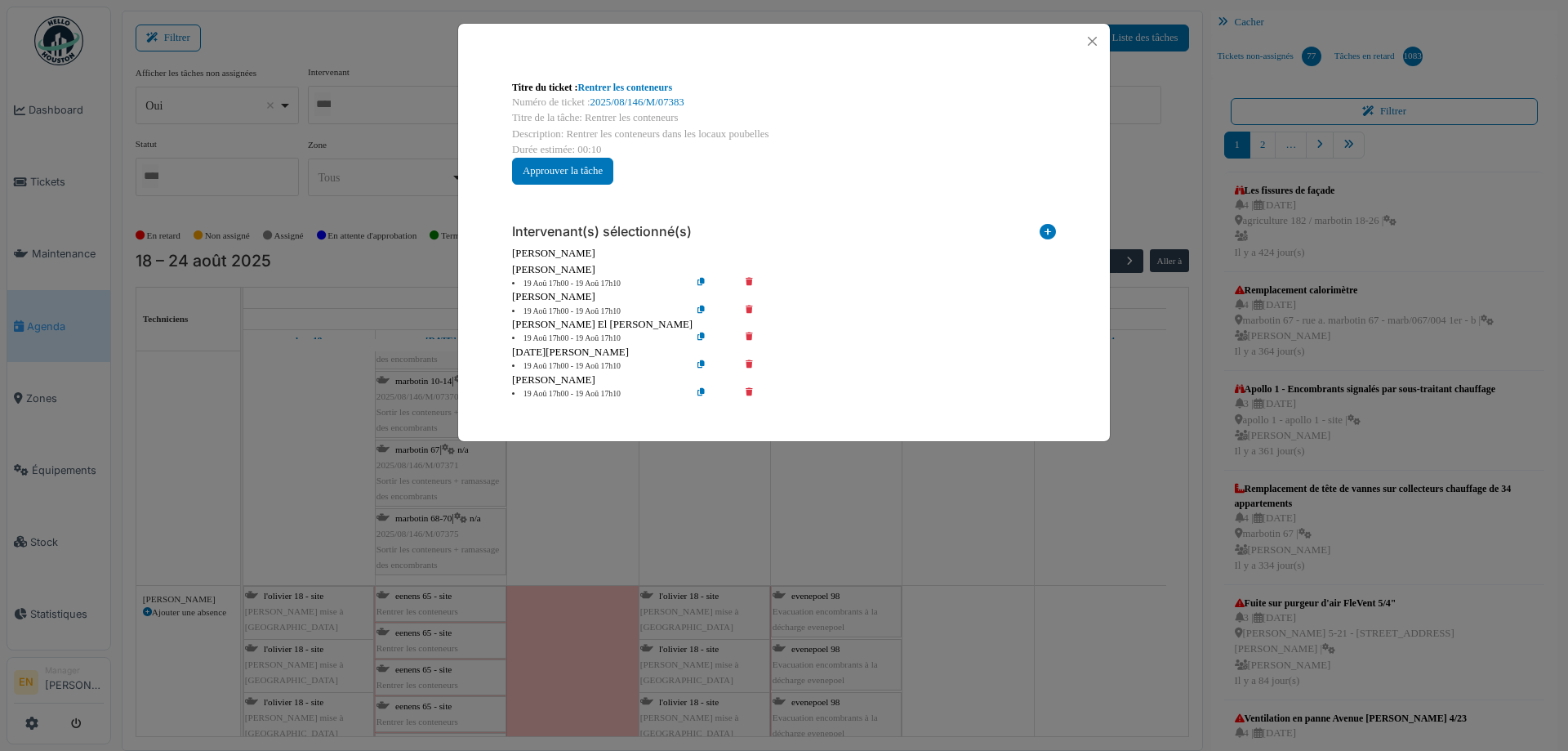
click at [752, 280] on icon at bounding box center [761, 284] width 46 height 12
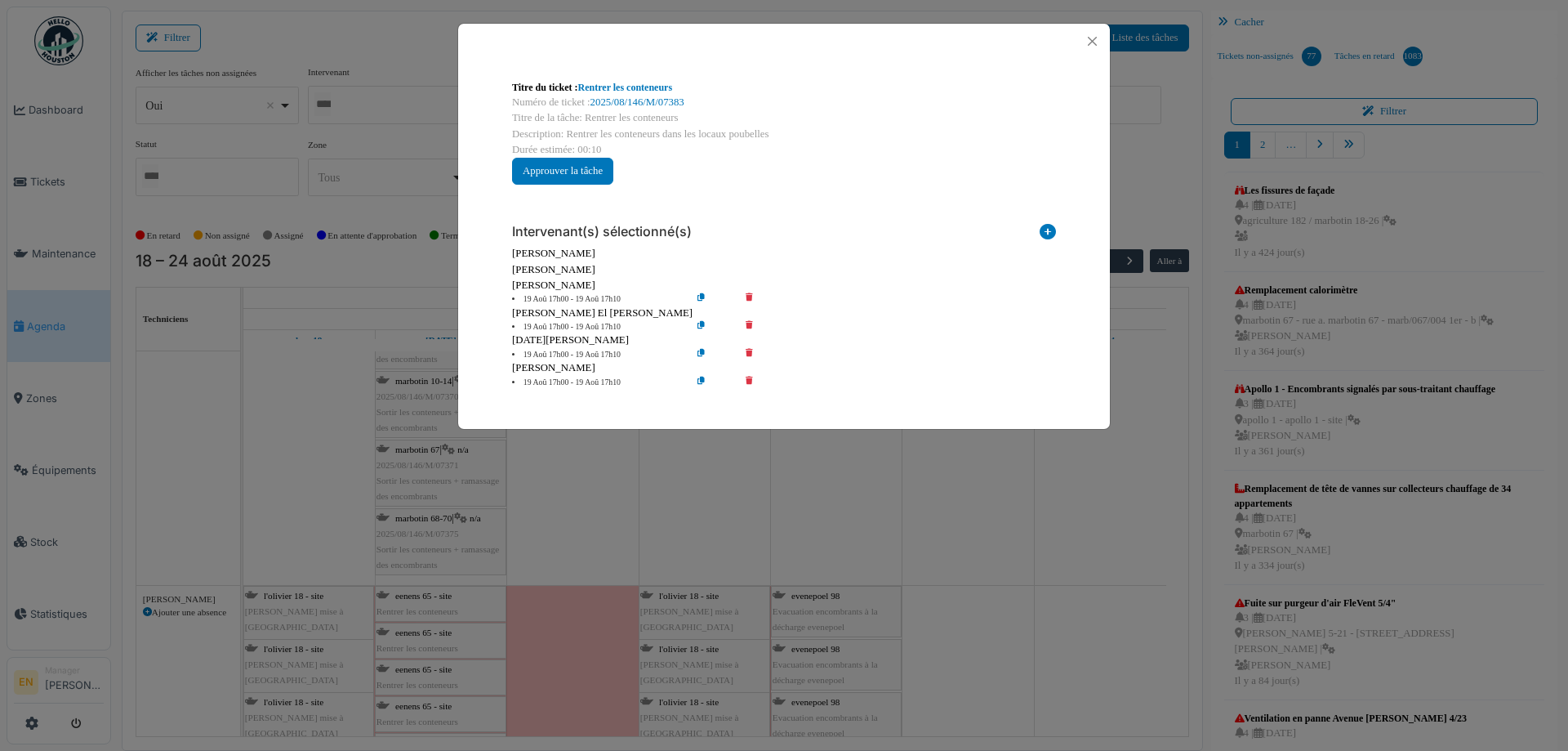
click at [751, 294] on icon at bounding box center [761, 300] width 46 height 12
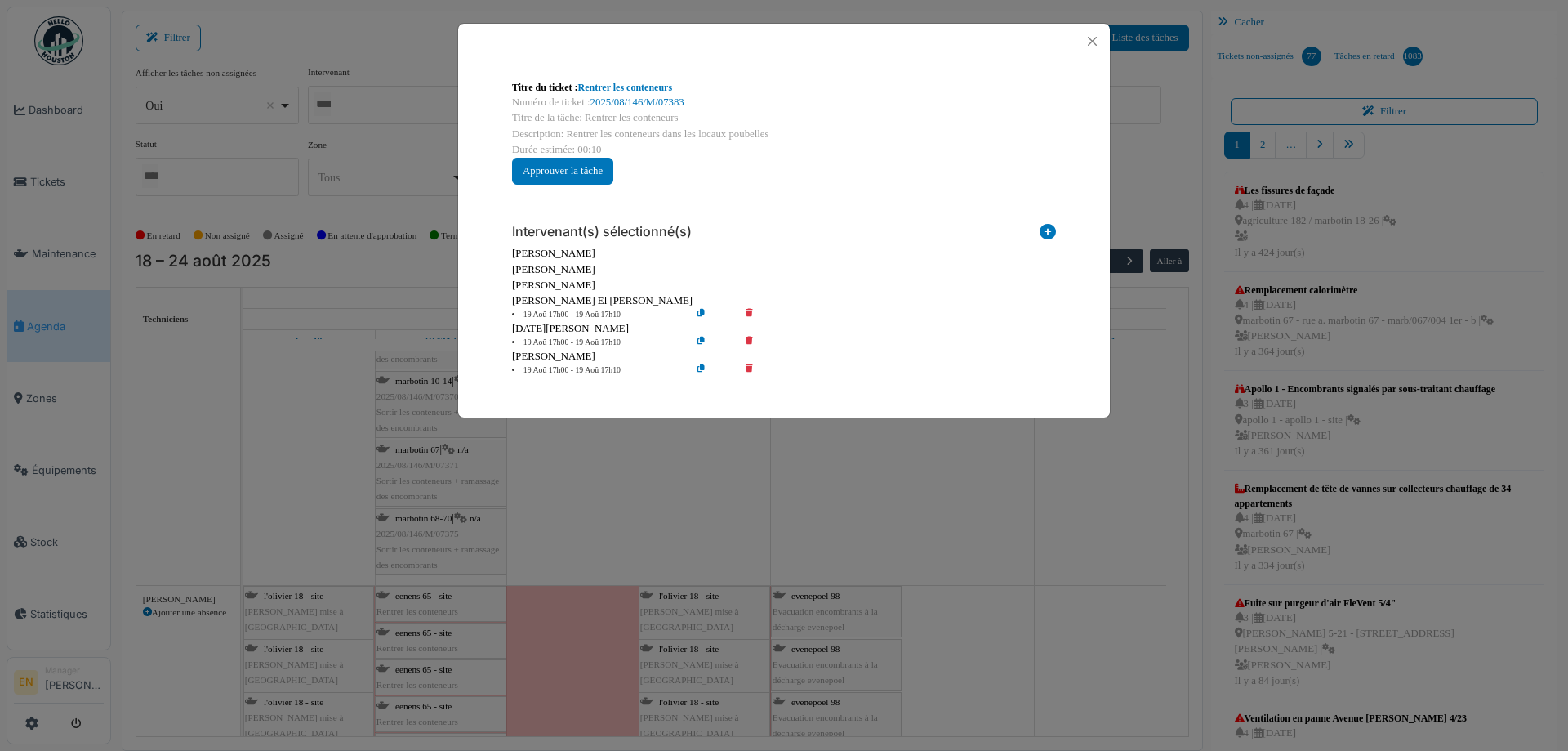
click at [749, 316] on icon at bounding box center [761, 315] width 46 height 12
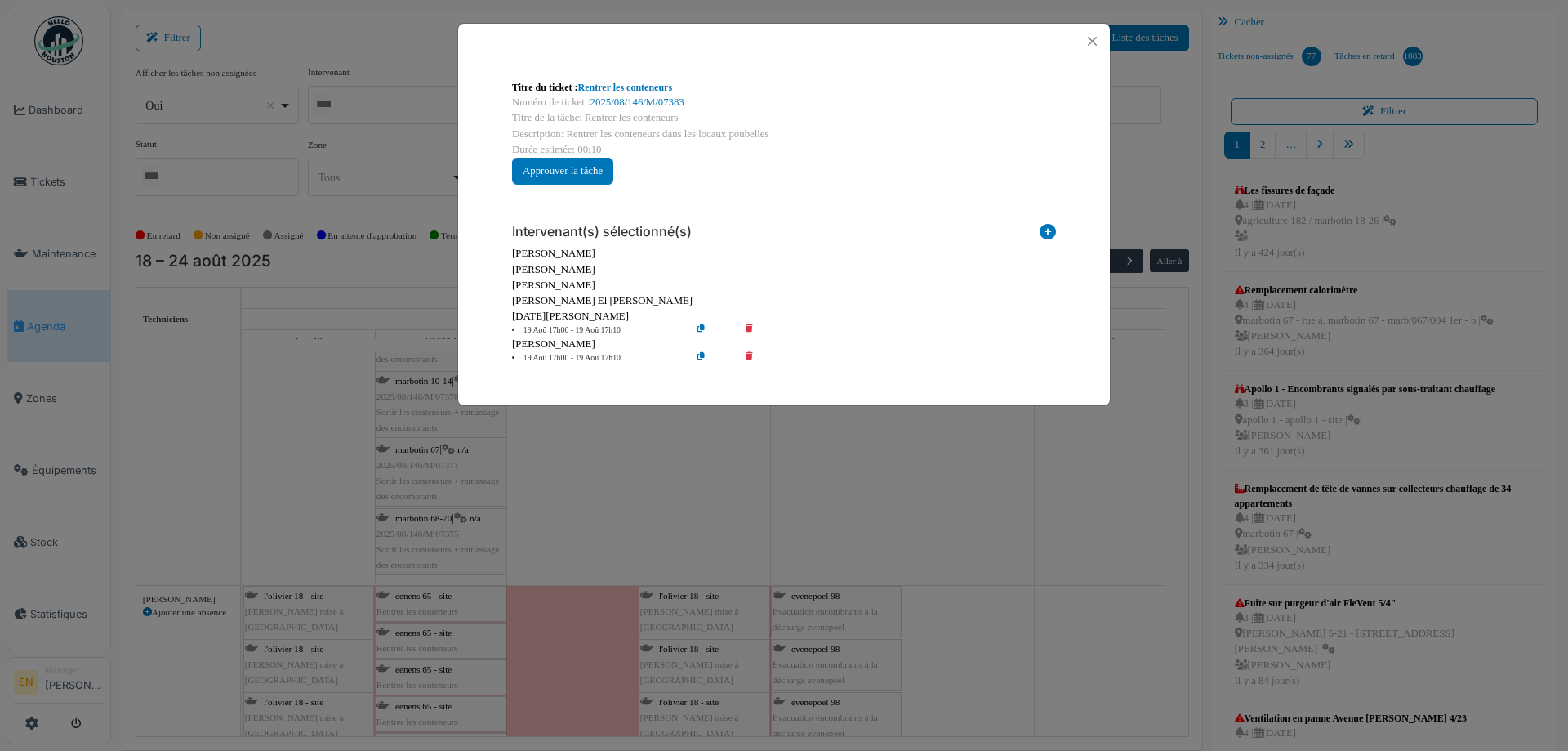
click at [749, 330] on icon at bounding box center [761, 330] width 46 height 12
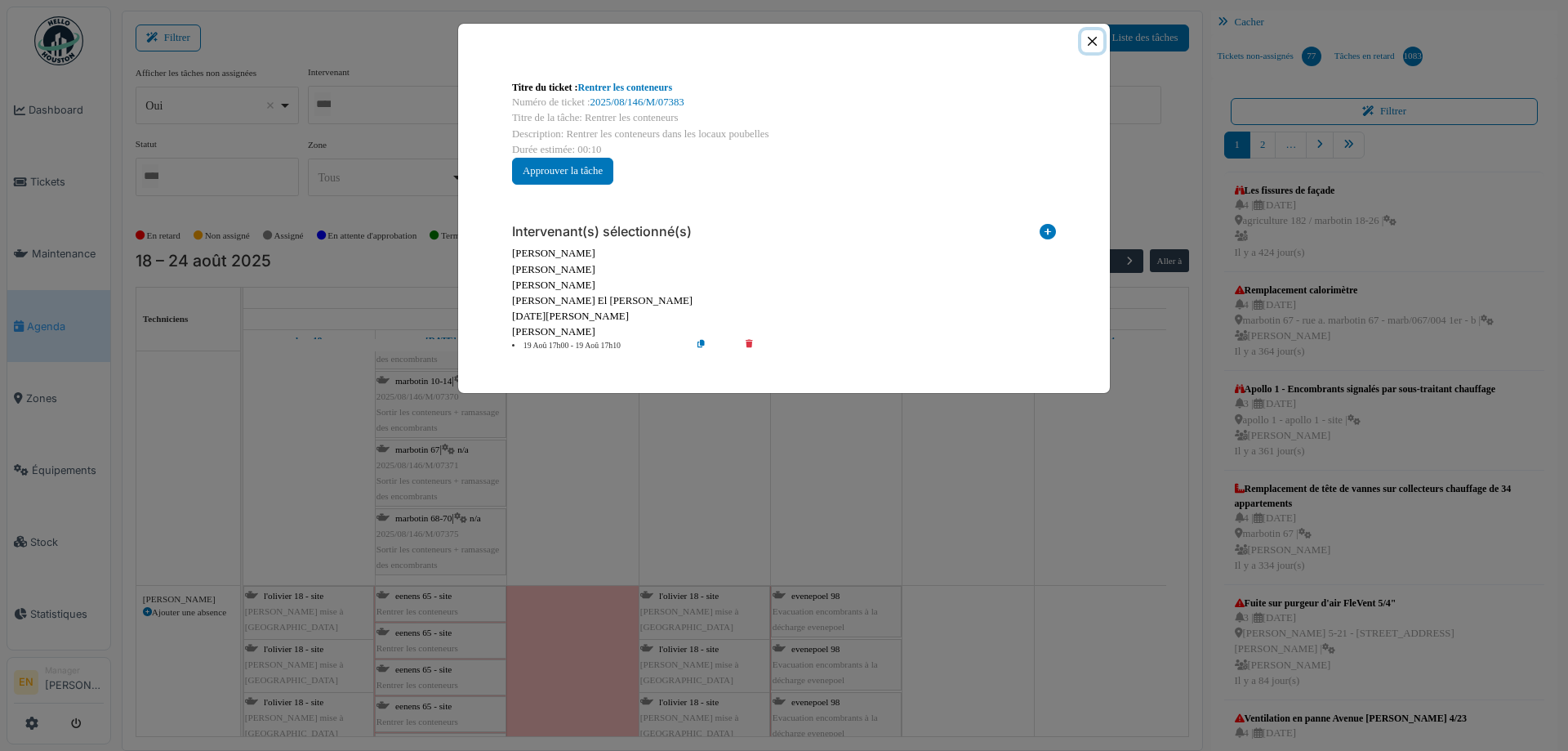
click at [1095, 40] on button "Close" at bounding box center [1092, 40] width 22 height 22
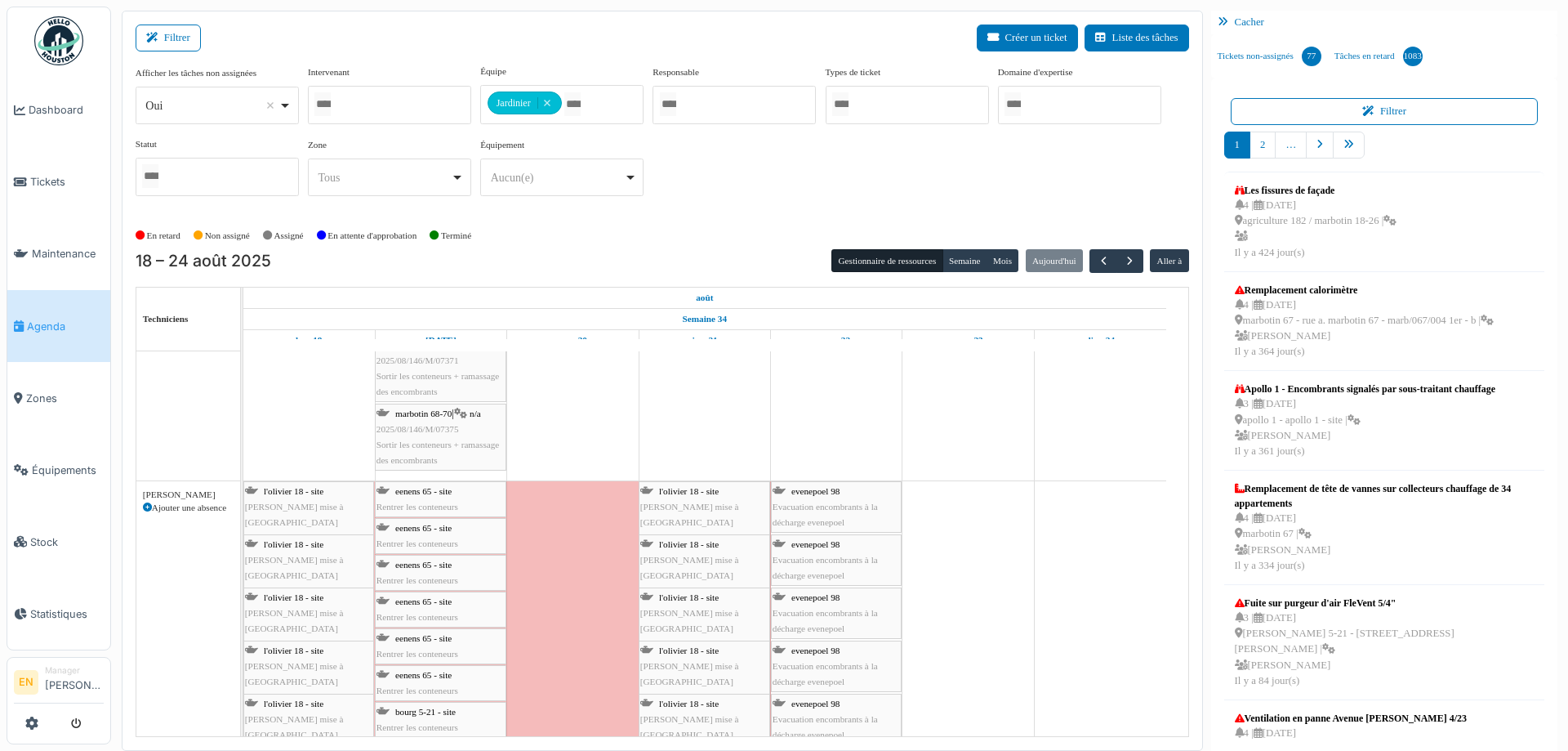
click at [421, 498] on div "eenens 65 - site Rentrer les conteneurs" at bounding box center [441, 499] width 128 height 31
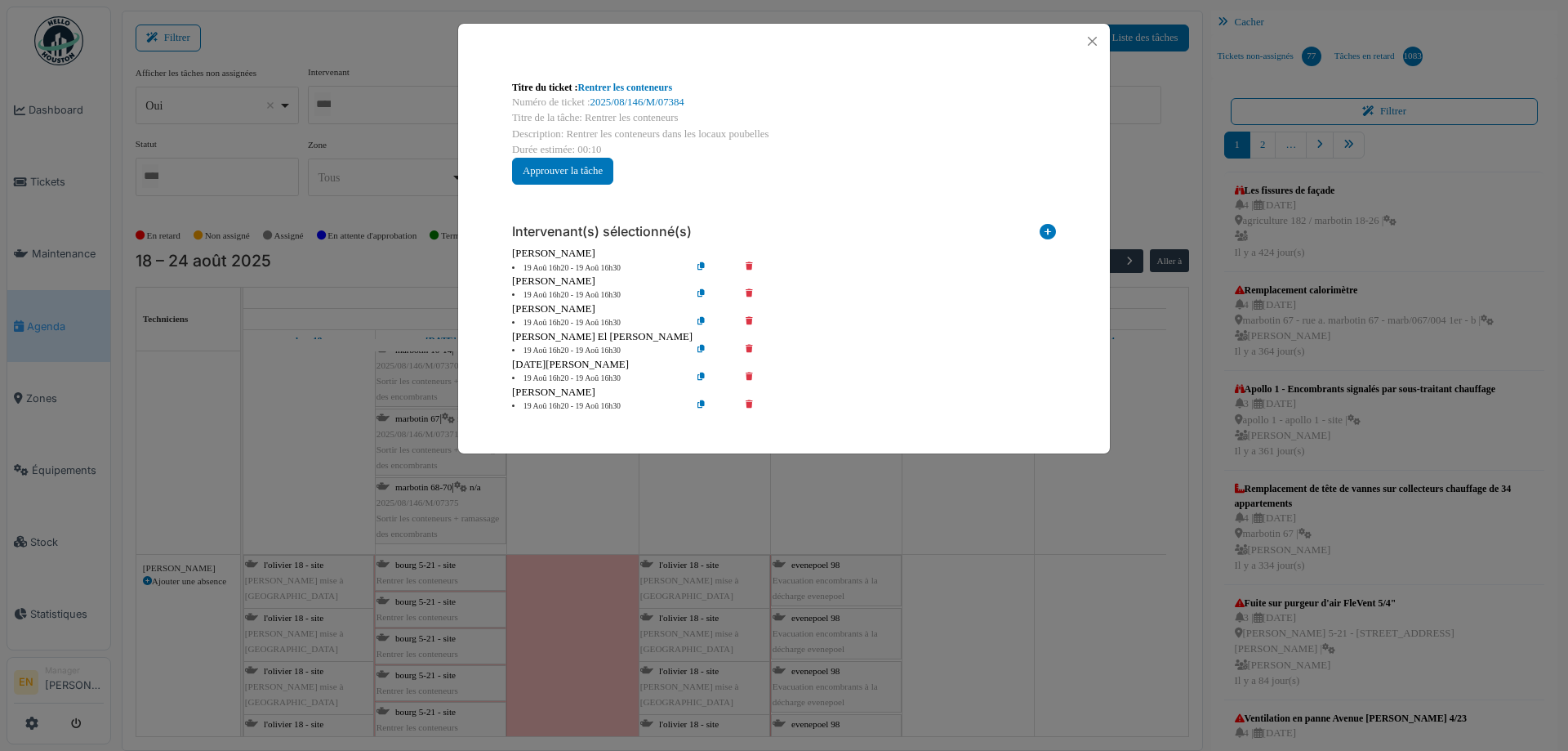
click at [751, 265] on icon at bounding box center [761, 268] width 46 height 12
click at [751, 294] on icon at bounding box center [761, 295] width 46 height 12
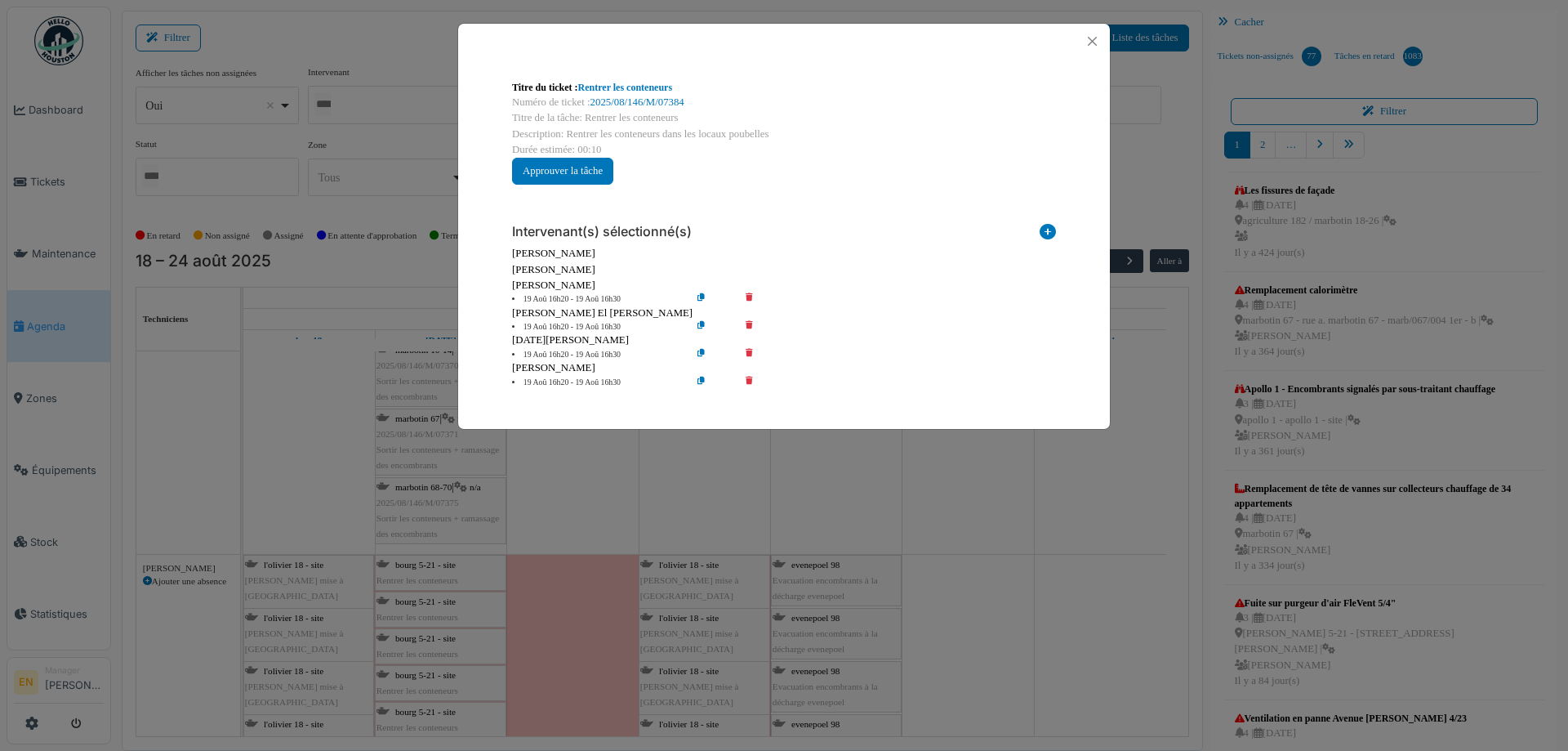
click at [751, 294] on icon at bounding box center [761, 300] width 46 height 12
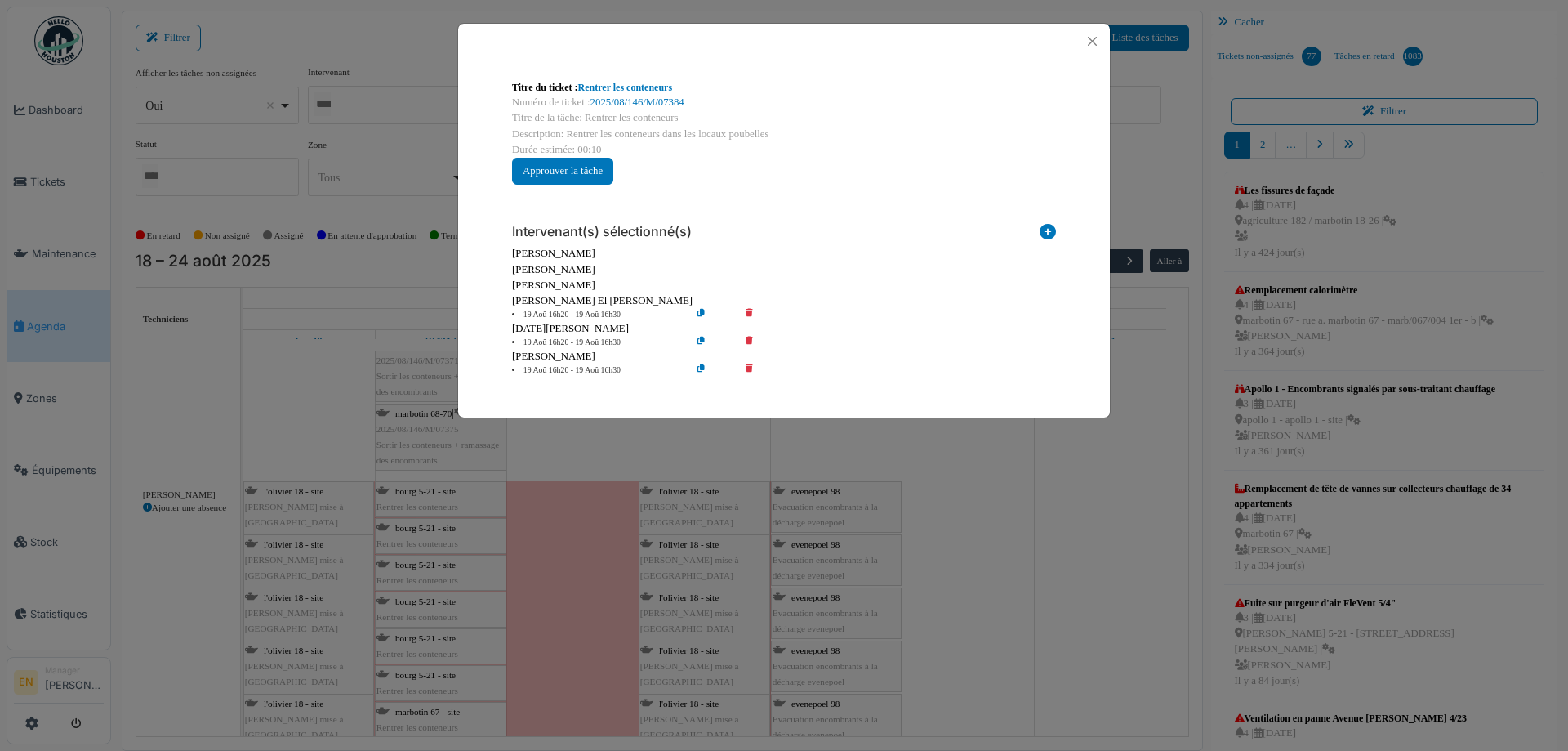
click at [751, 312] on icon at bounding box center [761, 315] width 46 height 12
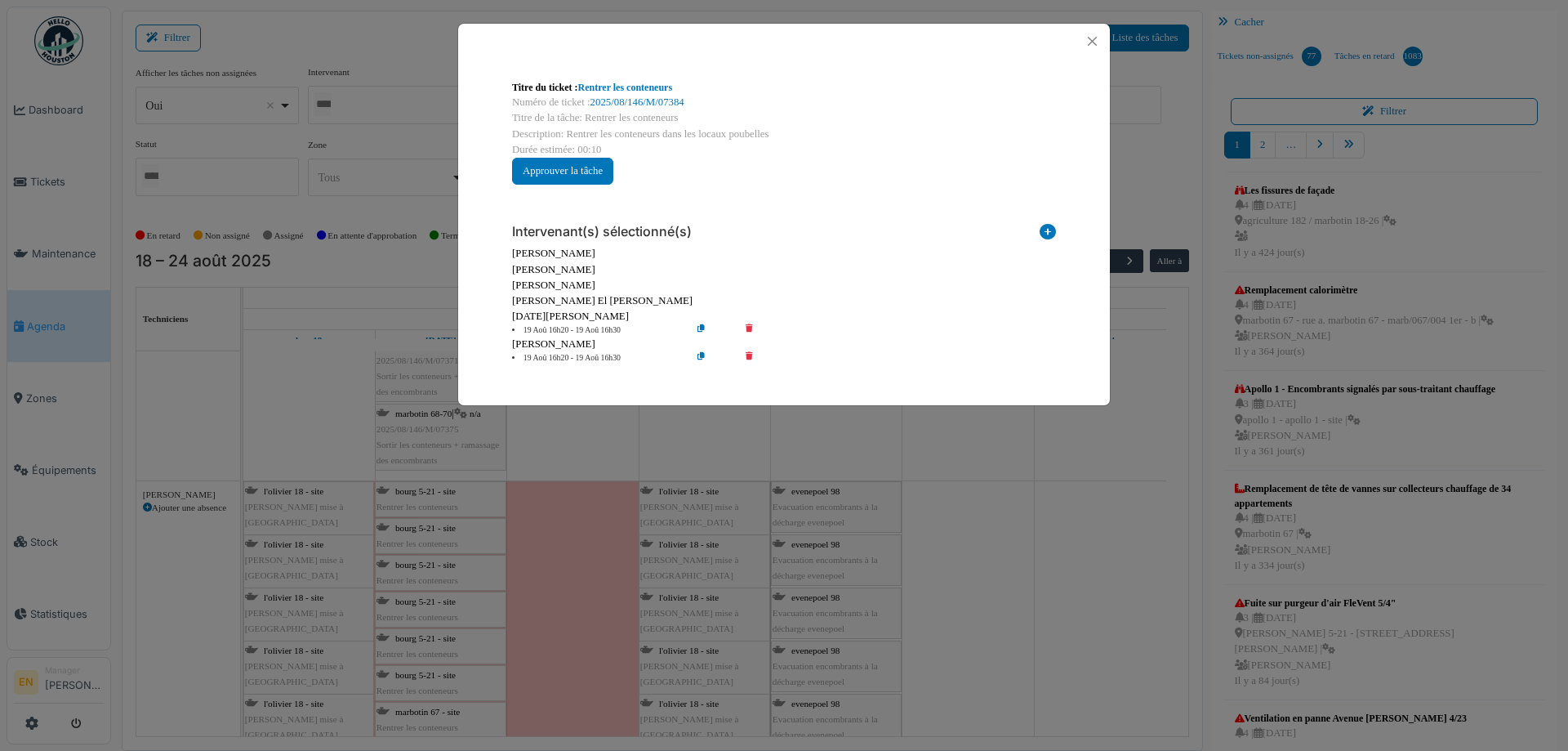
click at [749, 339] on div "[PERSON_NAME]" at bounding box center [784, 344] width 544 height 16
click at [749, 339] on div "Rufat Azizi" at bounding box center [784, 344] width 544 height 16
click at [748, 326] on icon at bounding box center [761, 330] width 46 height 12
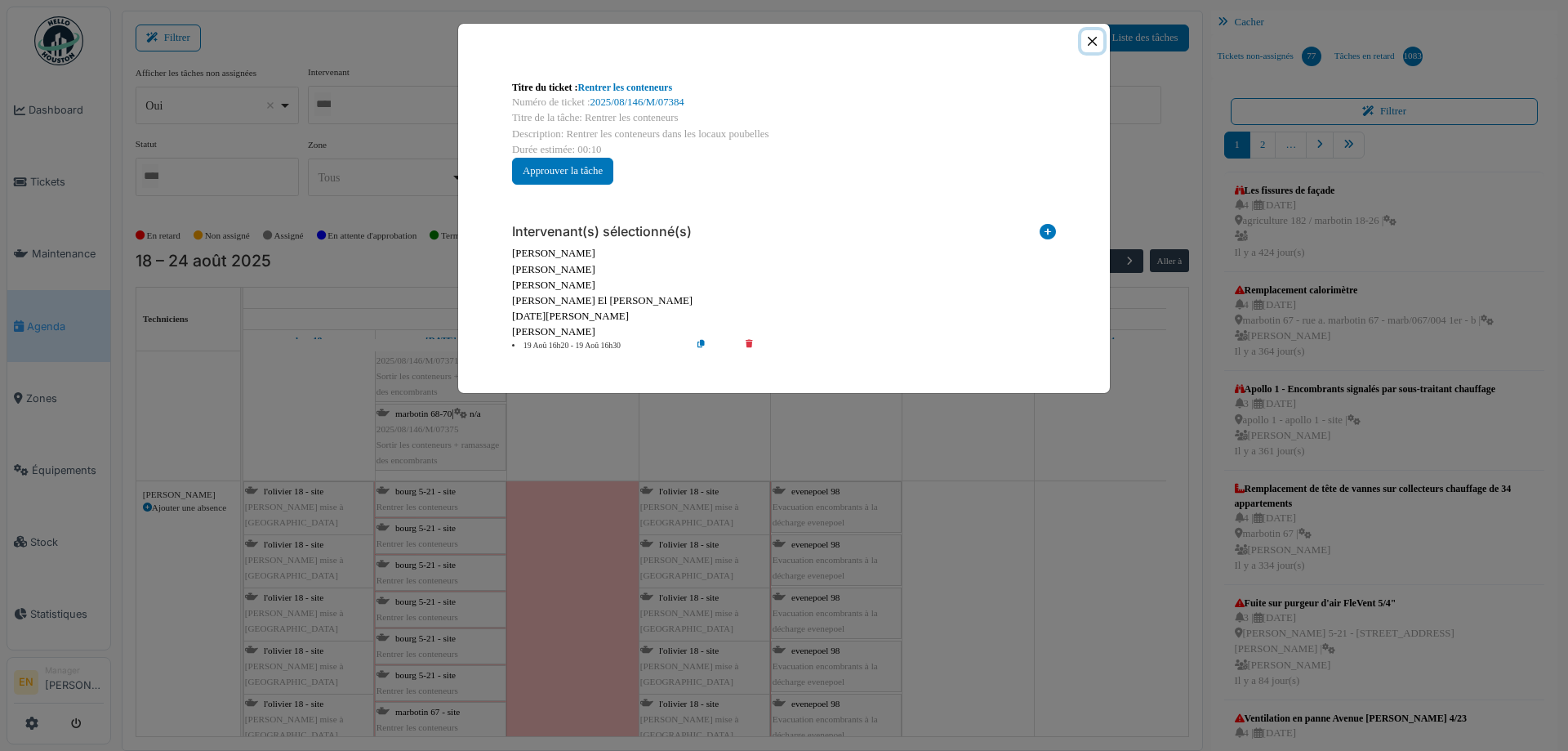
click at [1090, 44] on button "Close" at bounding box center [1092, 40] width 22 height 22
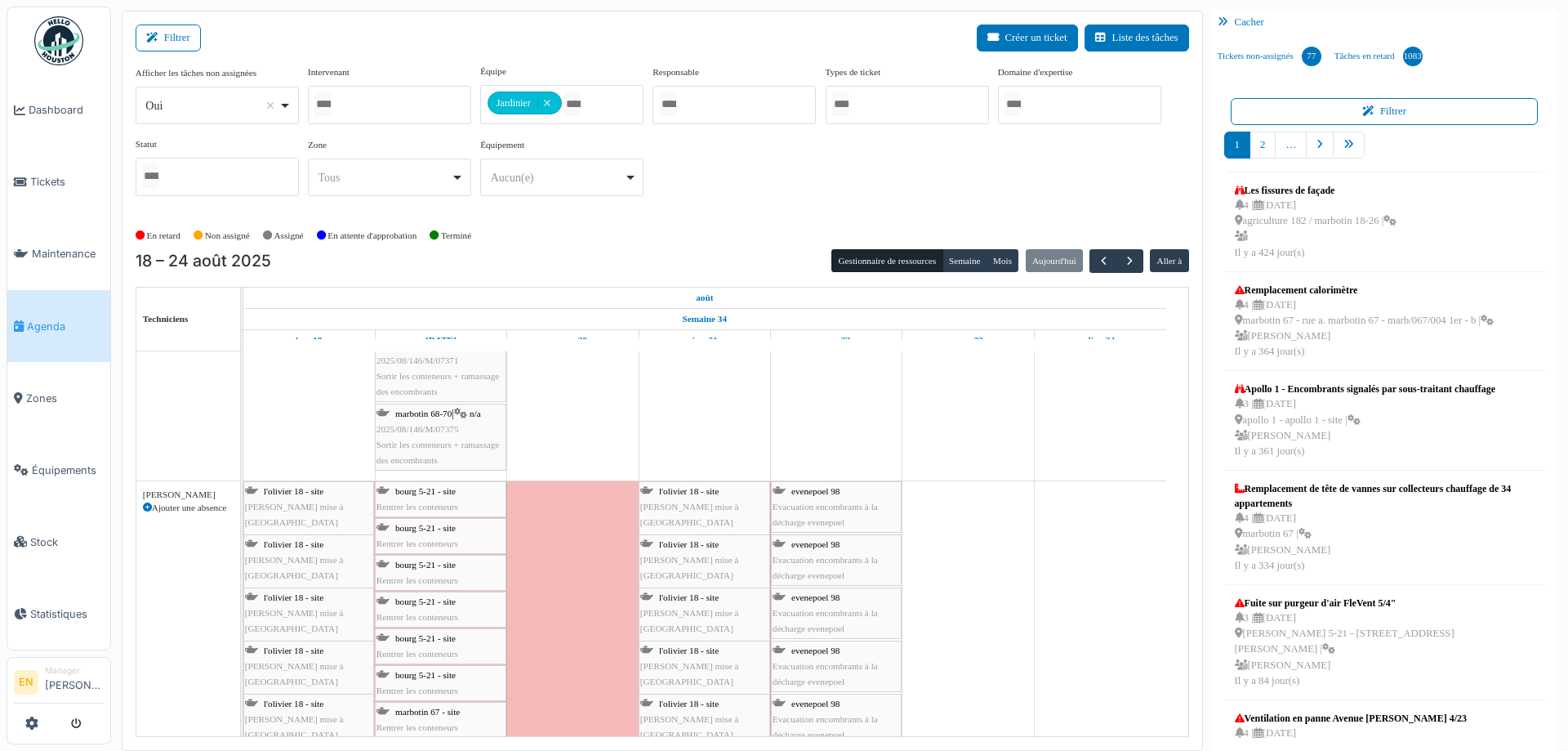
click at [430, 487] on span "bourg 5-21 - site" at bounding box center [425, 491] width 60 height 10
click at [423, 506] on span "Rentrer les conteneurs" at bounding box center [417, 506] width 82 height 10
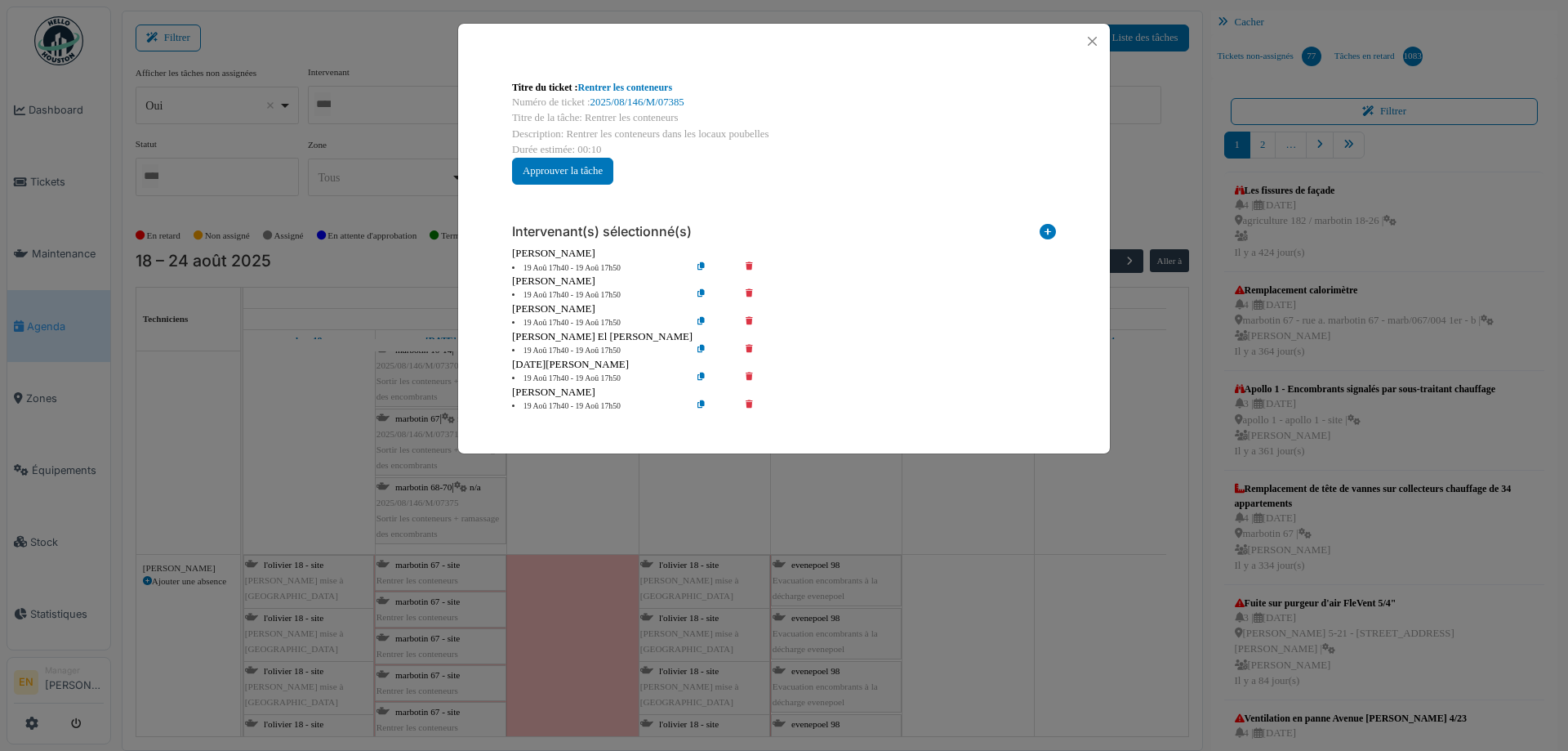
click at [748, 264] on icon at bounding box center [761, 268] width 46 height 12
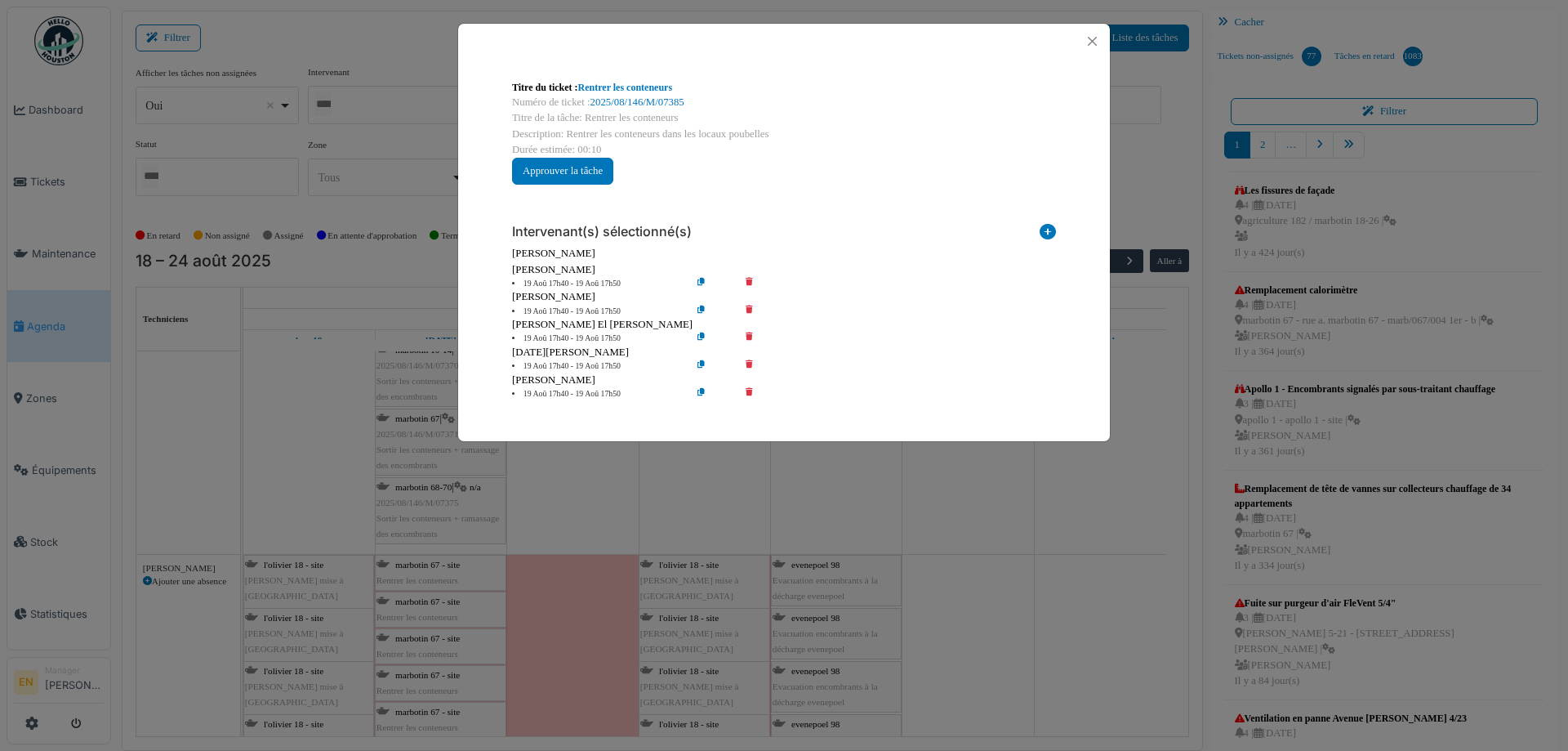
click at [749, 281] on icon at bounding box center [761, 284] width 46 height 12
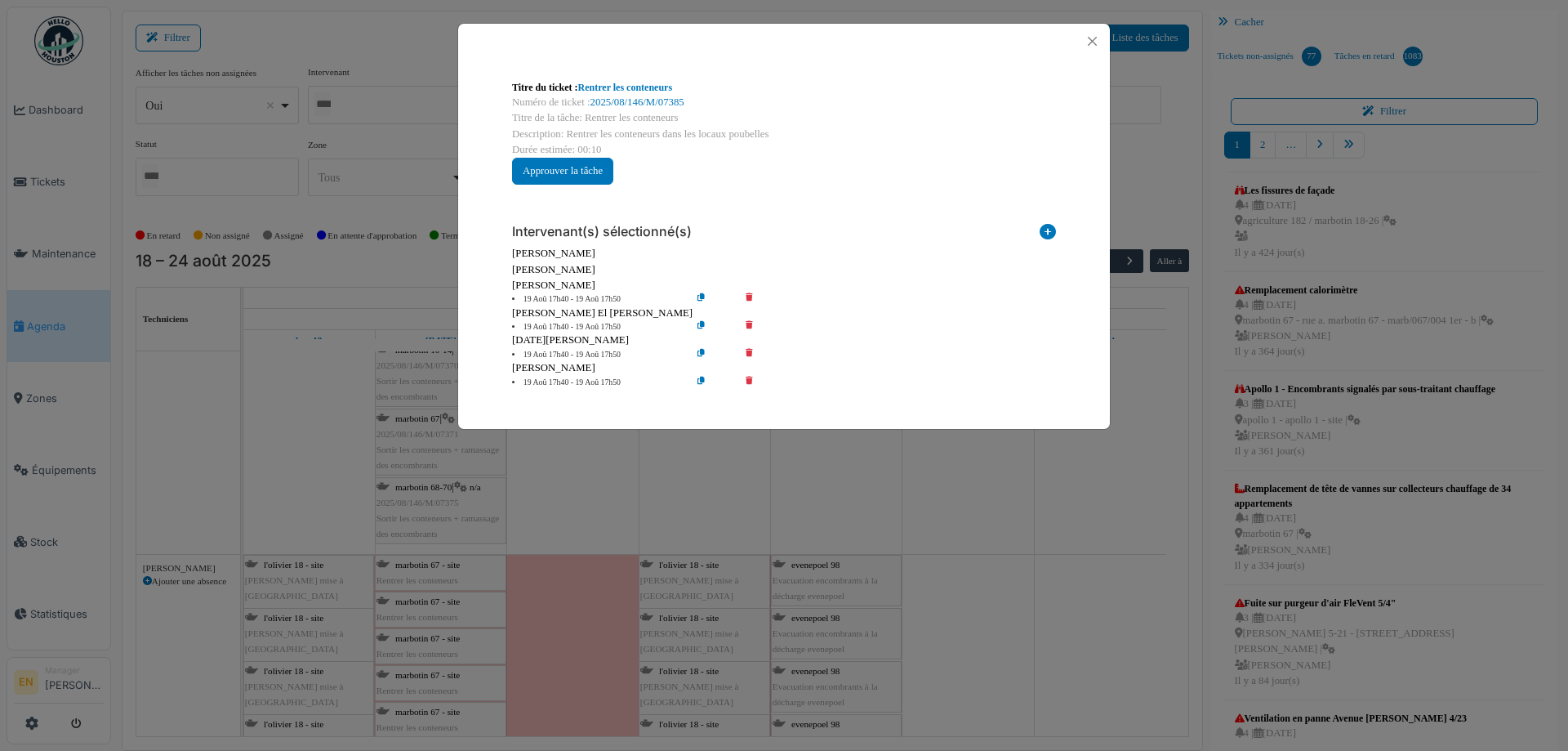
click at [749, 299] on icon at bounding box center [761, 300] width 46 height 12
click at [752, 295] on icon at bounding box center [761, 300] width 46 height 12
click at [749, 299] on icon at bounding box center [761, 300] width 46 height 12
click at [749, 325] on div "Intervenant(s) sélectionné(s) Technicien interne Prestataire externe Gestionnai…" at bounding box center [784, 300] width 571 height 203
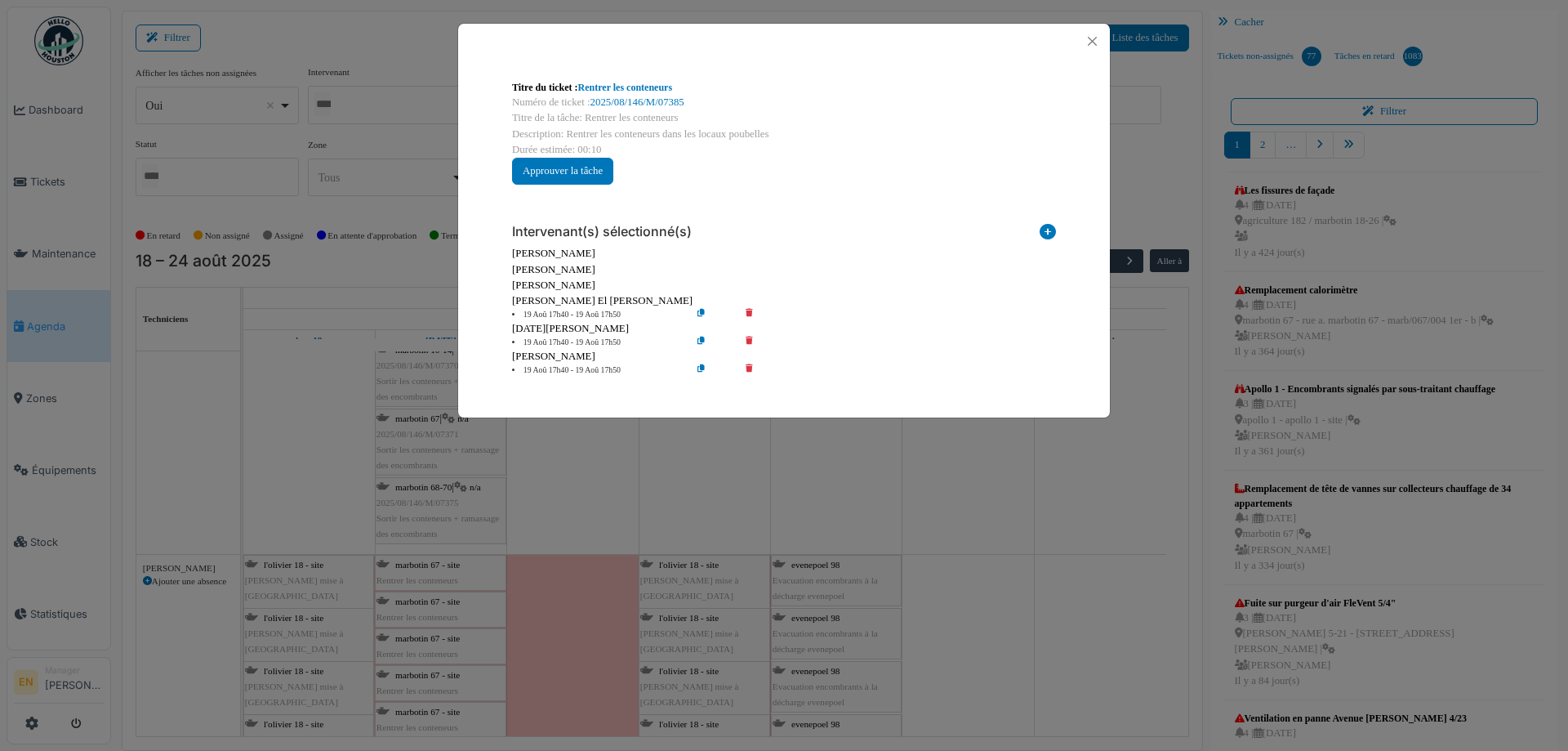
click at [748, 315] on icon at bounding box center [761, 315] width 46 height 12
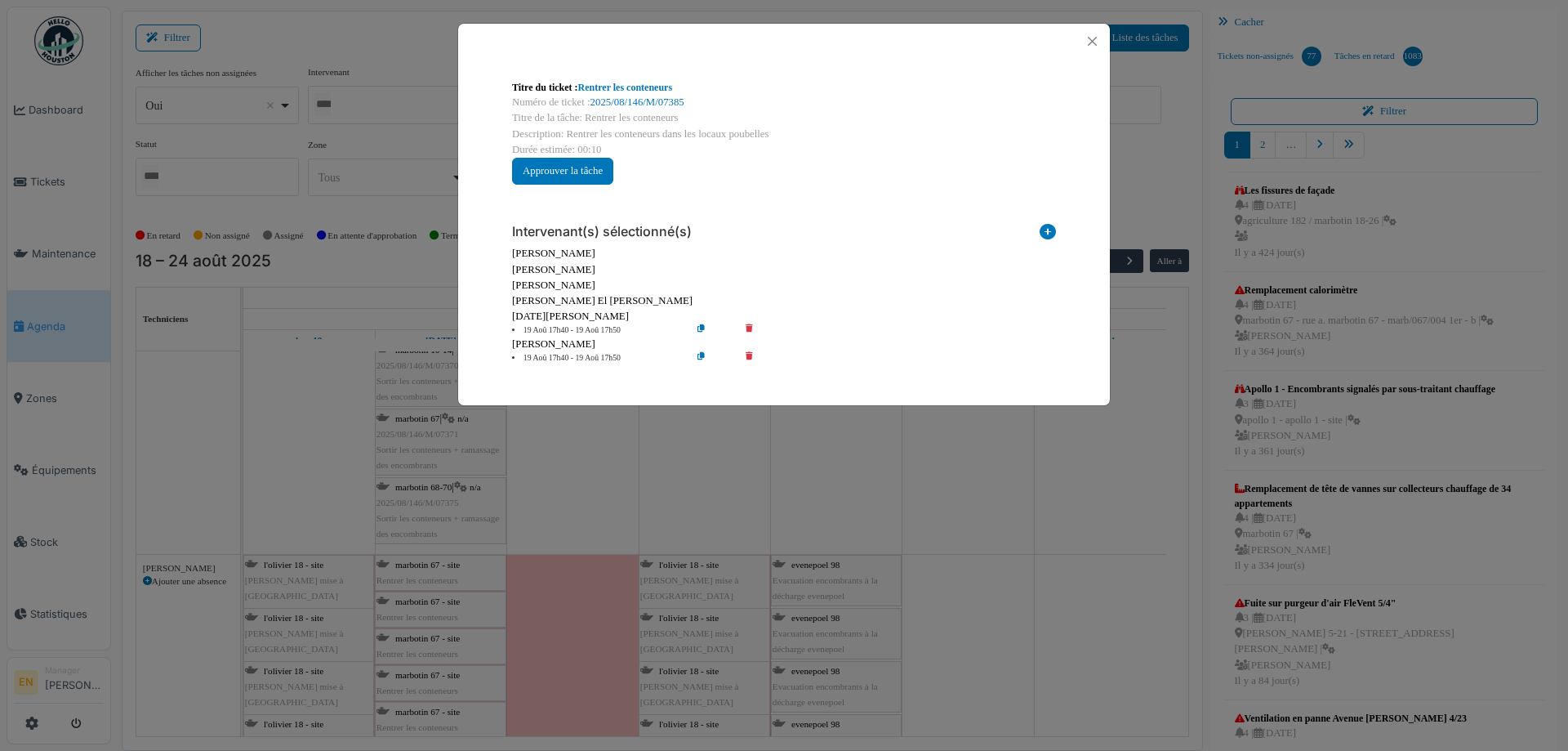
click at [750, 330] on icon at bounding box center [761, 330] width 46 height 12
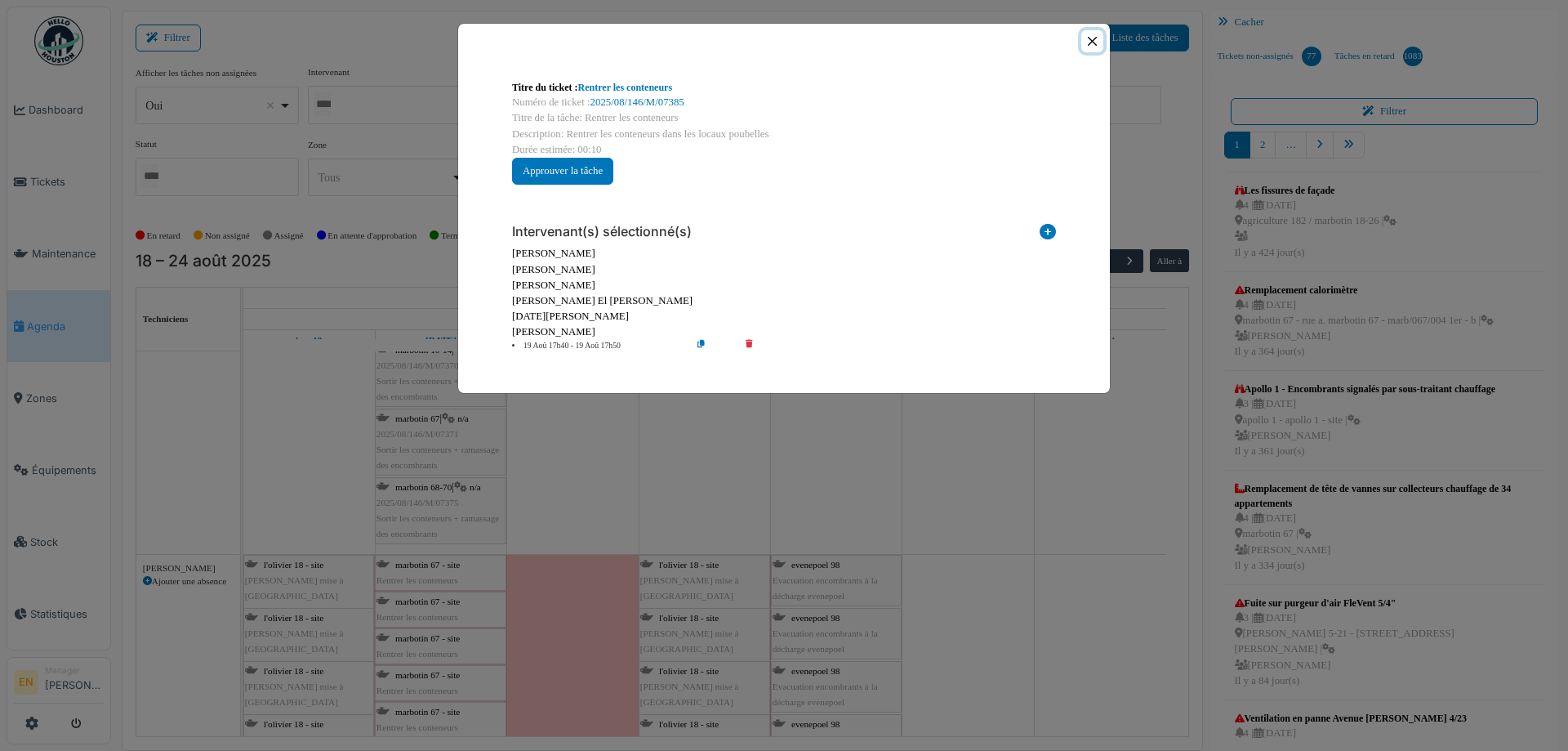
click at [1091, 39] on button "Close" at bounding box center [1092, 40] width 22 height 22
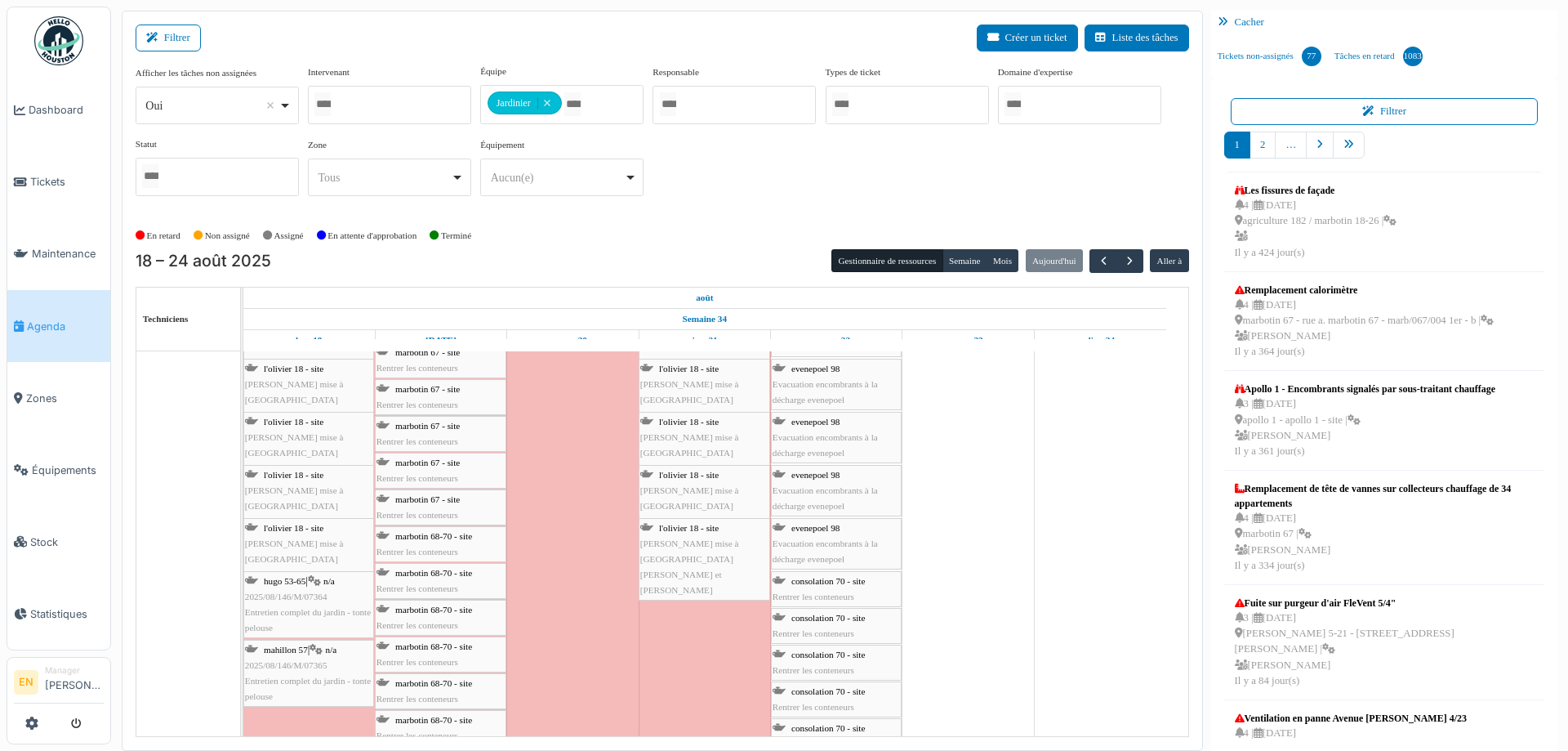
scroll to position [2789, 0]
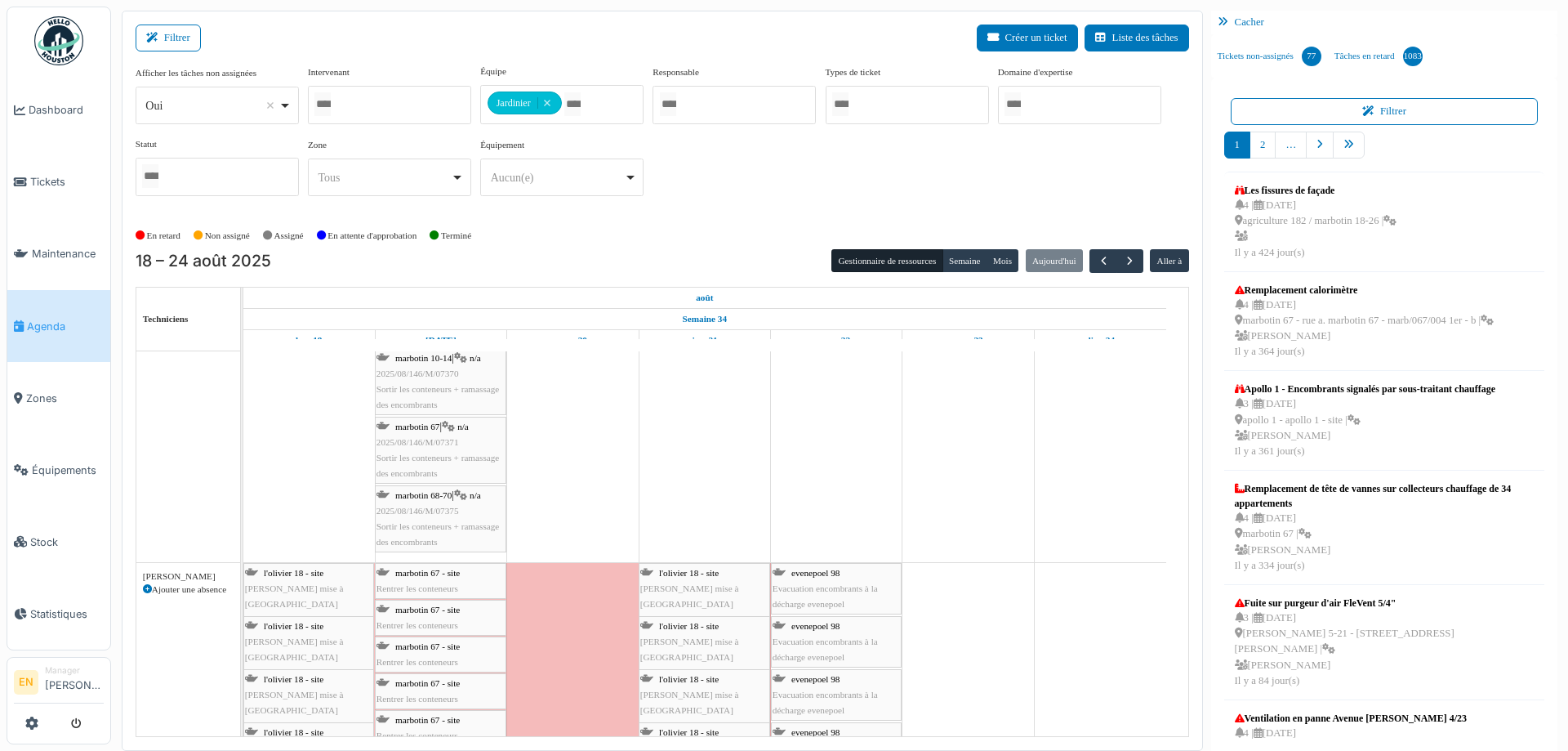
click at [434, 583] on span "Rentrer les conteneurs" at bounding box center [417, 587] width 82 height 10
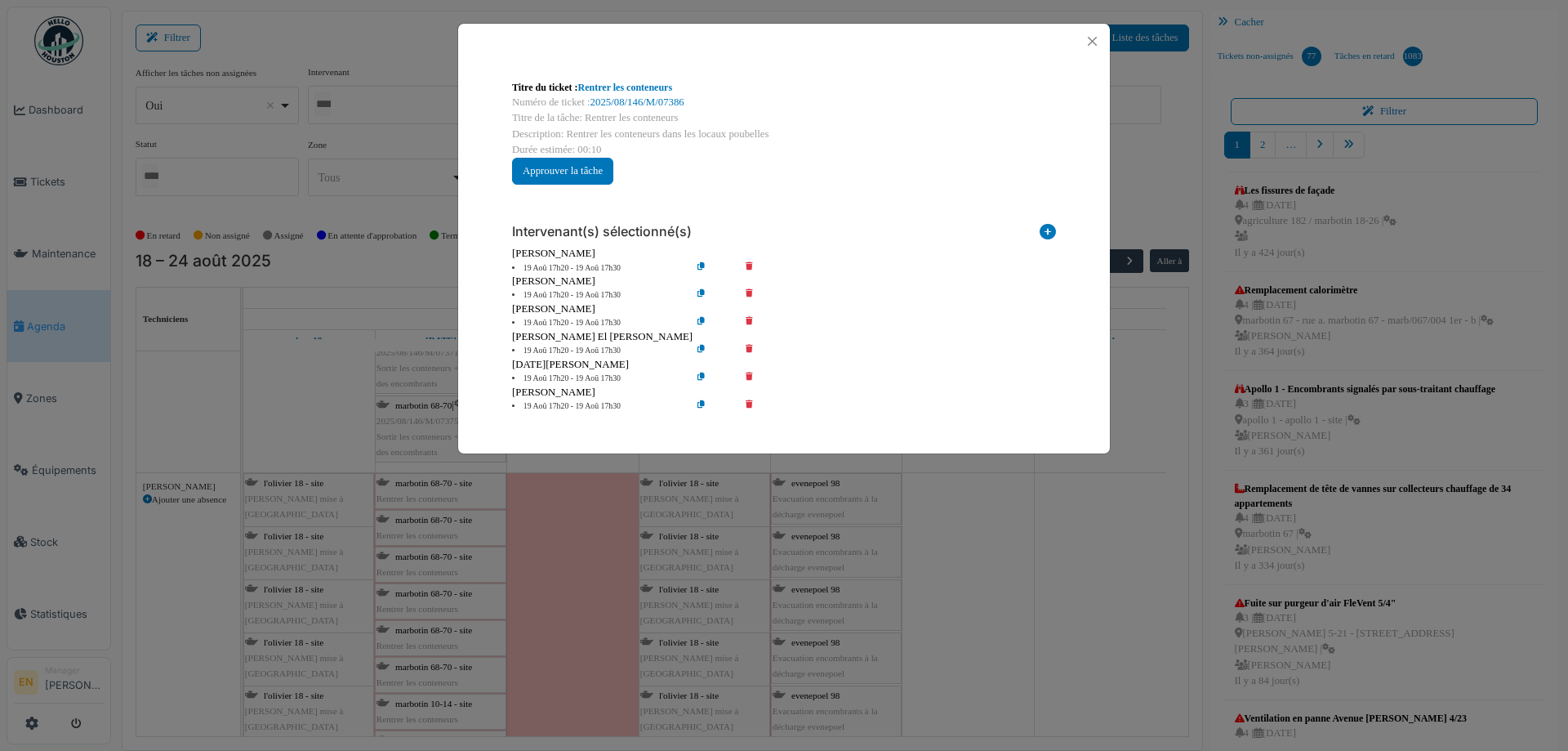
click at [746, 269] on icon at bounding box center [761, 268] width 46 height 12
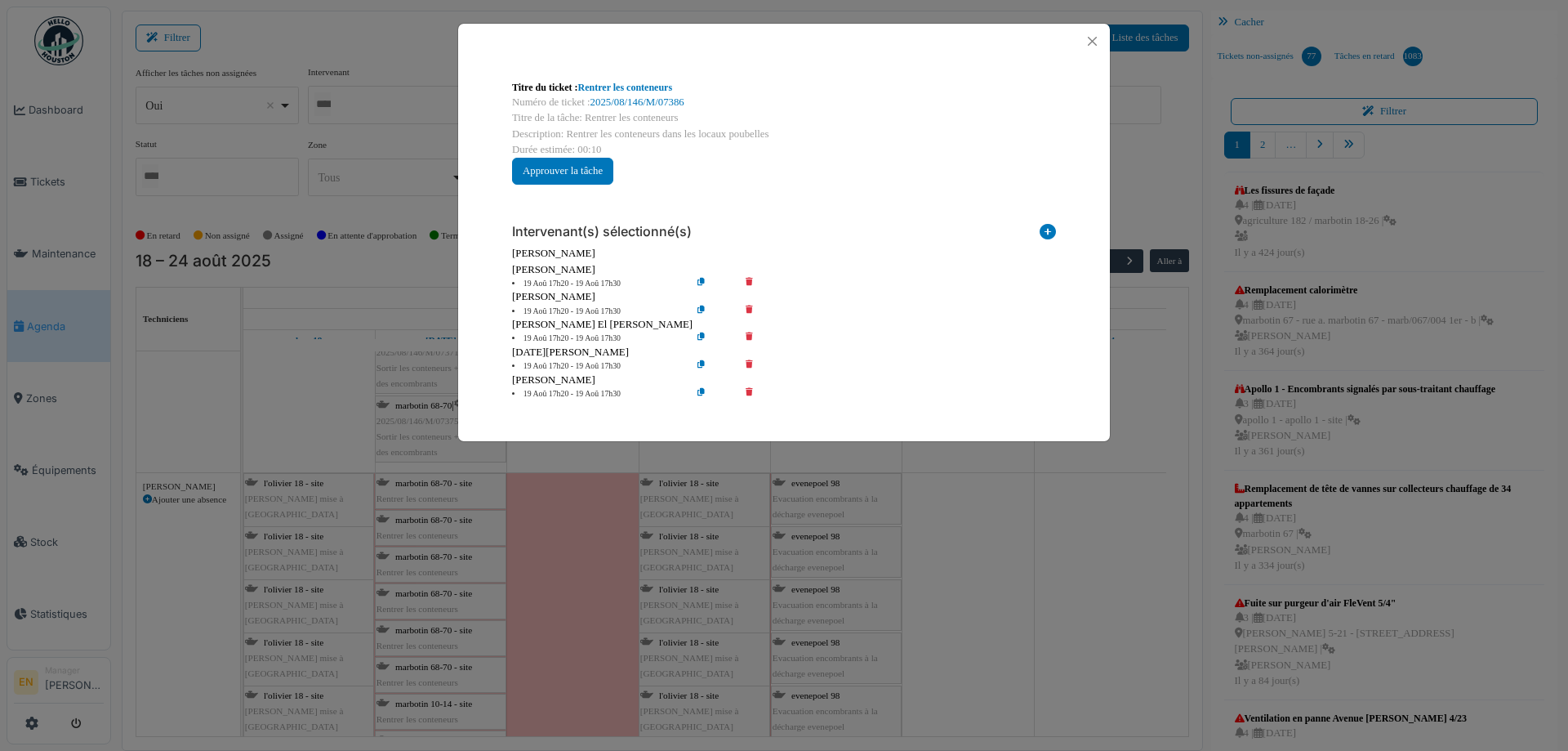
click at [751, 285] on icon at bounding box center [761, 284] width 46 height 12
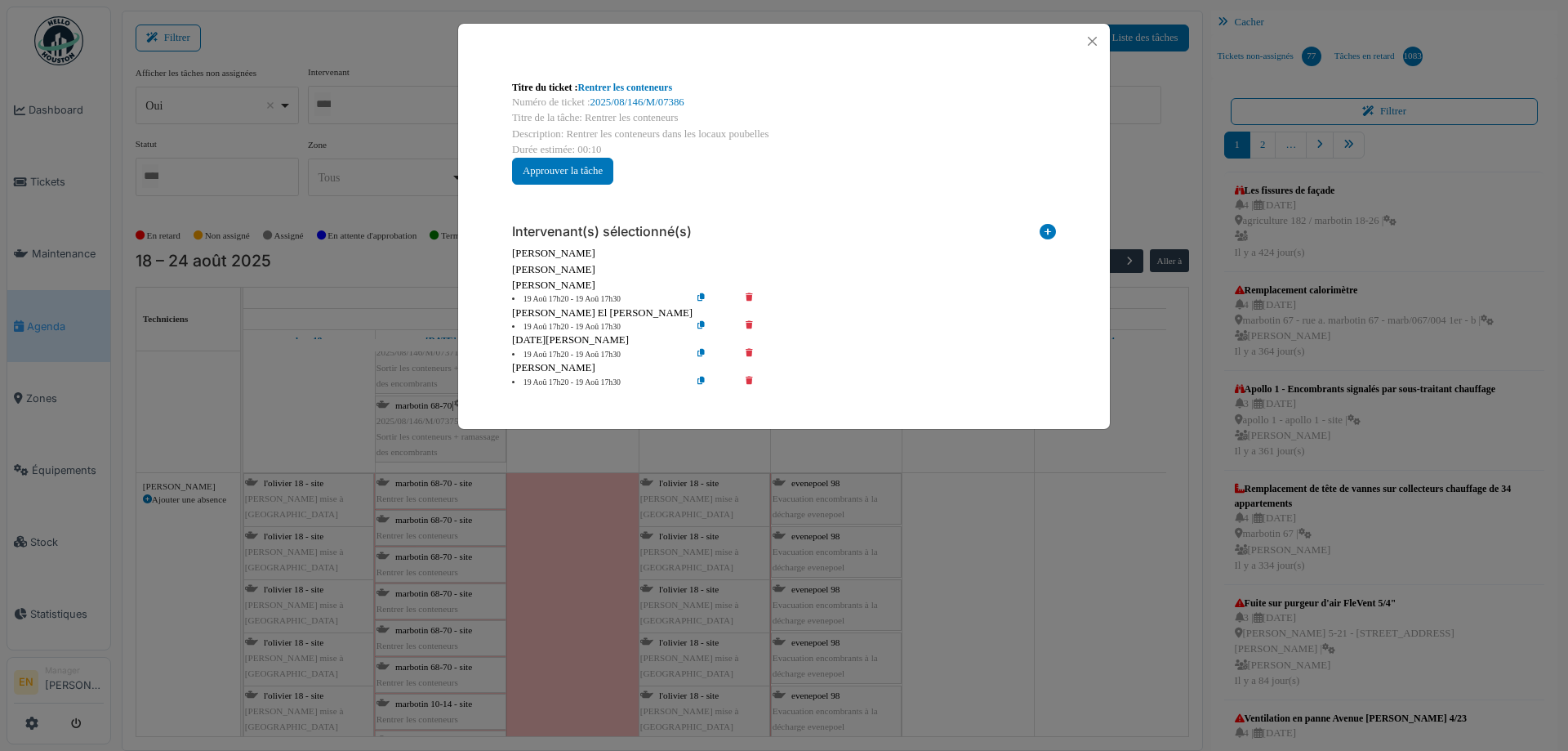
click at [743, 298] on icon at bounding box center [761, 300] width 46 height 12
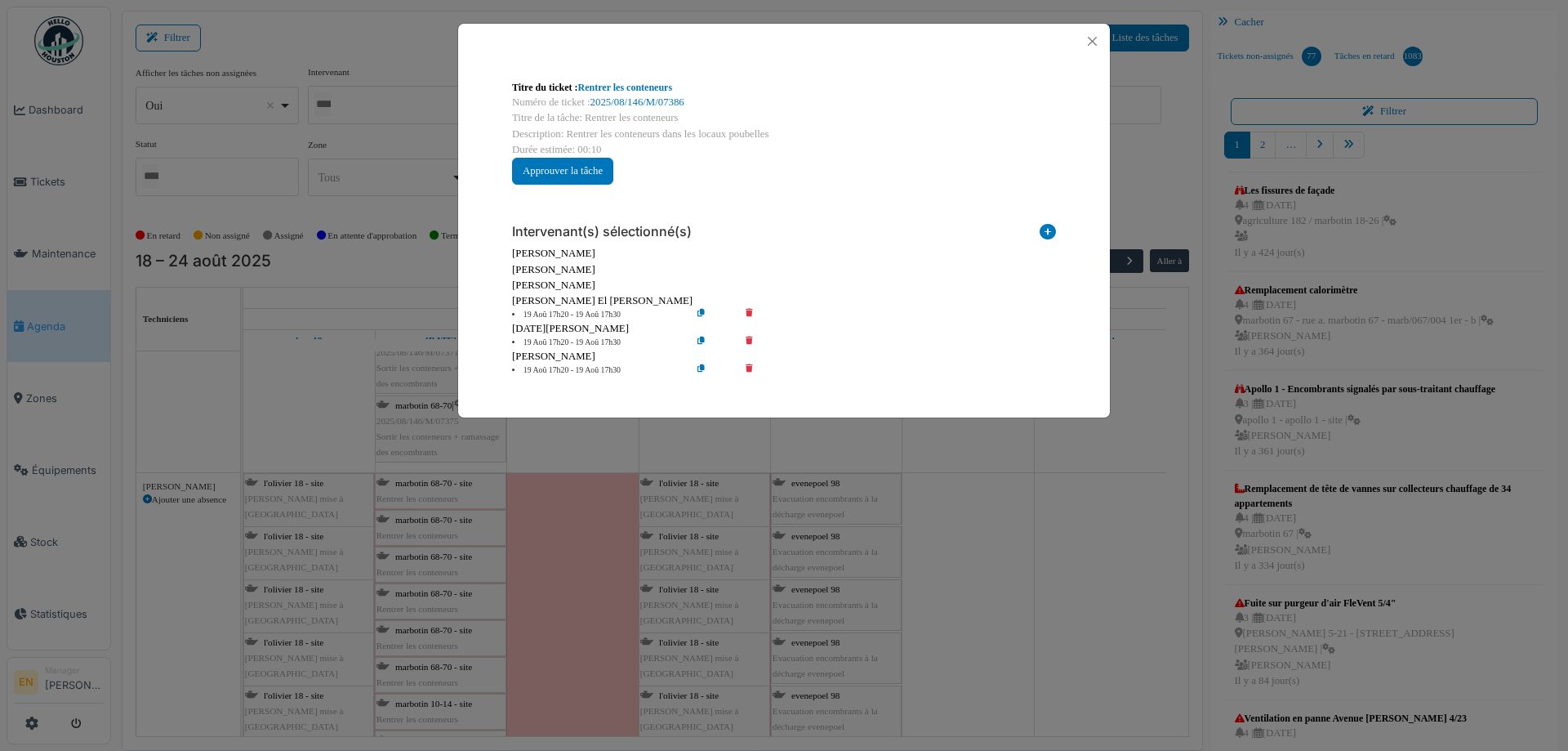
click at [752, 312] on icon at bounding box center [761, 315] width 46 height 12
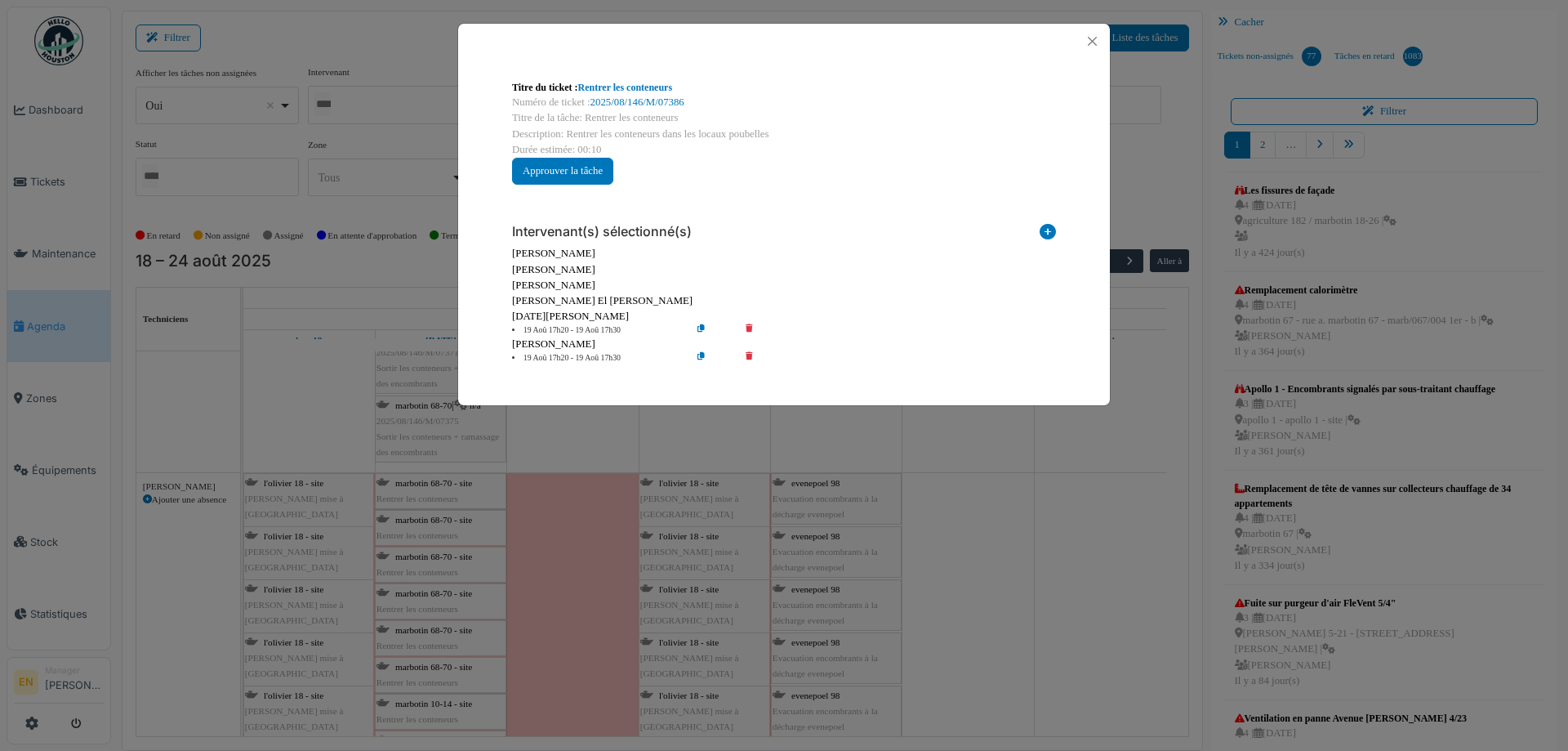
click at [751, 329] on icon at bounding box center [761, 330] width 46 height 12
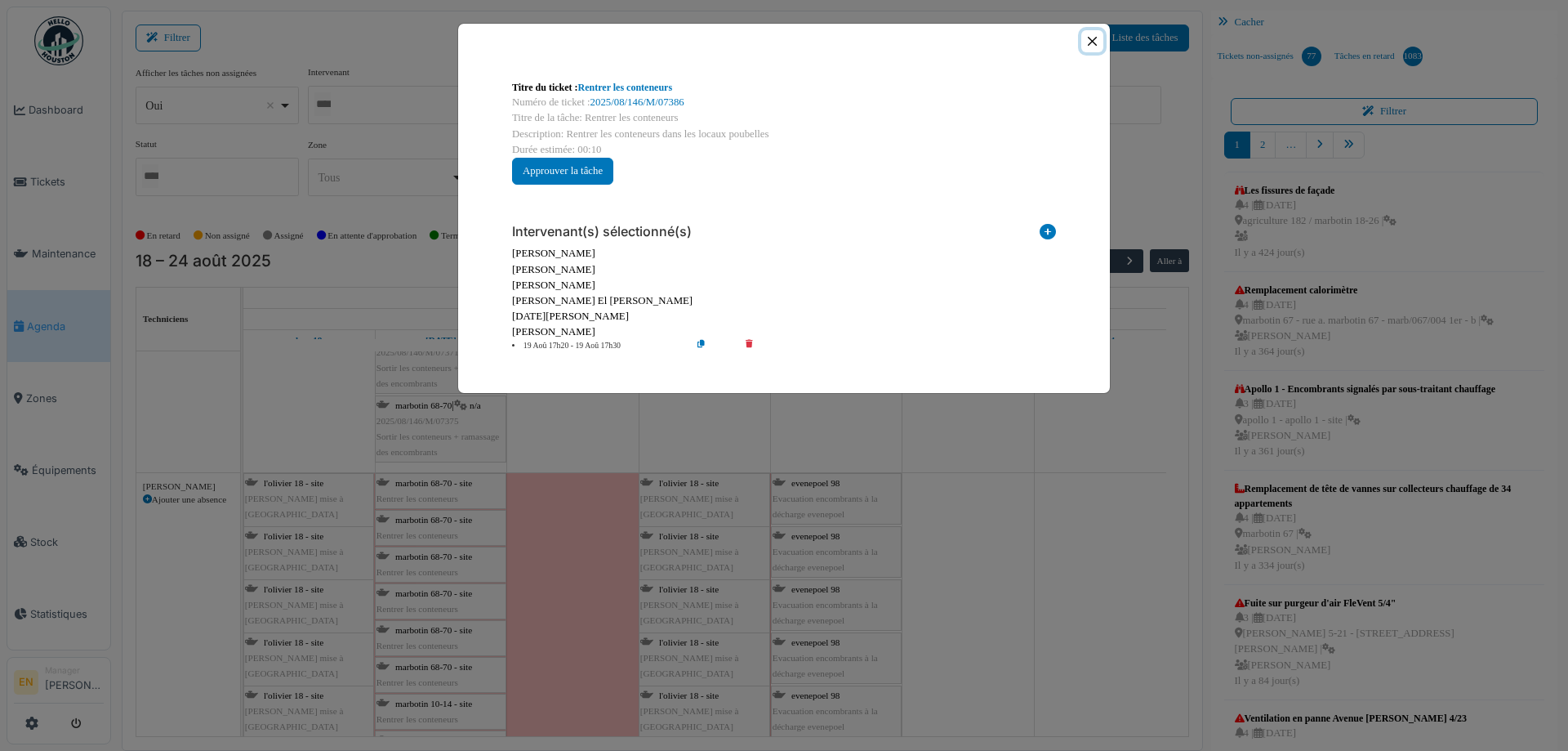
click at [1096, 46] on button "Close" at bounding box center [1092, 40] width 22 height 22
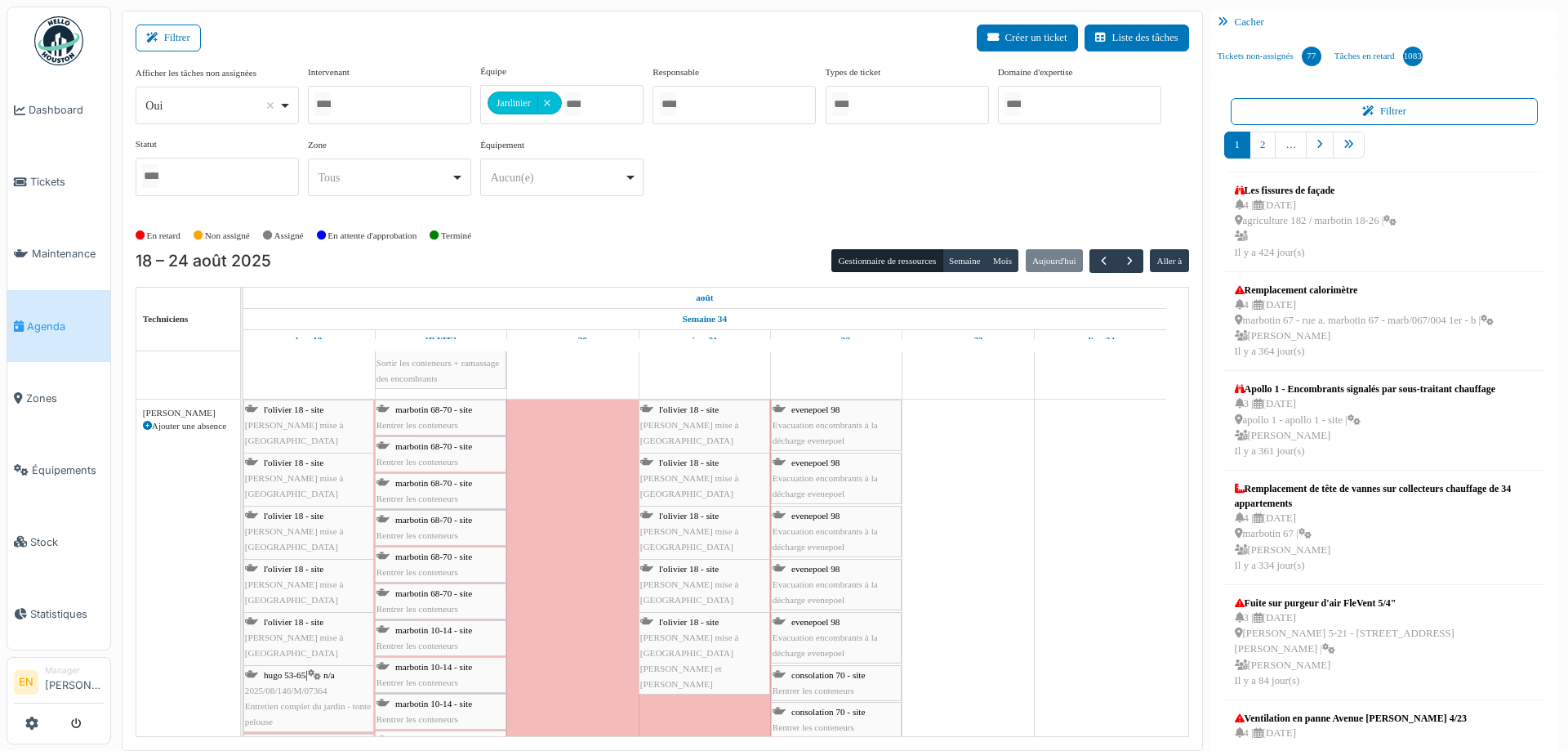
click at [423, 414] on div "marbotin 68-70 - site Rentrer les conteneurs" at bounding box center [441, 417] width 128 height 31
click at [462, 411] on span "marbotin 68-70 - site" at bounding box center [434, 408] width 77 height 10
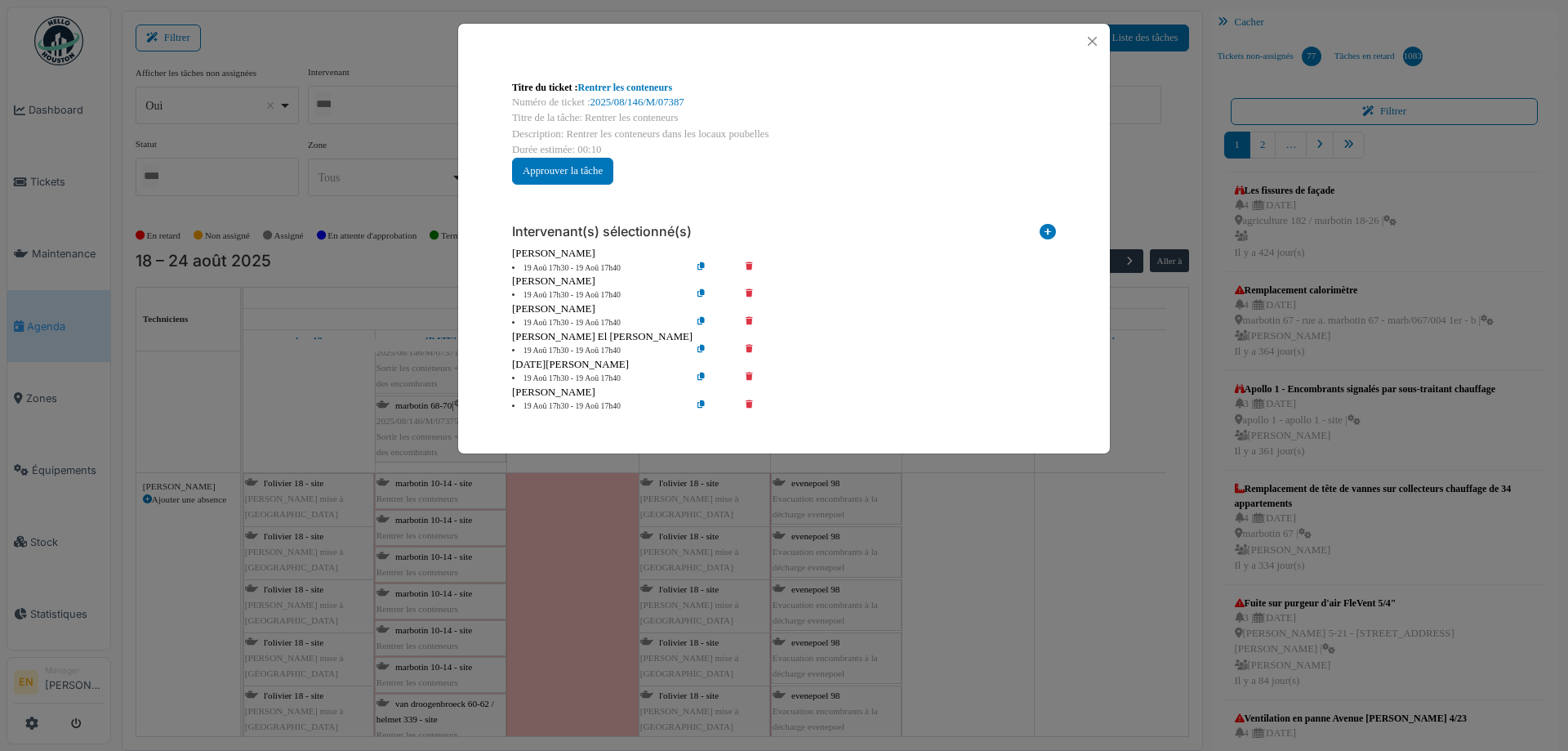
click at [750, 266] on icon at bounding box center [761, 268] width 46 height 12
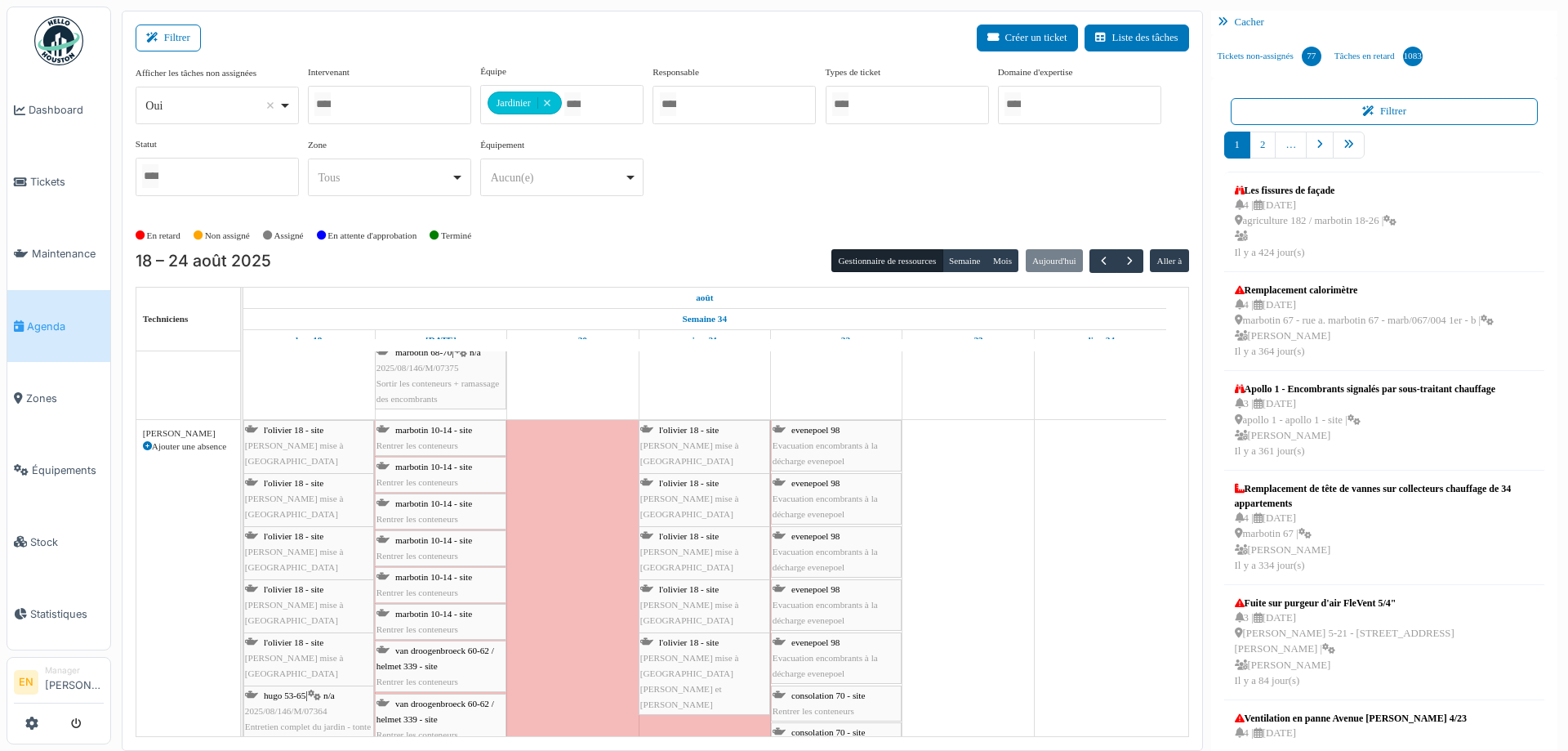
click at [449, 493] on link "marbotin 10-14 - site Rentrer les conteneurs" at bounding box center [441, 511] width 131 height 36
click at [438, 428] on span "marbotin 10-14 - site" at bounding box center [434, 429] width 77 height 10
click at [471, 435] on div "marbotin 10-14 - site Rentrer les conteneurs" at bounding box center [441, 437] width 128 height 31
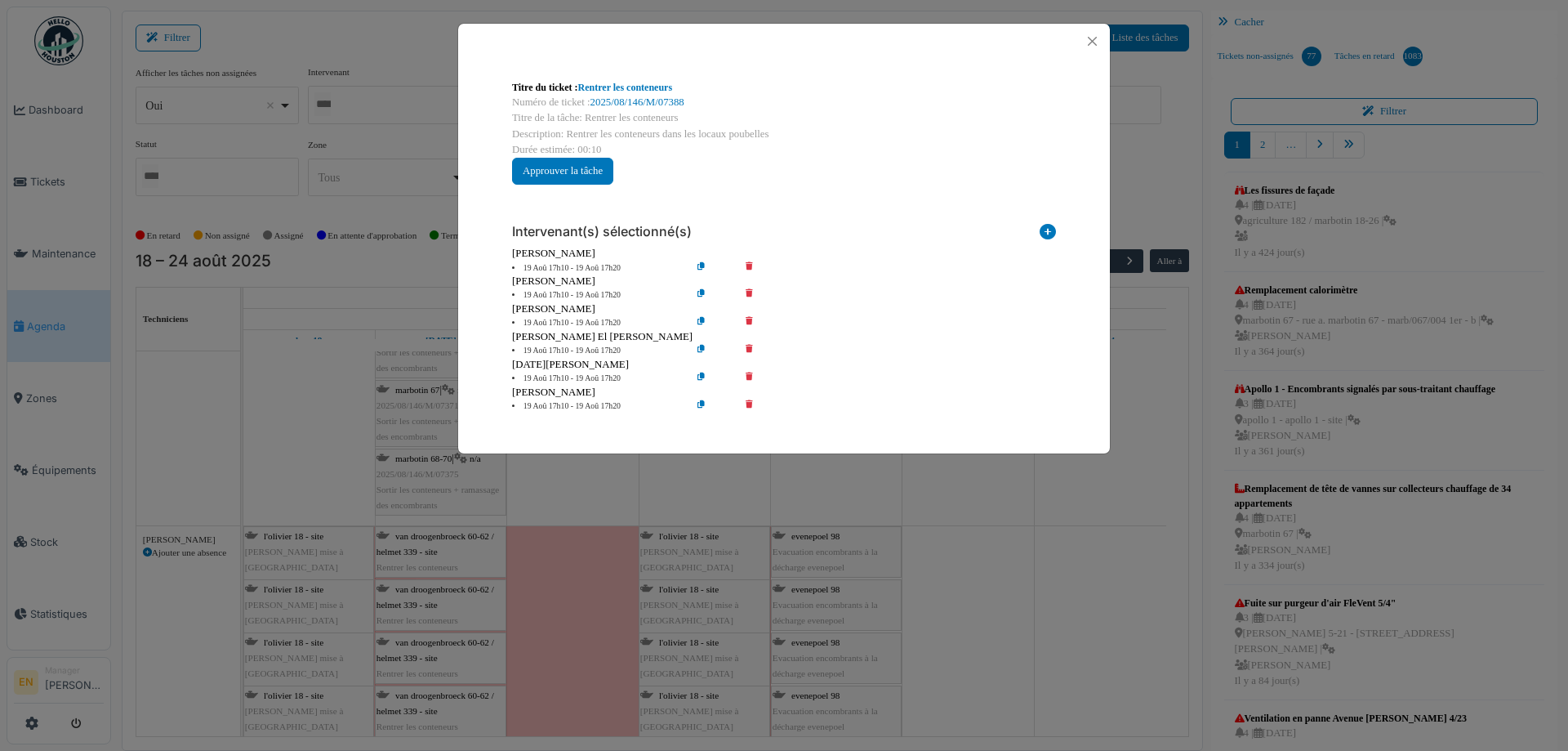
click at [751, 263] on icon at bounding box center [761, 268] width 46 height 12
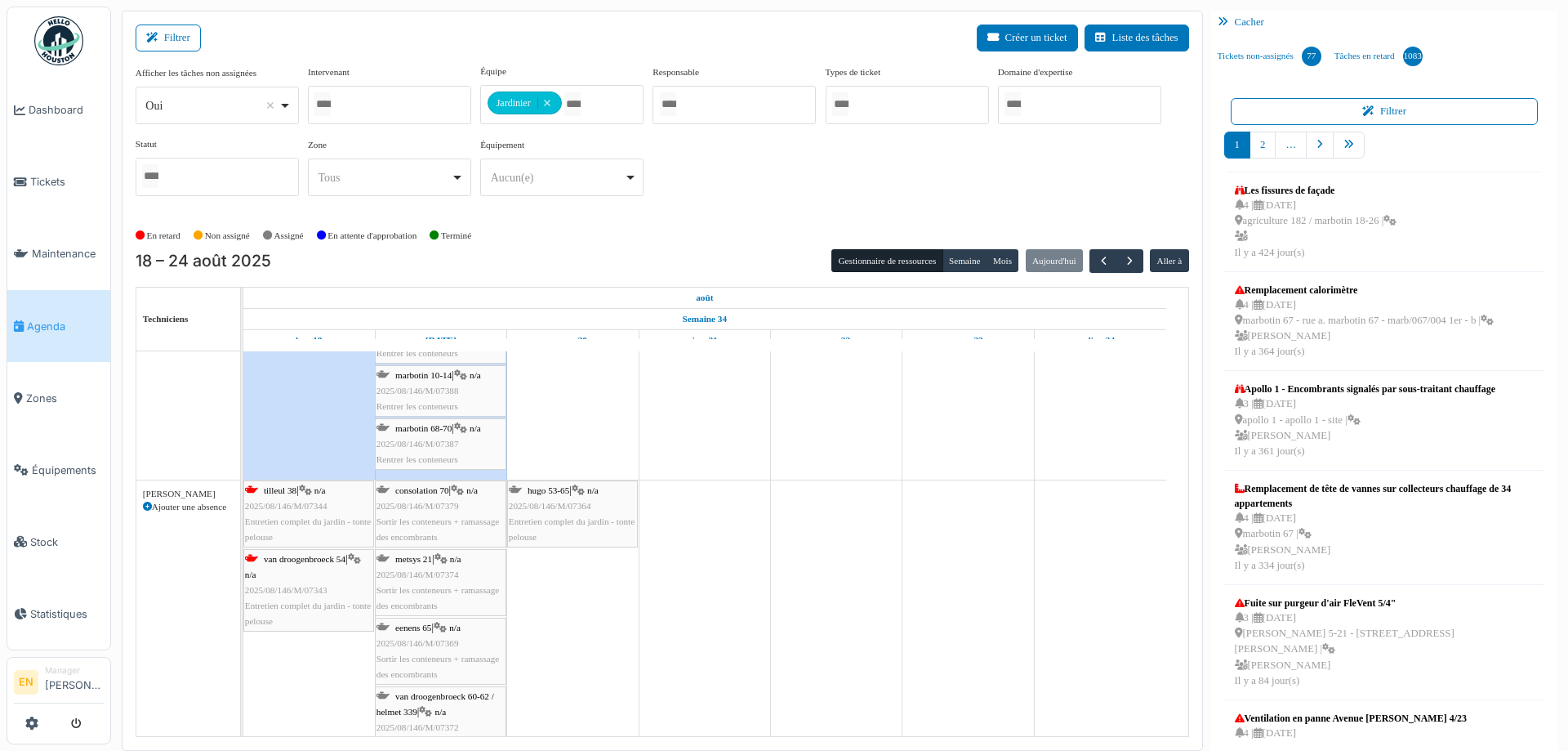
scroll to position [1962, 0]
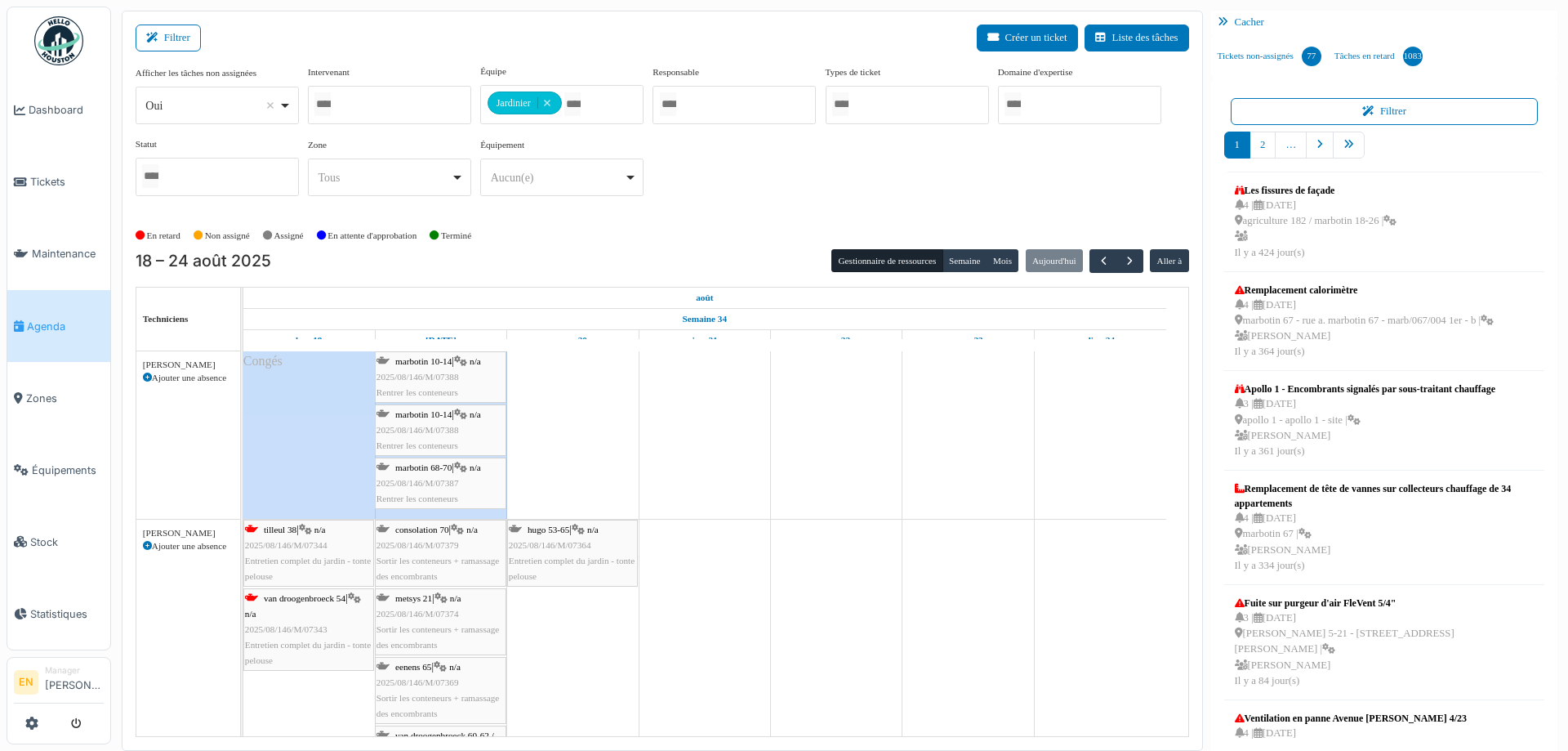
click at [435, 478] on span "2025/08/146/M/07387" at bounding box center [418, 482] width 82 height 10
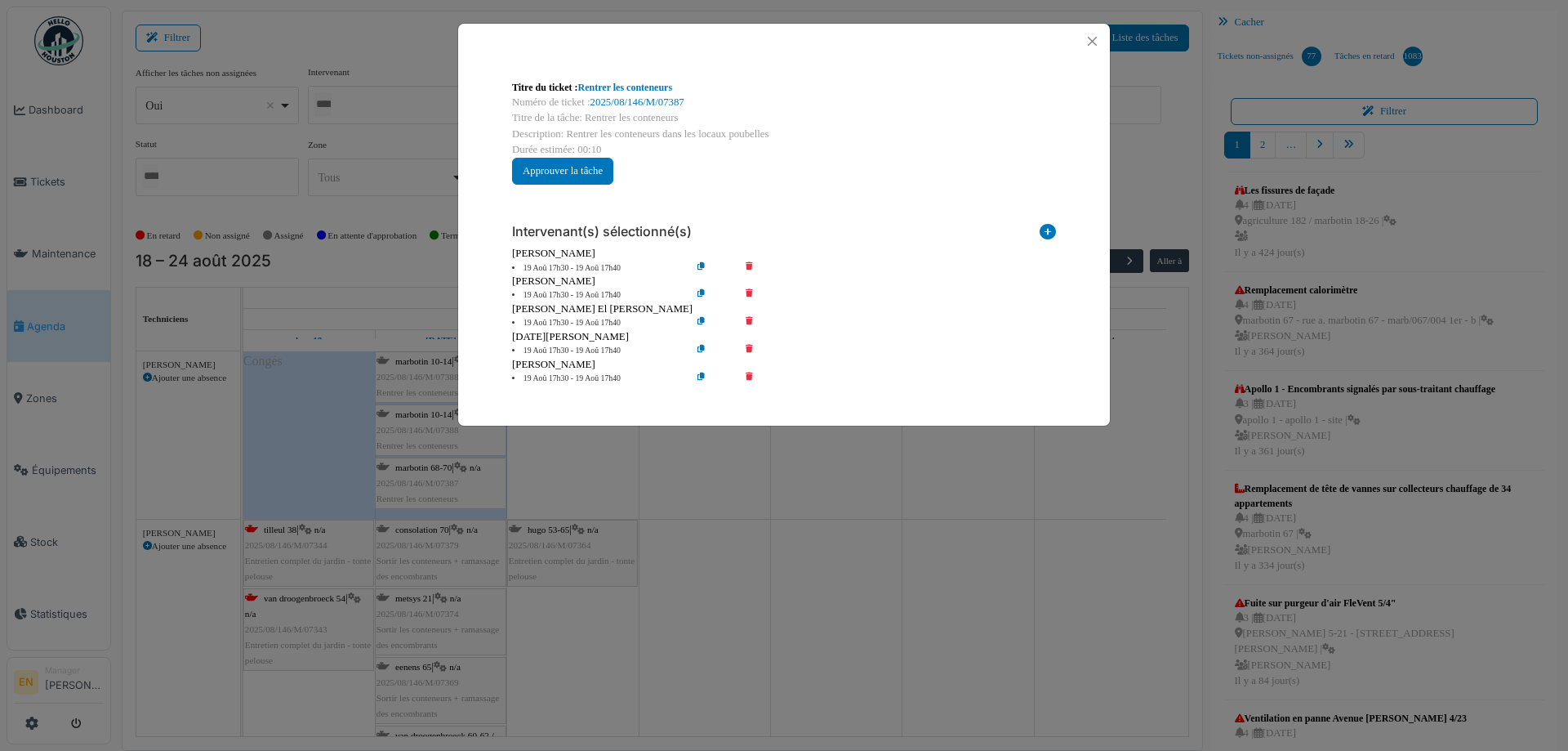
click at [751, 266] on icon at bounding box center [761, 268] width 46 height 12
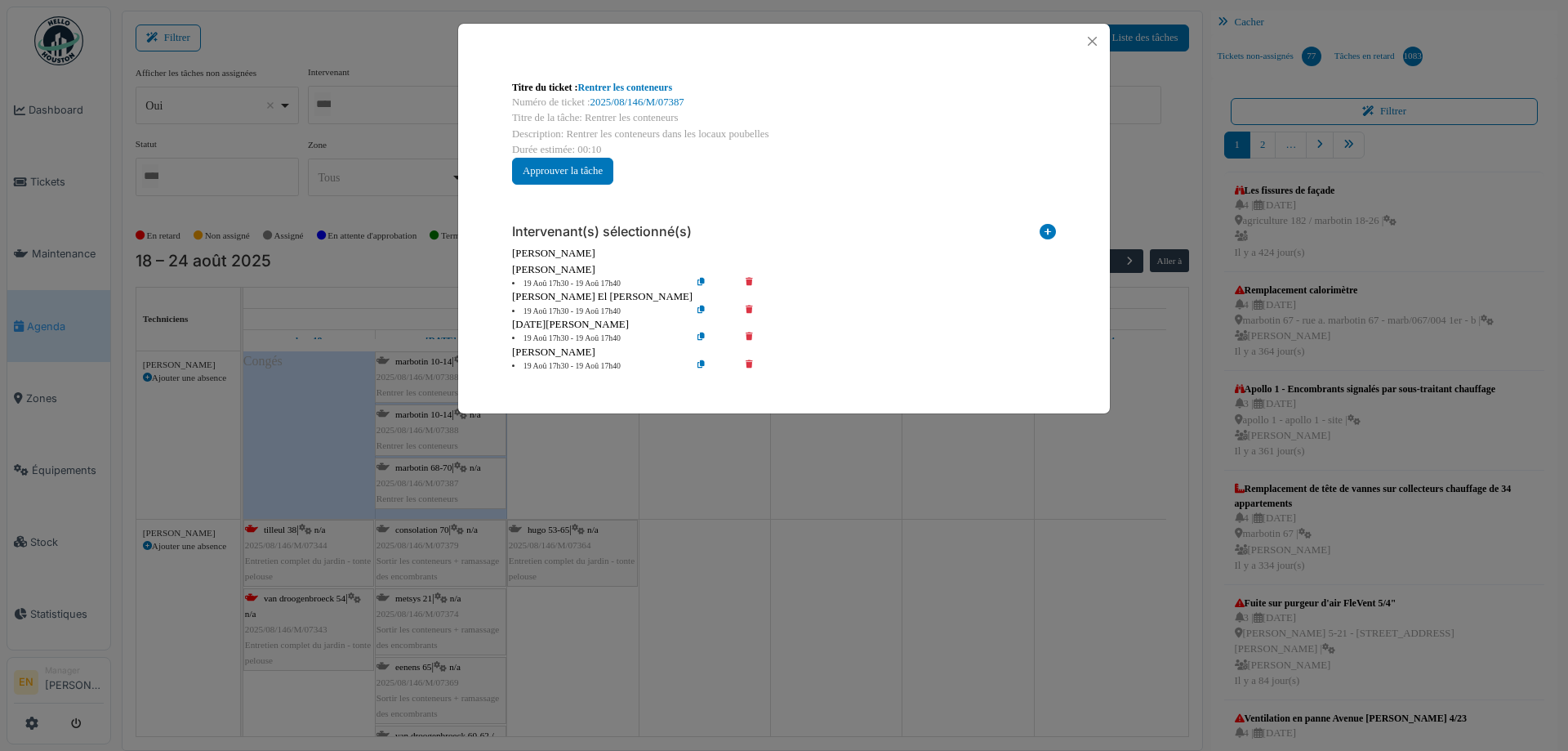
click at [748, 278] on icon at bounding box center [761, 284] width 46 height 12
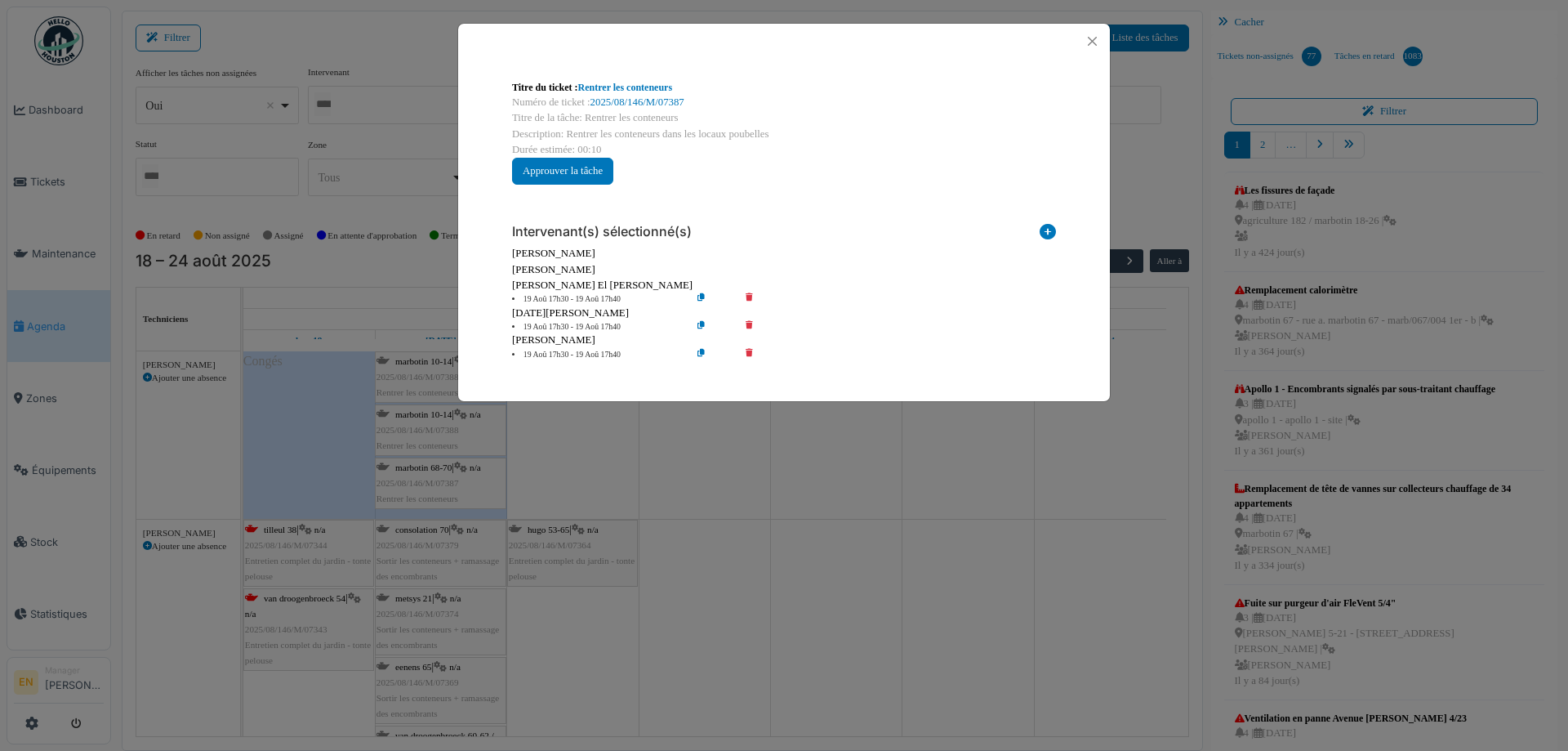
click at [749, 297] on icon at bounding box center [761, 300] width 46 height 12
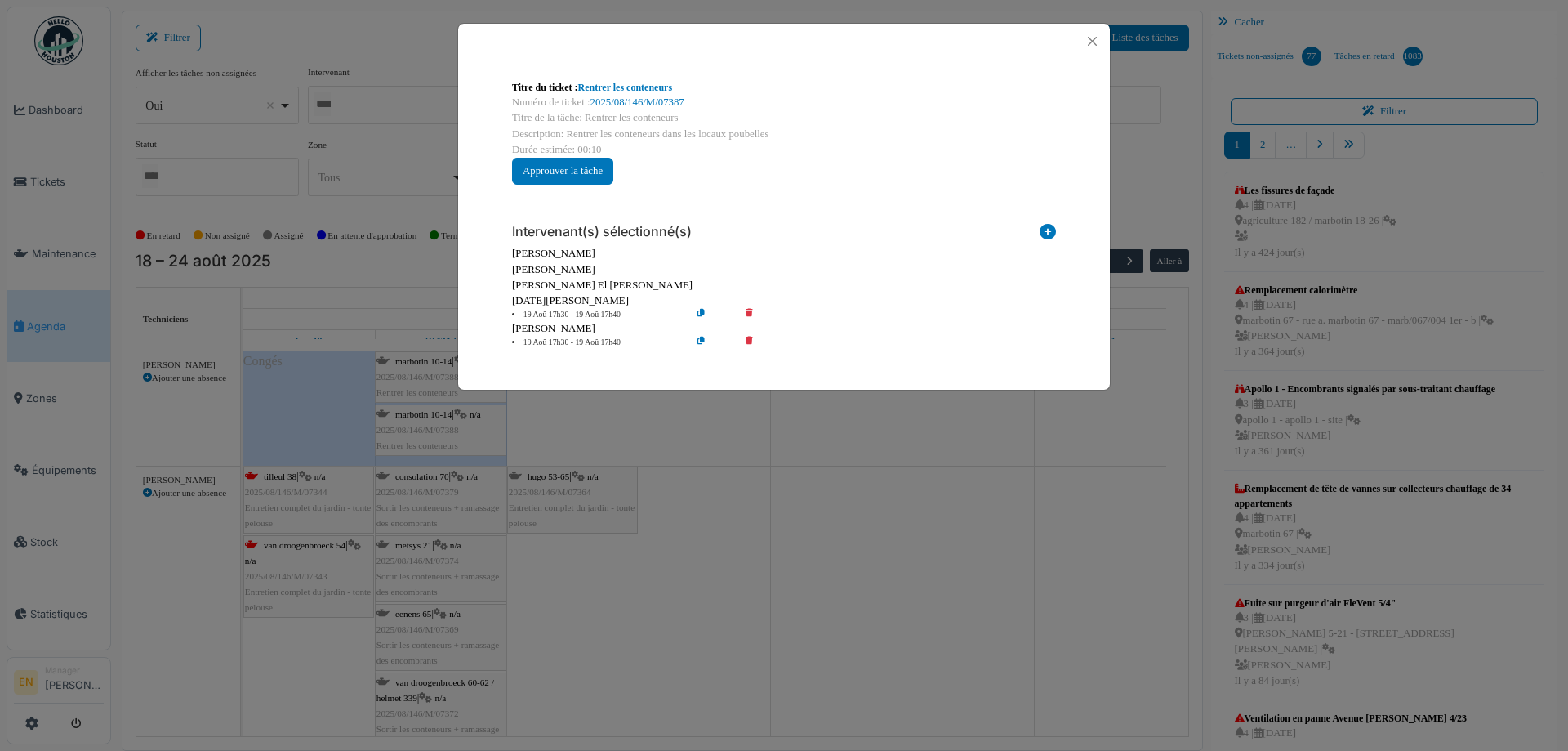
click at [746, 312] on icon at bounding box center [761, 315] width 46 height 12
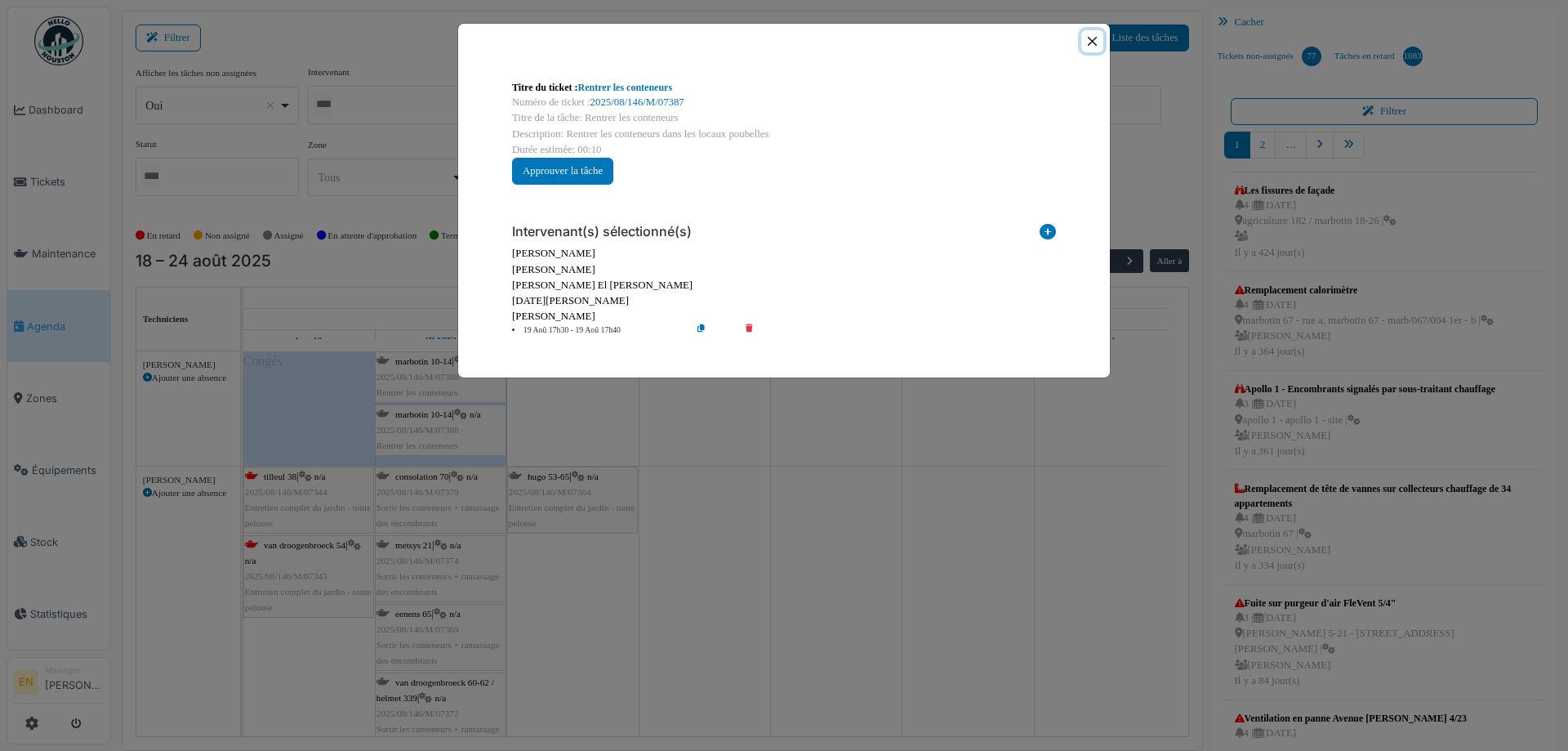
click at [1092, 46] on button "Close" at bounding box center [1092, 40] width 22 height 22
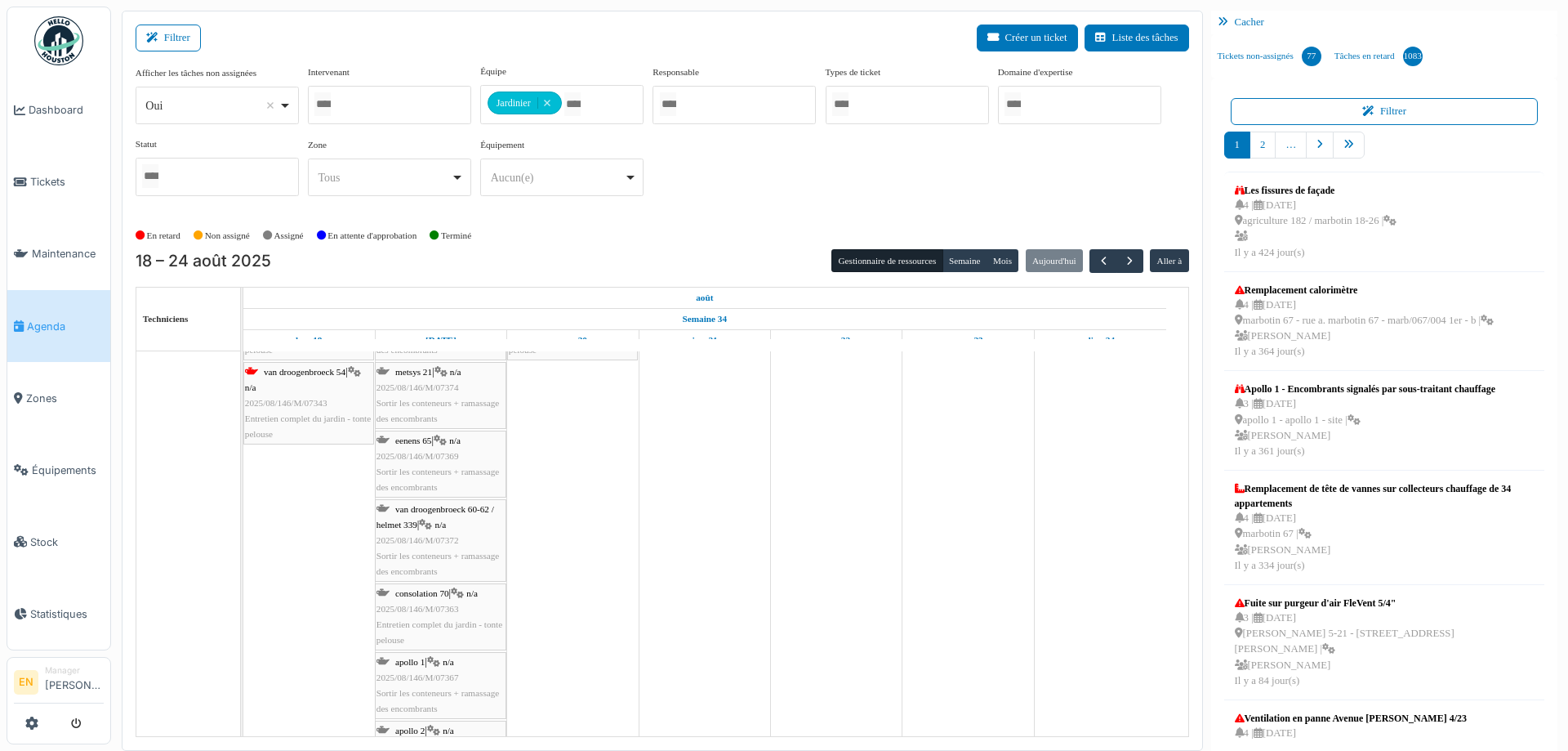
scroll to position [2204, 0]
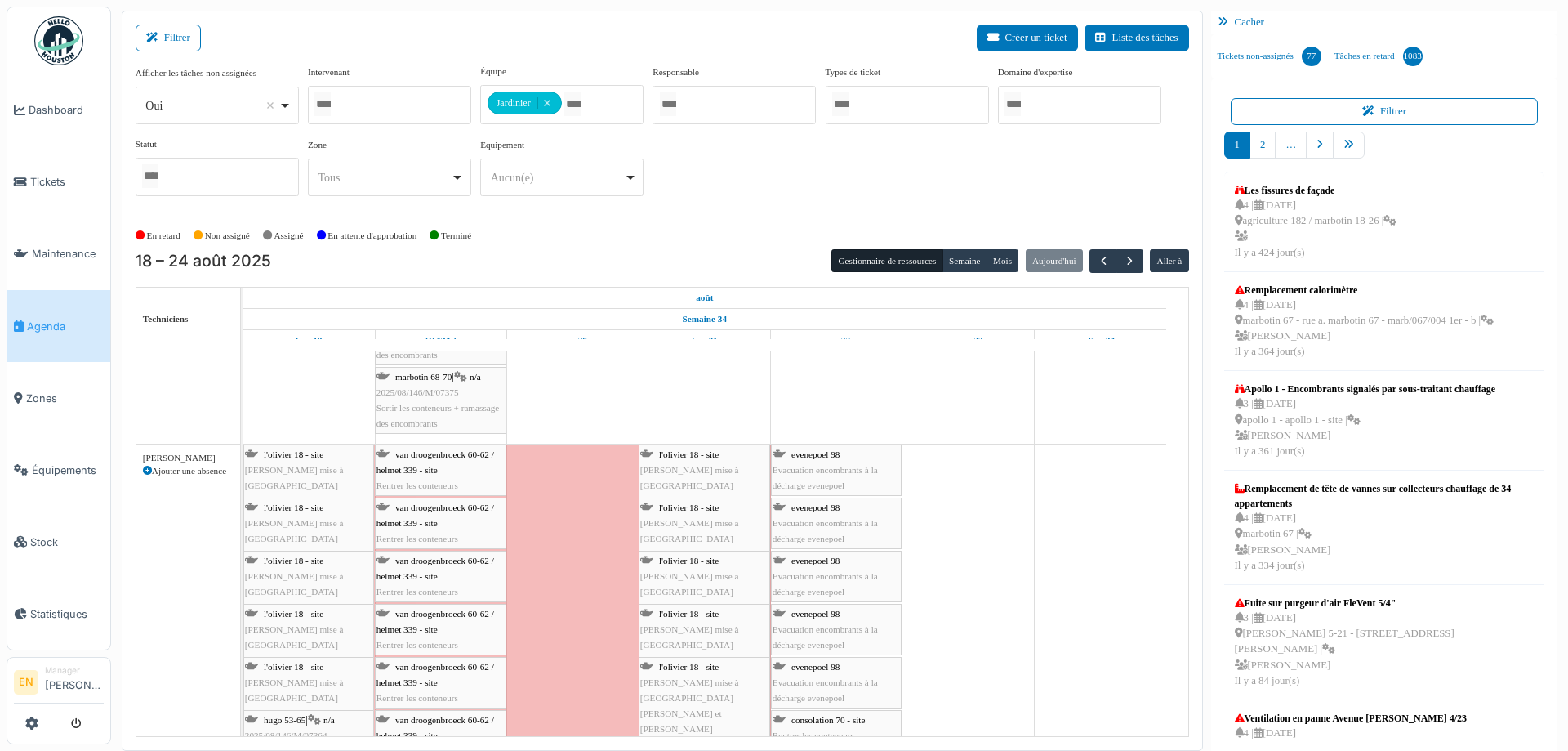
click at [415, 470] on span "van droogenbroeck 60-62 / helmet 339 - site" at bounding box center [436, 462] width 117 height 25
click at [458, 462] on div "van droogenbroeck 60-62 / helmet 339 - site Rentrer les conteneurs" at bounding box center [441, 471] width 128 height 47
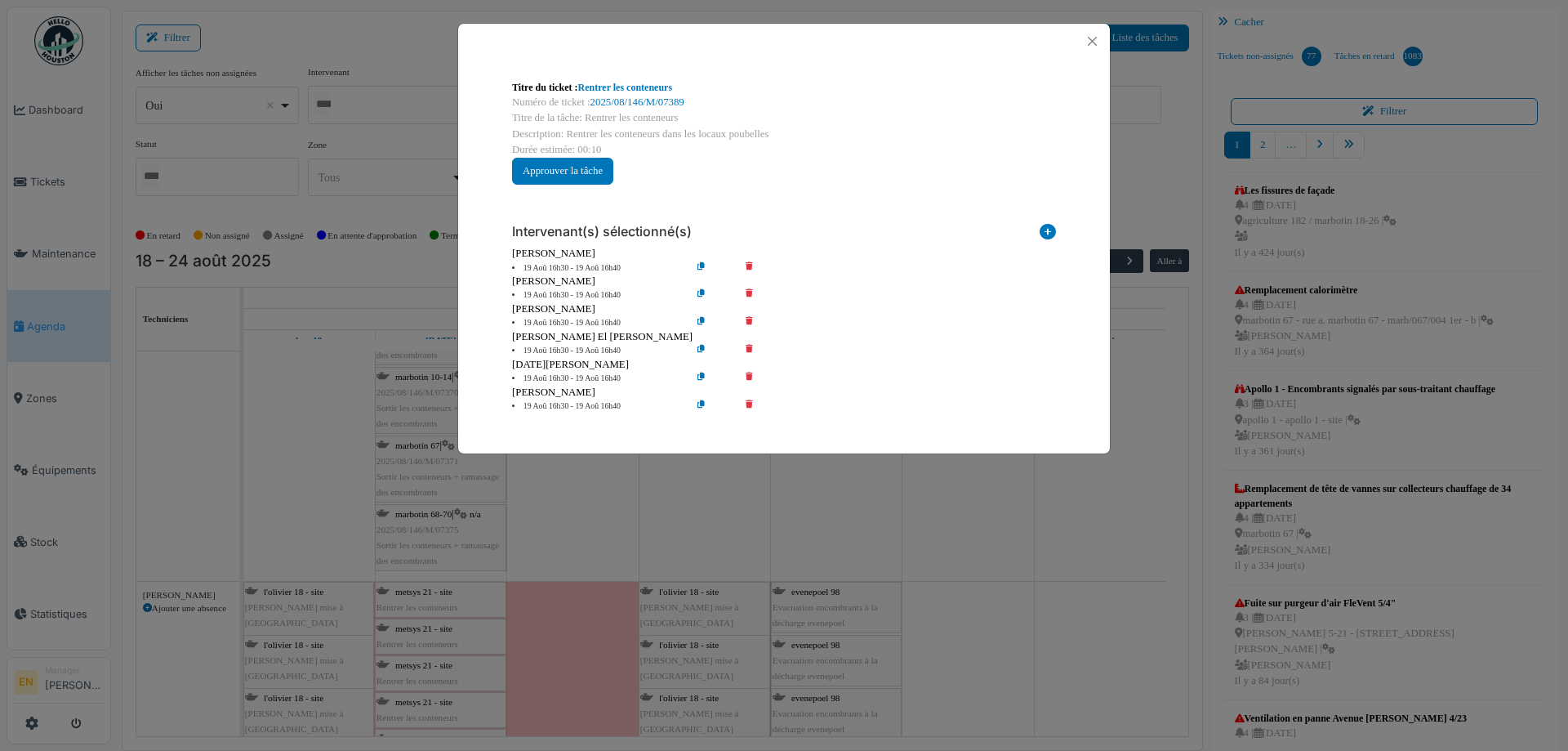
click at [746, 265] on icon at bounding box center [761, 268] width 46 height 12
click at [751, 291] on icon at bounding box center [761, 295] width 46 height 12
click at [746, 321] on icon at bounding box center [761, 323] width 46 height 12
click at [751, 351] on icon at bounding box center [761, 351] width 46 height 12
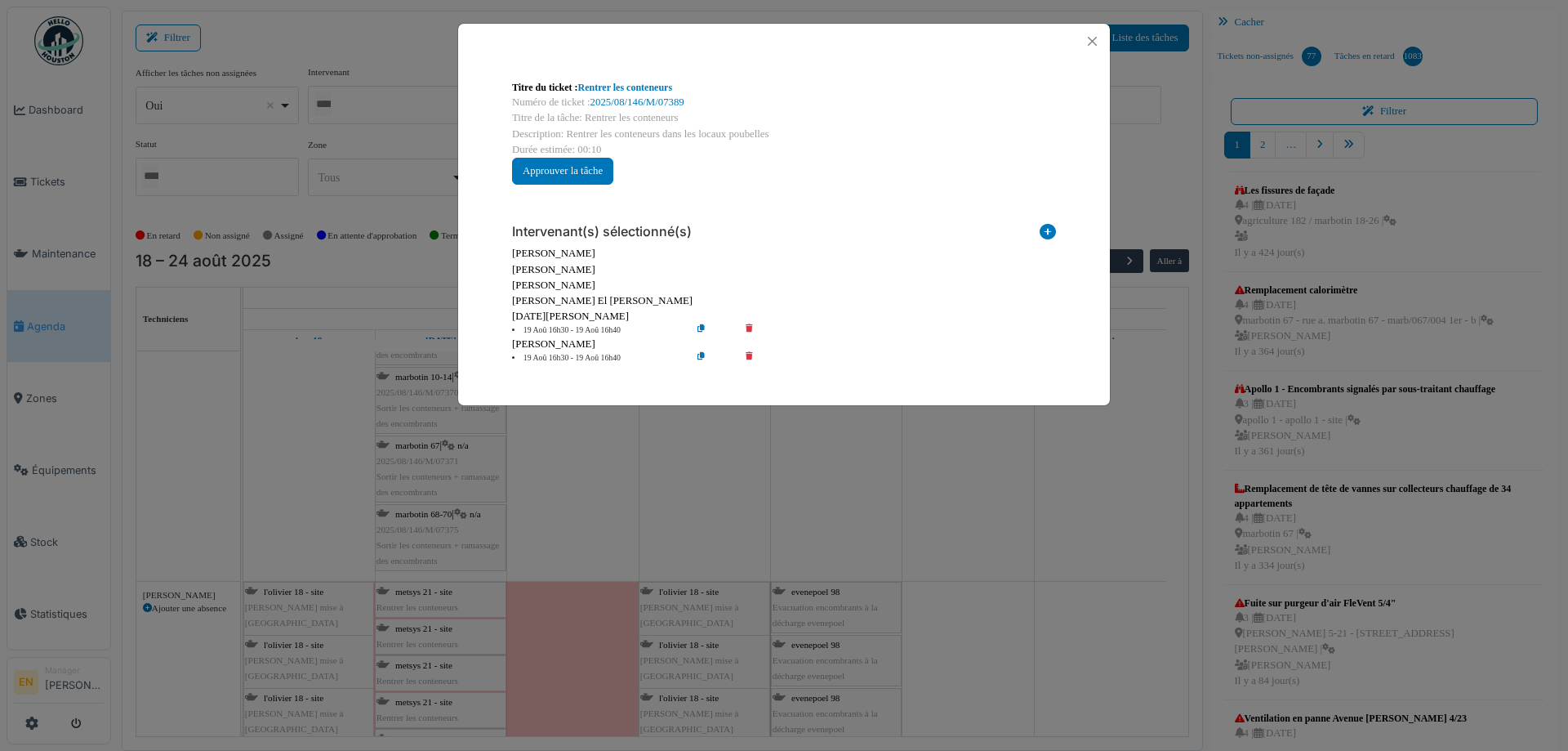
click at [752, 327] on icon at bounding box center [761, 330] width 46 height 12
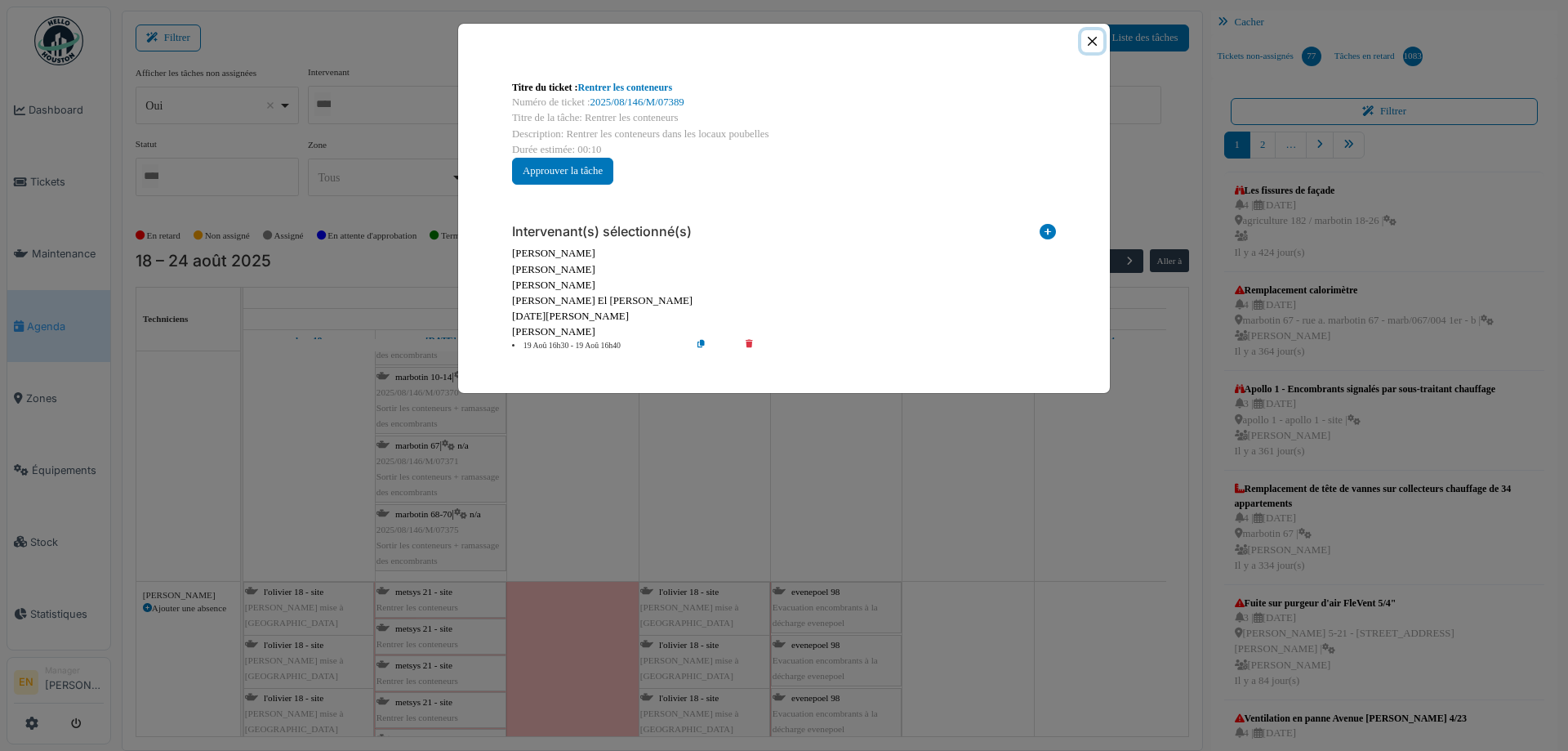
click at [1096, 45] on button "Close" at bounding box center [1092, 40] width 22 height 22
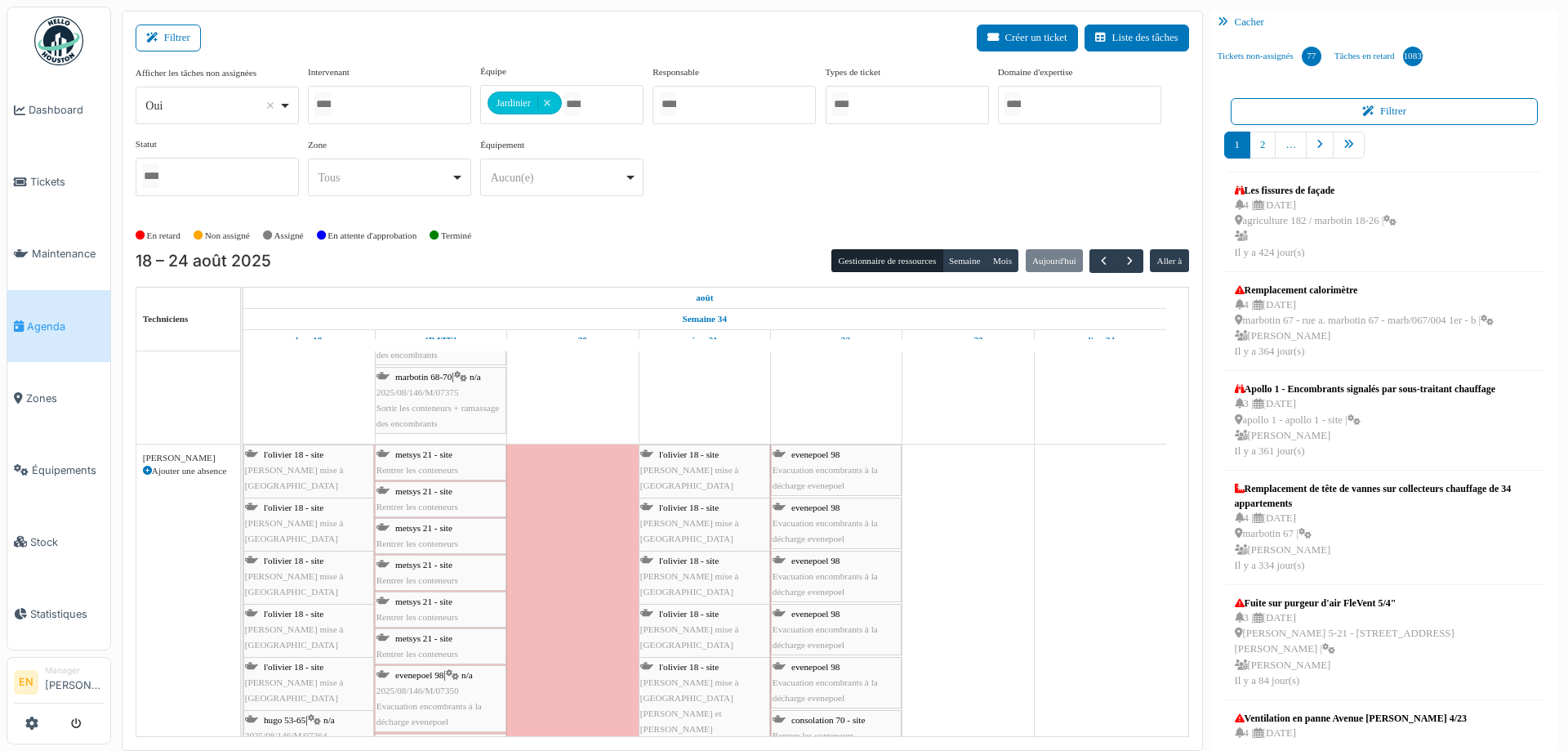
click at [403, 451] on span "metsys 21 - site" at bounding box center [423, 454] width 57 height 10
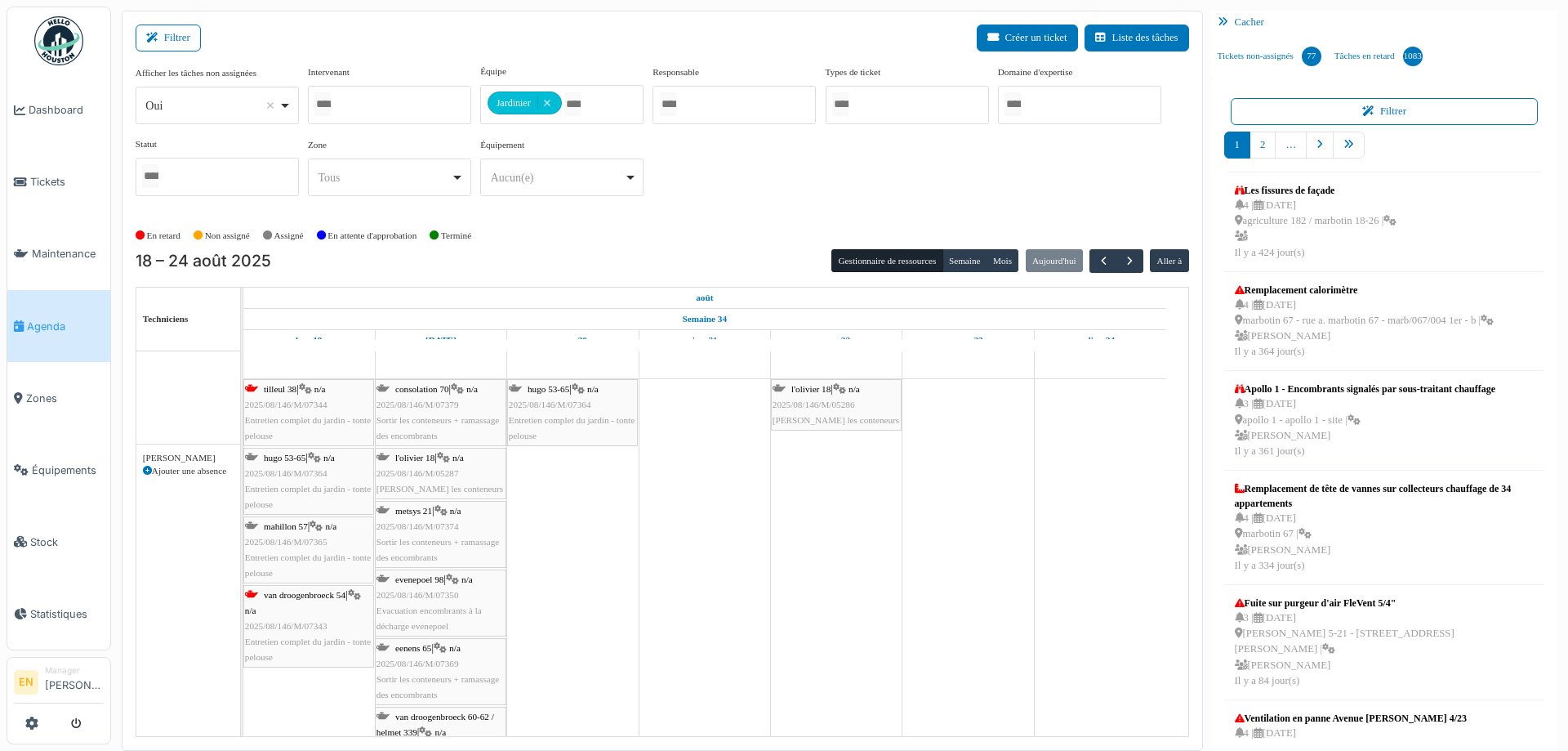
scroll to position [2777, 0]
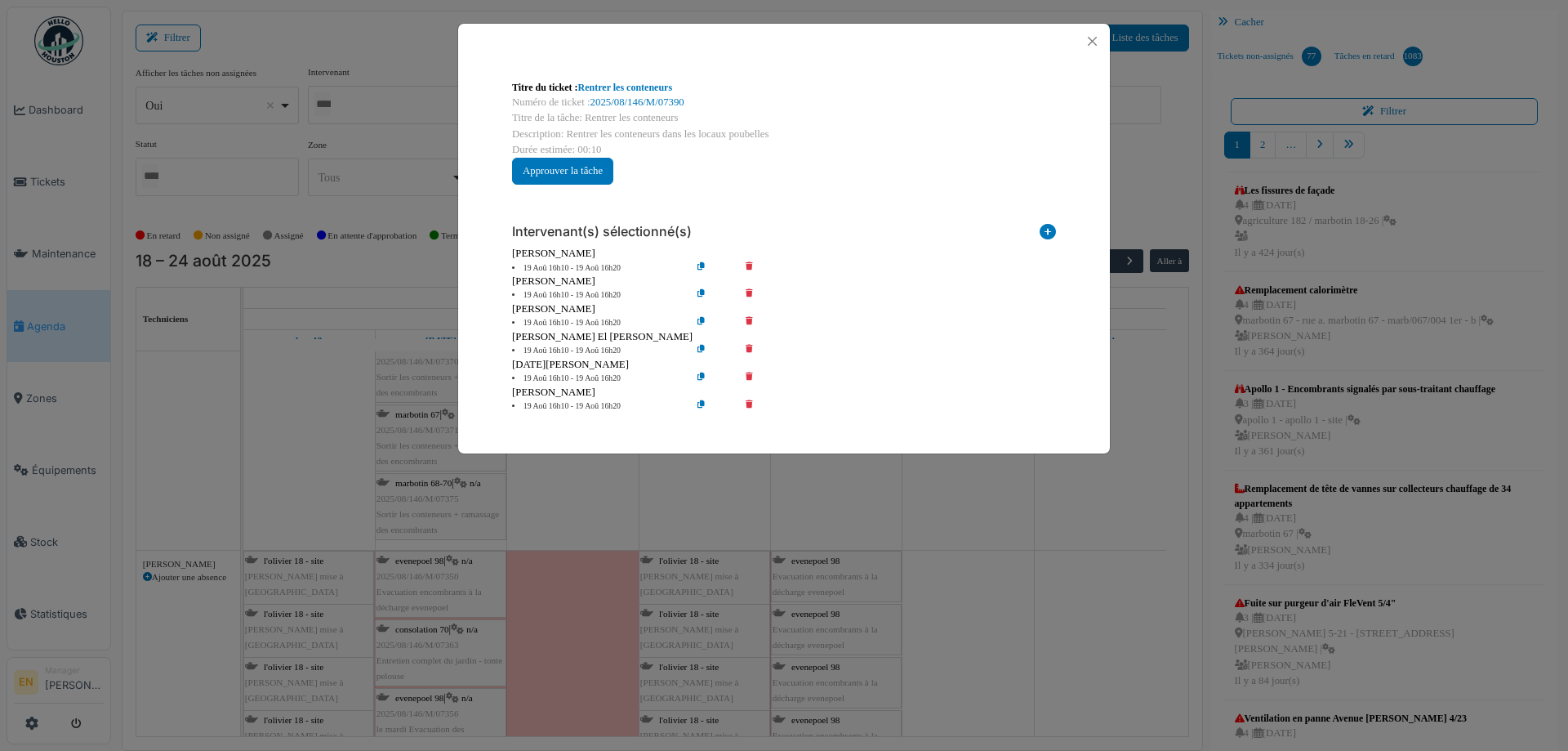
click at [747, 266] on icon at bounding box center [761, 268] width 46 height 12
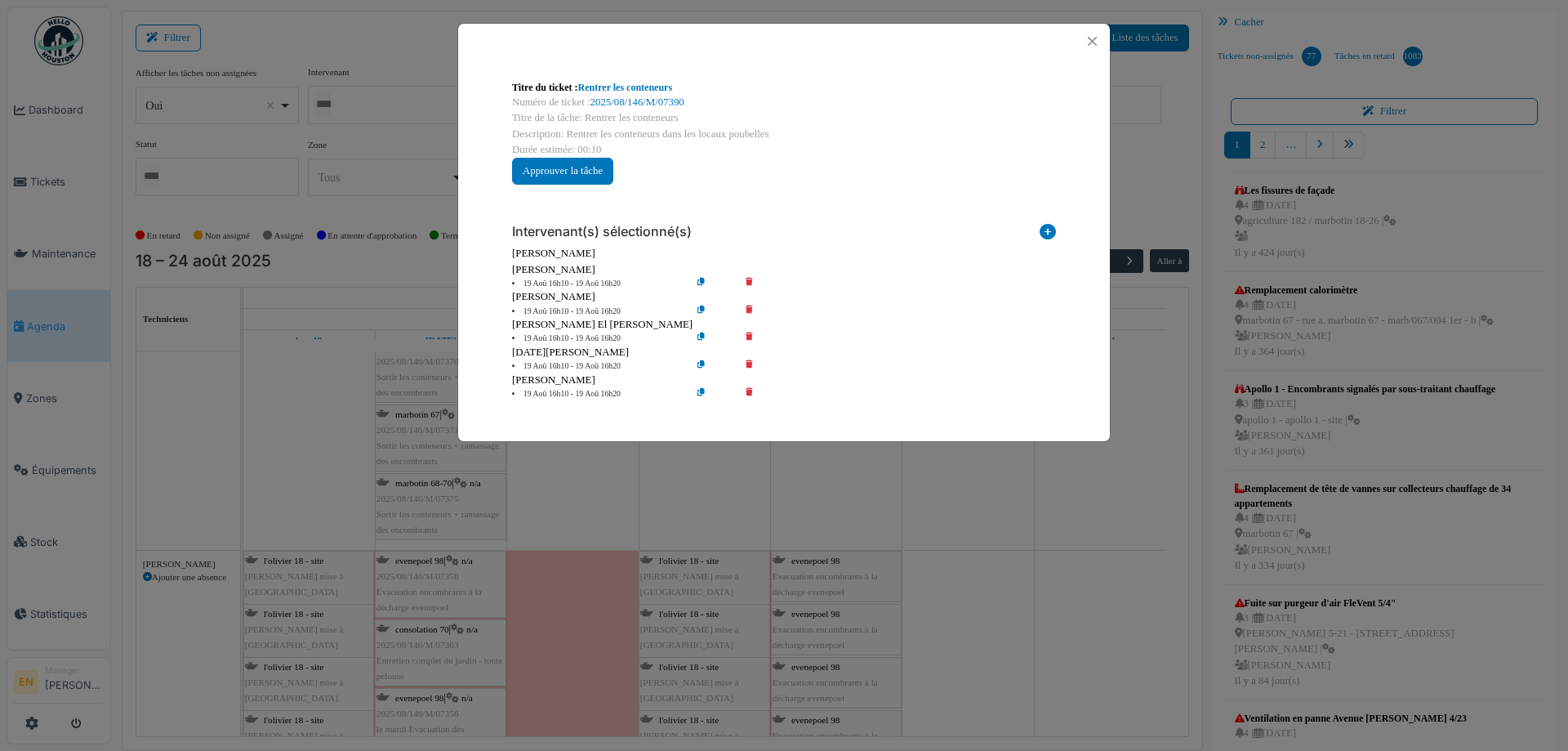
click at [752, 281] on icon at bounding box center [761, 284] width 46 height 12
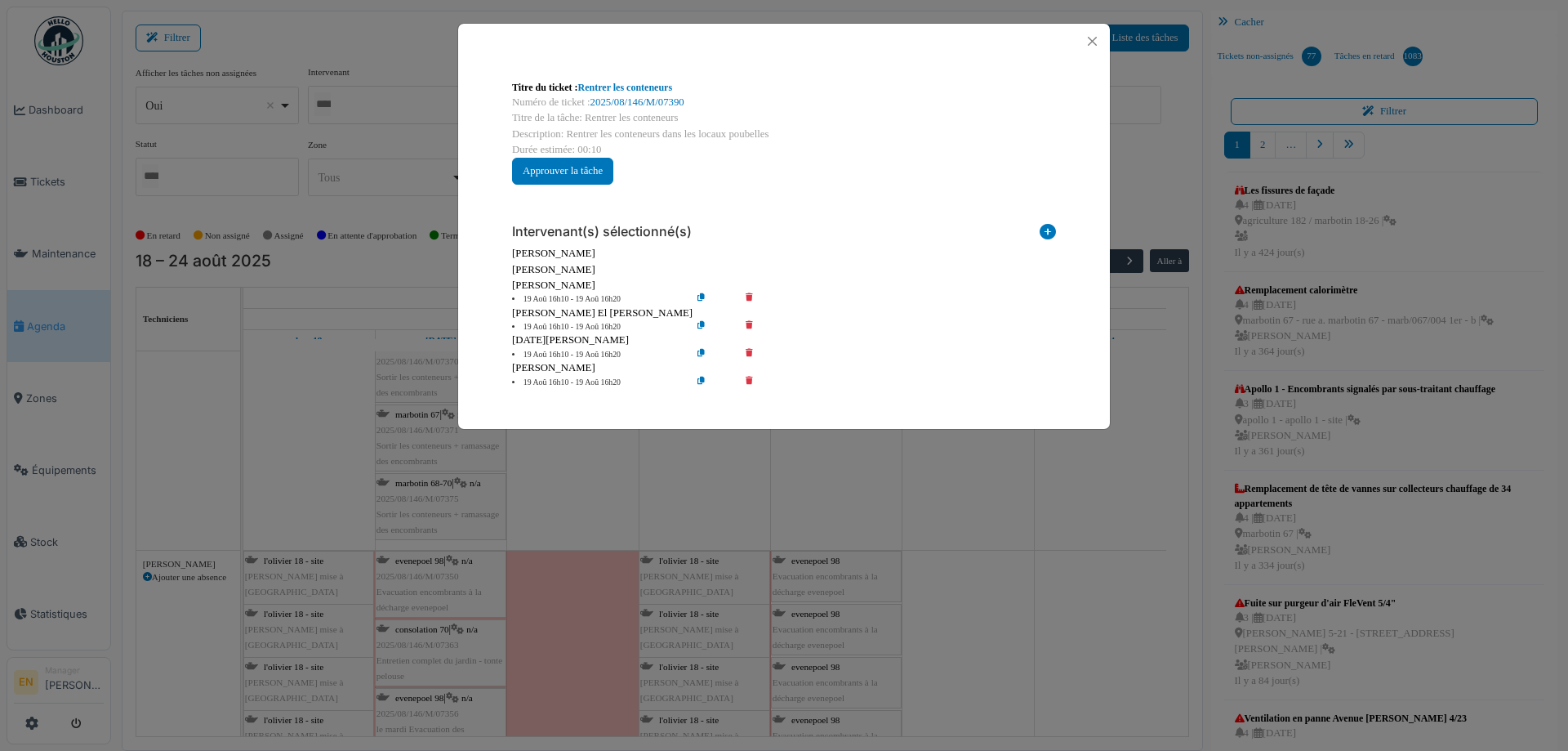
click at [751, 298] on icon at bounding box center [761, 300] width 46 height 12
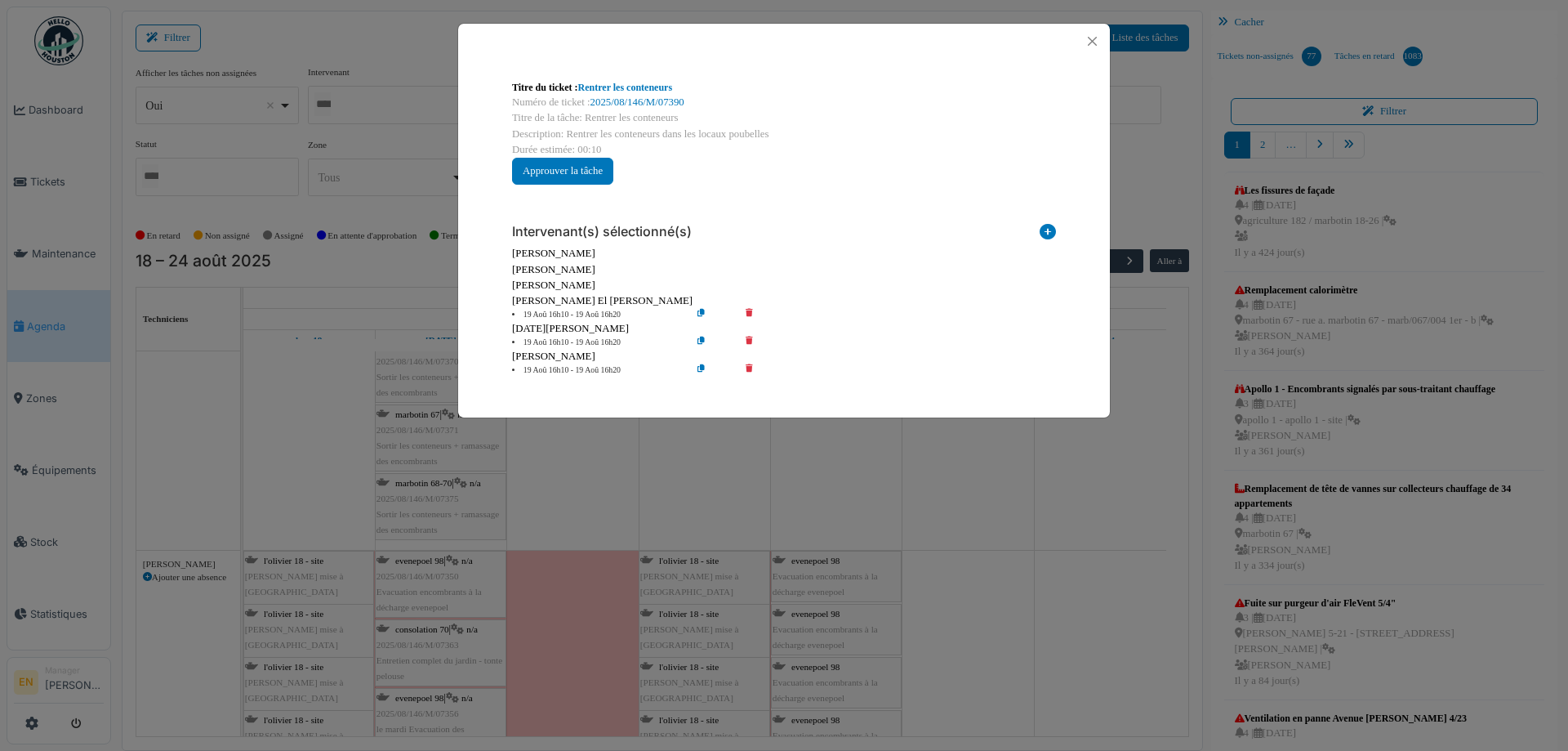
click at [748, 310] on icon at bounding box center [761, 315] width 46 height 12
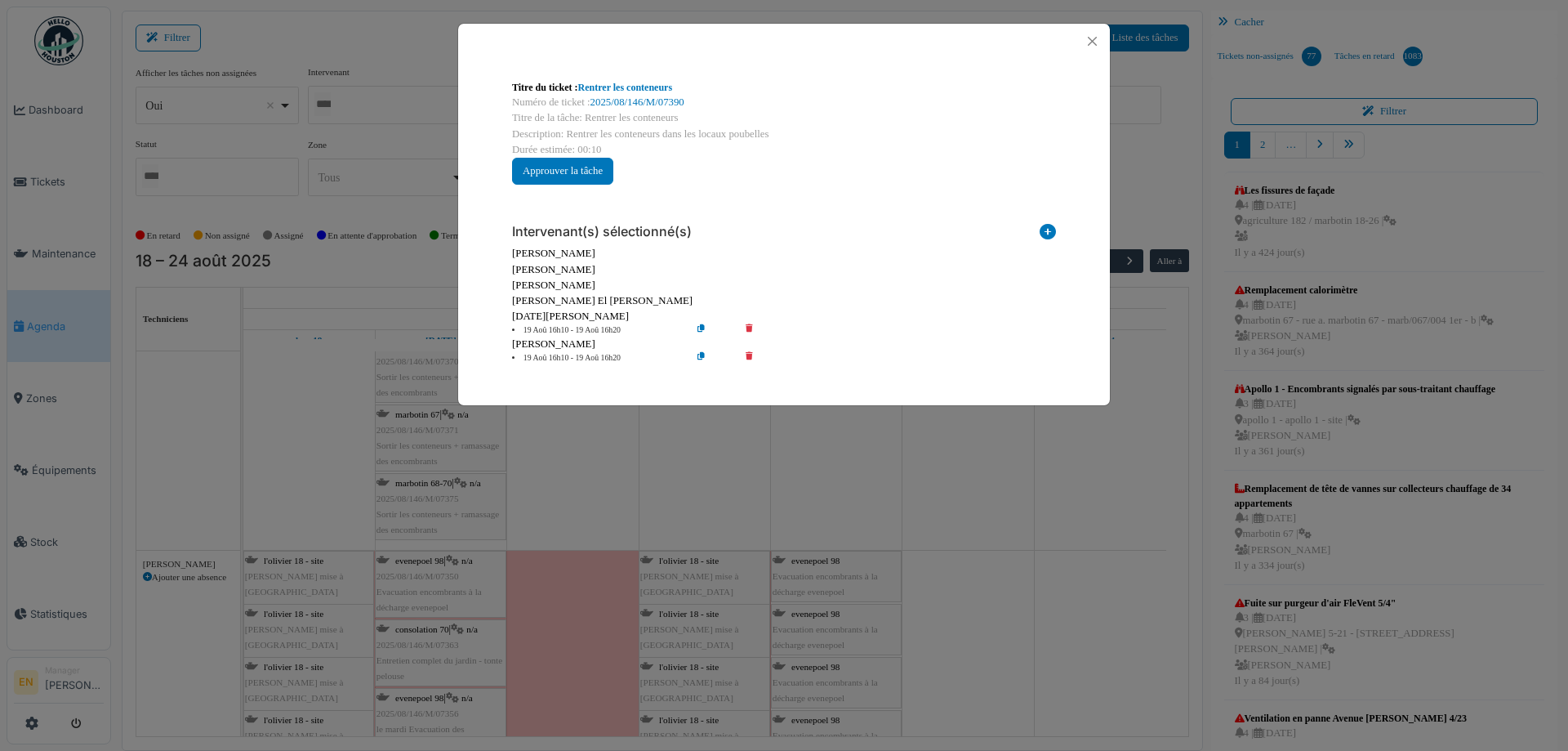
click at [751, 326] on icon at bounding box center [761, 330] width 46 height 12
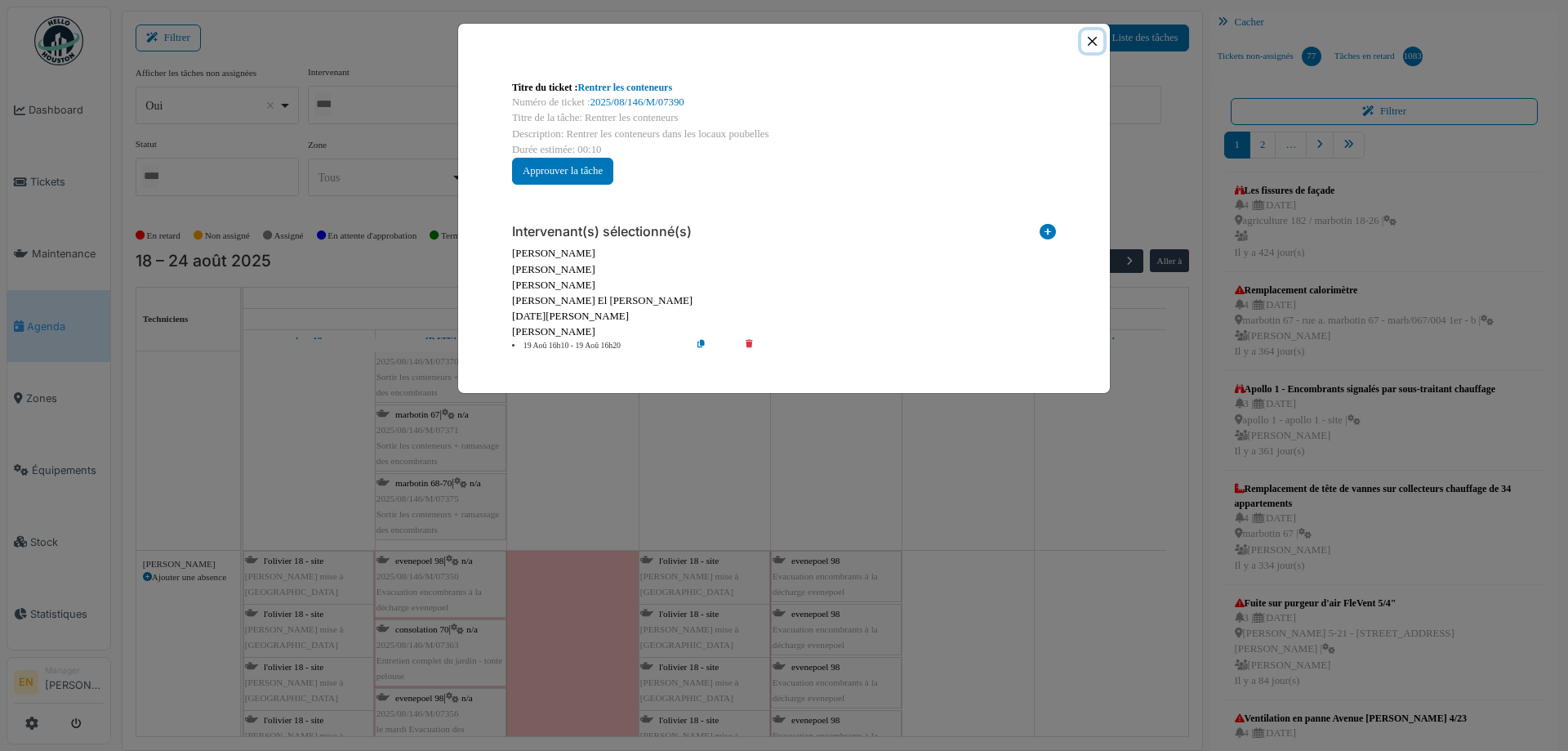
click at [1096, 42] on button "Close" at bounding box center [1092, 40] width 22 height 22
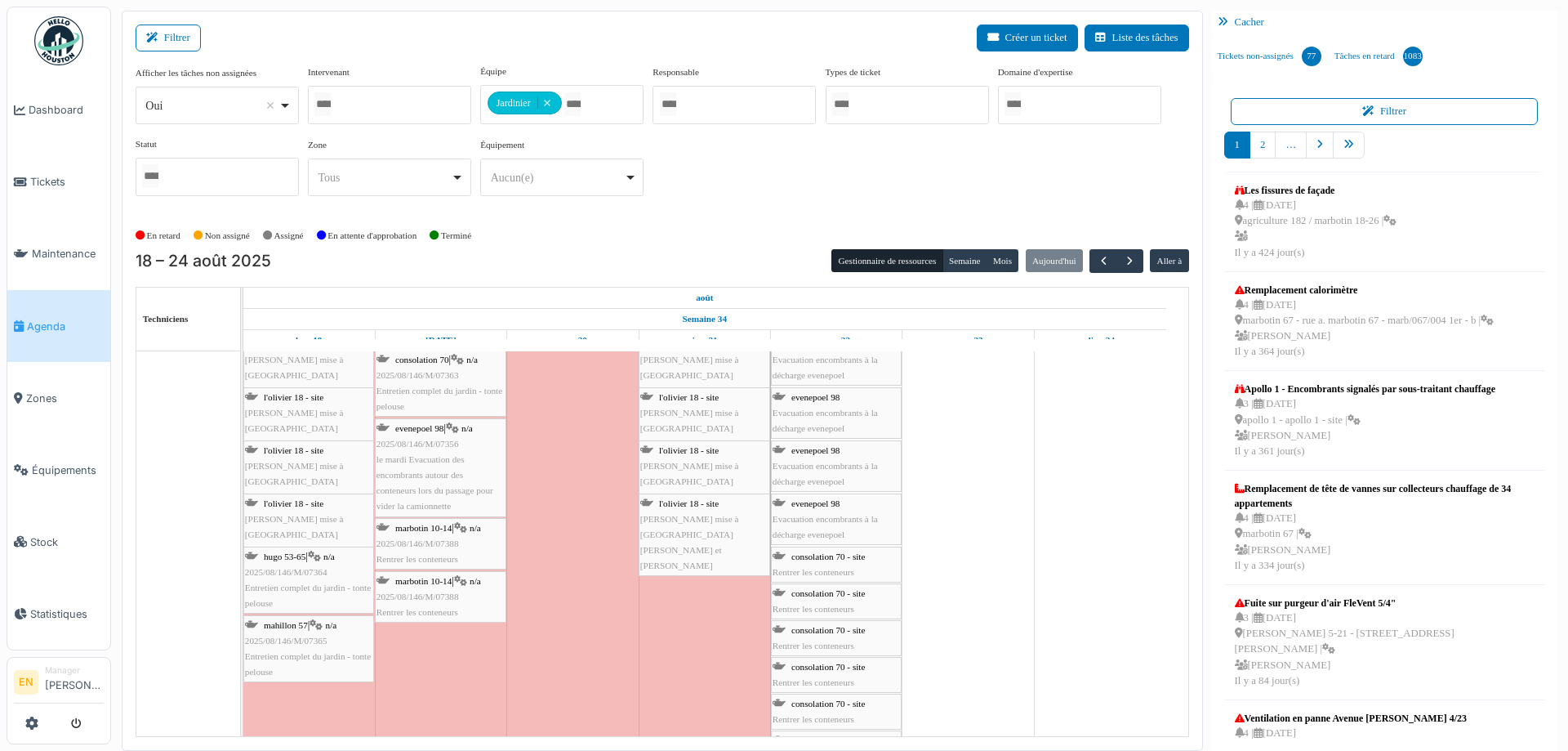
scroll to position [2940, 0]
click at [425, 540] on span "2025/08/146/M/07388" at bounding box center [418, 542] width 82 height 10
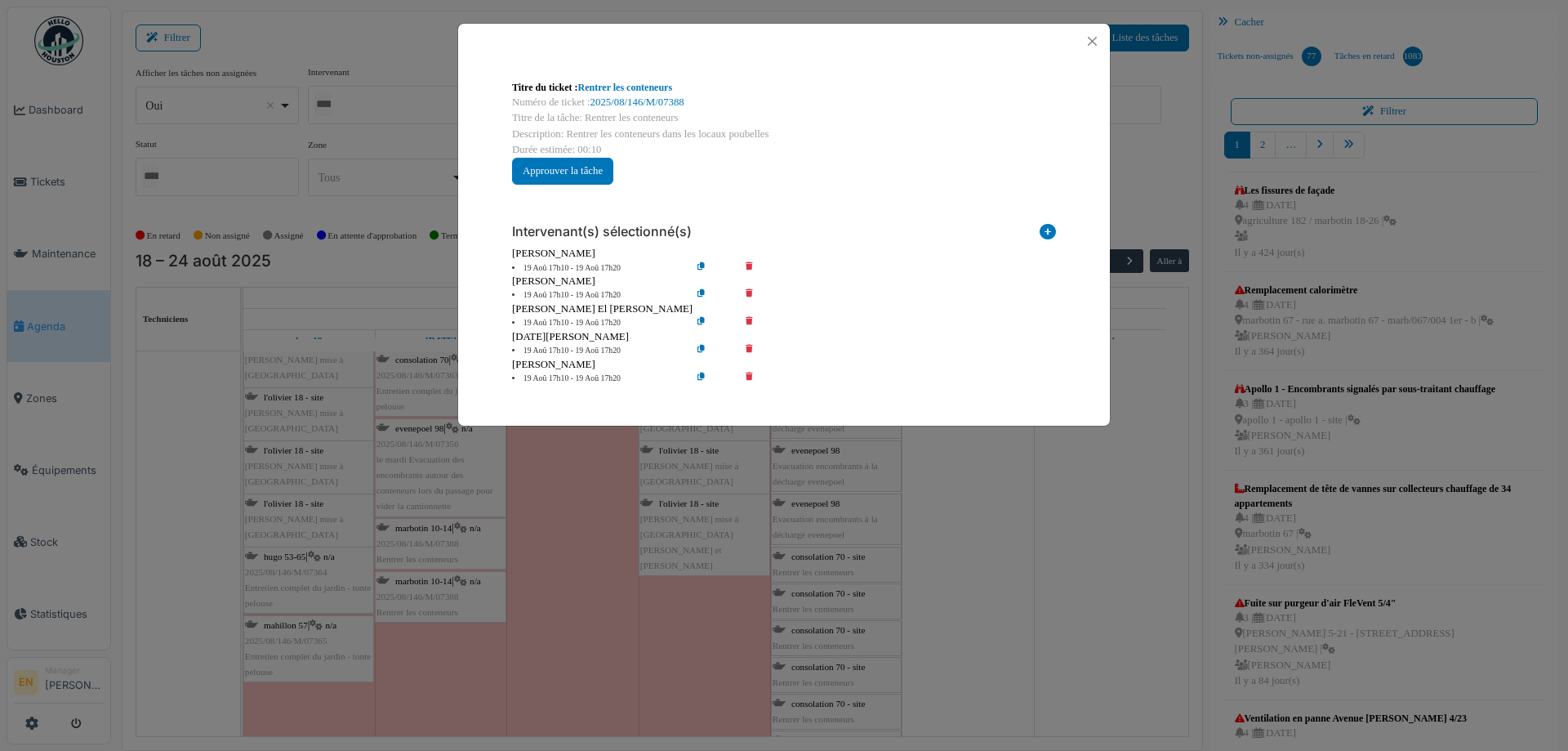
click at [751, 265] on icon at bounding box center [761, 268] width 46 height 12
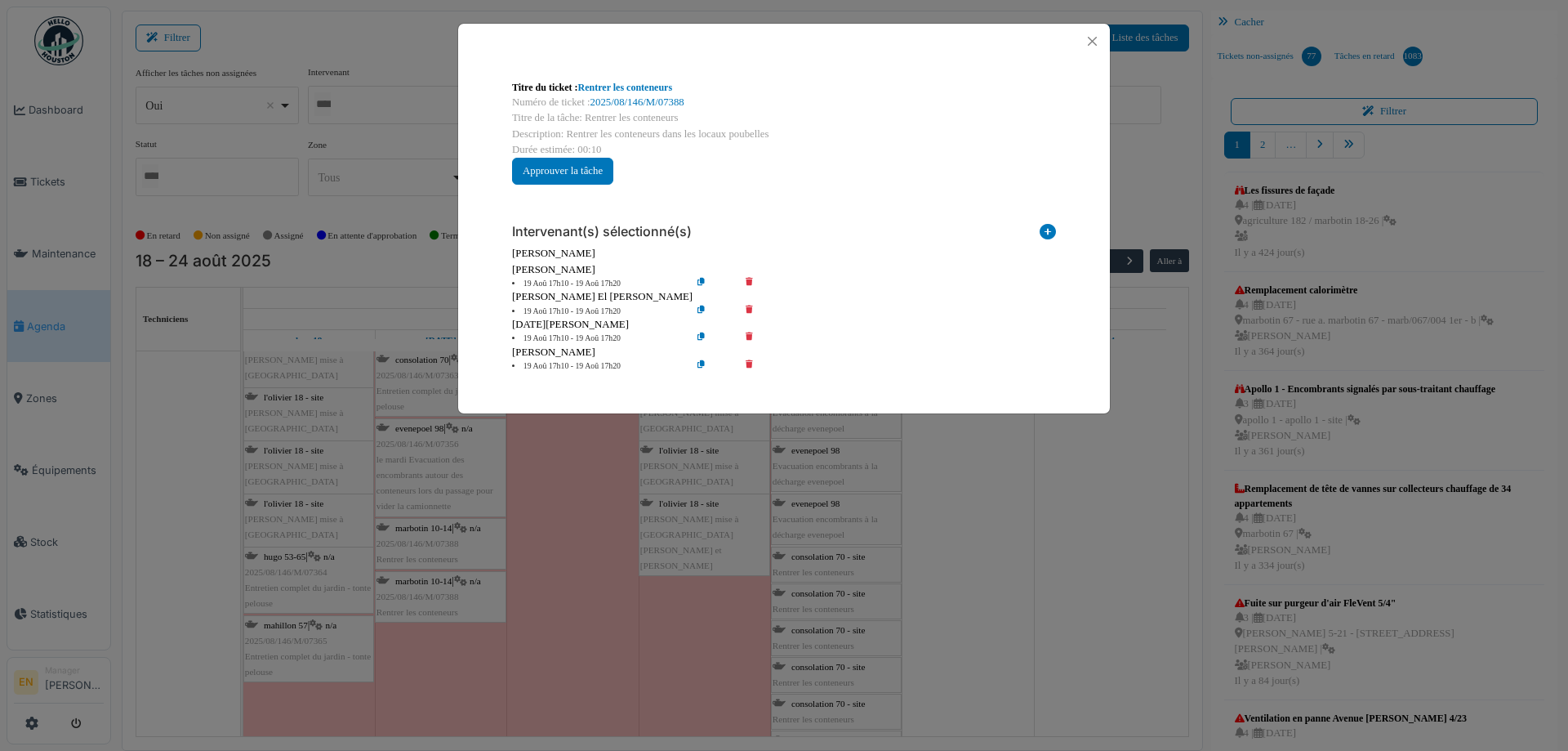
click at [750, 284] on icon at bounding box center [761, 284] width 46 height 12
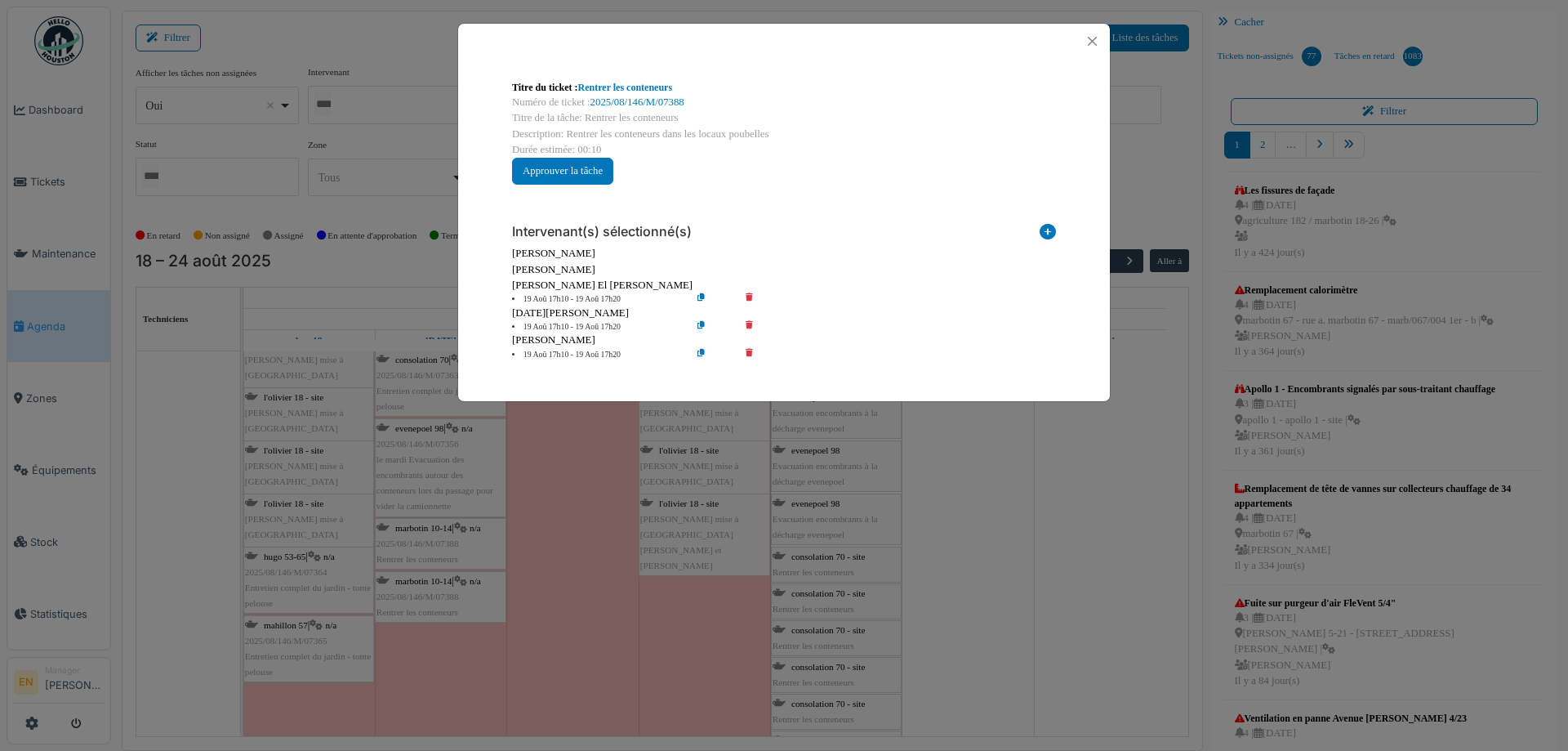
click at [745, 294] on icon at bounding box center [761, 300] width 46 height 12
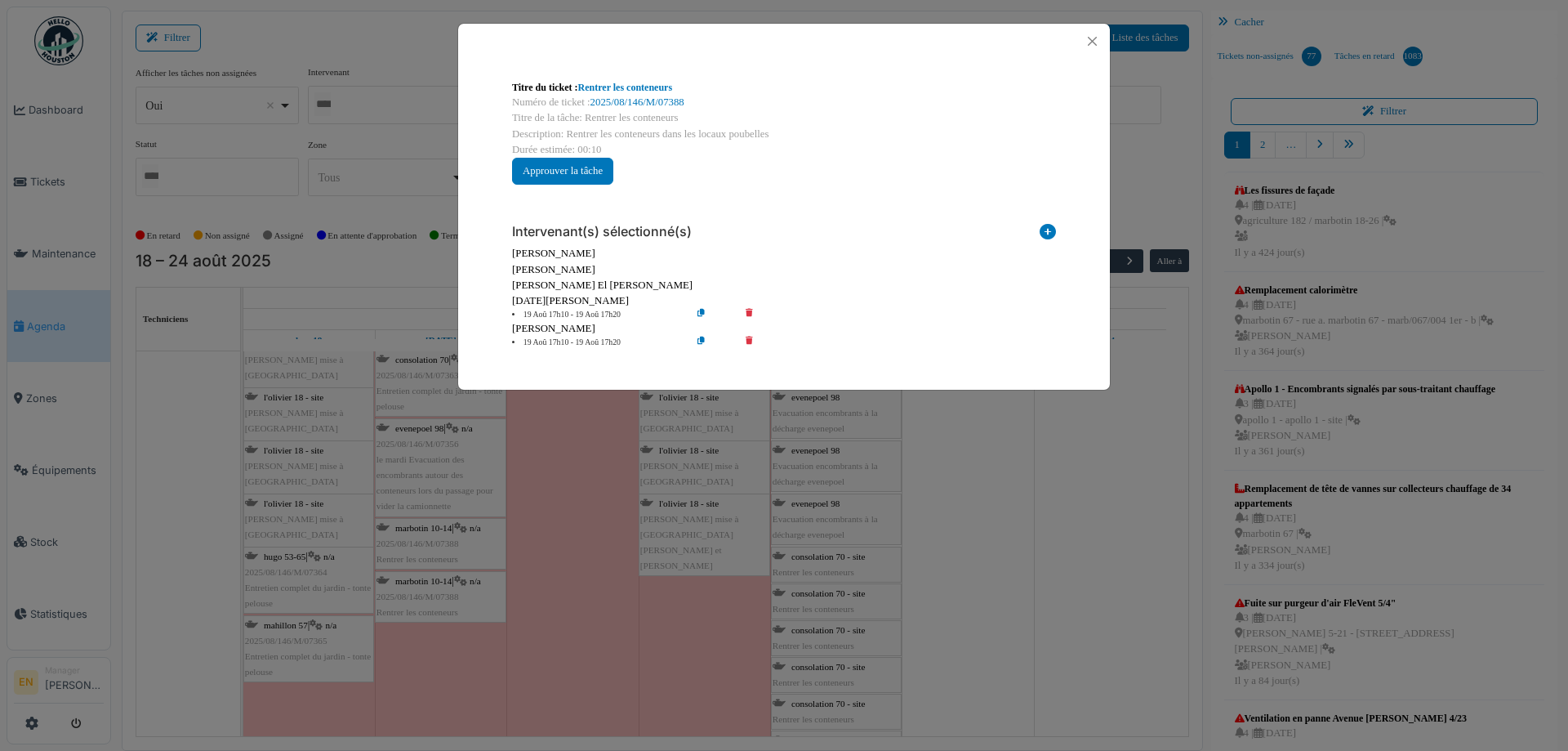
click at [747, 295] on div "[DATE][PERSON_NAME]" at bounding box center [784, 301] width 544 height 16
click at [749, 311] on icon at bounding box center [761, 315] width 46 height 12
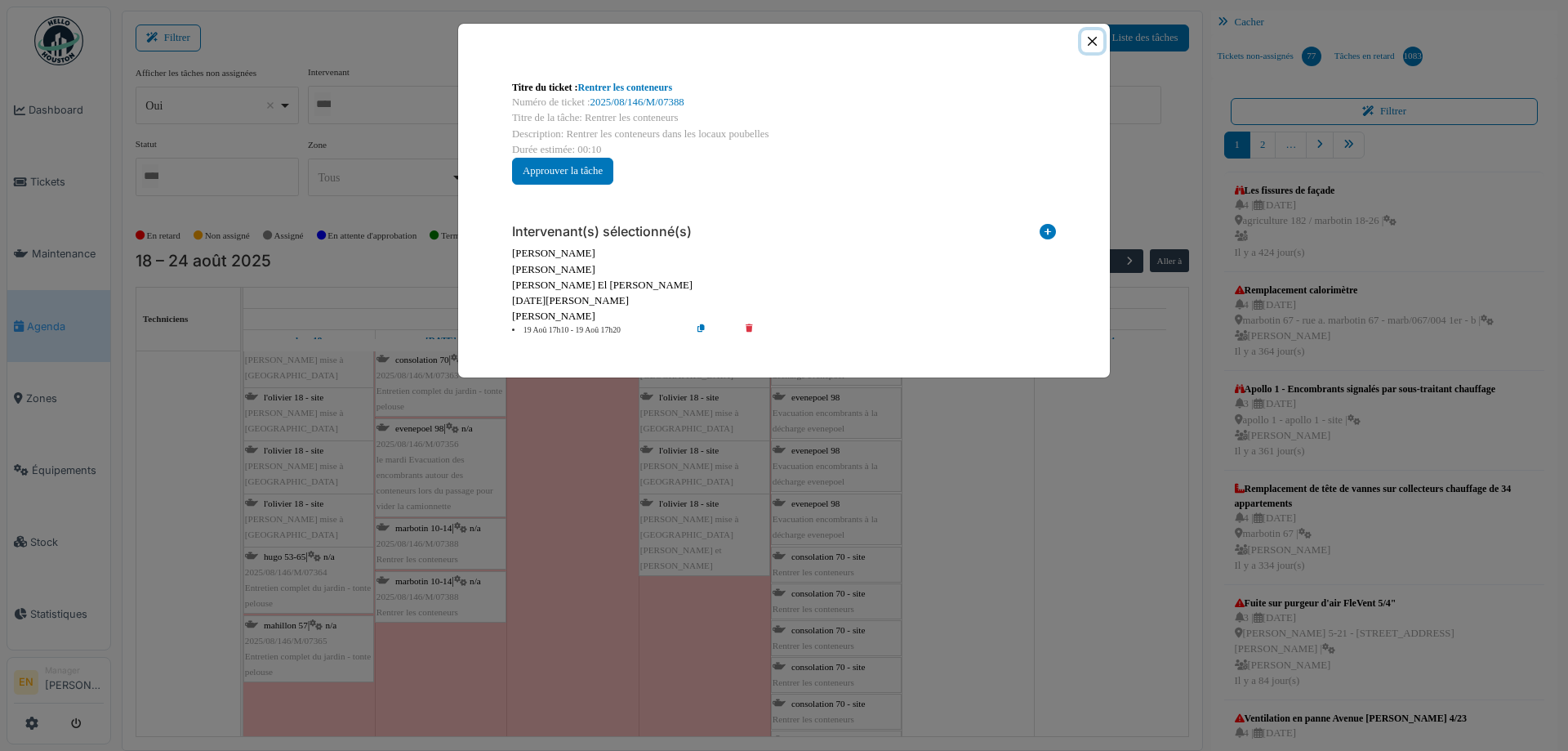
click at [1094, 46] on button "Close" at bounding box center [1092, 40] width 22 height 22
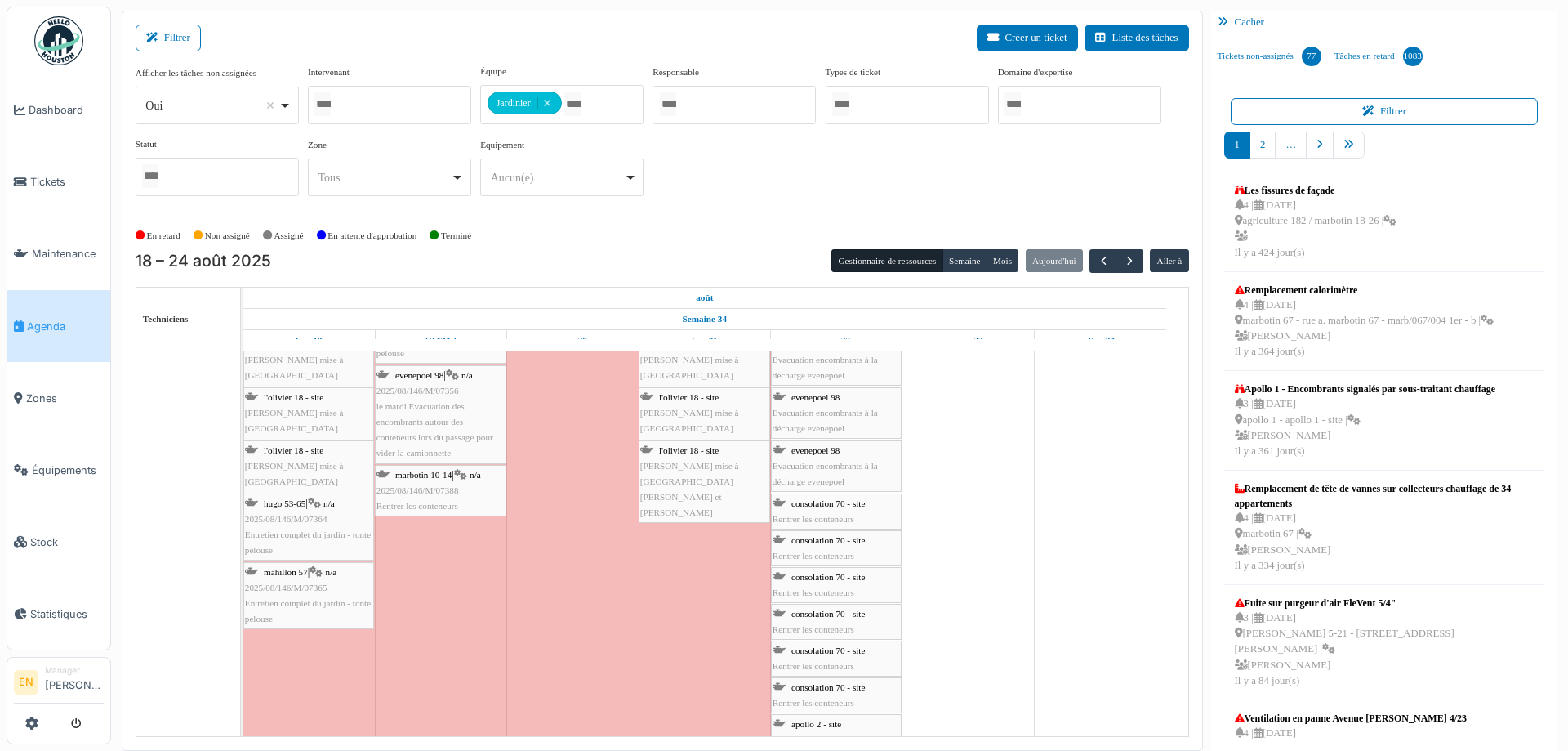
click at [423, 496] on div "marbotin 10-14 | n/a 2025/08/146/M/07388 Rentrer les conteneurs" at bounding box center [441, 491] width 128 height 47
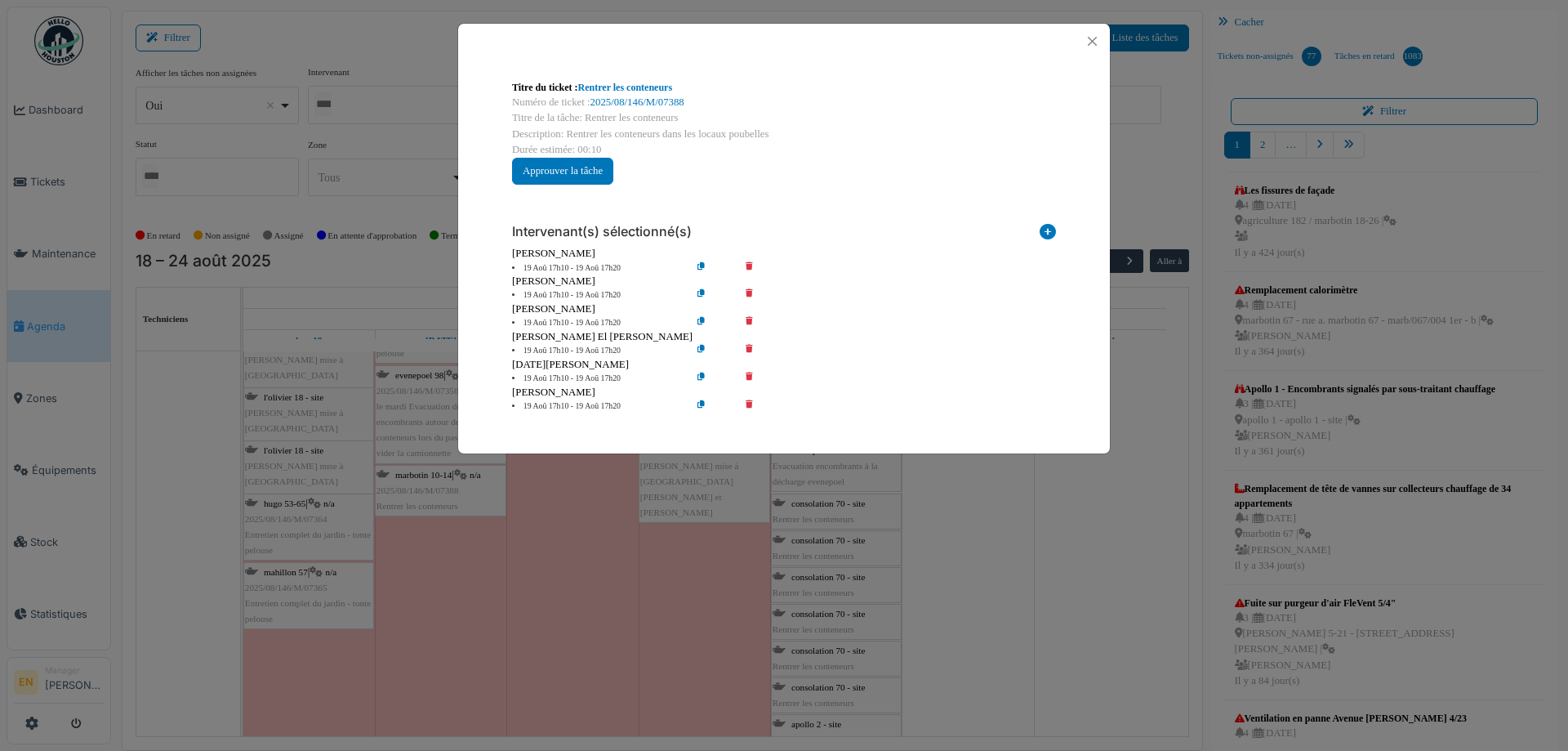
click at [749, 266] on icon at bounding box center [761, 268] width 46 height 12
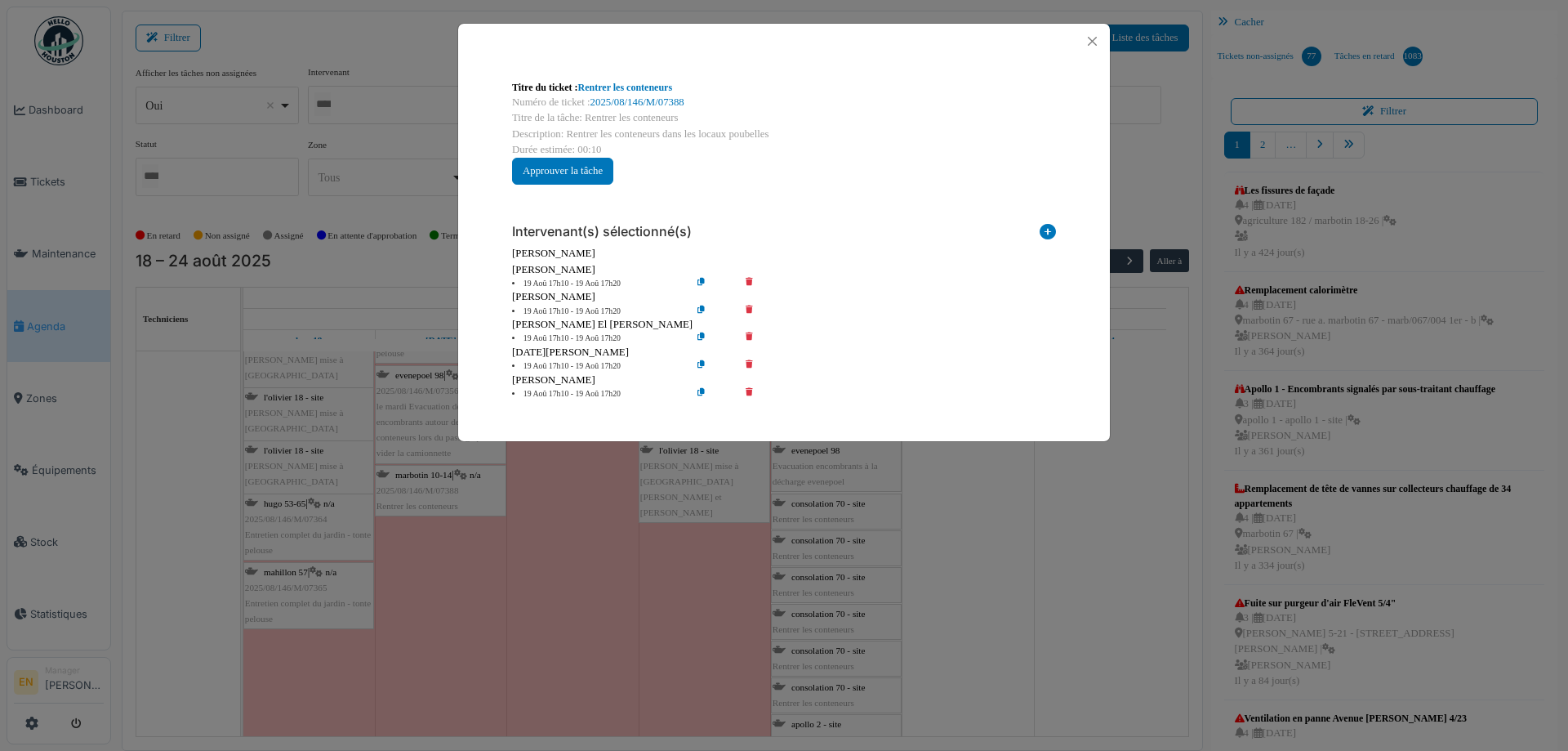
click at [749, 281] on icon at bounding box center [761, 284] width 46 height 12
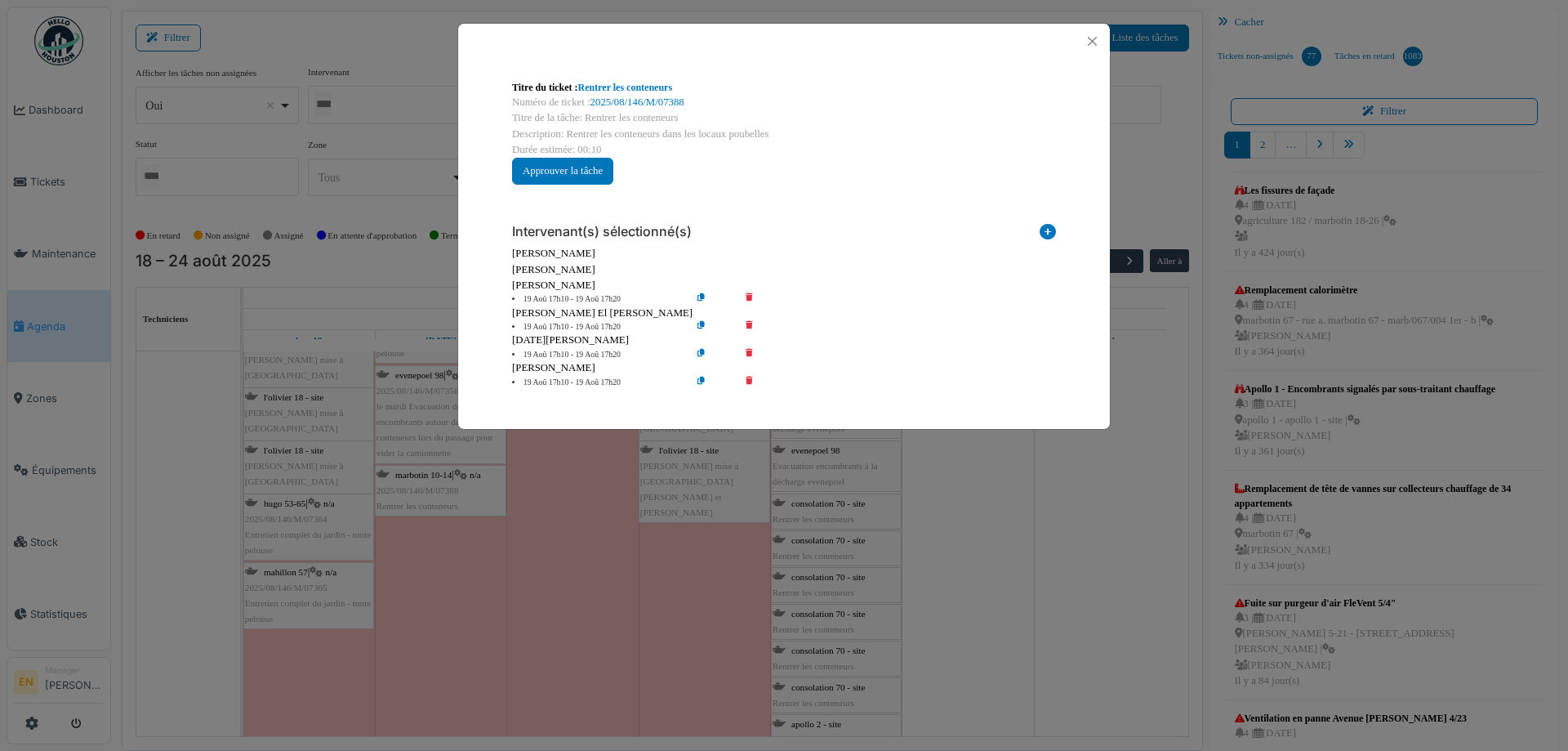
click at [748, 296] on icon at bounding box center [761, 300] width 46 height 12
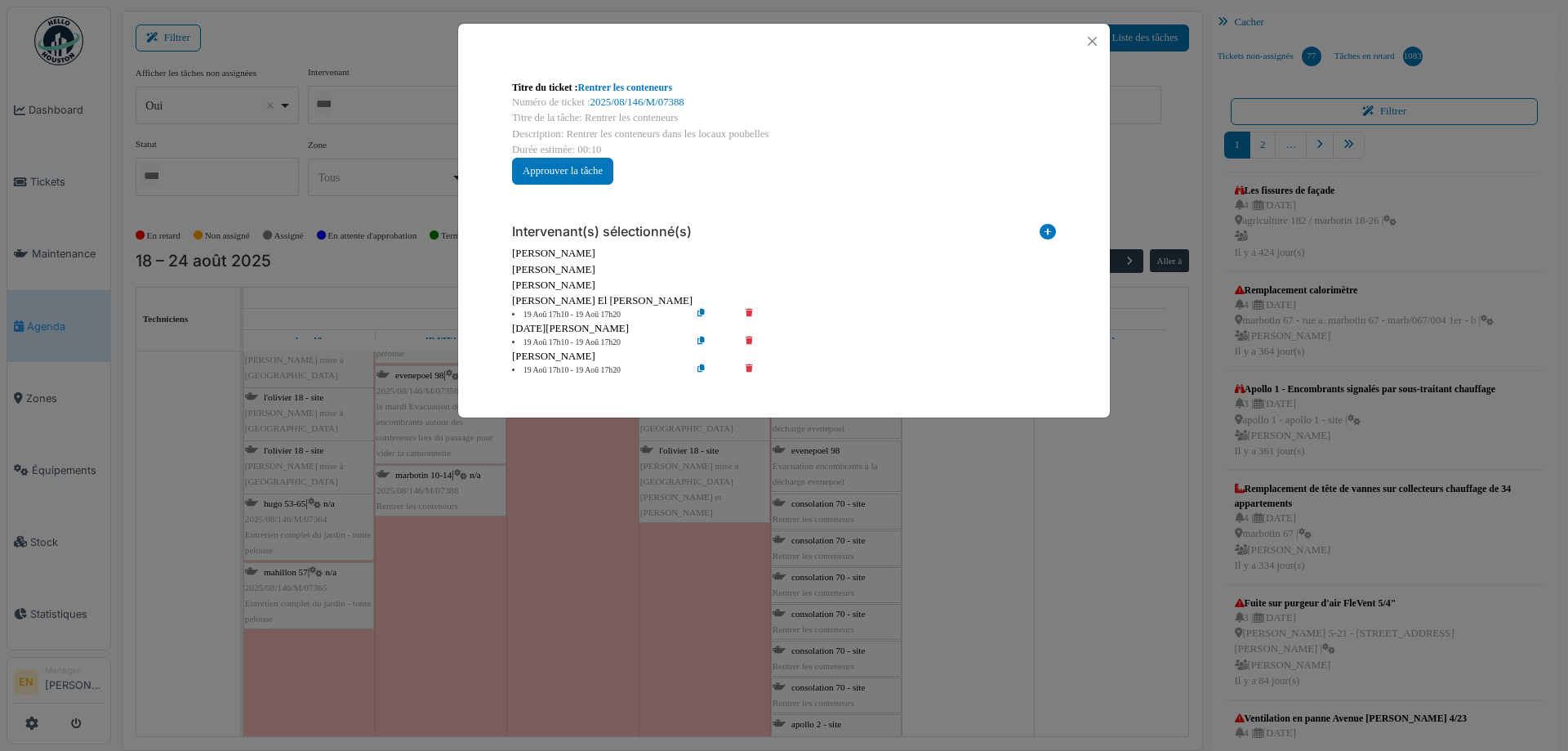
click at [750, 312] on icon at bounding box center [761, 315] width 46 height 12
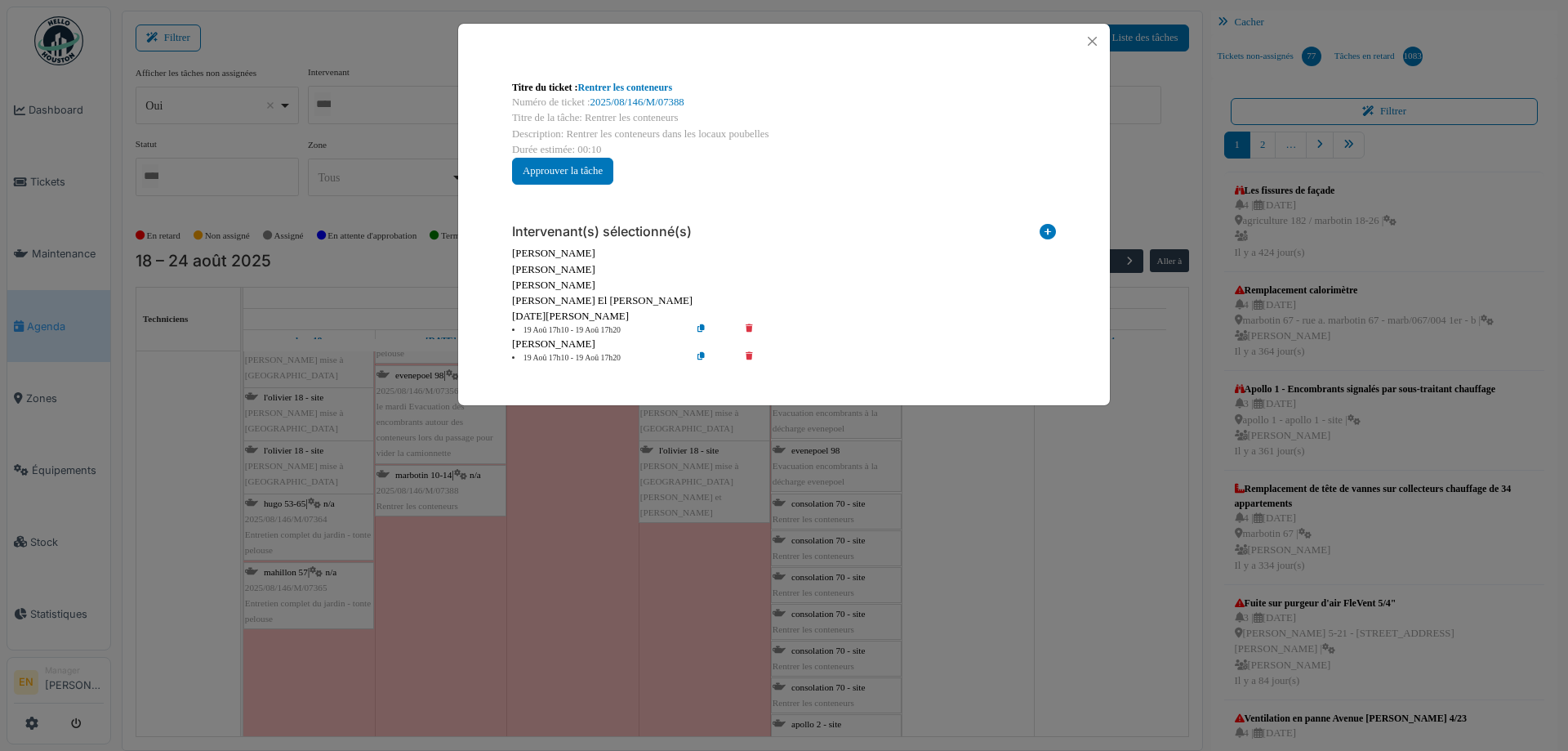
click at [748, 327] on icon at bounding box center [761, 330] width 46 height 12
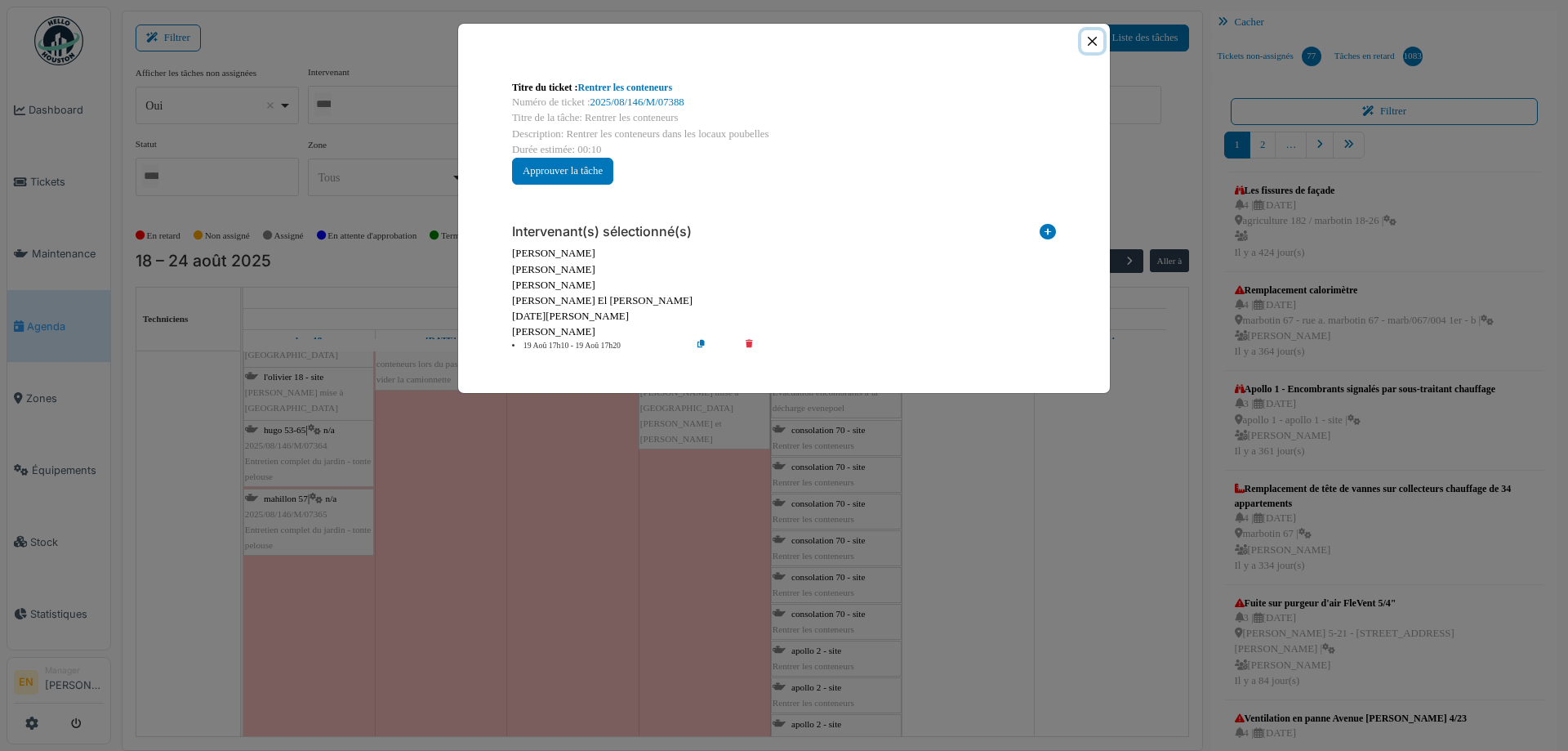
click at [1096, 42] on button "Close" at bounding box center [1092, 40] width 22 height 22
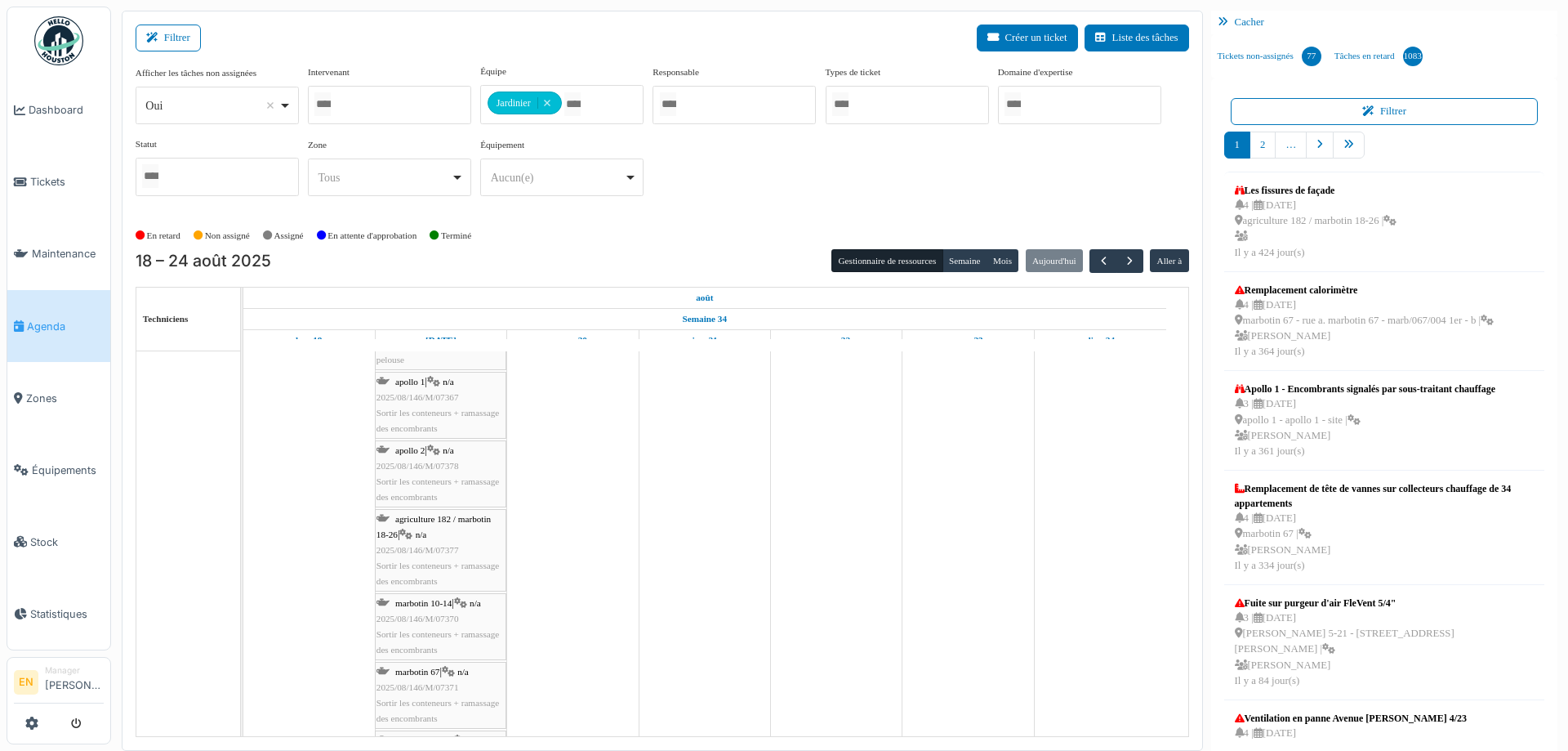
scroll to position [0, 0]
click at [434, 415] on span "2025/08/146/M/07380" at bounding box center [418, 416] width 82 height 10
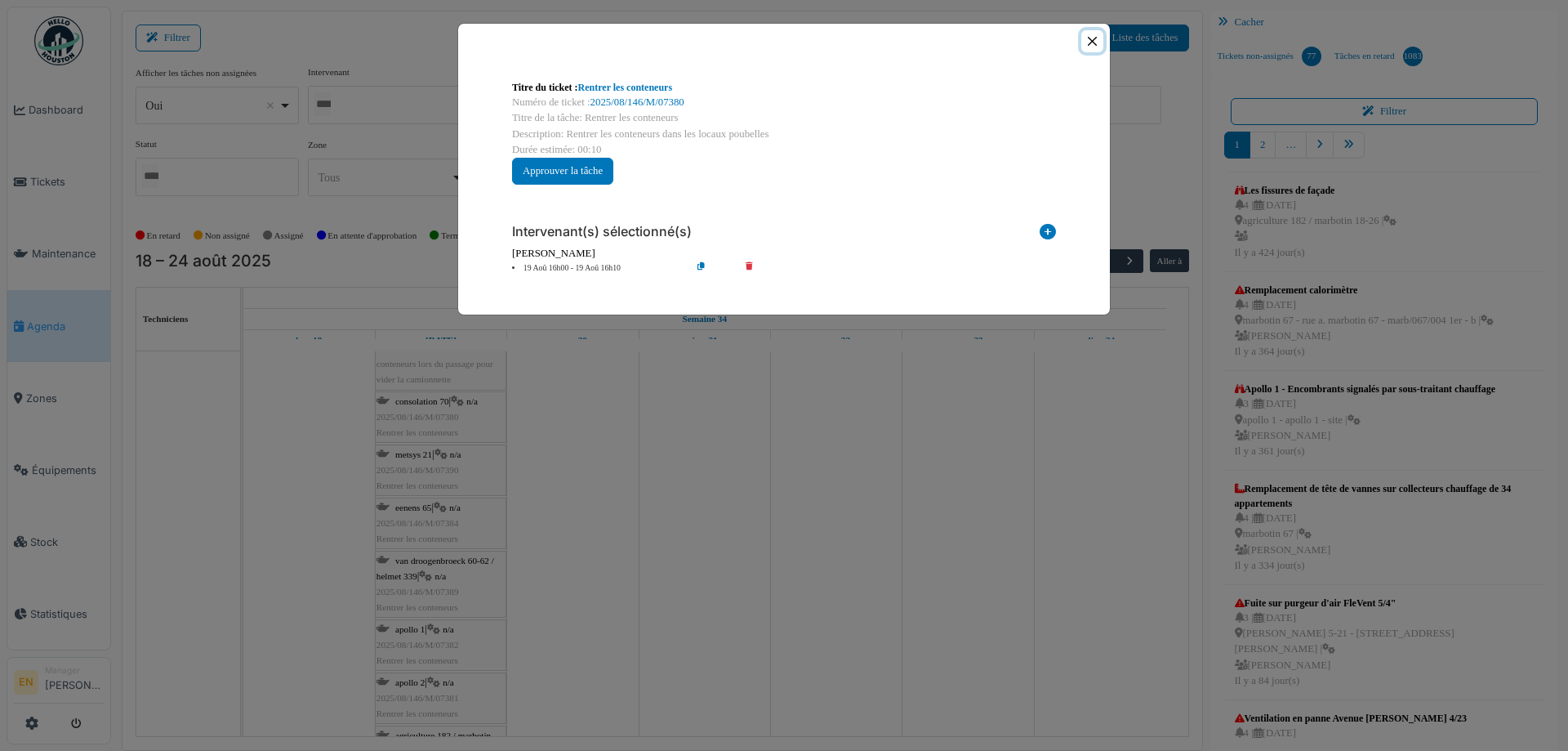
click at [1094, 37] on button "Close" at bounding box center [1092, 40] width 22 height 22
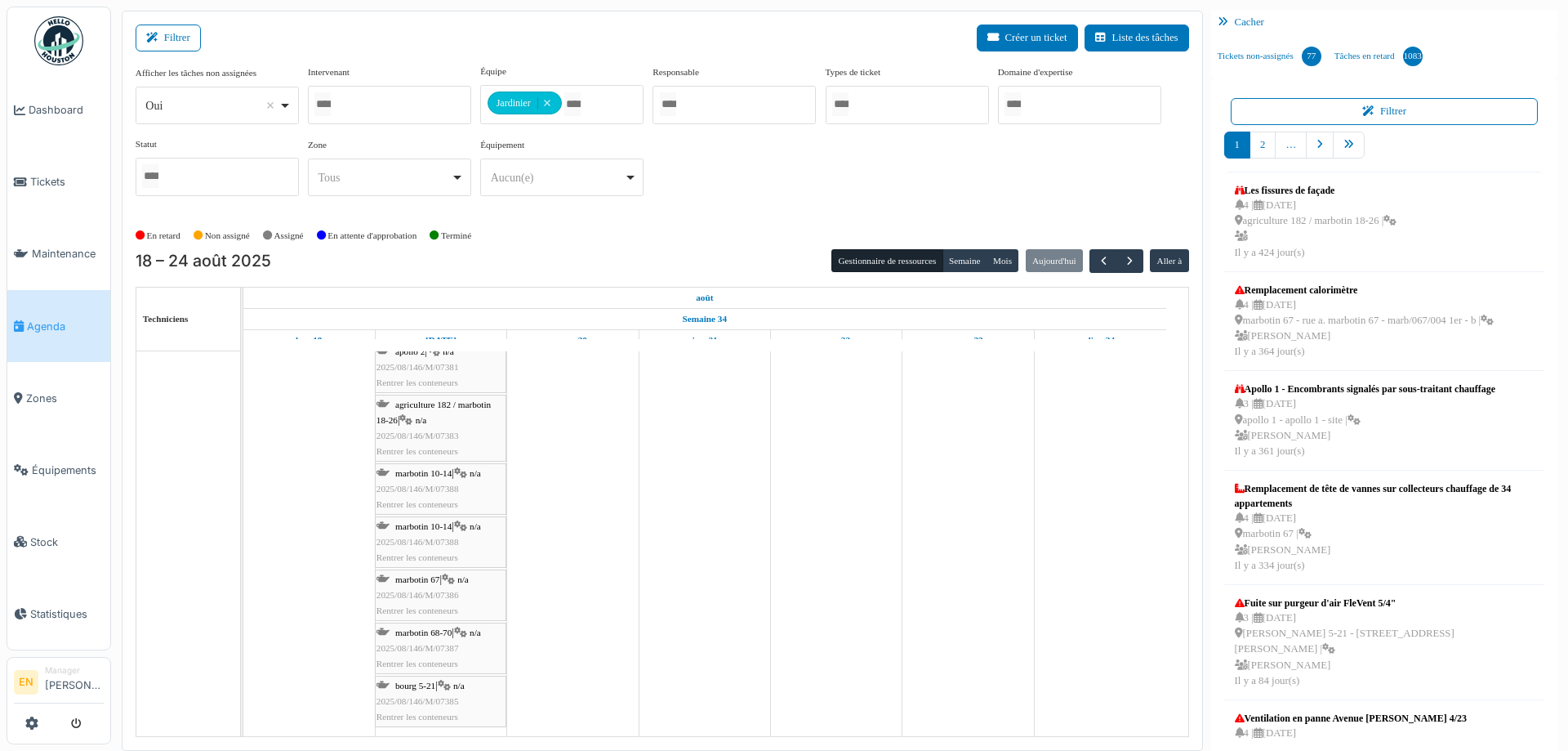
scroll to position [4, 0]
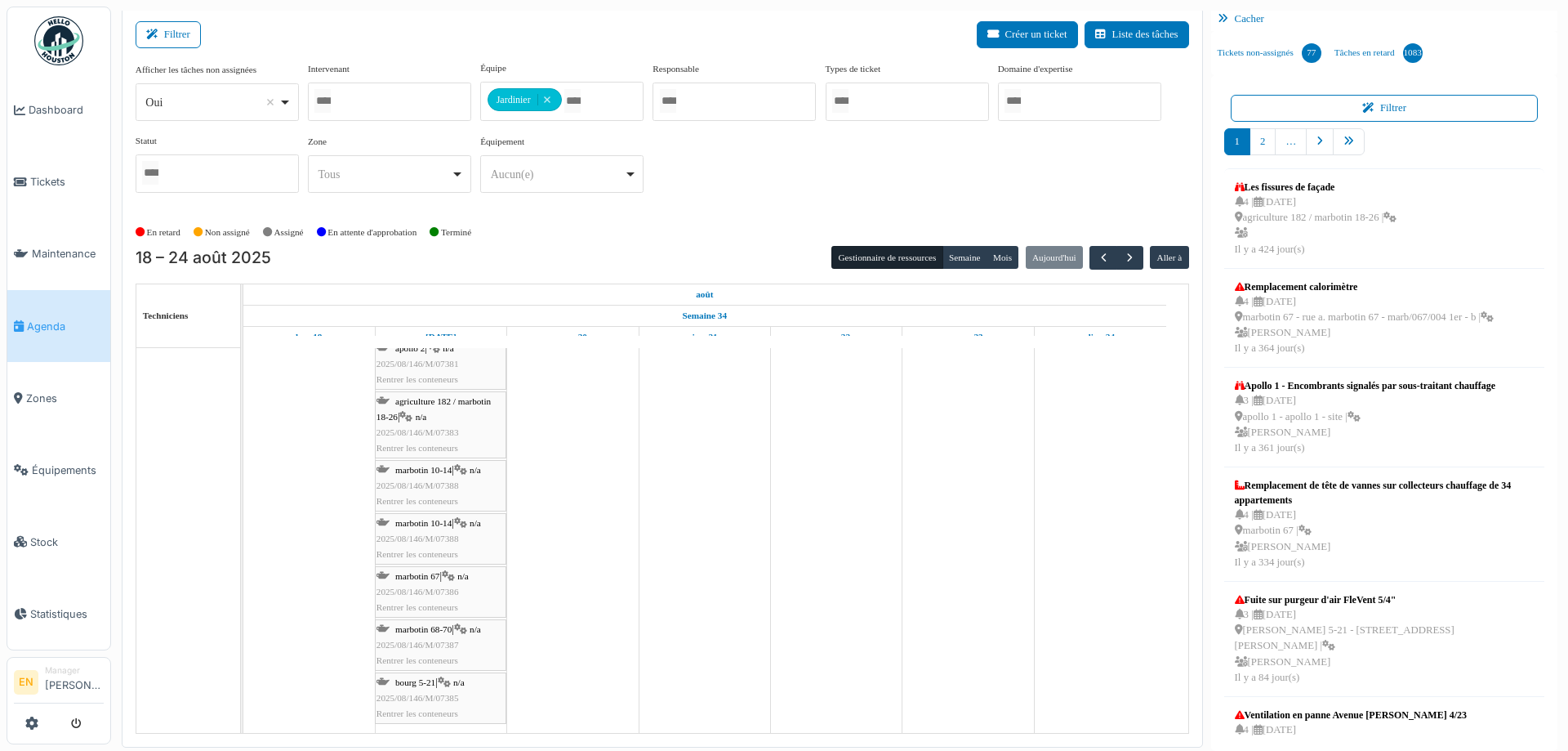
click at [427, 698] on span "2025/08/146/M/07385" at bounding box center [418, 697] width 82 height 10
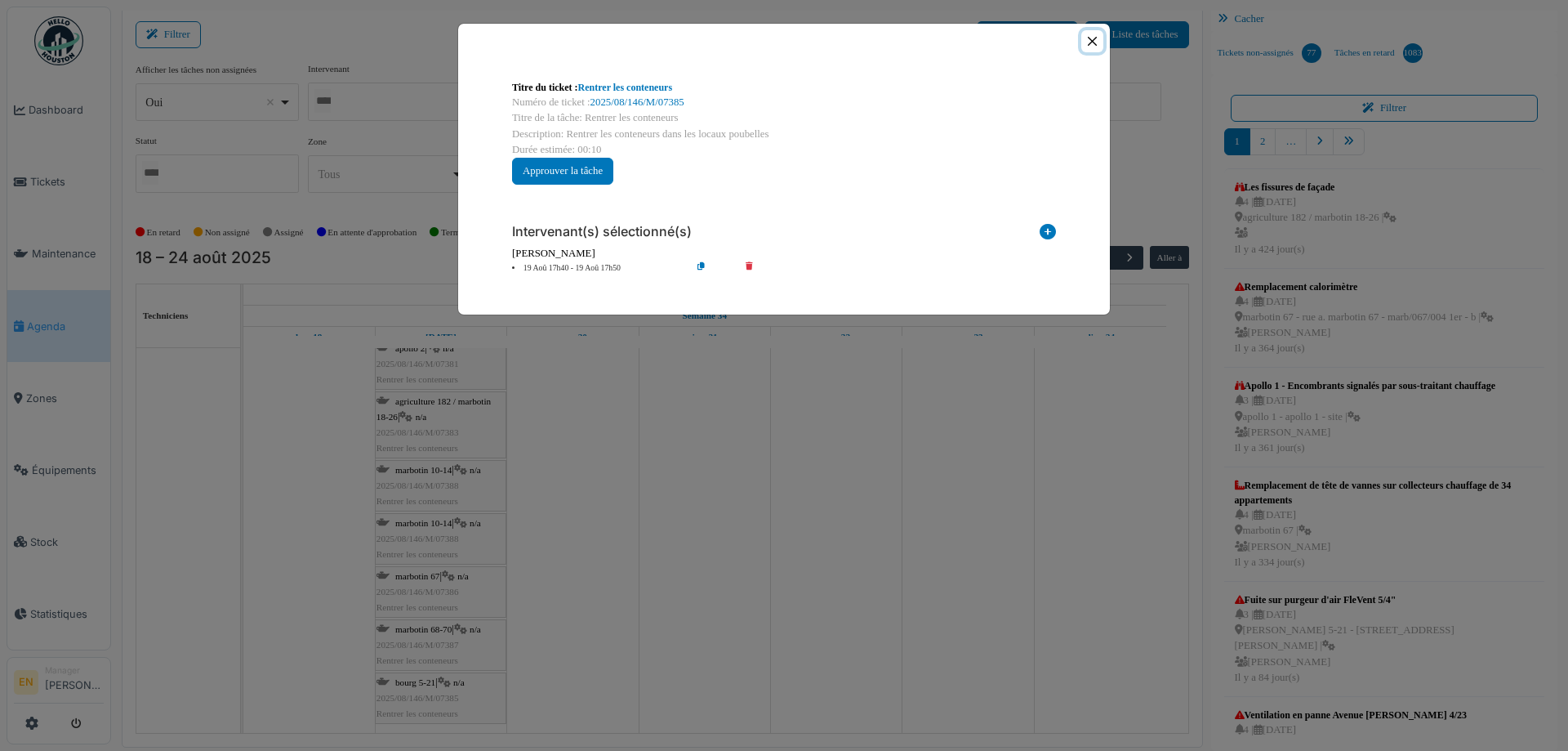
click at [1088, 39] on button "Close" at bounding box center [1092, 40] width 22 height 22
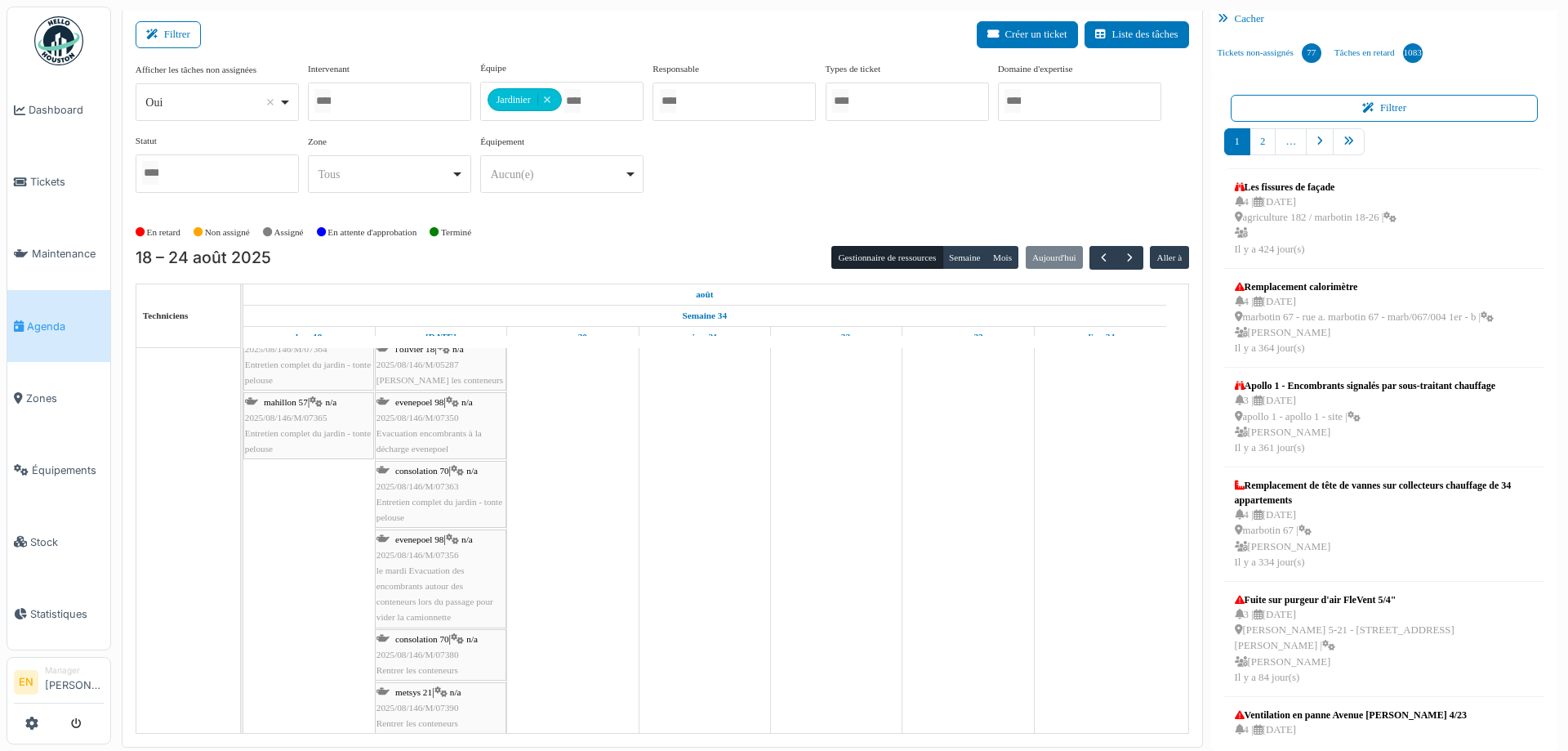
scroll to position [9383, 0]
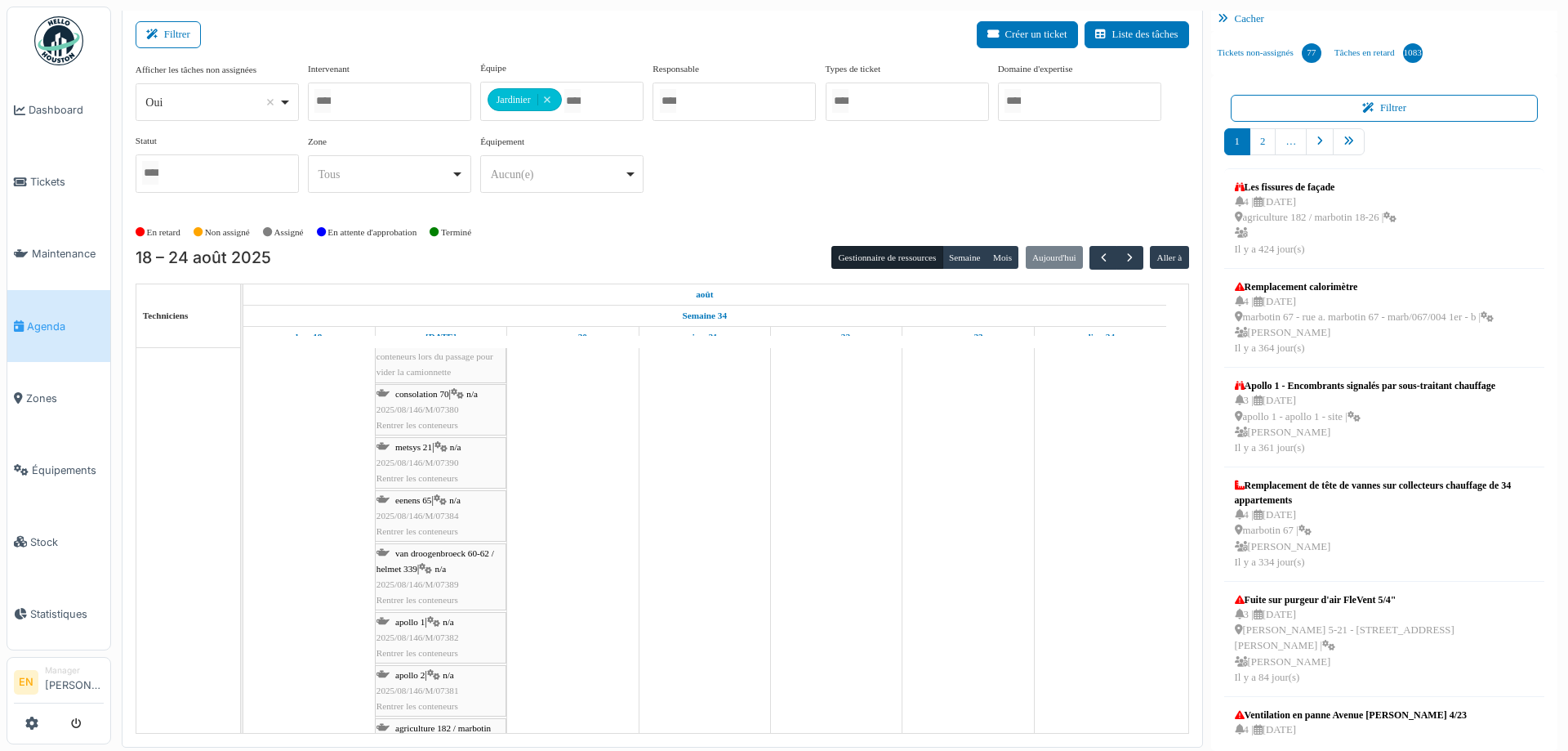
click at [413, 400] on div "consolation 70 | n/a 2025/08/146/M/07380 Rentrer les conteneurs" at bounding box center [441, 410] width 128 height 47
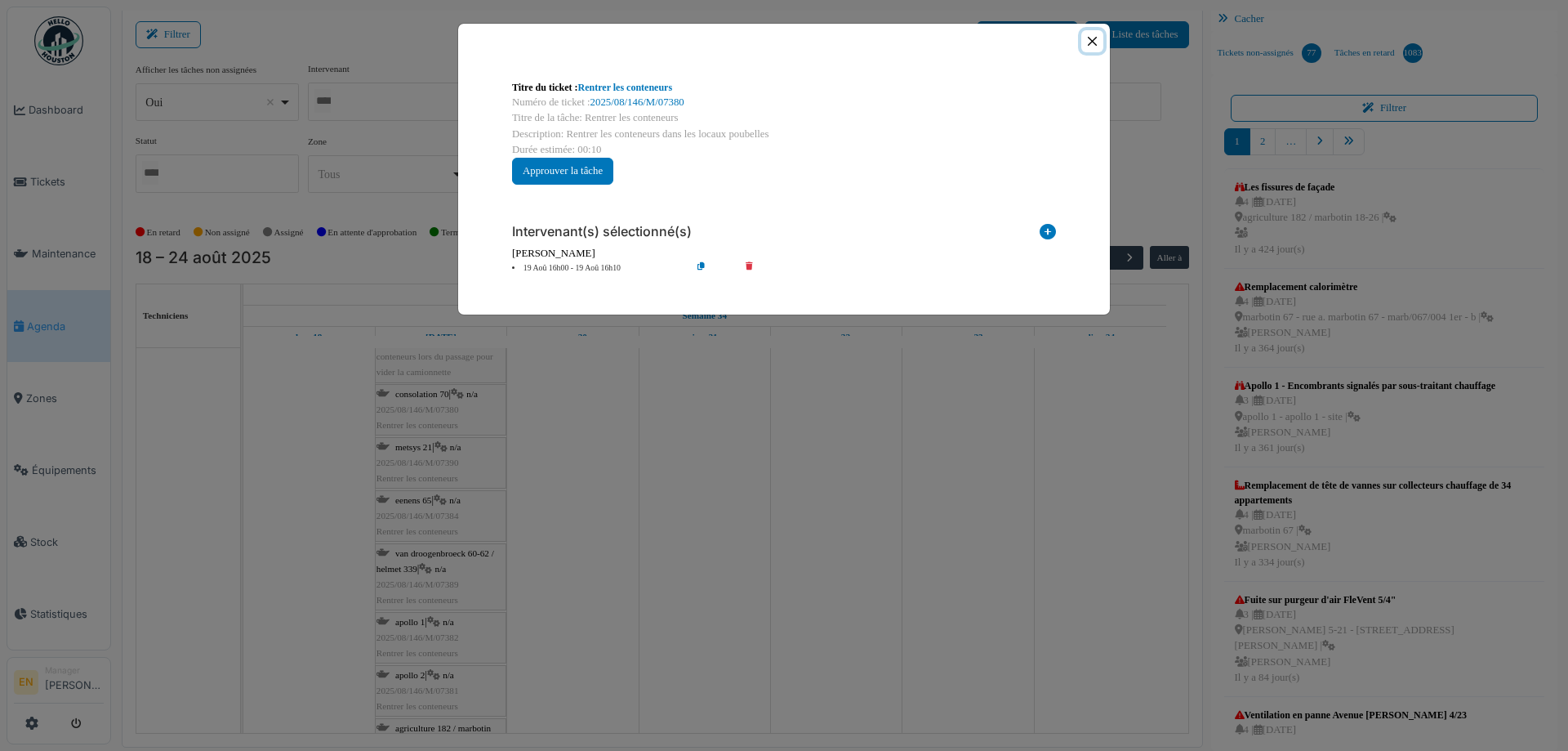
click at [1097, 46] on button "Close" at bounding box center [1092, 40] width 22 height 22
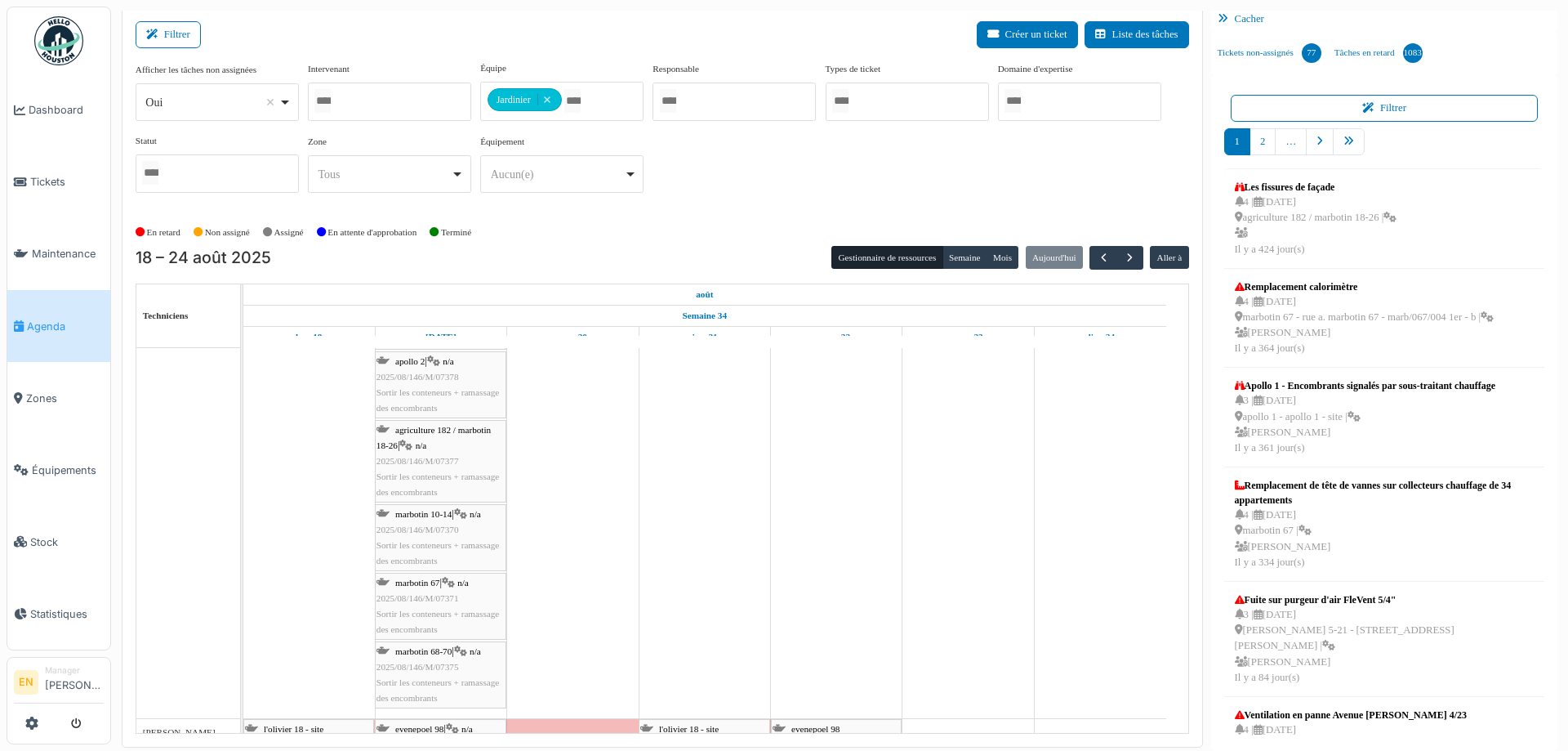
click at [446, 679] on span "Sortir les conteneurs + ramassage des encombrants" at bounding box center [438, 690] width 123 height 25
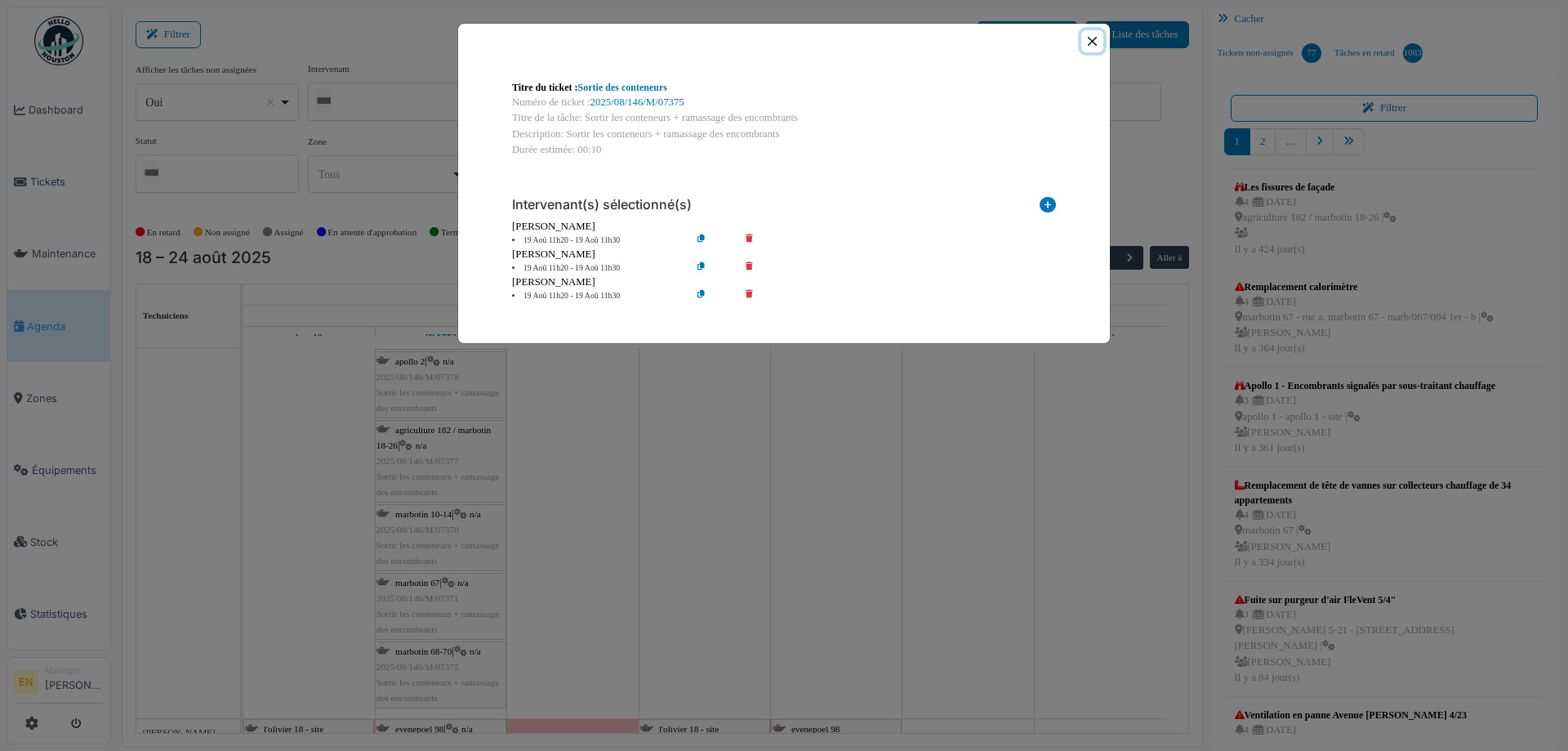
click at [1097, 47] on button "Close" at bounding box center [1092, 40] width 22 height 22
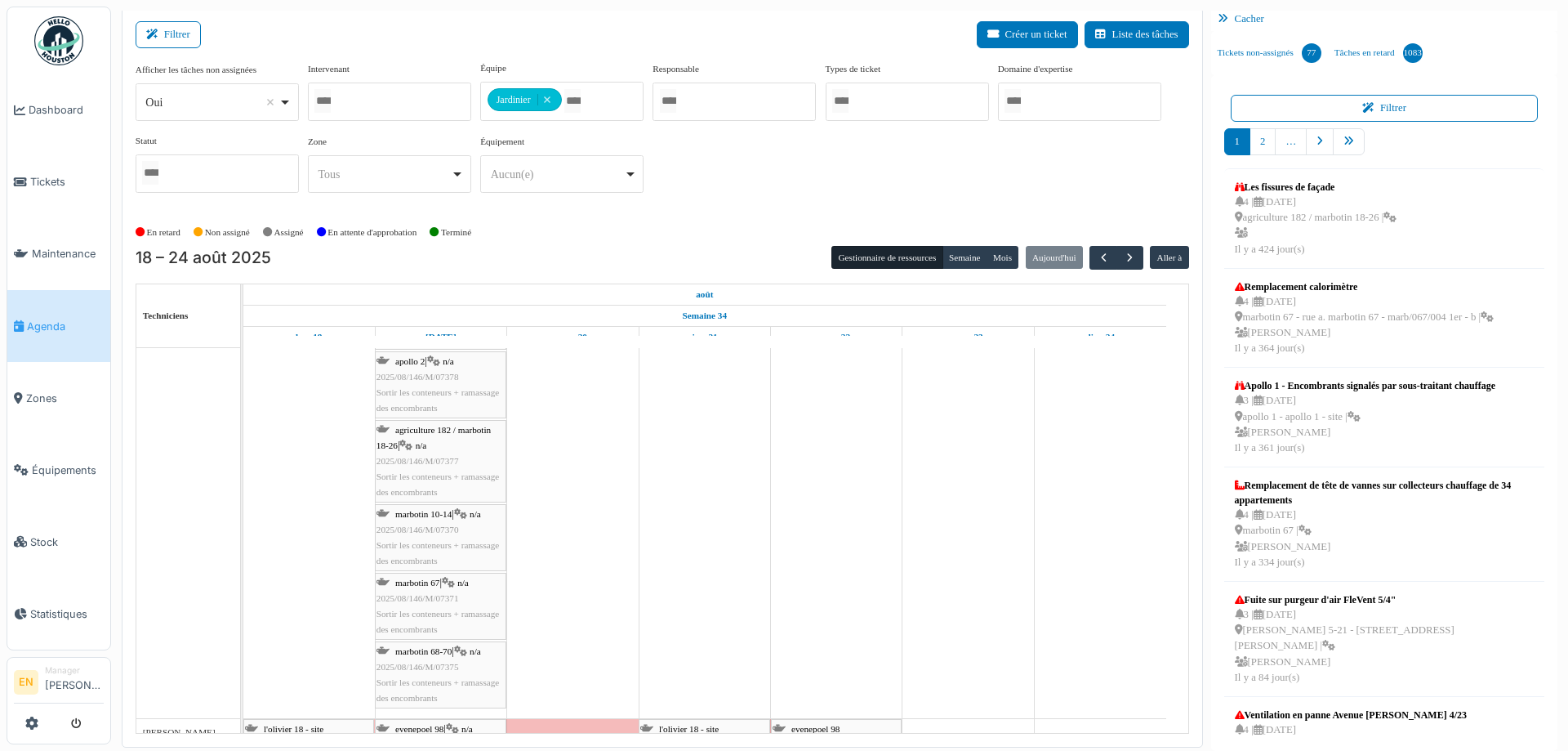
click at [451, 600] on span "2025/08/146/M/07371" at bounding box center [418, 598] width 82 height 10
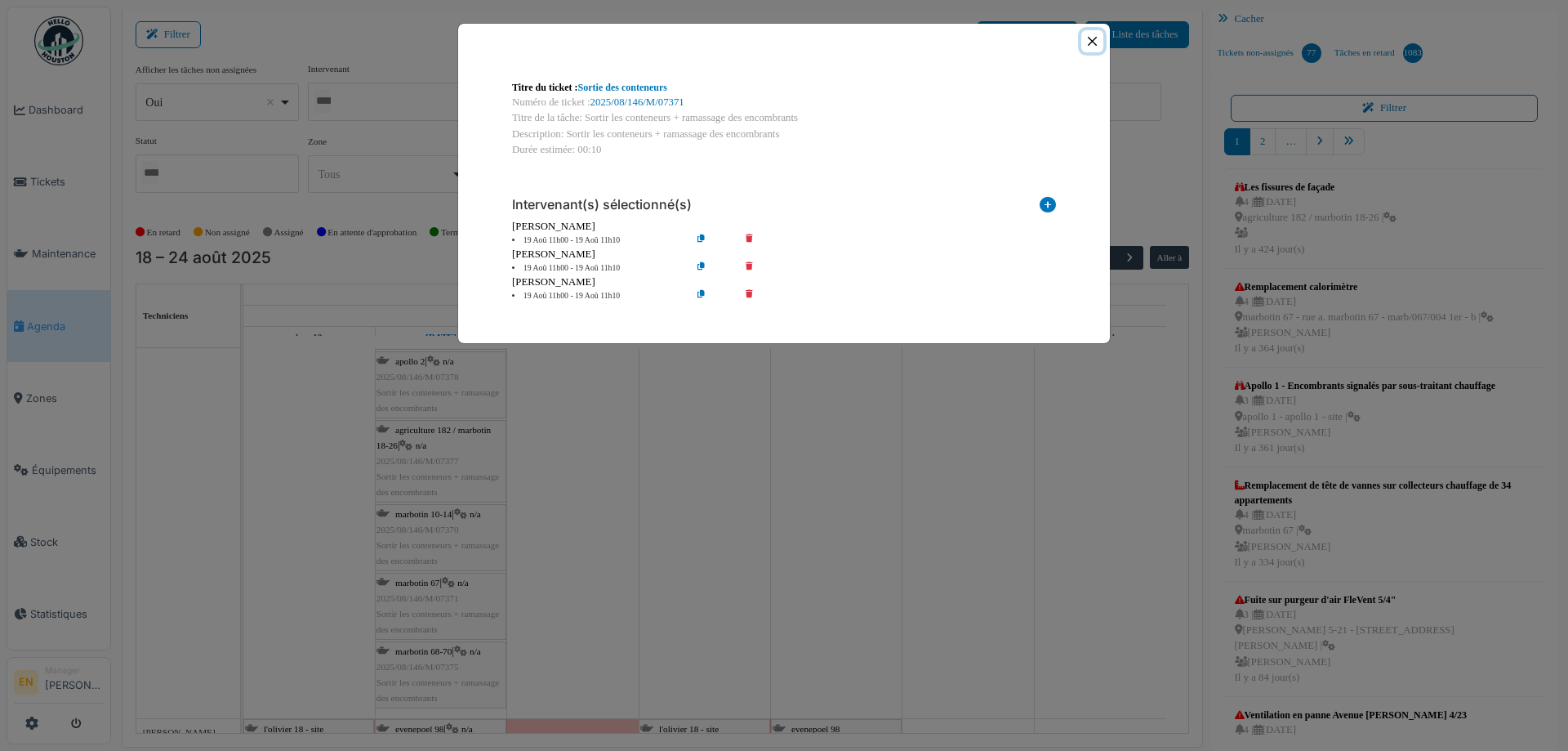
click at [1088, 42] on button "Close" at bounding box center [1092, 40] width 22 height 22
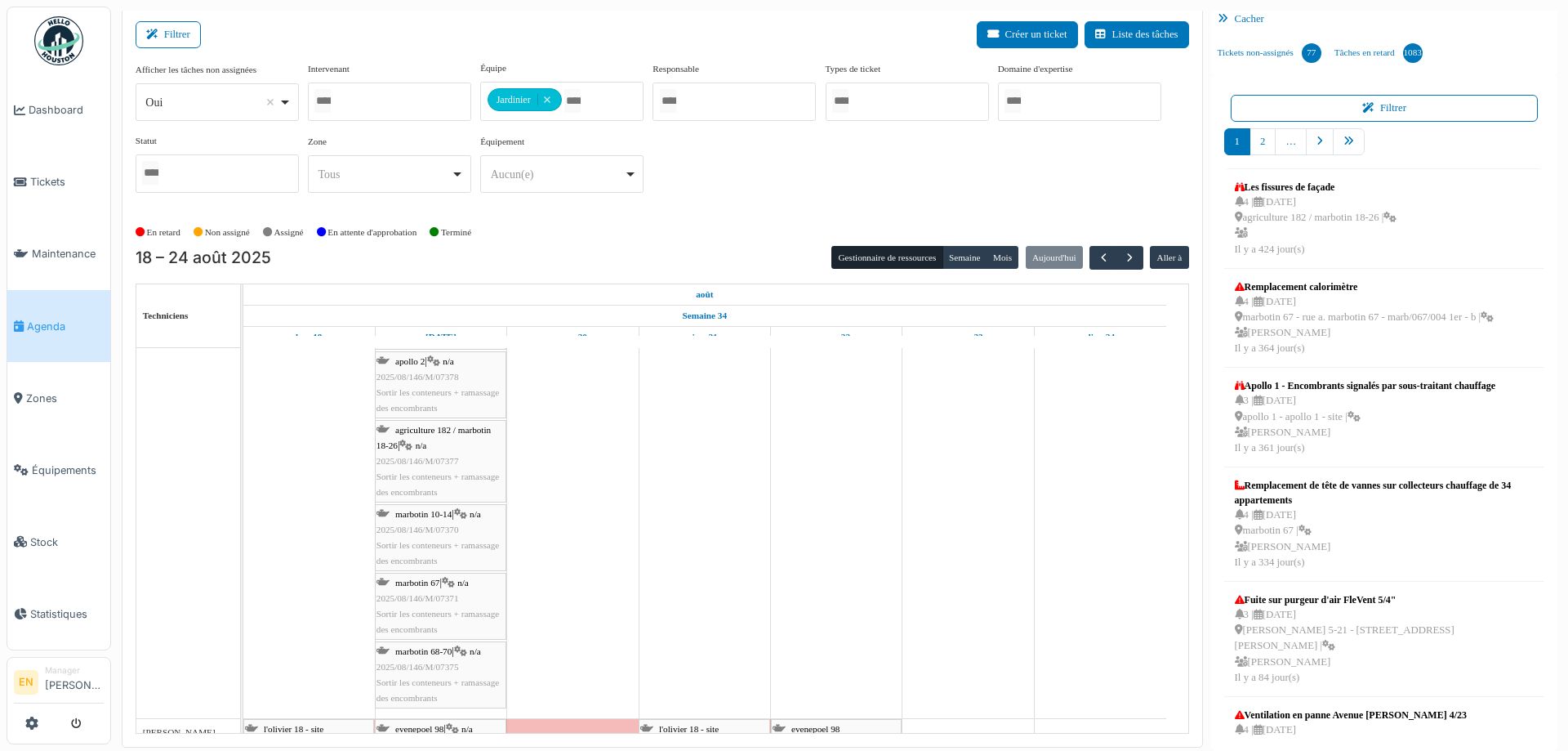
click at [411, 542] on span "Sortir les conteneurs + ramassage des encombrants" at bounding box center [438, 552] width 123 height 25
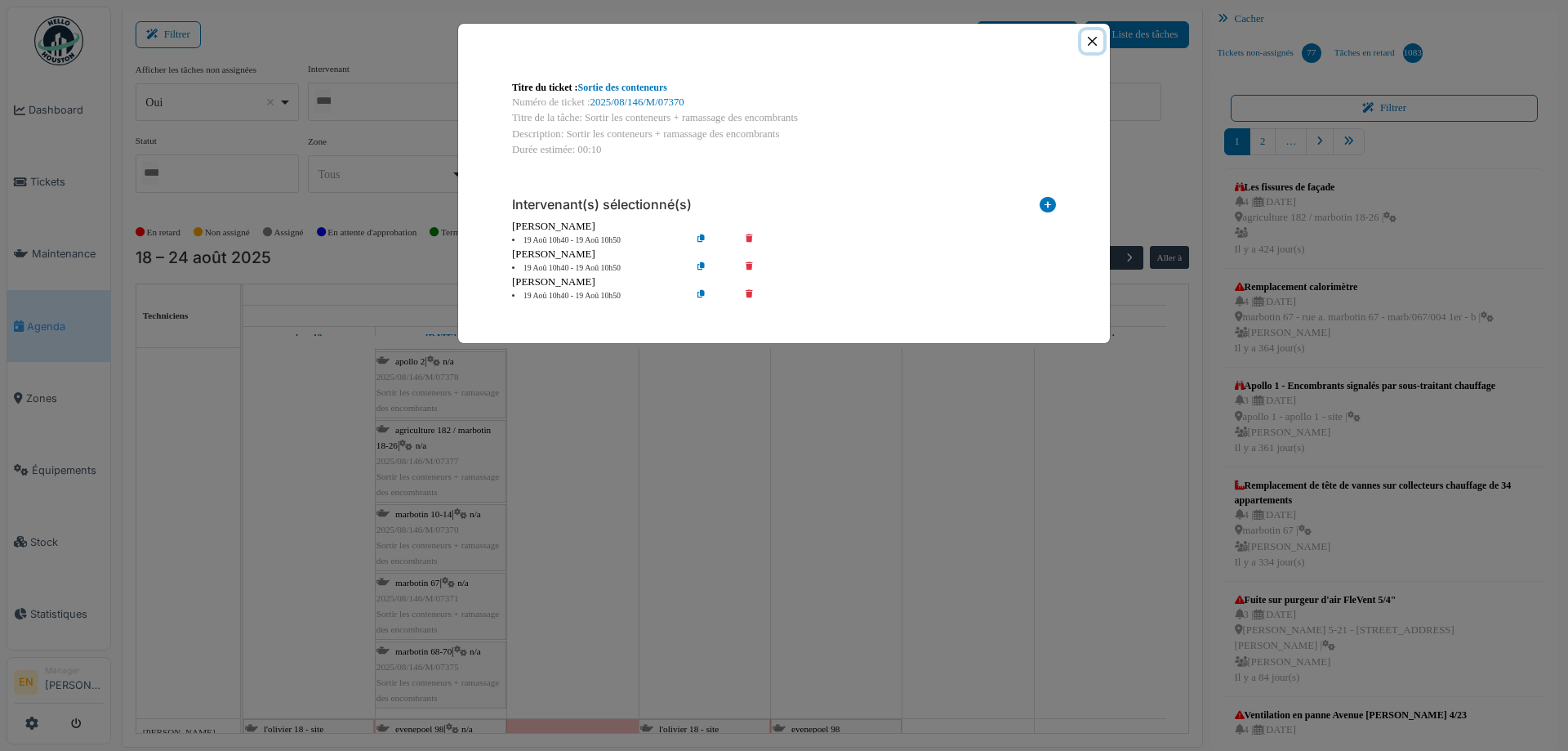
drag, startPoint x: 1090, startPoint y: 42, endPoint x: 935, endPoint y: 169, distance: 200.4
click at [1089, 44] on button "Close" at bounding box center [1092, 40] width 22 height 22
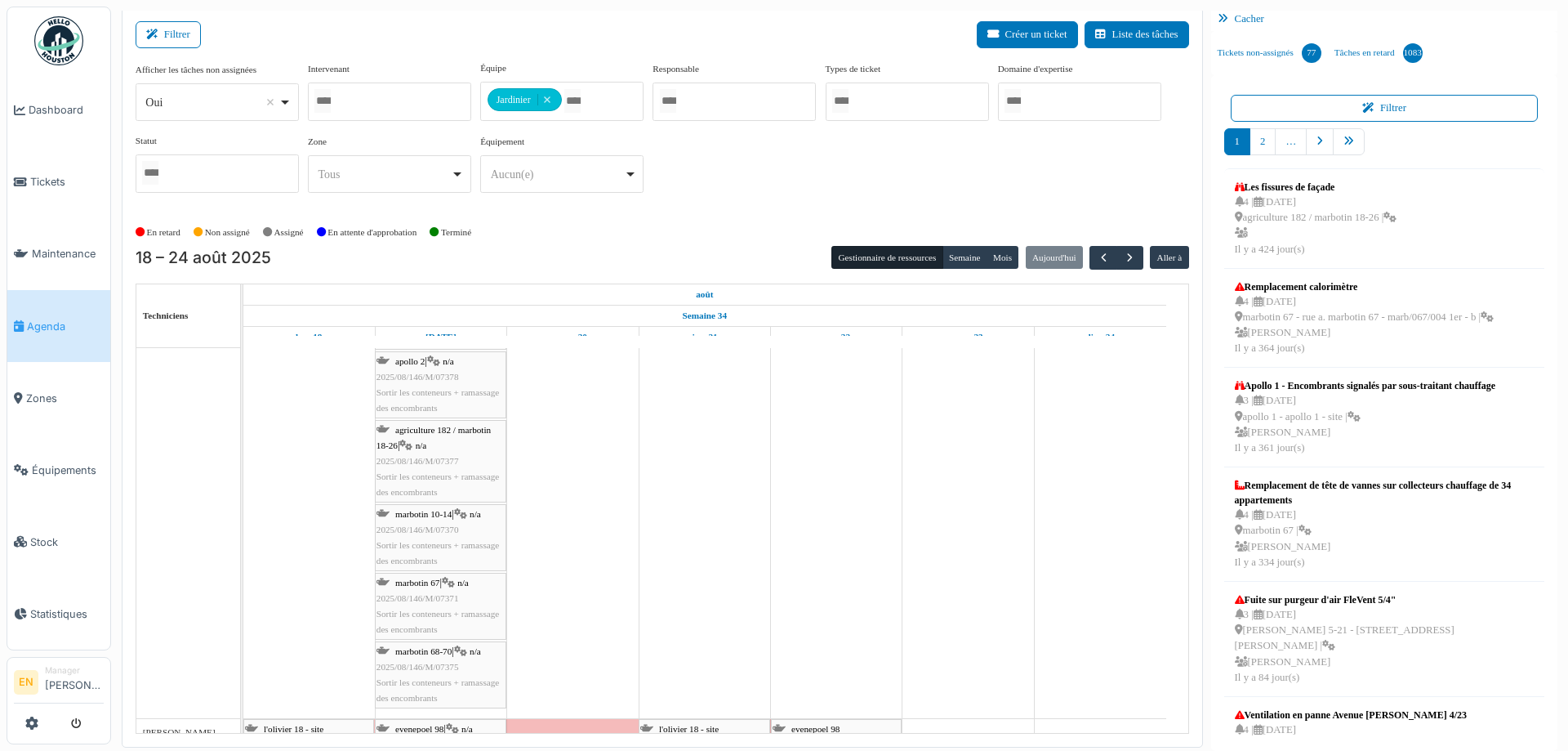
click at [415, 450] on div "agriculture 182 / marbotin 18-26 | n/a 2025/08/146/M/07377 Sortir les conteneur…" at bounding box center [441, 461] width 128 height 78
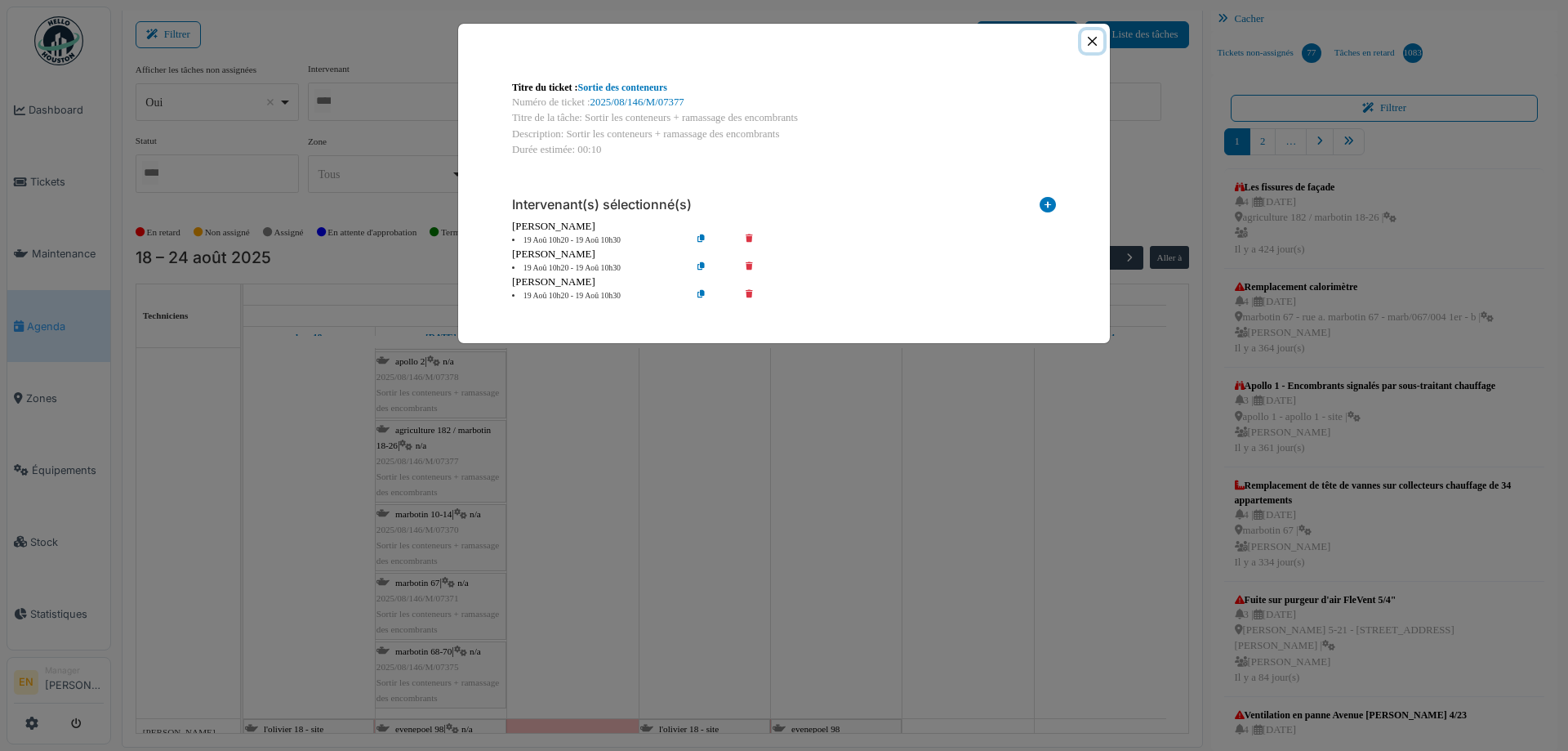
click at [1093, 46] on button "Close" at bounding box center [1092, 40] width 22 height 22
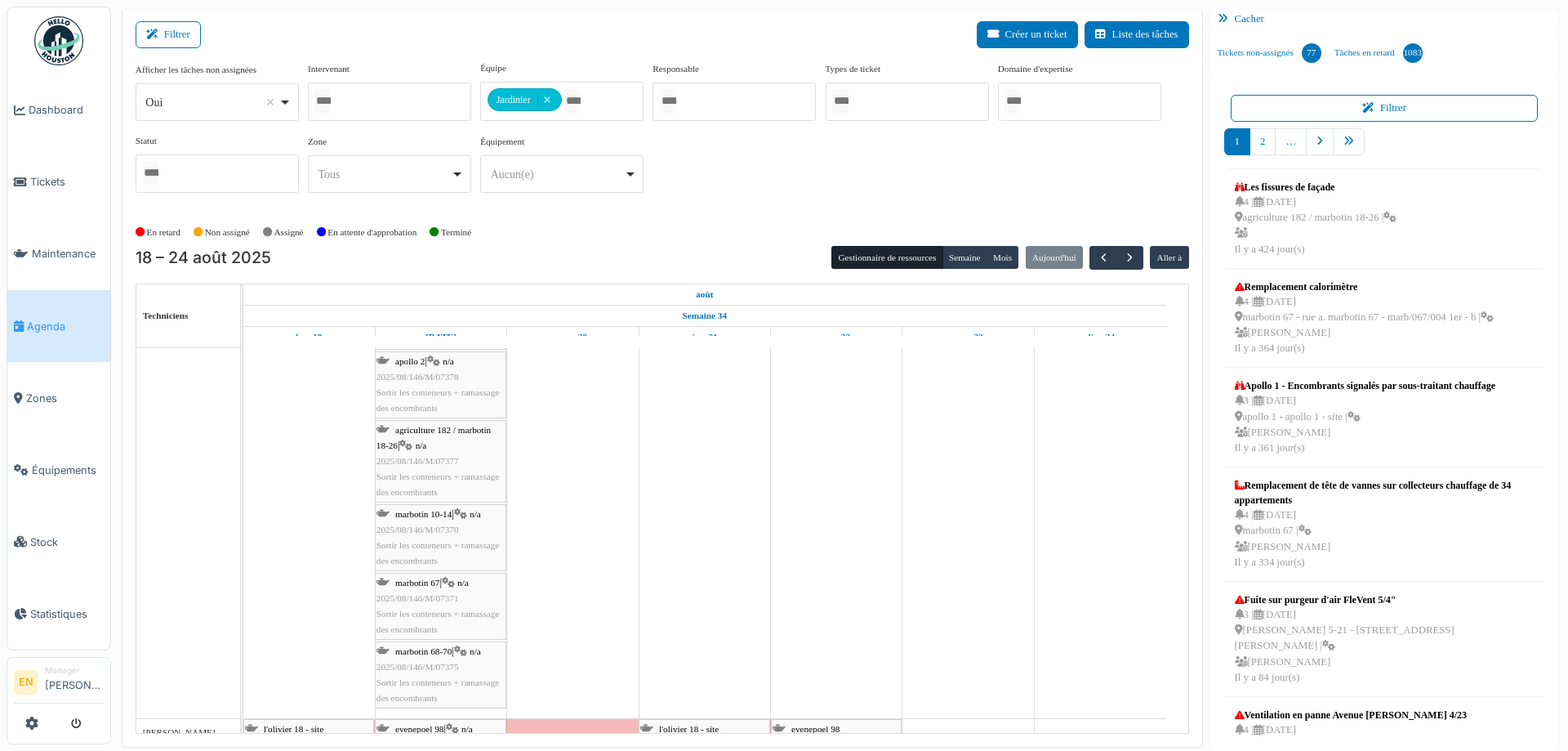
click at [439, 456] on span "2025/08/146/M/07377" at bounding box center [418, 460] width 82 height 10
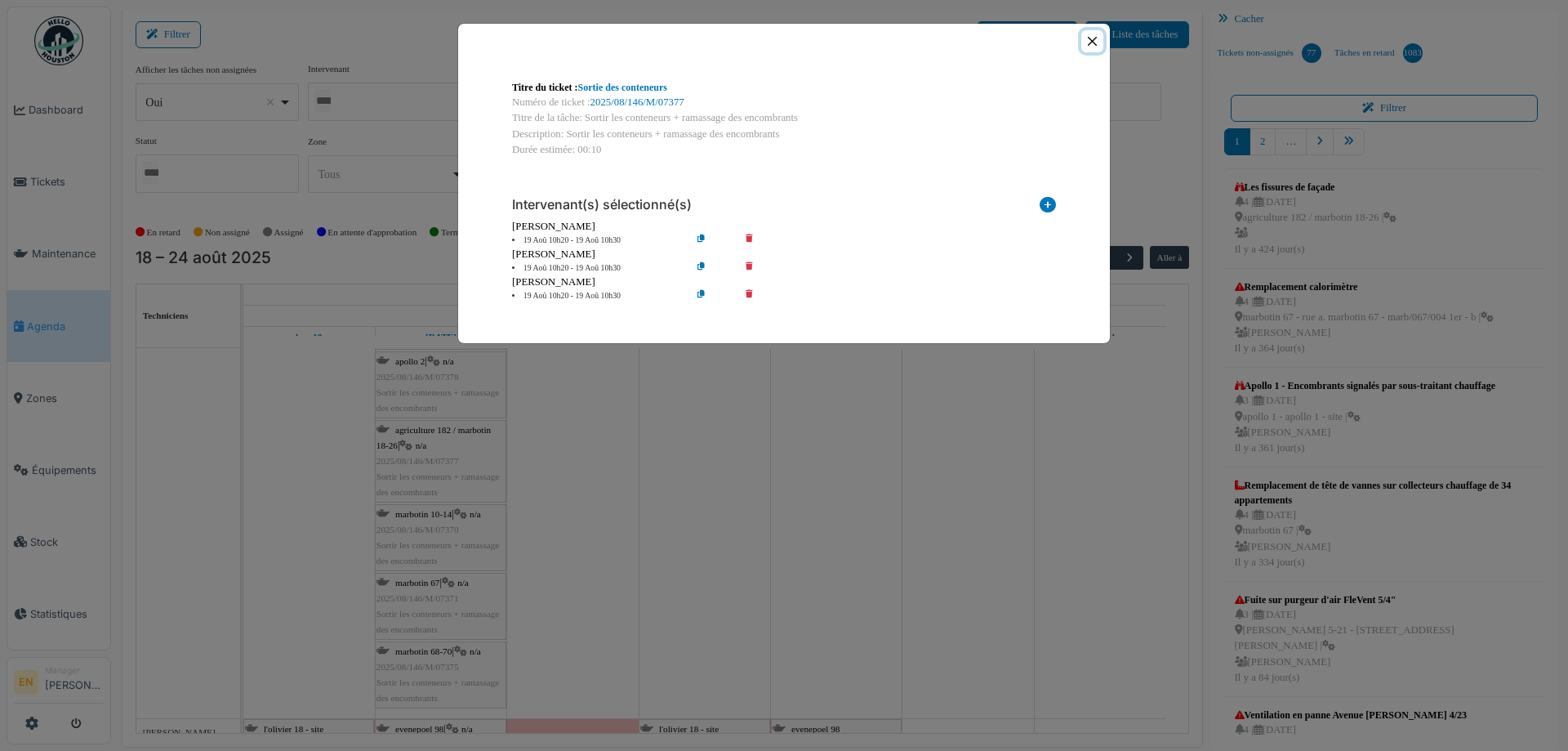
click at [1100, 42] on button "Close" at bounding box center [1092, 40] width 22 height 22
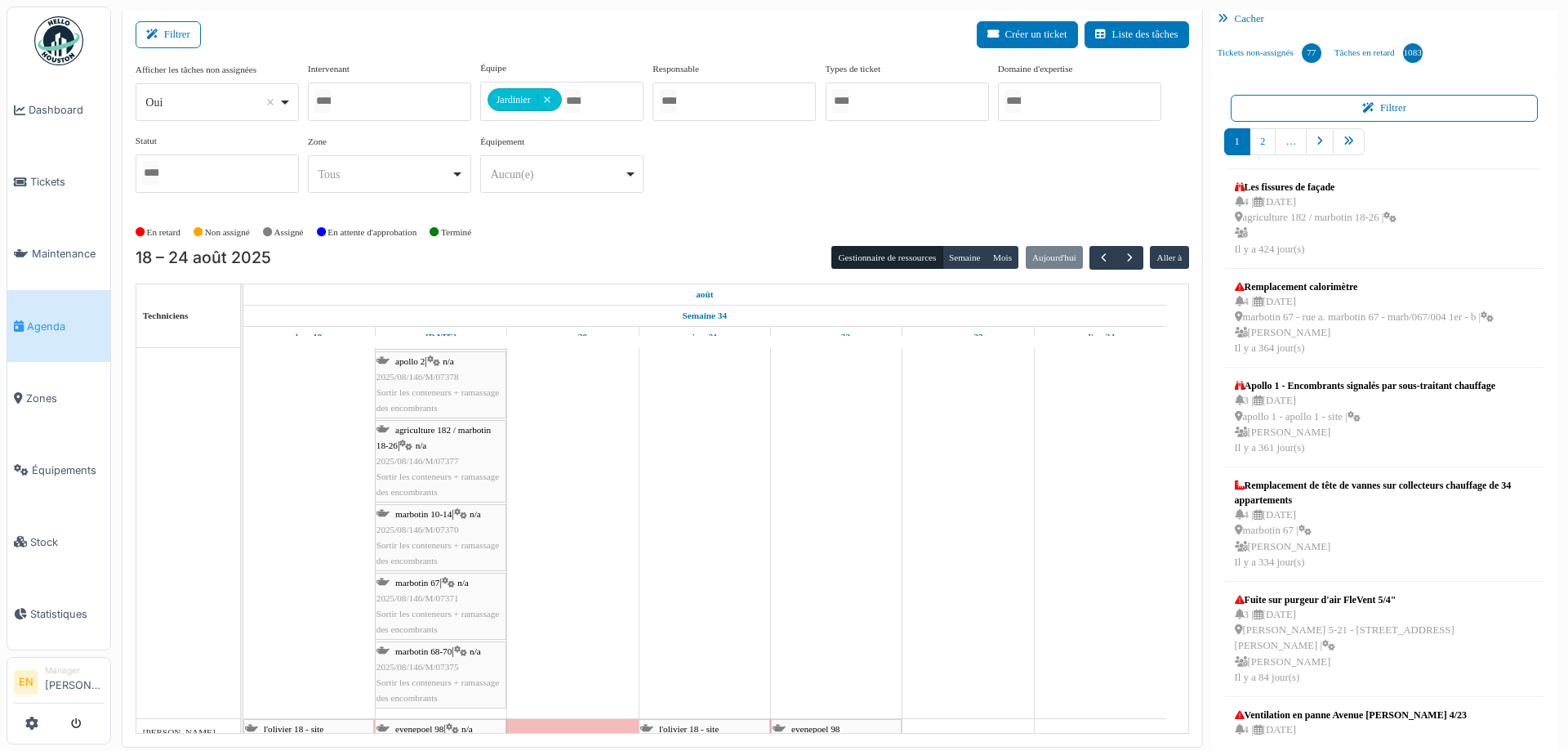
click at [449, 372] on span "2025/08/146/M/07378" at bounding box center [418, 376] width 82 height 10
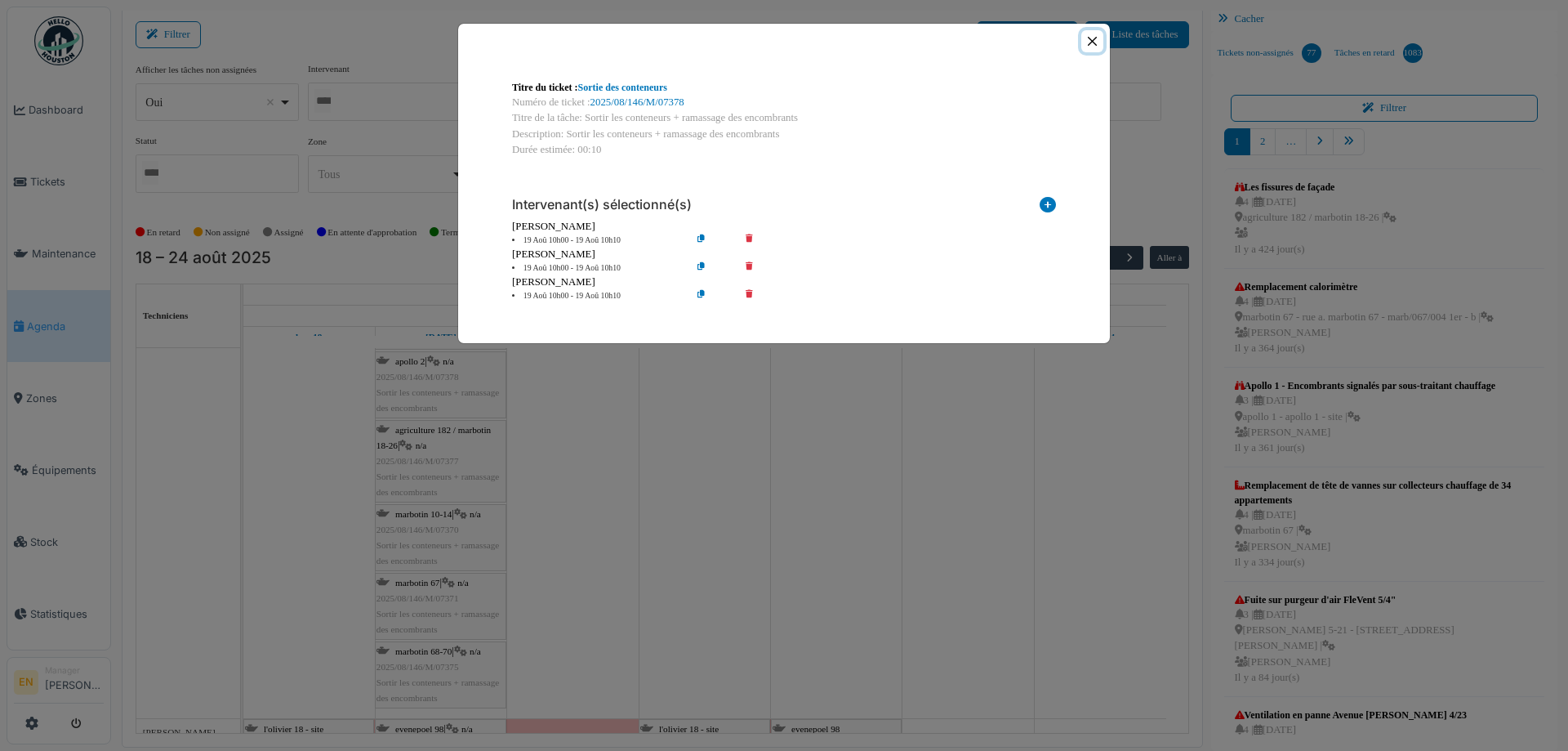
click at [1098, 43] on button "Close" at bounding box center [1092, 40] width 22 height 22
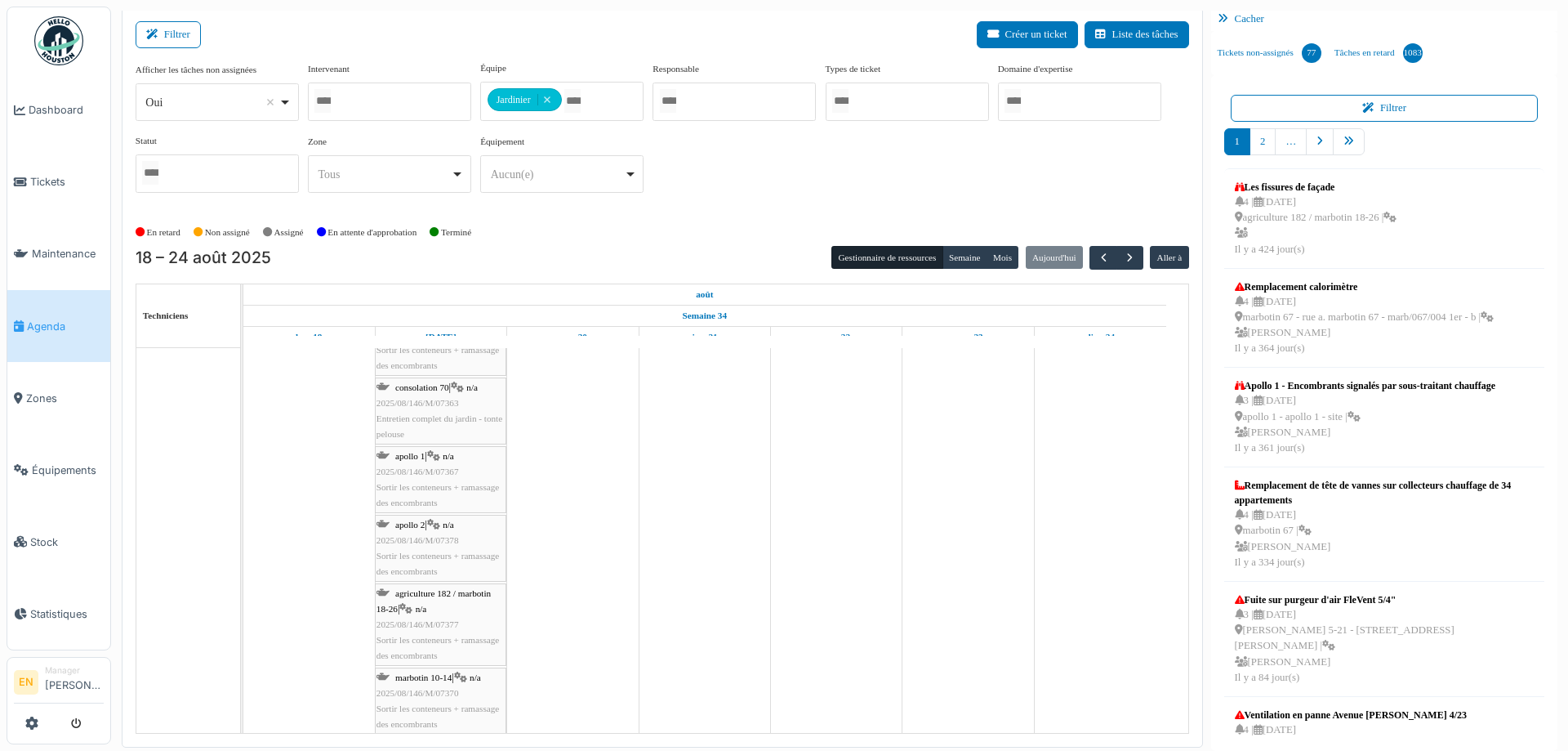
click at [434, 550] on span "Sortir les conteneurs + ramassage des encombrants" at bounding box center [438, 563] width 123 height 25
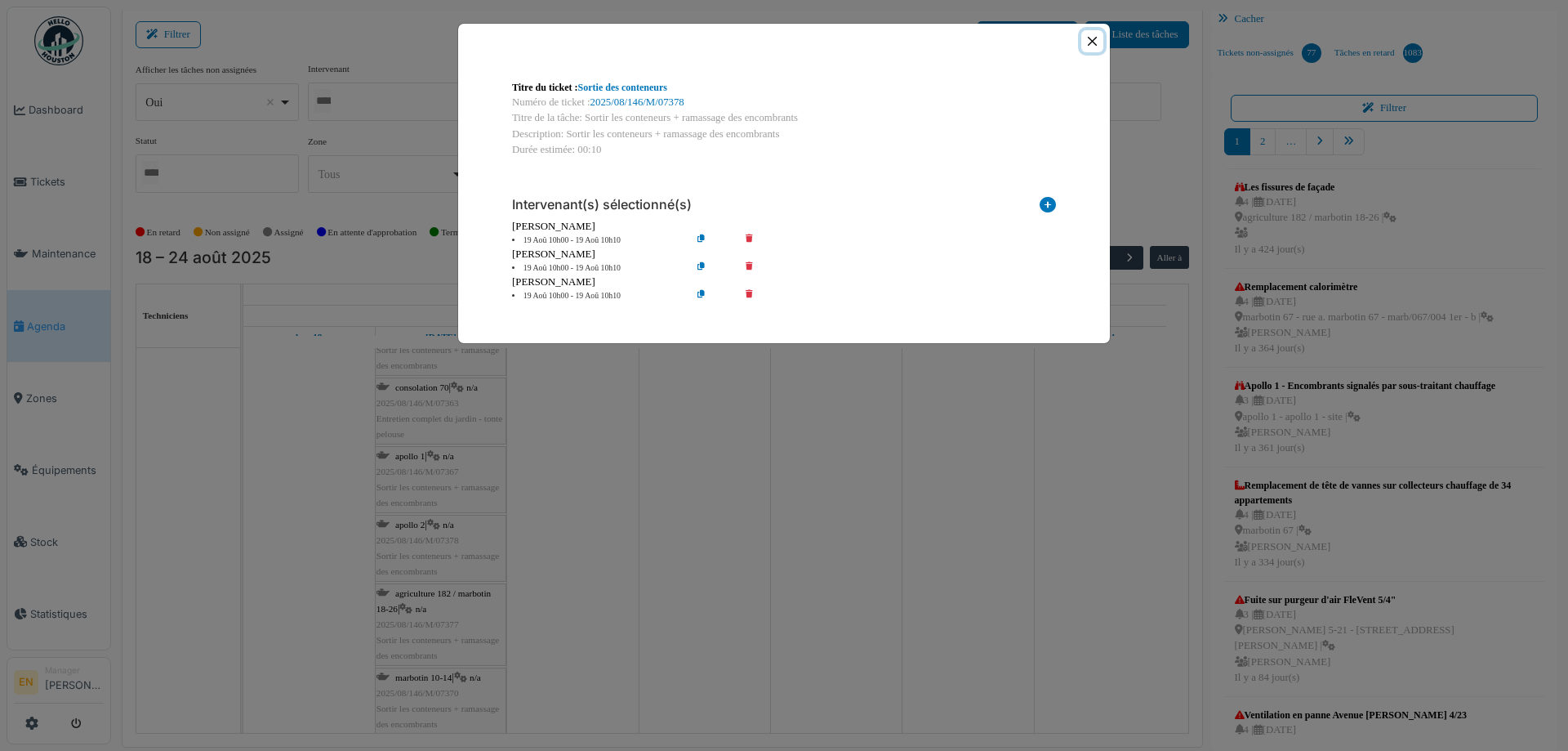
click at [1097, 39] on button "Close" at bounding box center [1092, 40] width 22 height 22
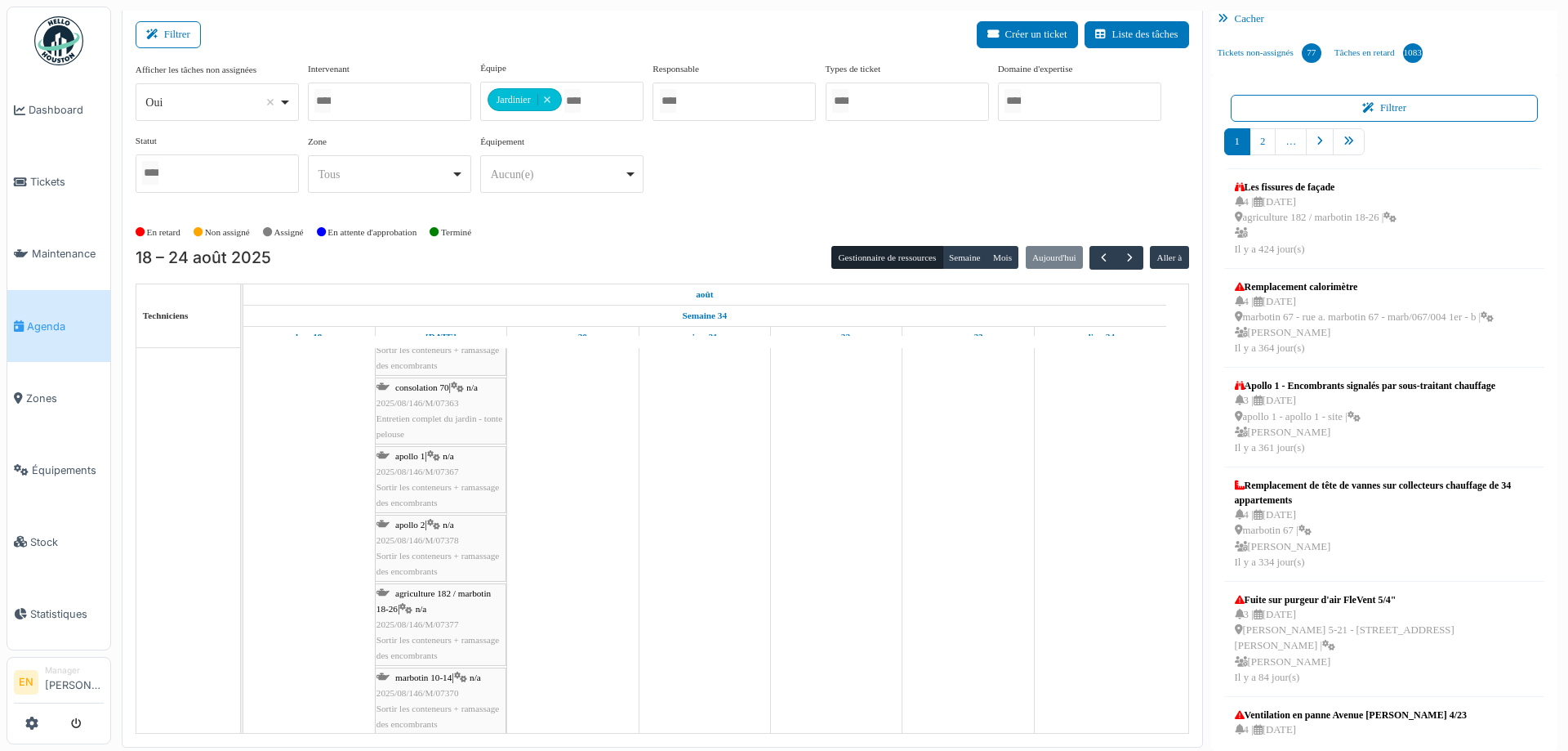
click at [419, 406] on span "2025/08/146/M/07363" at bounding box center [418, 402] width 82 height 10
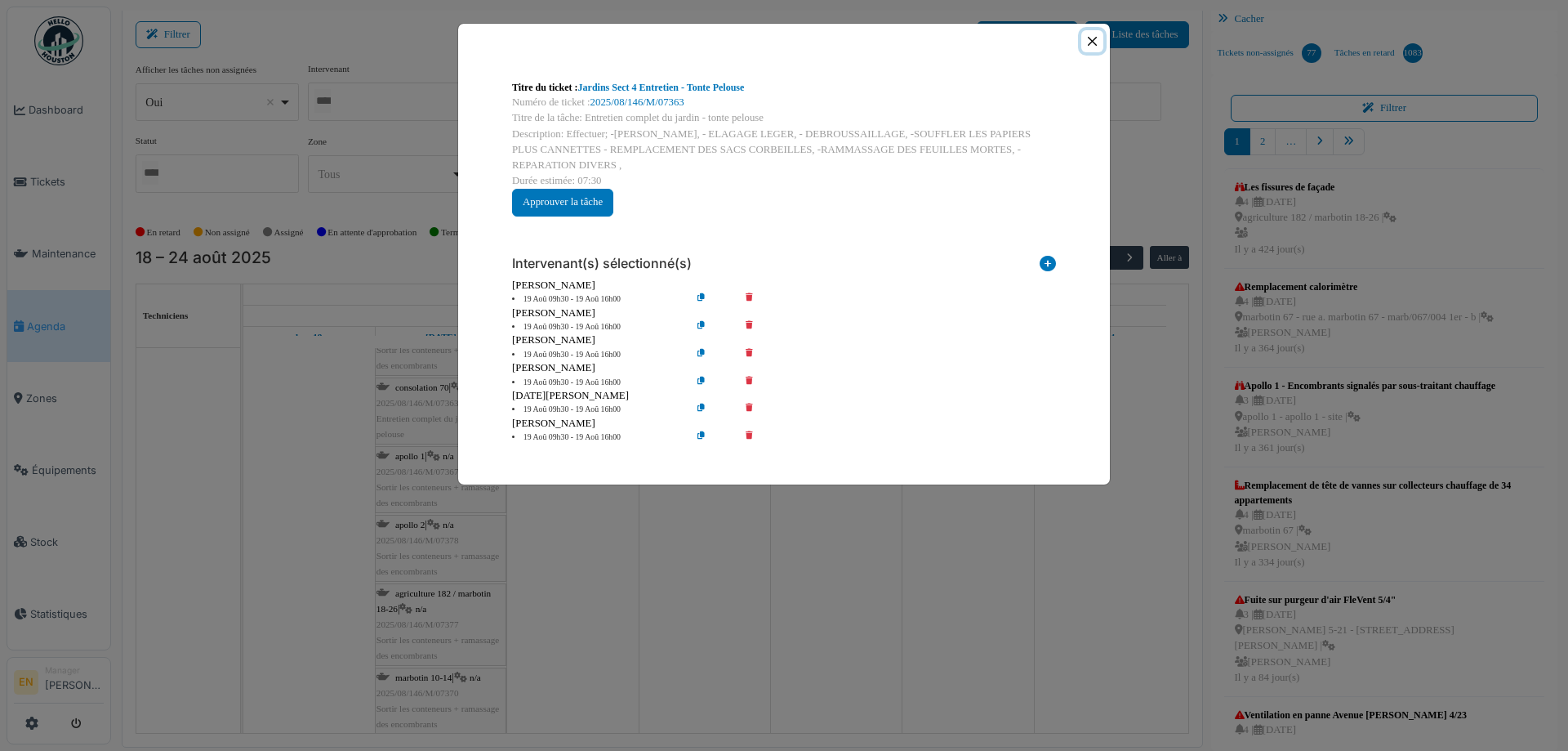
click at [1089, 46] on button "Close" at bounding box center [1092, 40] width 22 height 22
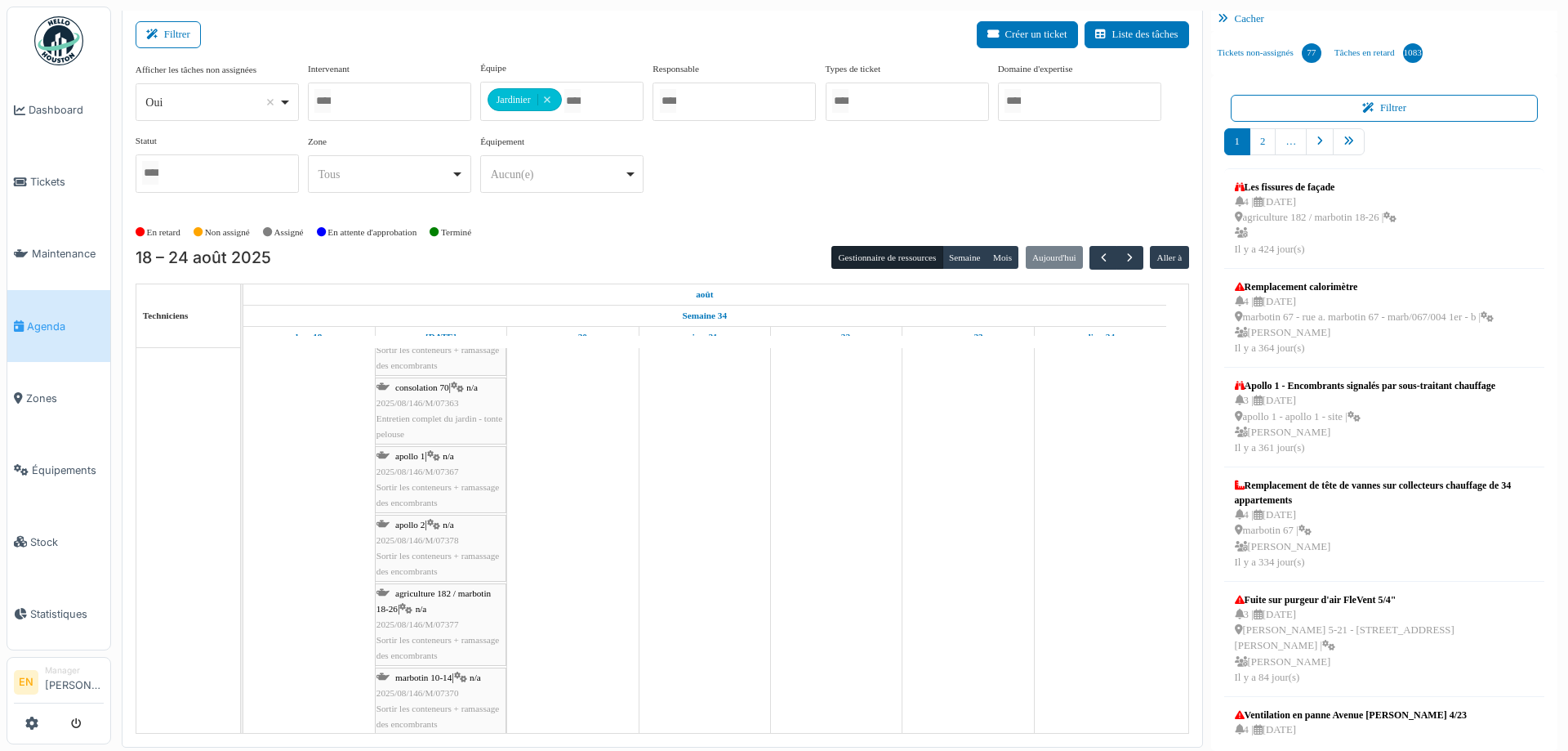
click at [438, 399] on span "2025/08/146/M/07363" at bounding box center [418, 402] width 82 height 10
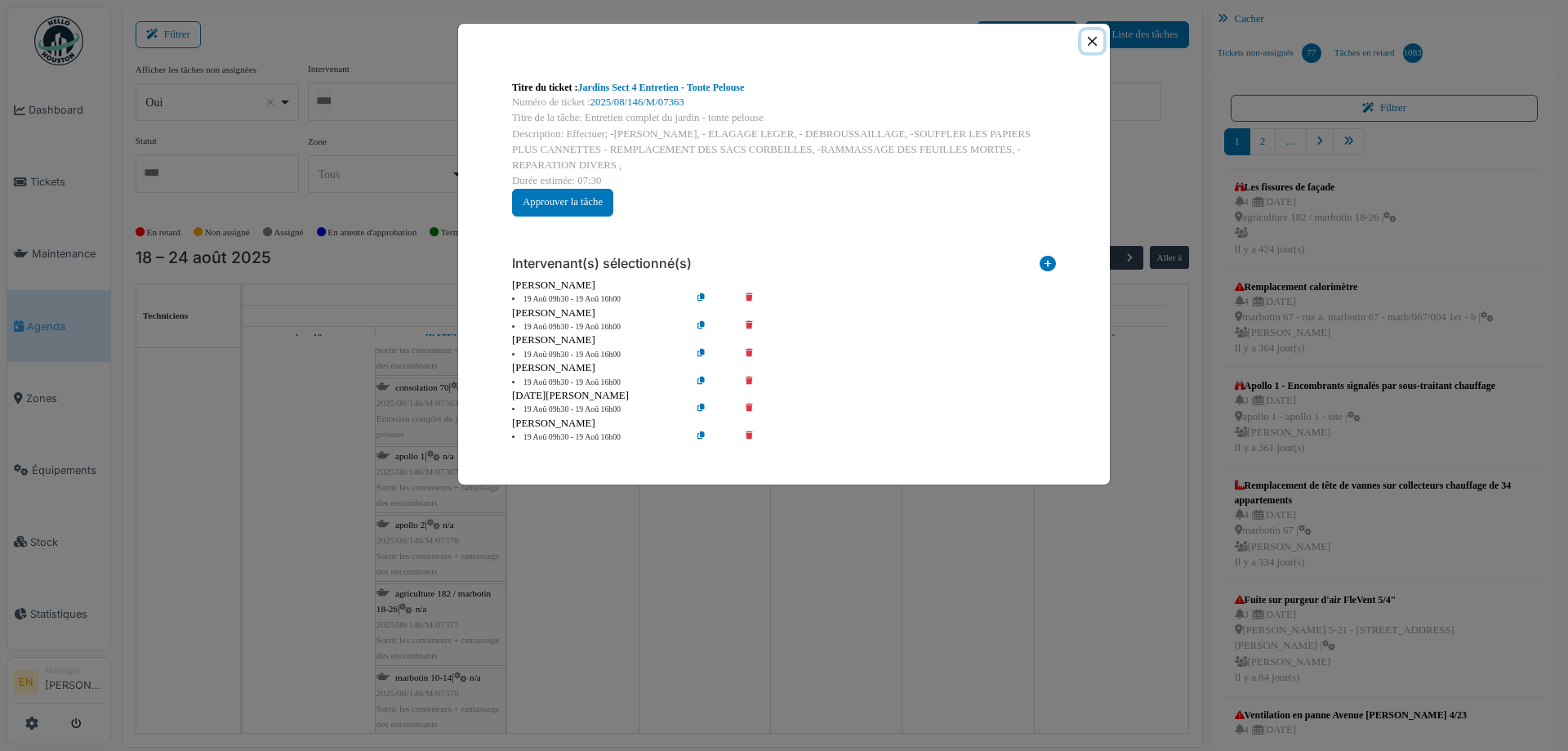
click at [1096, 46] on button "Close" at bounding box center [1092, 40] width 22 height 22
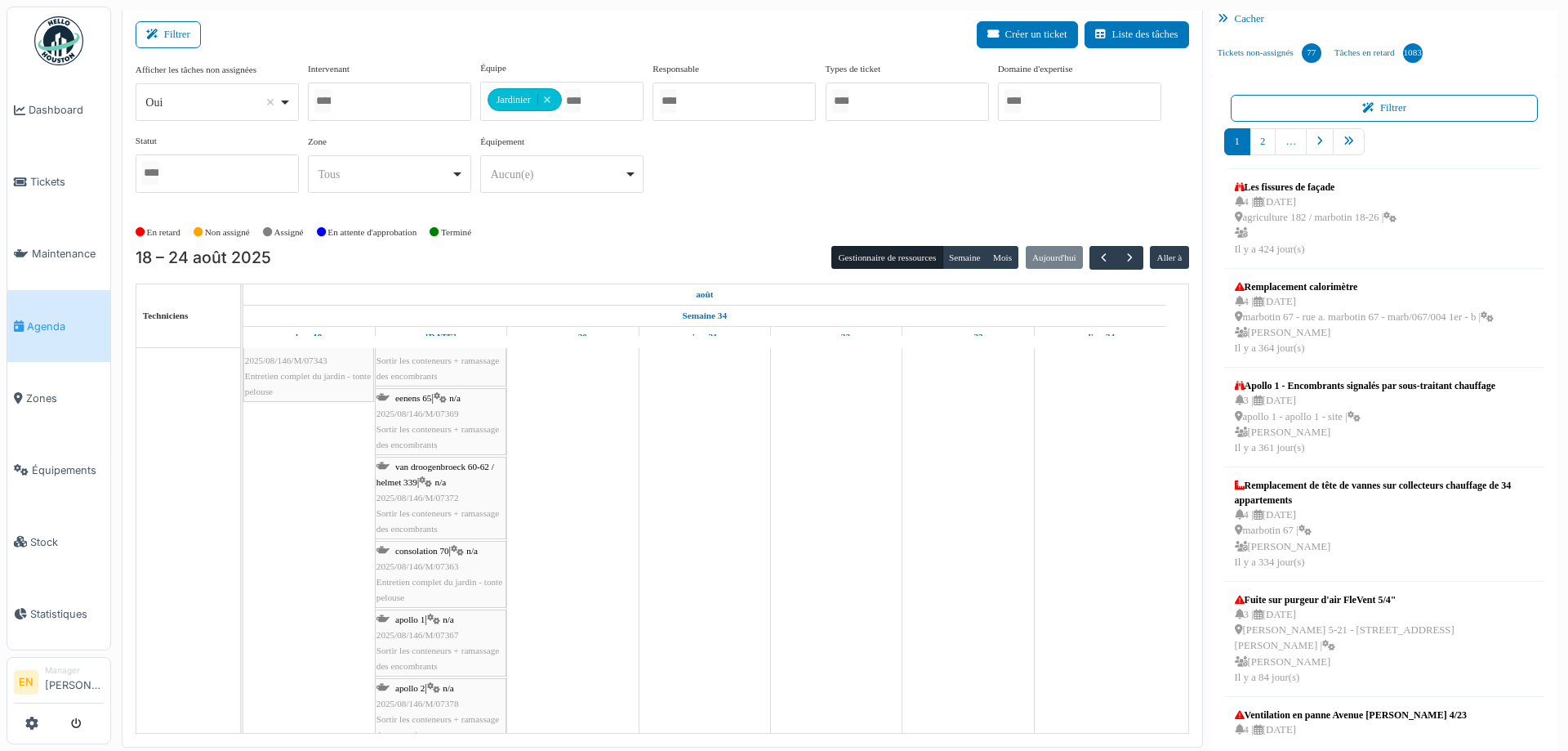
click at [451, 519] on div "van droogenbroeck 60-62 / helmet 339 | n/a 2025/08/146/M/07372 Sortir les conte…" at bounding box center [441, 498] width 128 height 78
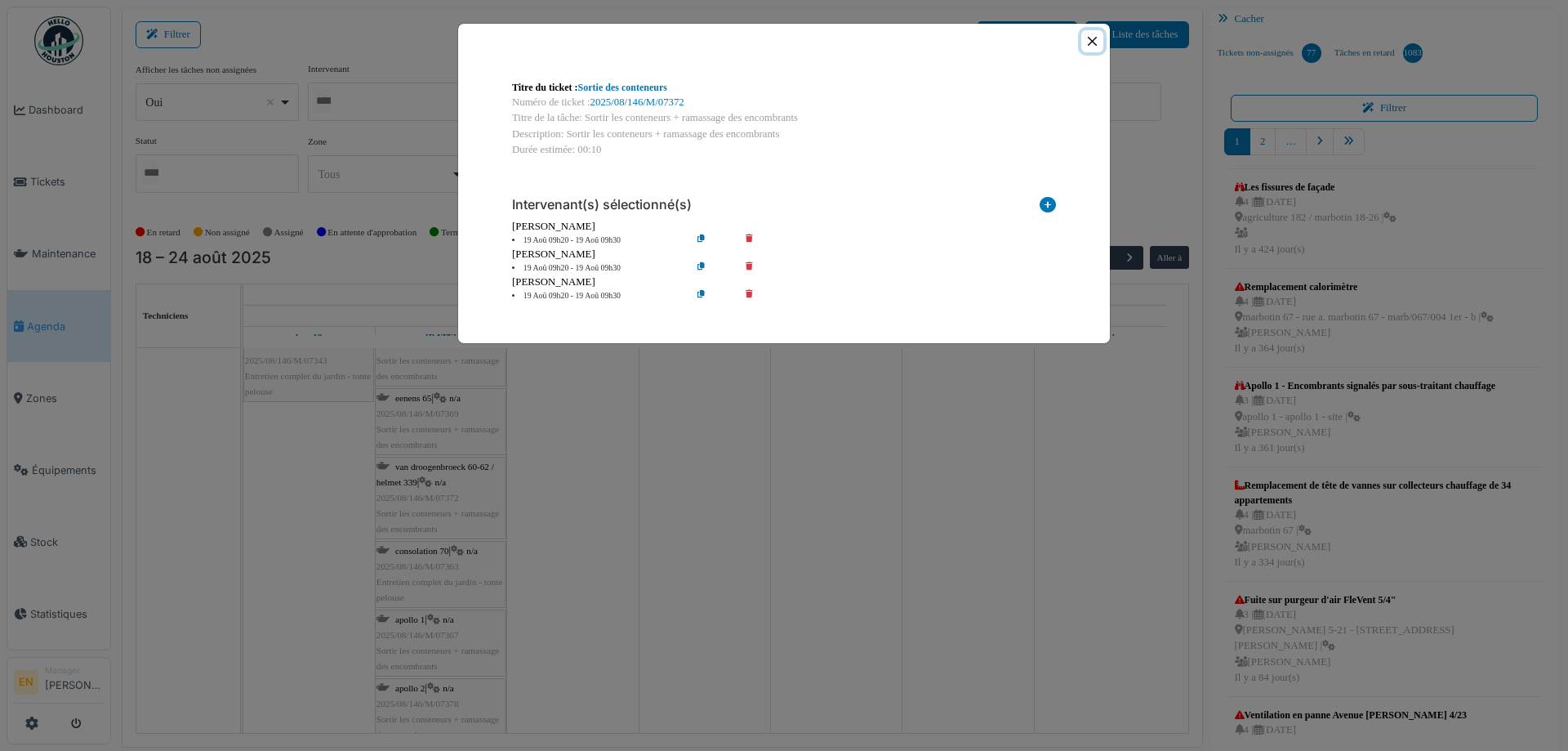
click at [1089, 41] on button "Close" at bounding box center [1092, 40] width 22 height 22
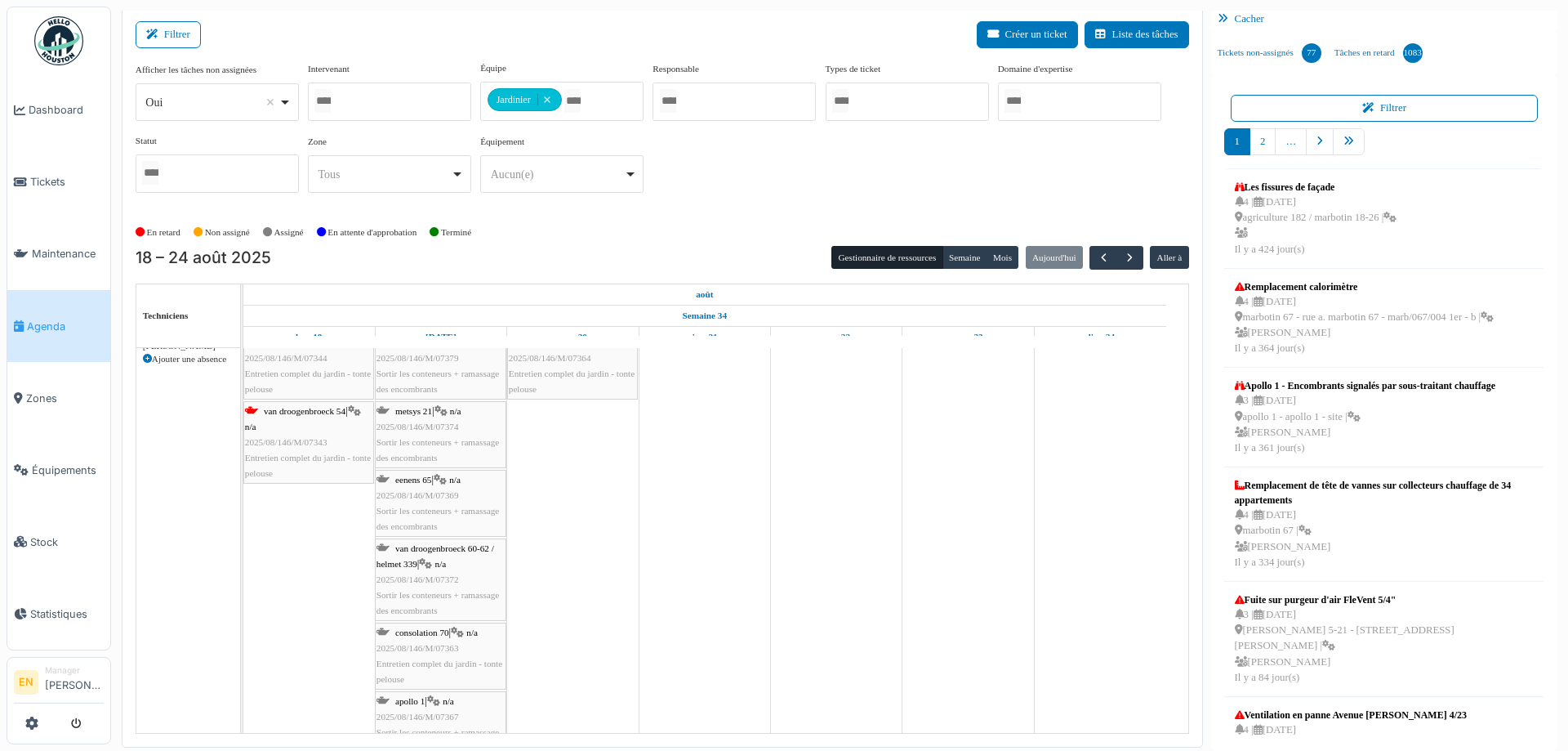
click at [438, 512] on span "Sortir les conteneurs + ramassage des encombrants" at bounding box center [438, 518] width 123 height 25
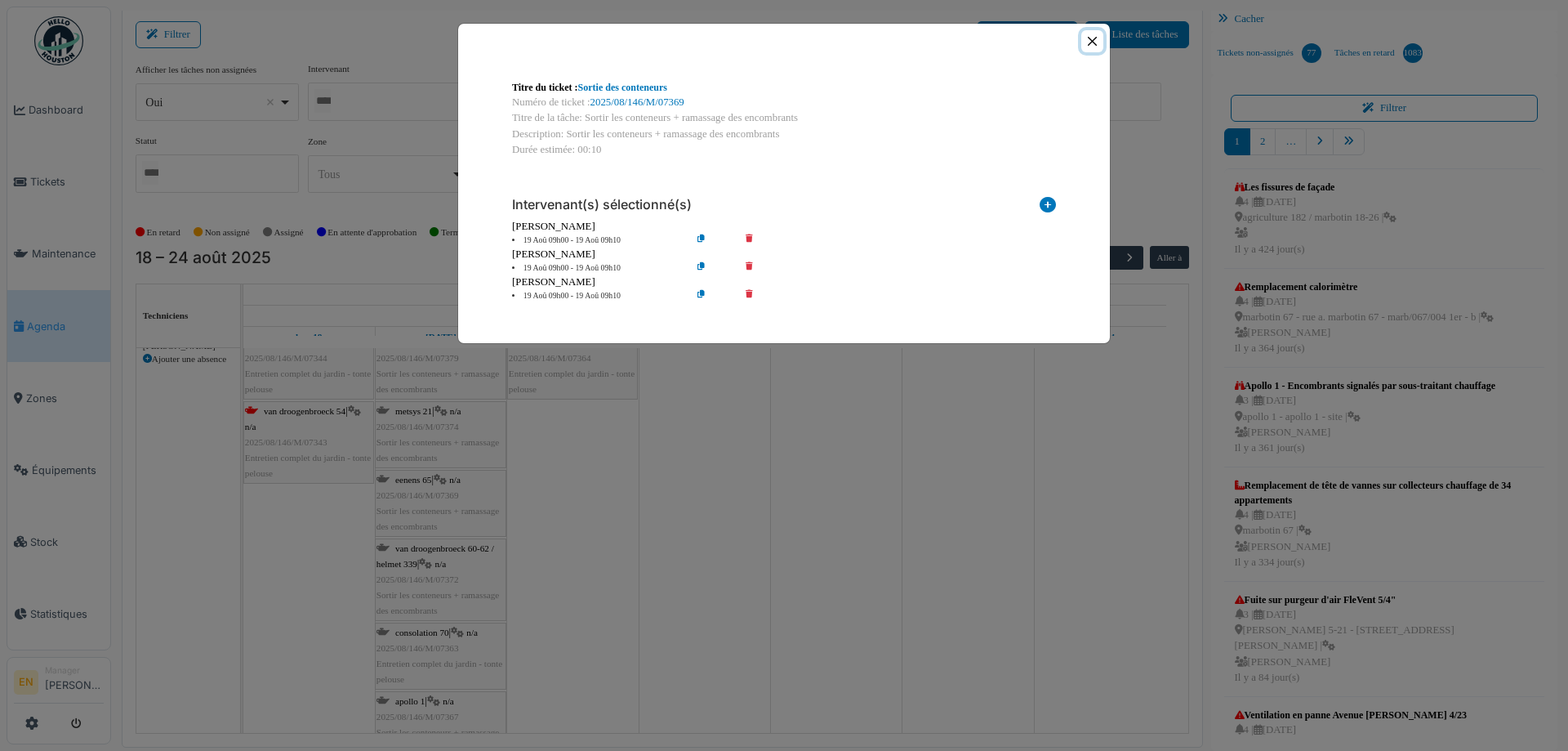
click at [1097, 44] on button "Close" at bounding box center [1092, 40] width 22 height 22
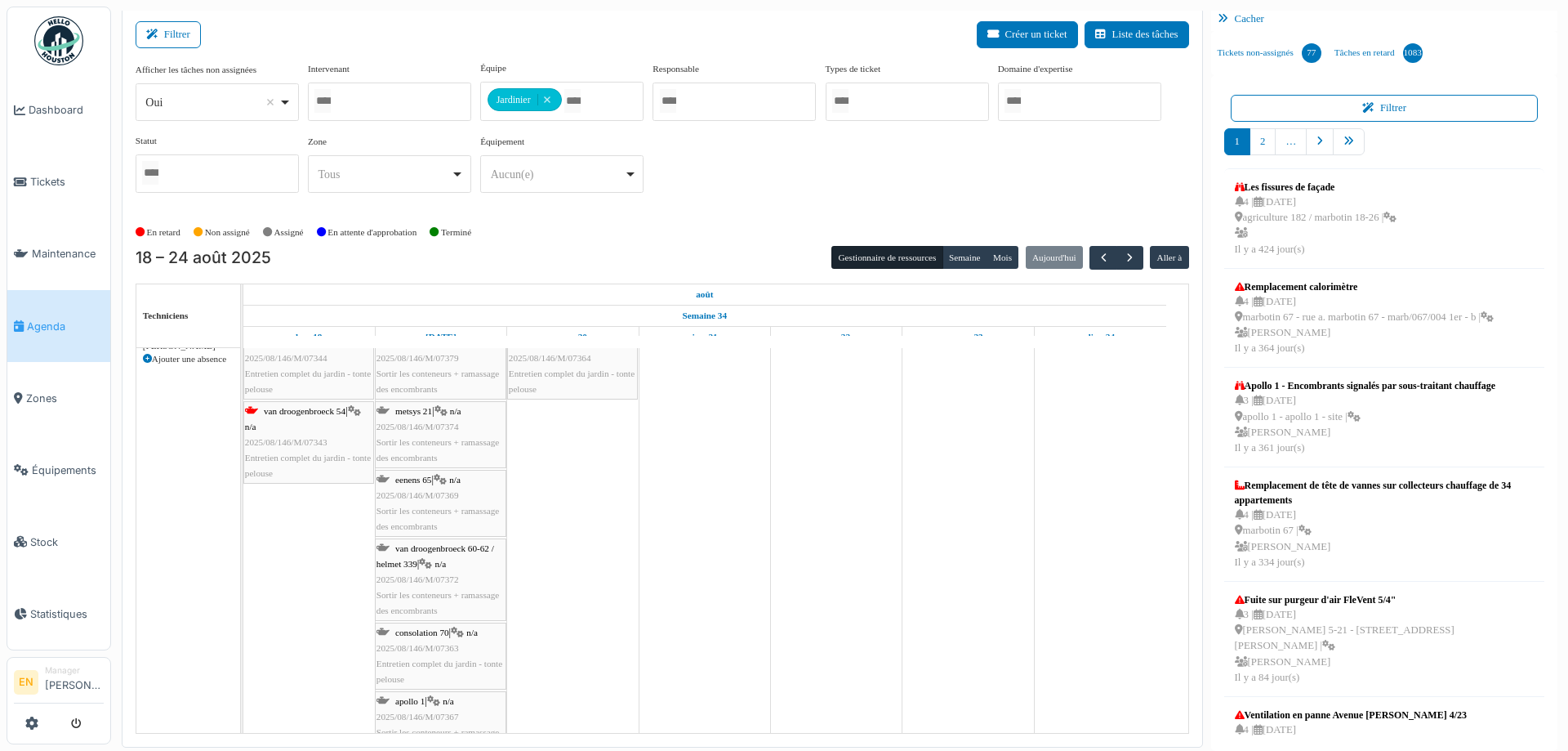
click at [452, 429] on span "2025/08/146/M/07374" at bounding box center [418, 426] width 82 height 10
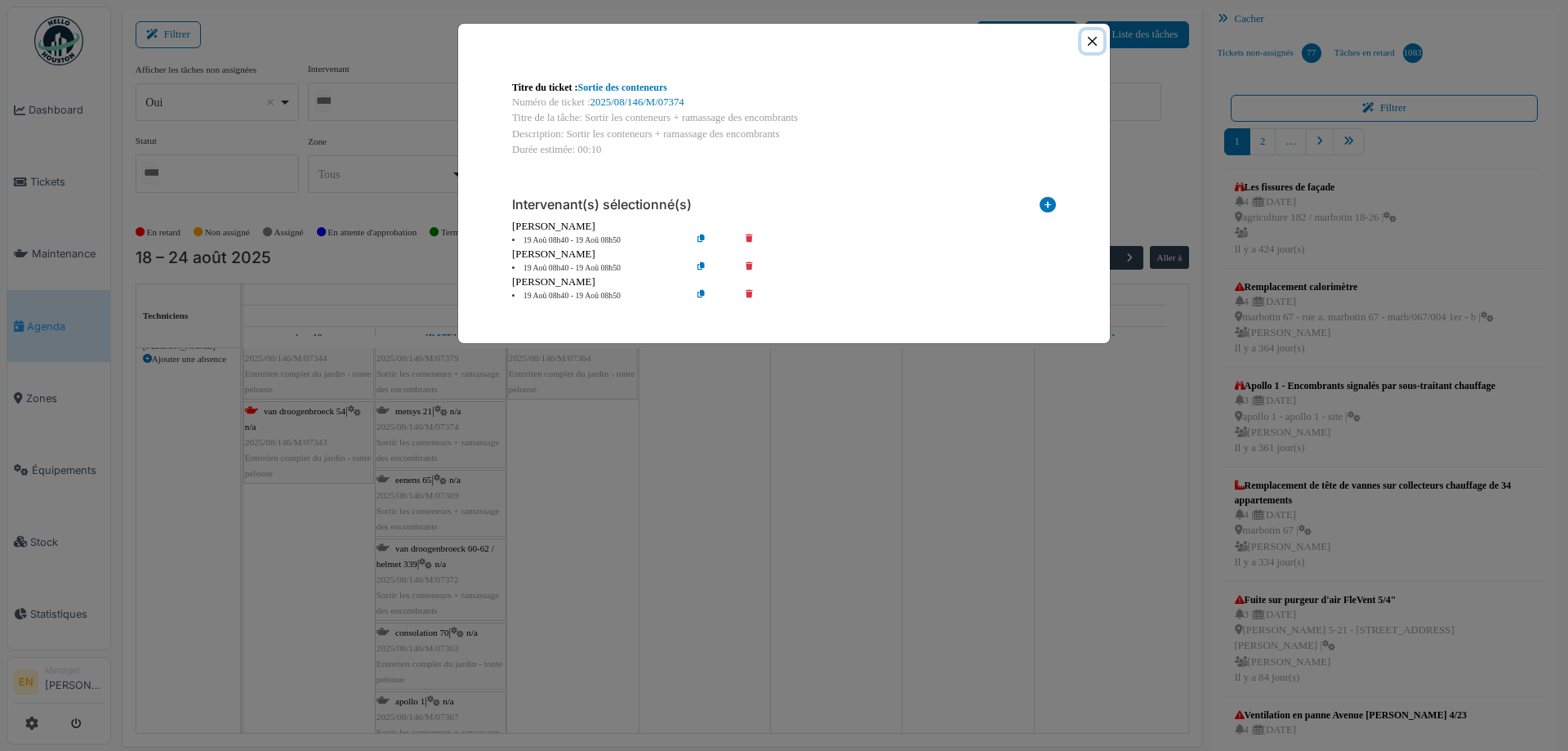
click at [1097, 40] on button "Close" at bounding box center [1092, 40] width 22 height 22
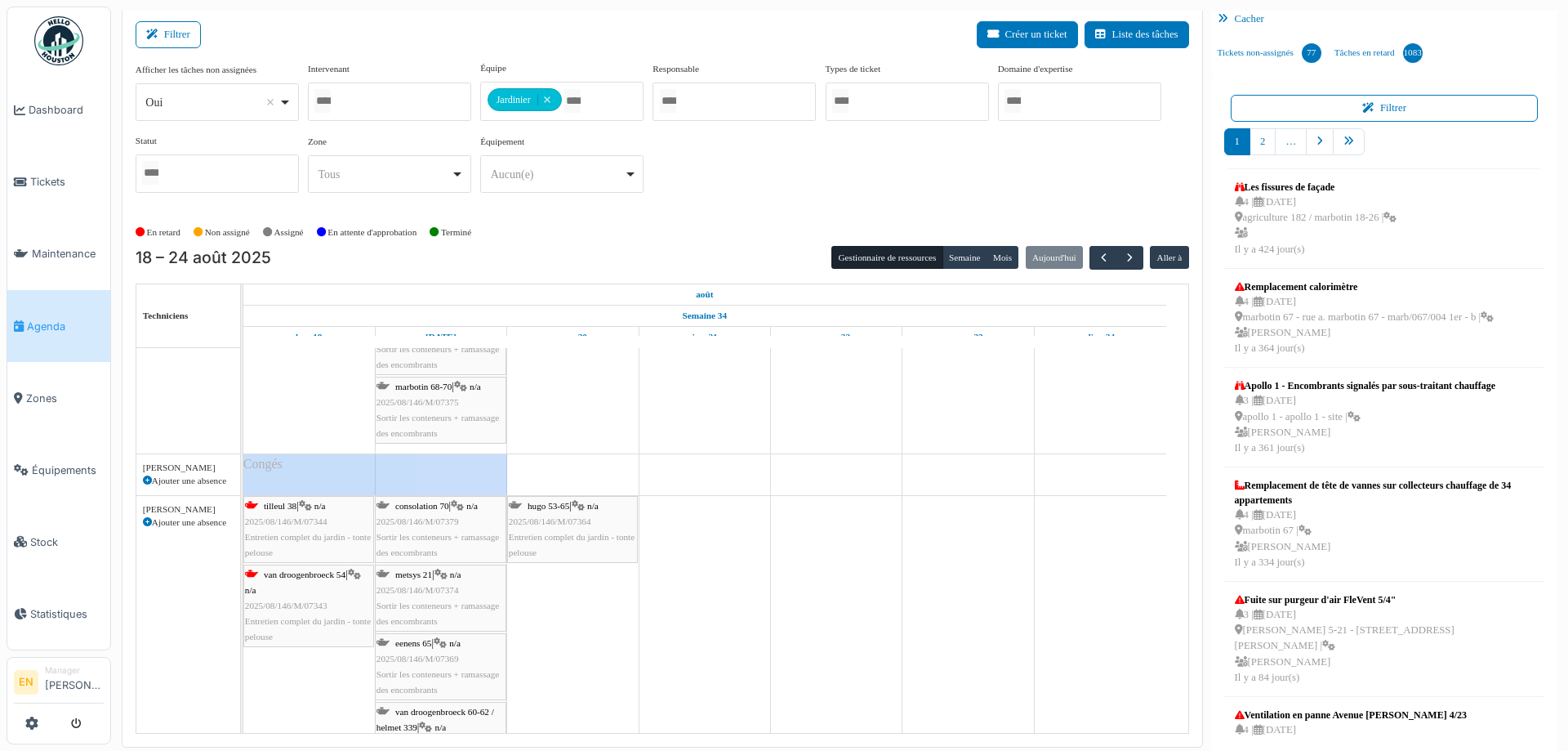
click at [440, 533] on span "Sortir les conteneurs + ramassage des encombrants" at bounding box center [438, 544] width 123 height 25
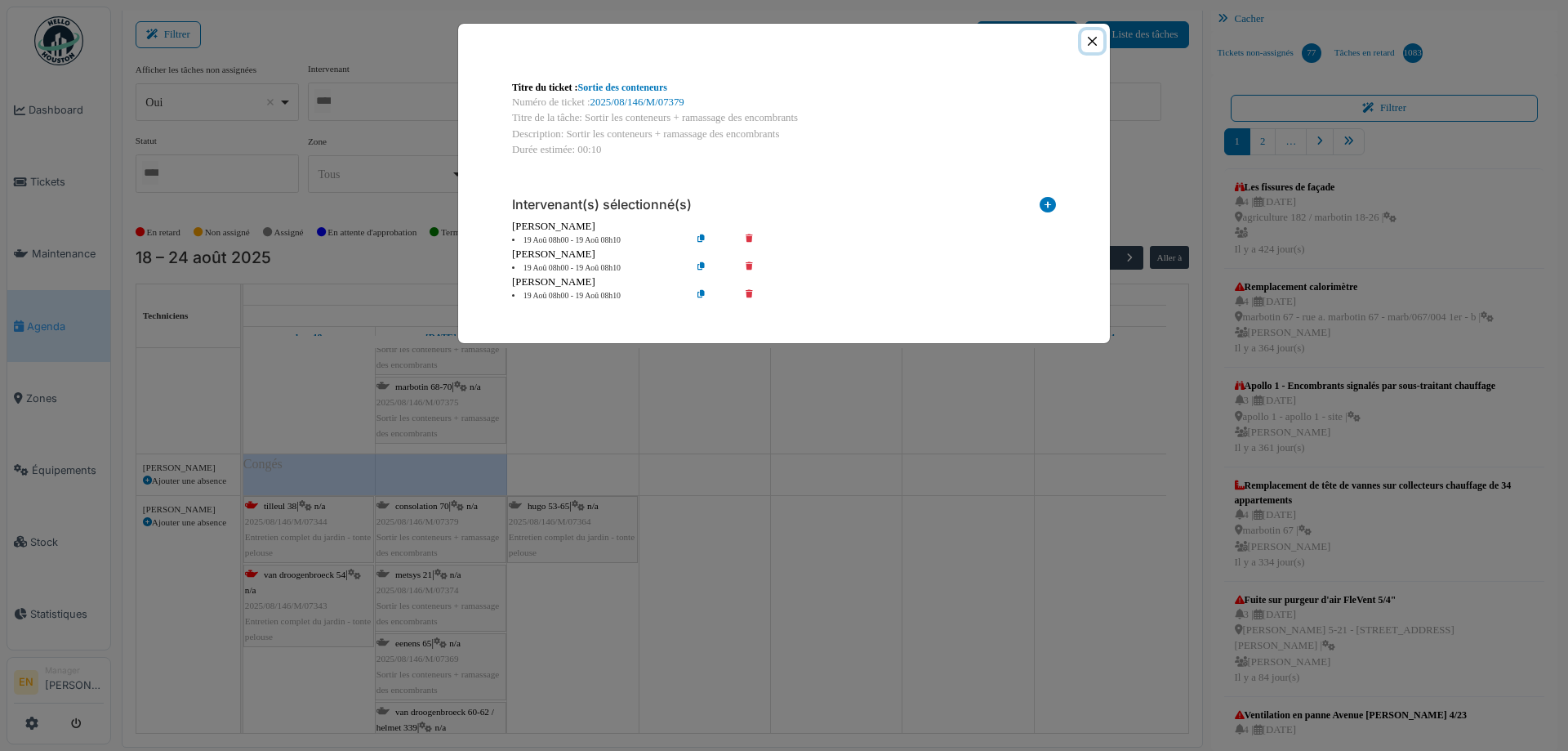
click at [1092, 45] on button "Close" at bounding box center [1092, 40] width 22 height 22
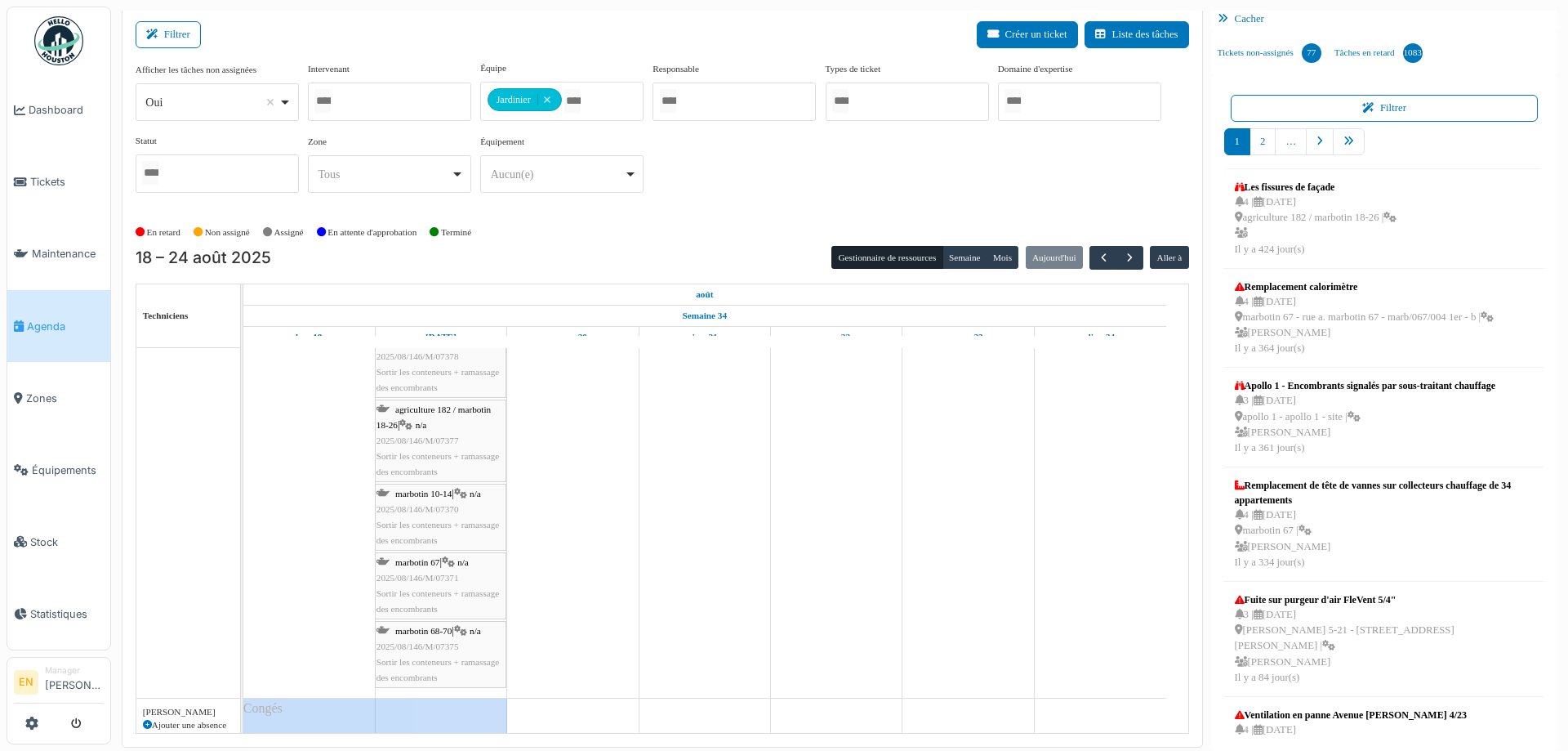
scroll to position [1393, 0]
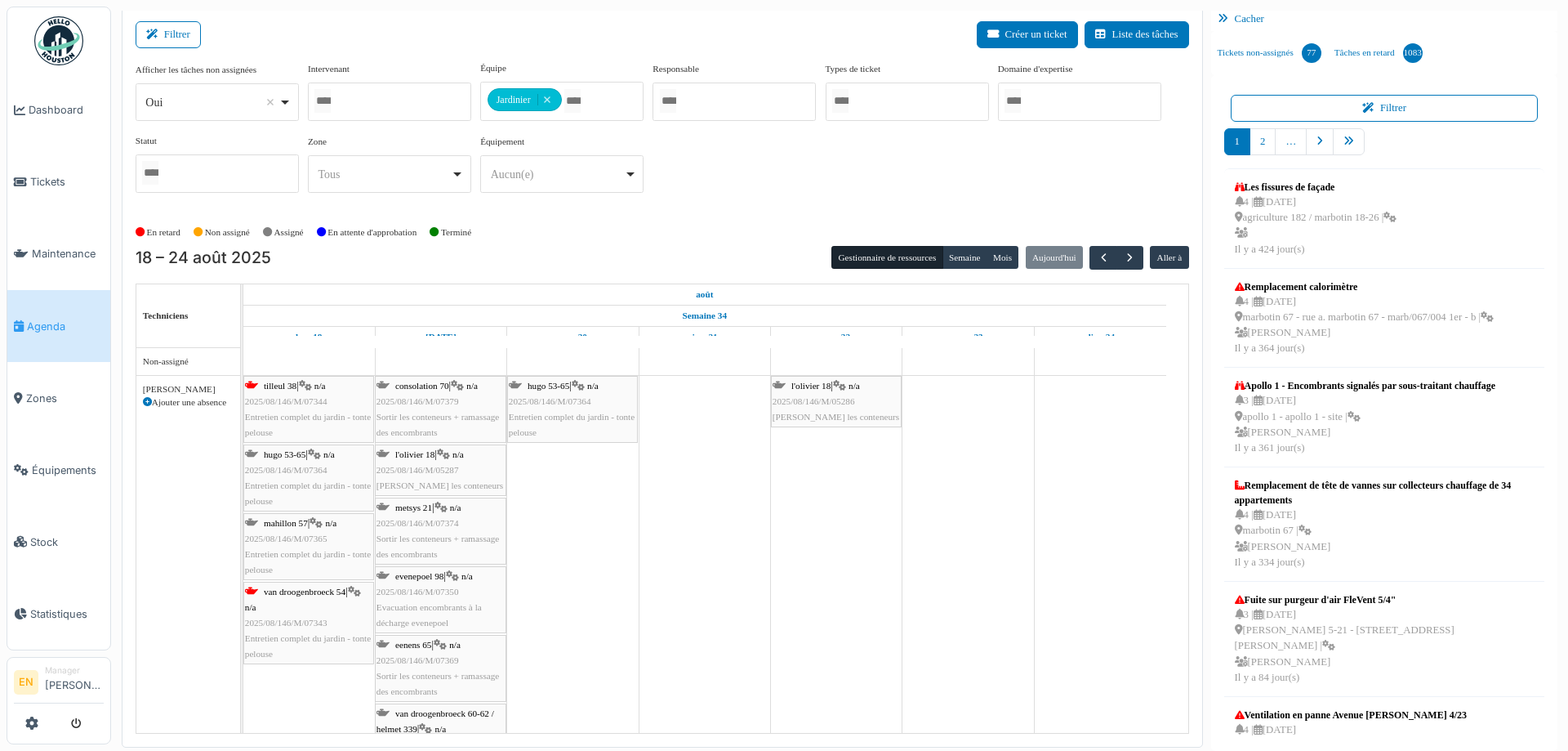
click at [942, 175] on div "Afficher les tâches non assignées *** Oui Remove item Oui Non Intervenant Abdel…" at bounding box center [663, 133] width 1054 height 145
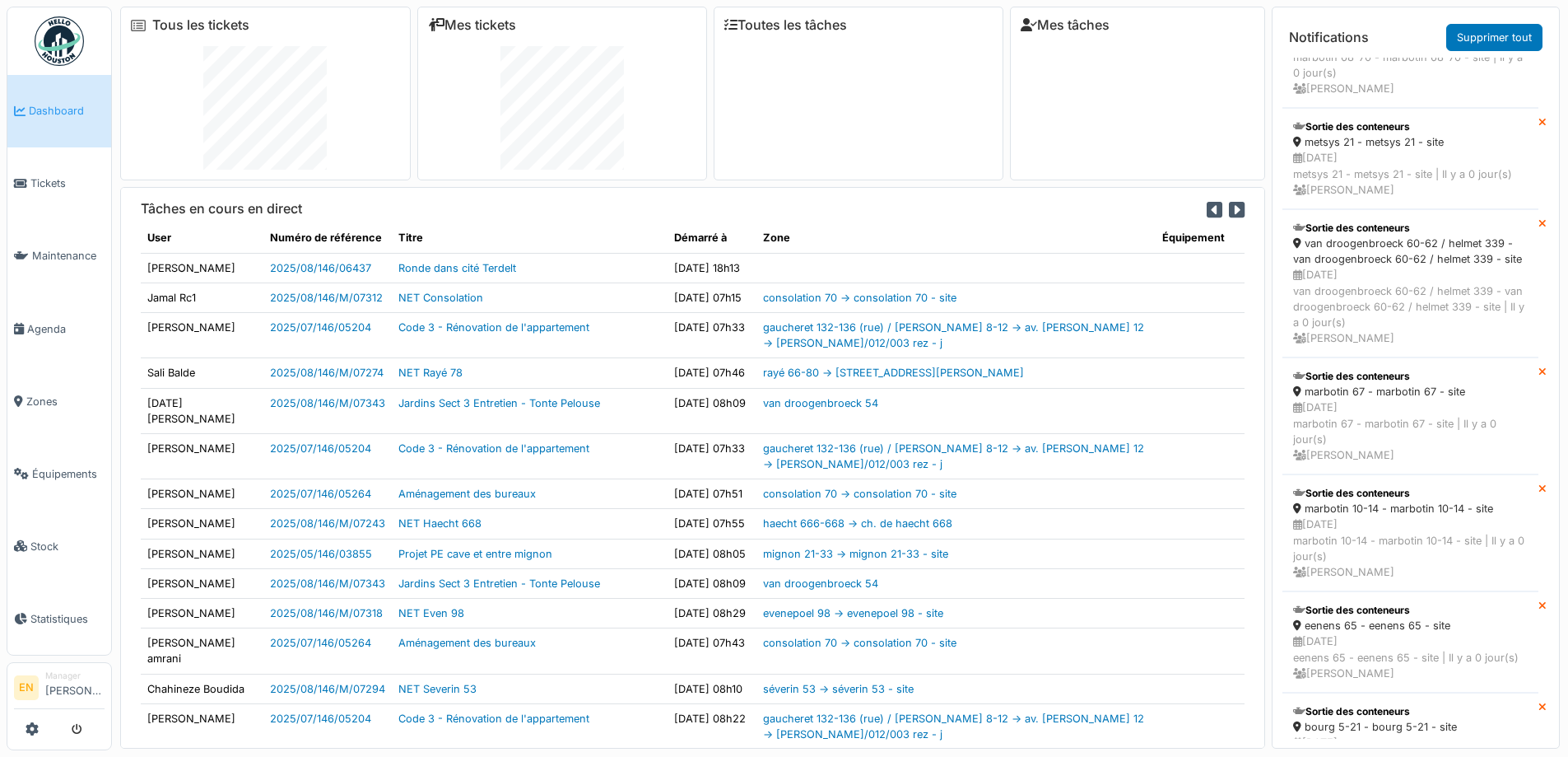
scroll to position [2831, 0]
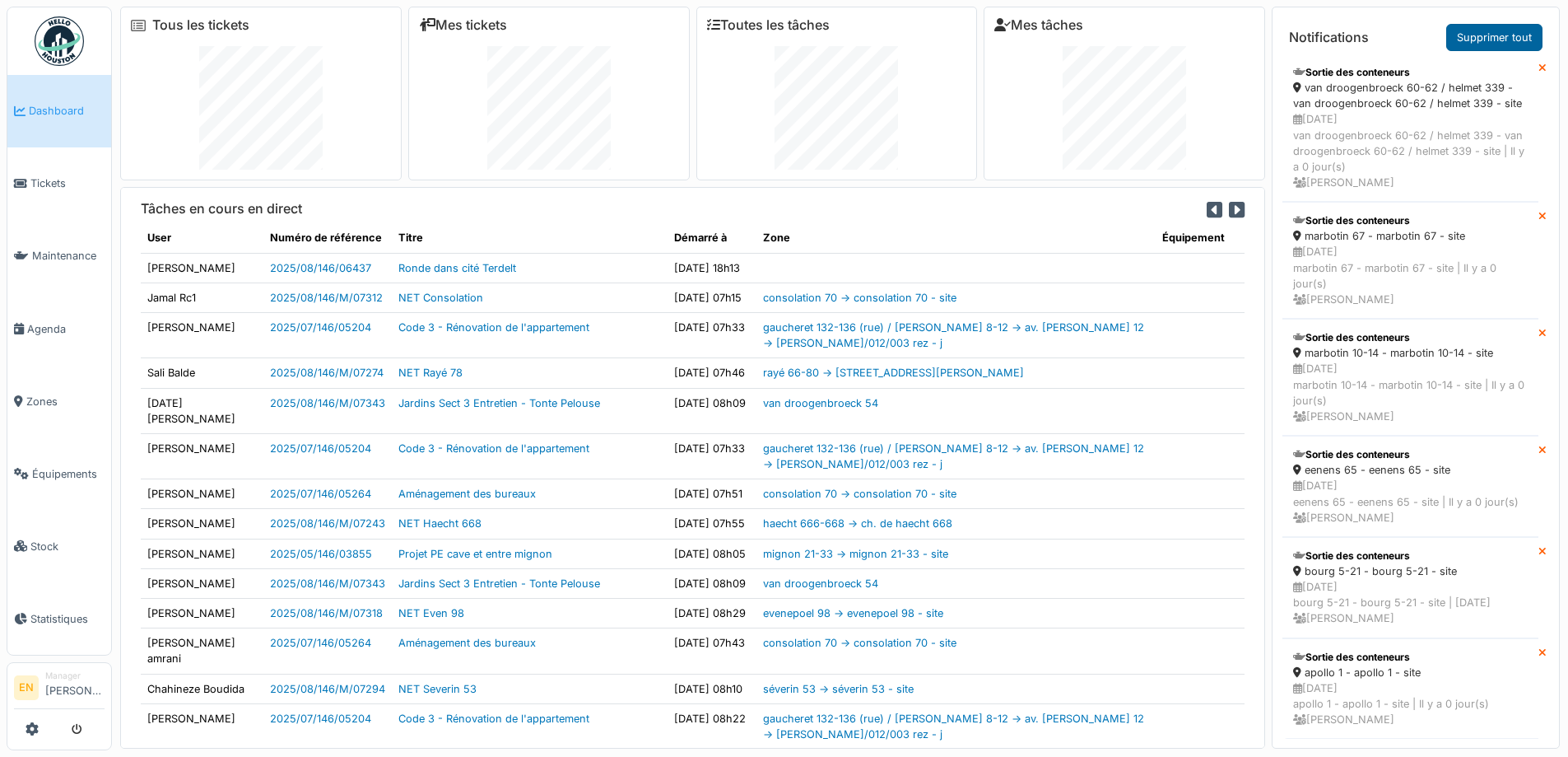
click at [1490, 42] on link "Supprimer tout" at bounding box center [1495, 37] width 96 height 27
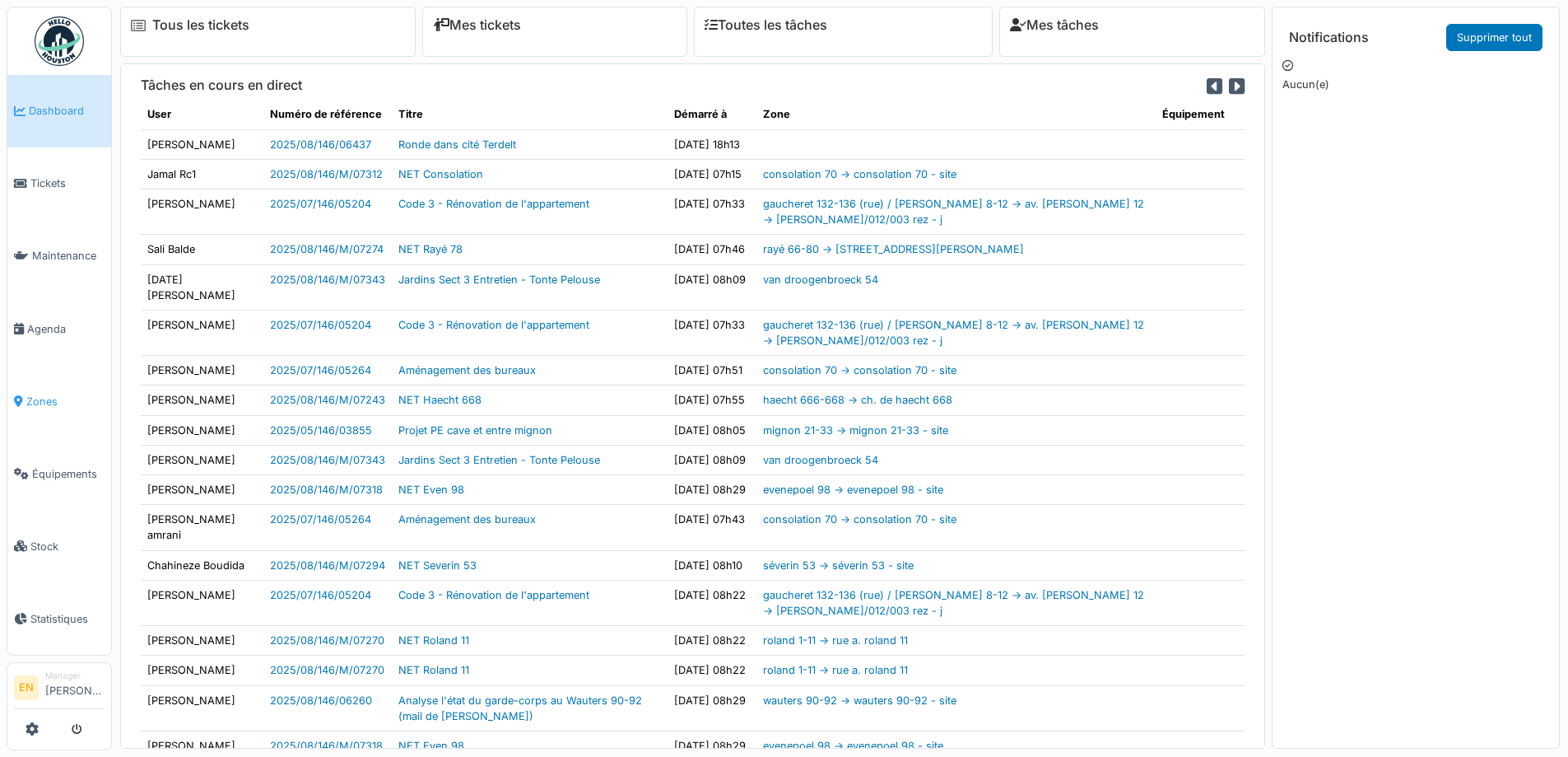
click at [55, 397] on span "Zones" at bounding box center [65, 401] width 79 height 16
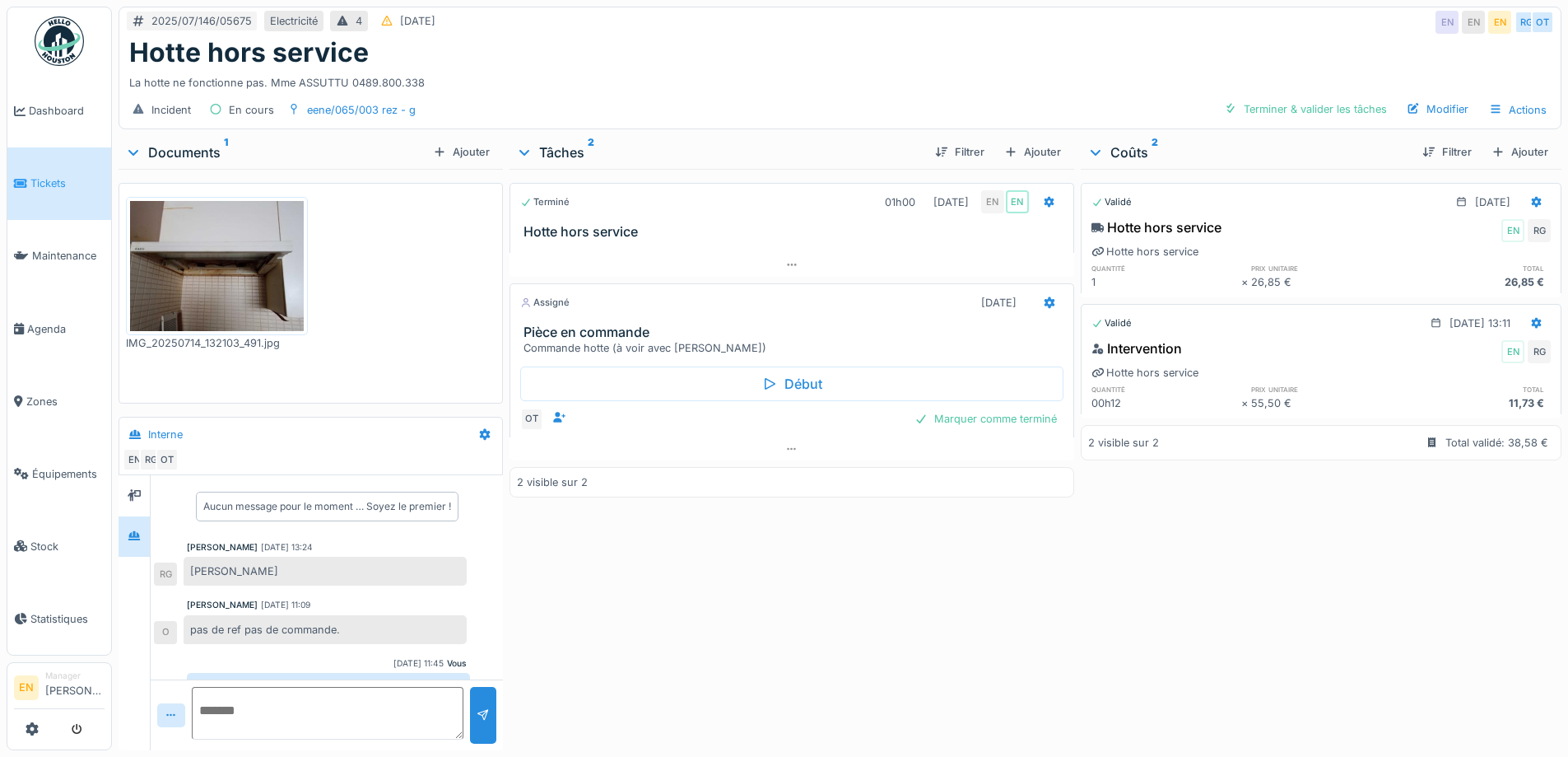
scroll to position [30, 0]
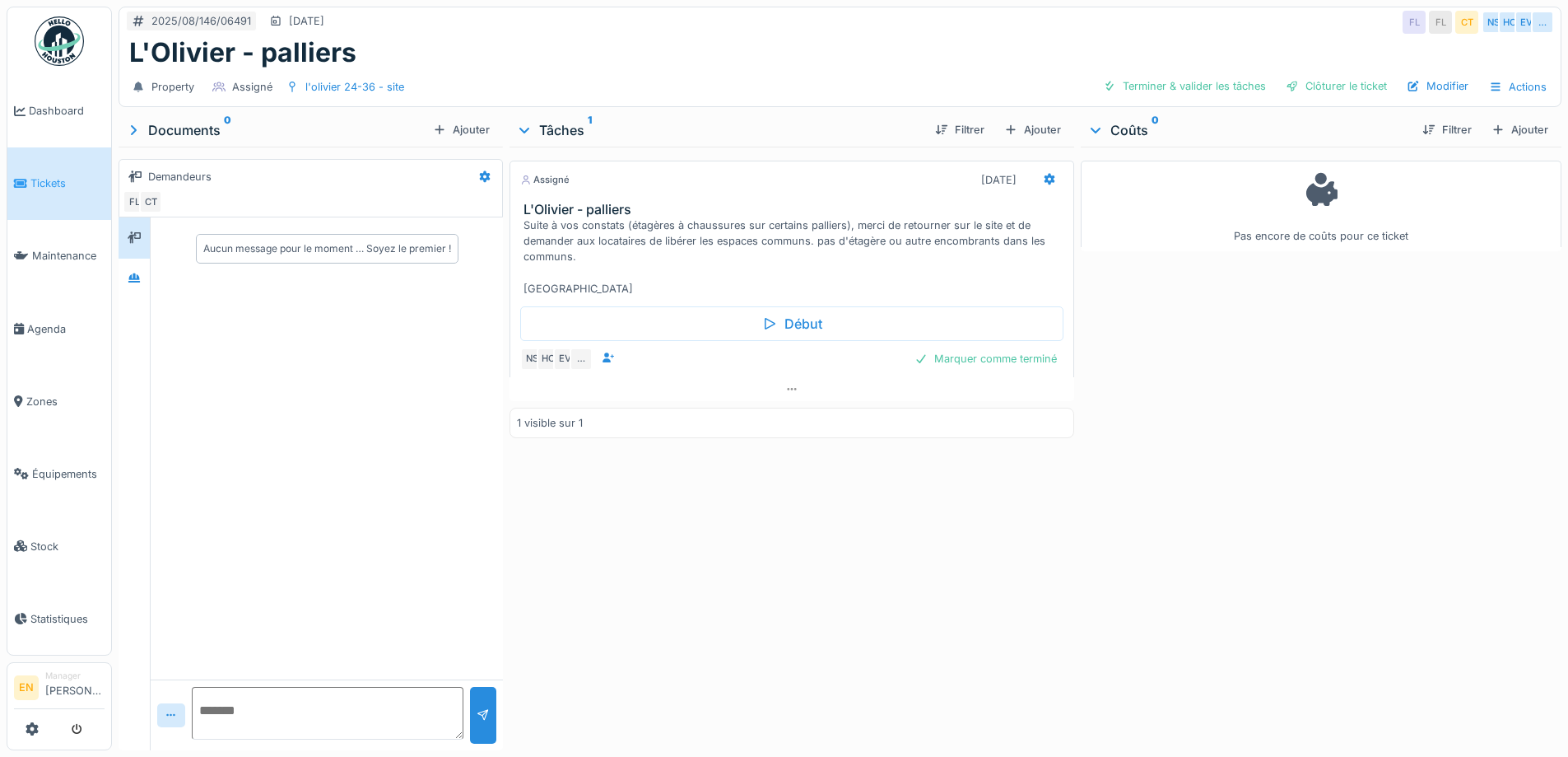
scroll to position [12, 0]
click at [786, 383] on icon at bounding box center [792, 389] width 13 height 11
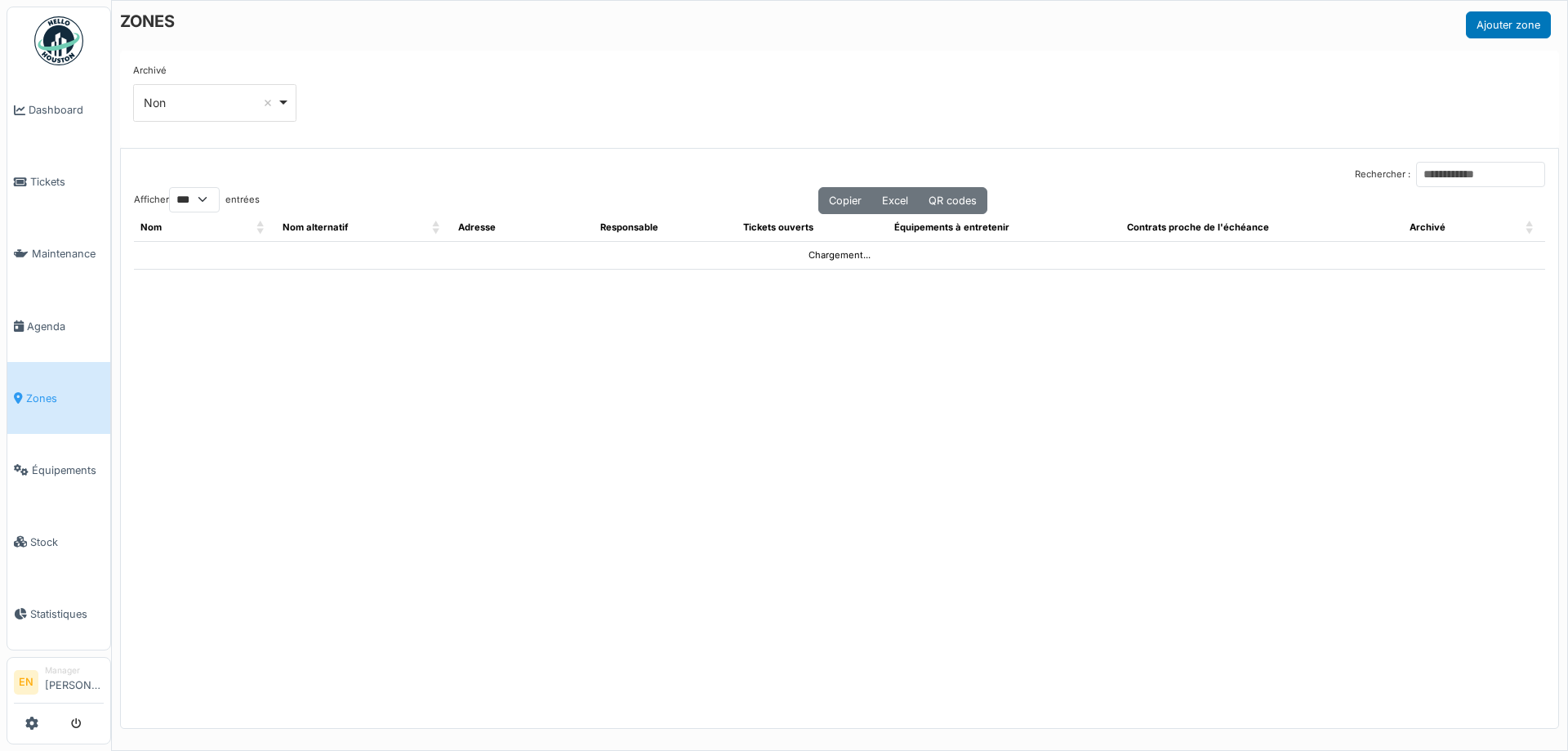
select select "***"
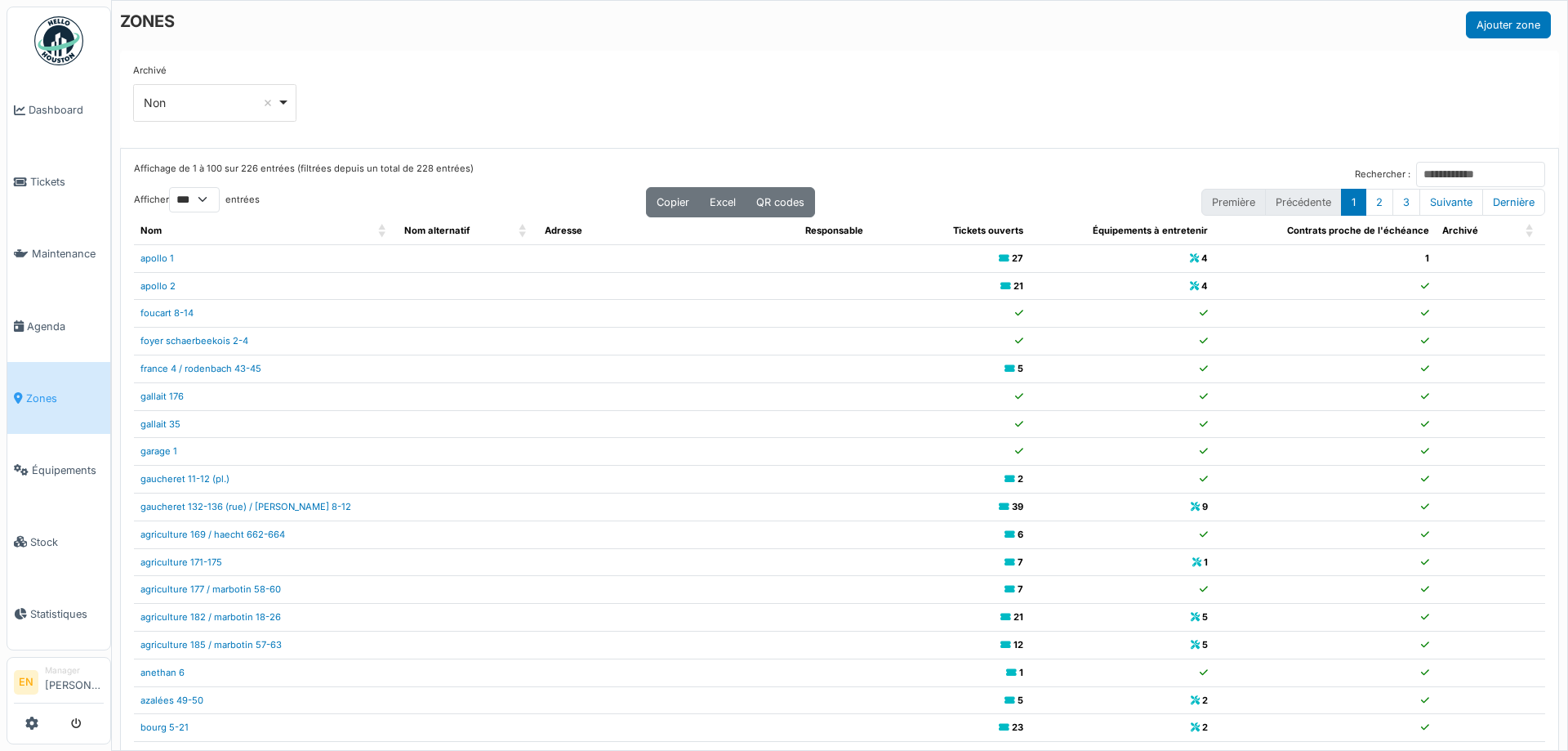
click at [808, 51] on div "Archivé *** Non Remove item Tous Oui Non" at bounding box center [840, 99] width 1439 height 97
click at [1416, 171] on input "Rechercher :" at bounding box center [1480, 174] width 129 height 25
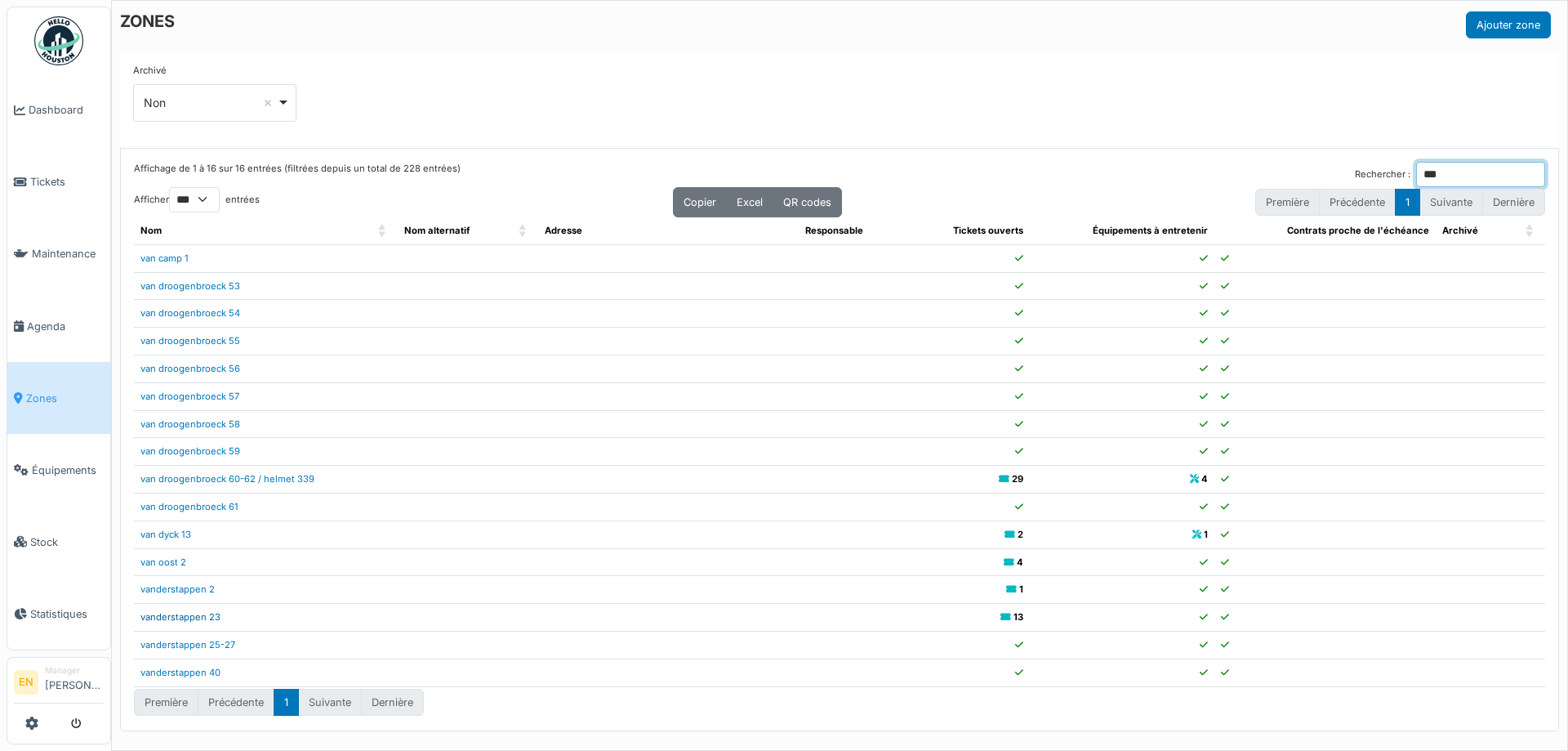
type input "***"
click at [173, 620] on link "vanderstappen 23" at bounding box center [180, 616] width 80 height 11
click at [1520, 174] on input "***" at bounding box center [1480, 174] width 129 height 25
click at [39, 390] on span "Zones" at bounding box center [65, 398] width 78 height 16
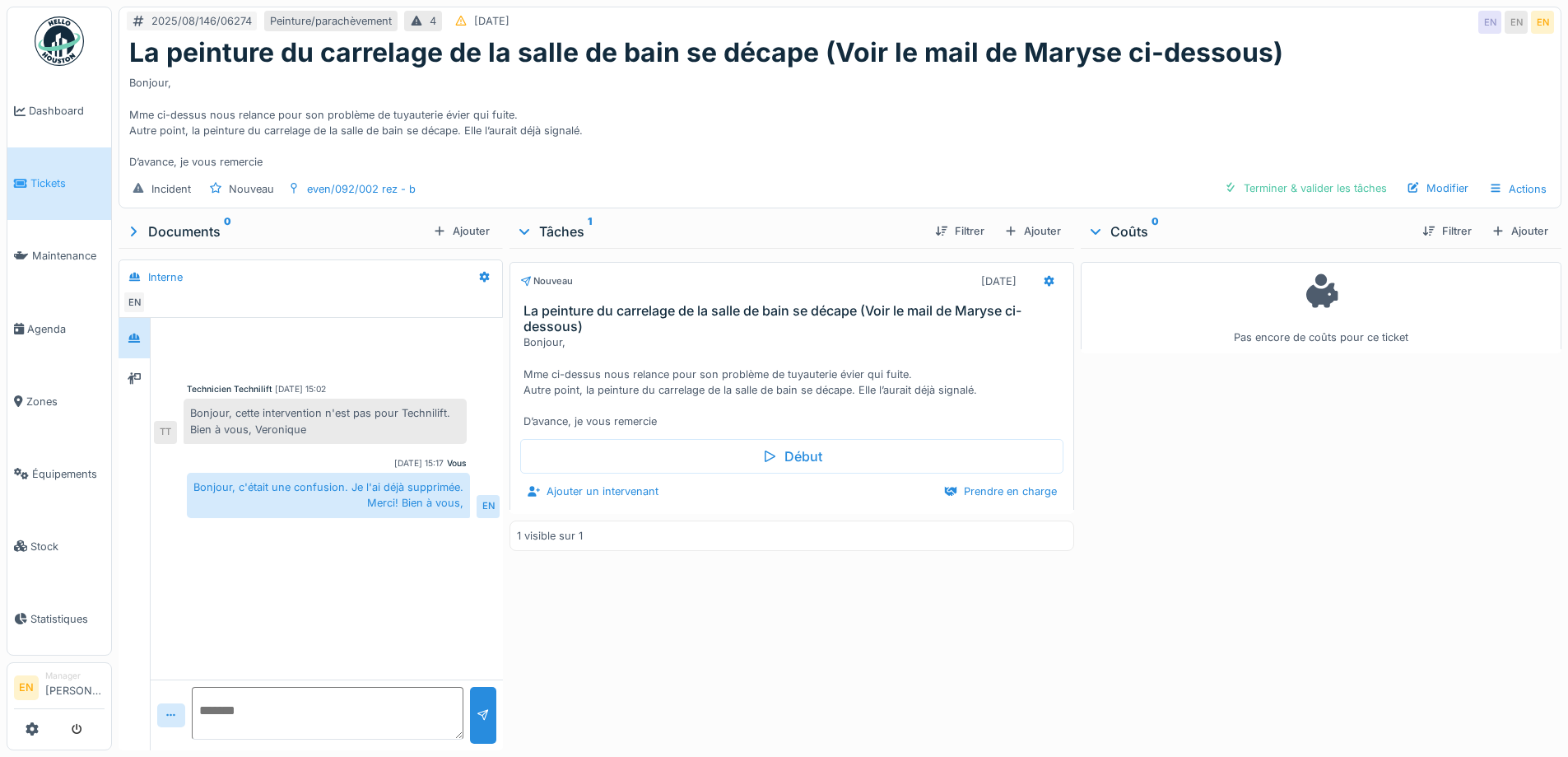
click at [809, 110] on div "Bonjour, Mme ci-dessus nous relance pour son problème de tuyauterie évier qui f…" at bounding box center [840, 118] width 1422 height 102
click at [795, 115] on div "Bonjour, Mme ci-dessus nous relance pour son problème de tuyauterie évier qui f…" at bounding box center [840, 118] width 1422 height 102
click at [731, 158] on div "Bonjour, Mme ci-dessus nous relance pour son problème de tuyauterie évier qui f…" at bounding box center [840, 118] width 1422 height 102
click at [843, 122] on div "Bonjour, Mme ci-dessus nous relance pour son problème de tuyauterie évier qui f…" at bounding box center [840, 118] width 1422 height 102
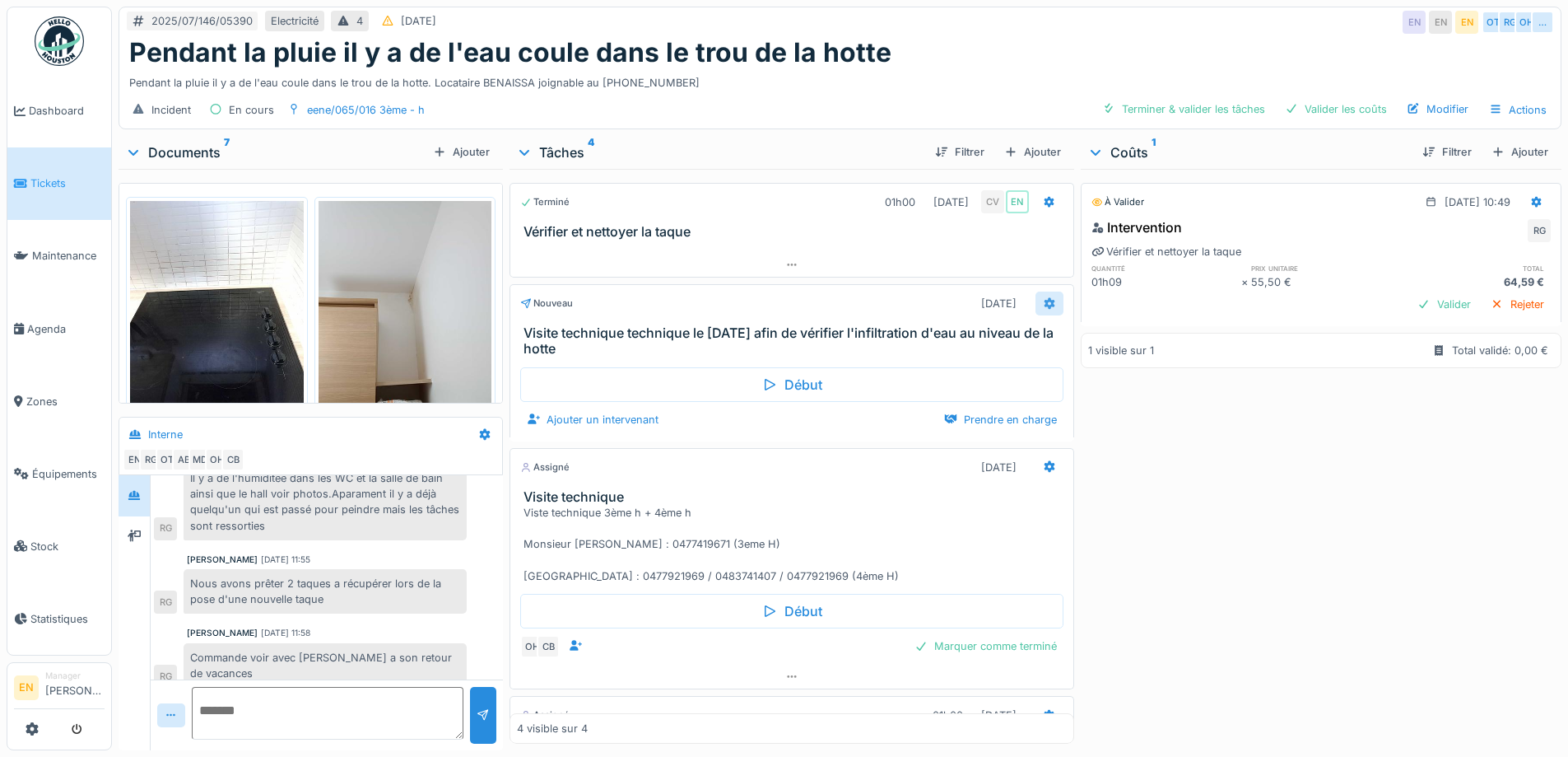
click at [1044, 304] on icon at bounding box center [1049, 302] width 11 height 11
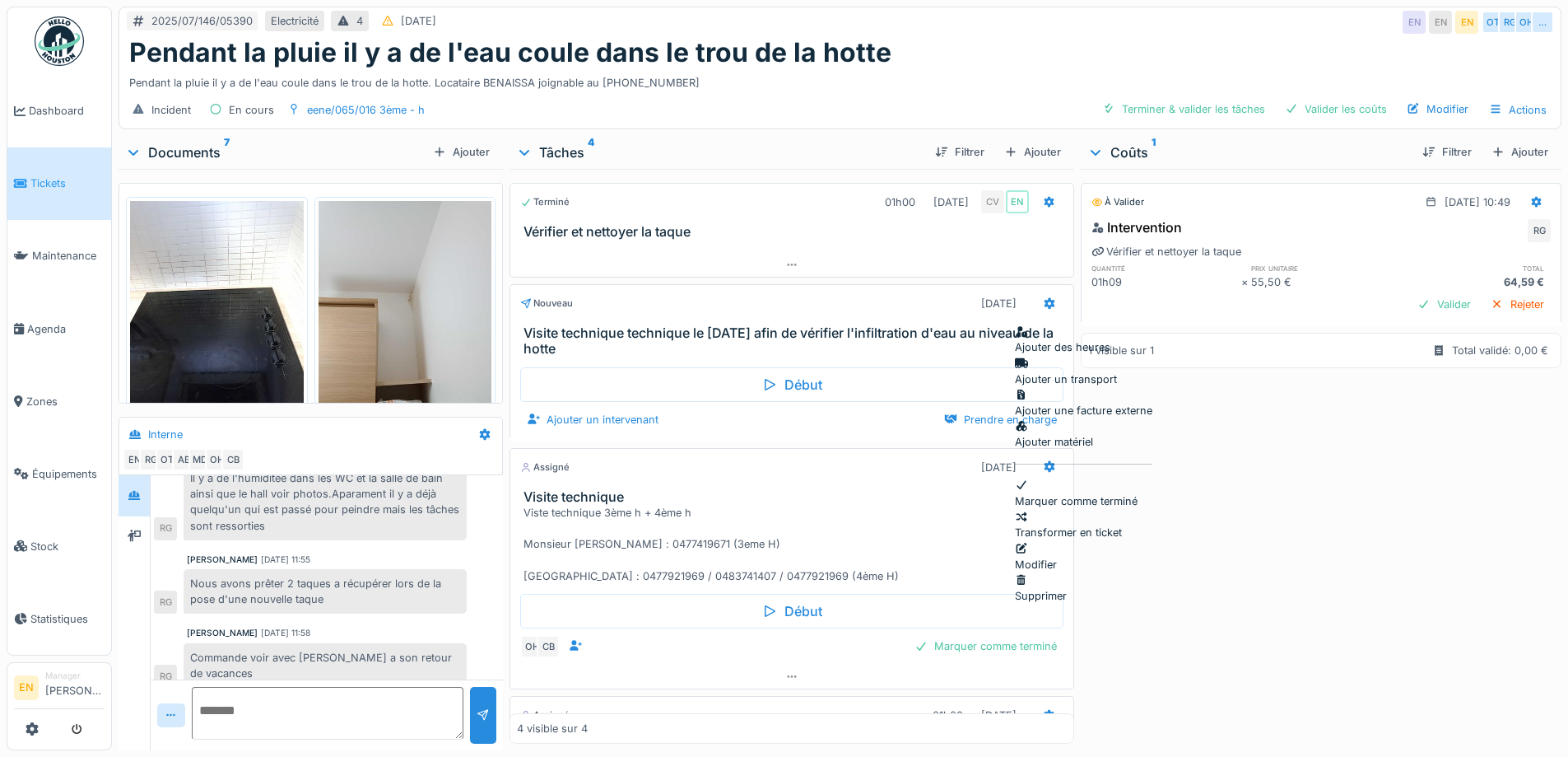
click at [1057, 572] on div "Supprimer" at bounding box center [1084, 587] width 138 height 31
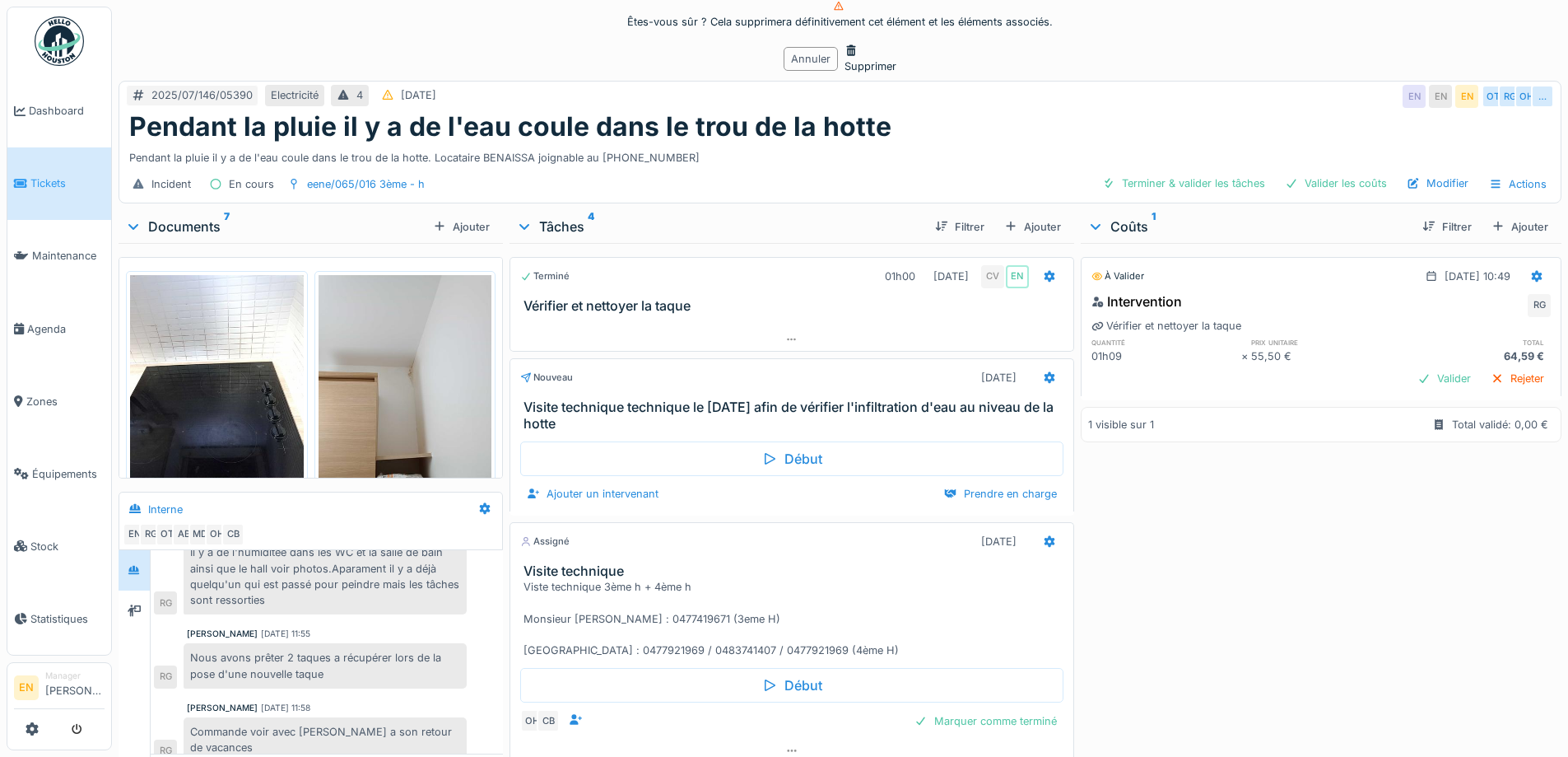
click at [845, 74] on div "Supprimer" at bounding box center [870, 57] width 52 height 31
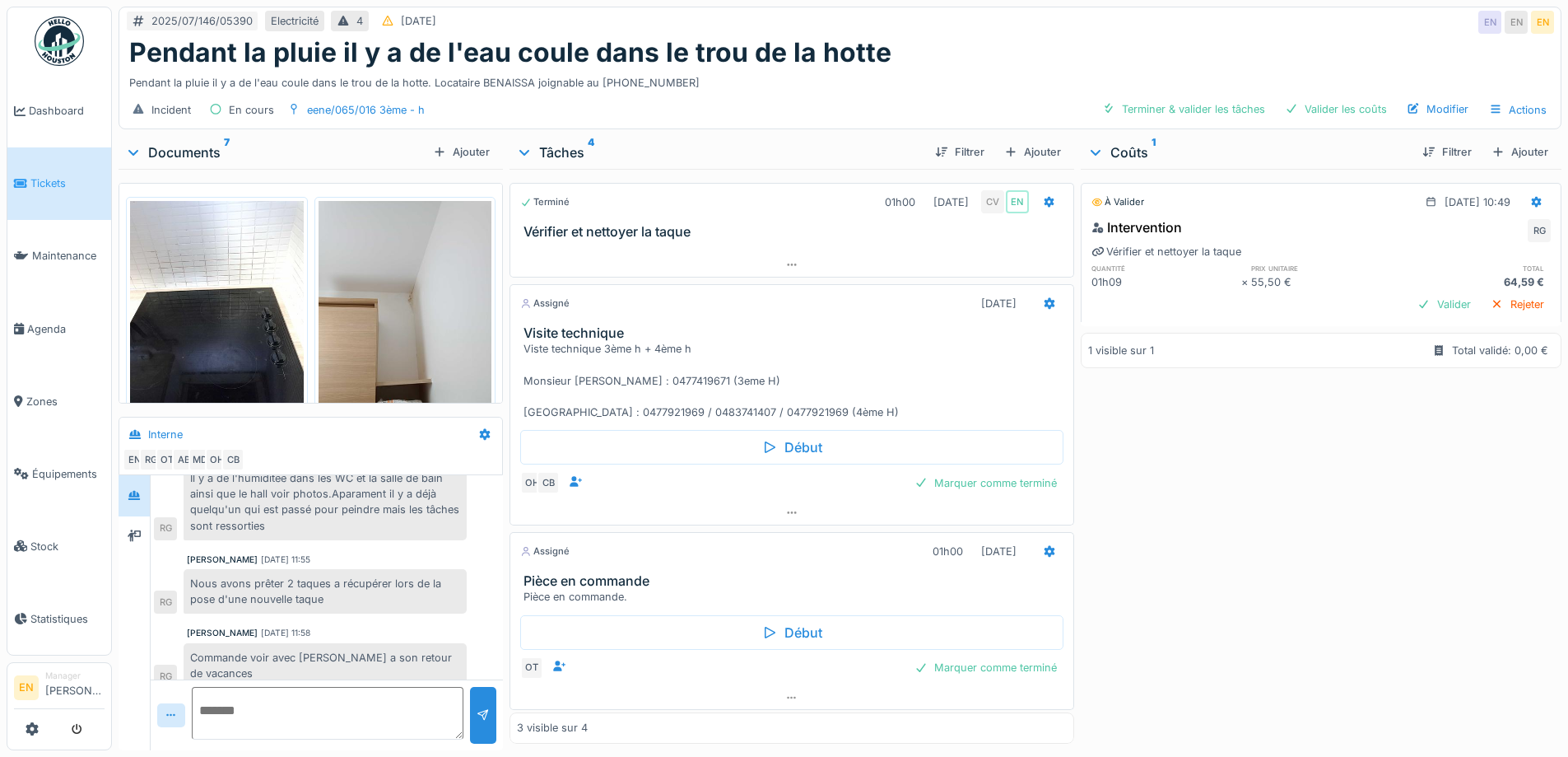
click at [1285, 474] on div "À valider [DATE] 10:49 Intervention RG Vérifier et nettoyer la taque quantité p…" at bounding box center [1322, 456] width 481 height 575
click at [771, 512] on div at bounding box center [792, 512] width 563 height 24
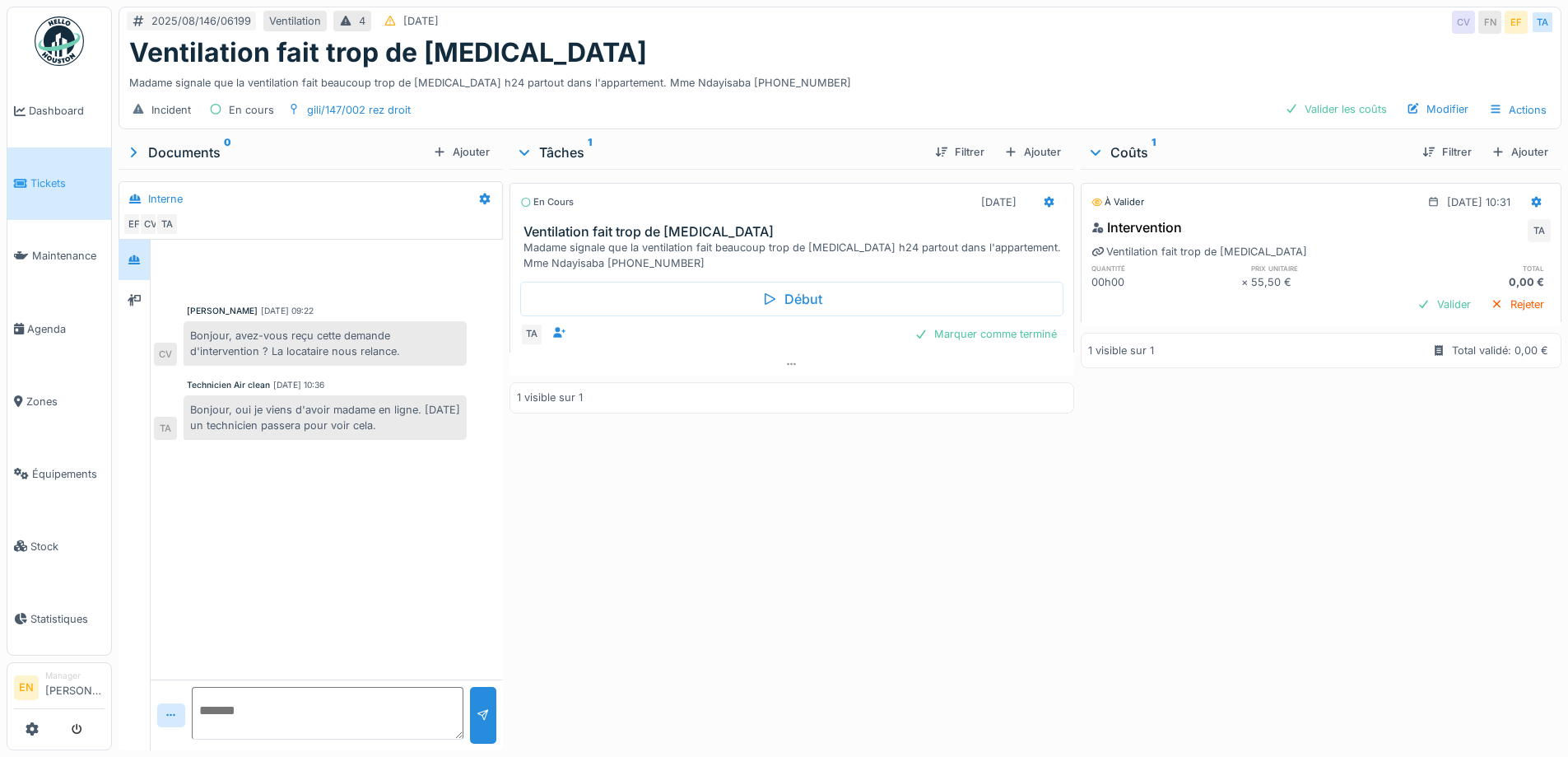
click at [757, 528] on div "En cours [DATE] Ventilation fait trop de [MEDICAL_DATA] Madame signale que la v…" at bounding box center [792, 456] width 564 height 575
click at [785, 367] on icon at bounding box center [792, 364] width 13 height 11
click at [763, 535] on div "En cours [DATE] Ventilation fait trop de [MEDICAL_DATA] Madame signale que la v…" at bounding box center [792, 456] width 564 height 575
click at [1031, 534] on div "En cours [DATE] Ventilation fait trop de [MEDICAL_DATA] Madame signale que la v…" at bounding box center [792, 456] width 564 height 575
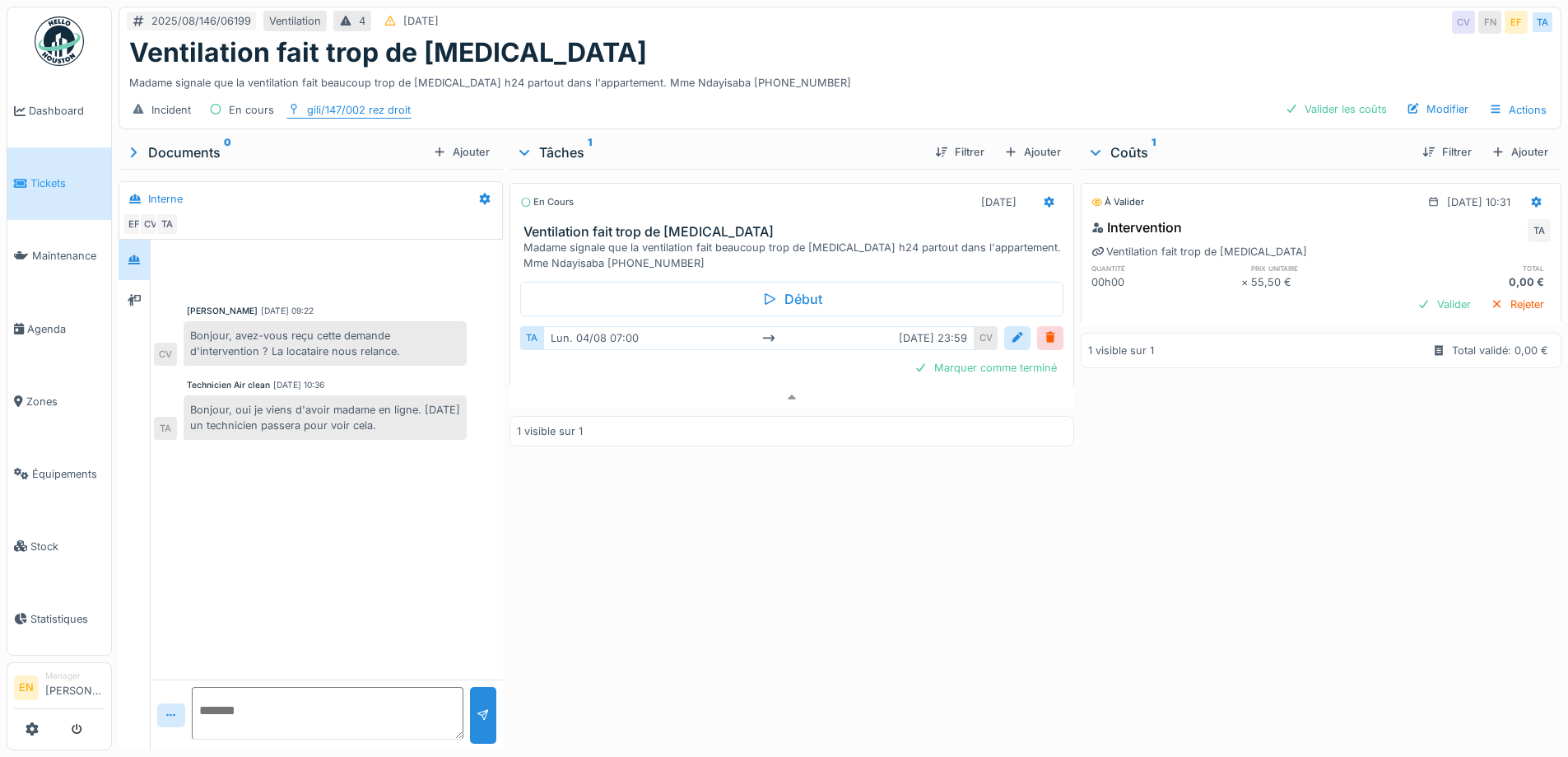
click at [323, 102] on div "gili/147/002 rez droit" at bounding box center [359, 110] width 103 height 16
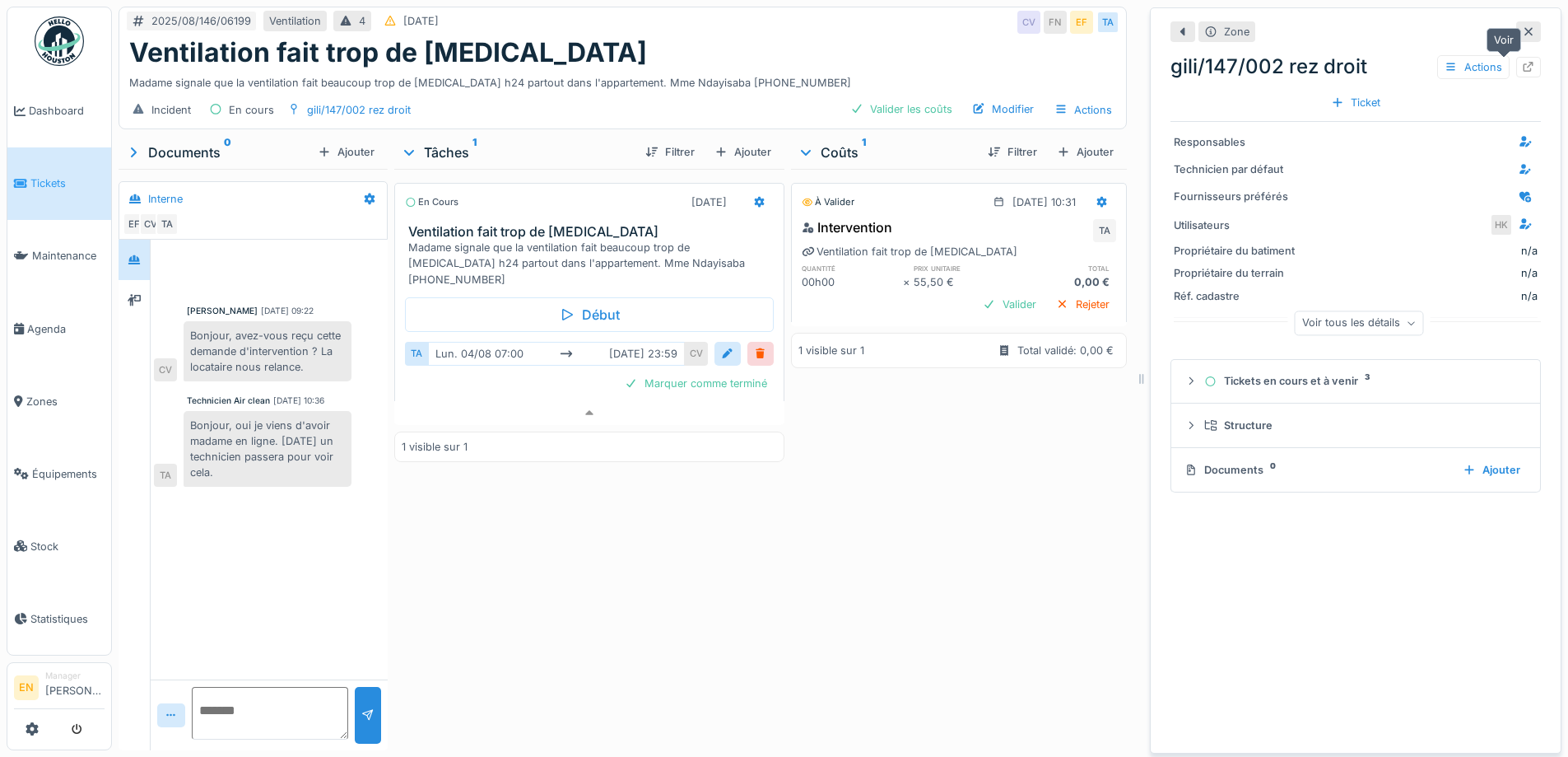
click at [1522, 62] on icon at bounding box center [1528, 67] width 13 height 11
click at [887, 49] on div "Ventilation fait trop de [MEDICAL_DATA]" at bounding box center [622, 52] width 987 height 31
click at [1522, 26] on icon at bounding box center [1528, 32] width 13 height 11
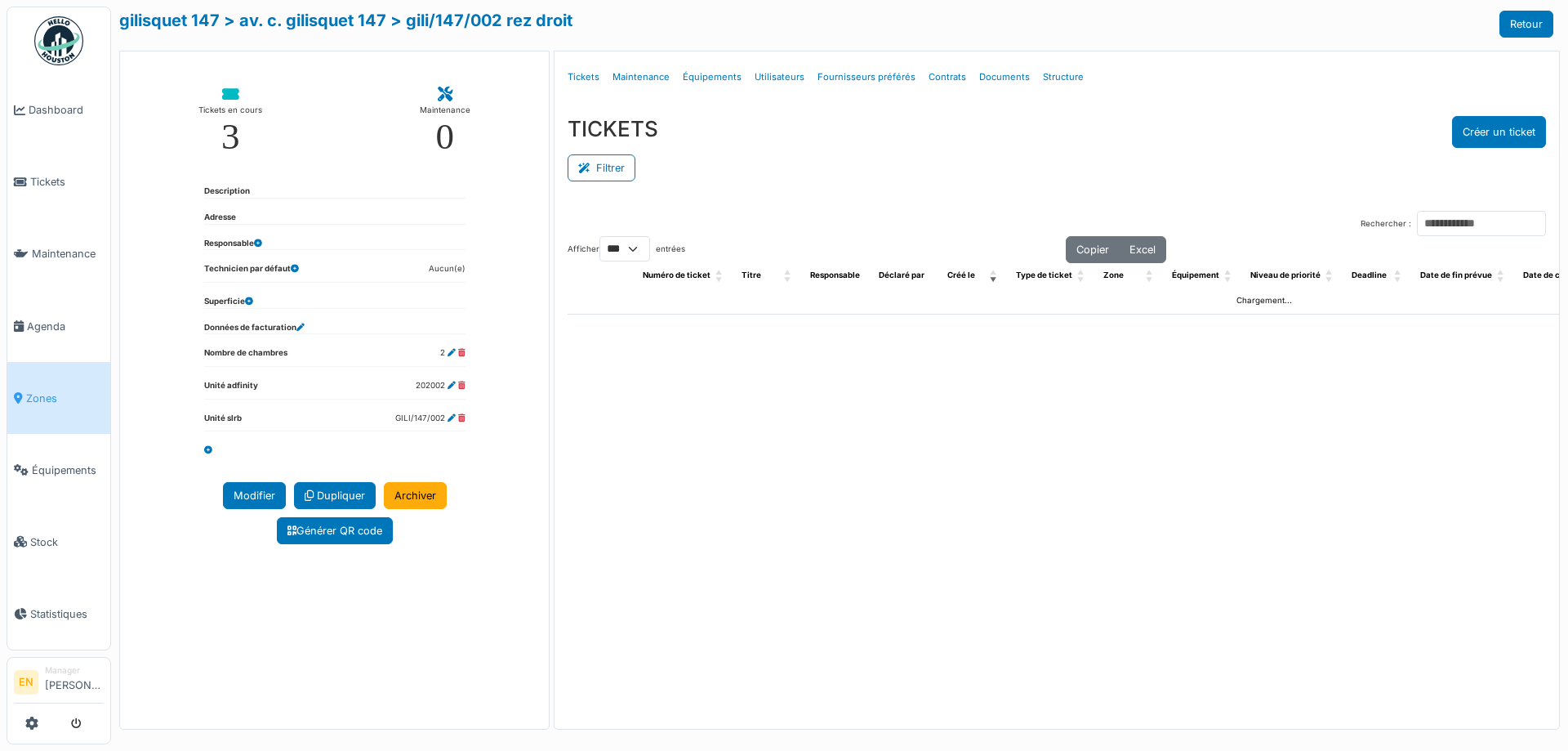
select select "***"
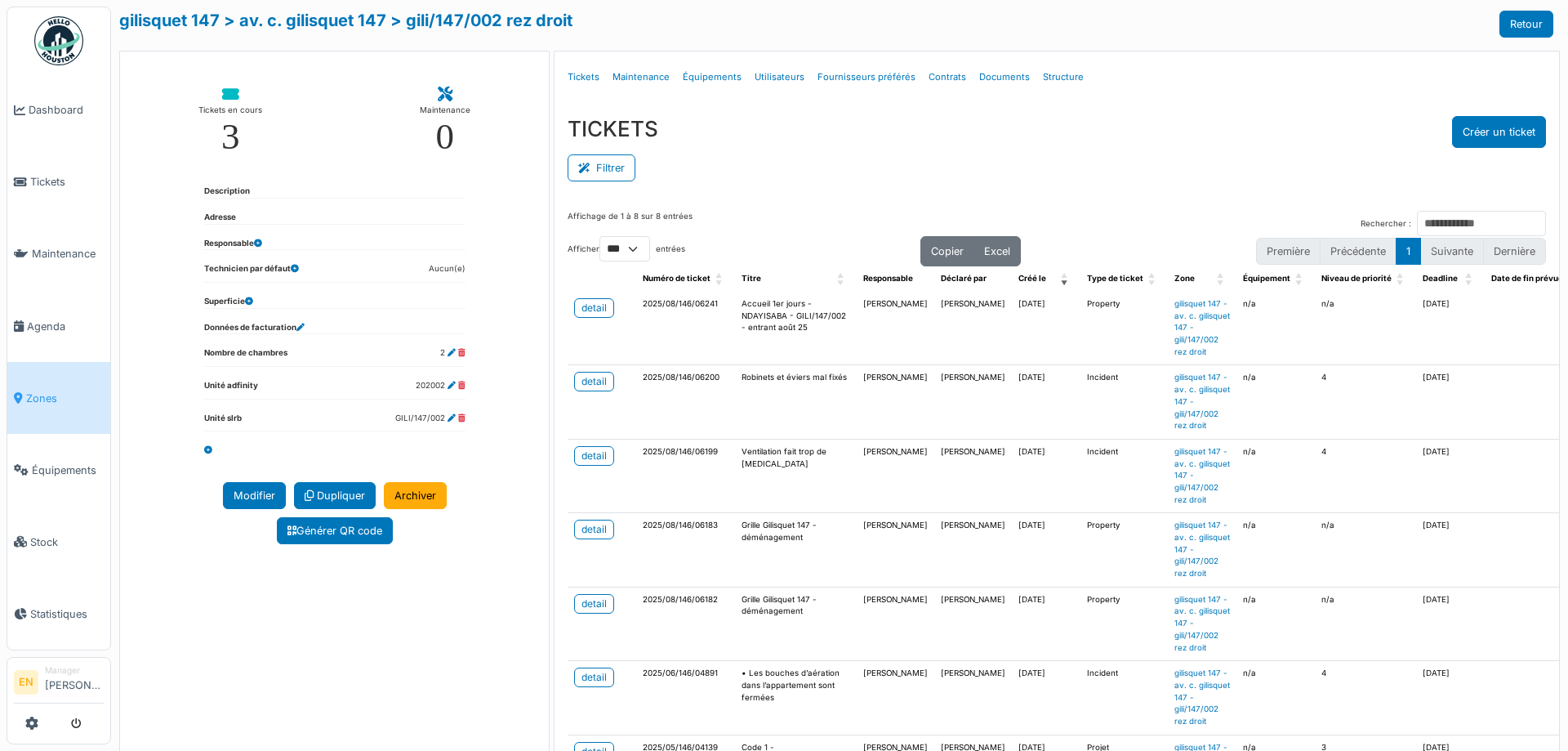
click at [1326, 67] on ul "Détails Tickets Maintenance Équipements Utilisateurs Fournisseurs préférés Cont…" at bounding box center [1056, 77] width 991 height 39
